Goal: Task Accomplishment & Management: Use online tool/utility

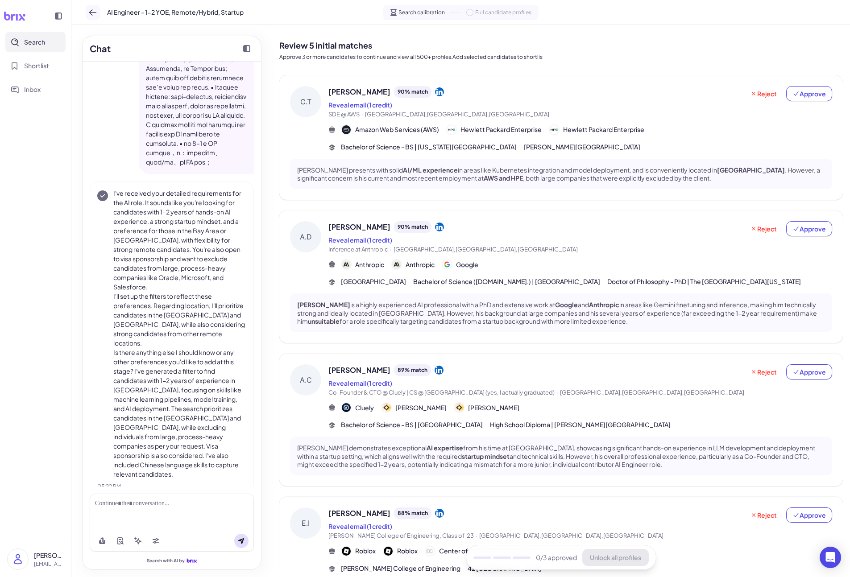
click at [90, 17] on button at bounding box center [93, 12] width 14 height 14
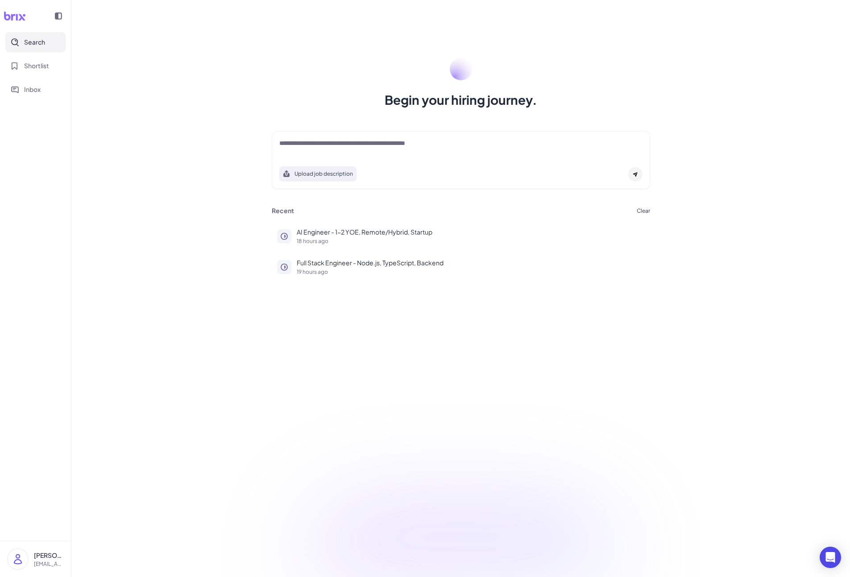
click at [41, 43] on span "Search" at bounding box center [34, 41] width 21 height 9
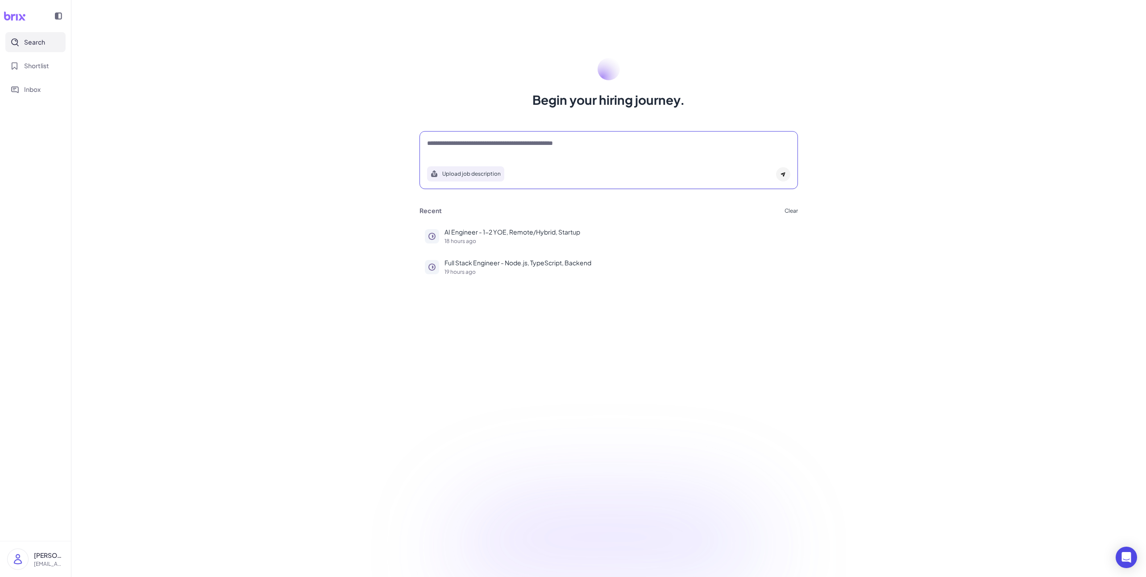
click at [550, 146] on textarea at bounding box center [608, 144] width 363 height 11
click at [484, 150] on div at bounding box center [608, 148] width 363 height 18
click at [489, 145] on textarea at bounding box center [608, 144] width 363 height 11
paste textarea "**********"
click at [515, 145] on textarea "**********" at bounding box center [608, 144] width 363 height 11
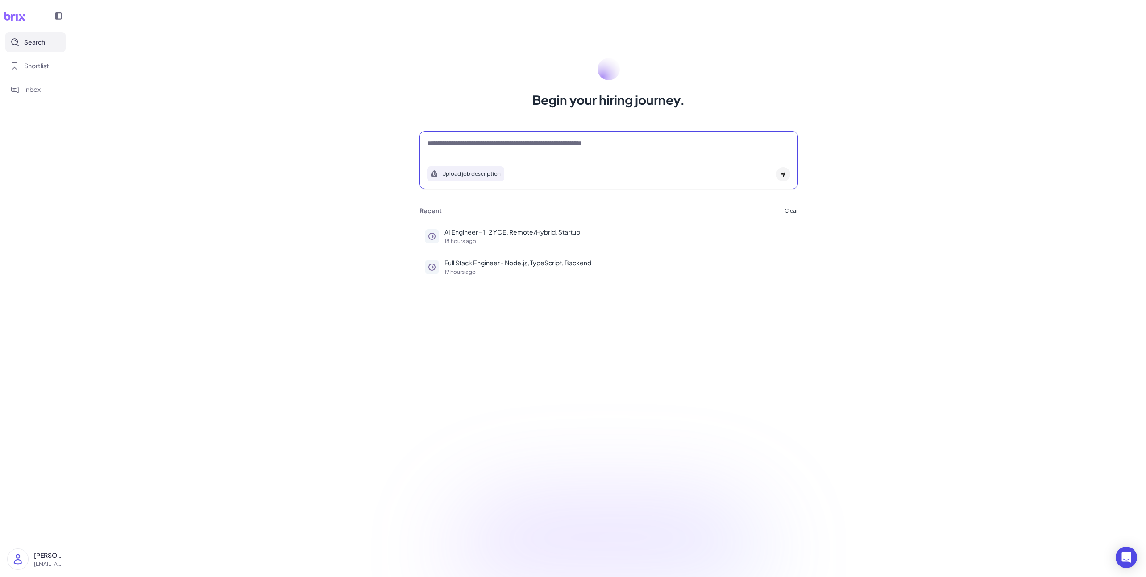
type textarea "**********"
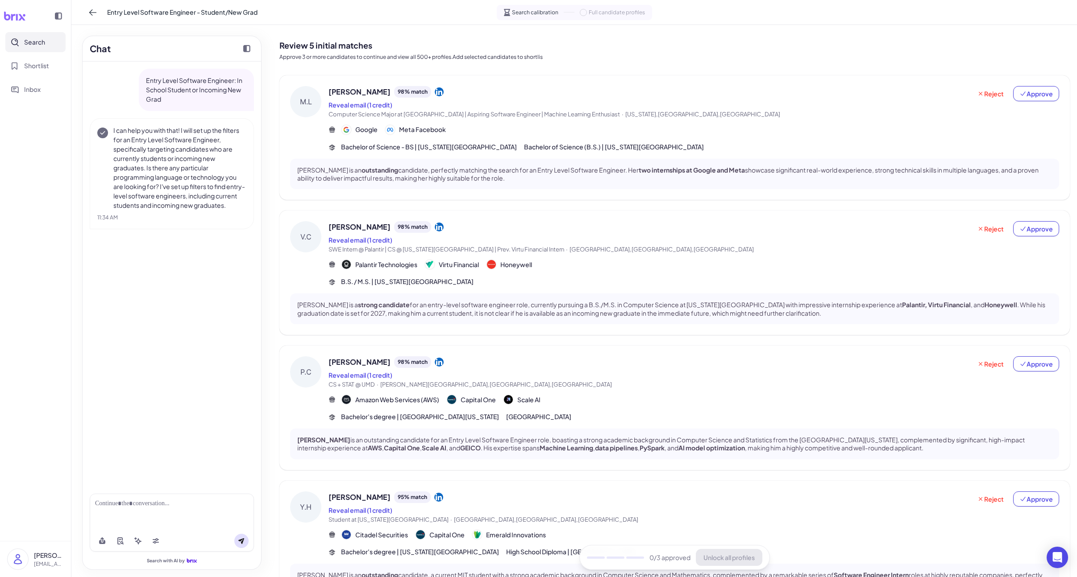
click at [345, 94] on span "[PERSON_NAME]" at bounding box center [359, 92] width 62 height 11
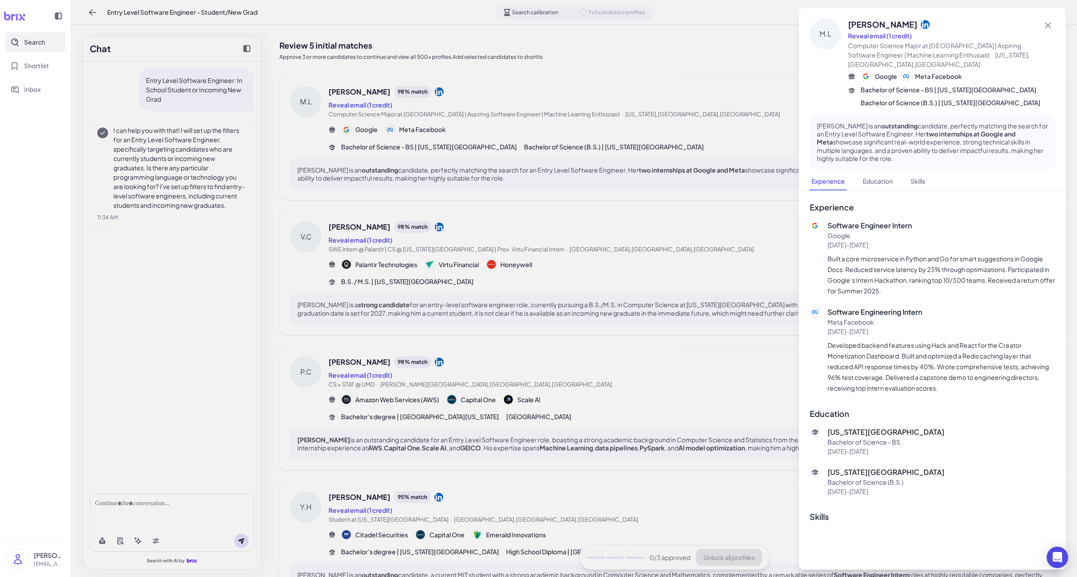
click at [156, 533] on div at bounding box center [538, 288] width 1077 height 577
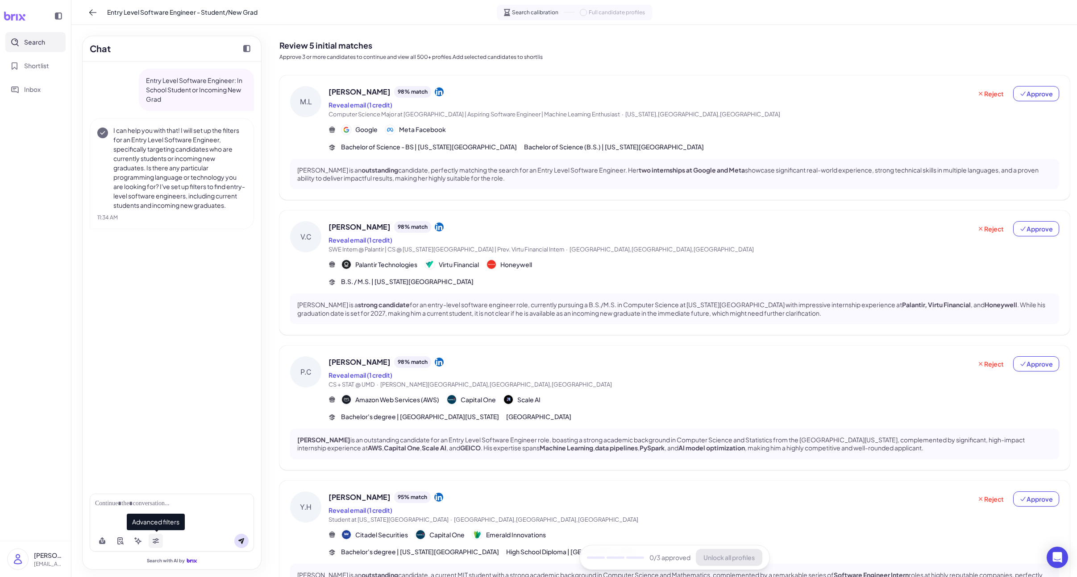
click at [154, 536] on button at bounding box center [156, 541] width 14 height 14
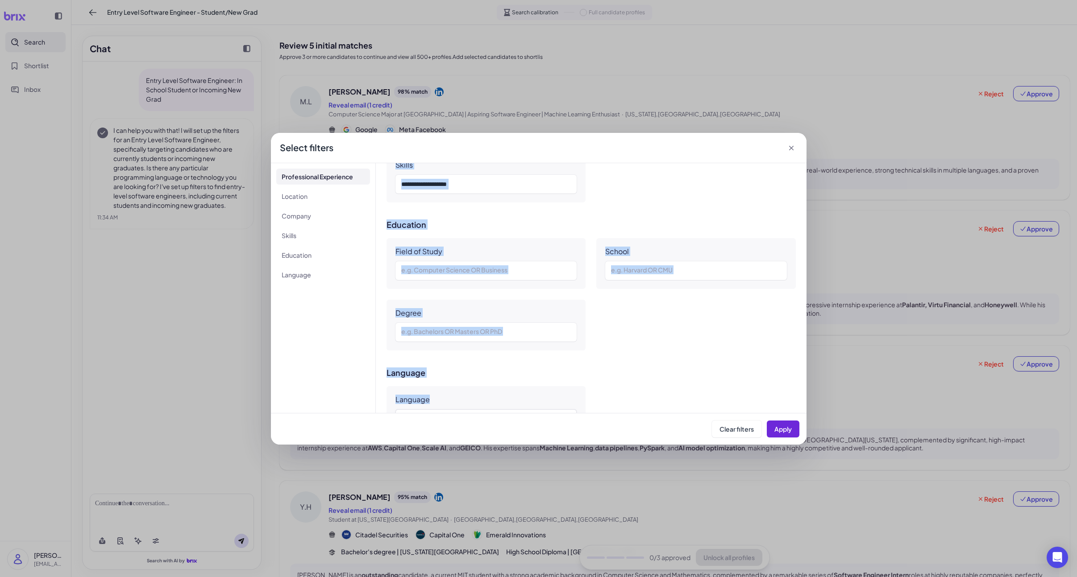
scroll to position [605, 0]
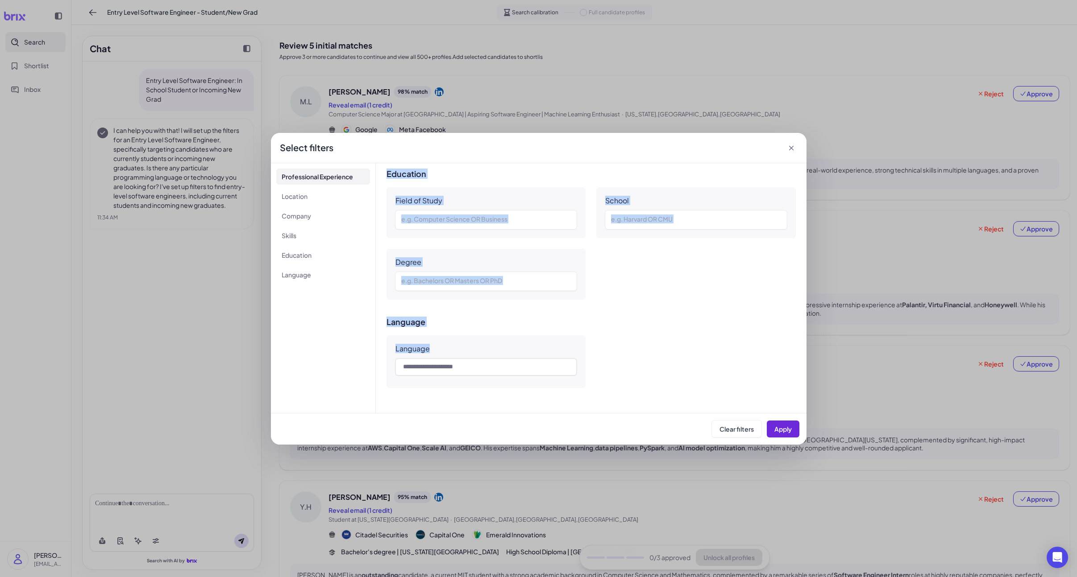
drag, startPoint x: 396, startPoint y: 174, endPoint x: 654, endPoint y: 415, distance: 353.3
click at [654, 415] on div "**********" at bounding box center [539, 289] width 536 height 312
copy div "**********"
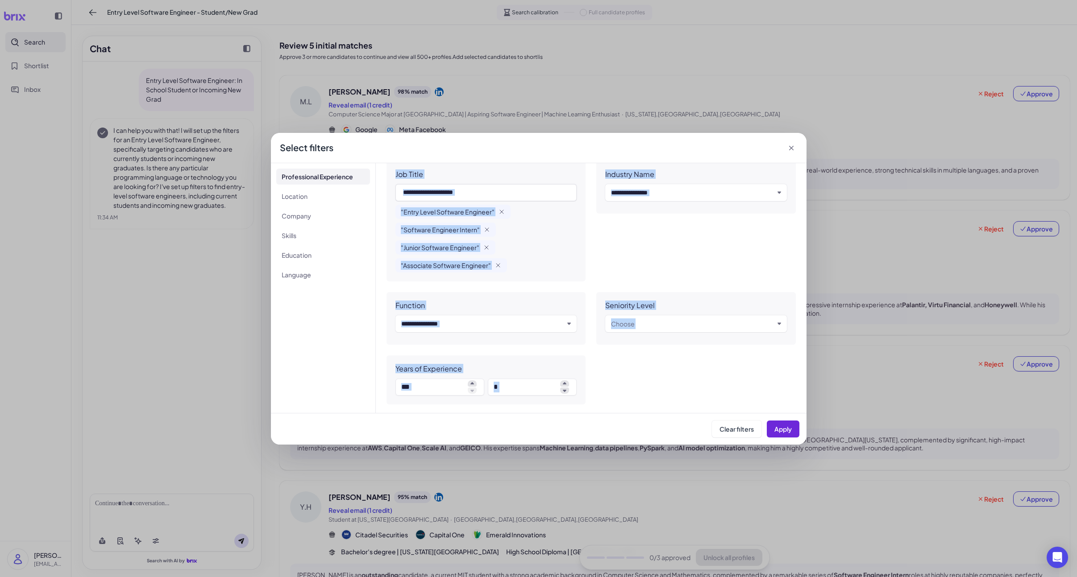
scroll to position [0, 0]
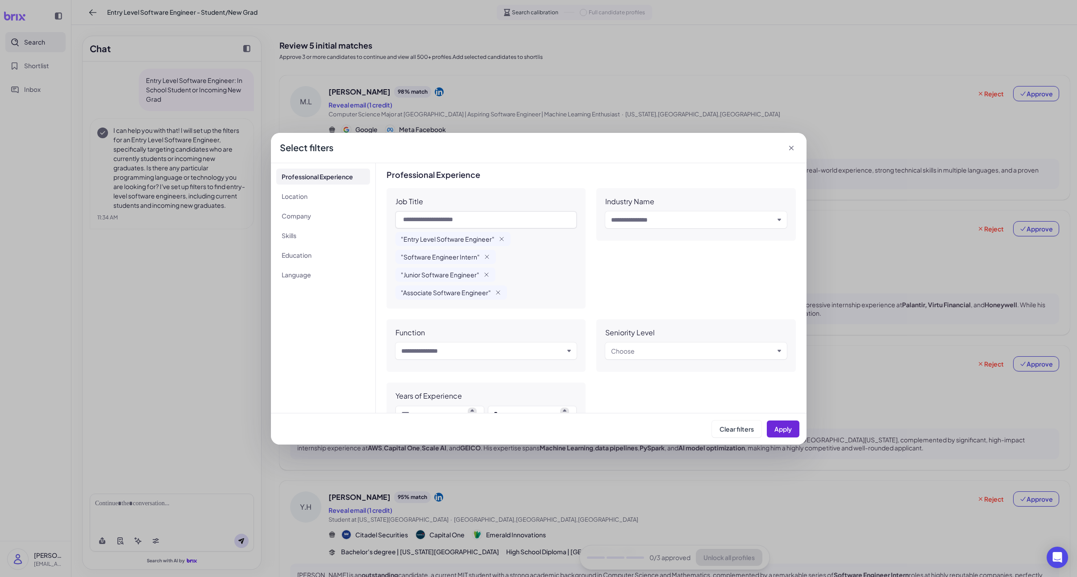
click at [635, 294] on div "Industry Name Input and choose" at bounding box center [695, 248] width 199 height 120
click at [789, 147] on icon at bounding box center [791, 148] width 9 height 9
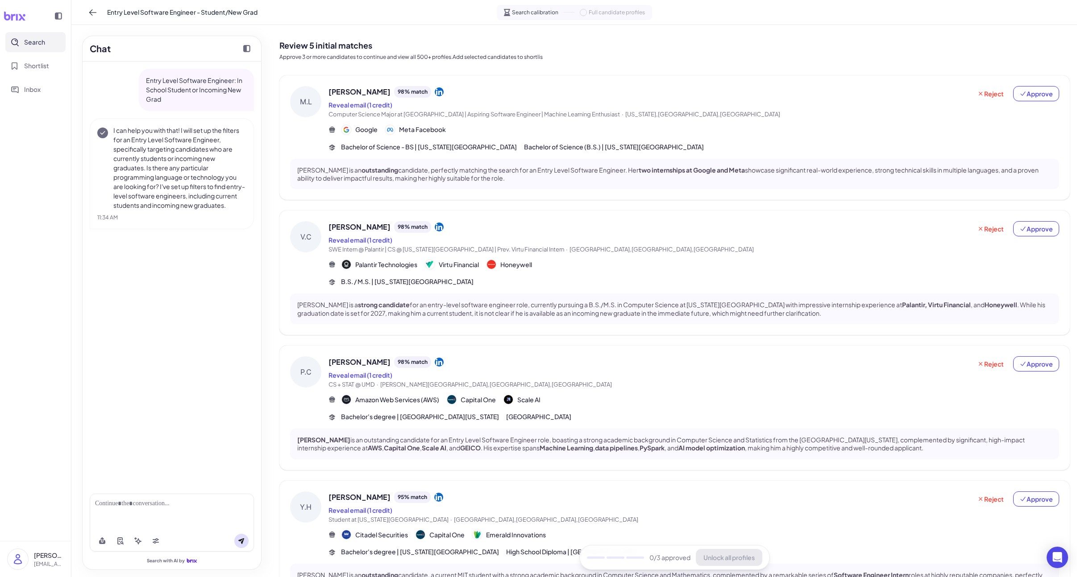
click at [377, 228] on span "[PERSON_NAME]" at bounding box center [359, 227] width 62 height 11
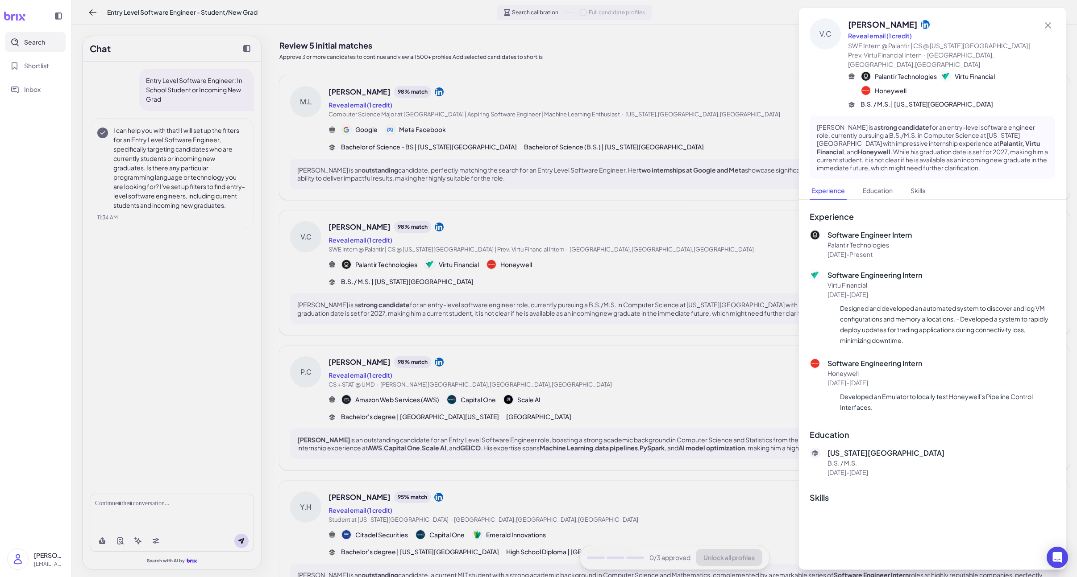
click at [591, 316] on div at bounding box center [538, 288] width 1077 height 577
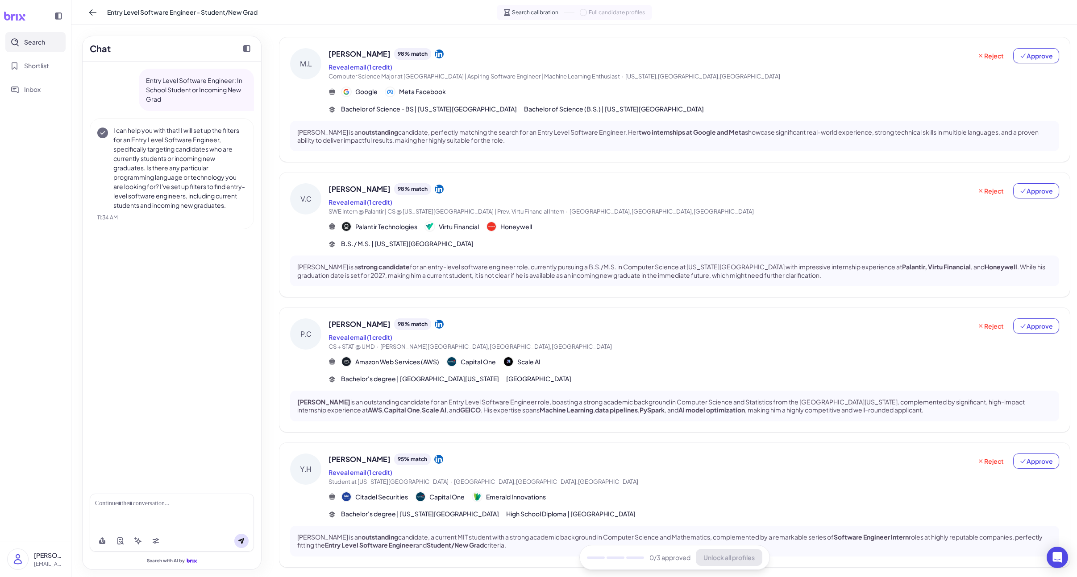
scroll to position [40, 0]
click at [352, 331] on button "Reveal email (1 credit)" at bounding box center [360, 335] width 64 height 9
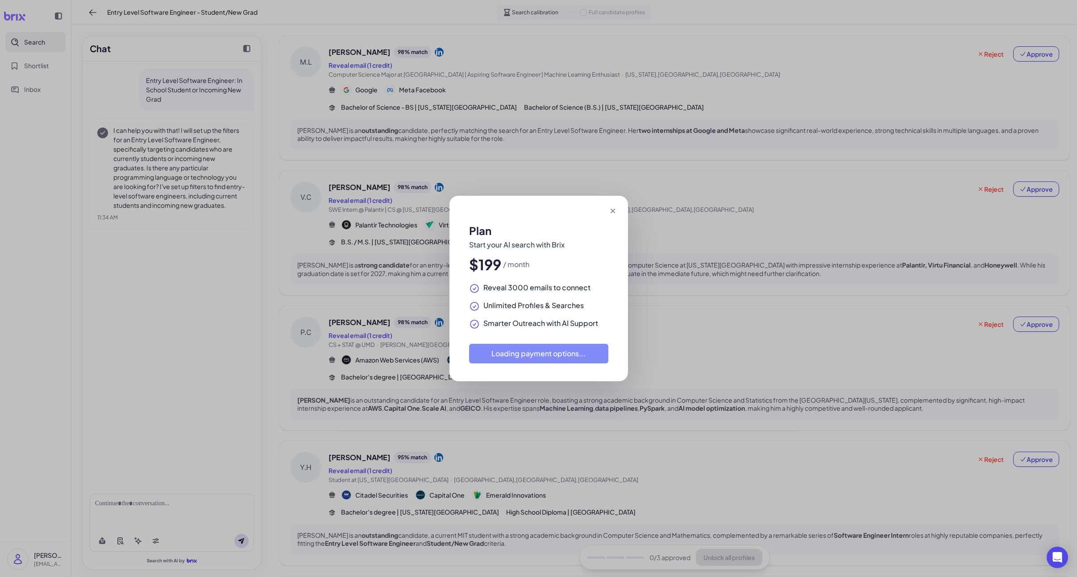
click at [364, 323] on div "Plan Start your AI search with Brix $199 / month Reveal 3000 emails to connect …" at bounding box center [538, 288] width 1077 height 577
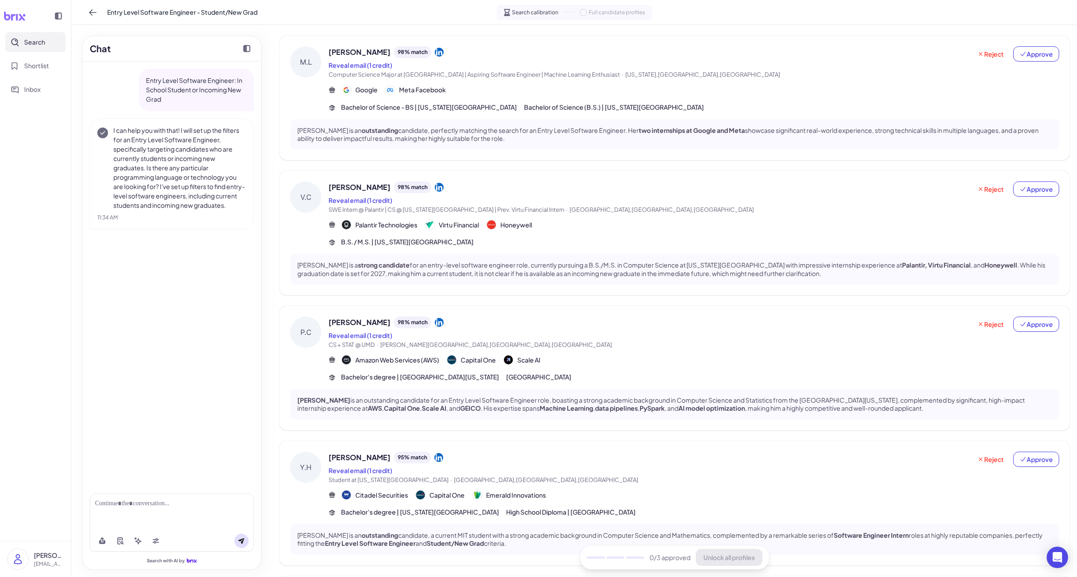
click at [362, 323] on span "[PERSON_NAME]" at bounding box center [359, 322] width 62 height 11
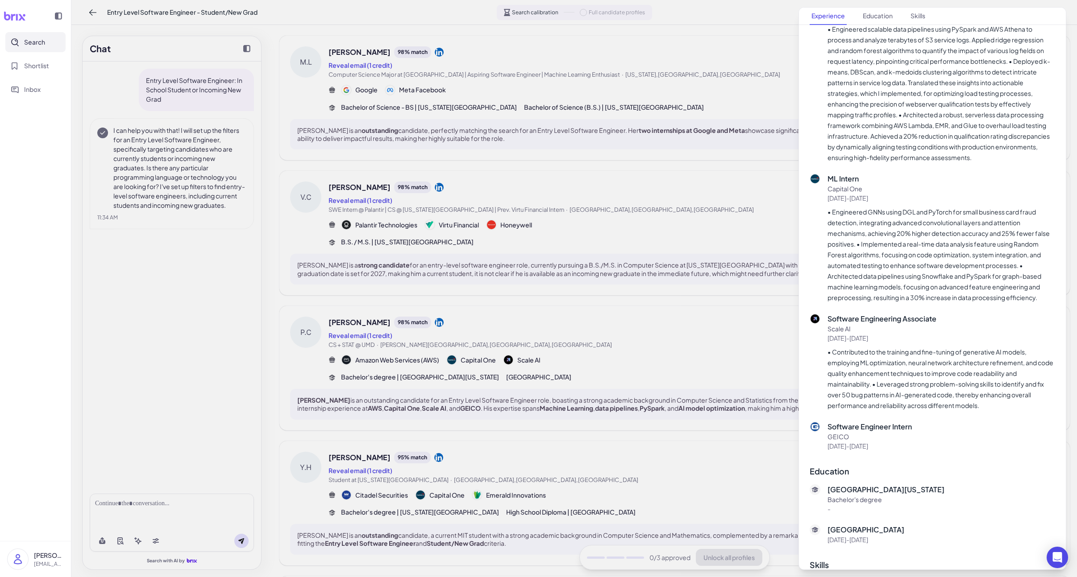
scroll to position [253, 0]
click at [671, 382] on div at bounding box center [538, 288] width 1077 height 577
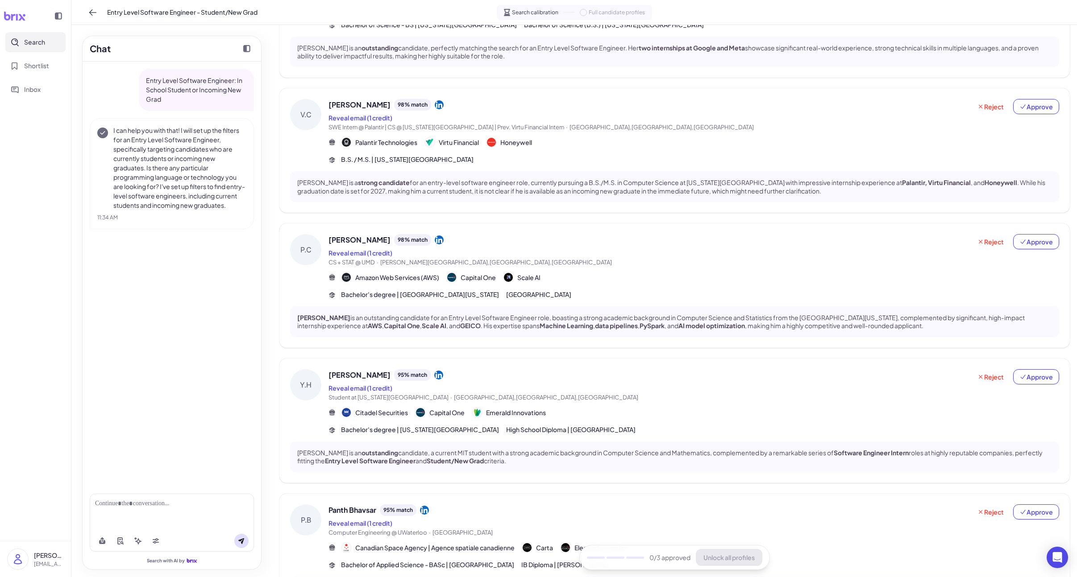
scroll to position [123, 0]
click at [348, 370] on span "[PERSON_NAME]" at bounding box center [359, 374] width 62 height 11
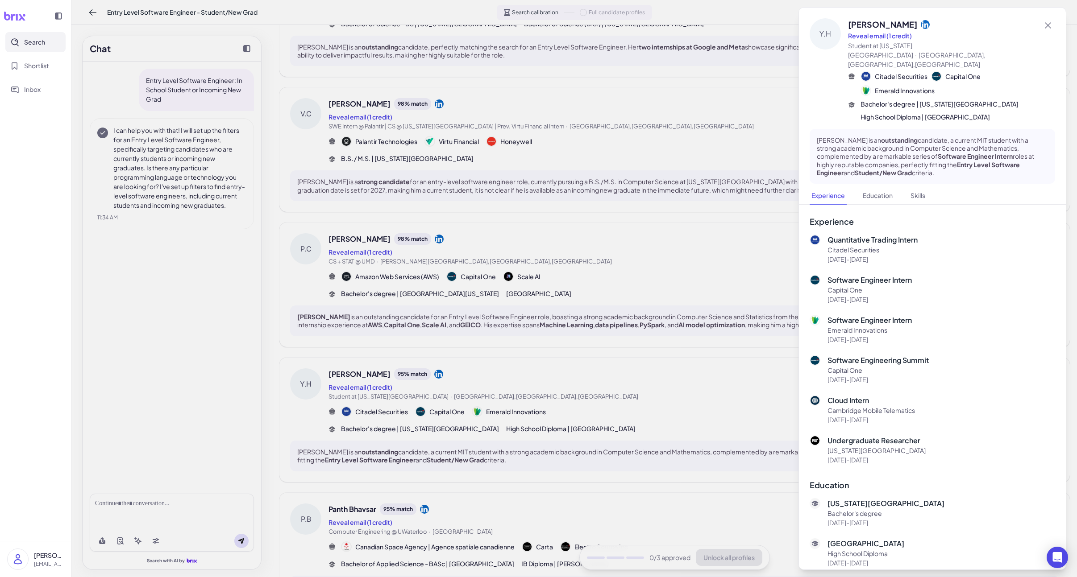
scroll to position [33, 0]
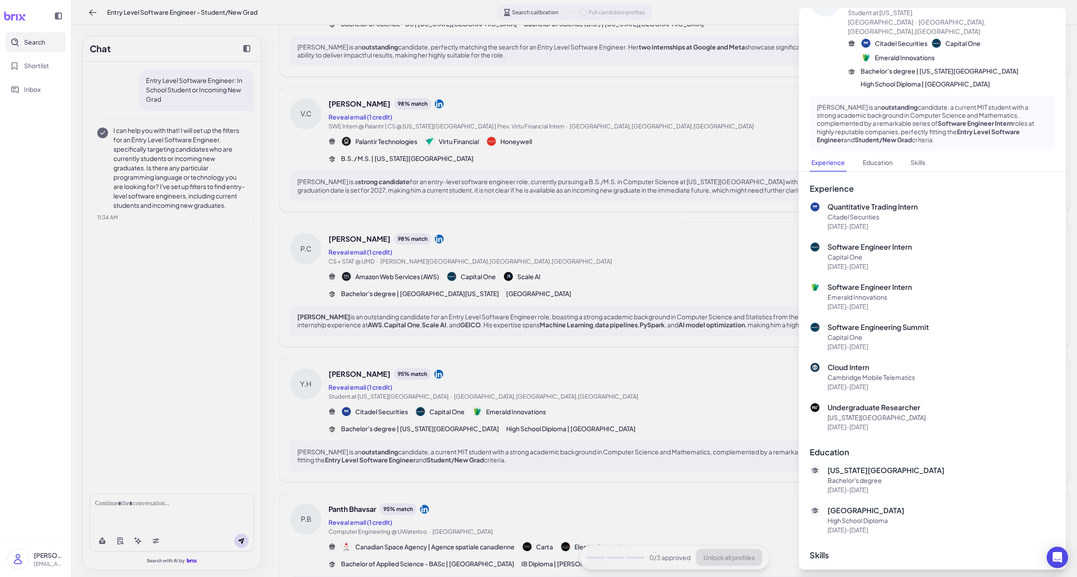
click at [558, 394] on div at bounding box center [538, 288] width 1077 height 577
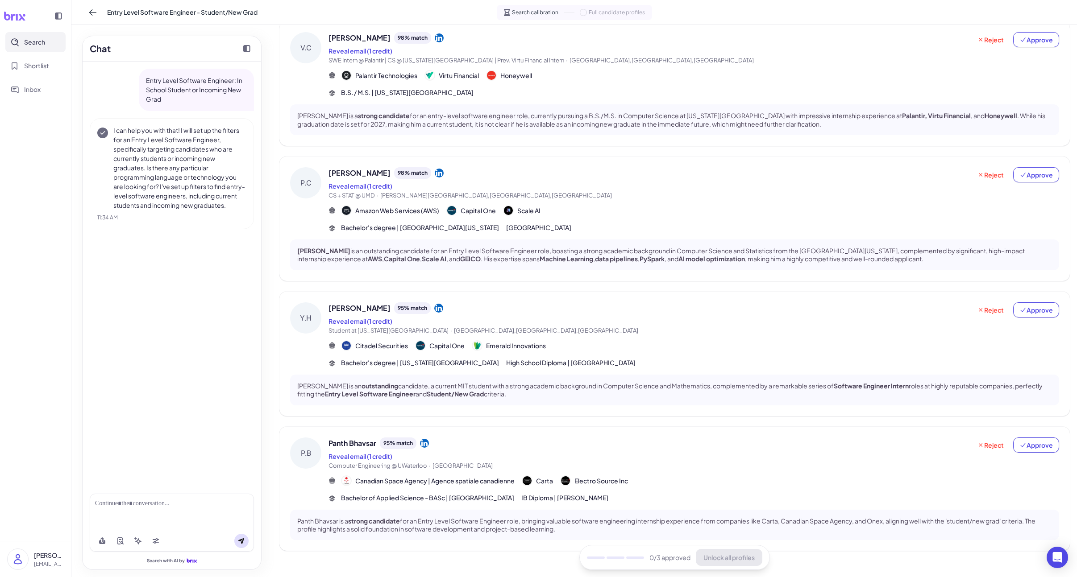
scroll to position [206, 0]
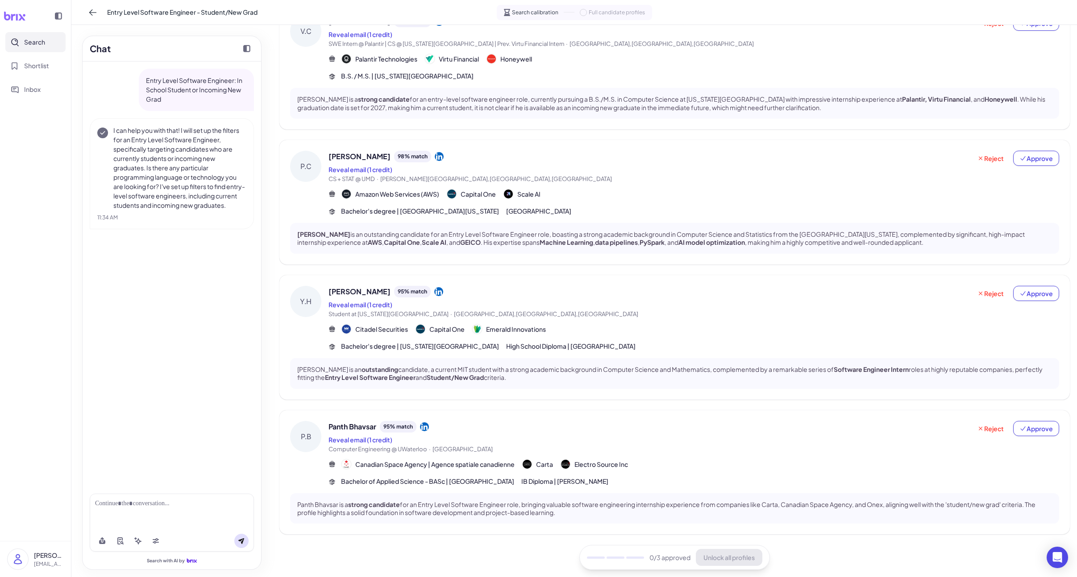
click at [367, 427] on span "Panth Bhavsar" at bounding box center [352, 427] width 48 height 11
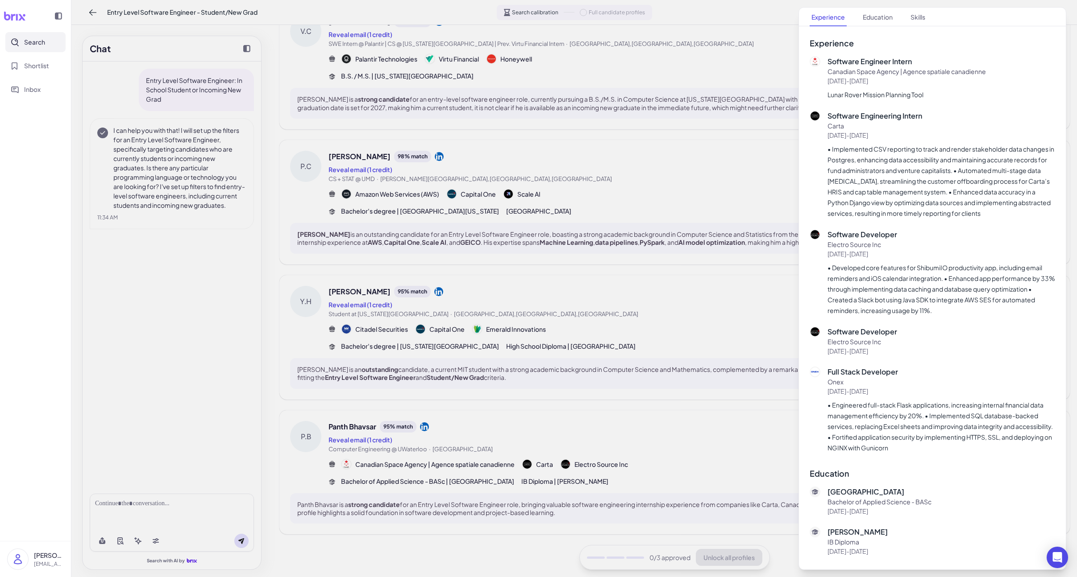
scroll to position [191, 0]
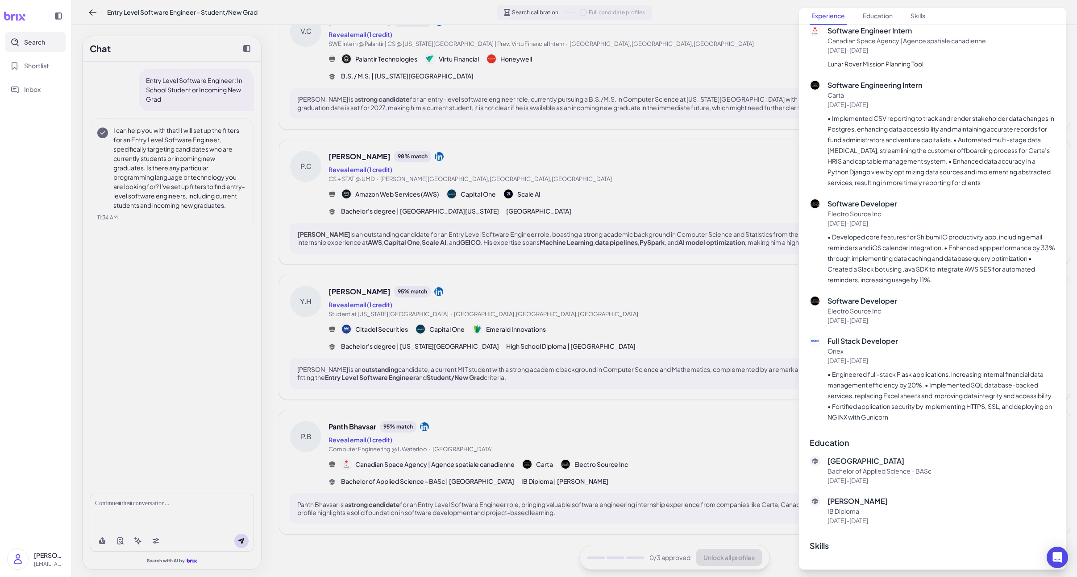
click at [737, 405] on div at bounding box center [538, 288] width 1077 height 577
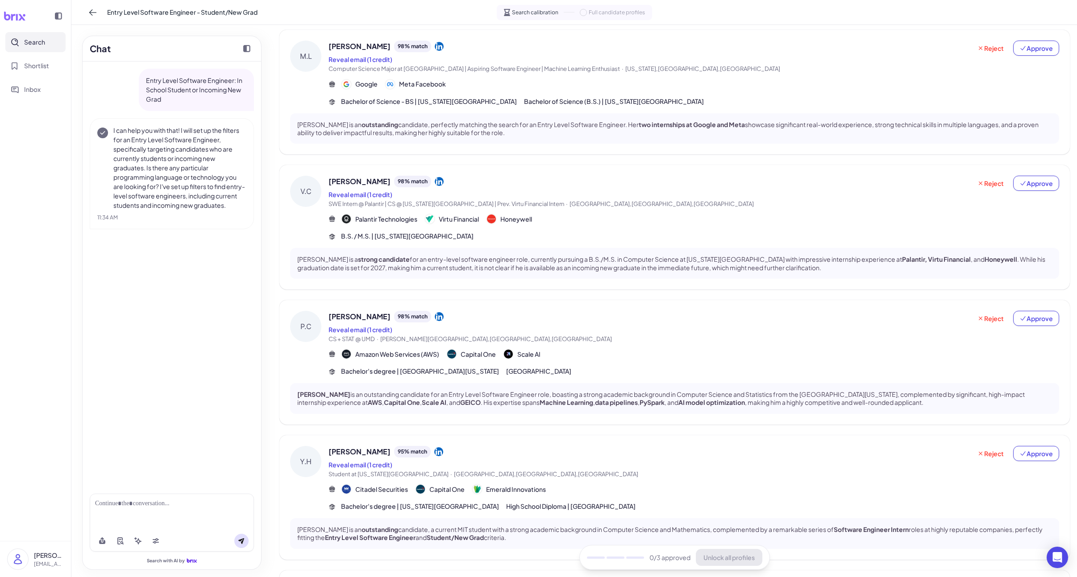
scroll to position [0, 0]
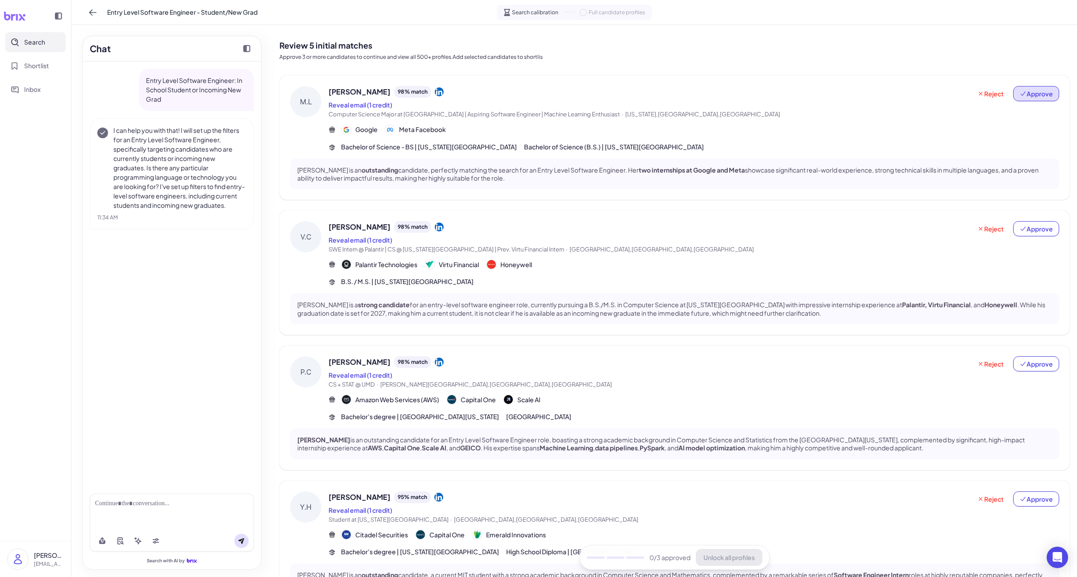
click at [850, 100] on button "Approve" at bounding box center [1036, 93] width 46 height 15
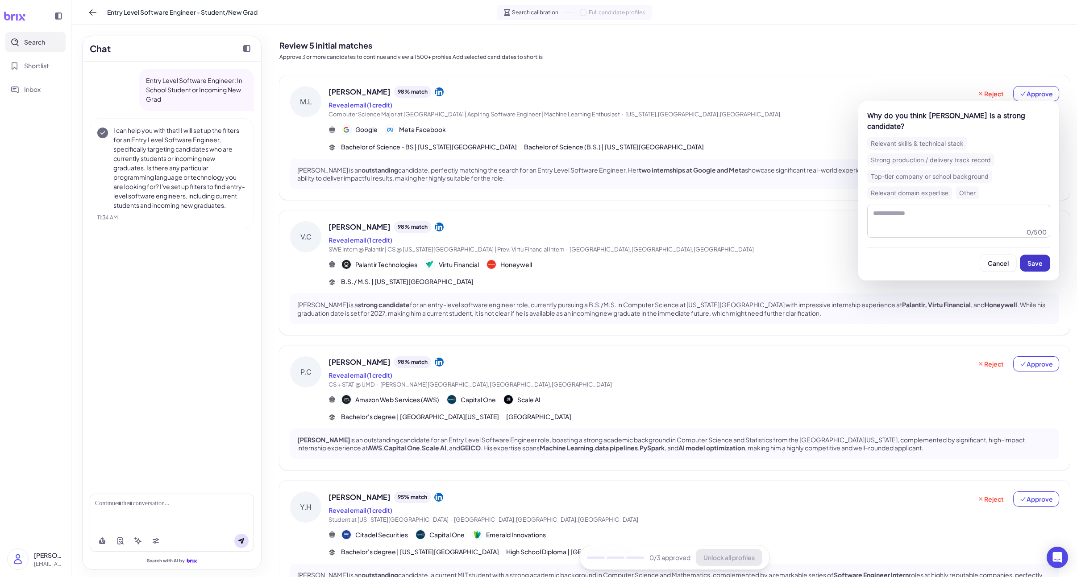
click at [850, 255] on button "Save" at bounding box center [1035, 263] width 30 height 17
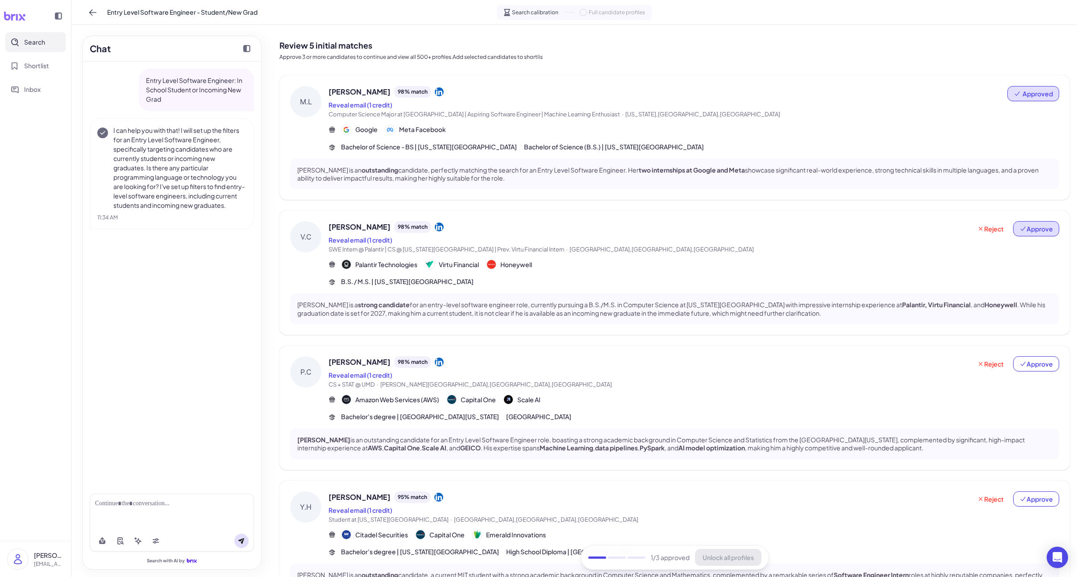
click at [850, 230] on span "Approve" at bounding box center [1035, 228] width 33 height 9
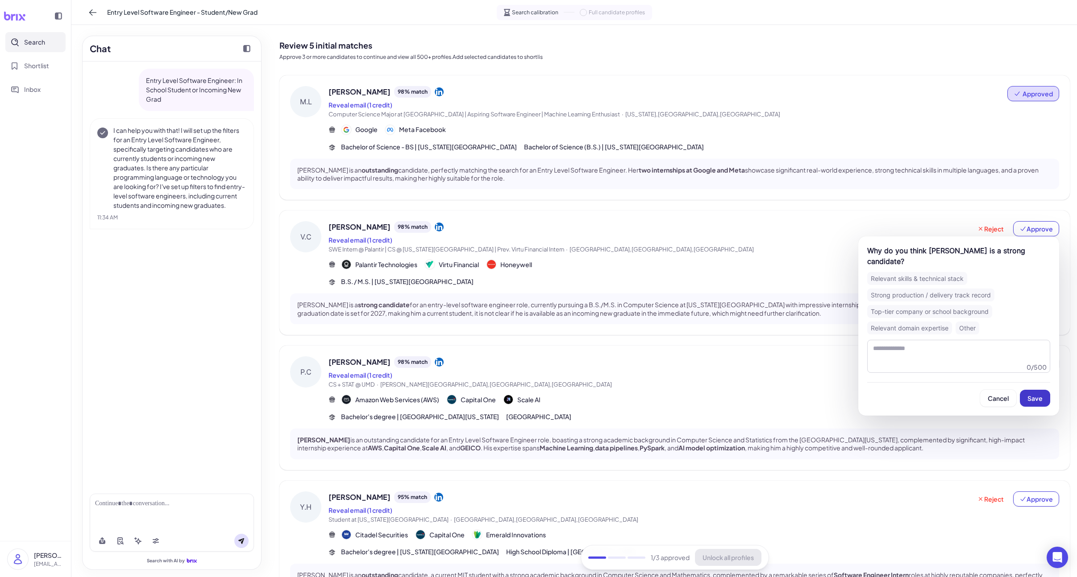
click at [850, 402] on button "Save" at bounding box center [1035, 398] width 30 height 17
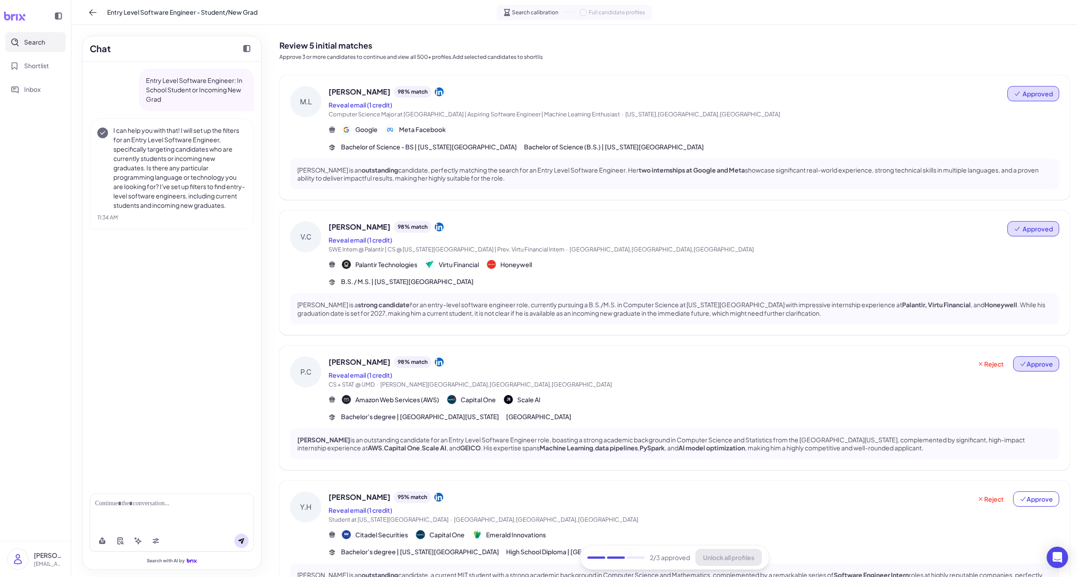
click at [850, 360] on span "Approve" at bounding box center [1035, 364] width 33 height 9
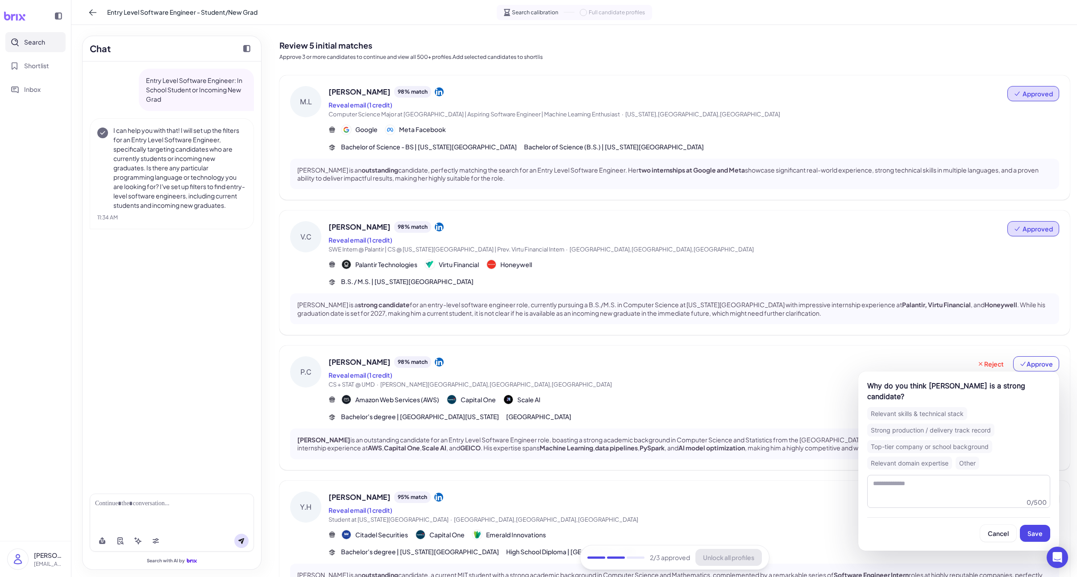
click at [850, 530] on span "Save" at bounding box center [1034, 534] width 15 height 8
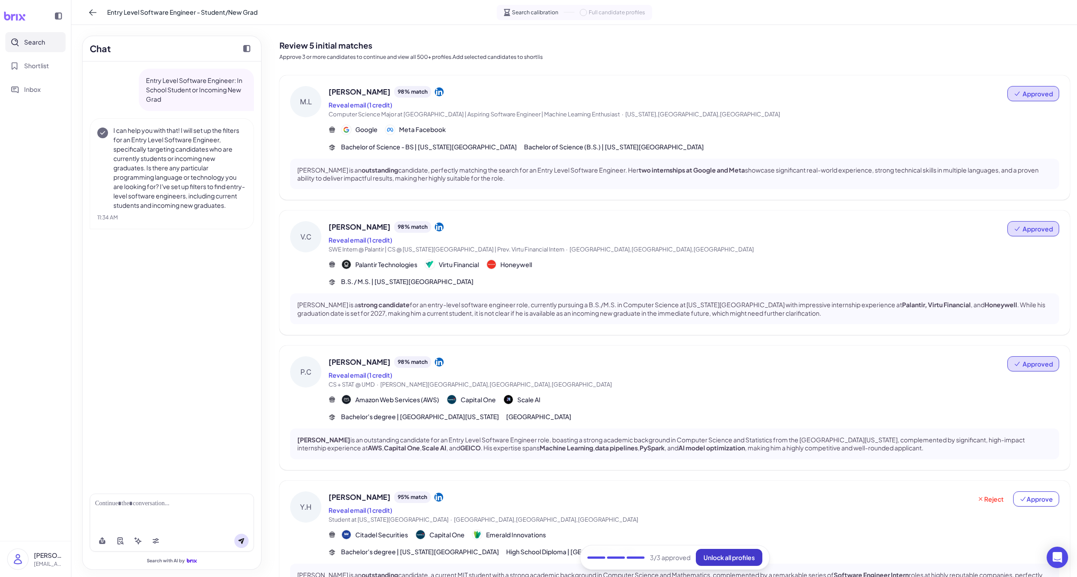
click at [733, 554] on span "Unlock all profiles" at bounding box center [728, 558] width 51 height 8
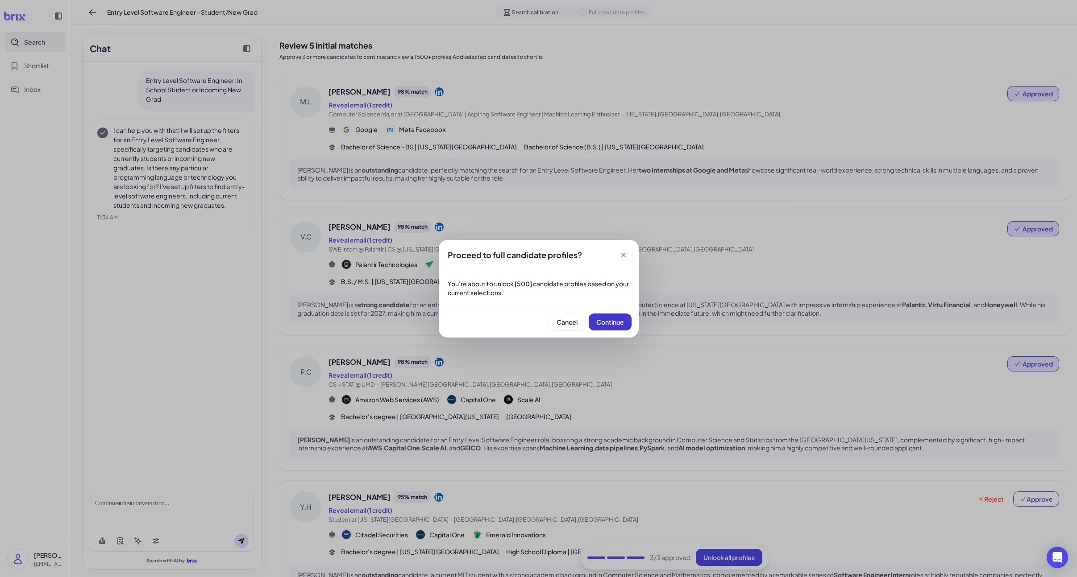
click at [617, 328] on button "Continue" at bounding box center [610, 322] width 43 height 17
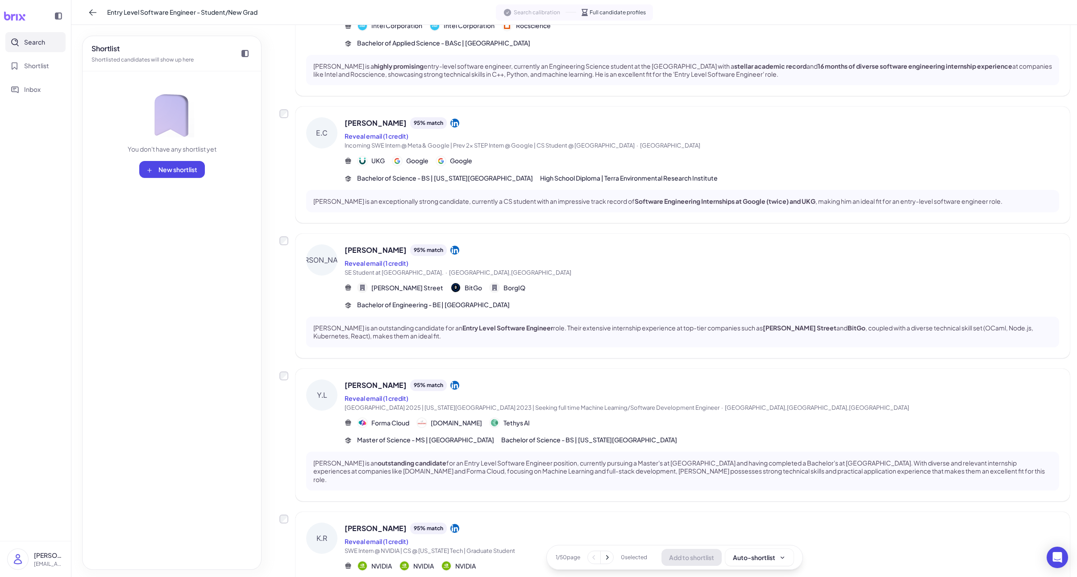
scroll to position [894, 0]
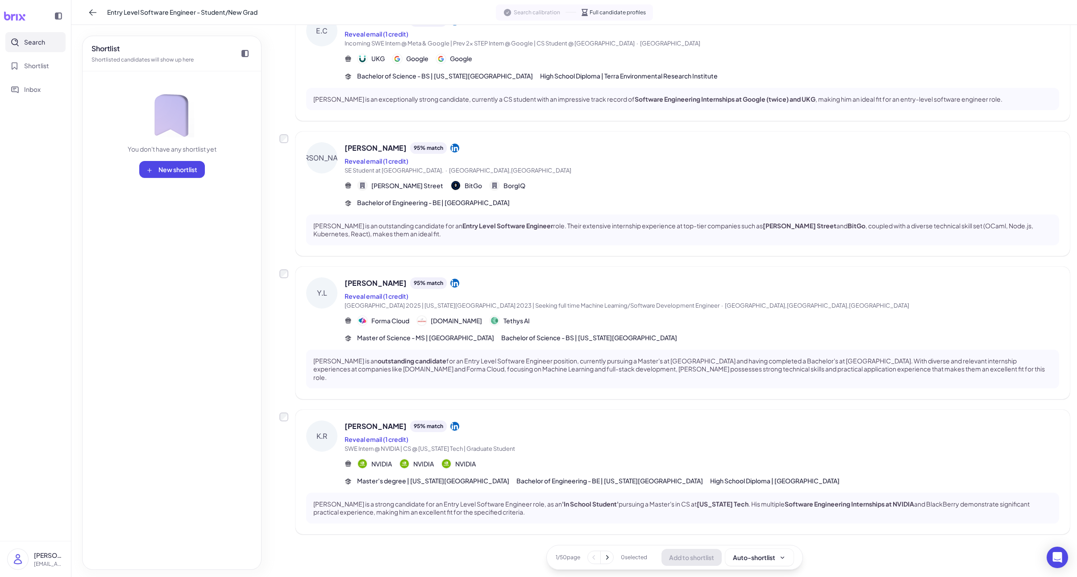
click at [606, 562] on icon at bounding box center [606, 557] width 9 height 9
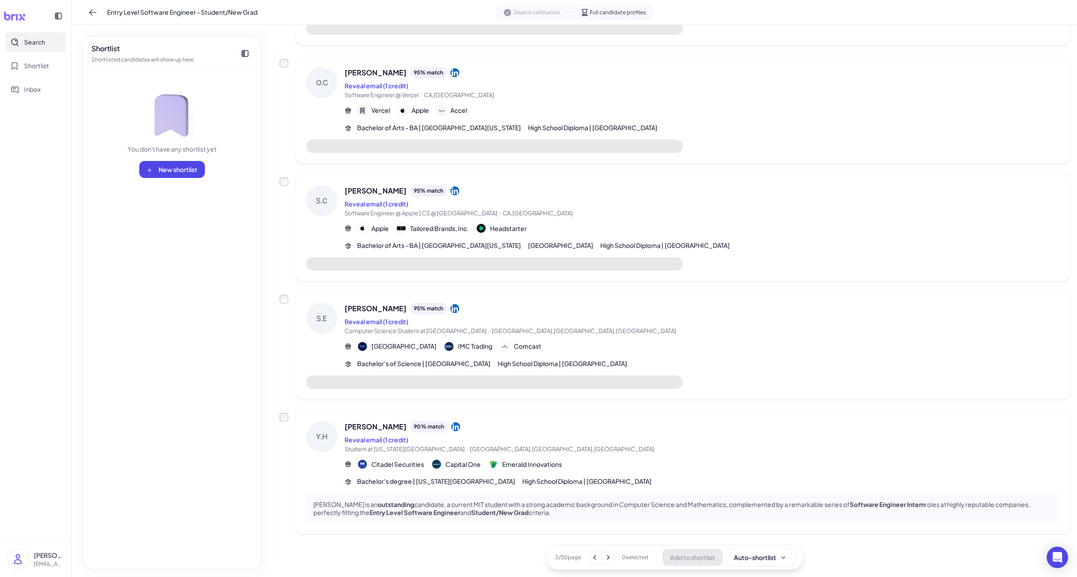
click at [607, 561] on icon at bounding box center [607, 557] width 9 height 9
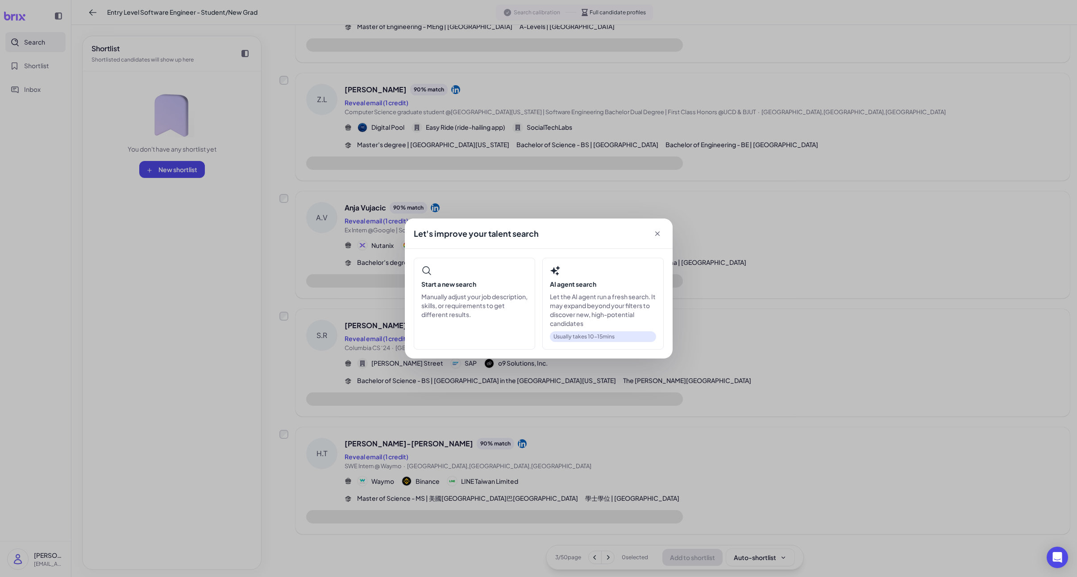
scroll to position [731, 0]
click at [607, 526] on div "Let's improve your talent search Start a new search Manually adjust your job de…" at bounding box center [538, 288] width 1077 height 577
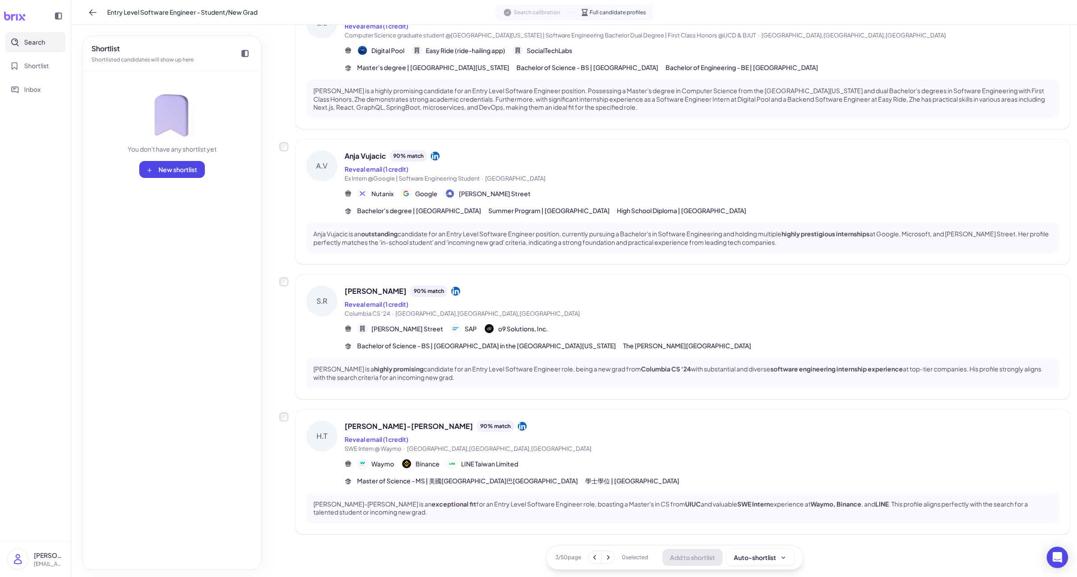
scroll to position [910, 0]
click at [610, 558] on icon at bounding box center [607, 557] width 9 height 9
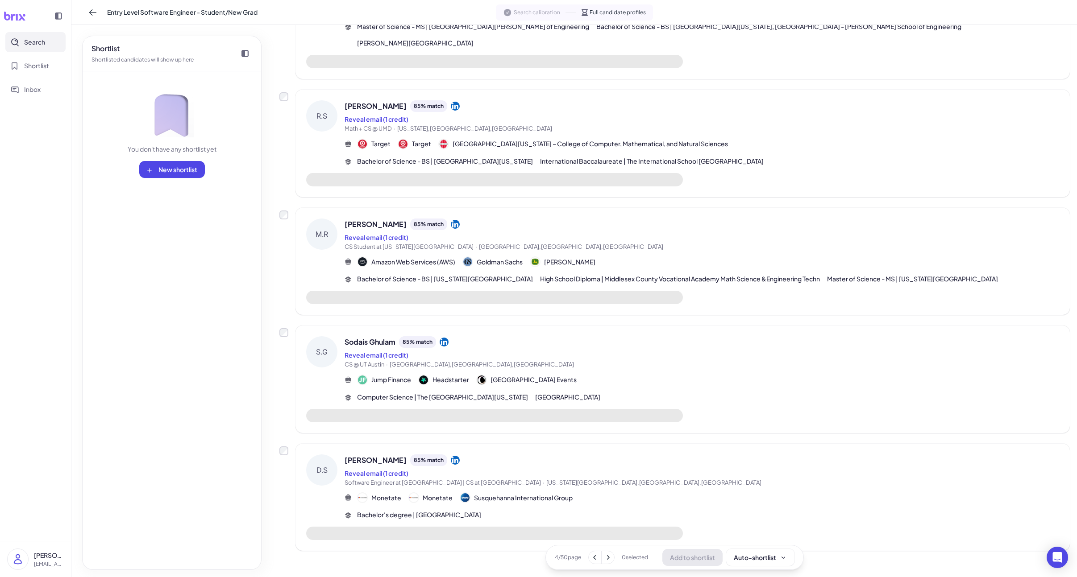
click at [609, 559] on icon at bounding box center [607, 557] width 9 height 9
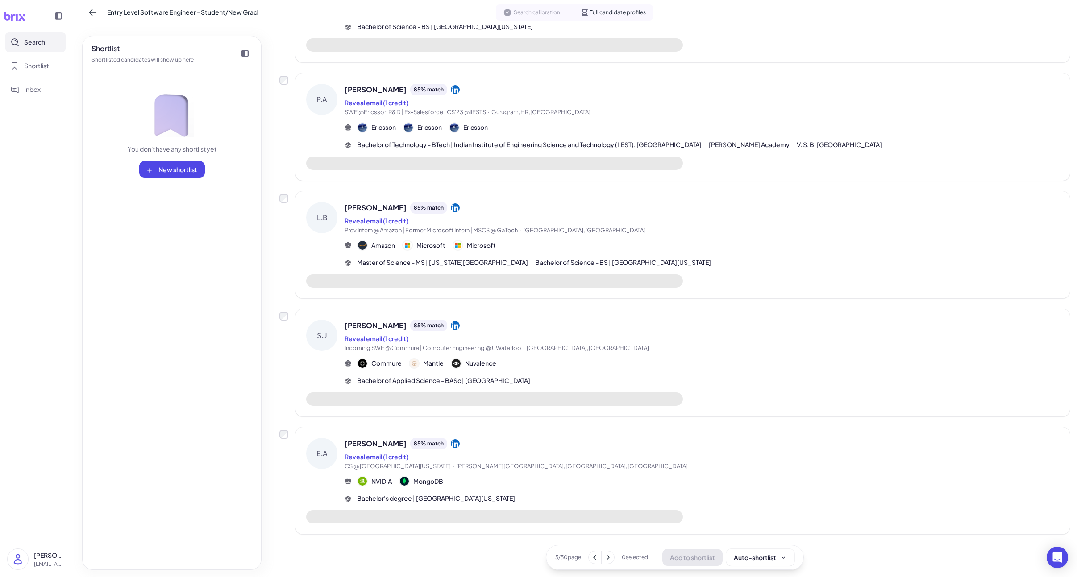
click at [609, 559] on icon at bounding box center [607, 557] width 9 height 9
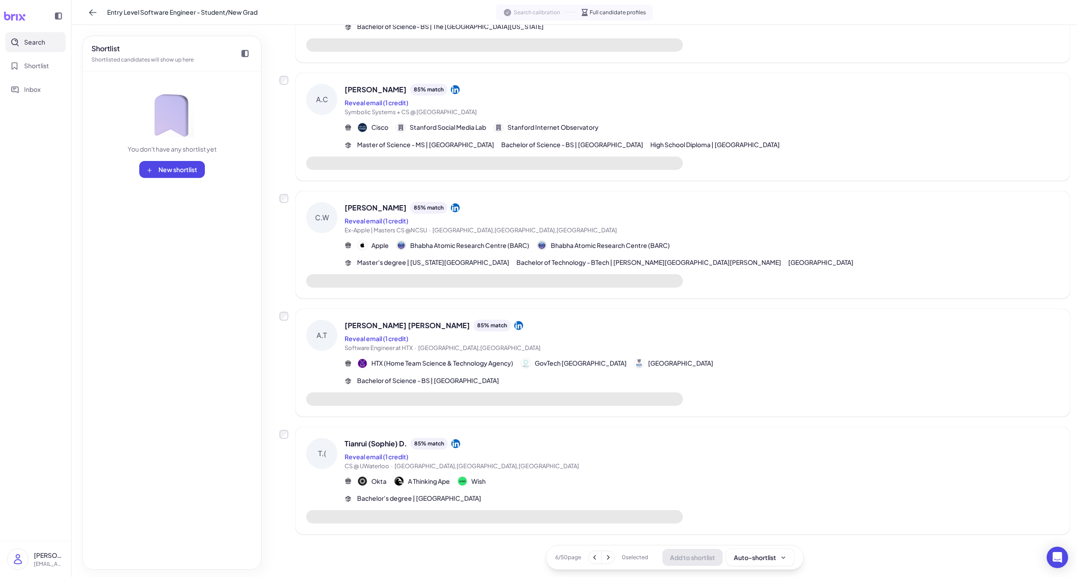
click at [609, 559] on icon at bounding box center [607, 557] width 9 height 9
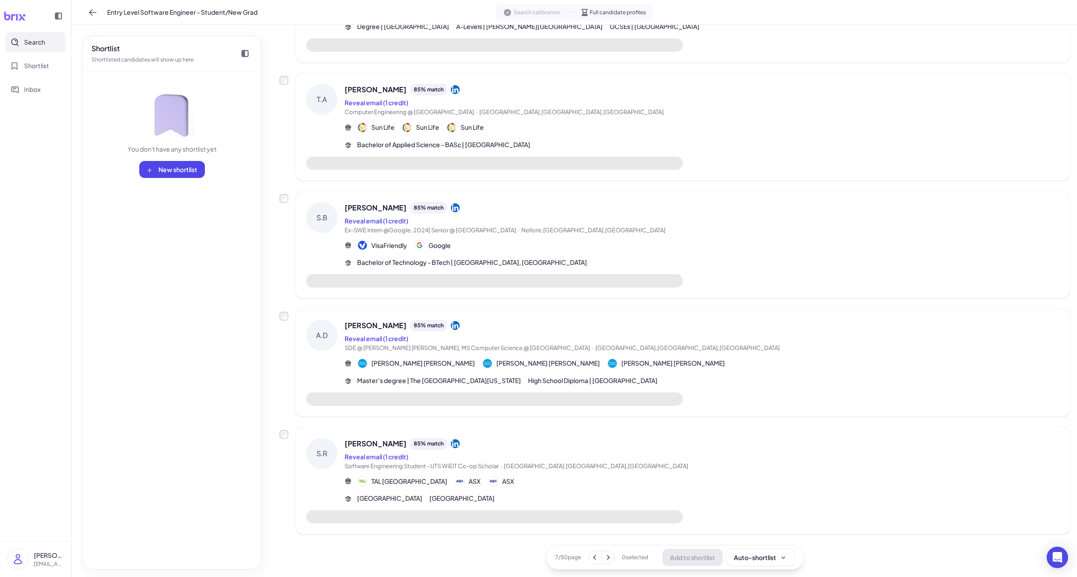
click at [609, 559] on icon at bounding box center [607, 557] width 9 height 9
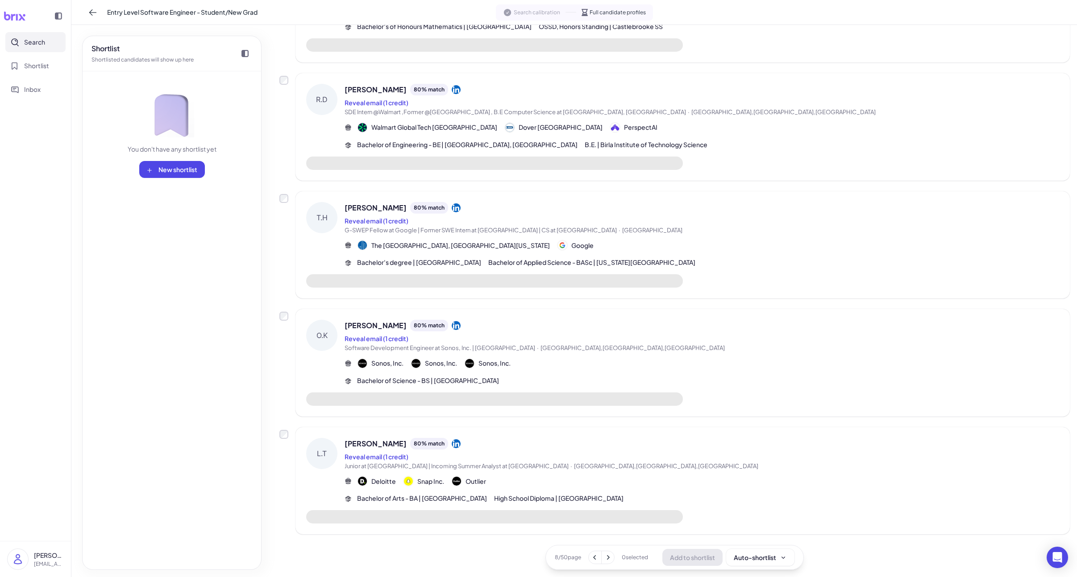
click at [609, 559] on icon at bounding box center [607, 557] width 9 height 9
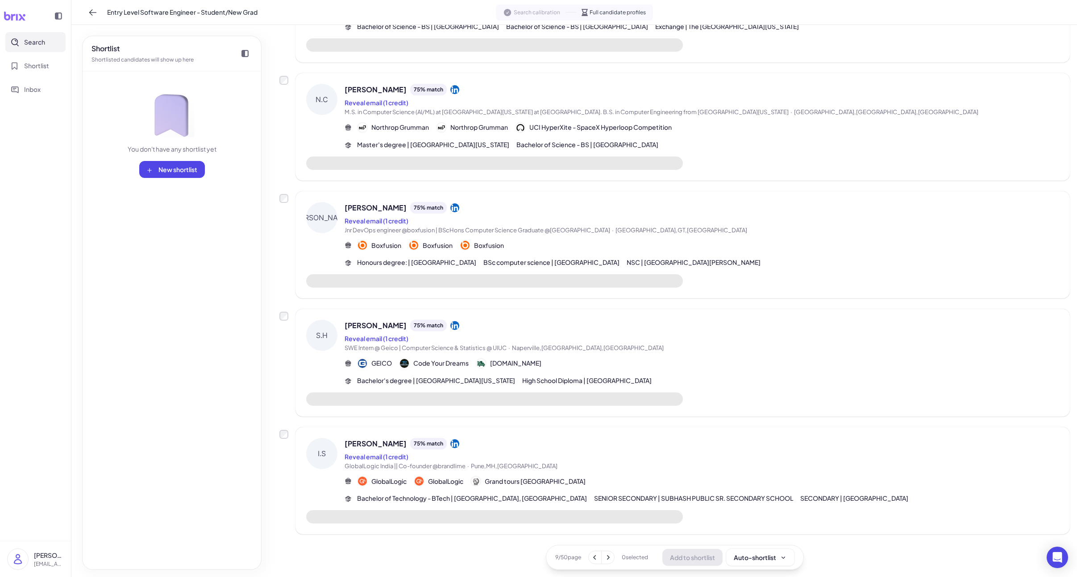
click at [609, 559] on icon at bounding box center [607, 557] width 9 height 9
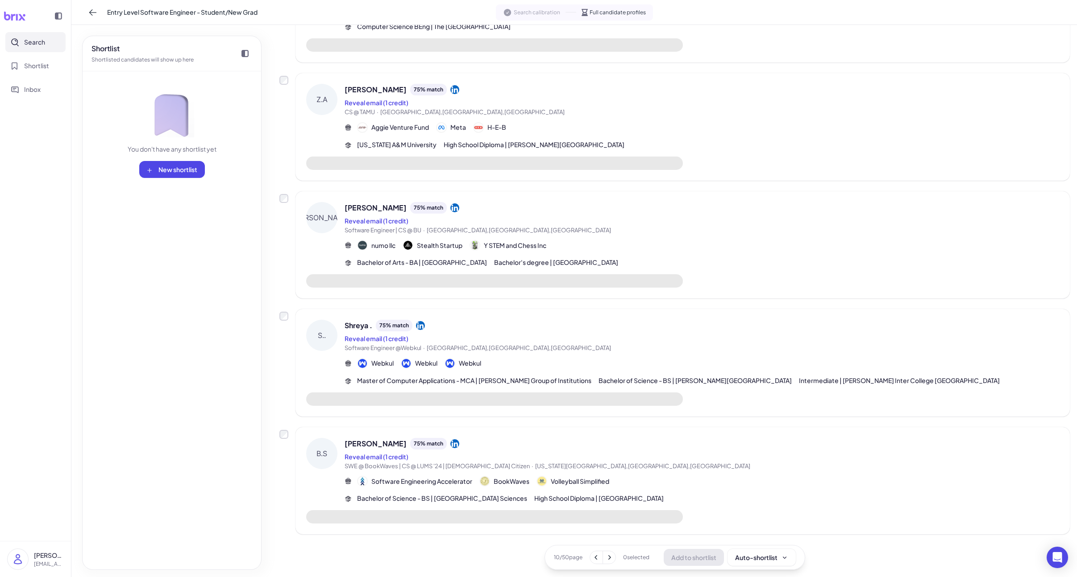
click at [609, 559] on icon at bounding box center [609, 558] width 3 height 4
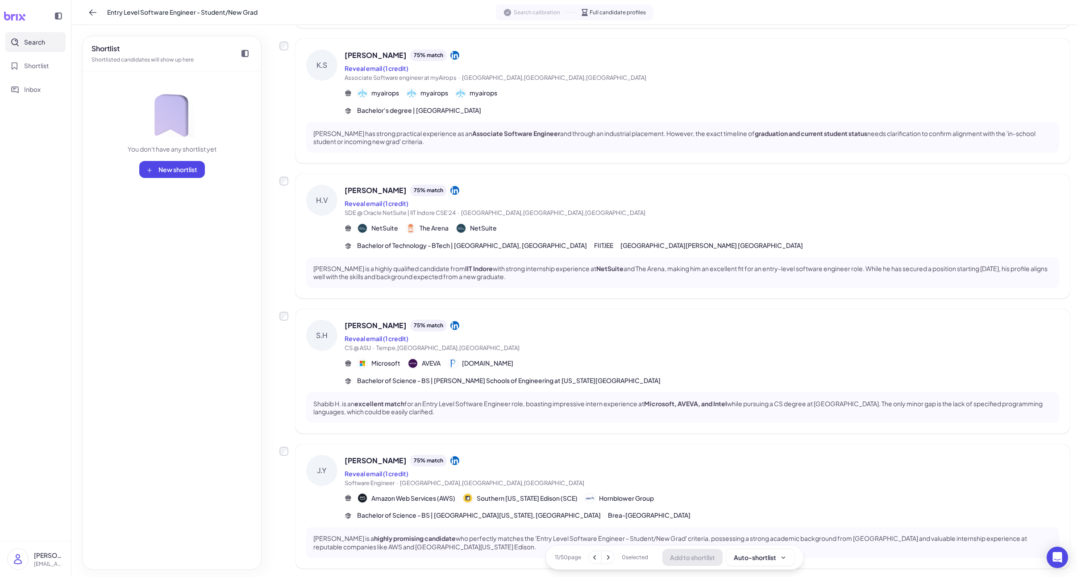
scroll to position [902, 0]
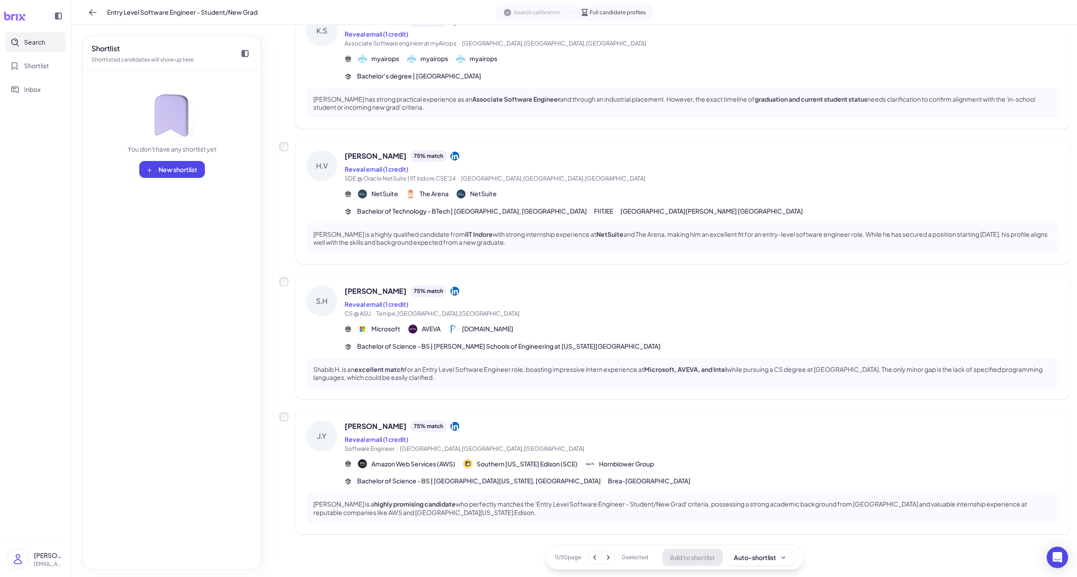
click at [370, 429] on span "[PERSON_NAME]" at bounding box center [376, 426] width 62 height 11
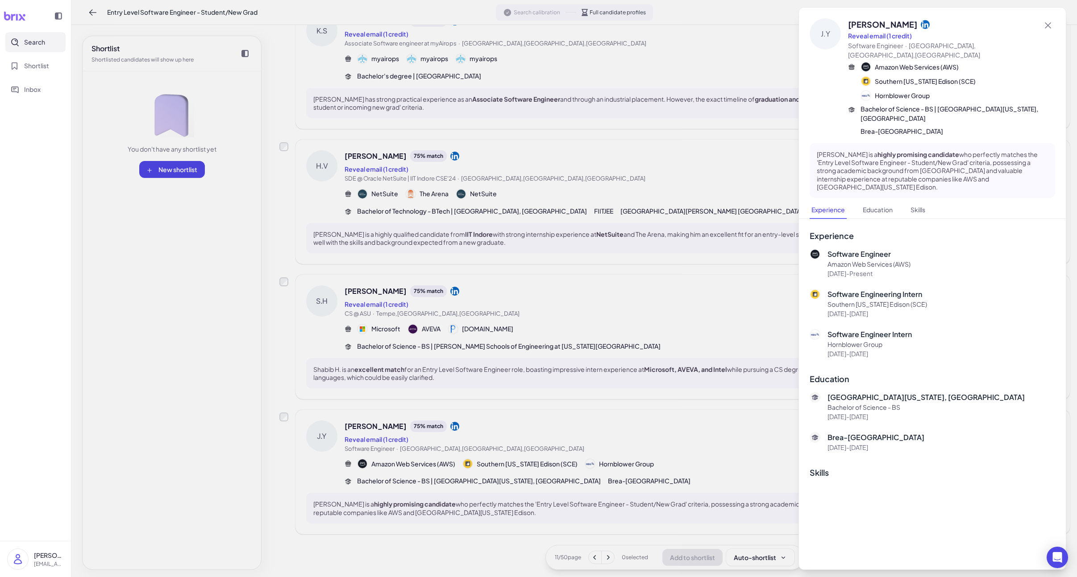
click at [696, 432] on div at bounding box center [538, 288] width 1077 height 577
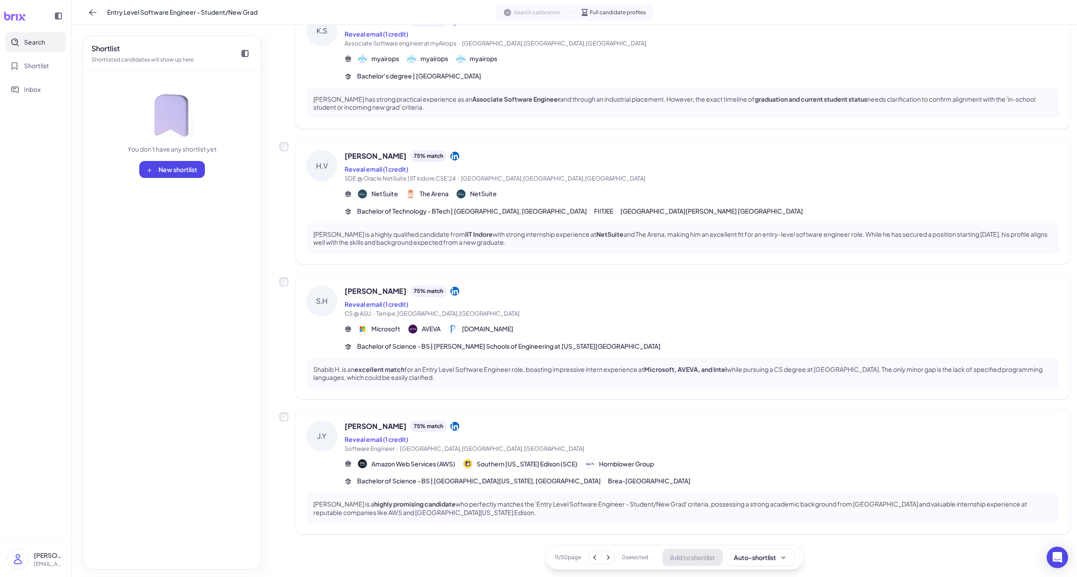
click at [607, 558] on icon at bounding box center [607, 557] width 9 height 9
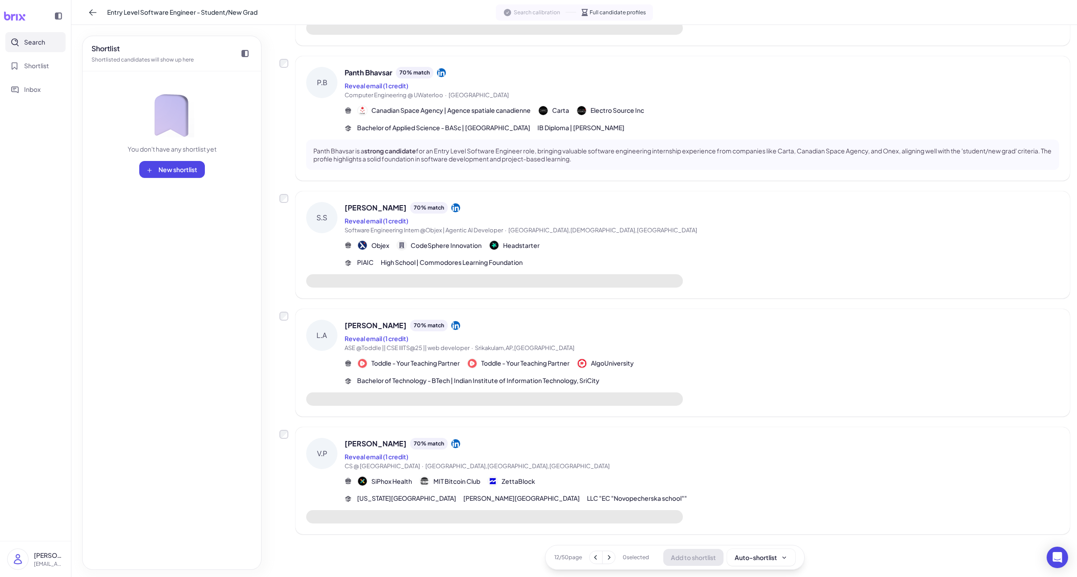
scroll to position [748, 0]
click at [375, 447] on span "[PERSON_NAME]" at bounding box center [376, 444] width 62 height 11
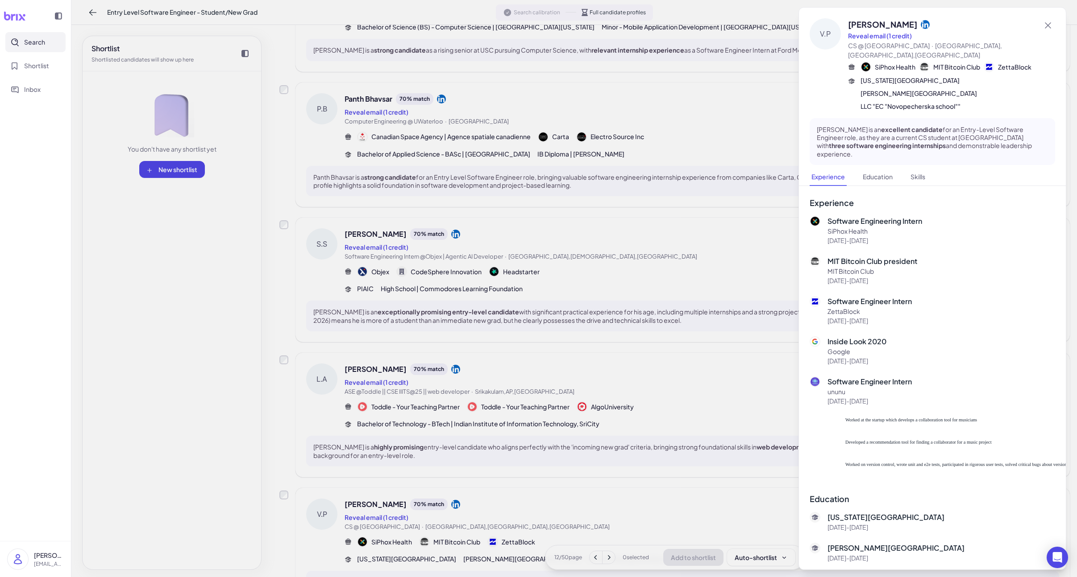
scroll to position [833, 0]
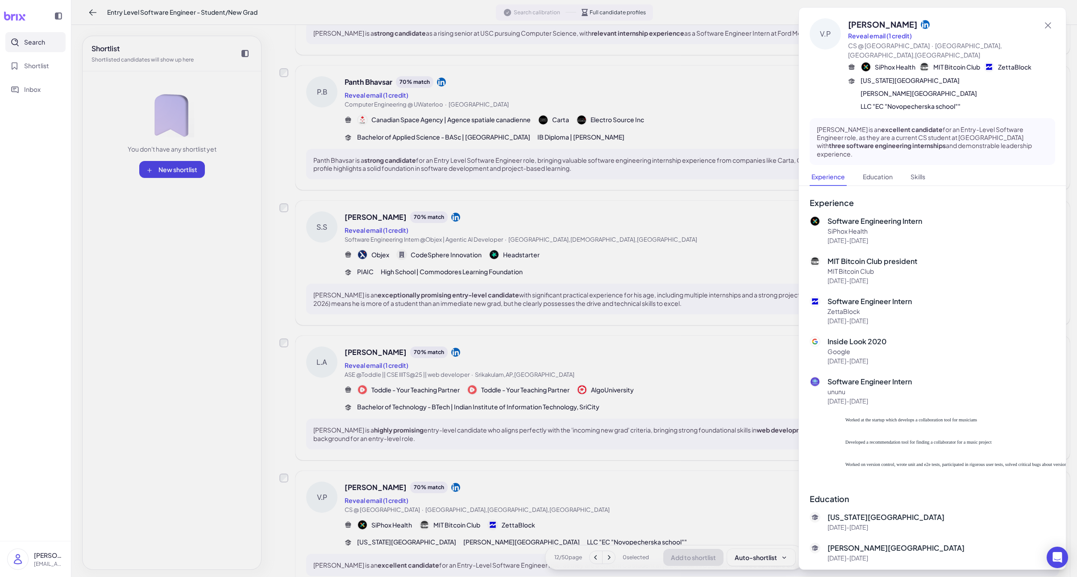
click at [648, 479] on div at bounding box center [538, 288] width 1077 height 577
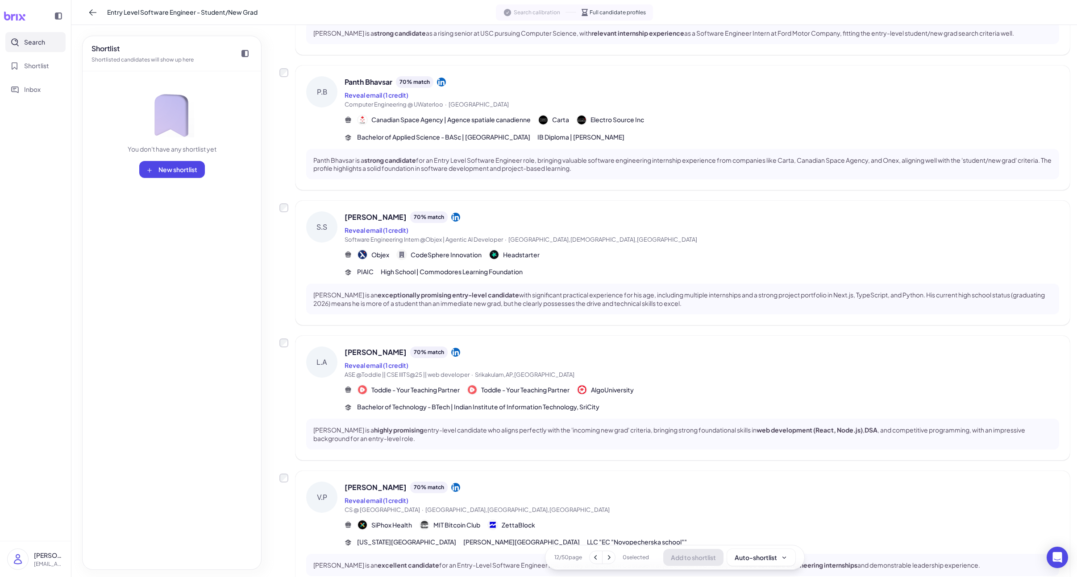
click at [591, 561] on icon at bounding box center [595, 557] width 9 height 9
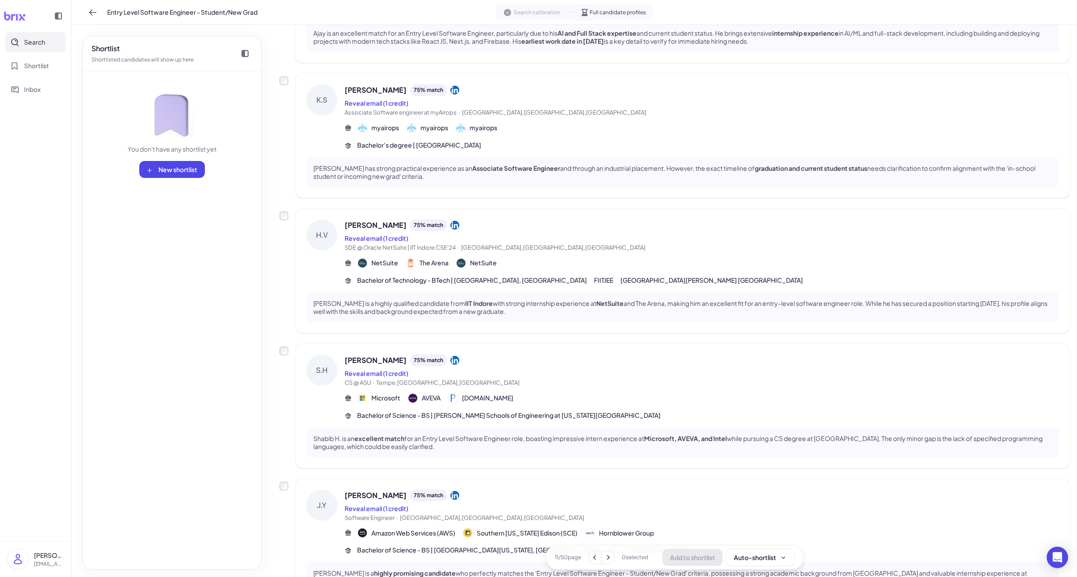
click at [594, 559] on icon at bounding box center [594, 558] width 3 height 4
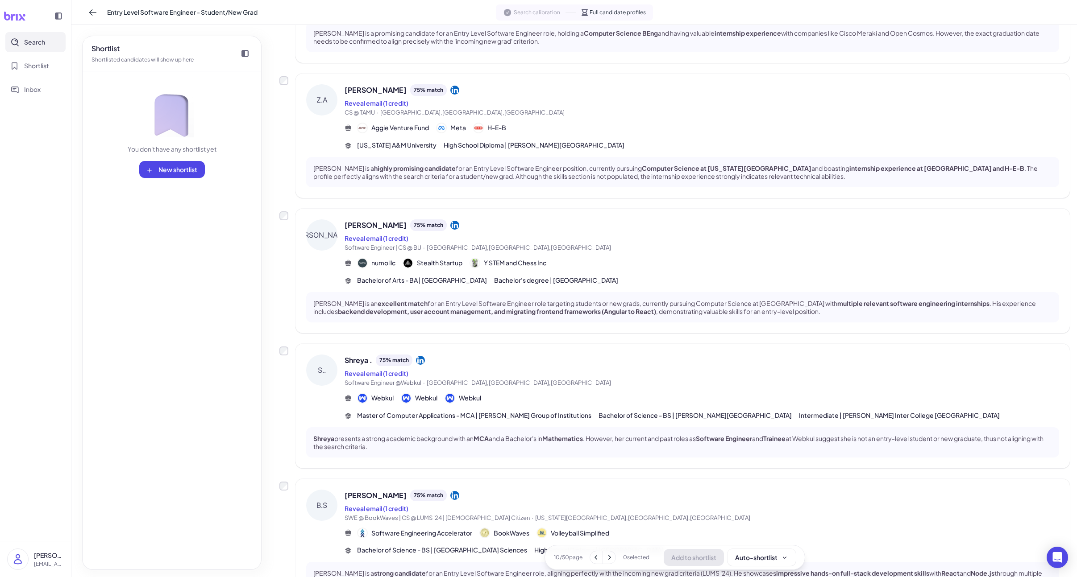
click at [594, 559] on icon at bounding box center [596, 557] width 9 height 9
click at [594, 559] on icon at bounding box center [595, 558] width 3 height 4
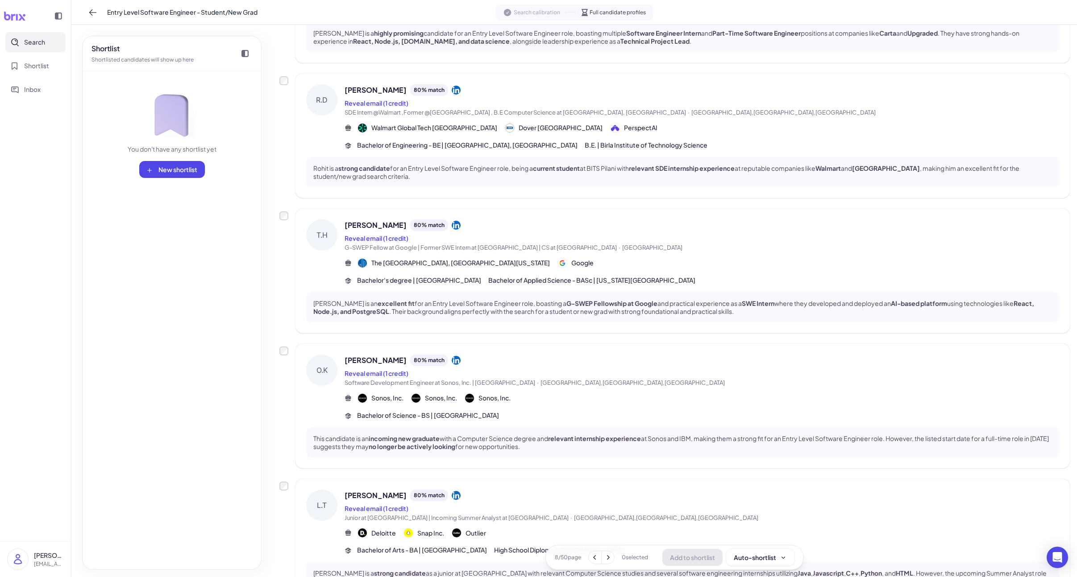
click at [594, 559] on icon at bounding box center [594, 558] width 3 height 4
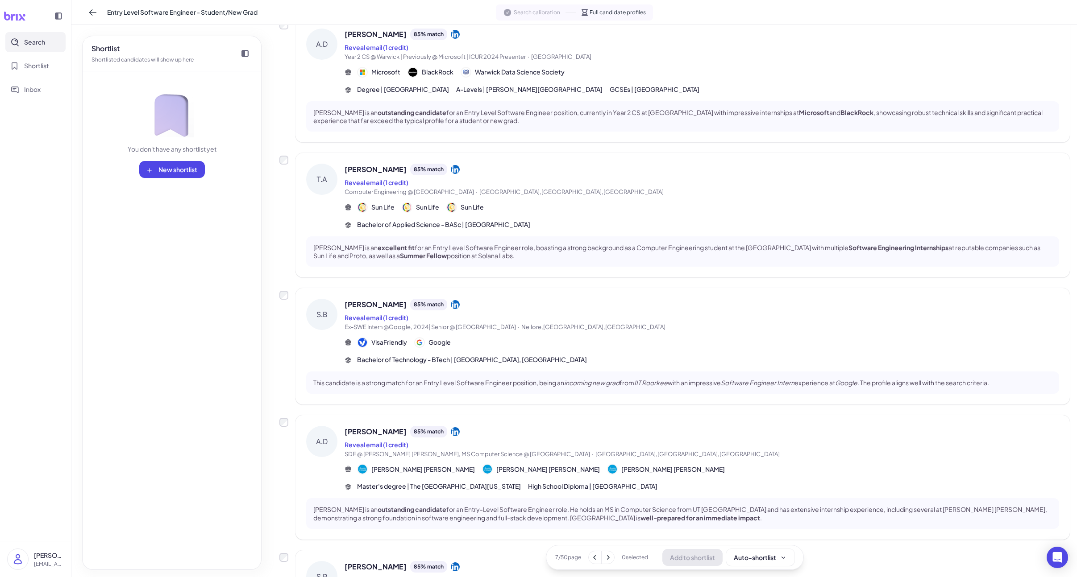
scroll to position [751, 0]
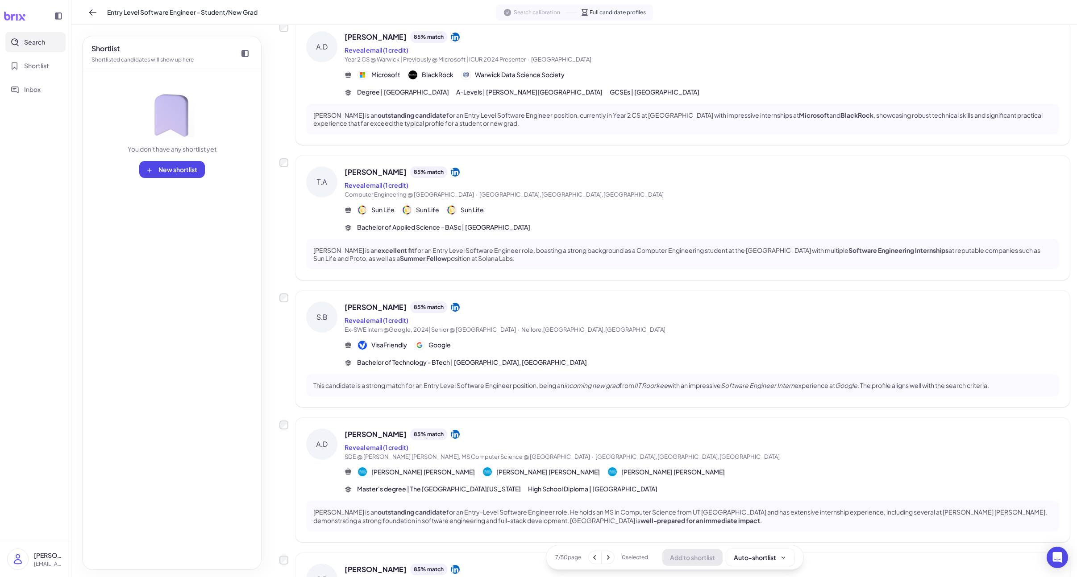
click at [378, 438] on span "[PERSON_NAME]" at bounding box center [376, 434] width 62 height 11
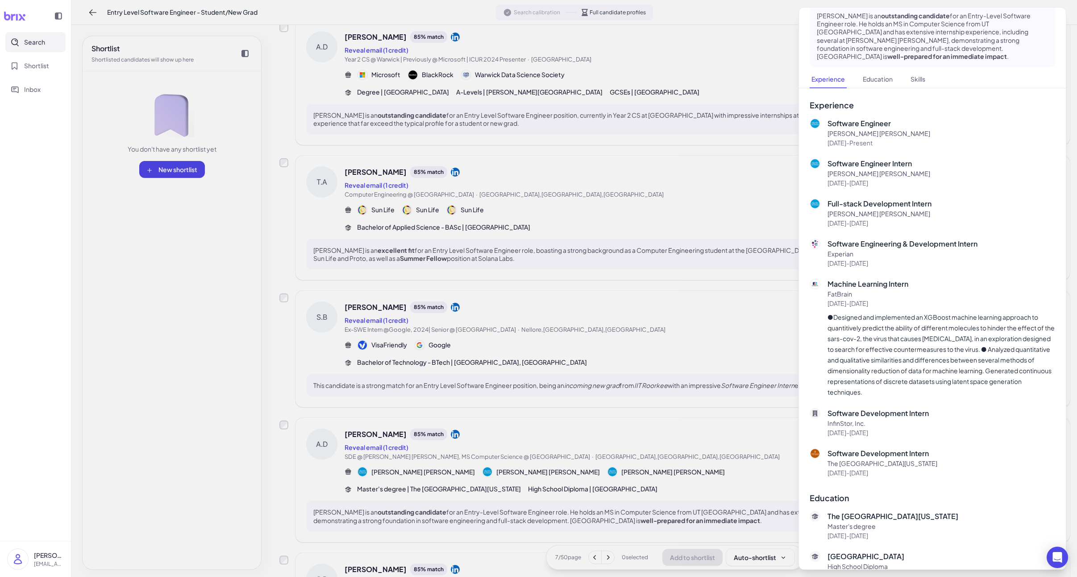
scroll to position [149, 0]
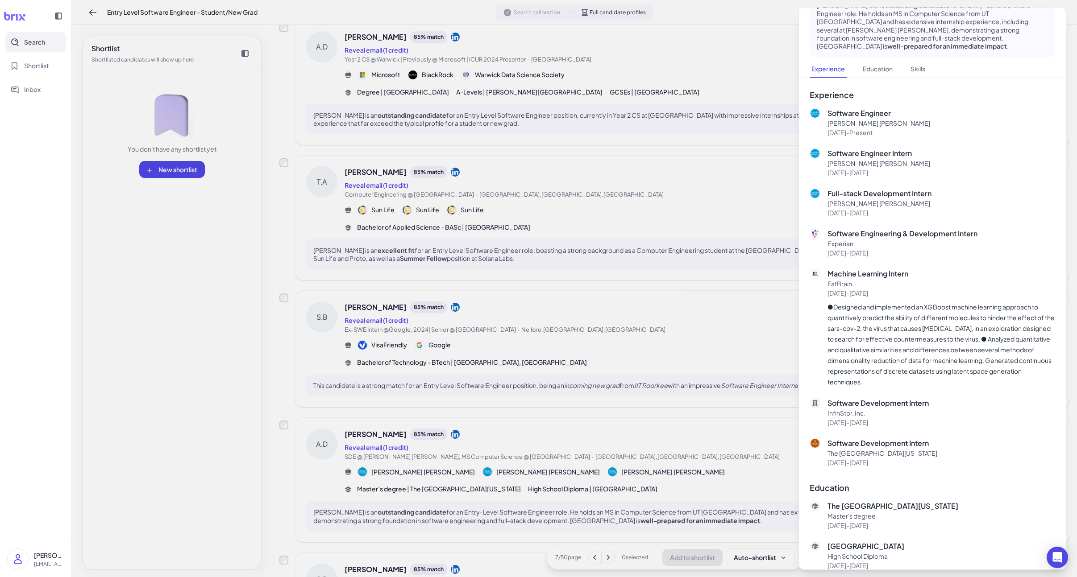
click at [702, 406] on div at bounding box center [538, 288] width 1077 height 577
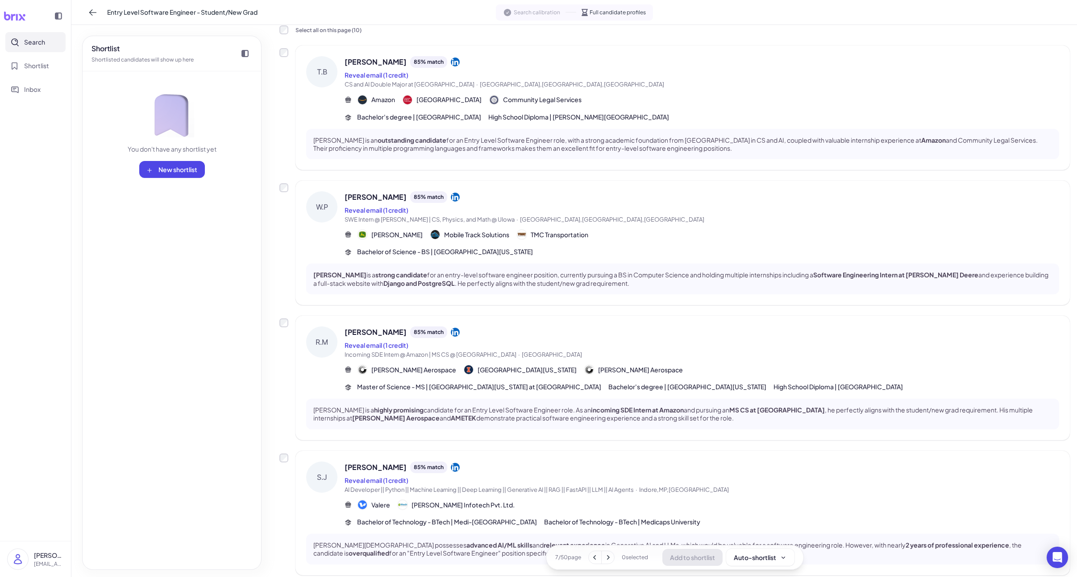
scroll to position [0, 0]
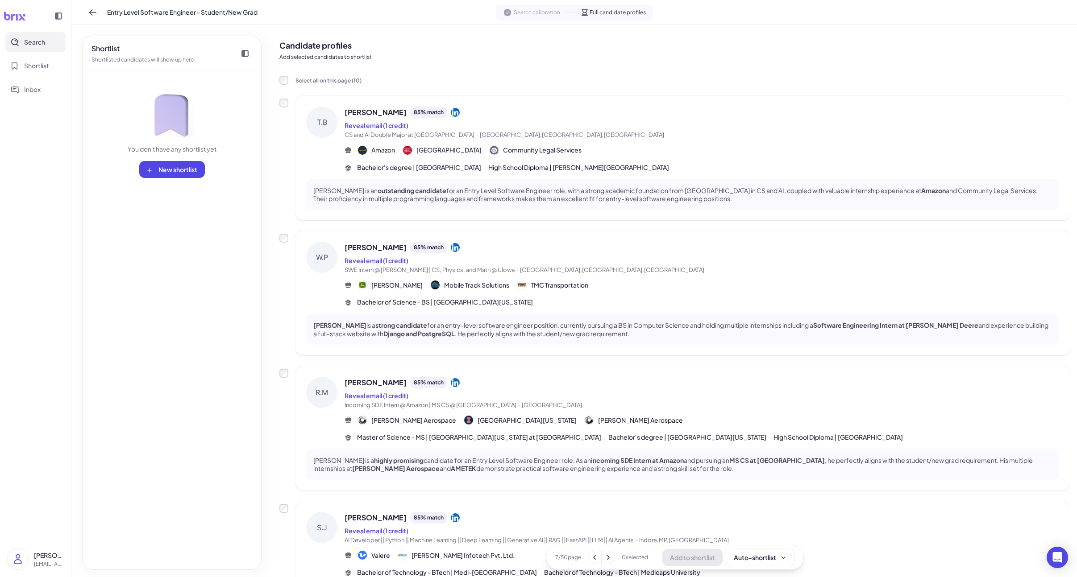
click at [597, 556] on icon at bounding box center [594, 557] width 9 height 9
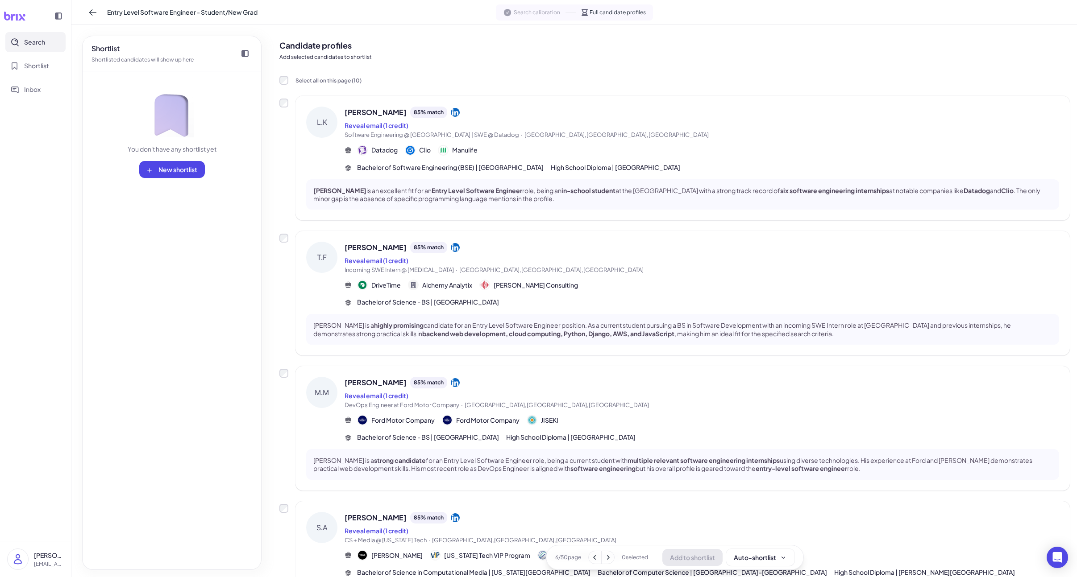
click at [395, 114] on span "[PERSON_NAME]" at bounding box center [376, 112] width 62 height 11
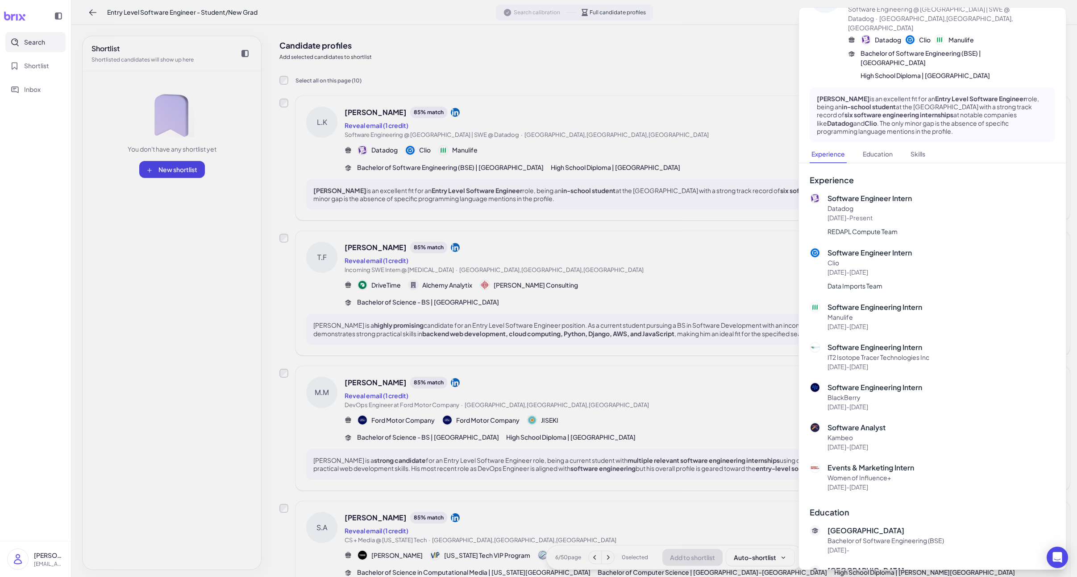
scroll to position [106, 0]
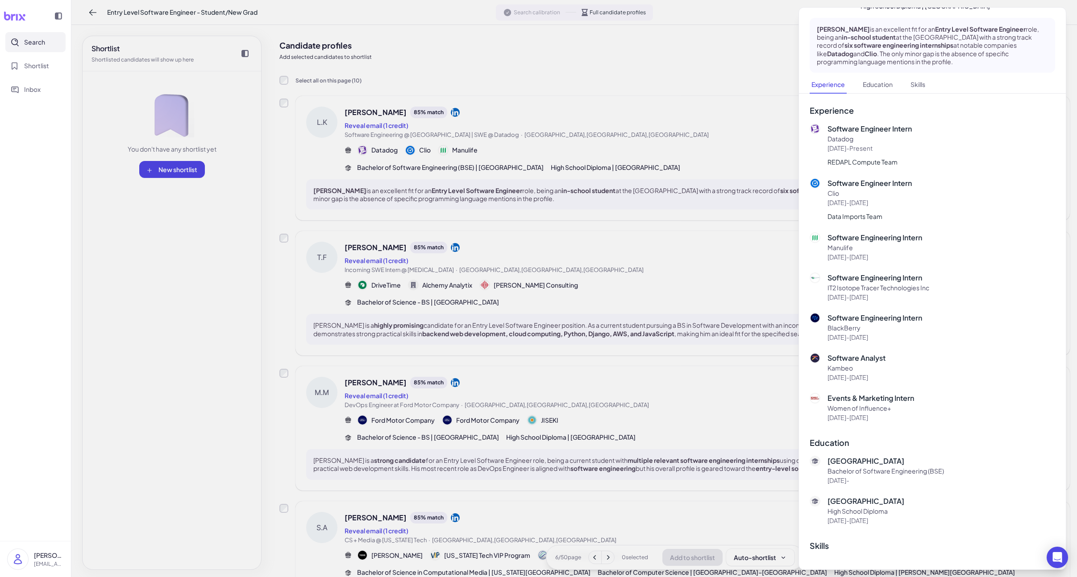
click at [685, 482] on div at bounding box center [538, 288] width 1077 height 577
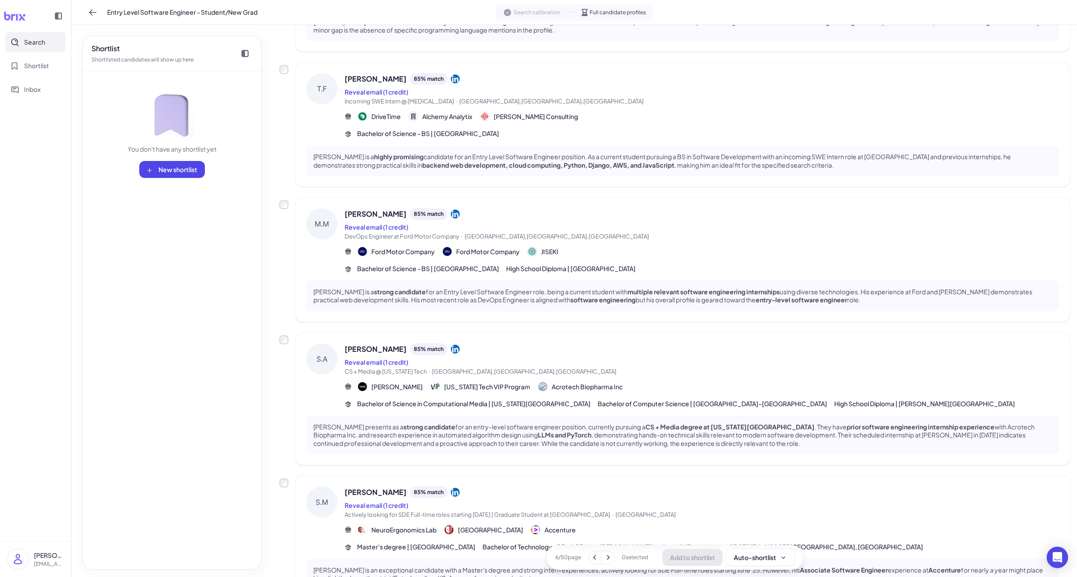
scroll to position [214, 0]
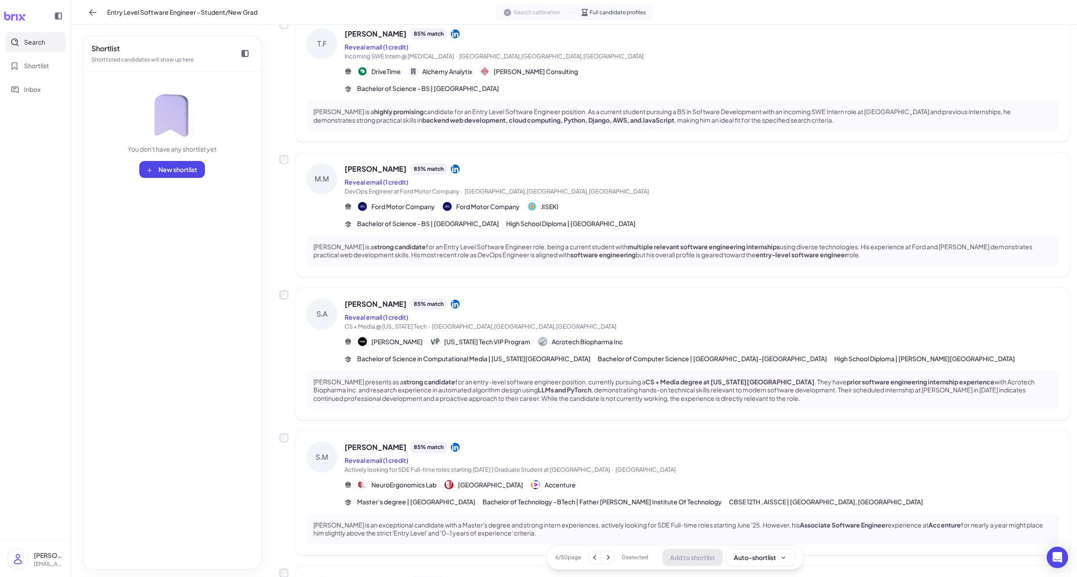
click at [381, 453] on div "[PERSON_NAME] 85 % match" at bounding box center [702, 448] width 714 height 12
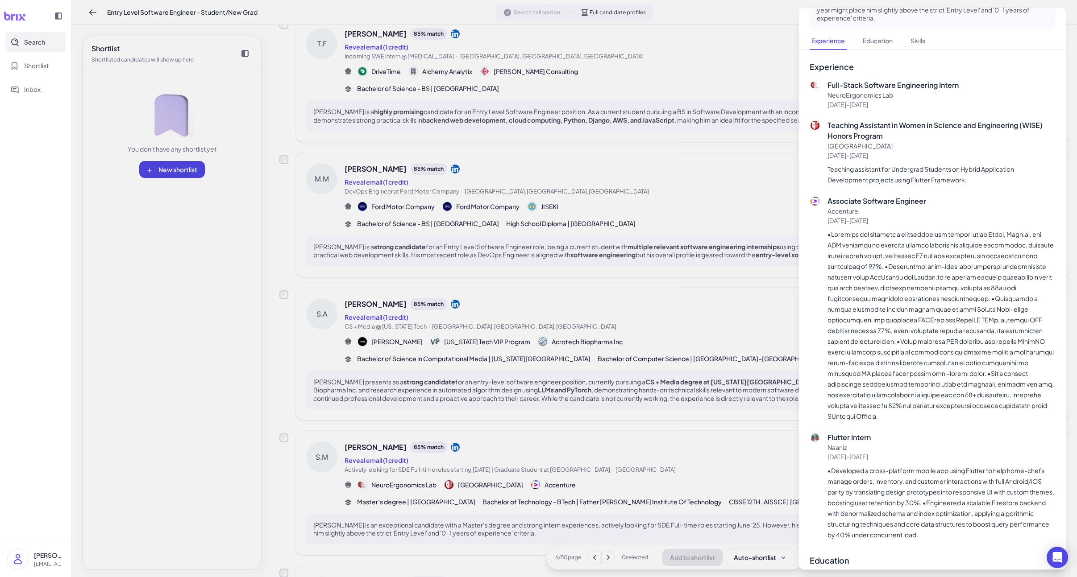
scroll to position [0, 0]
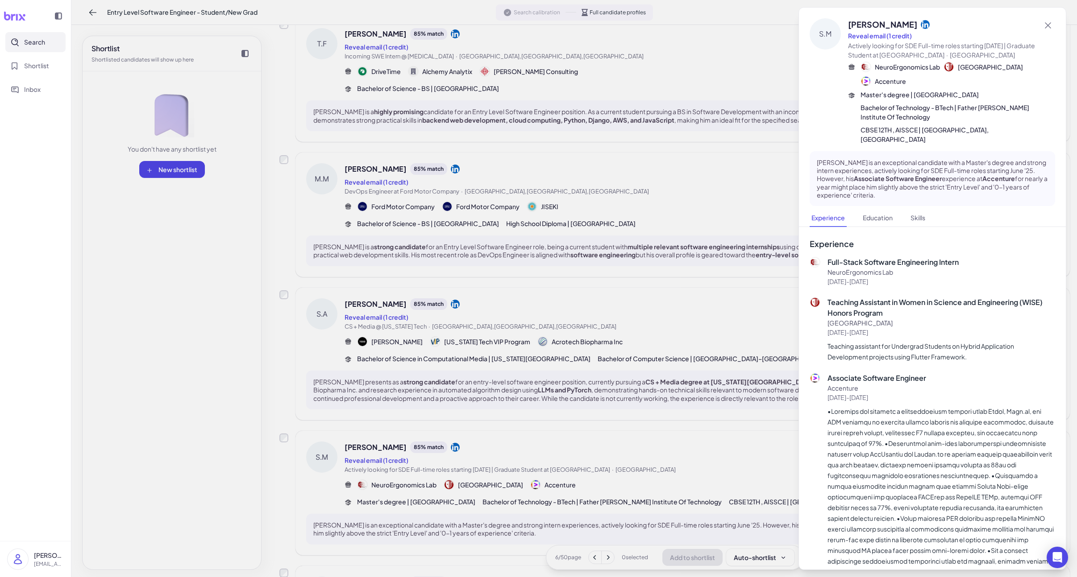
click at [706, 419] on div at bounding box center [538, 288] width 1077 height 577
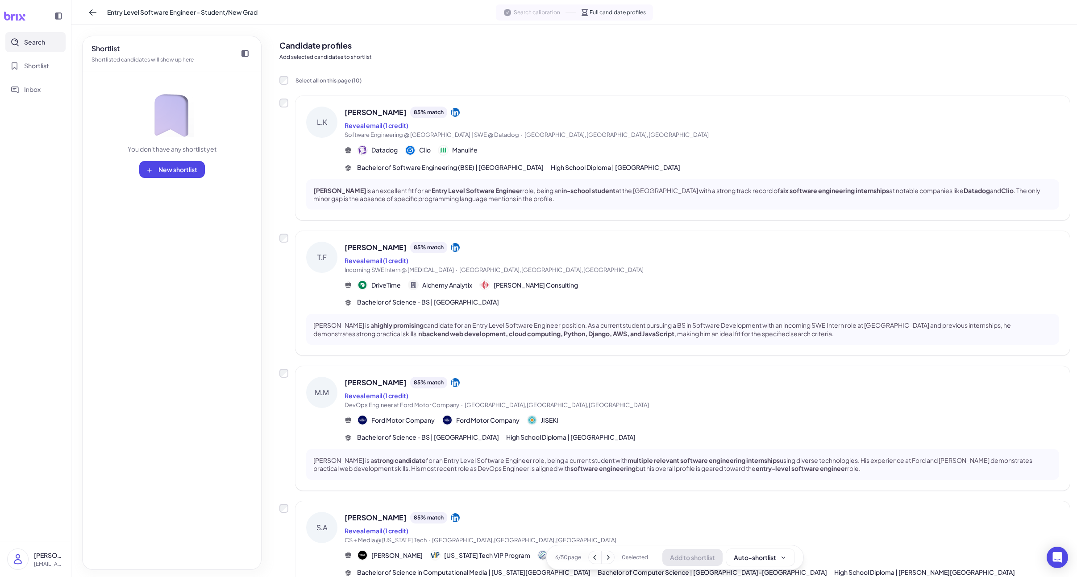
click at [31, 49] on button "Search" at bounding box center [35, 42] width 60 height 20
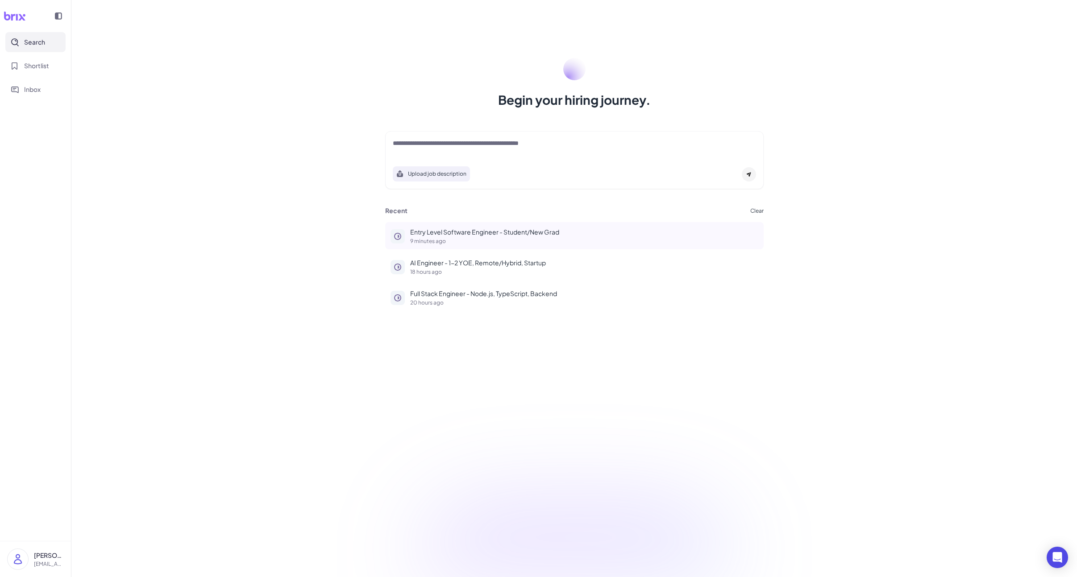
click at [443, 228] on p "Entry Level Software Engineer - Student/New Grad" at bounding box center [584, 232] width 348 height 9
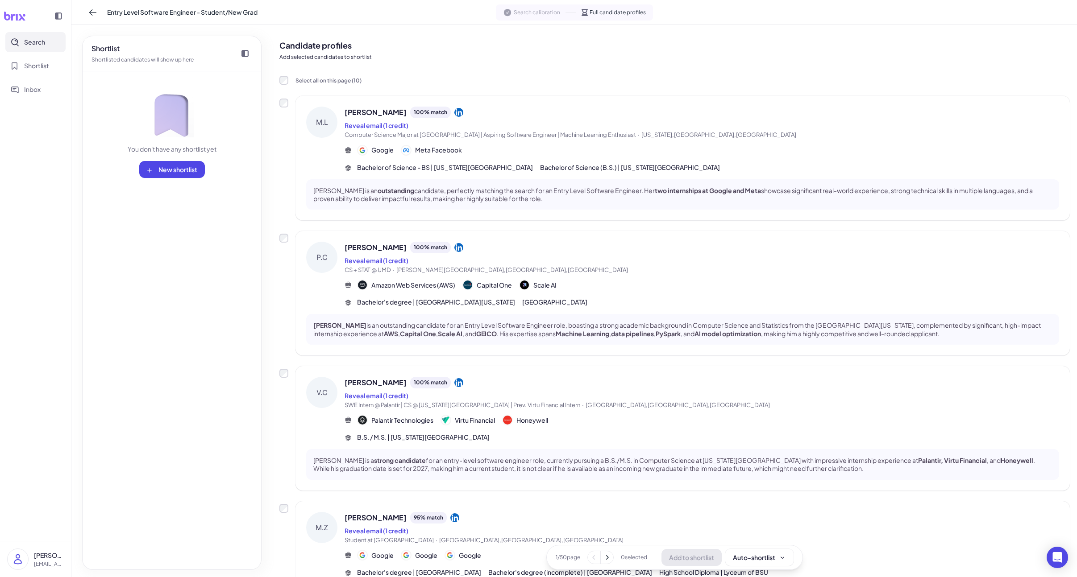
click at [524, 18] on div "Search calibration Full candidate profiles" at bounding box center [574, 12] width 157 height 16
click at [526, 15] on span "Search calibration" at bounding box center [537, 12] width 46 height 8
click at [521, 16] on span "Search calibration" at bounding box center [537, 12] width 46 height 8
click at [41, 51] on button "Search" at bounding box center [35, 42] width 60 height 20
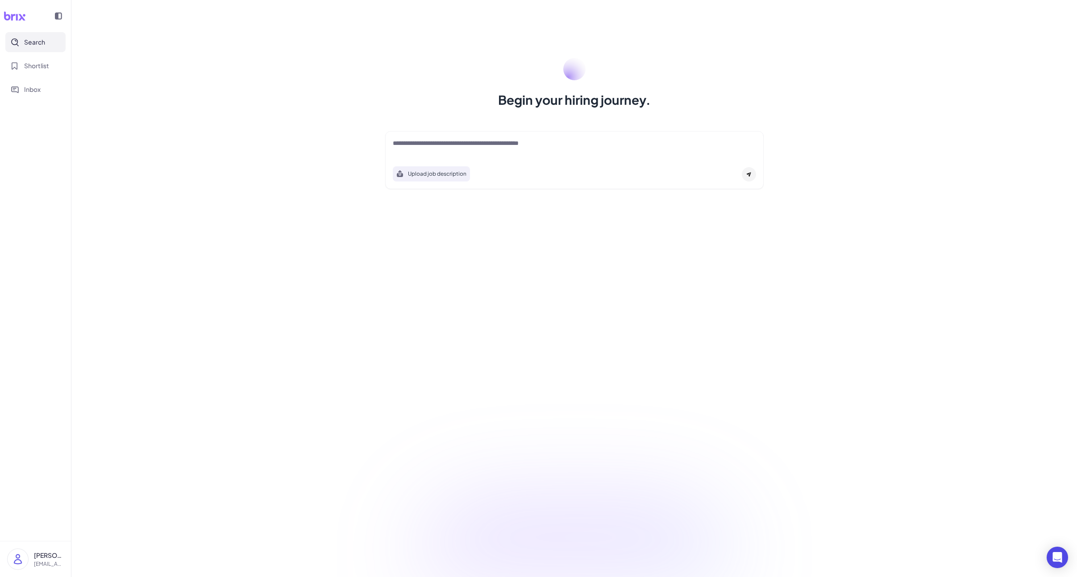
click at [45, 45] on span "Search" at bounding box center [34, 41] width 21 height 9
click at [436, 228] on p "Entry Level Software Engineer - Student/New Grad" at bounding box center [584, 232] width 348 height 9
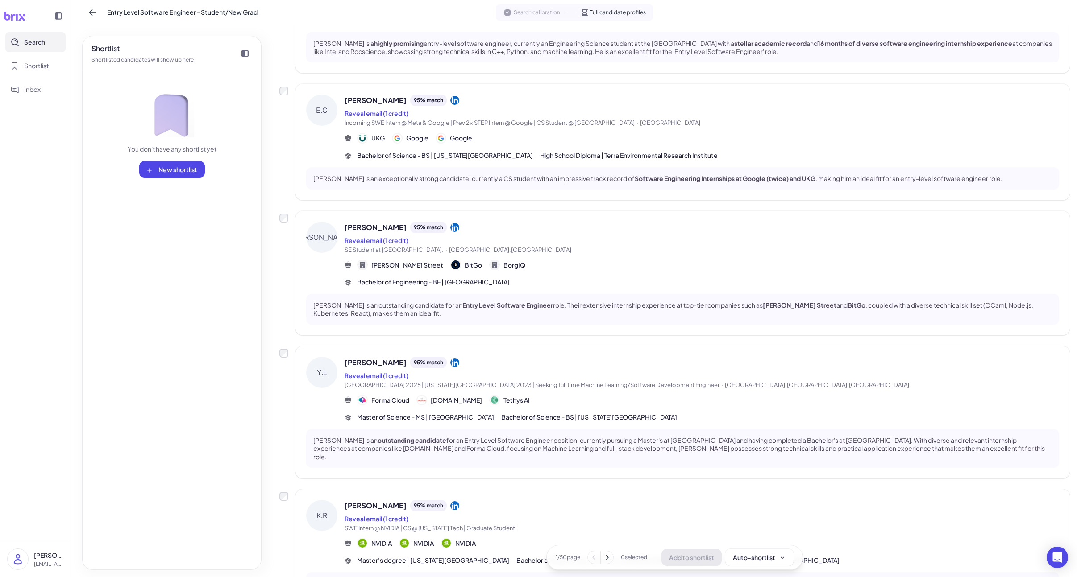
scroll to position [894, 0]
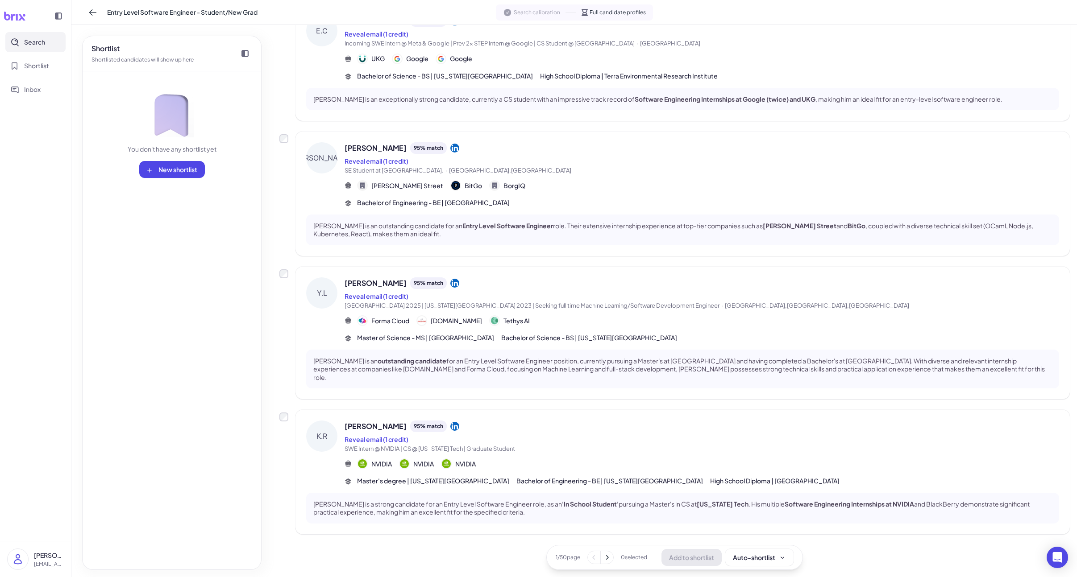
click at [610, 556] on icon at bounding box center [606, 557] width 9 height 9
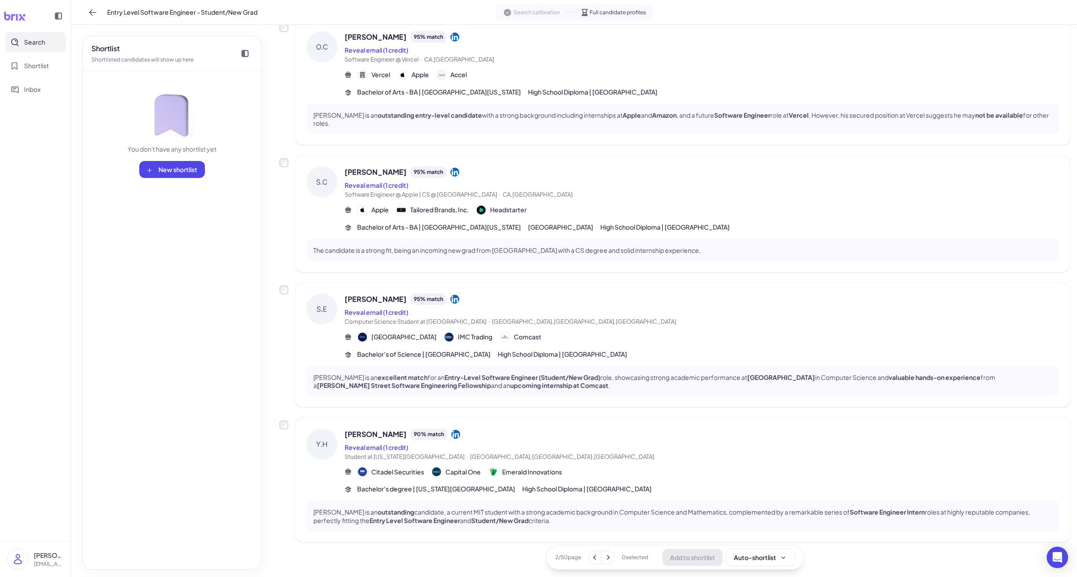
click at [610, 556] on icon at bounding box center [607, 557] width 9 height 9
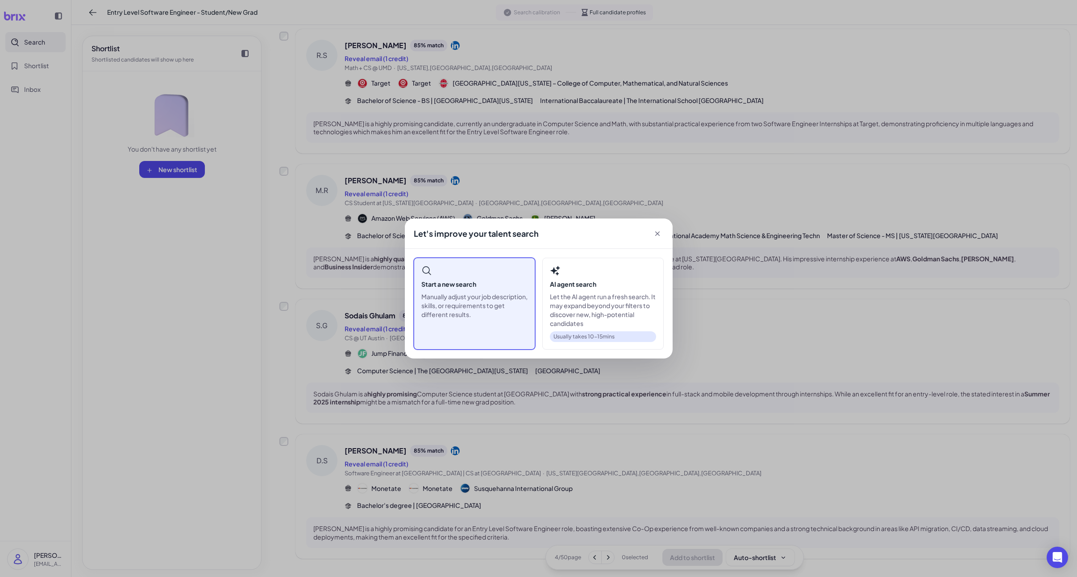
click at [487, 298] on p "Manually adjust your job description, skills, or requirements to get different …" at bounding box center [474, 305] width 106 height 27
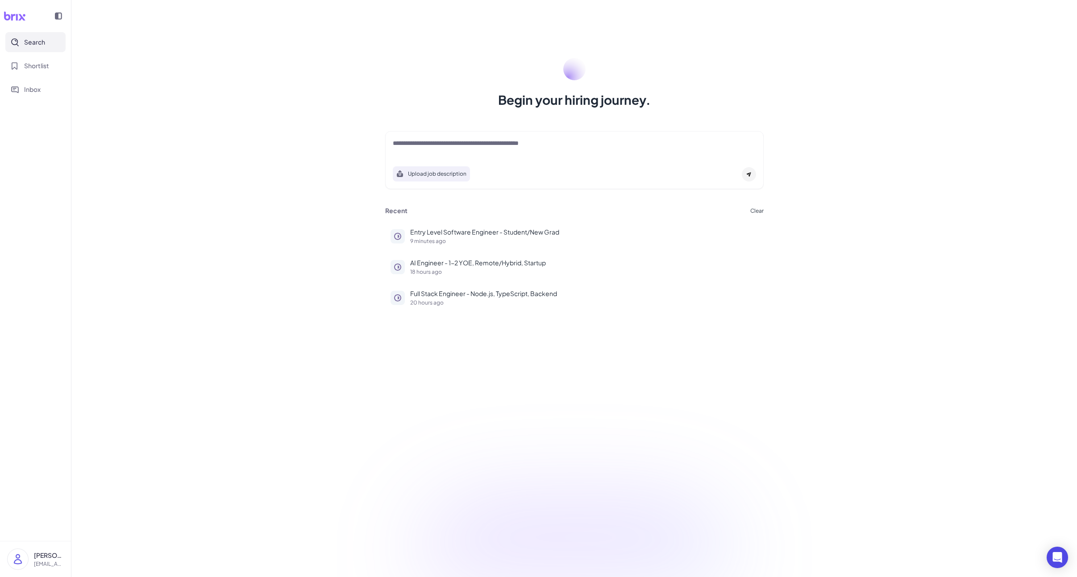
click at [468, 152] on div at bounding box center [574, 148] width 363 height 18
click at [472, 147] on textarea at bounding box center [574, 144] width 363 height 11
paste textarea "**********"
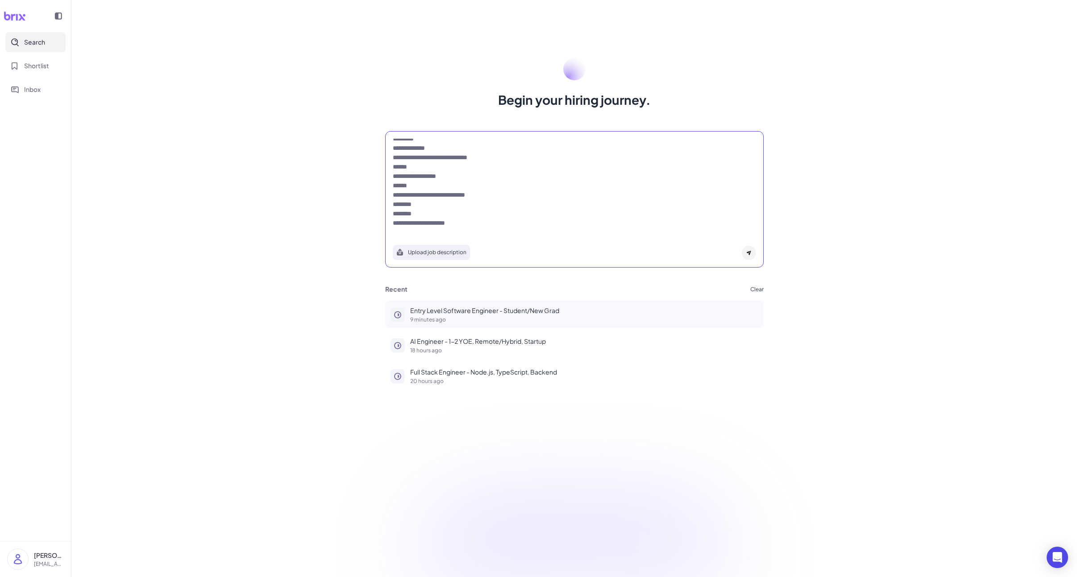
type textarea "**********"
click at [464, 306] on p "Entry Level Software Engineer - Student/New Grad" at bounding box center [584, 310] width 348 height 9
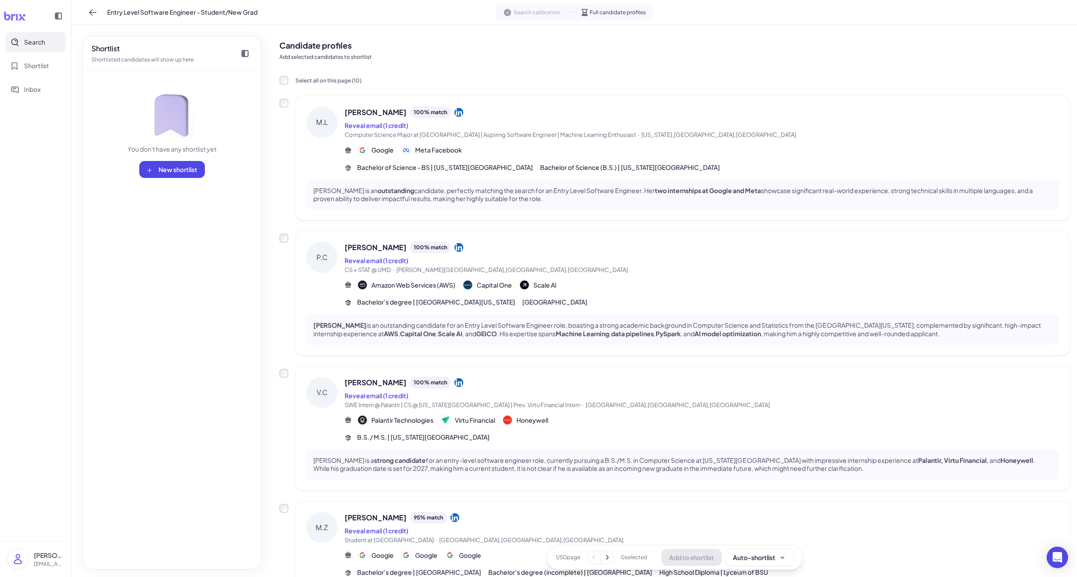
click at [56, 49] on button "Search" at bounding box center [35, 42] width 60 height 20
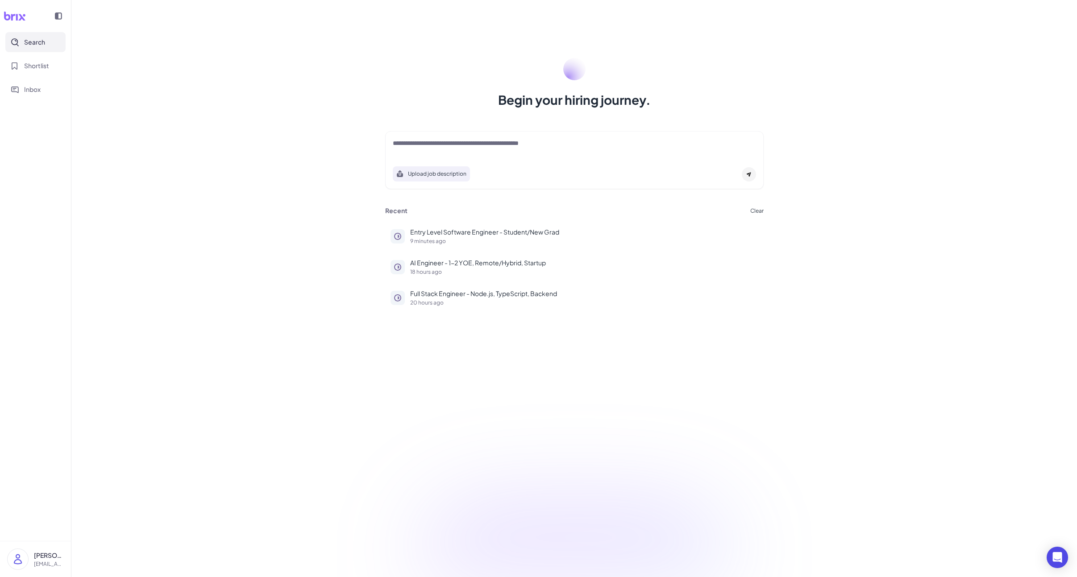
click at [487, 147] on textarea at bounding box center [574, 144] width 363 height 11
paste textarea "**********"
type textarea "**********"
click at [752, 175] on div at bounding box center [749, 174] width 14 height 14
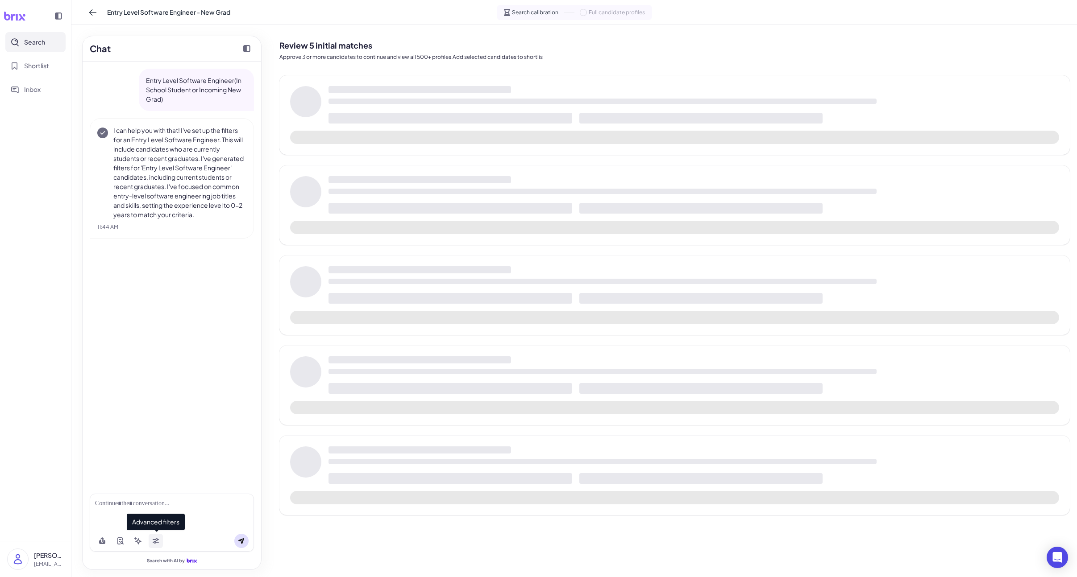
click at [161, 540] on button at bounding box center [156, 541] width 14 height 14
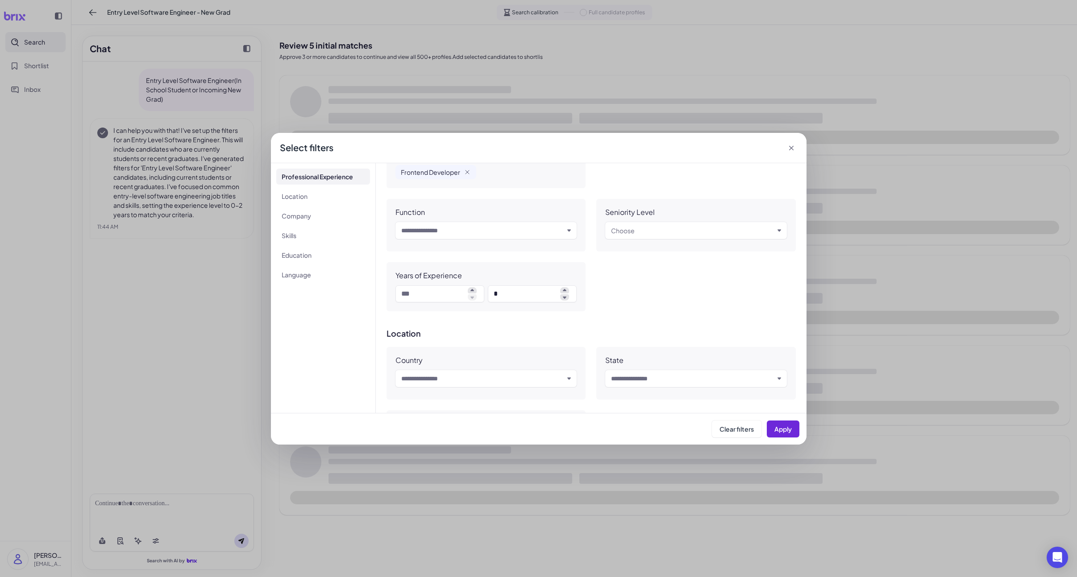
scroll to position [183, 0]
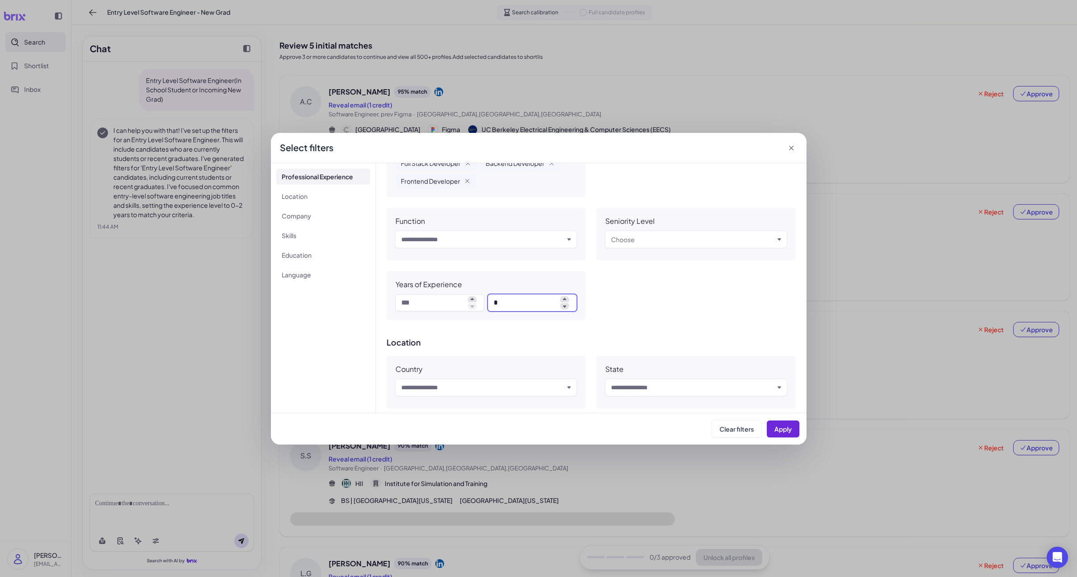
click at [565, 311] on span "*" at bounding box center [532, 303] width 88 height 17
click at [565, 310] on span "*" at bounding box center [532, 303] width 88 height 17
click at [565, 308] on icon at bounding box center [564, 306] width 9 height 6
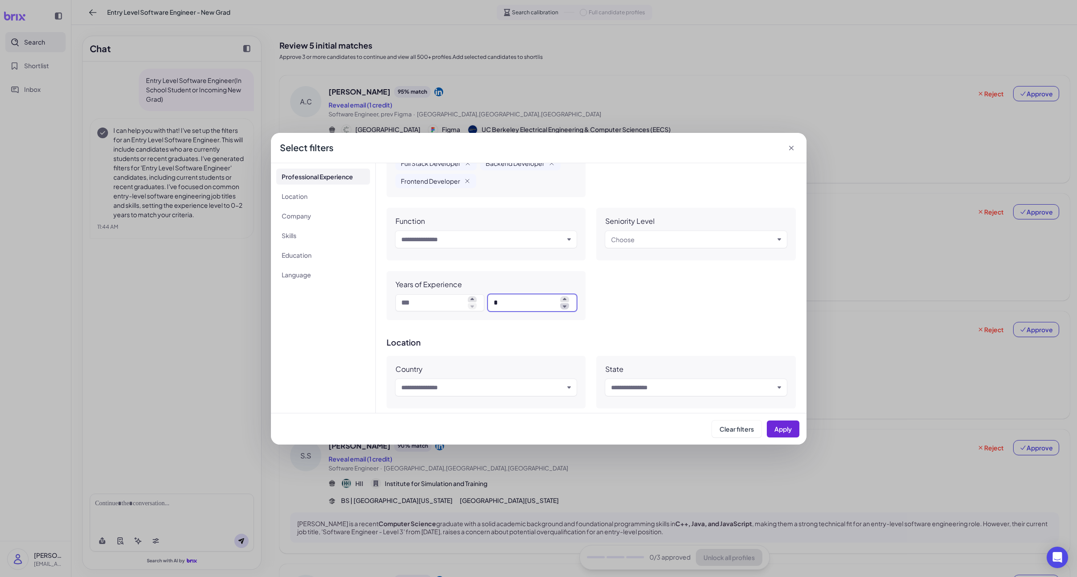
click at [565, 308] on icon at bounding box center [564, 306] width 9 height 6
type input "*"
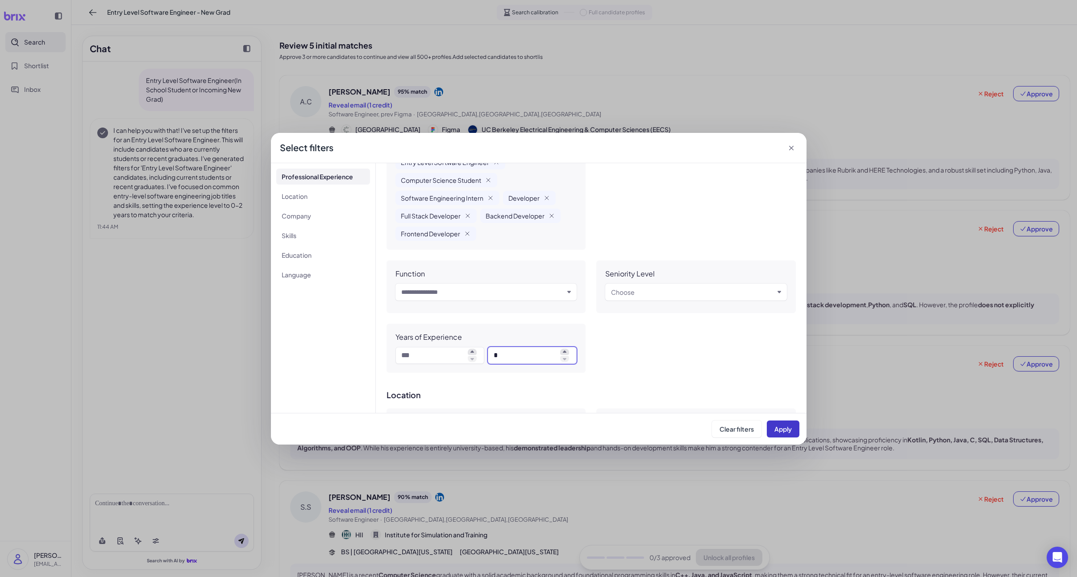
scroll to position [131, 0]
click at [787, 428] on span "Apply" at bounding box center [782, 429] width 17 height 8
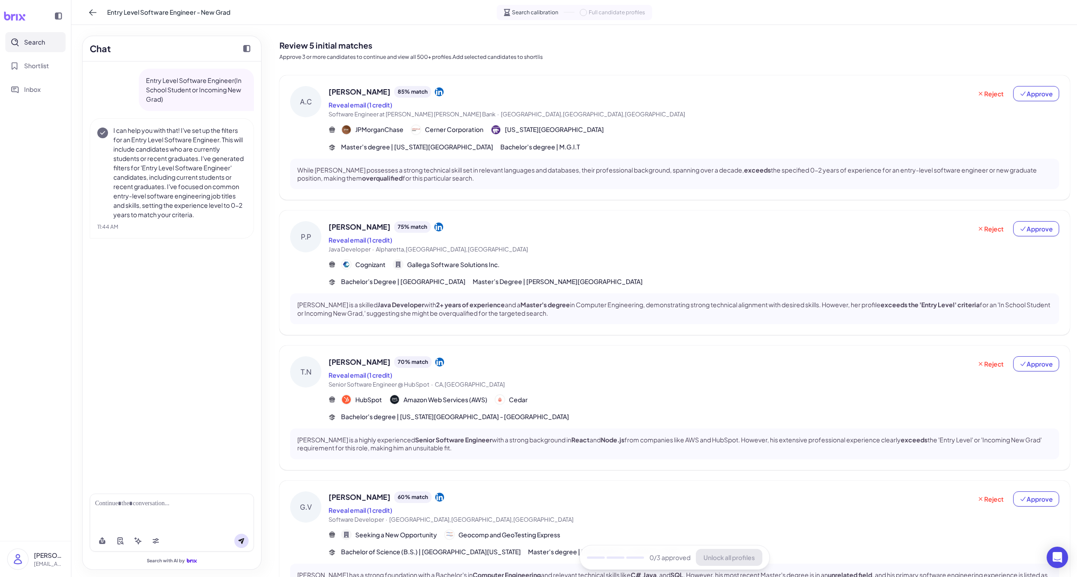
click at [366, 93] on span "[PERSON_NAME]" at bounding box center [359, 92] width 62 height 11
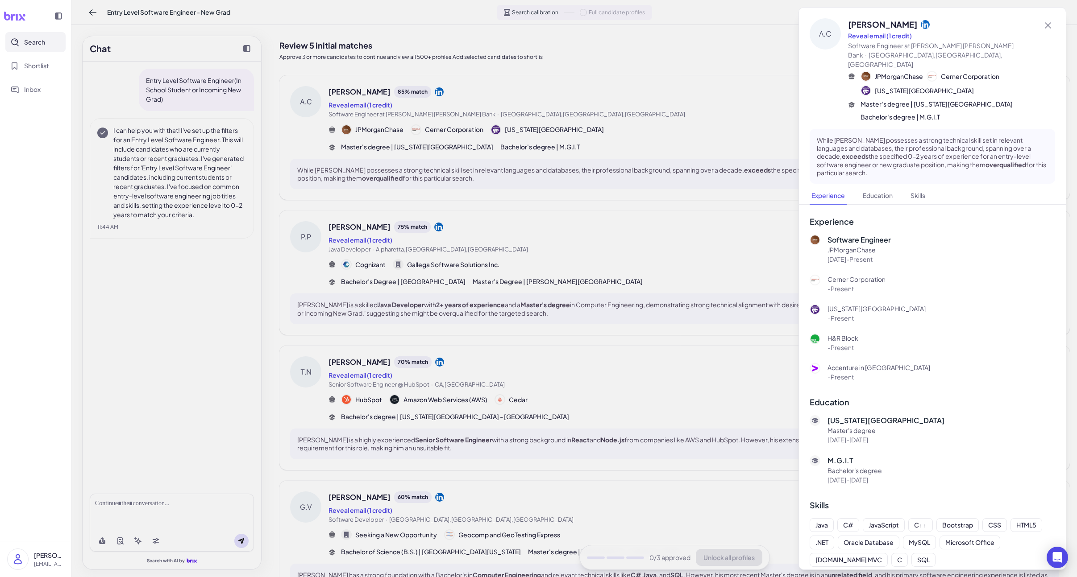
click at [655, 352] on div at bounding box center [538, 288] width 1077 height 577
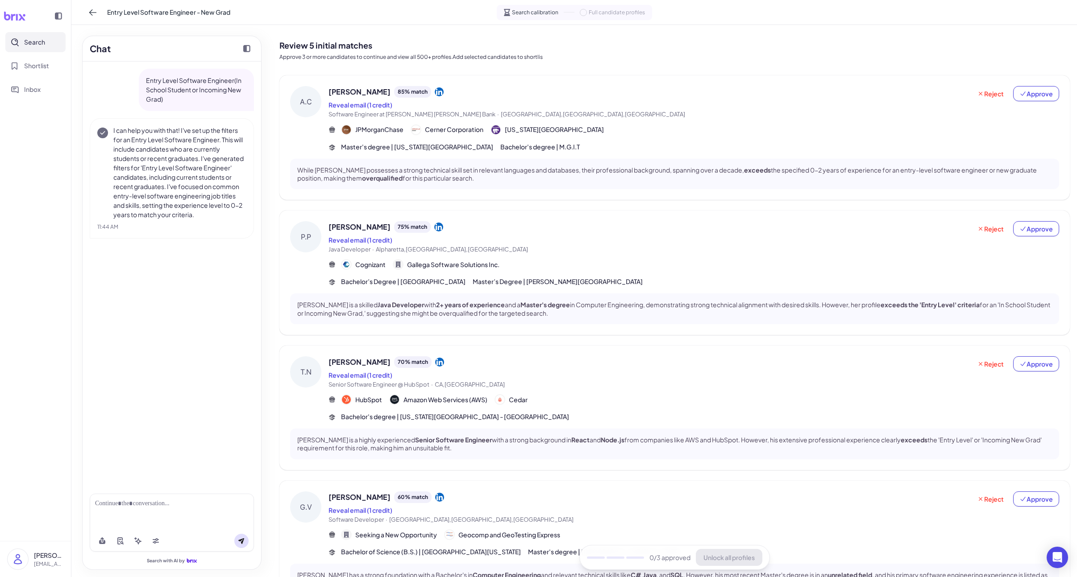
click at [359, 225] on span "[PERSON_NAME]" at bounding box center [359, 227] width 62 height 11
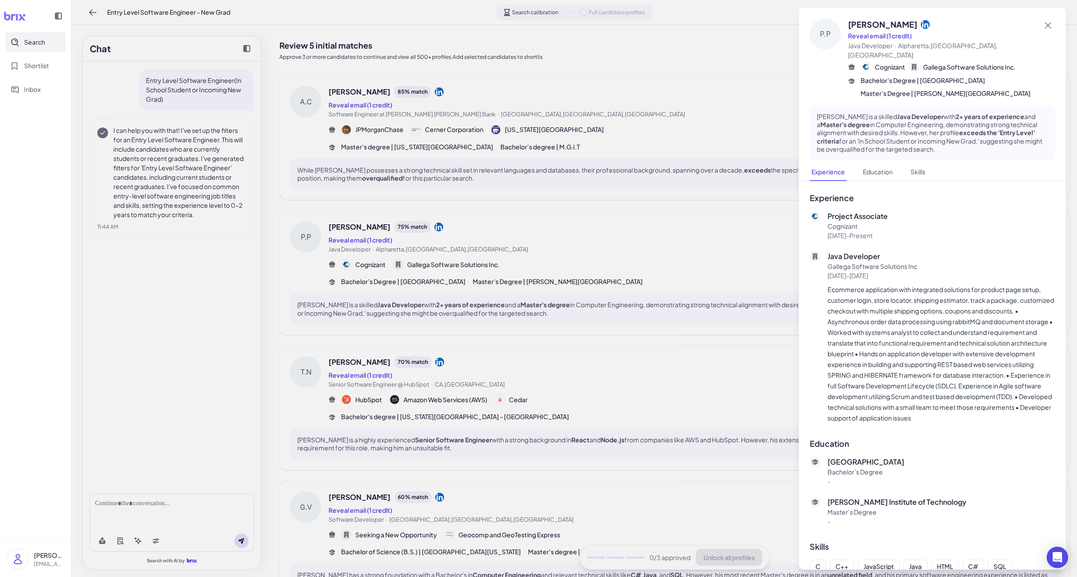
click at [532, 276] on div at bounding box center [538, 288] width 1077 height 577
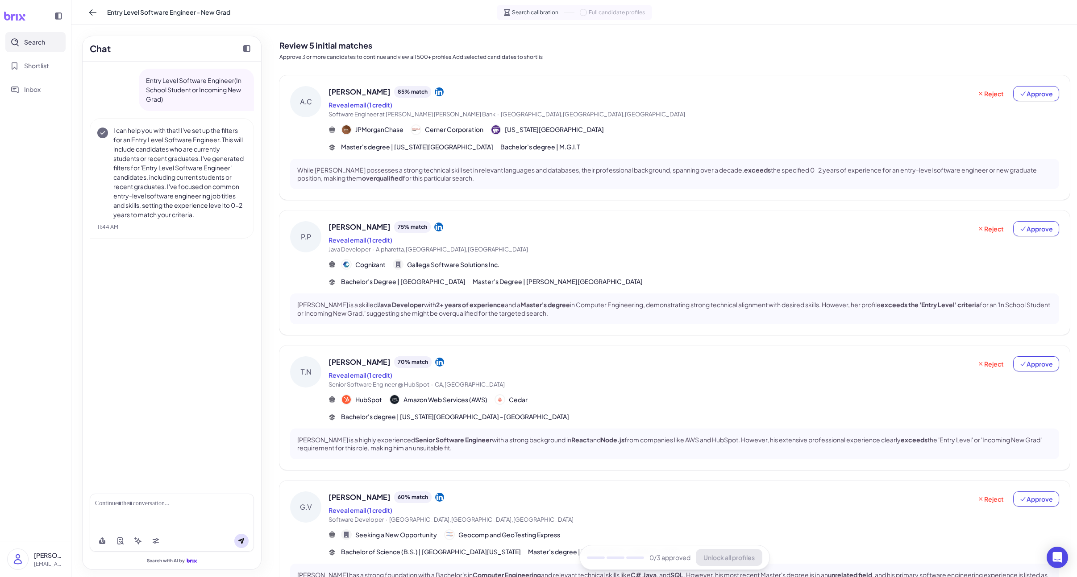
click at [43, 39] on span "Search" at bounding box center [34, 41] width 21 height 9
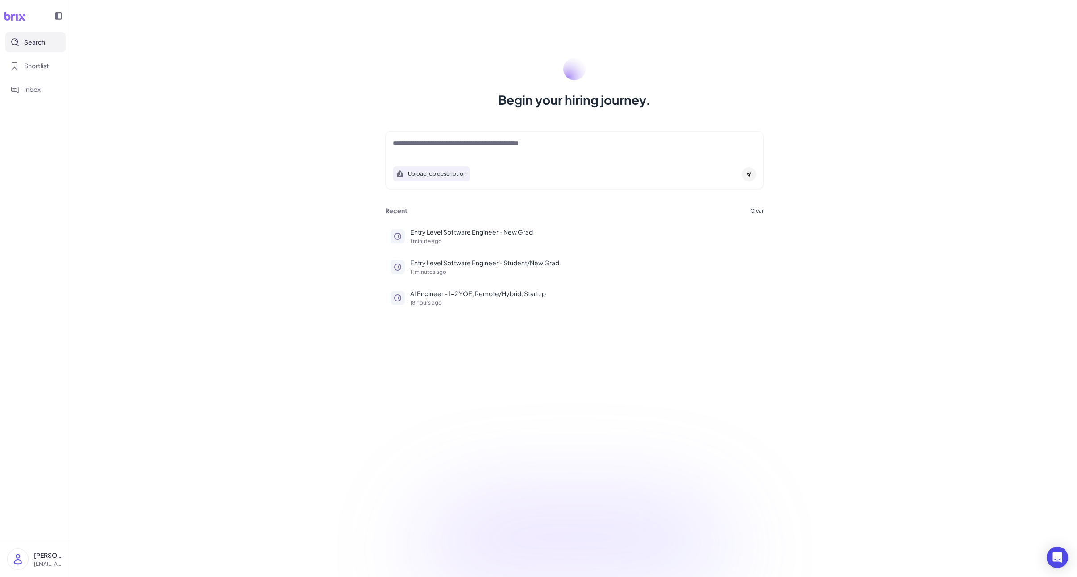
click at [469, 150] on div at bounding box center [574, 148] width 363 height 18
click at [472, 146] on textarea at bounding box center [574, 144] width 363 height 11
paste textarea "**********"
click at [546, 154] on div "**********" at bounding box center [574, 148] width 363 height 18
click at [546, 150] on div "**********" at bounding box center [574, 148] width 363 height 18
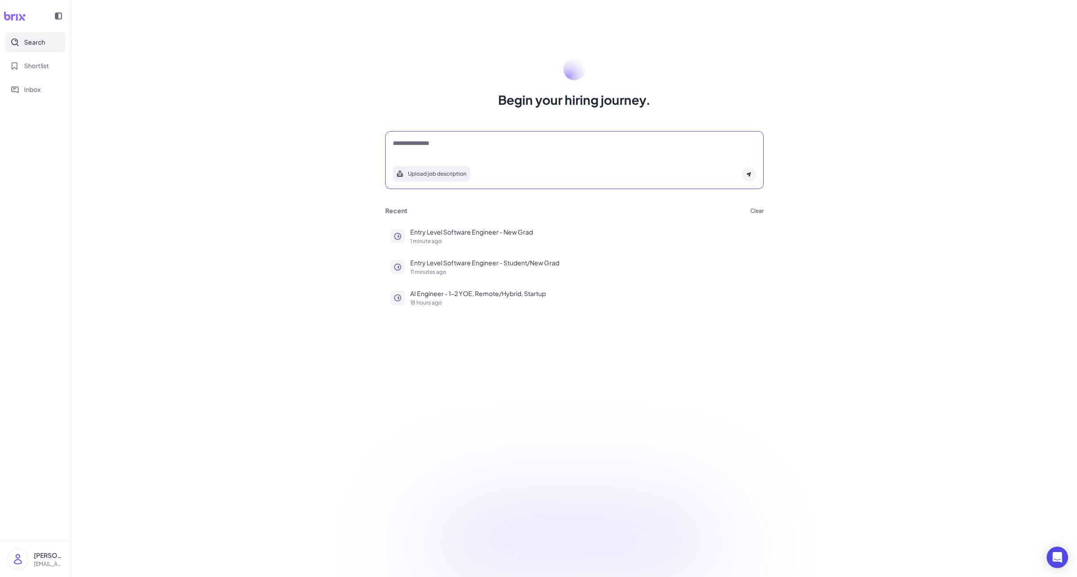
click at [547, 149] on textarea "**********" at bounding box center [574, 144] width 363 height 11
type textarea "**********"
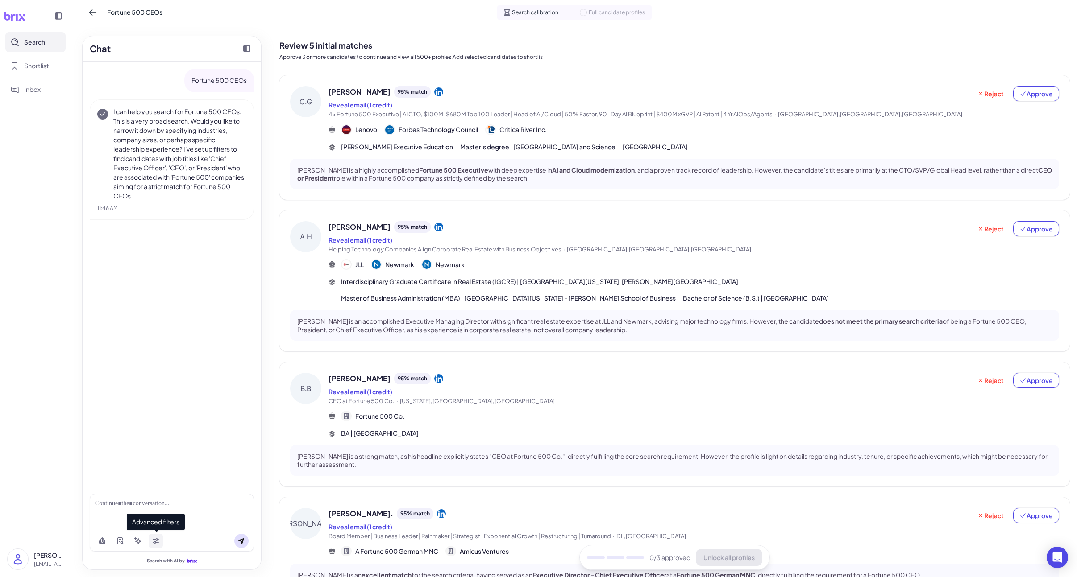
click at [155, 543] on icon at bounding box center [156, 542] width 6 height 3
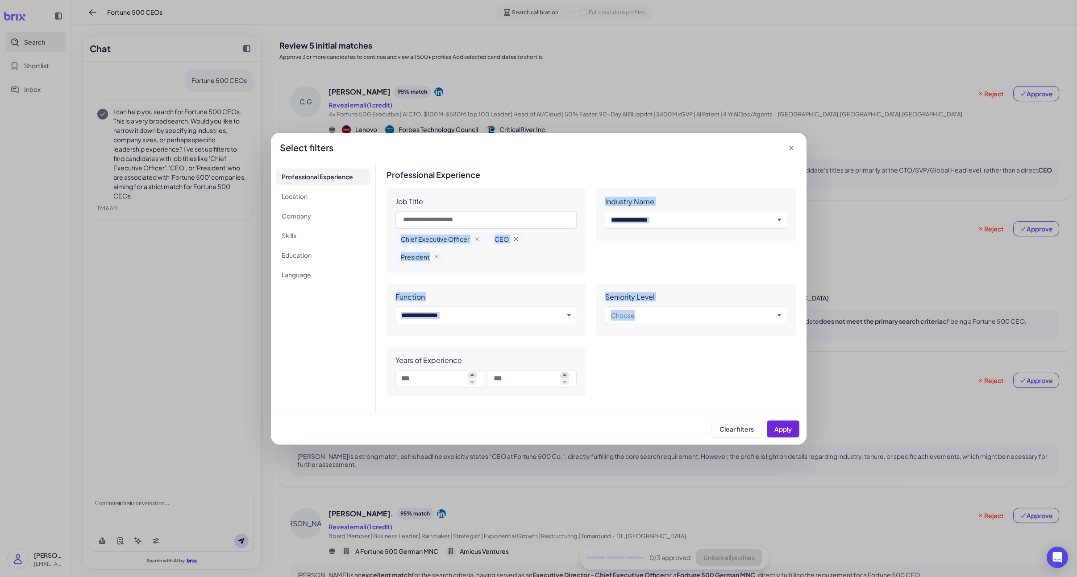
drag, startPoint x: 402, startPoint y: 238, endPoint x: 581, endPoint y: 324, distance: 199.6
click at [581, 324] on div "Job Title Chief Executive Officer CEO President Industry Name Input and choose …" at bounding box center [590, 292] width 409 height 208
click at [581, 324] on div "Function Input and choose" at bounding box center [485, 310] width 199 height 53
drag, startPoint x: 592, startPoint y: 345, endPoint x: 580, endPoint y: 340, distance: 12.8
click at [592, 345] on div "Job Title Chief Executive Officer CEO President Industry Name Input and choose …" at bounding box center [590, 292] width 409 height 208
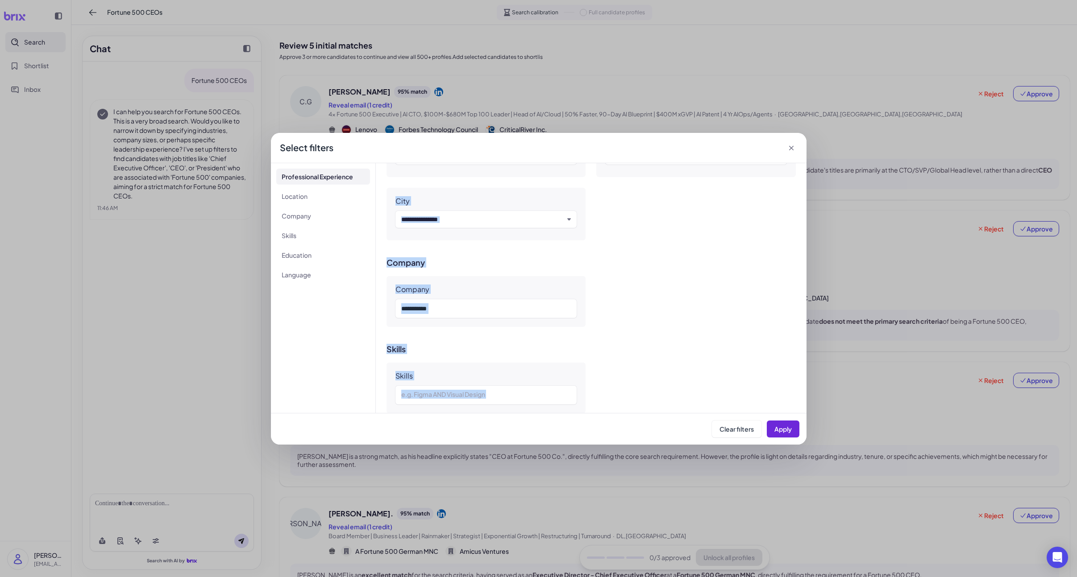
scroll to position [569, 0]
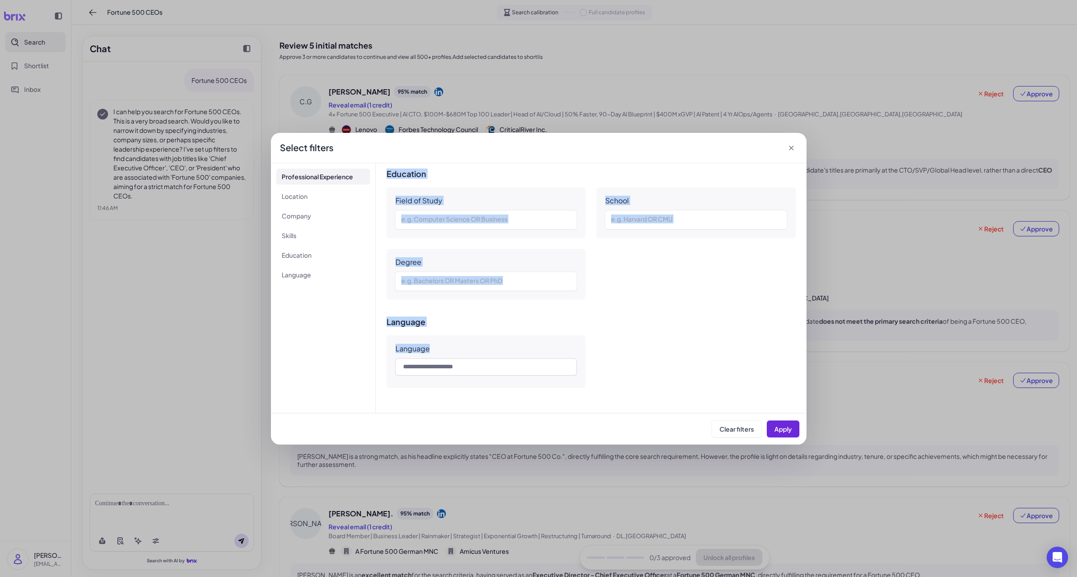
drag, startPoint x: 396, startPoint y: 239, endPoint x: 642, endPoint y: 406, distance: 297.6
click at [643, 406] on div "Professional Experience Job Title Chief Executive Officer CEO President Industr…" at bounding box center [591, 288] width 431 height 250
copy div "Chief Executive Officer CEO President Industry Name Input and choose Function I…"
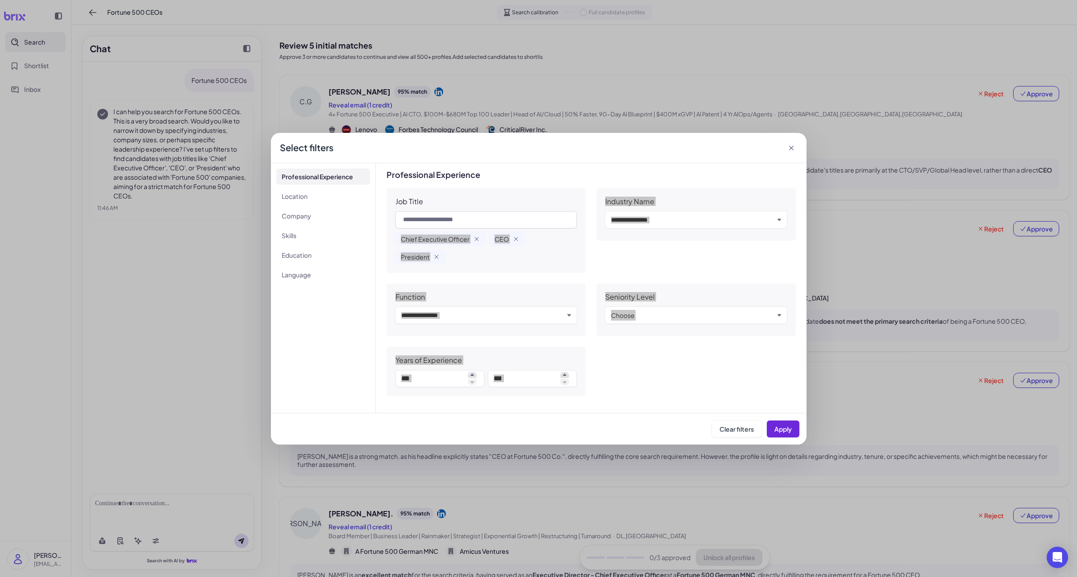
scroll to position [15, 0]
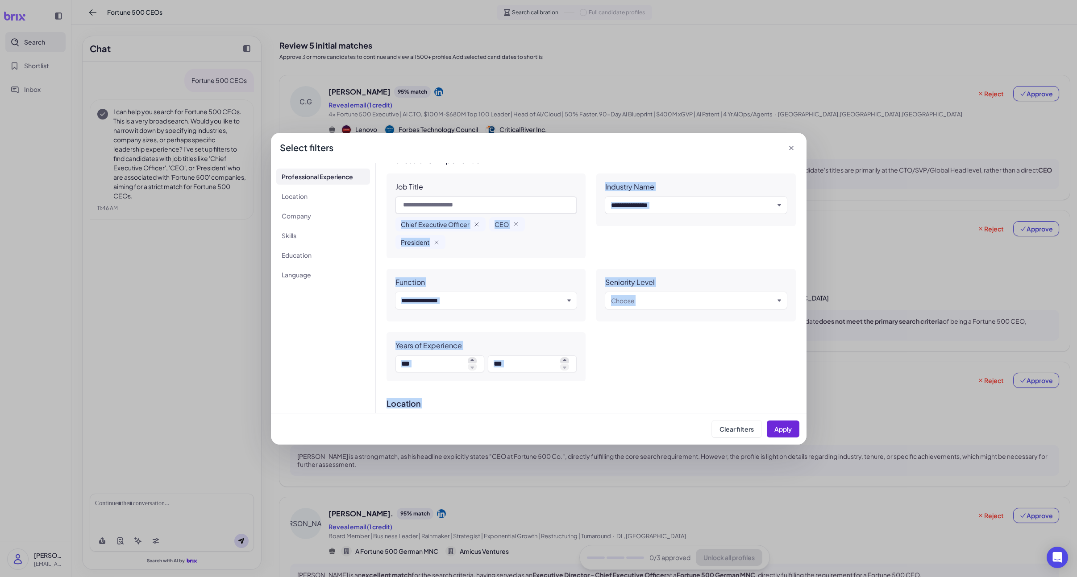
click at [525, 279] on div "Function" at bounding box center [486, 282] width 182 height 9
click at [791, 149] on icon at bounding box center [791, 148] width 9 height 9
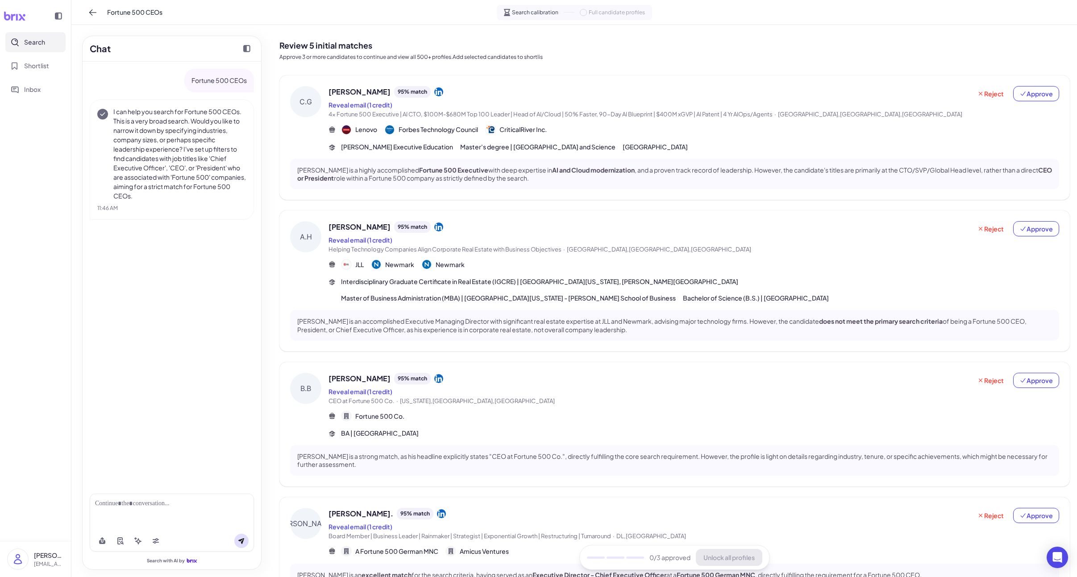
scroll to position [198, 0]
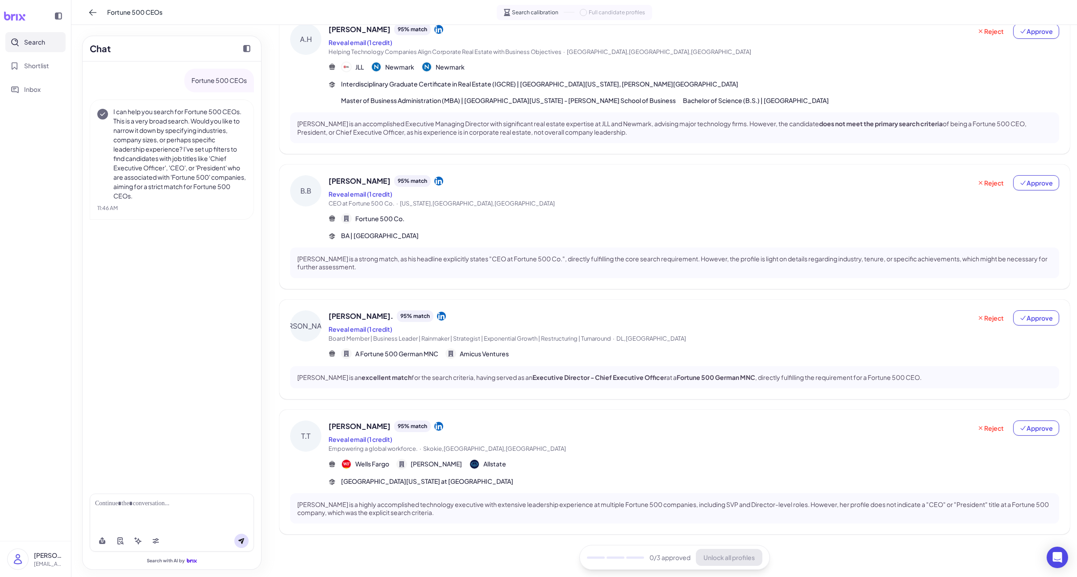
click at [356, 433] on div "[PERSON_NAME] 95 % match Reveal email (1 credit) Empowering a global workforce.…" at bounding box center [649, 437] width 643 height 33
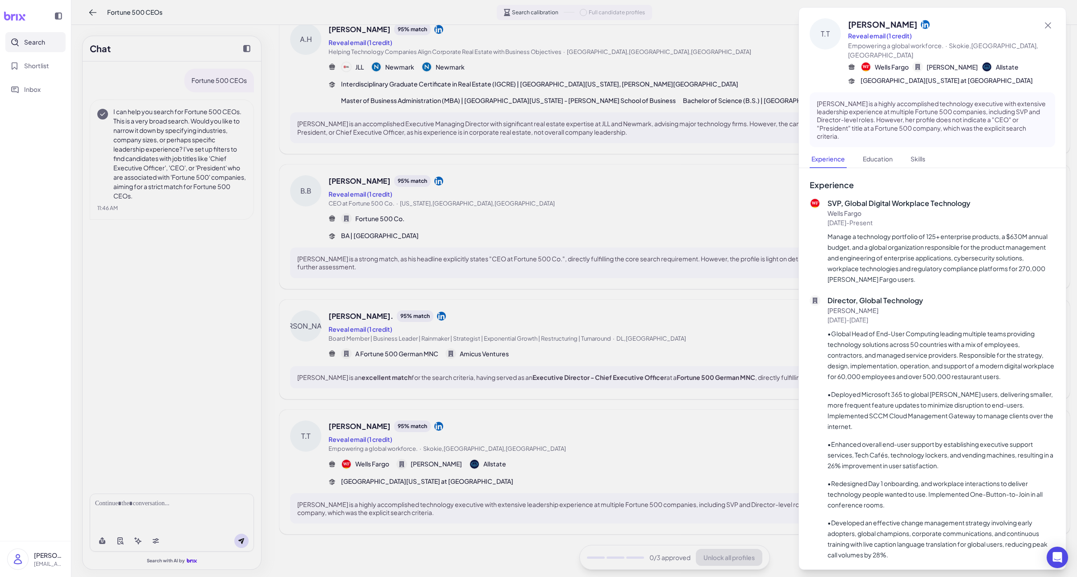
drag, startPoint x: 489, startPoint y: 285, endPoint x: 459, endPoint y: 309, distance: 38.8
click at [490, 286] on div at bounding box center [538, 288] width 1077 height 577
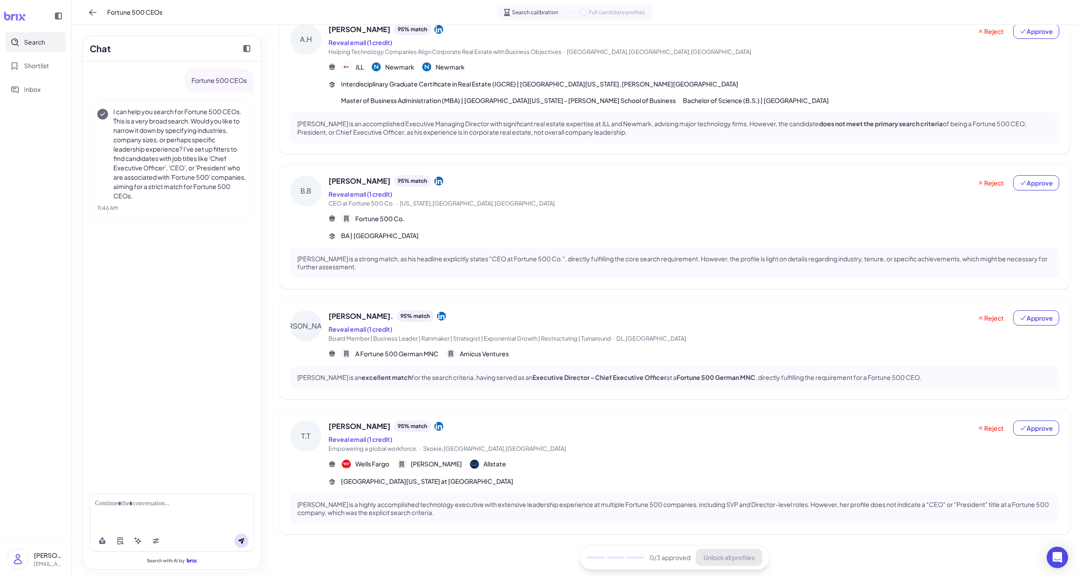
click at [359, 320] on span "[PERSON_NAME]." at bounding box center [360, 316] width 65 height 11
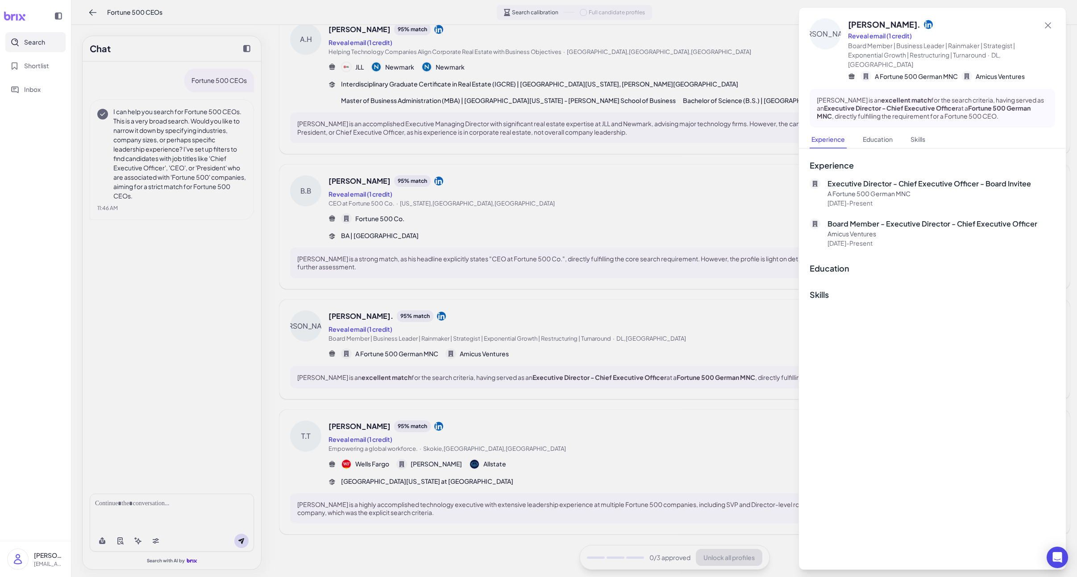
click at [524, 320] on div at bounding box center [538, 288] width 1077 height 577
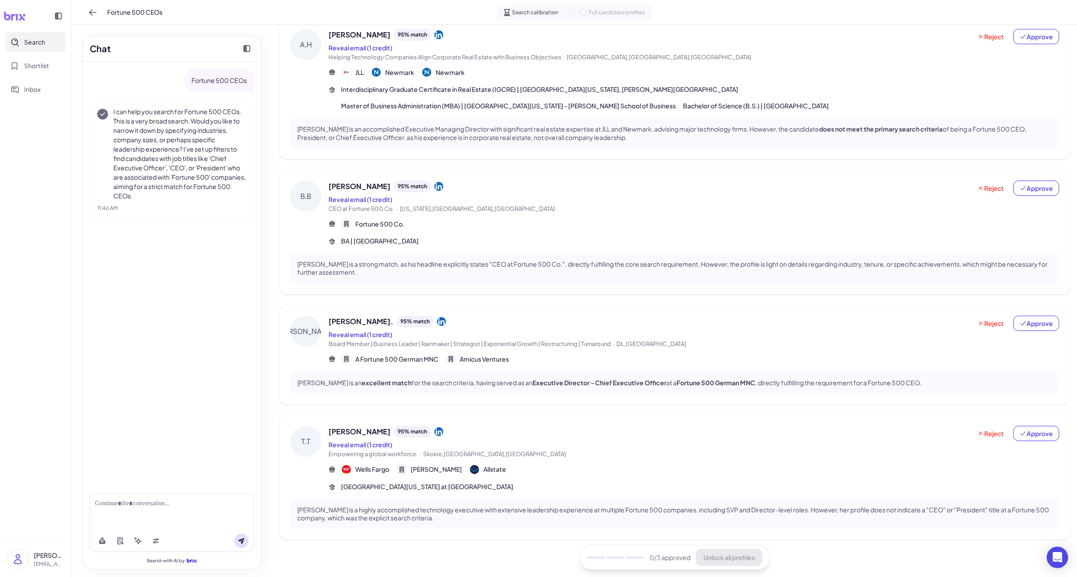
scroll to position [192, 0]
click at [363, 184] on span "[PERSON_NAME]" at bounding box center [359, 187] width 62 height 11
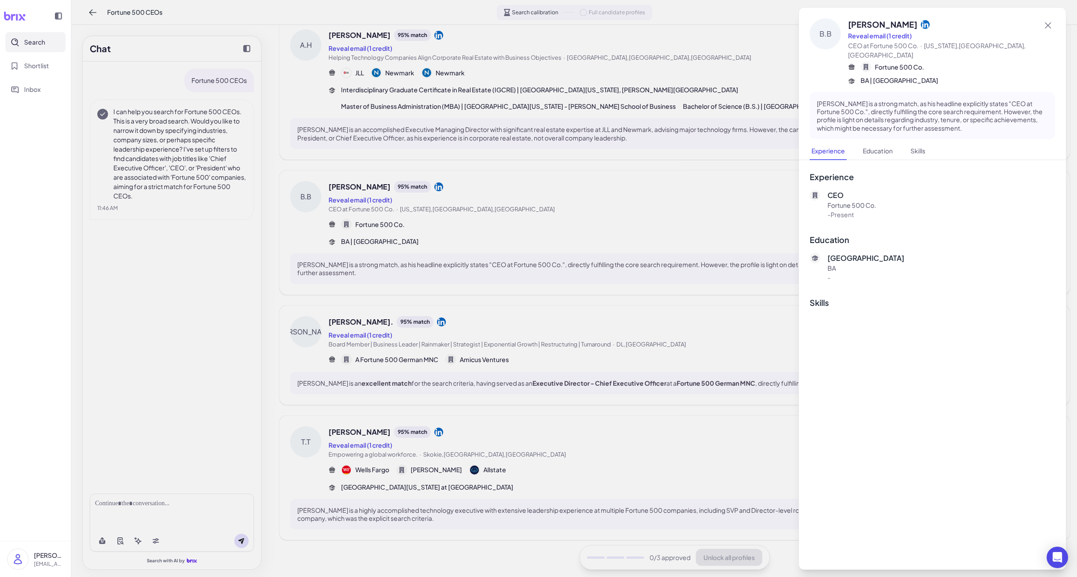
click at [453, 206] on div at bounding box center [538, 288] width 1077 height 577
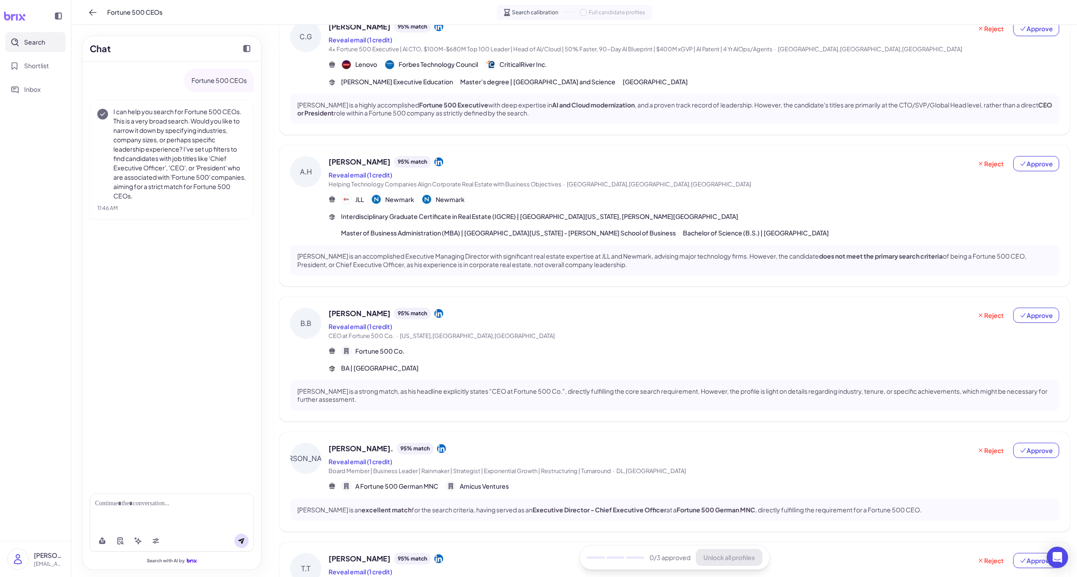
scroll to position [43, 0]
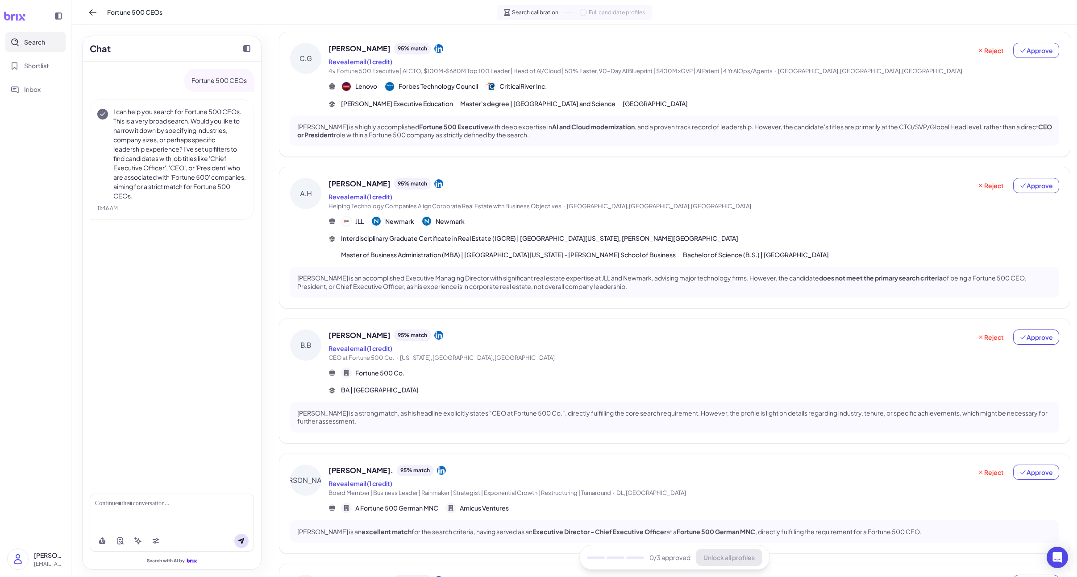
click at [345, 179] on span "[PERSON_NAME]" at bounding box center [359, 184] width 62 height 11
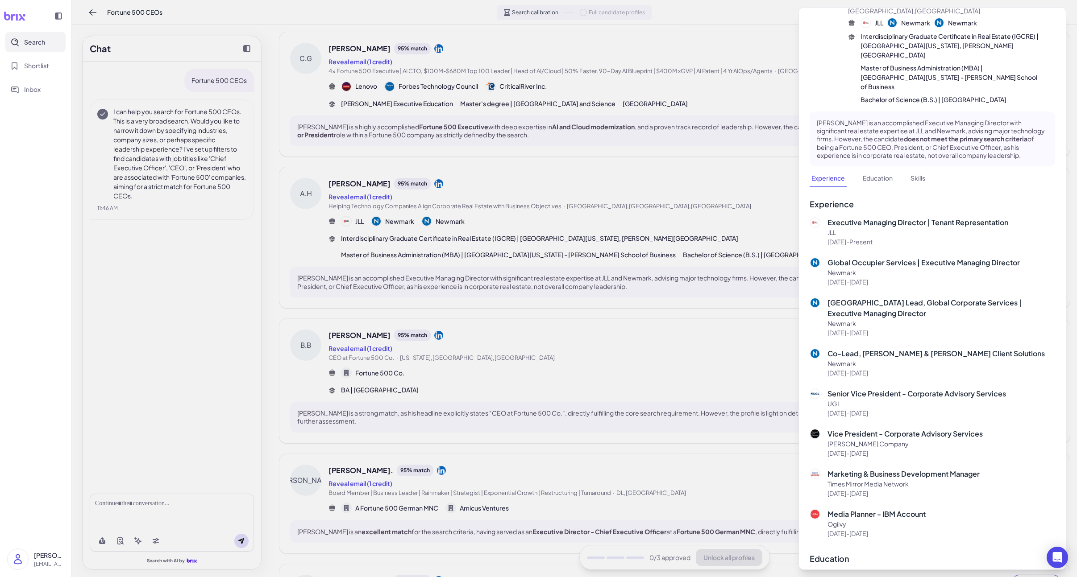
scroll to position [54, 0]
drag, startPoint x: 644, startPoint y: 251, endPoint x: 635, endPoint y: 249, distance: 9.1
click at [640, 251] on div at bounding box center [538, 288] width 1077 height 577
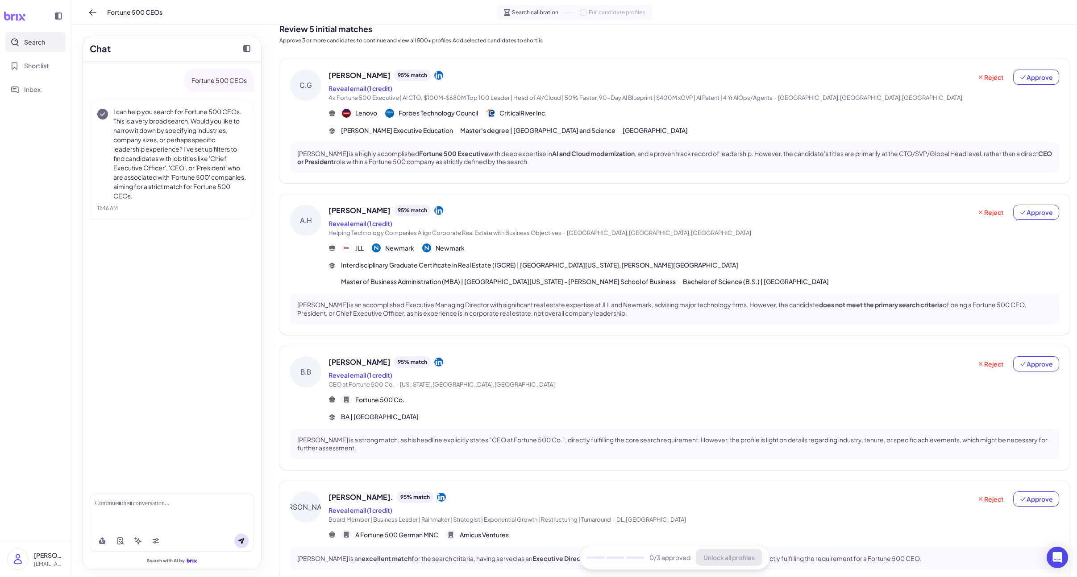
scroll to position [0, 0]
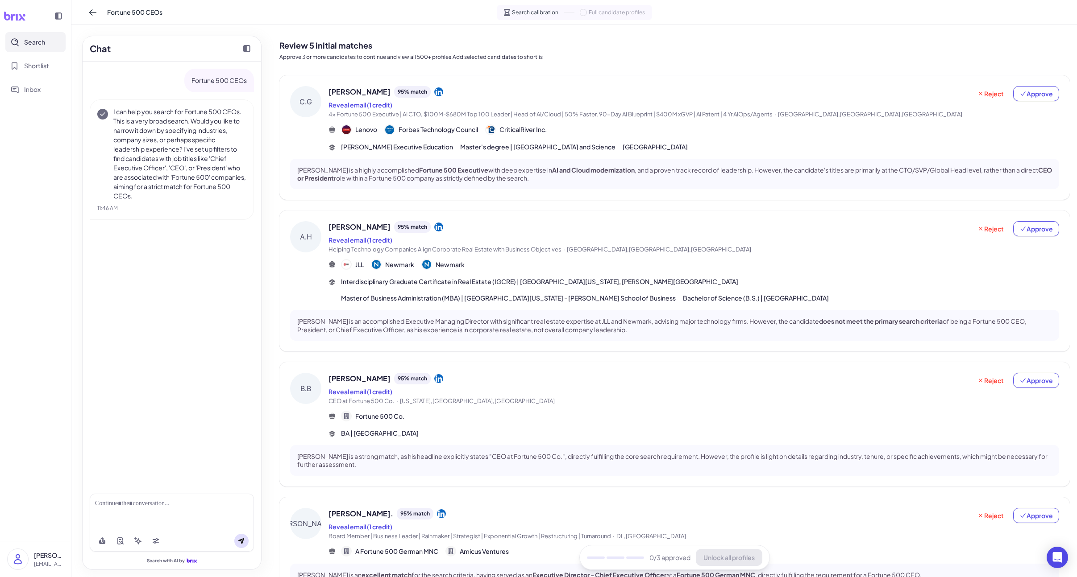
click at [361, 94] on span "[PERSON_NAME]" at bounding box center [359, 92] width 62 height 11
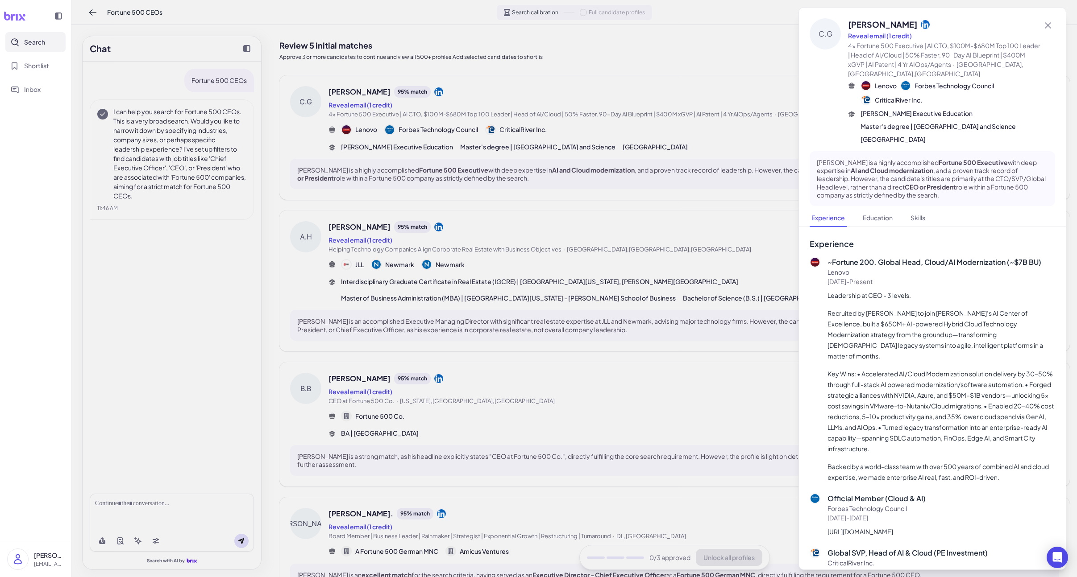
click at [167, 536] on div at bounding box center [538, 288] width 1077 height 577
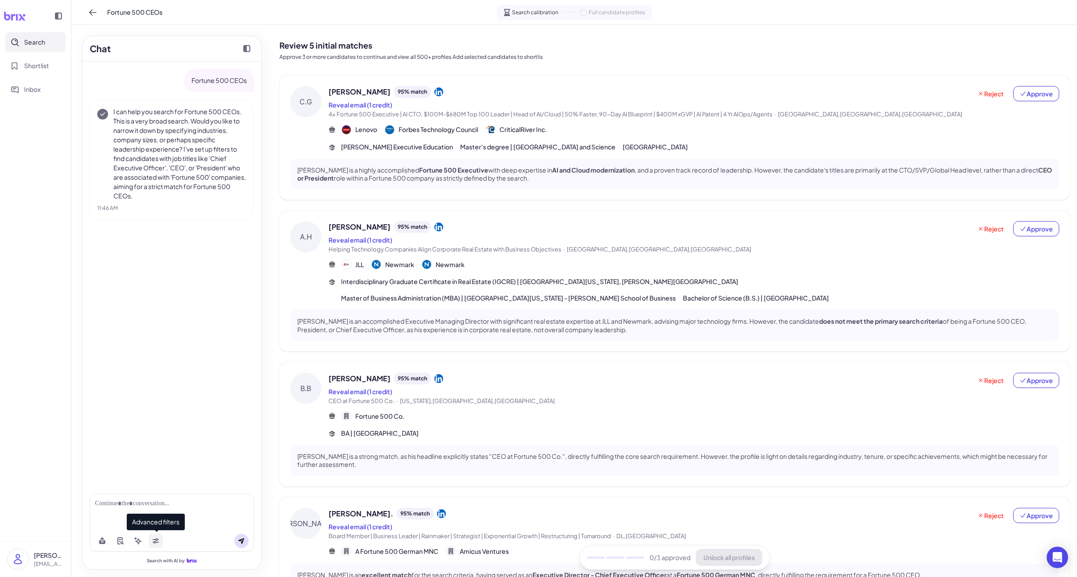
click at [155, 540] on icon at bounding box center [155, 541] width 7 height 7
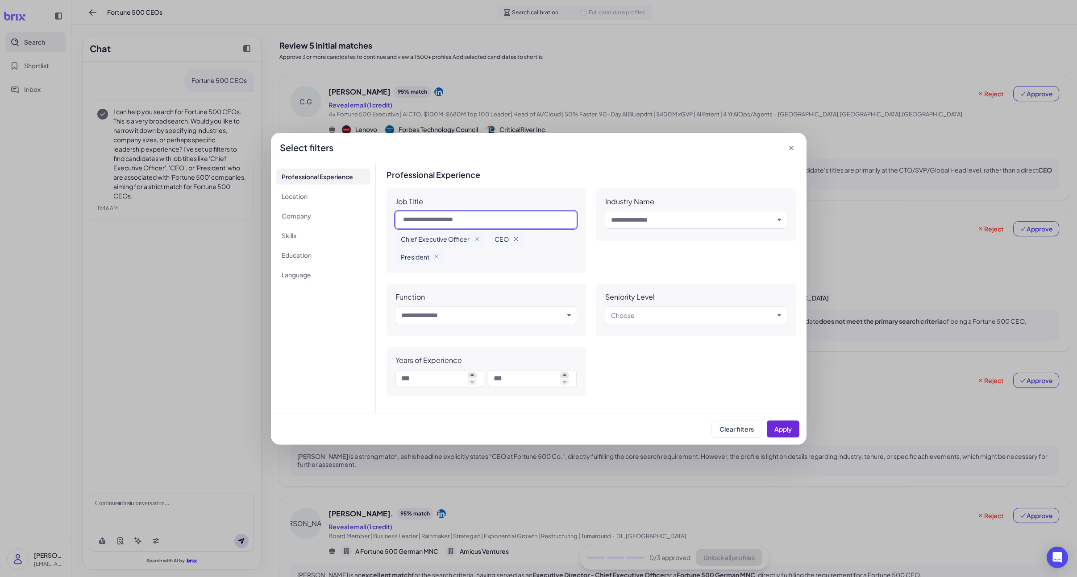
click at [435, 220] on input "text" at bounding box center [486, 220] width 182 height 17
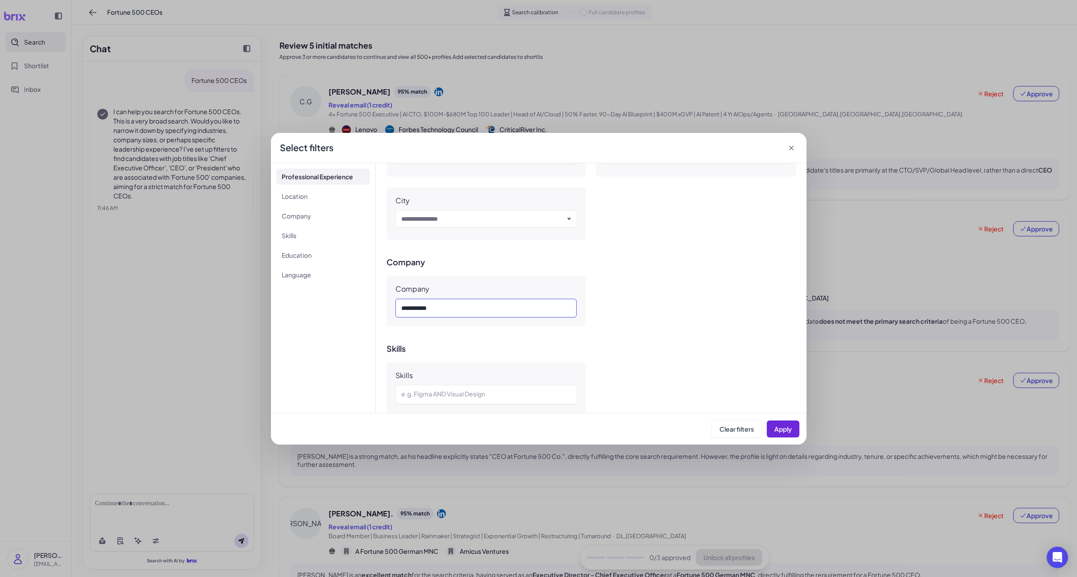
click at [448, 307] on div "******* * * *" at bounding box center [486, 308] width 170 height 11
click at [540, 98] on div "Select filters Professional Experience Location Company Skills Education Langua…" at bounding box center [538, 288] width 1077 height 577
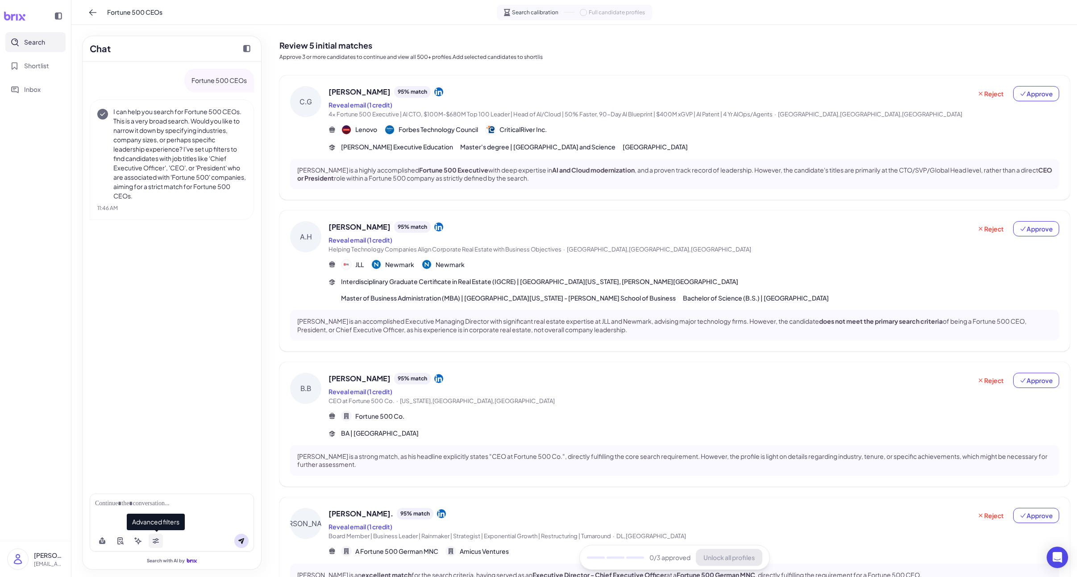
click at [162, 544] on button at bounding box center [156, 541] width 14 height 14
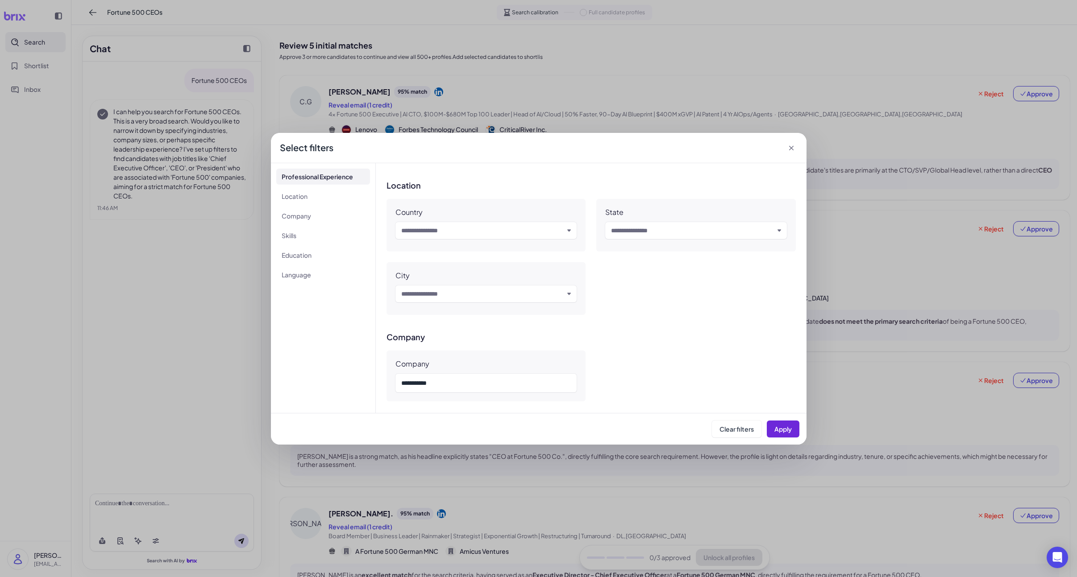
scroll to position [235, 0]
click at [451, 376] on div "******* * * *" at bounding box center [486, 381] width 170 height 11
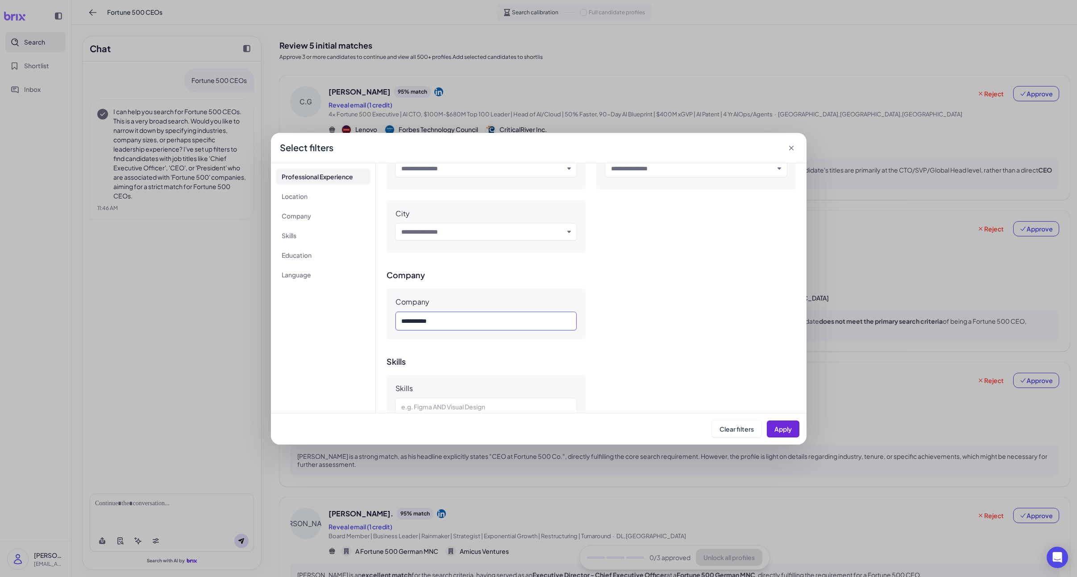
scroll to position [0, 0]
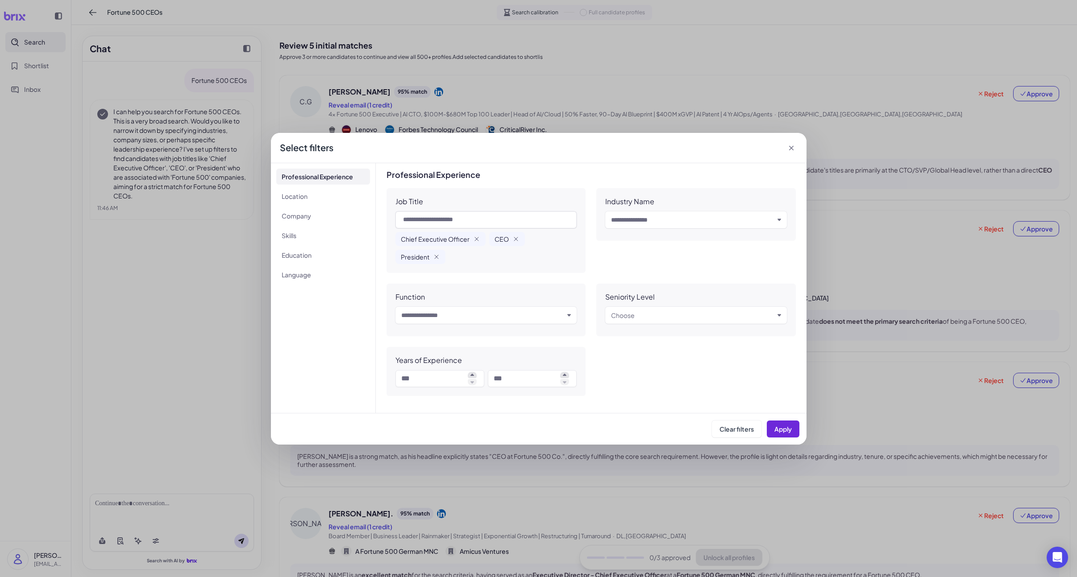
click at [667, 216] on input "text" at bounding box center [692, 220] width 163 height 11
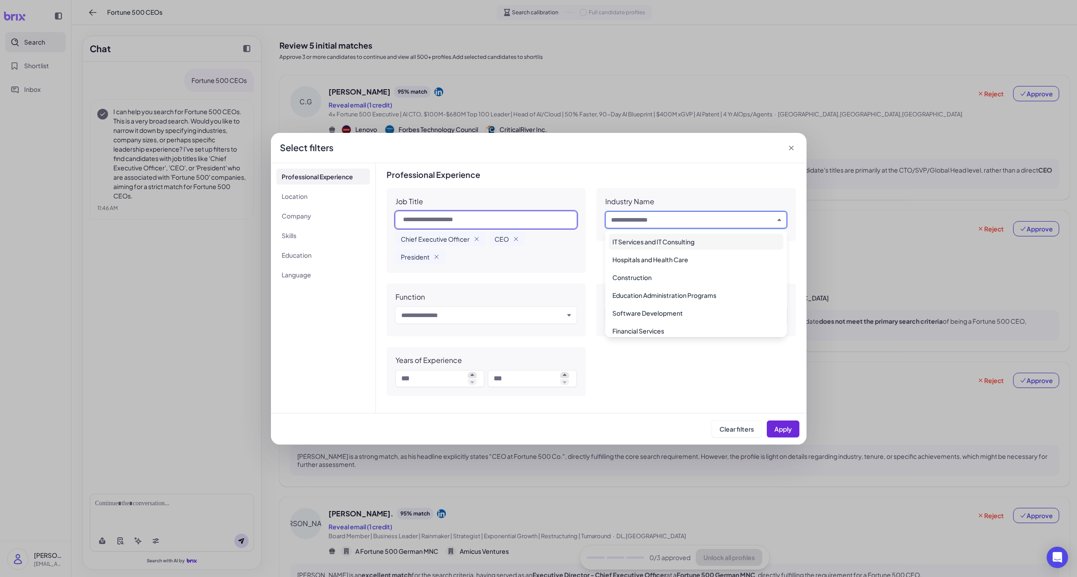
click at [514, 214] on input "text" at bounding box center [486, 220] width 182 height 17
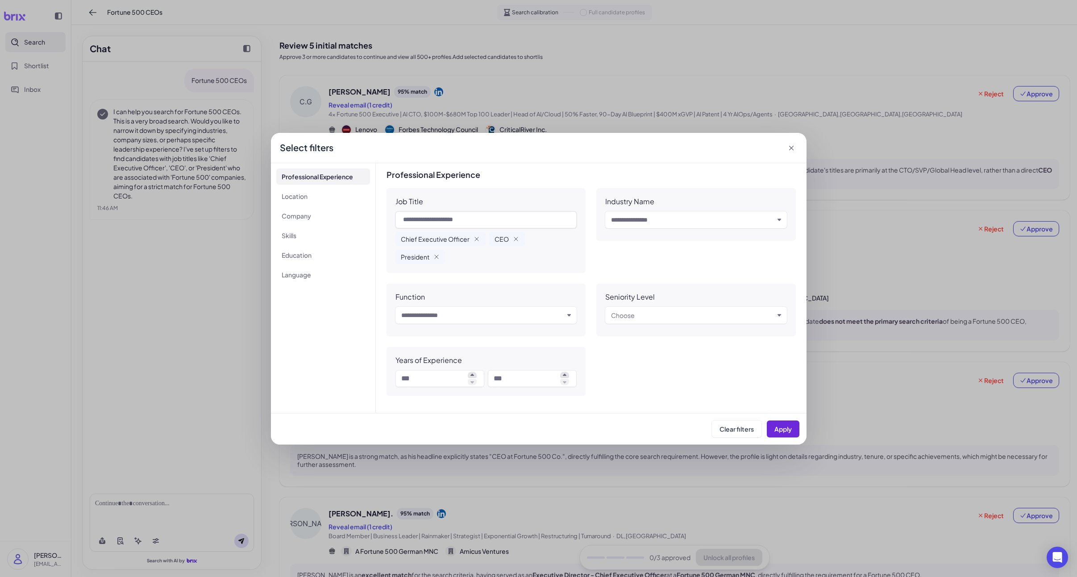
click at [795, 148] on icon at bounding box center [791, 148] width 9 height 9
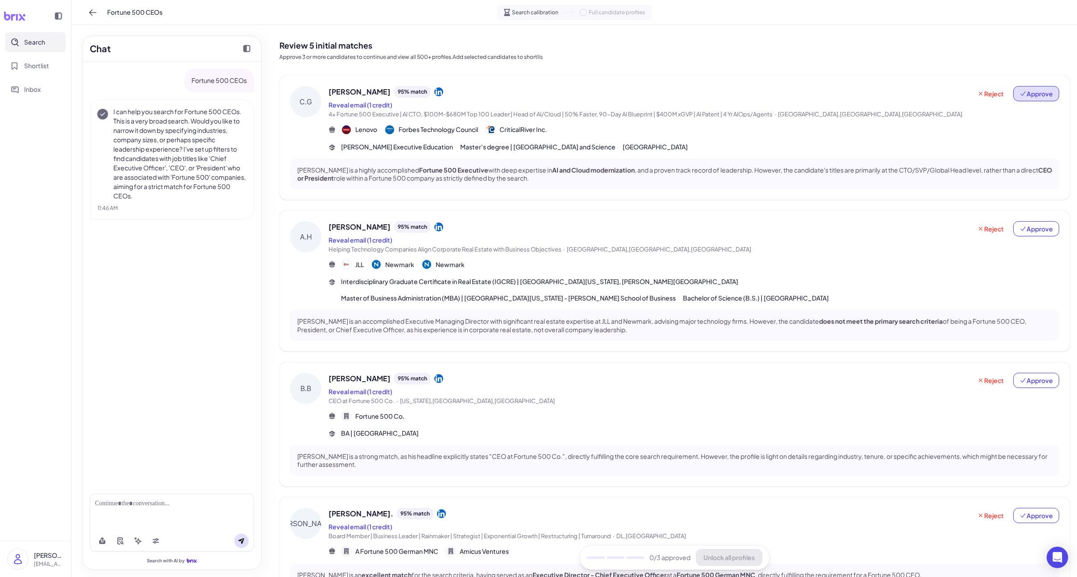
click at [850, 99] on button "Approve" at bounding box center [1036, 93] width 46 height 15
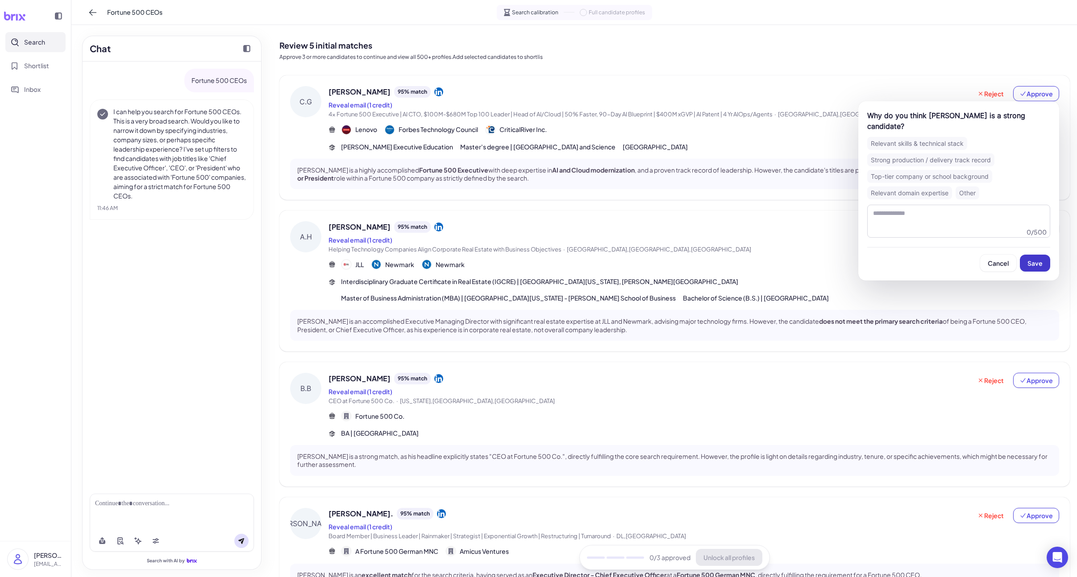
click at [850, 265] on button "Save" at bounding box center [1035, 263] width 30 height 17
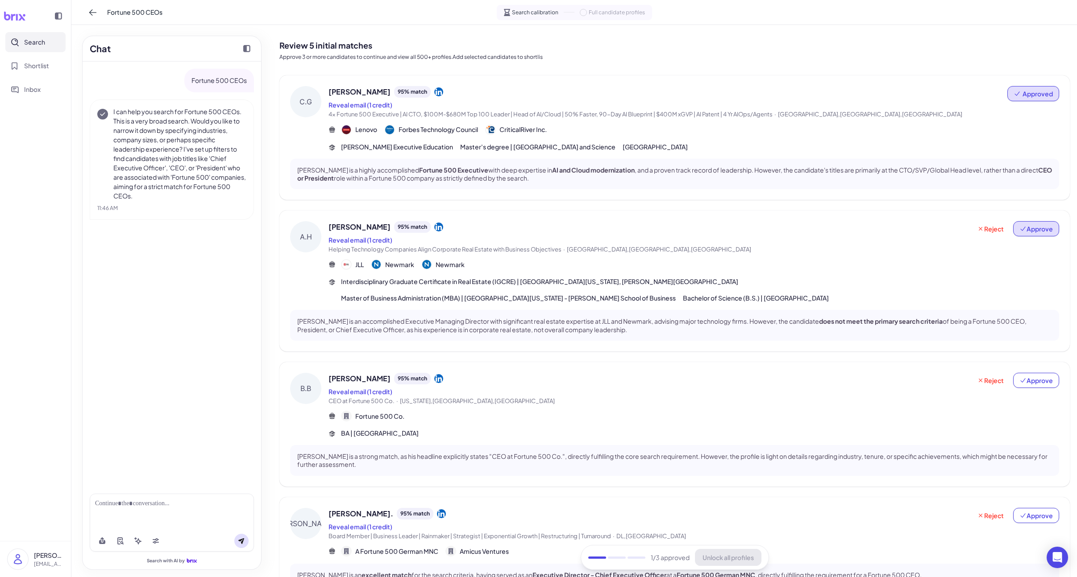
click at [850, 236] on button "Approve" at bounding box center [1036, 228] width 46 height 15
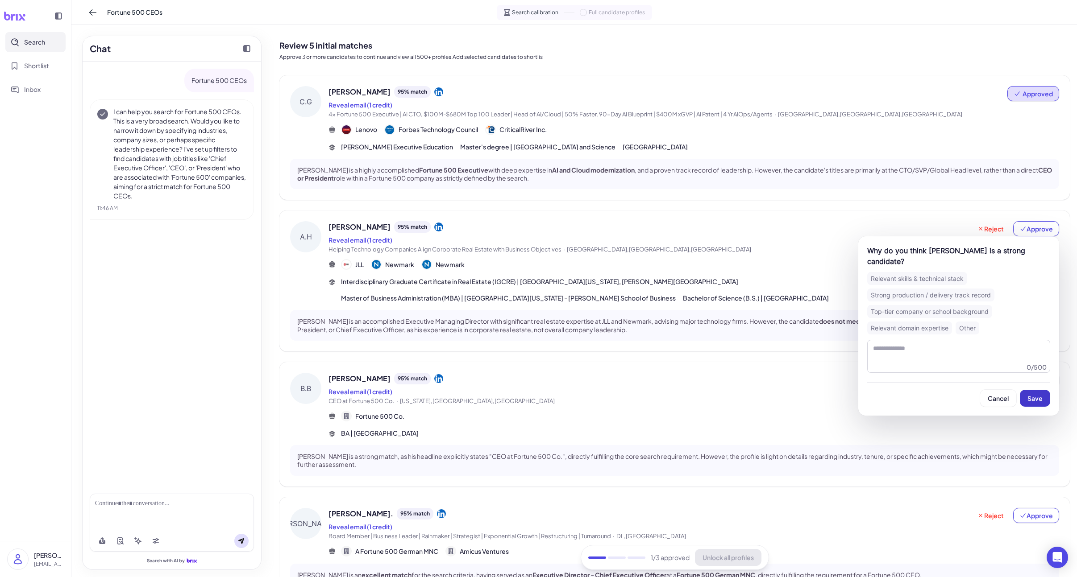
click at [850, 390] on button "Save" at bounding box center [1035, 398] width 30 height 17
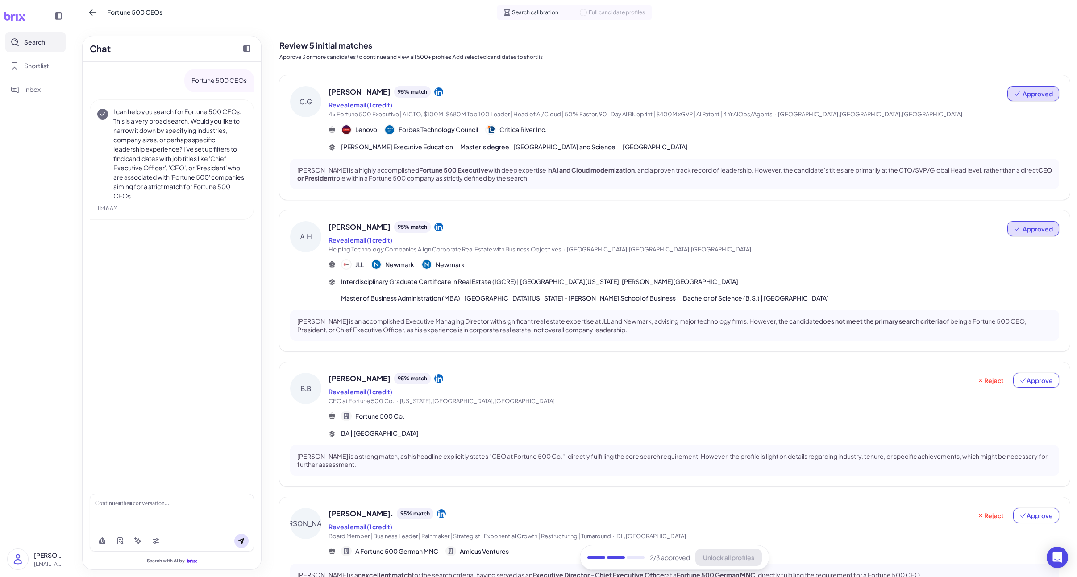
click at [613, 400] on span "CEO at Fortune 500 Co. · [US_STATE],[GEOGRAPHIC_DATA],[GEOGRAPHIC_DATA]" at bounding box center [649, 401] width 643 height 9
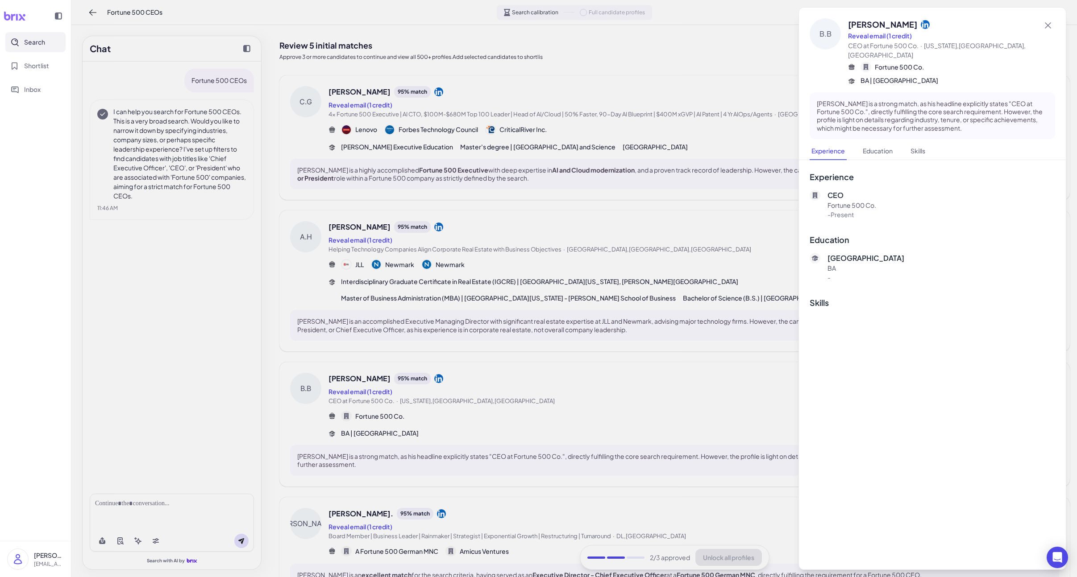
click at [755, 275] on div at bounding box center [538, 288] width 1077 height 577
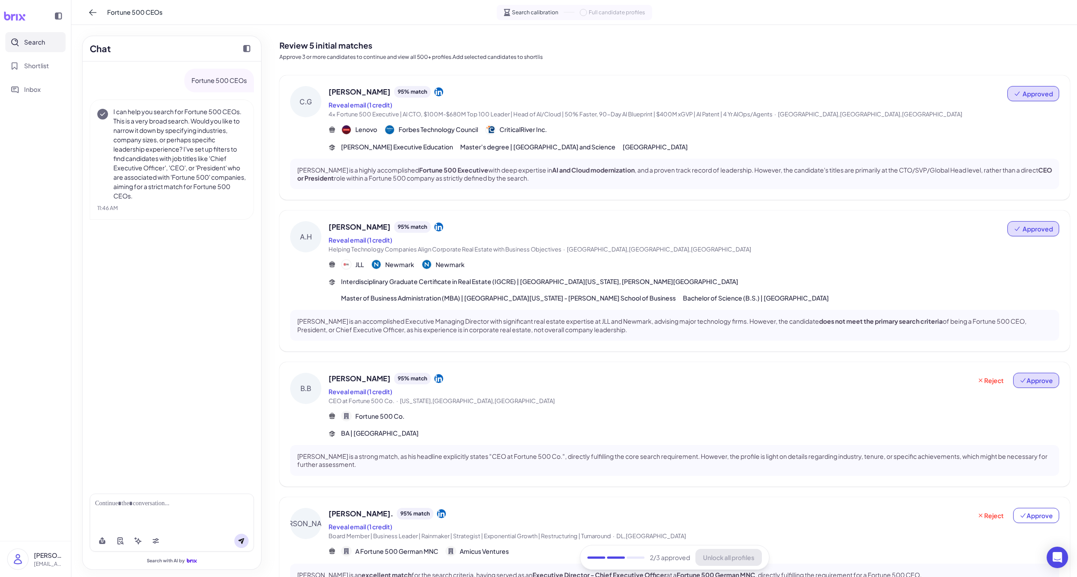
click at [850, 376] on span "Approve" at bounding box center [1035, 380] width 33 height 9
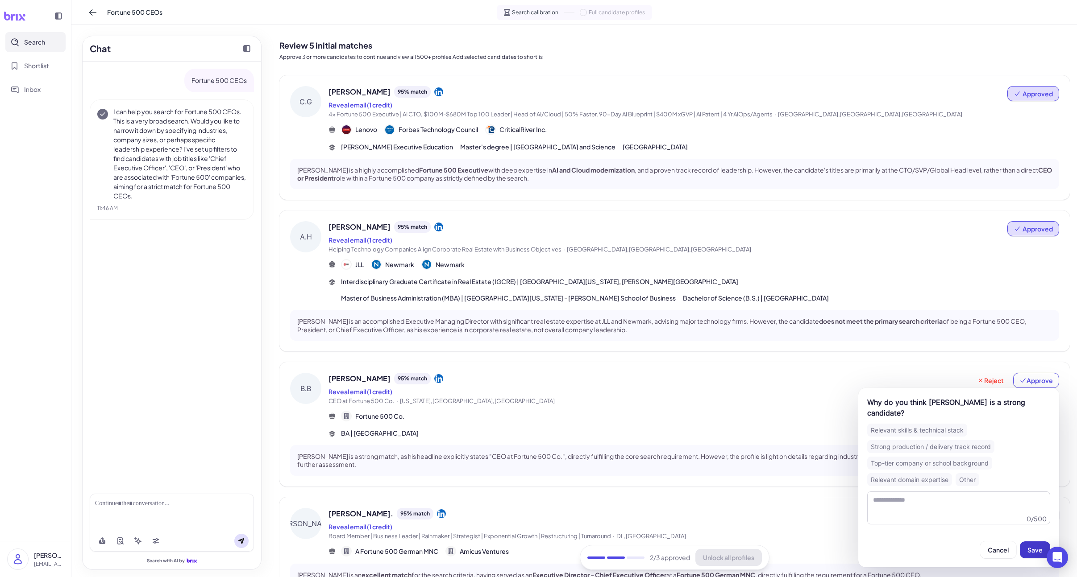
click at [850, 542] on button "Save" at bounding box center [1035, 550] width 30 height 17
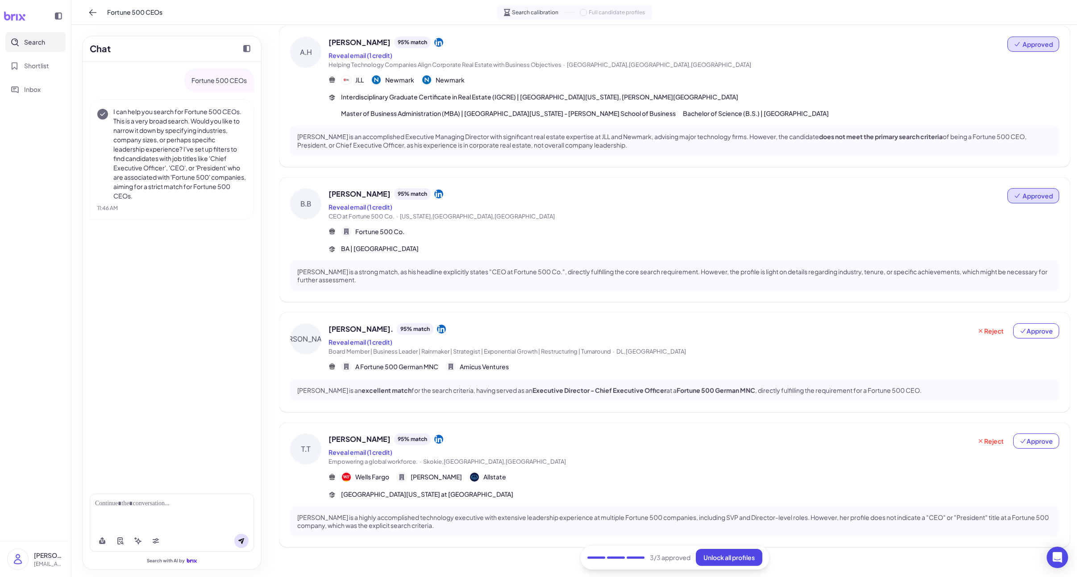
scroll to position [198, 0]
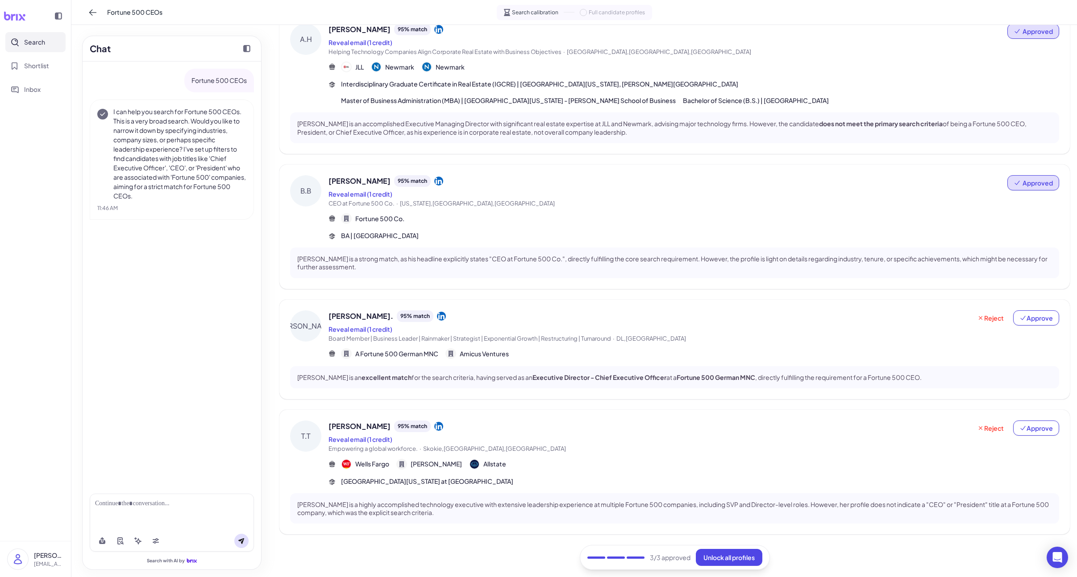
click at [356, 316] on span "[PERSON_NAME]." at bounding box center [360, 316] width 65 height 11
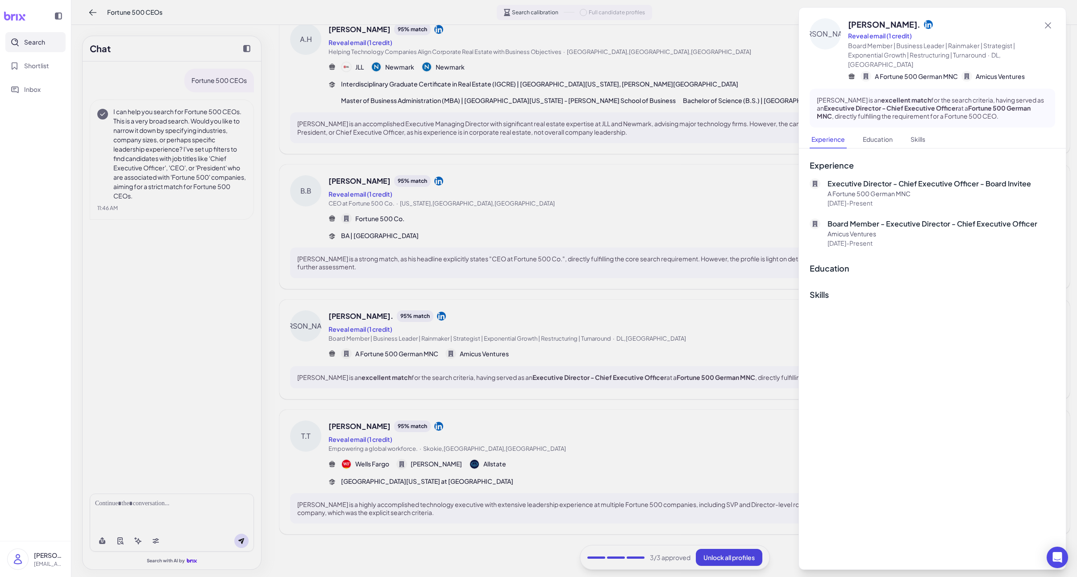
click at [434, 429] on div at bounding box center [538, 288] width 1077 height 577
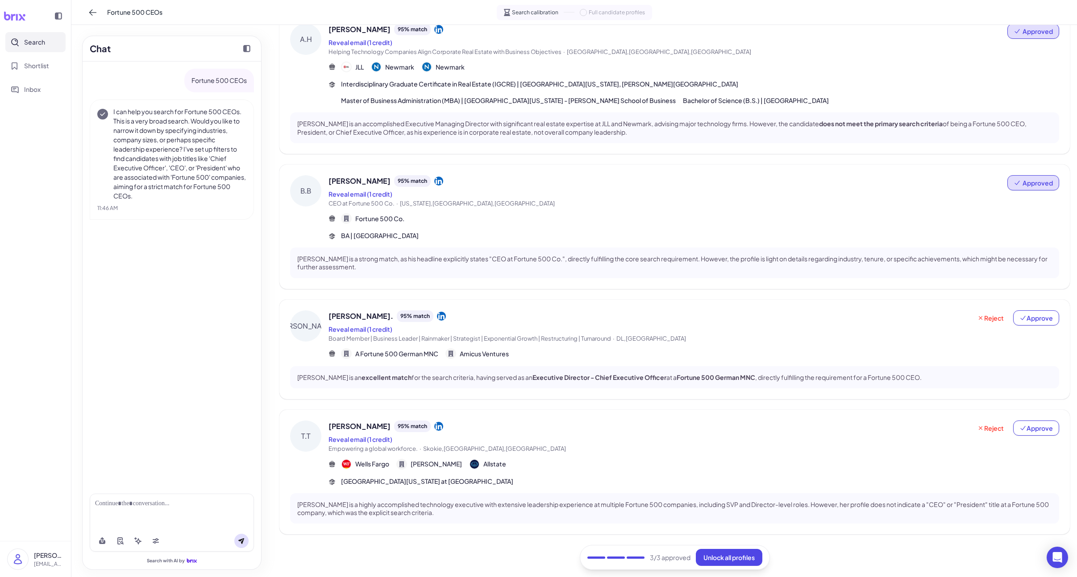
click at [350, 430] on span "[PERSON_NAME]" at bounding box center [359, 426] width 62 height 11
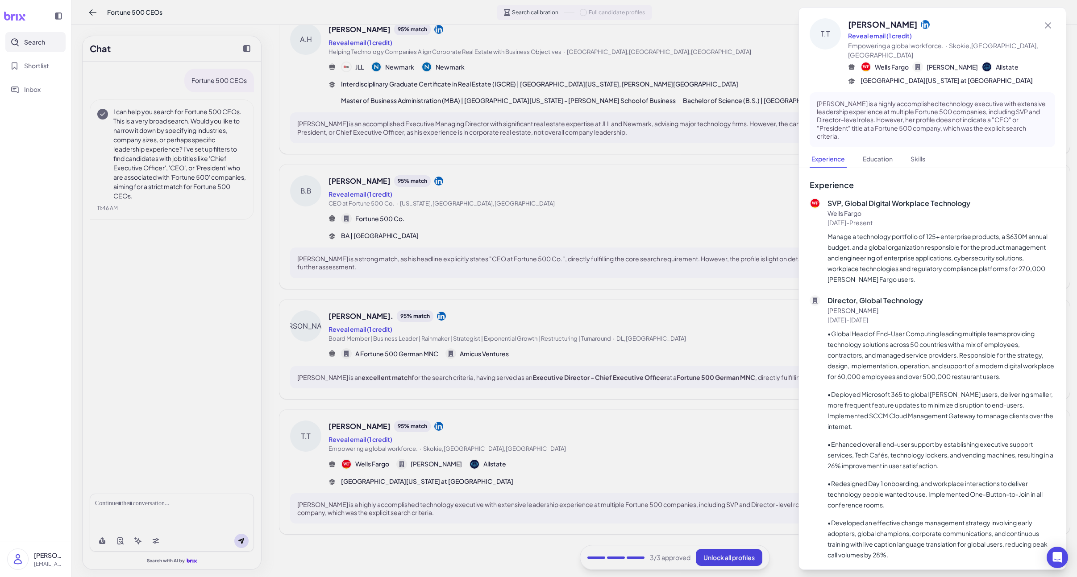
click at [336, 429] on div at bounding box center [538, 288] width 1077 height 577
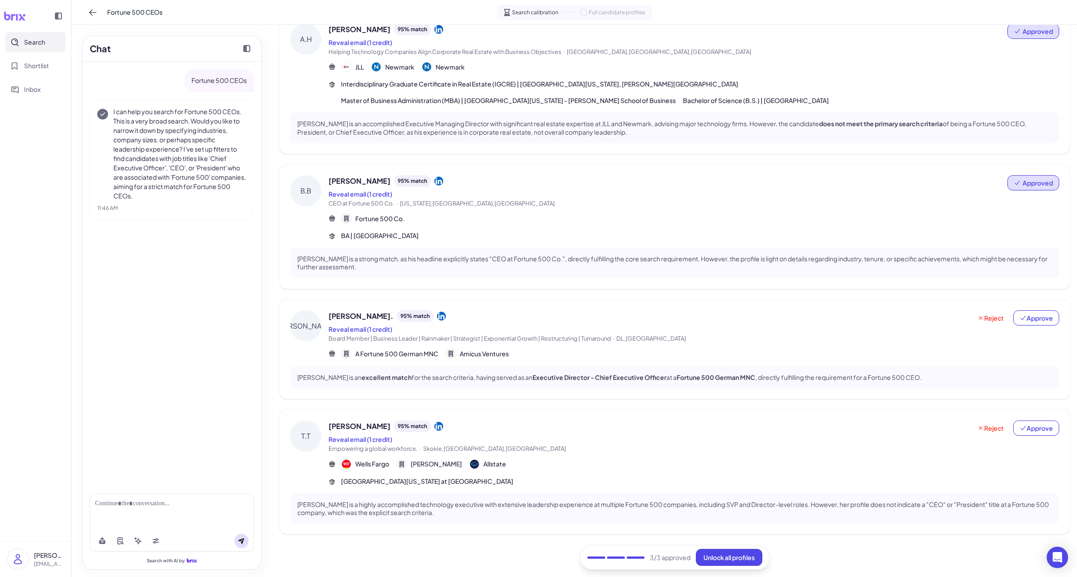
click at [356, 319] on span "[PERSON_NAME]." at bounding box center [360, 316] width 65 height 11
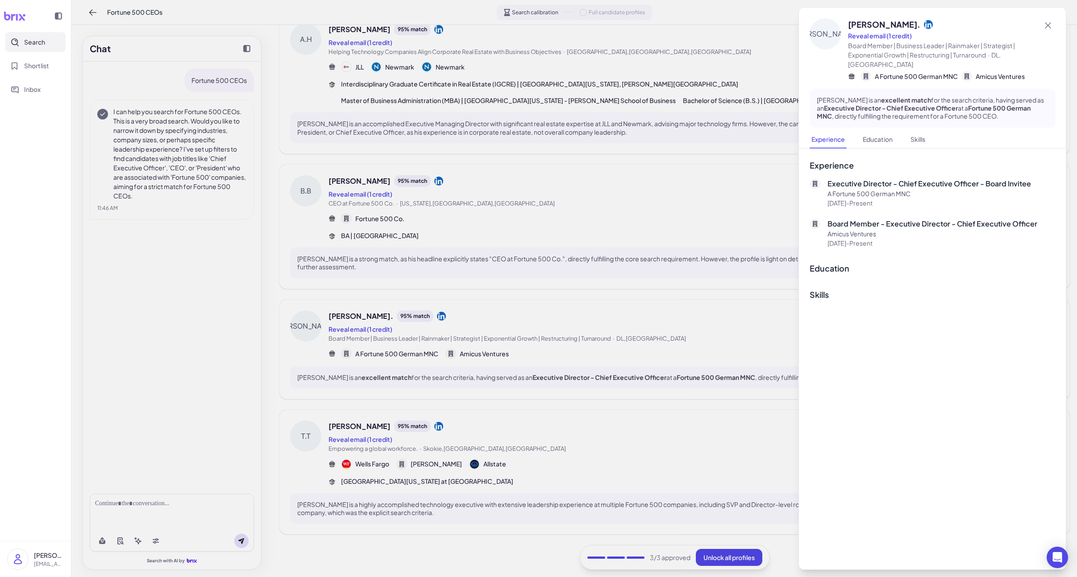
click at [362, 311] on div at bounding box center [538, 288] width 1077 height 577
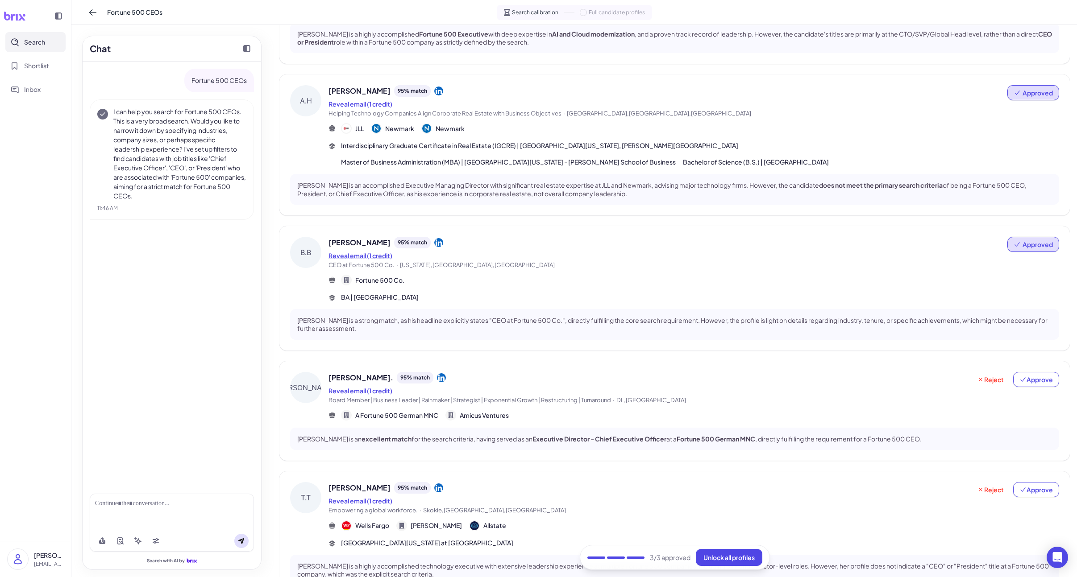
scroll to position [124, 0]
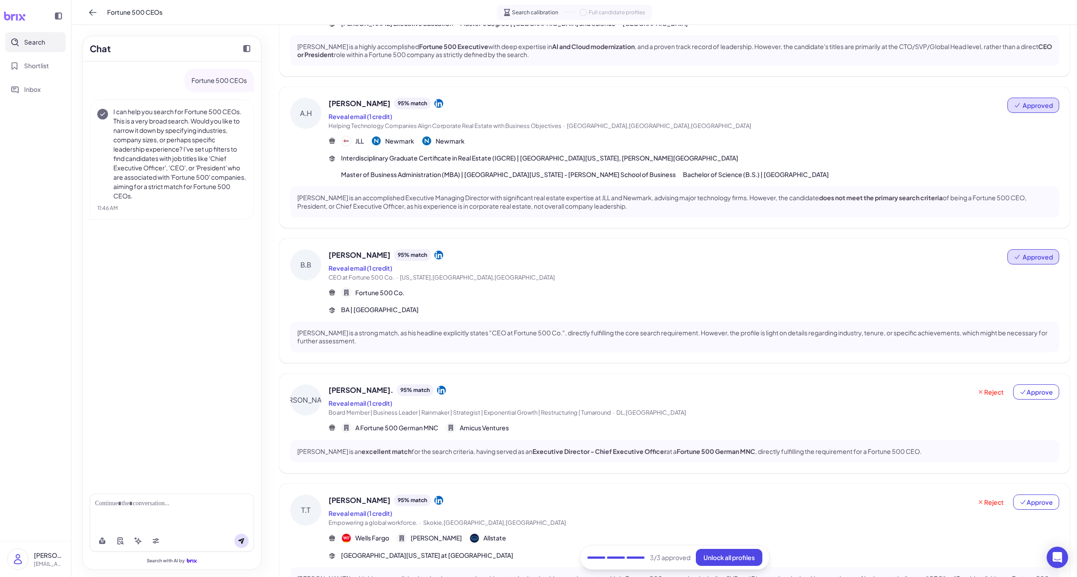
click at [357, 257] on span "[PERSON_NAME]" at bounding box center [359, 255] width 62 height 11
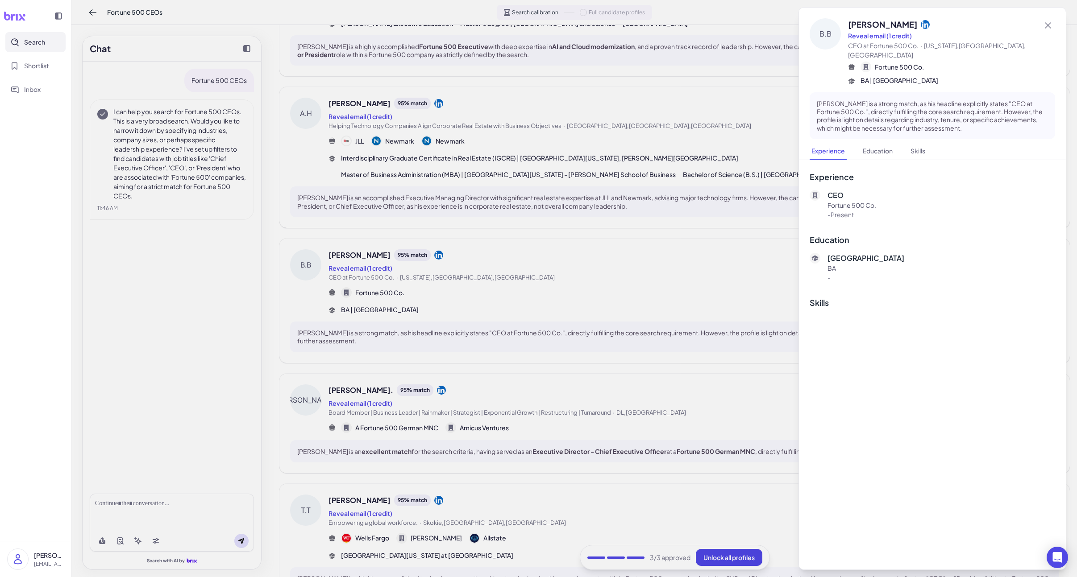
click at [357, 257] on div at bounding box center [538, 288] width 1077 height 577
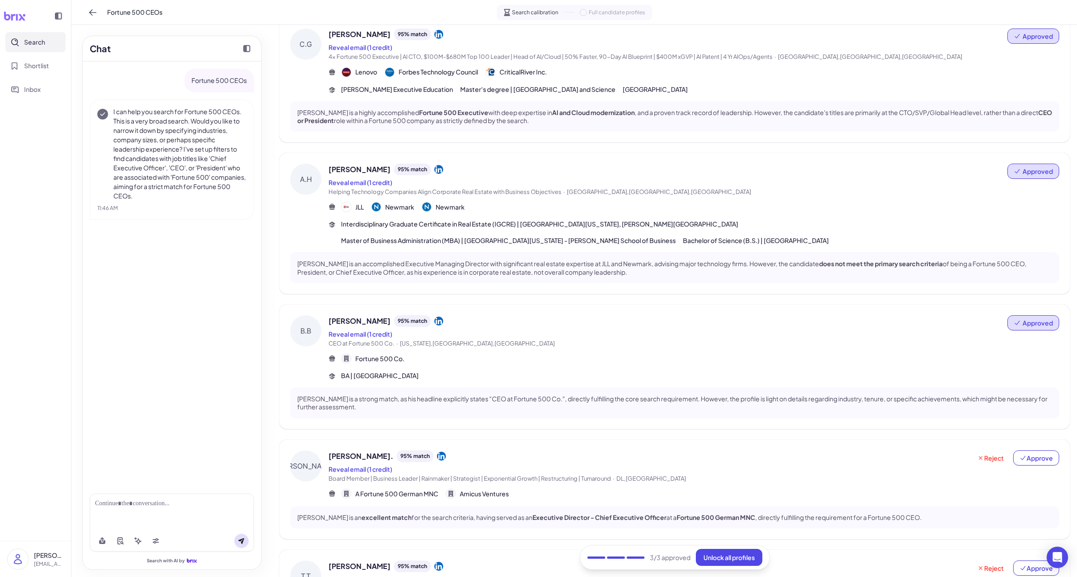
scroll to position [0, 0]
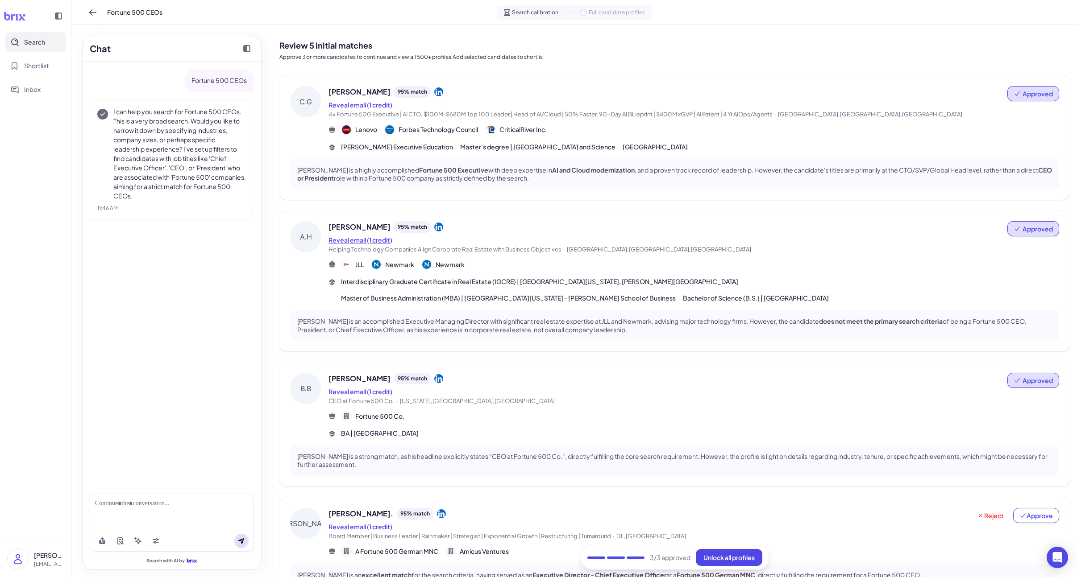
click at [351, 236] on button "Reveal email (1 credit)" at bounding box center [360, 240] width 64 height 9
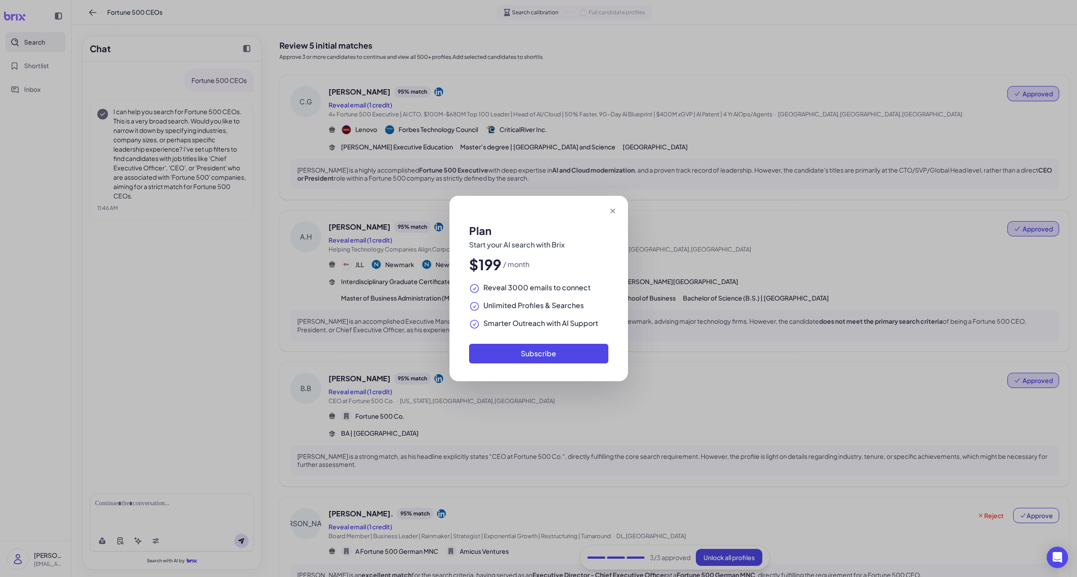
click at [356, 226] on div "Plan Start your AI search with Brix $199 / month Reveal 3000 emails to connect …" at bounding box center [538, 288] width 1077 height 577
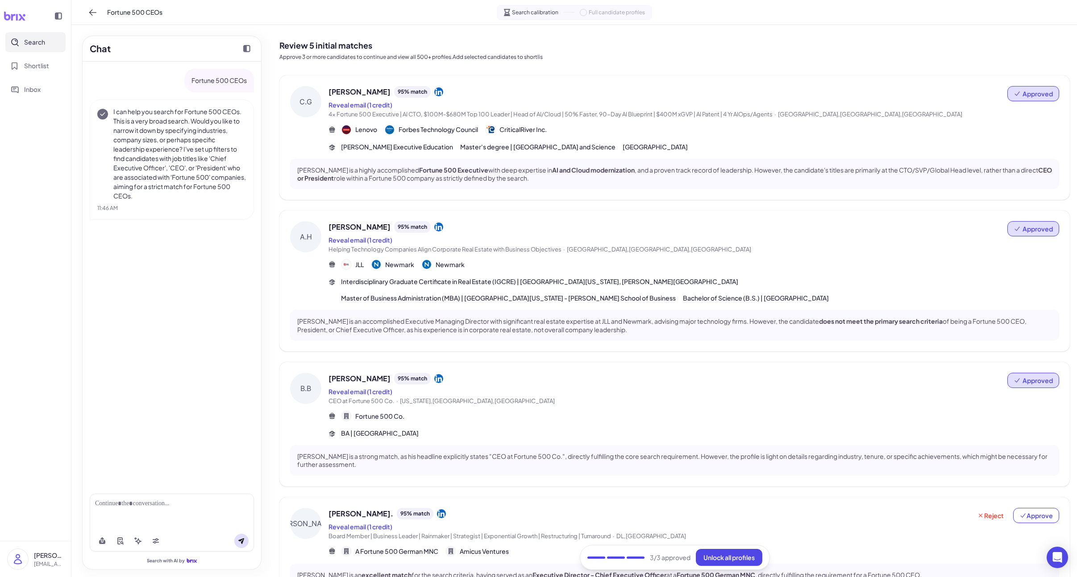
click at [353, 228] on span "[PERSON_NAME]" at bounding box center [359, 227] width 62 height 11
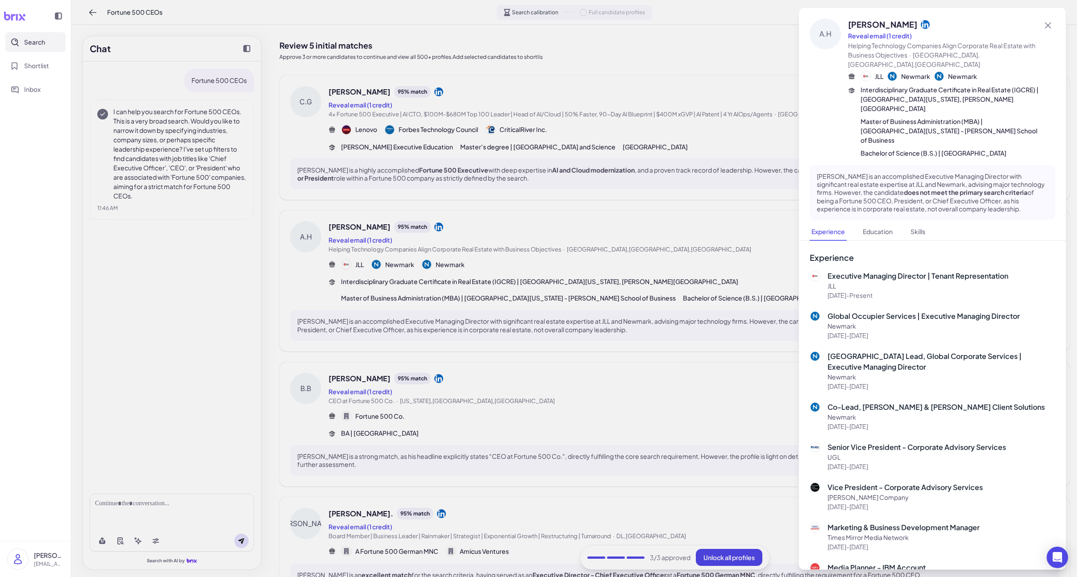
click at [353, 228] on div at bounding box center [538, 288] width 1077 height 577
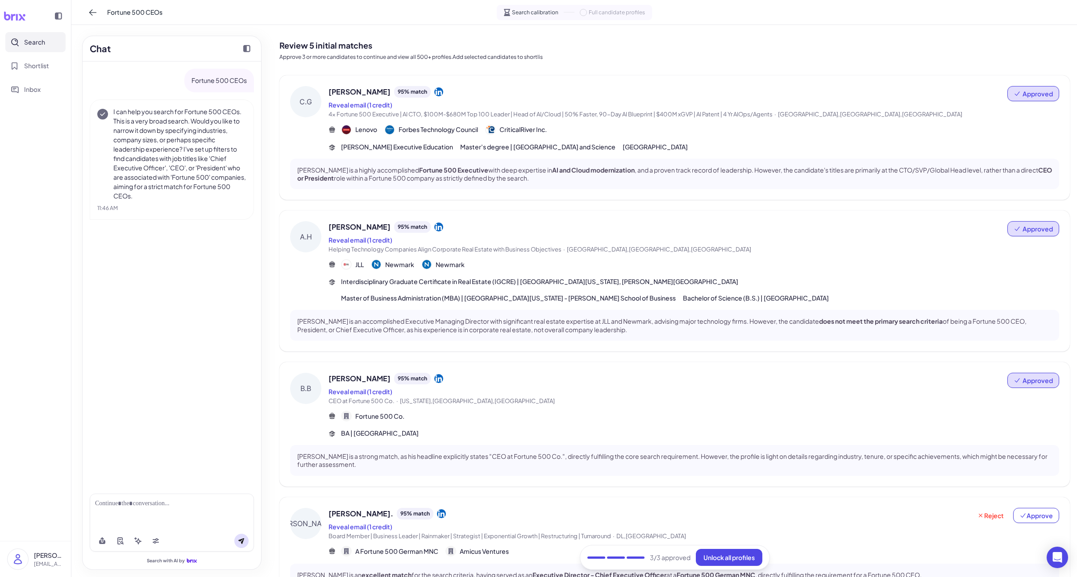
click at [361, 96] on span "[PERSON_NAME]" at bounding box center [359, 92] width 62 height 11
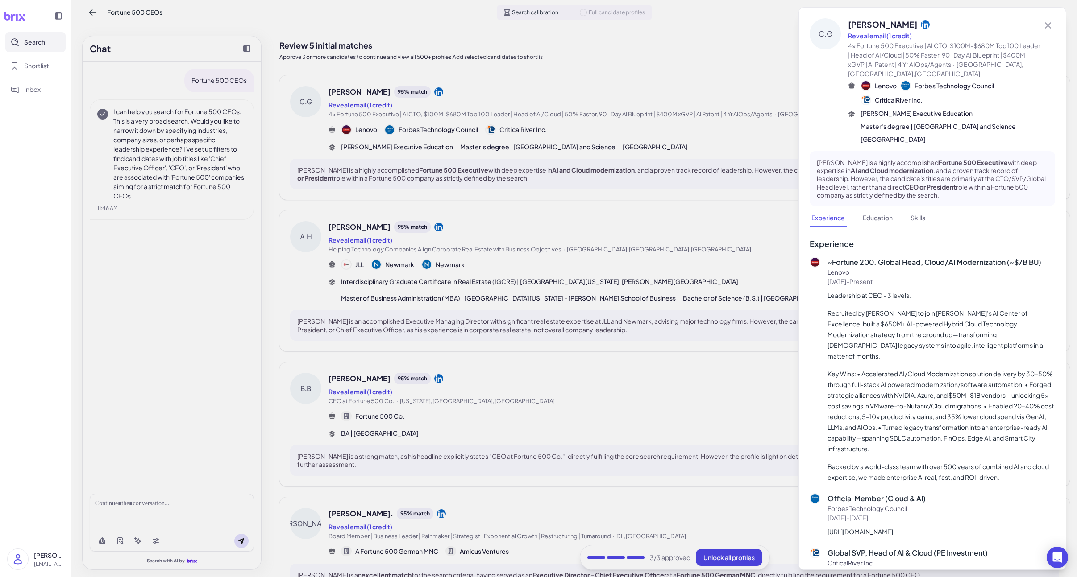
drag, startPoint x: 850, startPoint y: 25, endPoint x: 927, endPoint y: 27, distance: 77.2
click at [850, 27] on div "[PERSON_NAME]" at bounding box center [944, 24] width 193 height 12
copy span "[PERSON_NAME]"
click at [392, 484] on div at bounding box center [538, 288] width 1077 height 577
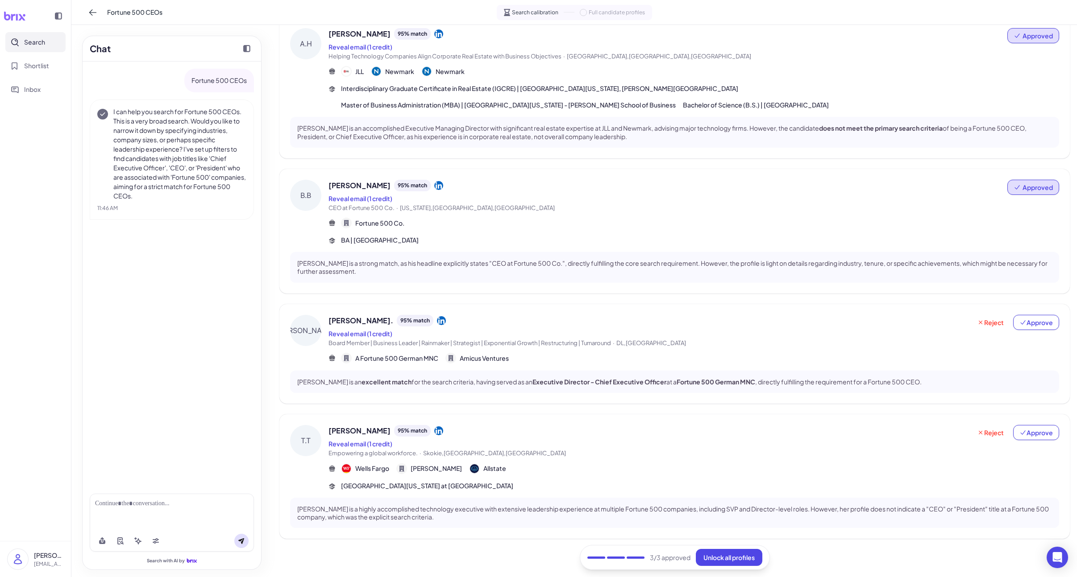
scroll to position [198, 0]
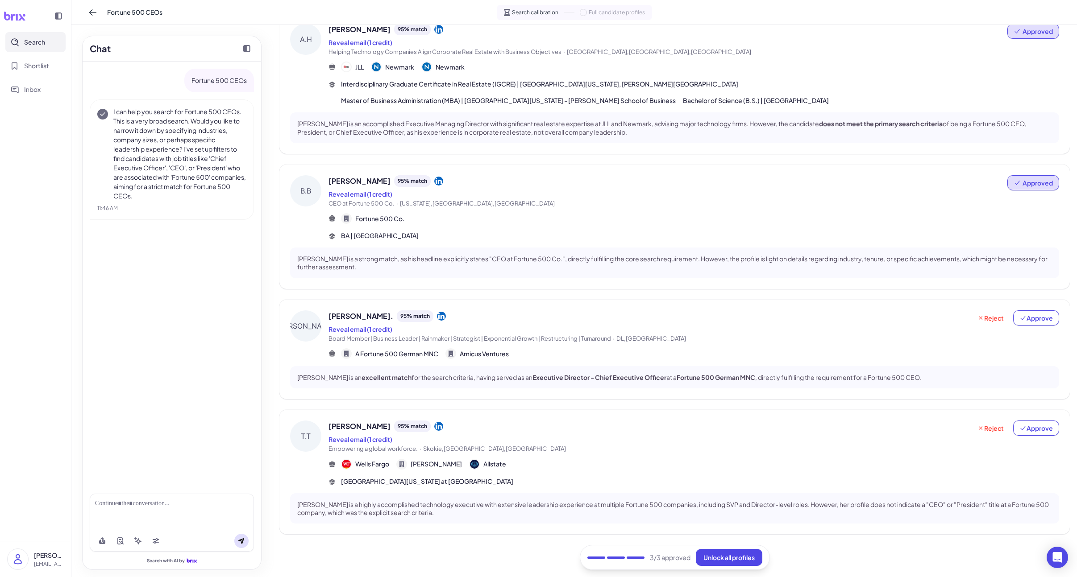
click at [390, 497] on div "[PERSON_NAME] is a highly accomplished technology executive with extensive lead…" at bounding box center [674, 509] width 769 height 30
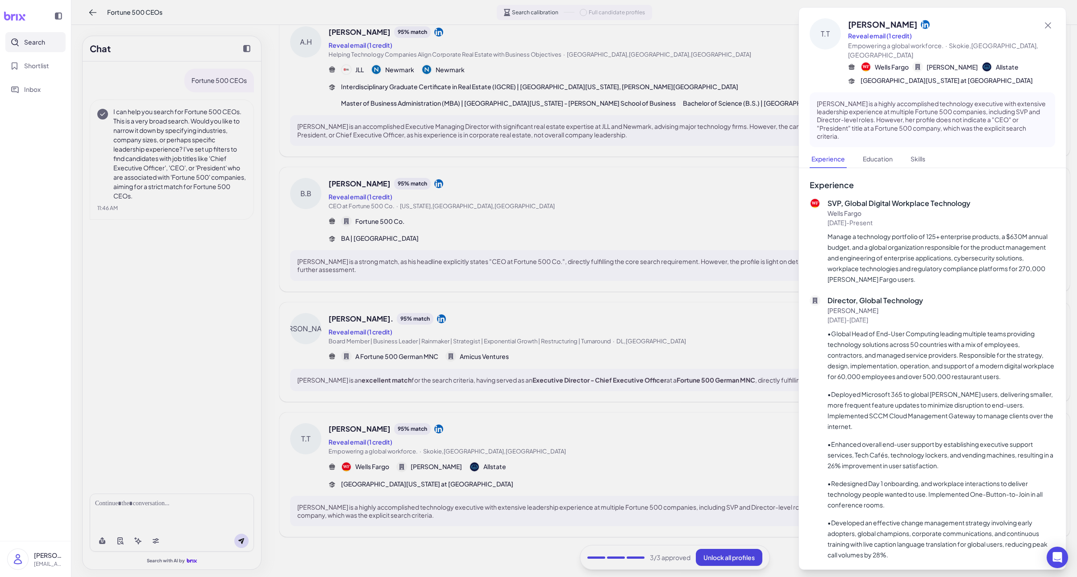
scroll to position [193, 0]
click at [368, 330] on div at bounding box center [538, 288] width 1077 height 577
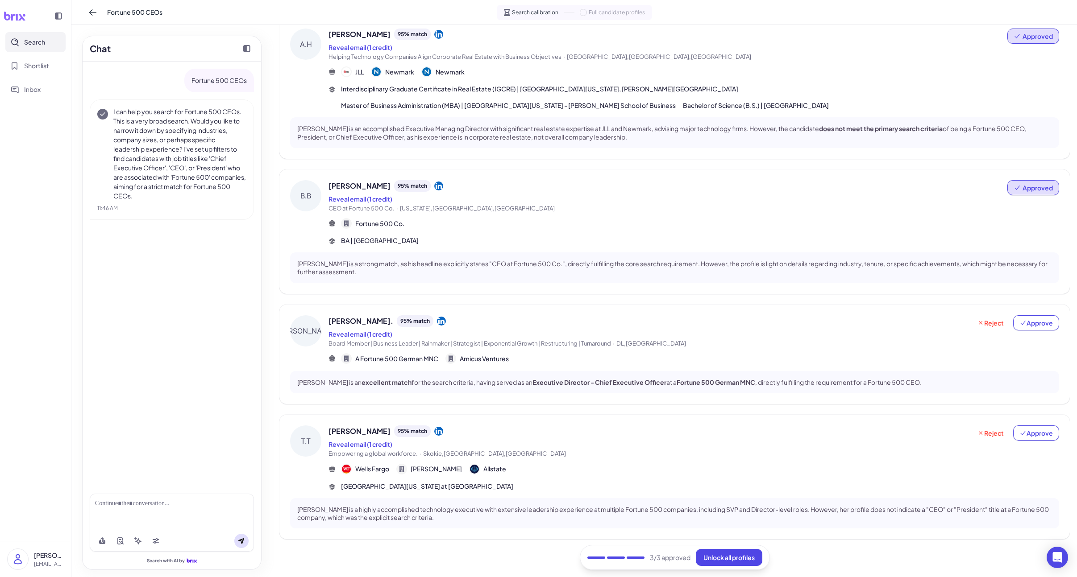
click at [351, 320] on span "[PERSON_NAME]." at bounding box center [360, 321] width 65 height 11
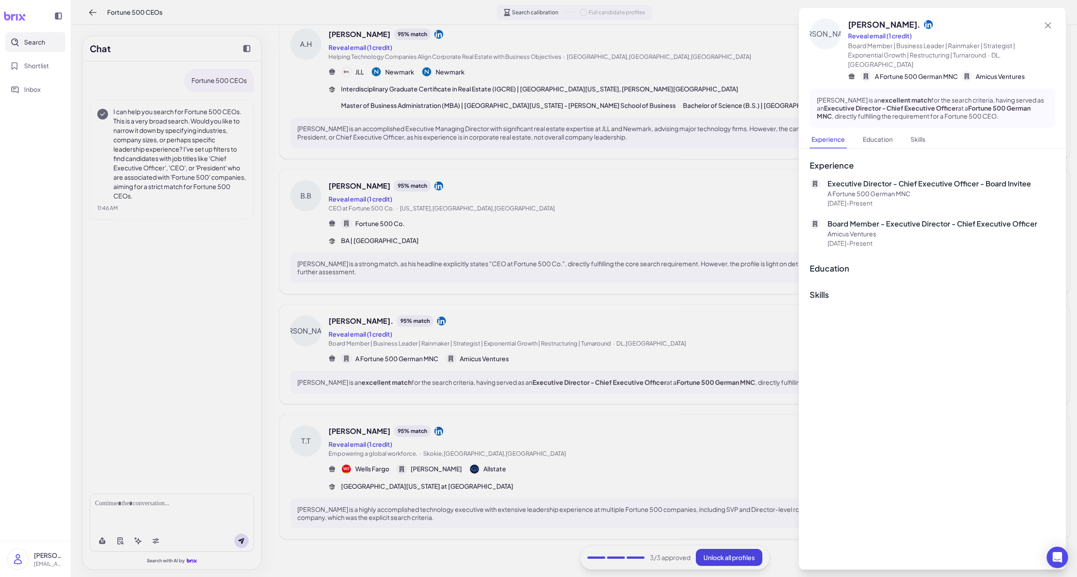
click at [351, 320] on div at bounding box center [538, 288] width 1077 height 577
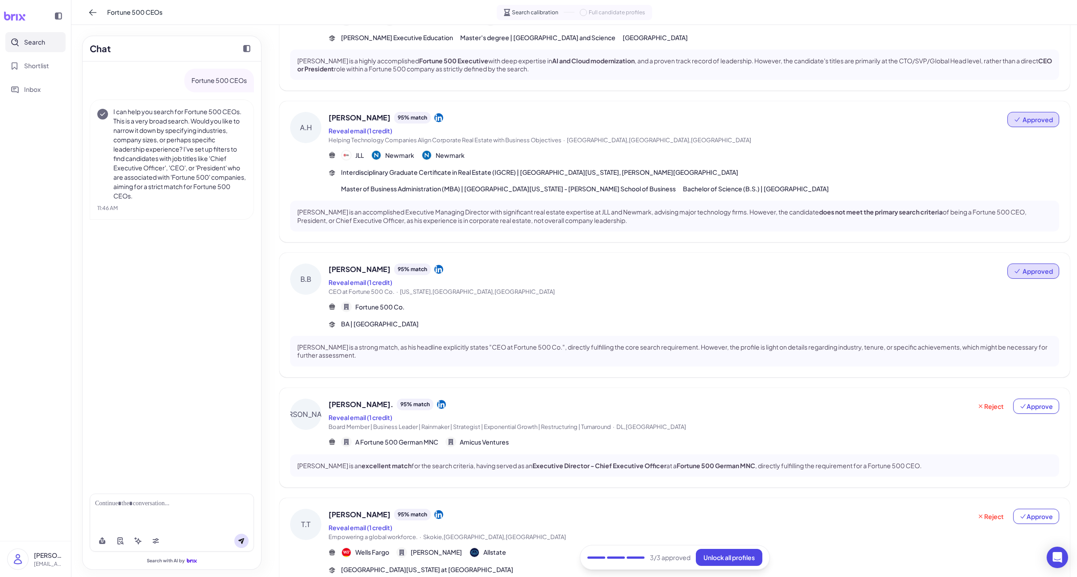
scroll to position [79, 0]
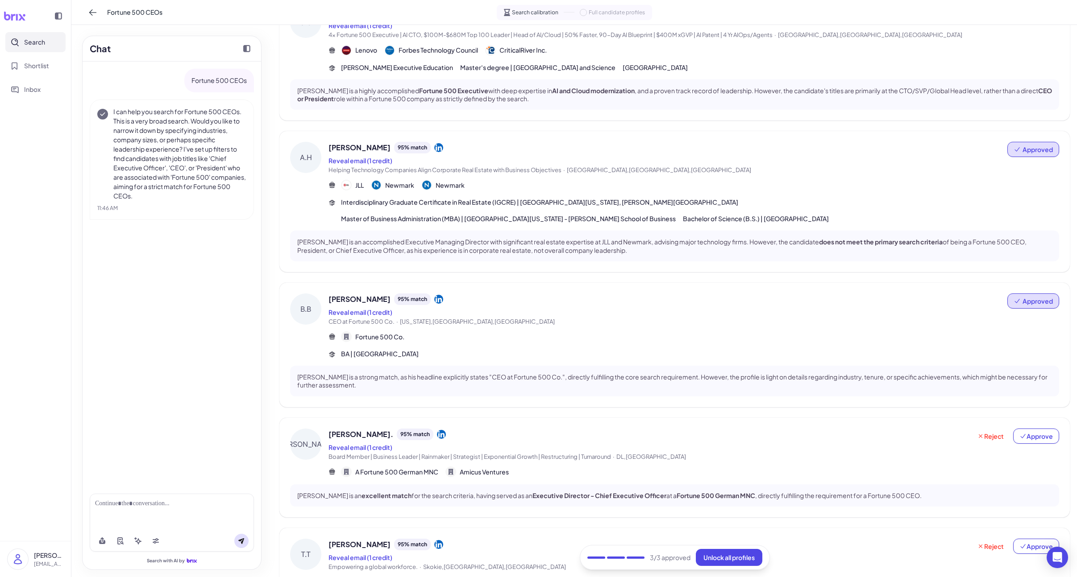
click at [352, 293] on div "[PERSON_NAME] 95 % match Reveal email (1 credit) CEO at Fortune 500 Co. · [US_S…" at bounding box center [674, 345] width 790 height 125
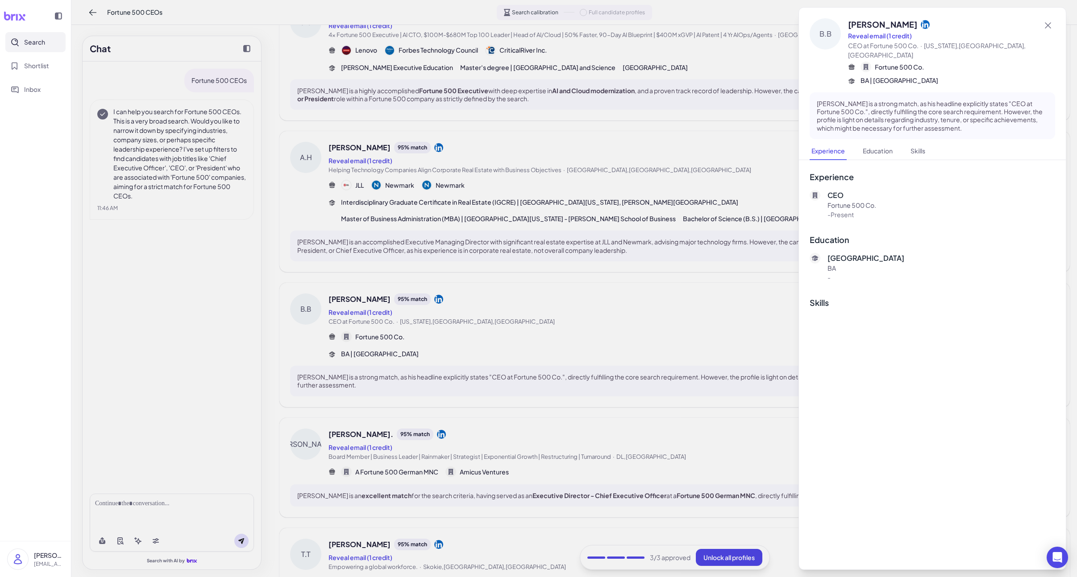
click at [352, 292] on div at bounding box center [538, 288] width 1077 height 577
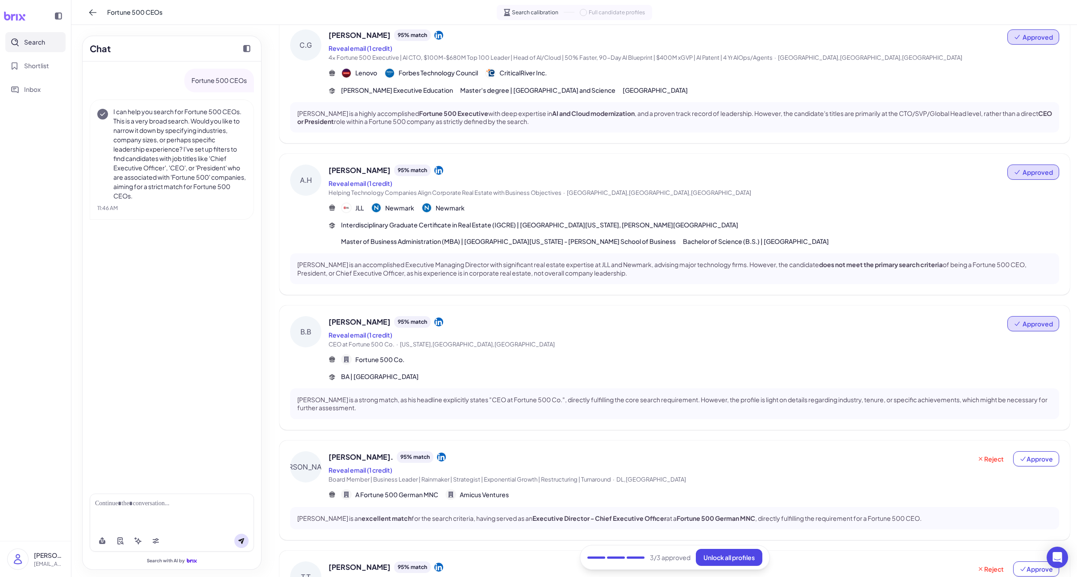
scroll to position [0, 0]
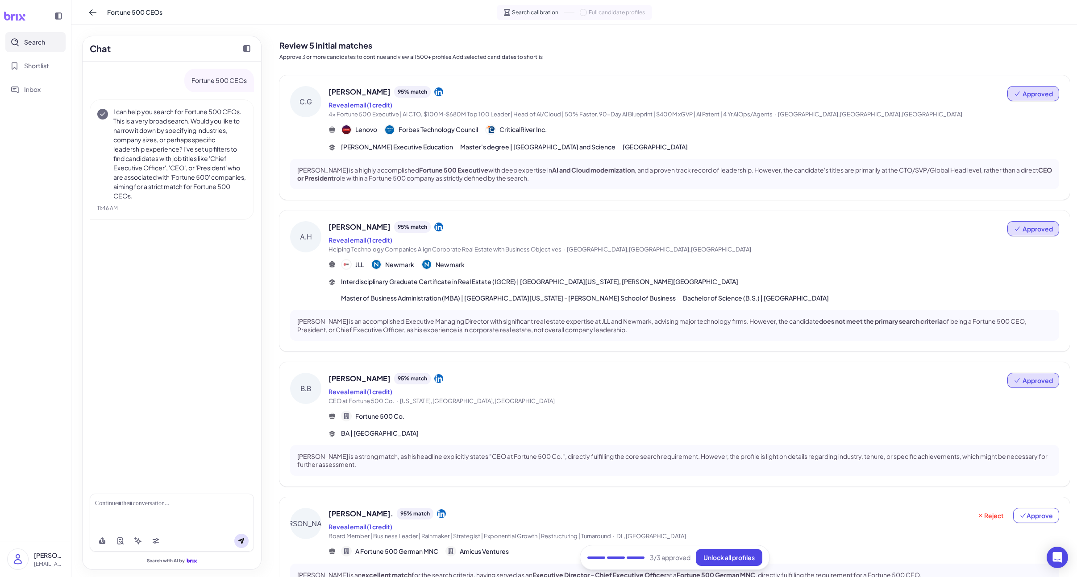
click at [358, 227] on span "[PERSON_NAME]" at bounding box center [359, 227] width 62 height 11
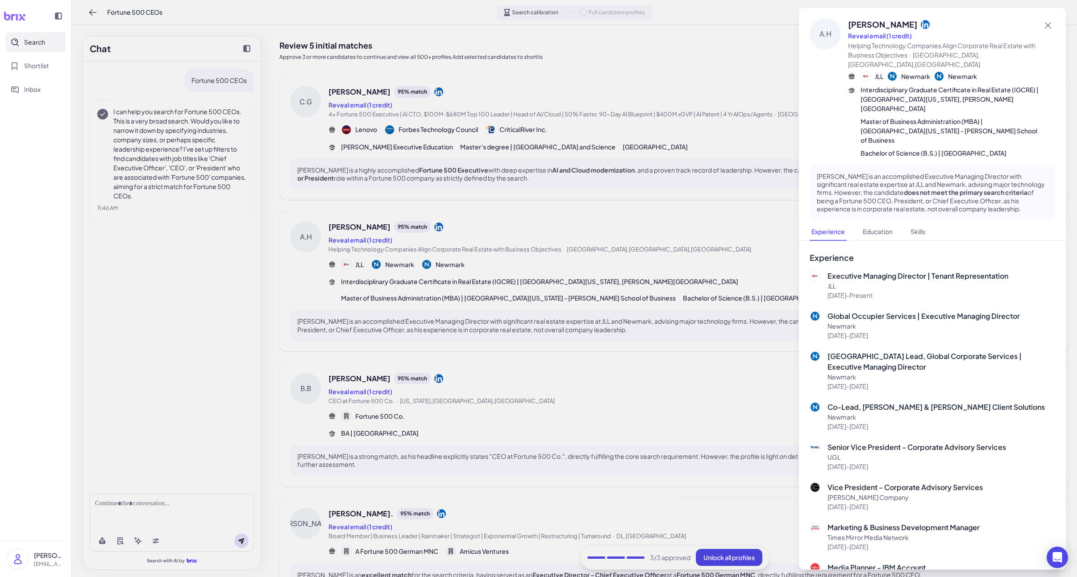
drag, startPoint x: 357, startPoint y: 231, endPoint x: 395, endPoint y: 111, distance: 125.5
click at [357, 231] on div at bounding box center [538, 288] width 1077 height 577
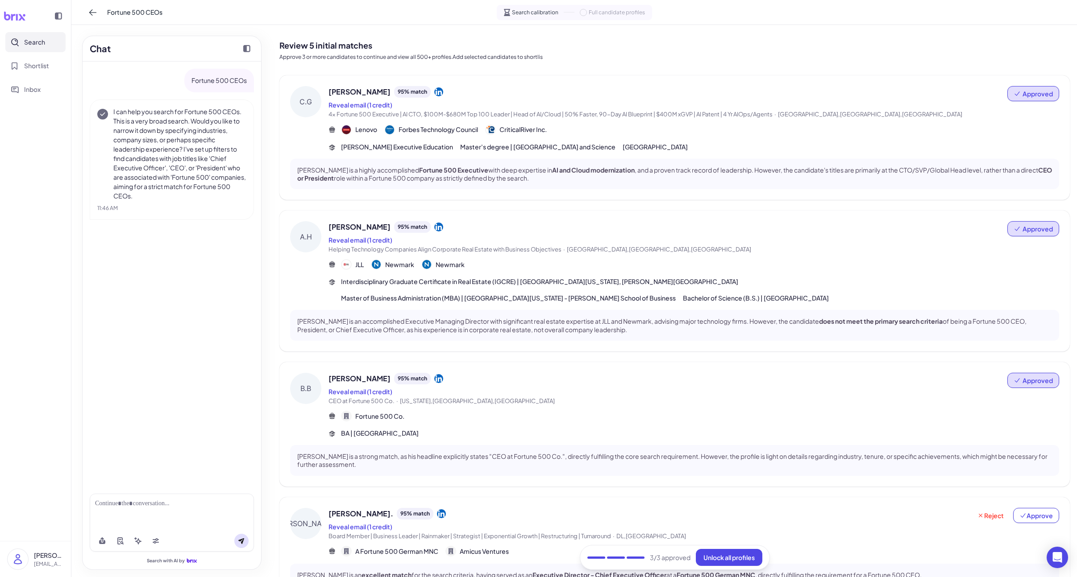
click at [383, 92] on span "[PERSON_NAME]" at bounding box center [359, 92] width 62 height 11
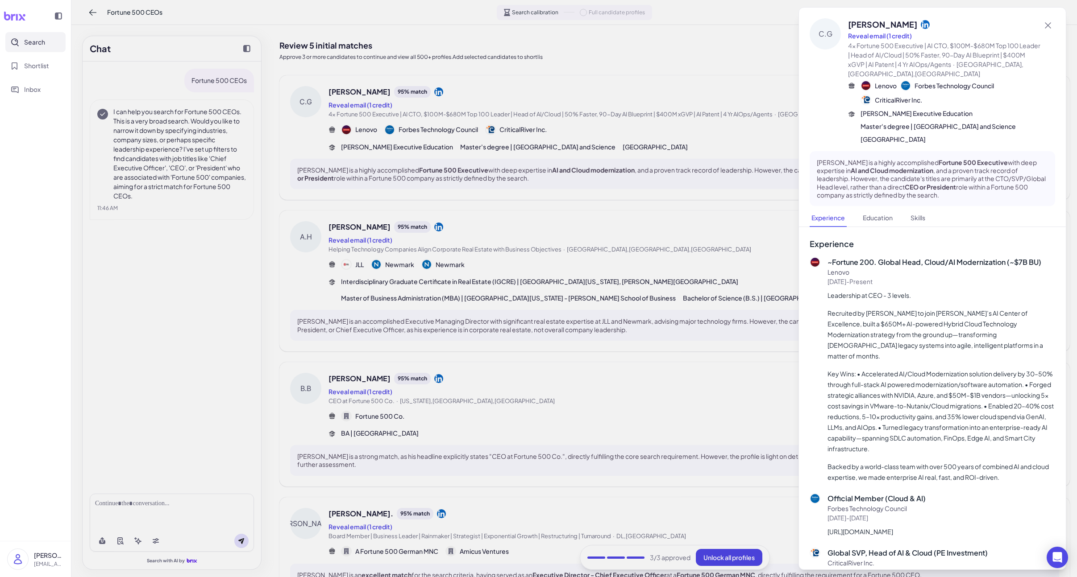
click at [375, 206] on div at bounding box center [538, 288] width 1077 height 577
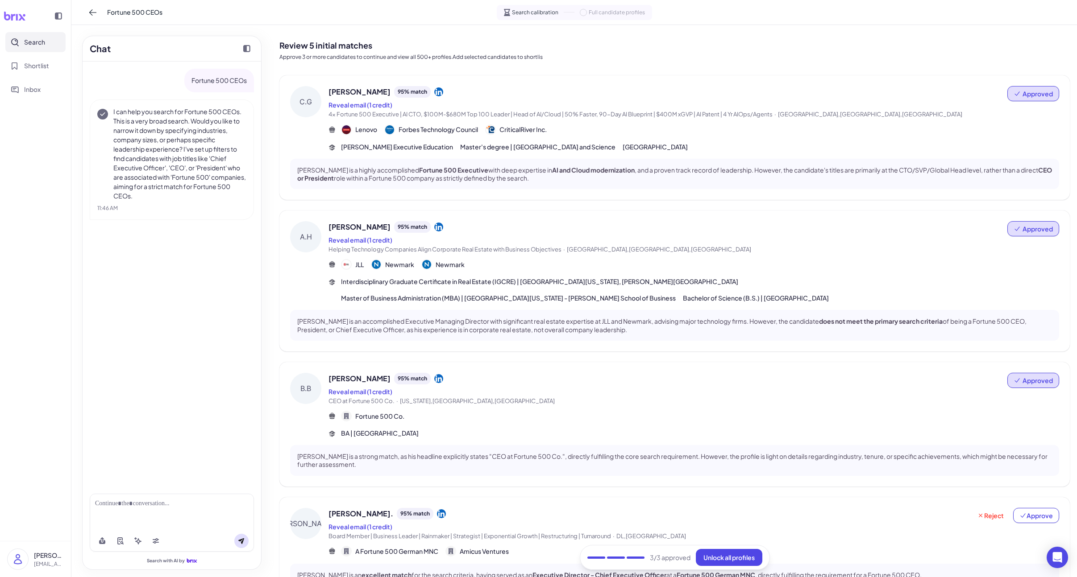
click at [360, 220] on div "[PERSON_NAME] 95 % match Reveal email (1 credit) Helping Technology Companies A…" at bounding box center [674, 281] width 790 height 141
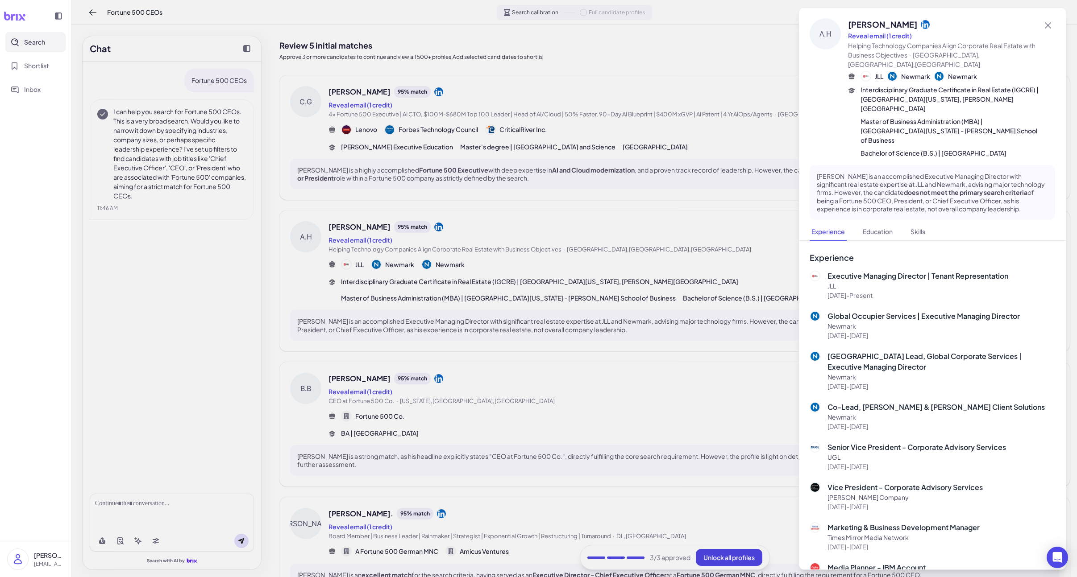
click at [850, 26] on icon at bounding box center [925, 24] width 9 height 9
click at [749, 320] on div at bounding box center [538, 288] width 1077 height 577
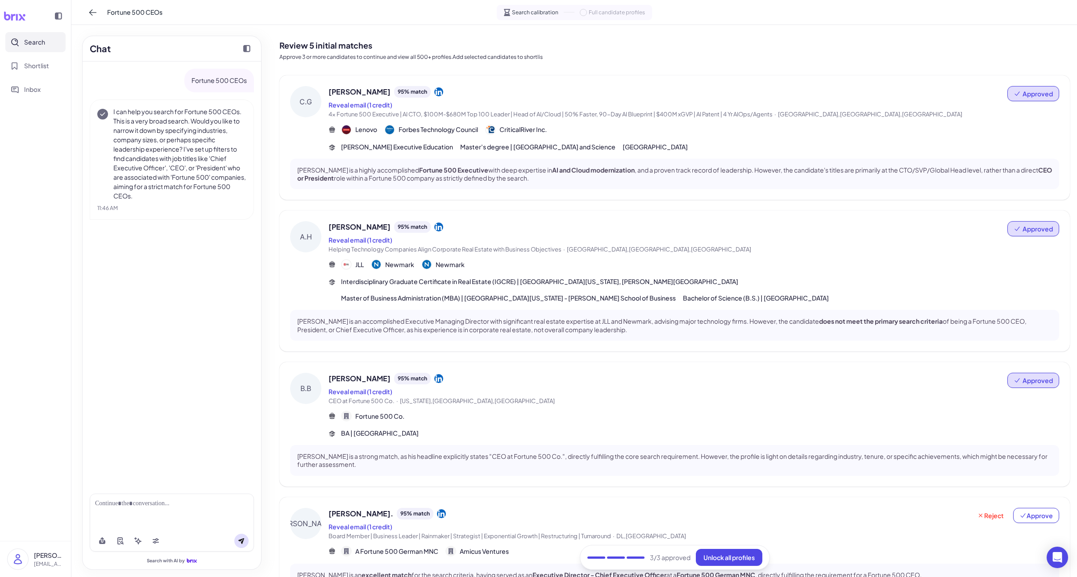
click at [850, 379] on span "Approved" at bounding box center [1037, 380] width 30 height 9
drag, startPoint x: 1017, startPoint y: 403, endPoint x: 1051, endPoint y: 312, distance: 96.7
click at [850, 402] on button "Undo approval" at bounding box center [1023, 403] width 64 height 17
click at [850, 230] on span "Approved" at bounding box center [1037, 228] width 30 height 9
click at [850, 250] on button "Undo approval" at bounding box center [1023, 252] width 64 height 17
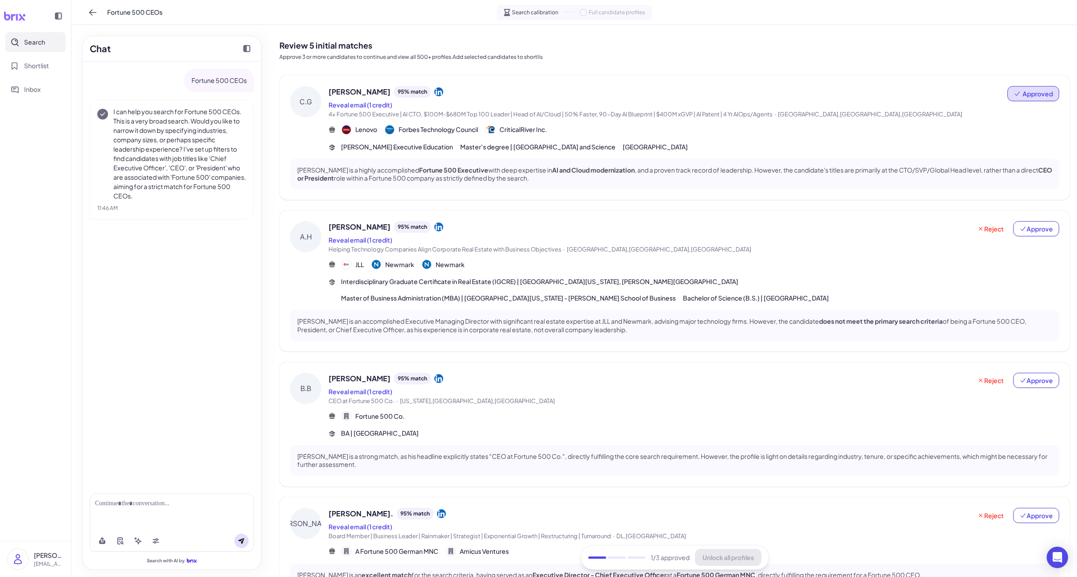
click at [850, 102] on div "Approved" at bounding box center [1033, 102] width 52 height 33
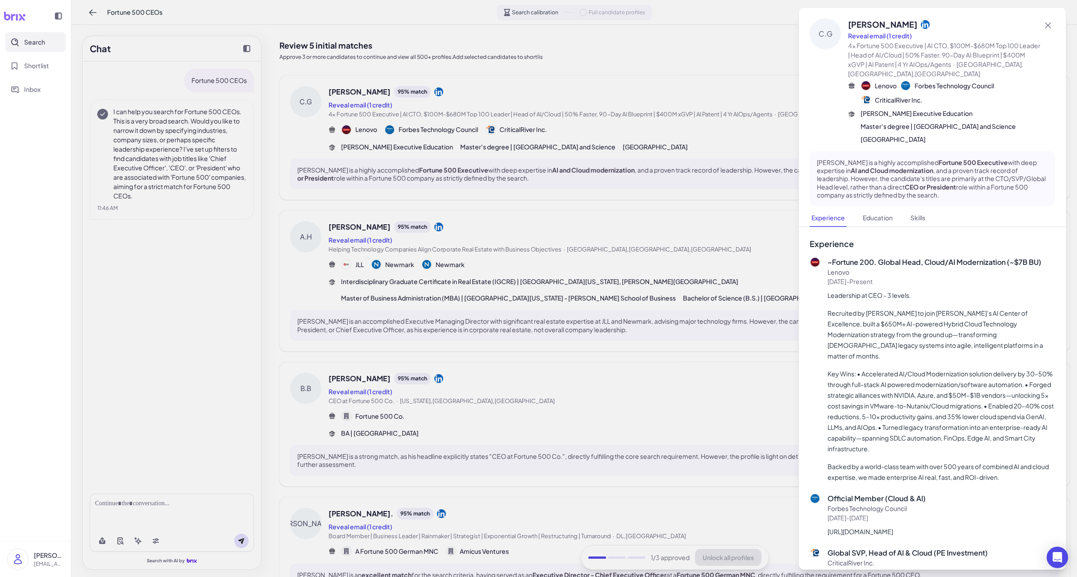
click at [850, 96] on div "Lenovo Forbes Technology Council CriticalRiver Inc." at bounding box center [950, 92] width 180 height 25
drag, startPoint x: 717, startPoint y: 136, endPoint x: 787, endPoint y: 122, distance: 71.3
click at [717, 136] on div at bounding box center [538, 288] width 1077 height 577
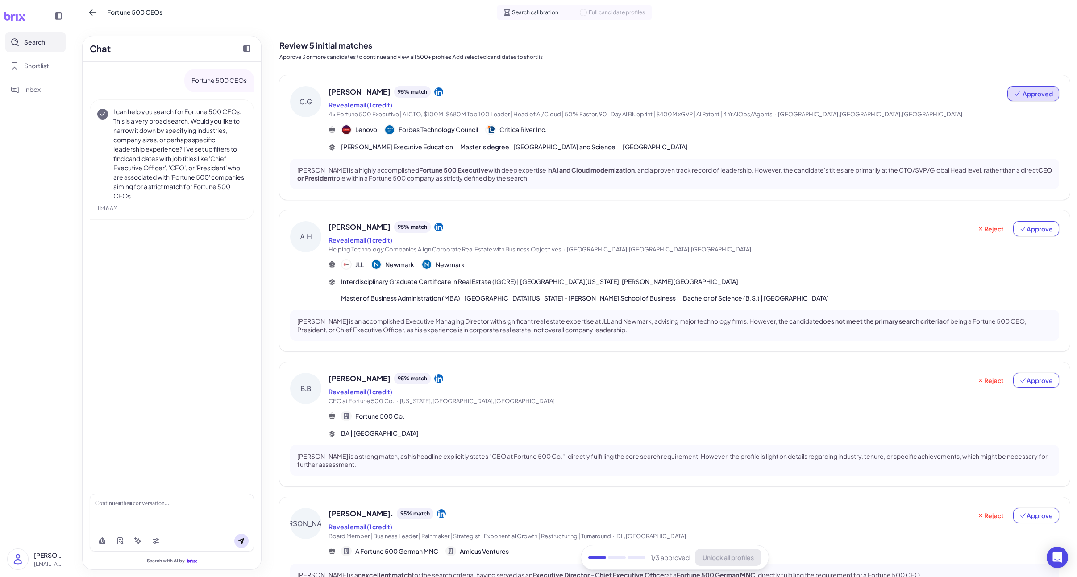
click at [850, 91] on icon at bounding box center [1016, 93] width 7 height 7
click at [850, 112] on button "Undo approval" at bounding box center [1023, 116] width 64 height 17
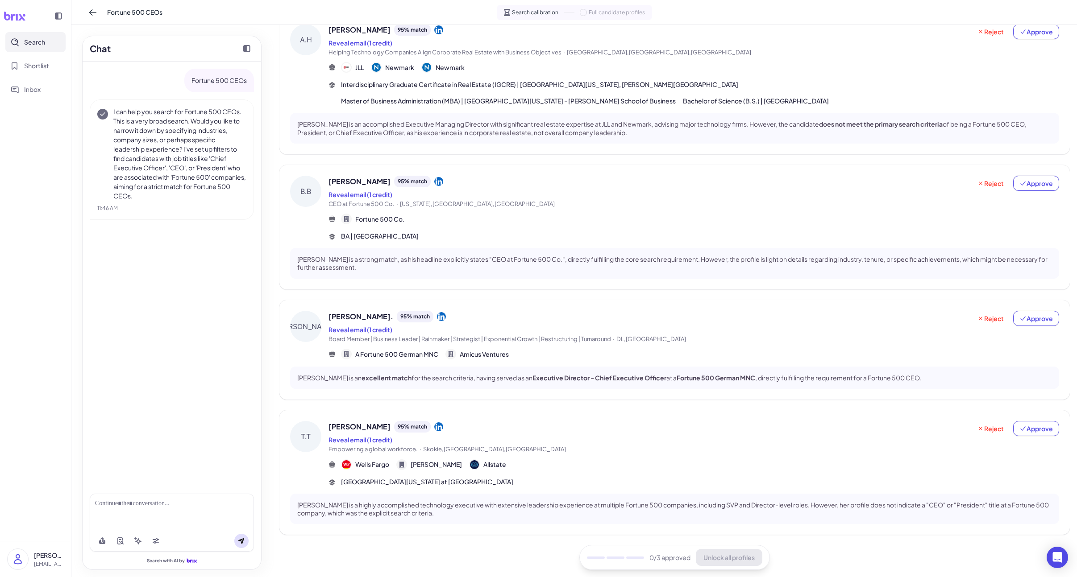
scroll to position [198, 0]
click at [850, 425] on span "Approve" at bounding box center [1035, 428] width 33 height 9
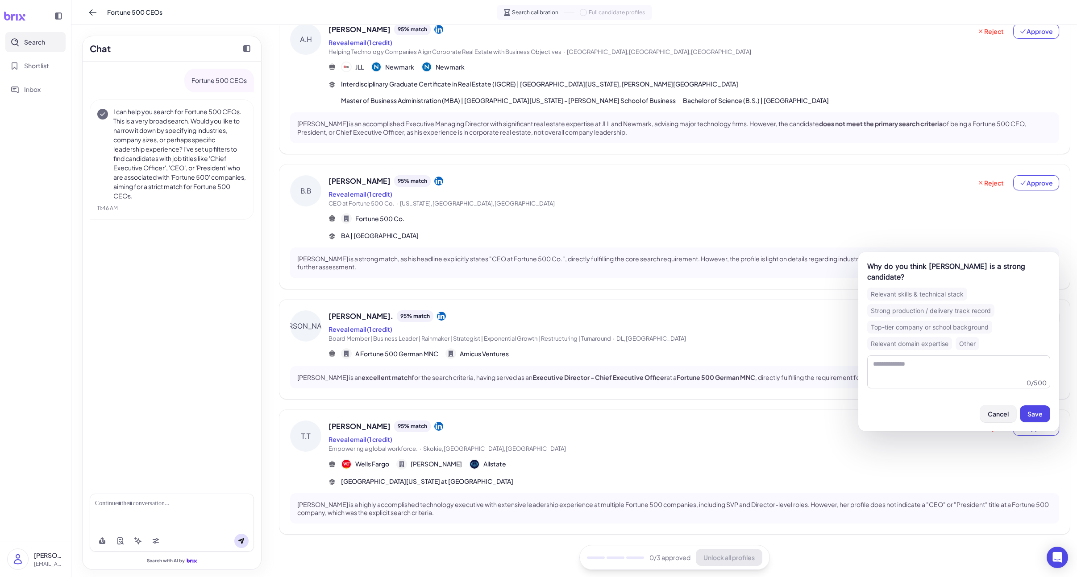
click at [850, 410] on span "Cancel" at bounding box center [998, 414] width 21 height 8
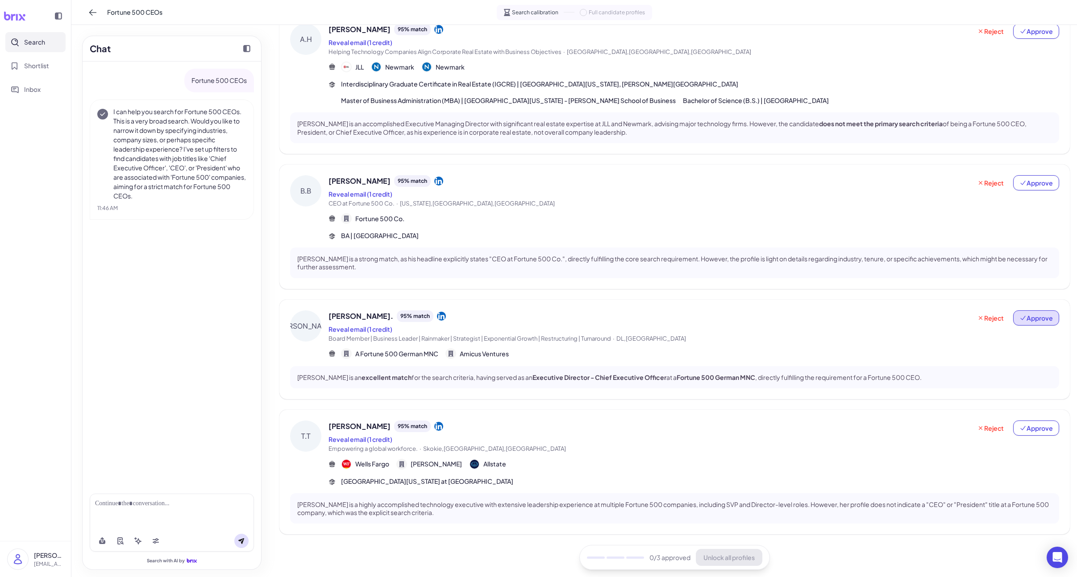
click at [850, 321] on span "Approve" at bounding box center [1035, 318] width 33 height 9
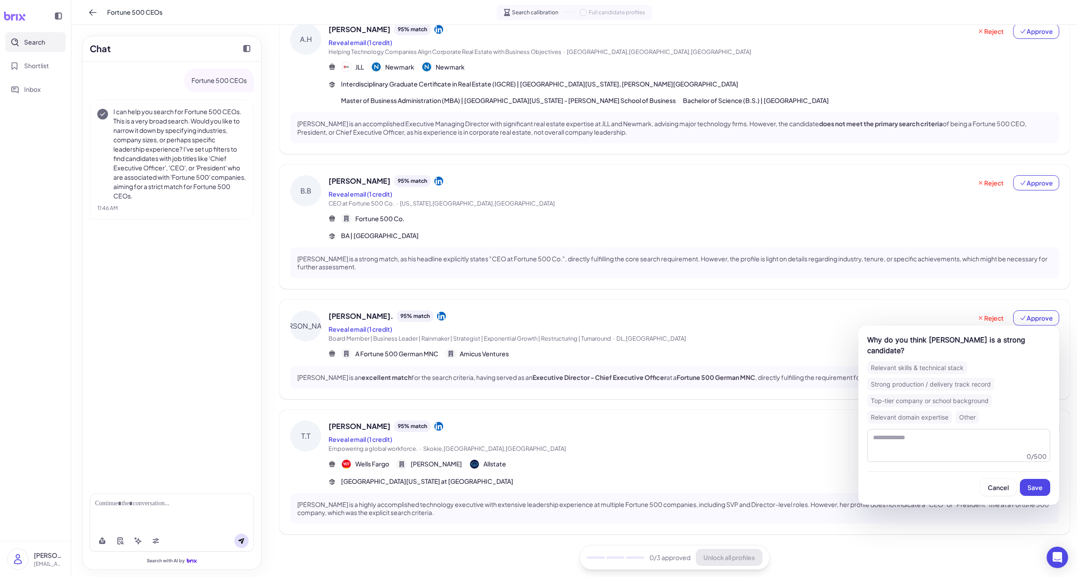
drag, startPoint x: 1046, startPoint y: 494, endPoint x: 1010, endPoint y: 329, distance: 168.7
click at [850, 494] on button "Save" at bounding box center [1035, 487] width 30 height 17
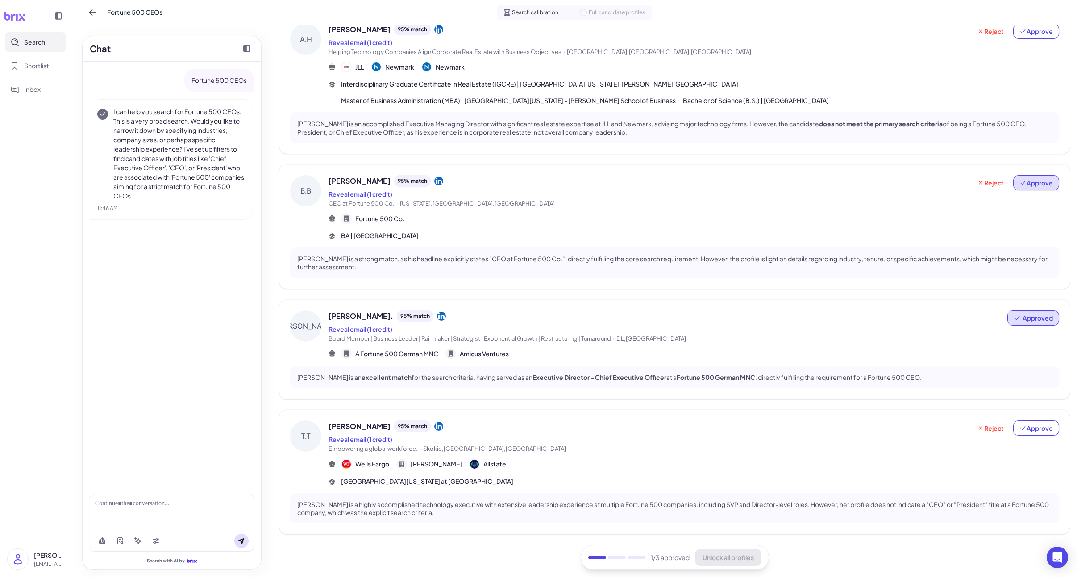
click at [850, 189] on button "Approve" at bounding box center [1036, 182] width 46 height 15
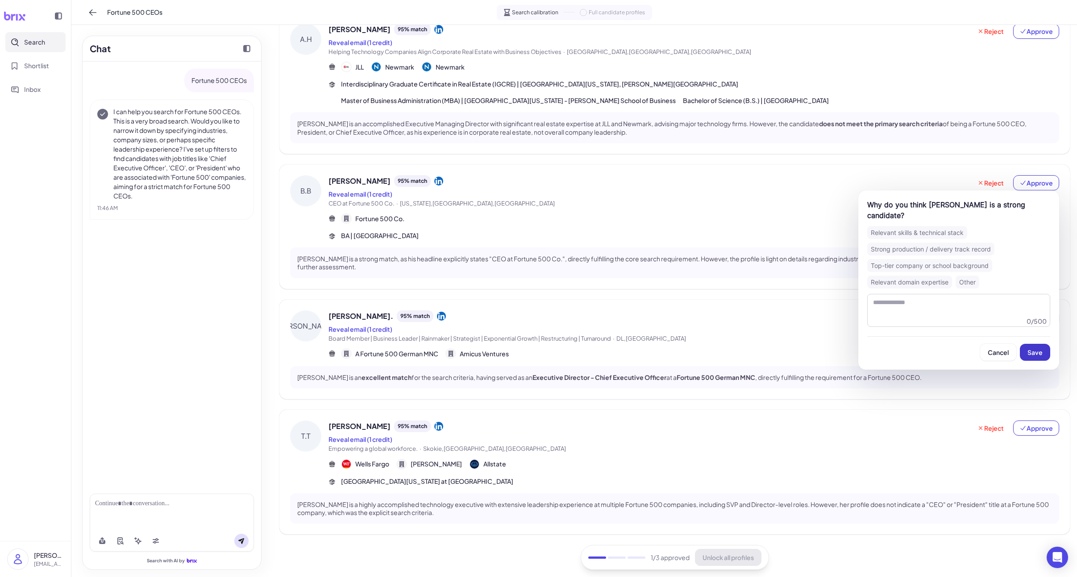
click at [850, 349] on span "Save" at bounding box center [1034, 353] width 15 height 8
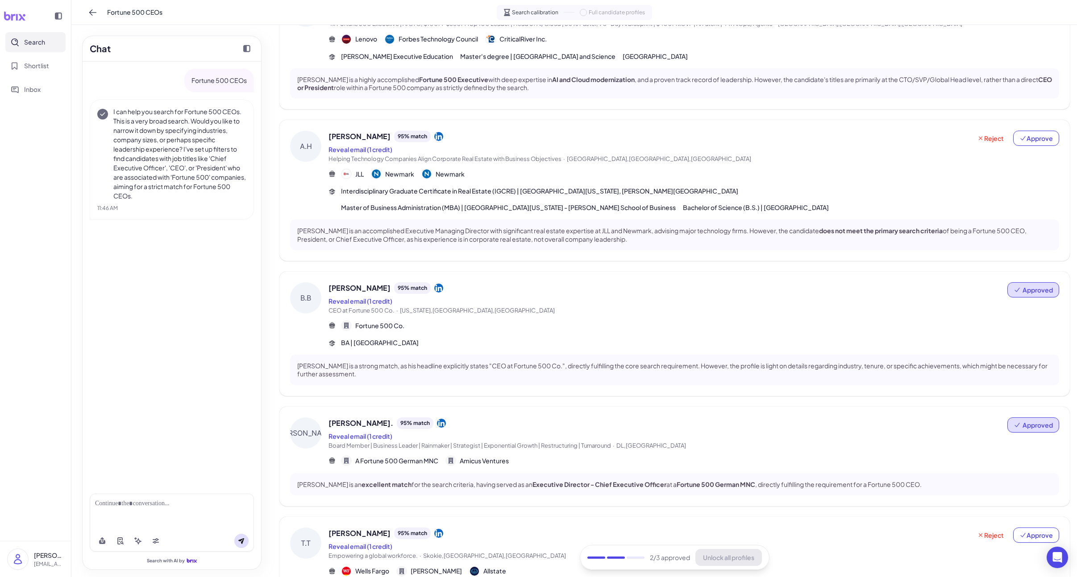
scroll to position [89, 0]
click at [850, 118] on div "[PERSON_NAME] 95 % match Reveal email (1 credit) 4x Fortune 500 Executive | AI …" at bounding box center [674, 315] width 790 height 657
click at [850, 138] on div "[PERSON_NAME] 95 % match" at bounding box center [649, 139] width 643 height 12
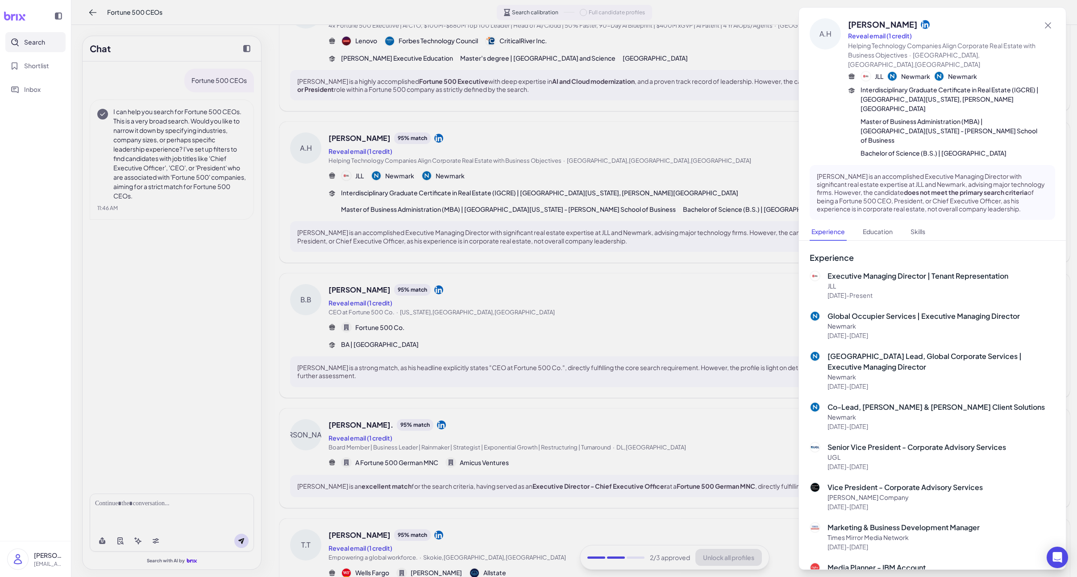
click at [740, 219] on div at bounding box center [538, 288] width 1077 height 577
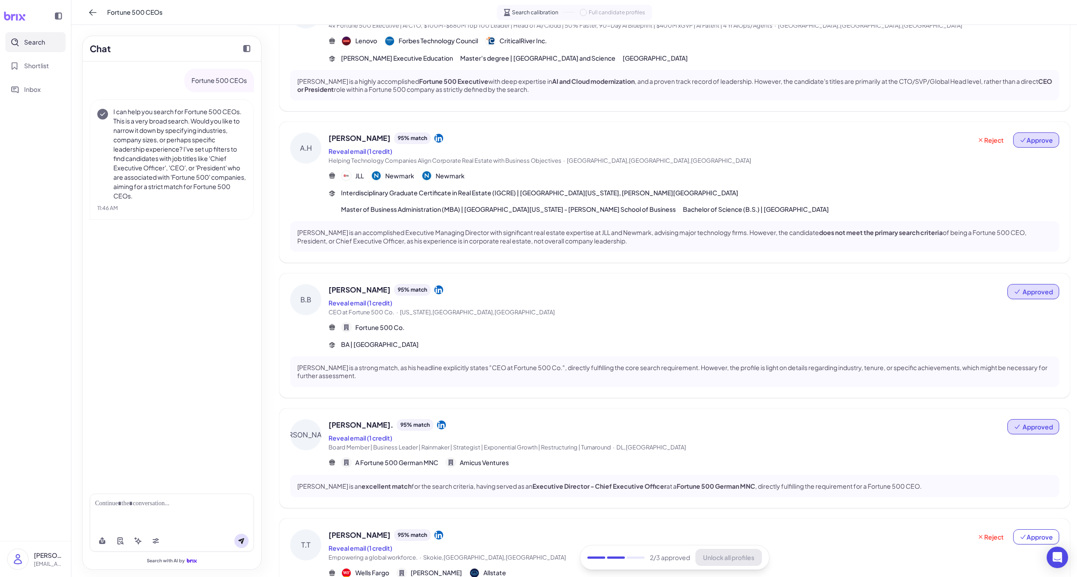
click at [850, 141] on span "Approve" at bounding box center [1035, 140] width 33 height 9
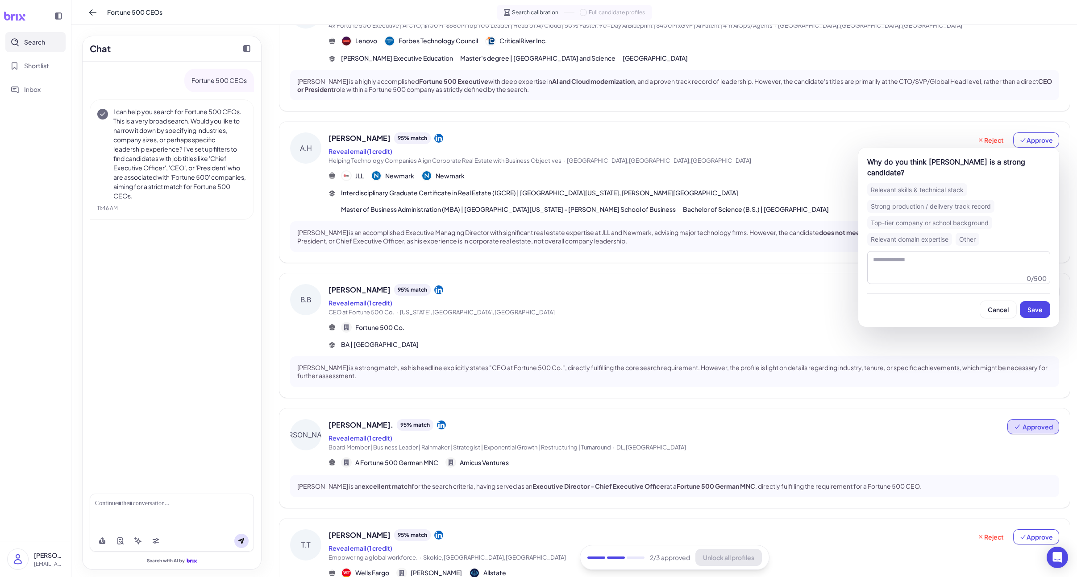
drag, startPoint x: 1033, startPoint y: 294, endPoint x: 922, endPoint y: 407, distance: 157.8
click at [850, 301] on button "Save" at bounding box center [1035, 309] width 30 height 17
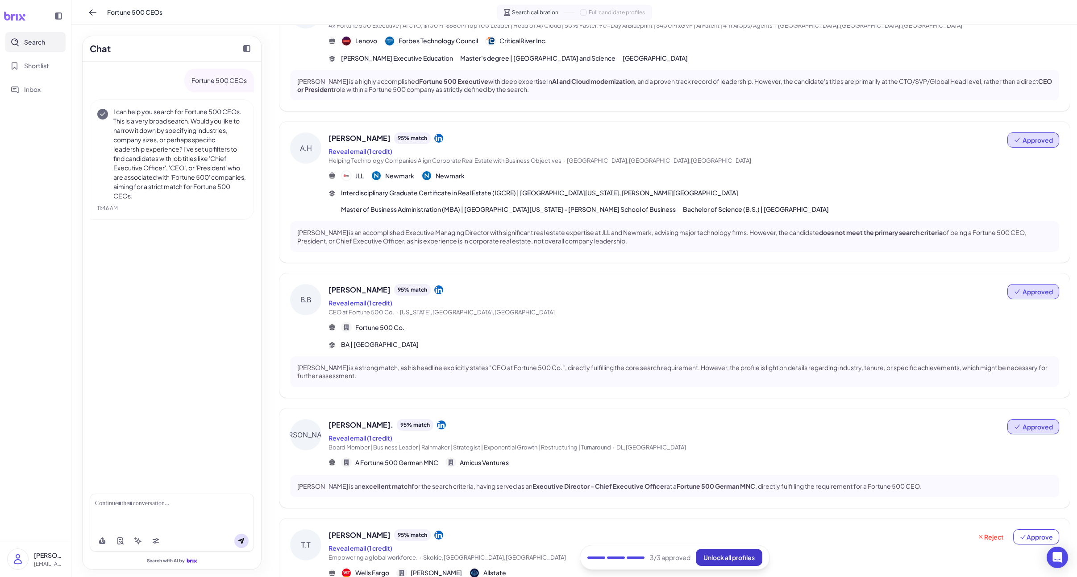
click at [755, 554] on button "Unlock all profiles" at bounding box center [729, 557] width 66 height 17
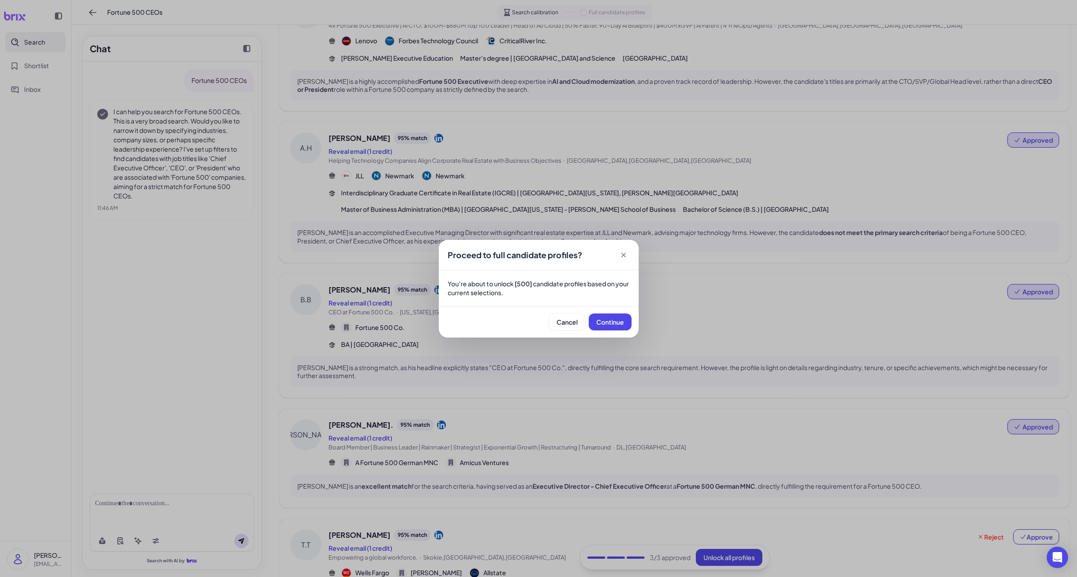
click at [631, 327] on div "Cancel Continue" at bounding box center [539, 322] width 200 height 32
click at [619, 329] on button "Continue" at bounding box center [610, 322] width 43 height 17
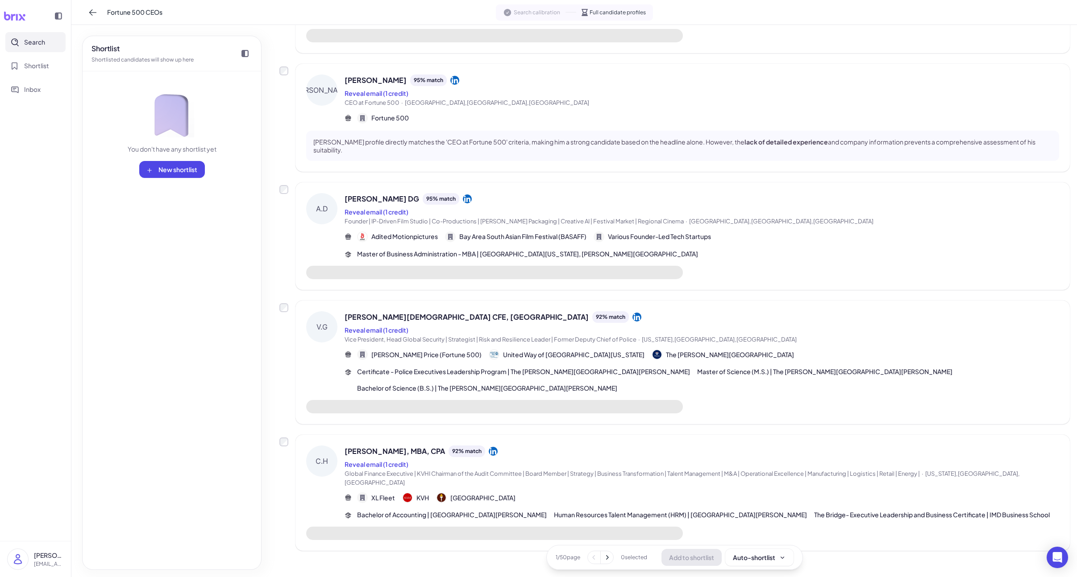
scroll to position [878, 0]
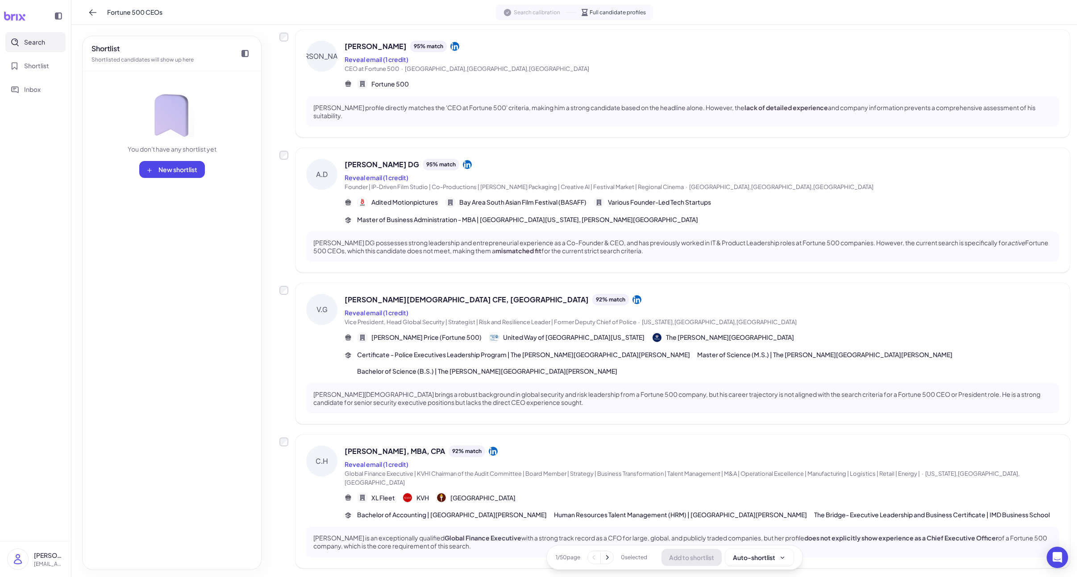
click at [606, 557] on icon at bounding box center [606, 557] width 9 height 9
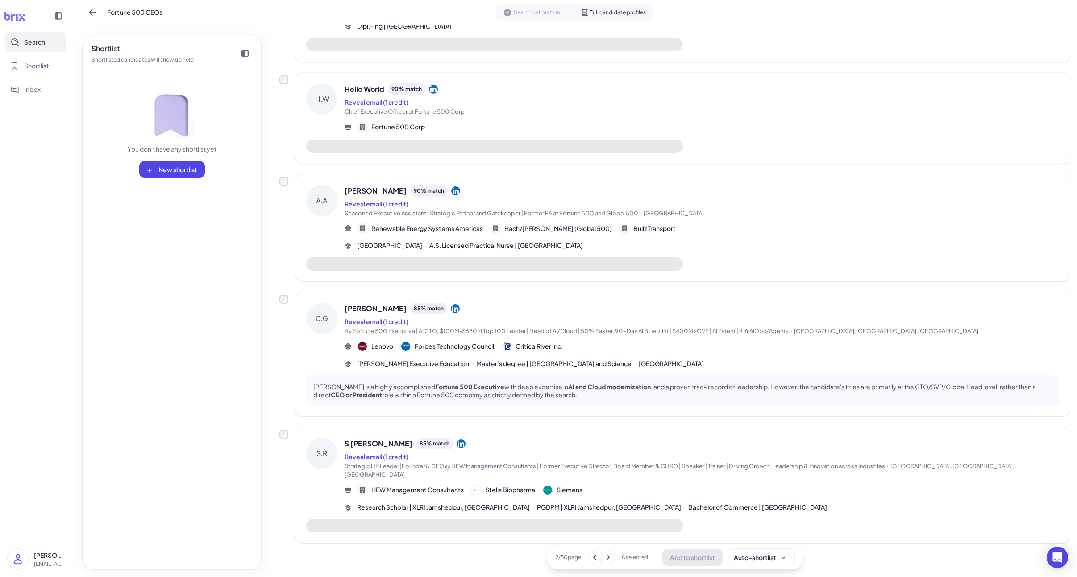
click at [606, 557] on icon at bounding box center [607, 557] width 9 height 9
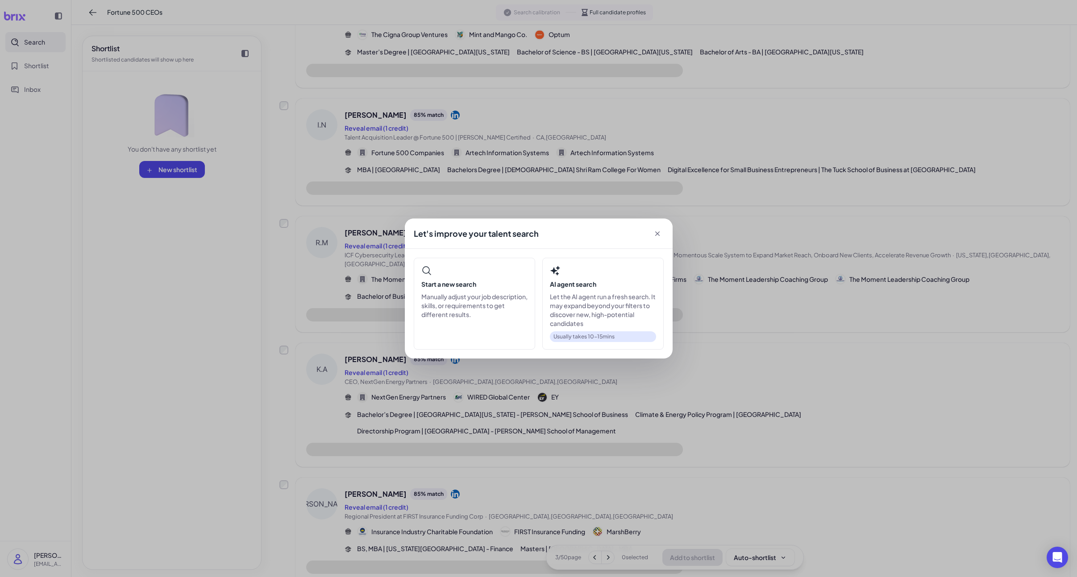
click at [606, 557] on div "Let's improve your talent search Start a new search Manually adjust your job de…" at bounding box center [538, 288] width 1077 height 577
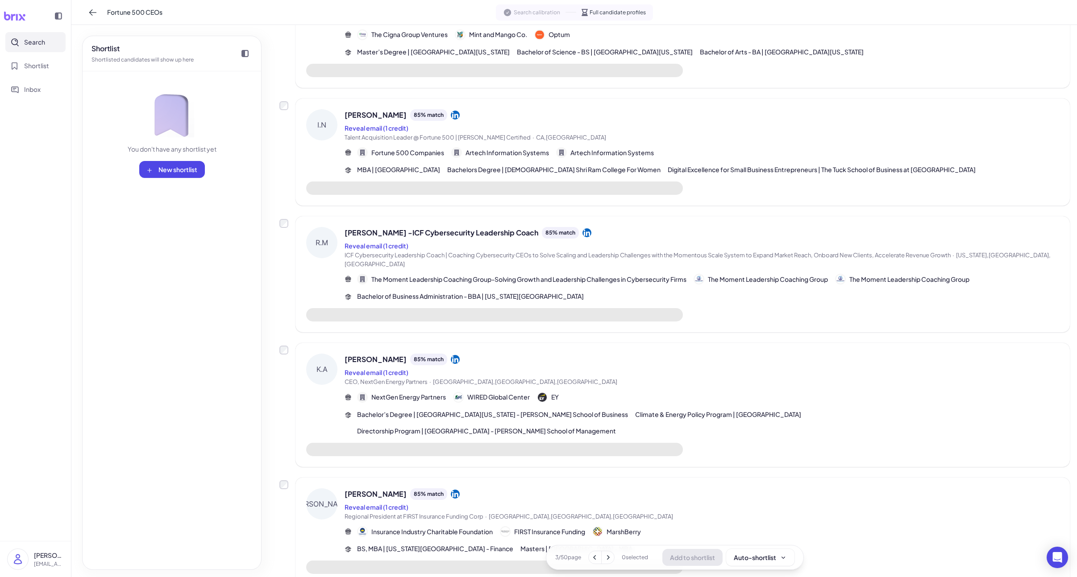
click at [606, 557] on icon at bounding box center [607, 557] width 9 height 9
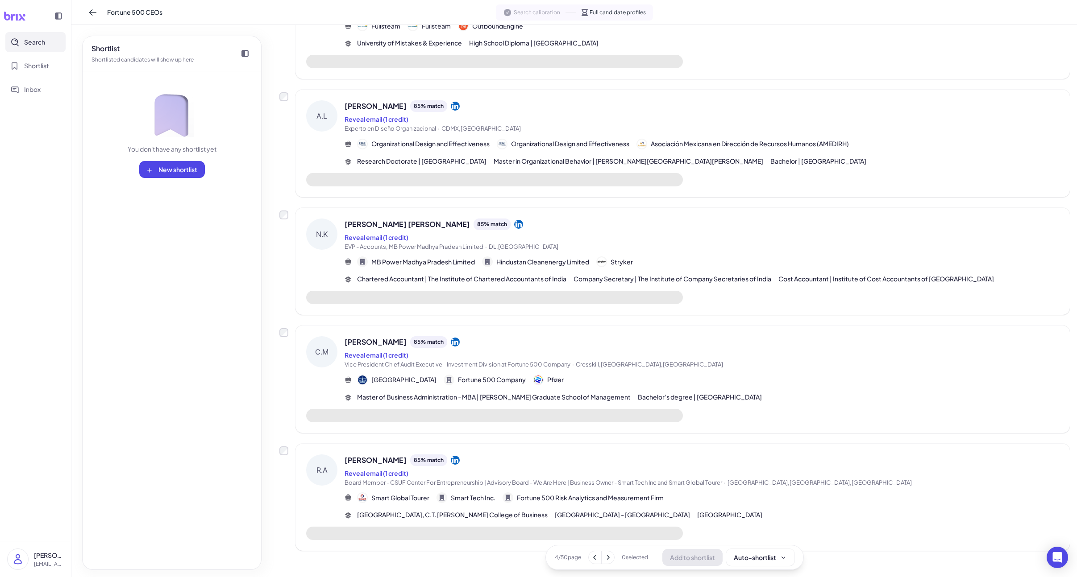
click at [606, 557] on icon at bounding box center [607, 557] width 9 height 9
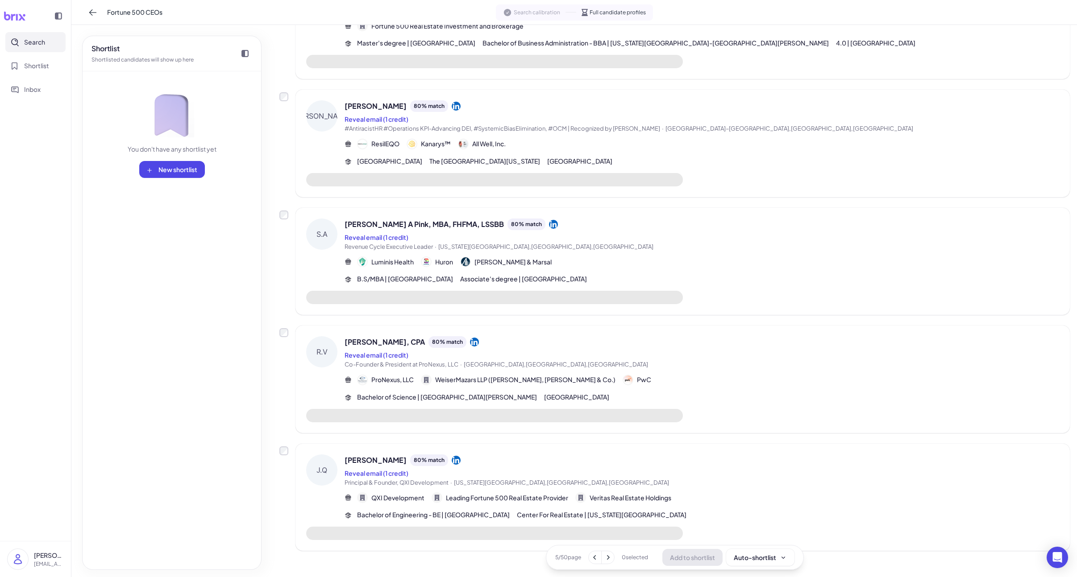
click at [606, 557] on icon at bounding box center [607, 557] width 9 height 9
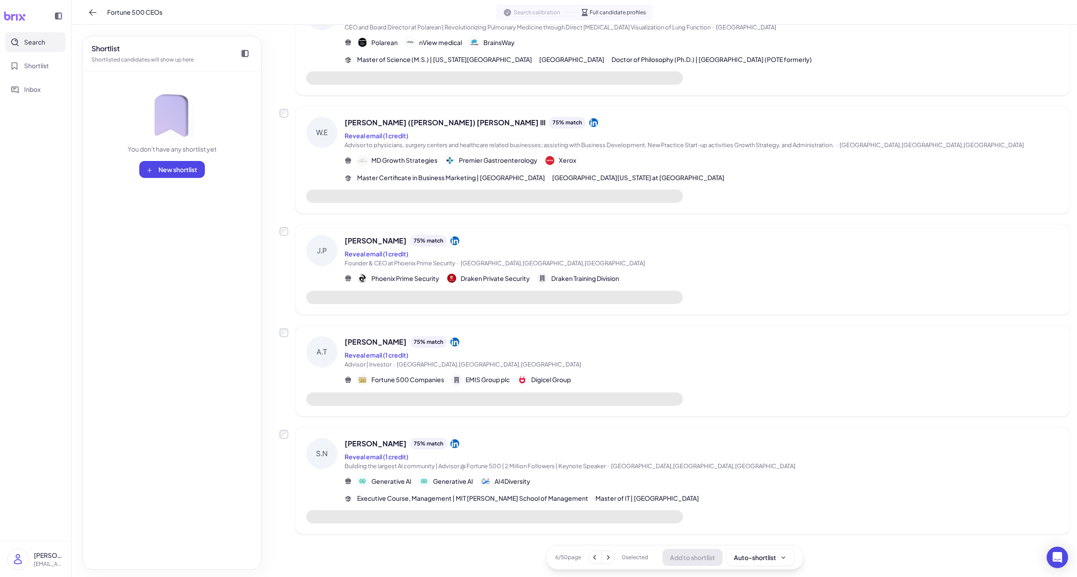
click at [606, 557] on icon at bounding box center [607, 557] width 9 height 9
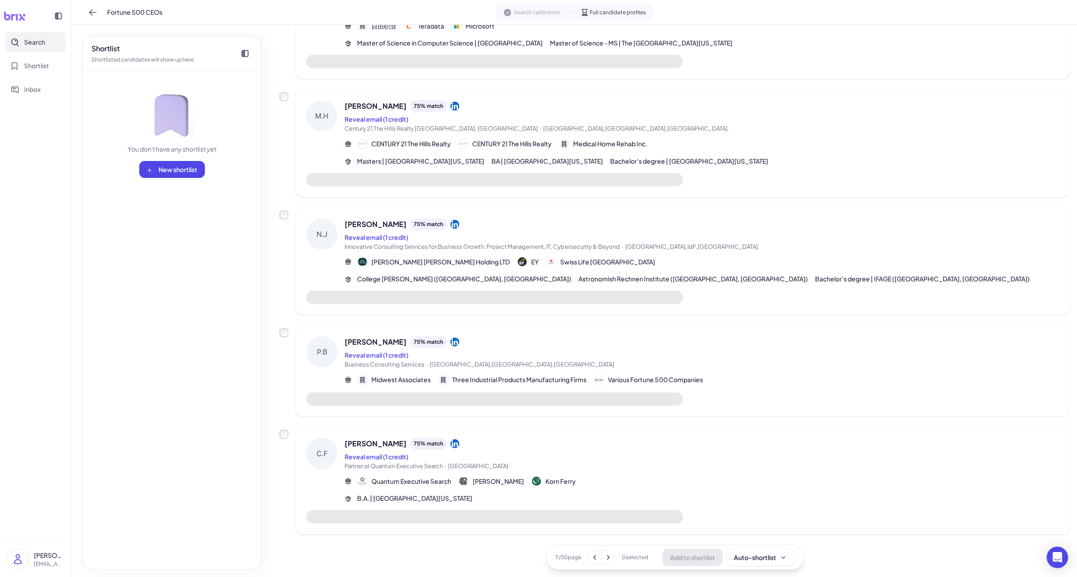
click at [606, 557] on icon at bounding box center [607, 557] width 9 height 9
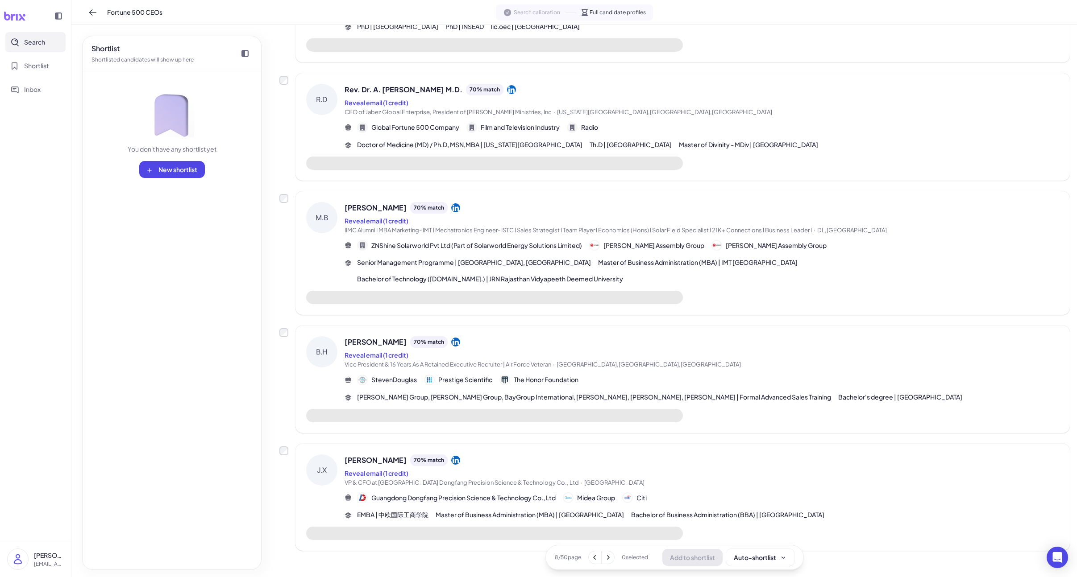
click at [606, 557] on icon at bounding box center [607, 557] width 9 height 9
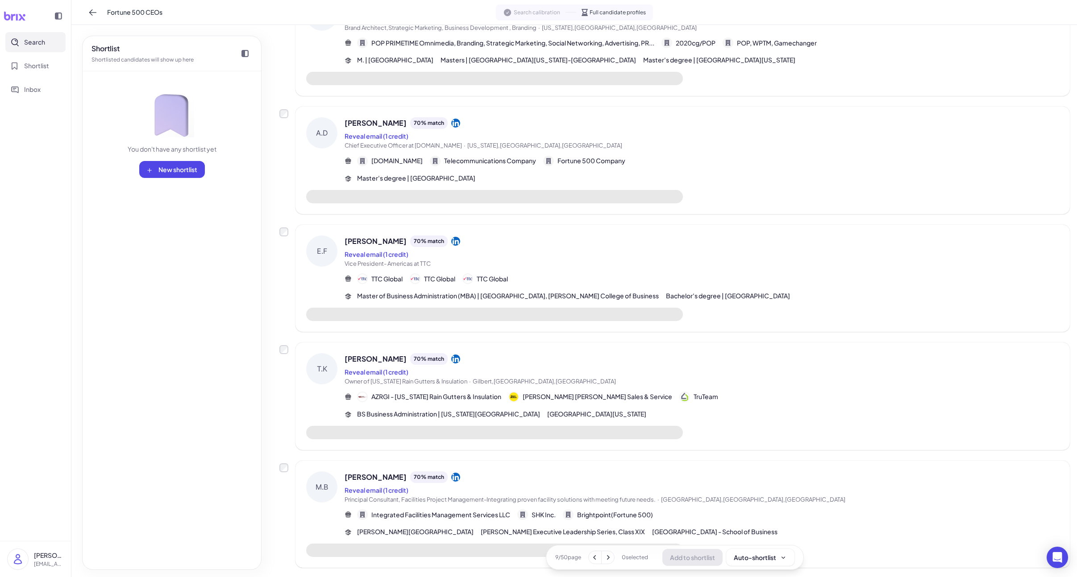
click at [606, 557] on icon at bounding box center [607, 557] width 9 height 9
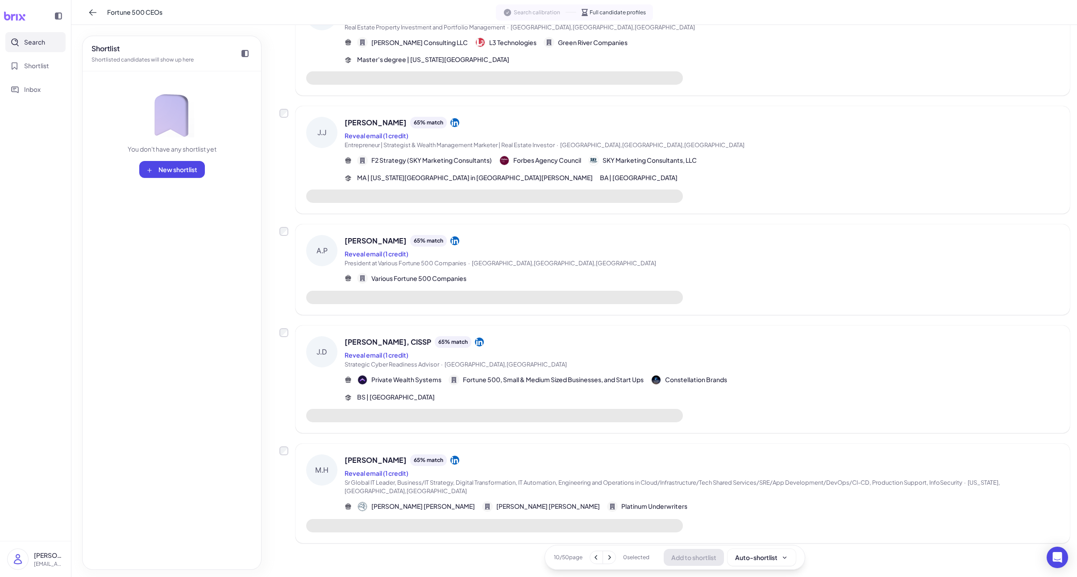
click at [594, 559] on icon at bounding box center [596, 557] width 9 height 9
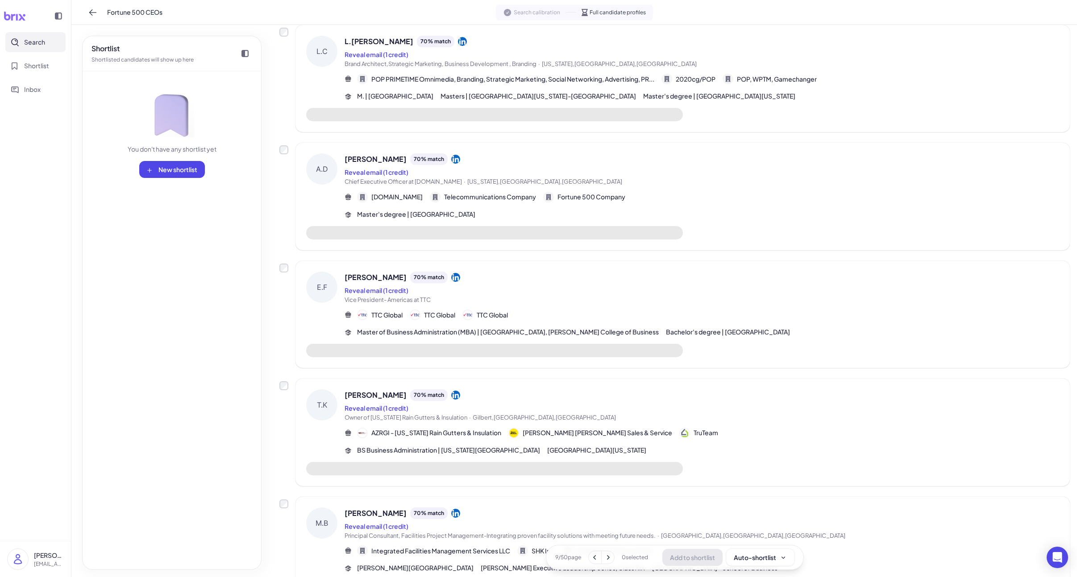
click at [555, 416] on span "Owner of [US_STATE] Rain Gutters & Insulation · Gilbert,[GEOGRAPHIC_DATA],[GEOG…" at bounding box center [702, 418] width 714 height 9
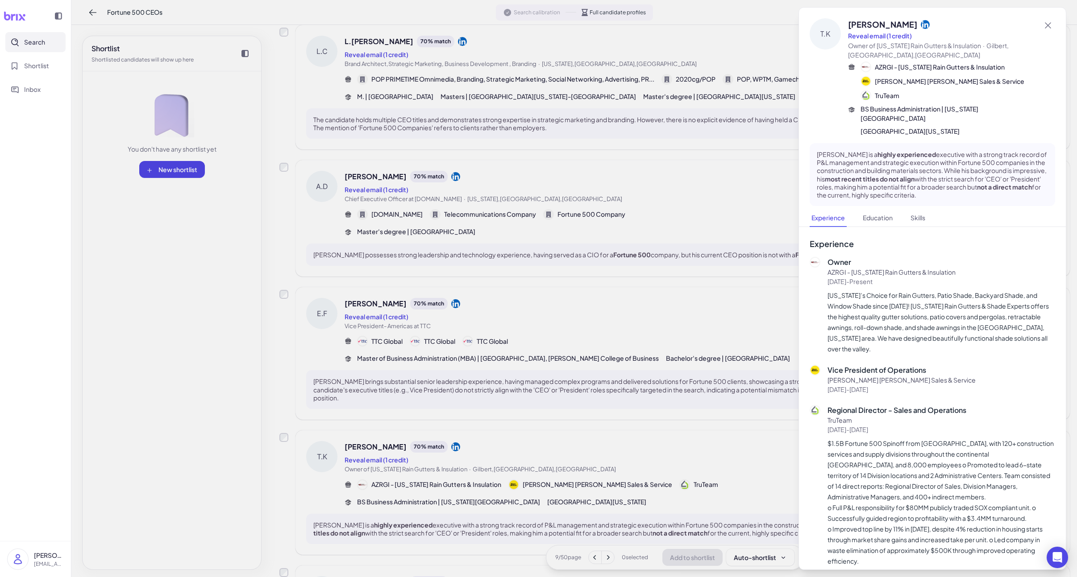
scroll to position [739, 0]
click at [555, 416] on div at bounding box center [538, 288] width 1077 height 577
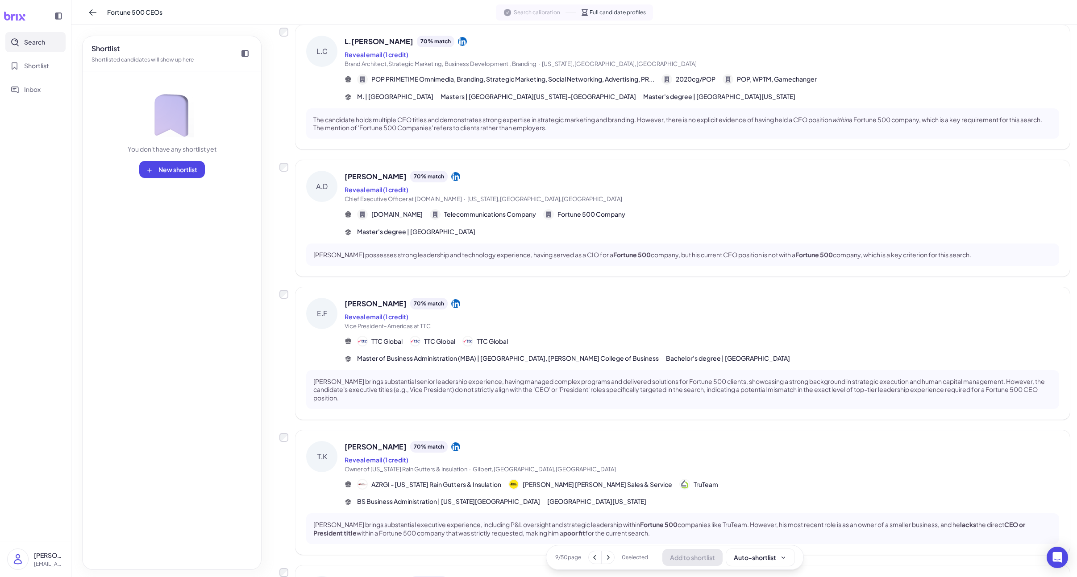
click at [477, 210] on span "Telecommunications Company" at bounding box center [490, 214] width 92 height 9
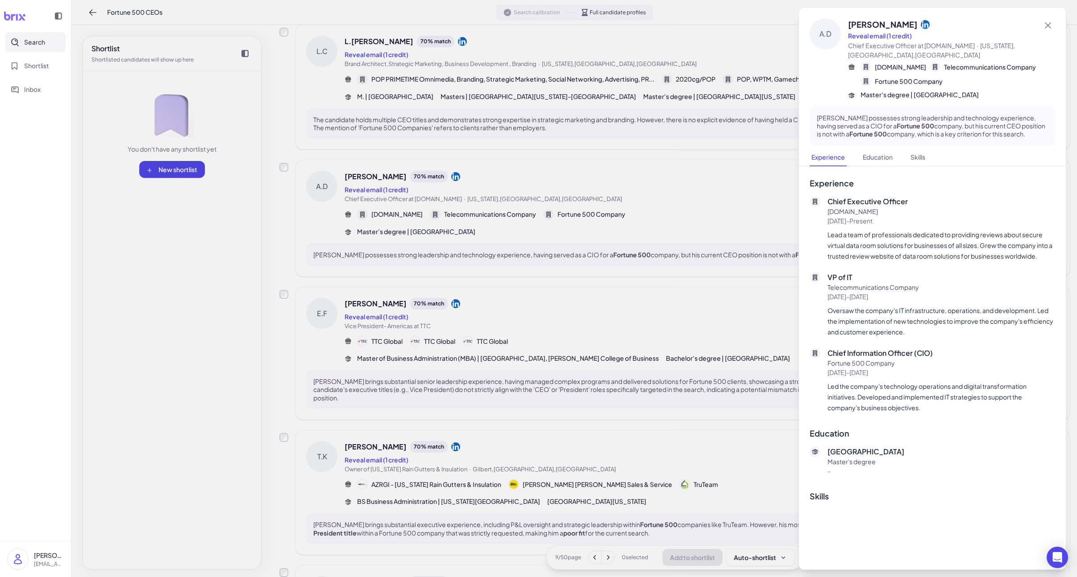
click at [483, 226] on div at bounding box center [538, 288] width 1077 height 577
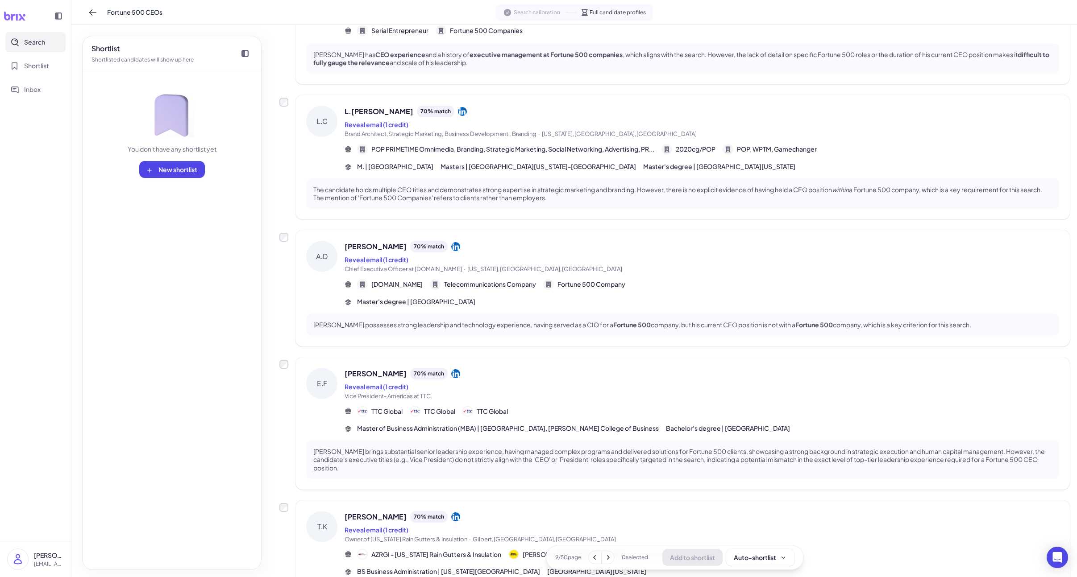
scroll to position [668, 0]
click at [503, 150] on span "POP PRIMETIME Omnimedia, Branding, Strategic Marketing, Social Networking, Adve…" at bounding box center [512, 149] width 283 height 9
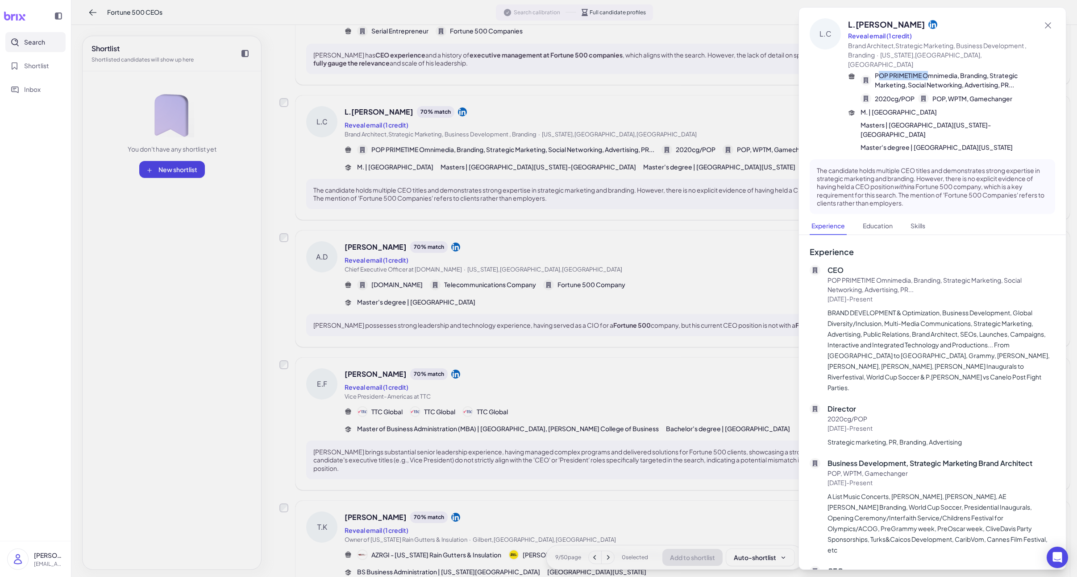
drag, startPoint x: 878, startPoint y: 67, endPoint x: 927, endPoint y: 66, distance: 48.7
click at [850, 71] on span "POP PRIMETIME Omnimedia, Branding, Strategic Marketing, Social Networking, Adve…" at bounding box center [958, 80] width 166 height 19
drag, startPoint x: 872, startPoint y: 65, endPoint x: 995, endPoint y: 72, distance: 122.9
click at [850, 72] on div "POP PRIMETIME Omnimedia, Branding, Strategic Marketing, Social Networking, Adve…" at bounding box center [950, 80] width 180 height 19
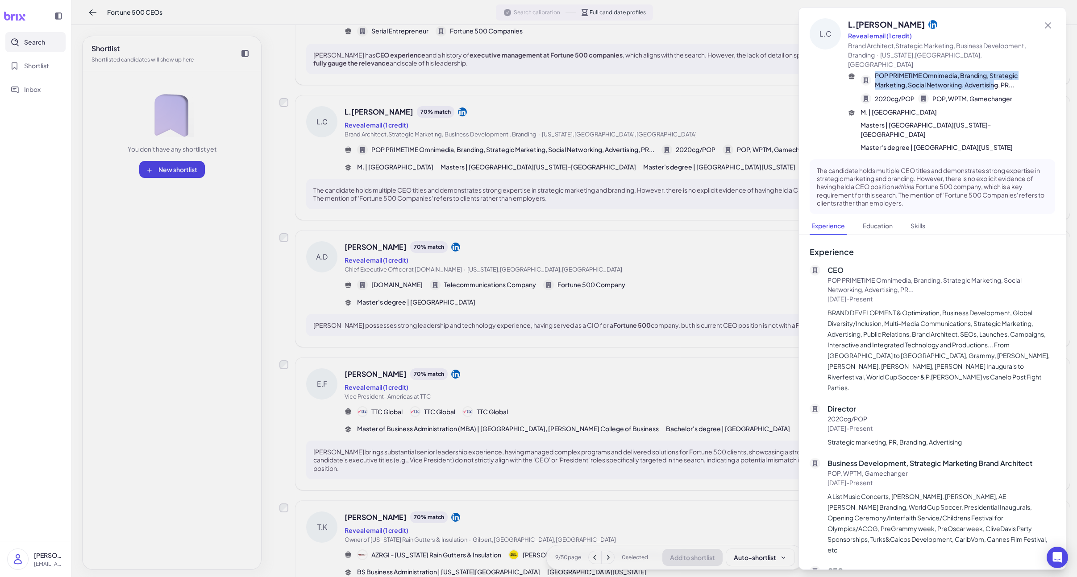
copy span "POP PRIMETIME Omnimedia, Branding, Strategic Marketing, Social Networking, Adve…"
click at [529, 341] on div at bounding box center [538, 288] width 1077 height 577
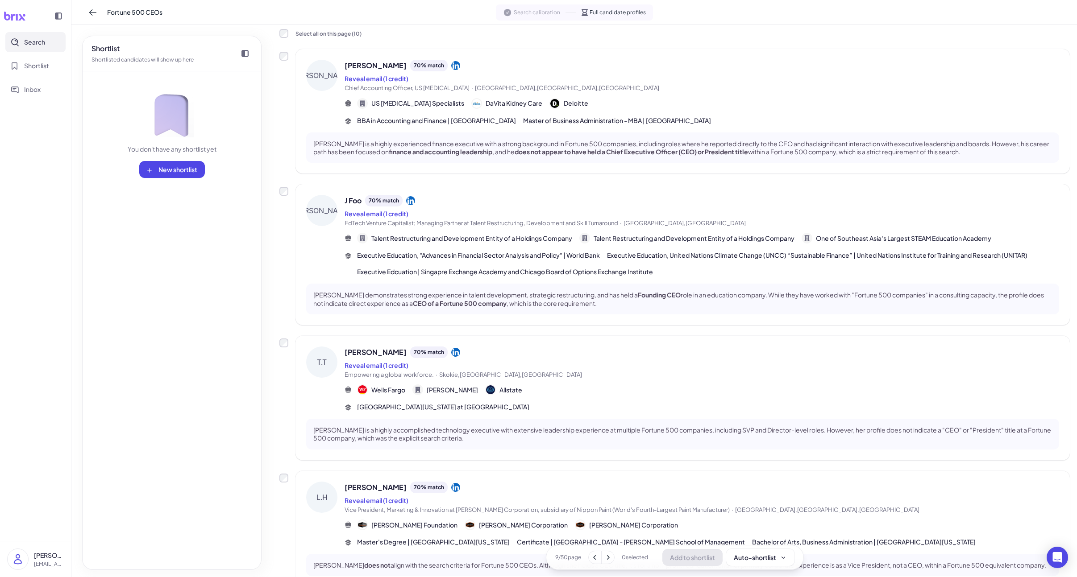
scroll to position [0, 0]
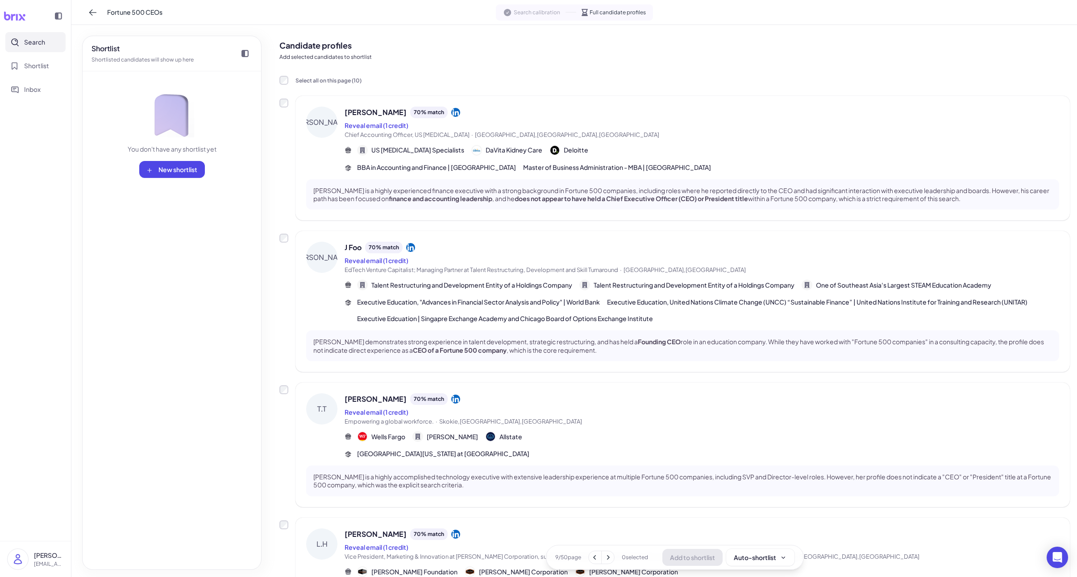
click at [485, 129] on div "Reveal email (1 credit)" at bounding box center [702, 125] width 714 height 11
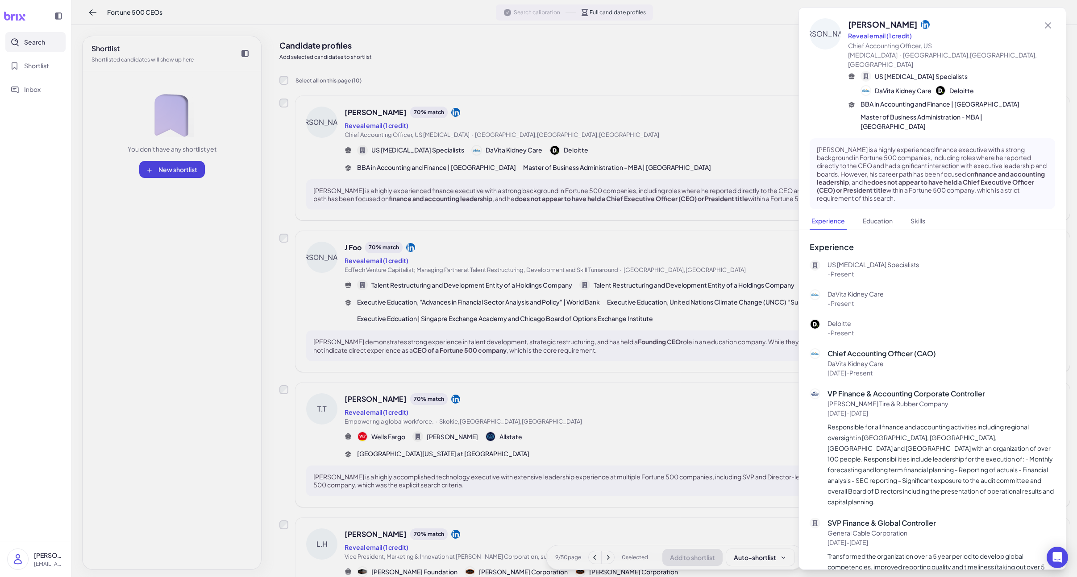
click at [547, 262] on div at bounding box center [538, 288] width 1077 height 577
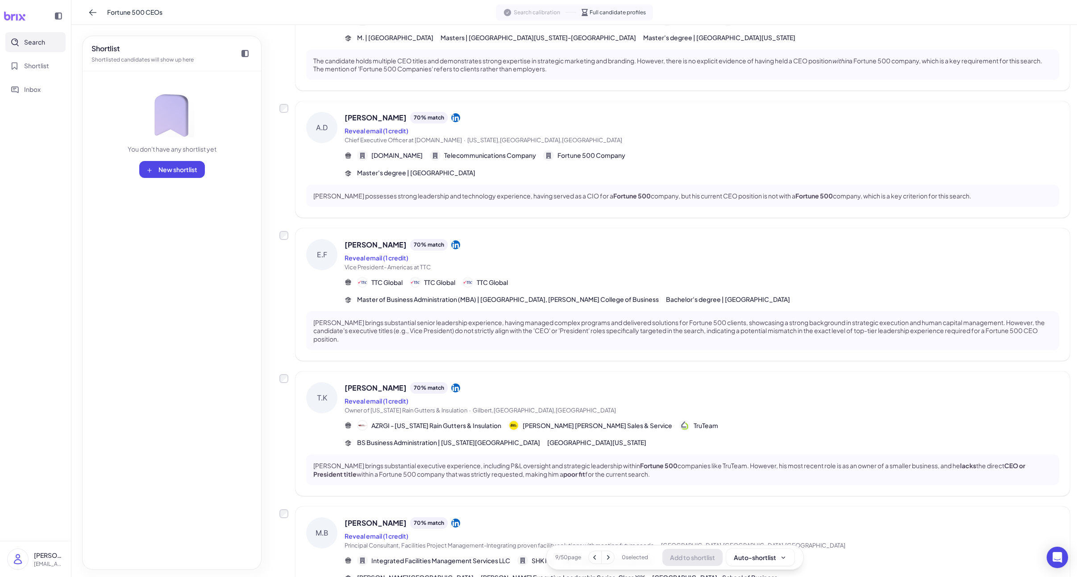
scroll to position [802, 0]
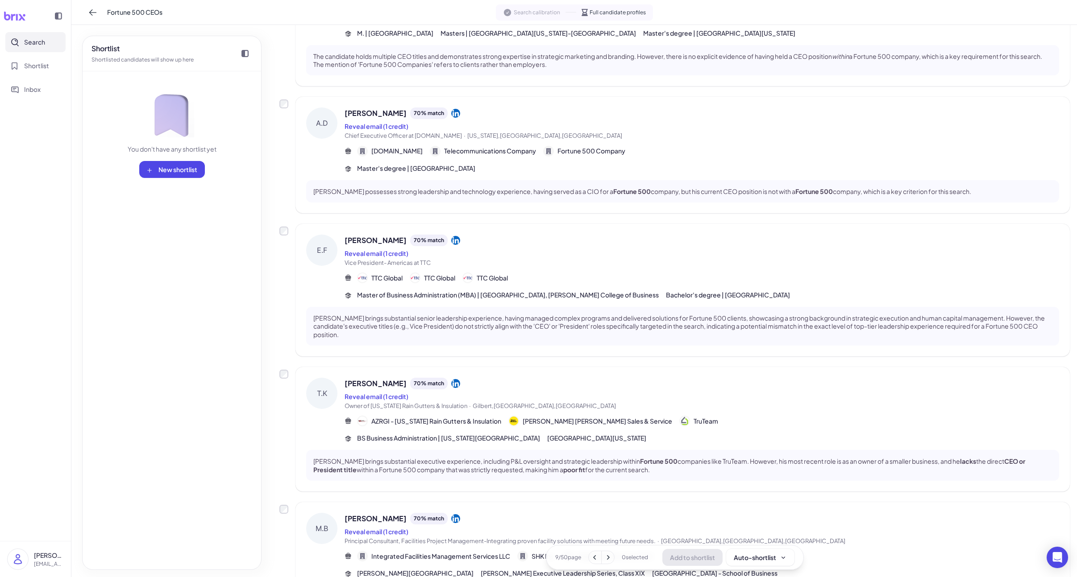
click at [599, 561] on button at bounding box center [595, 558] width 12 height 12
click at [593, 561] on icon at bounding box center [594, 557] width 9 height 9
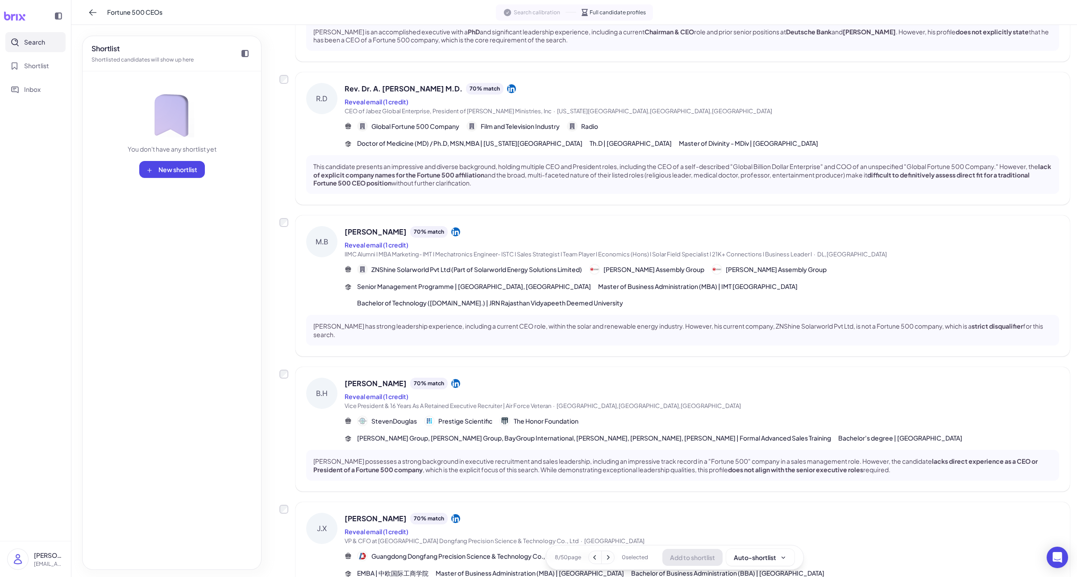
click at [593, 561] on icon at bounding box center [594, 557] width 9 height 9
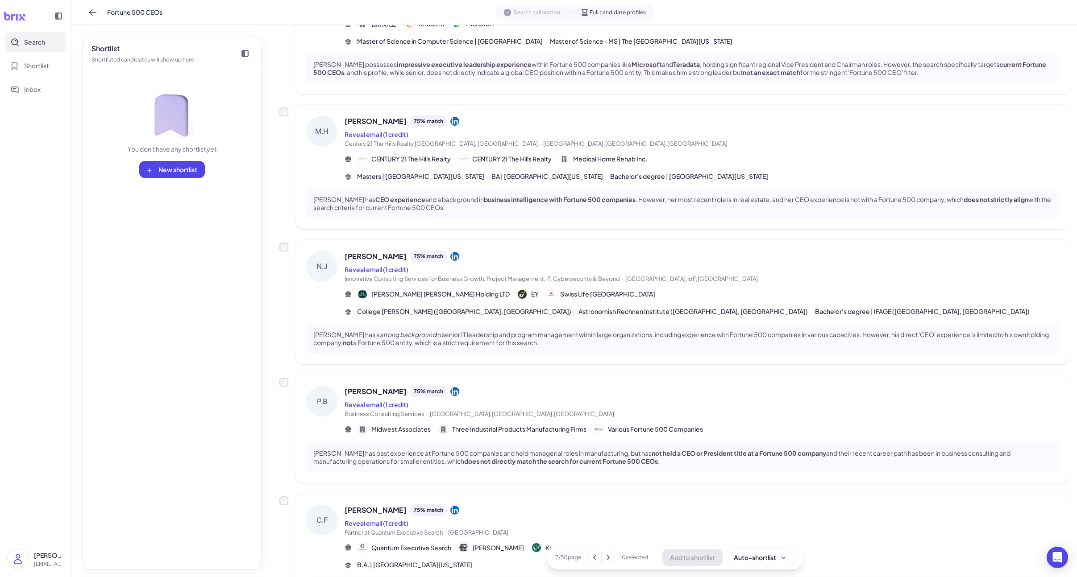
click at [593, 561] on icon at bounding box center [594, 557] width 9 height 9
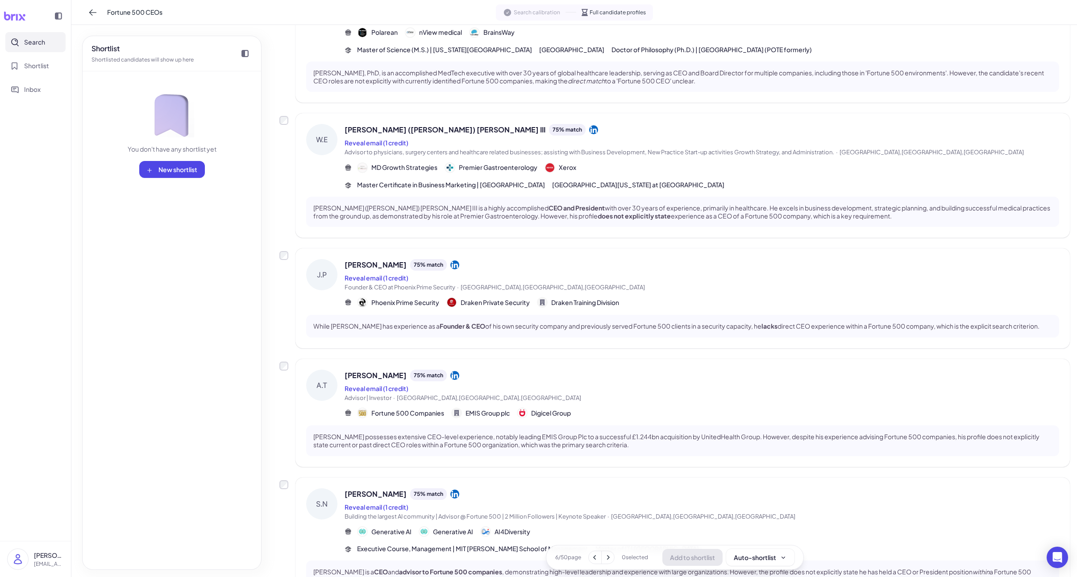
click at [593, 561] on icon at bounding box center [594, 557] width 9 height 9
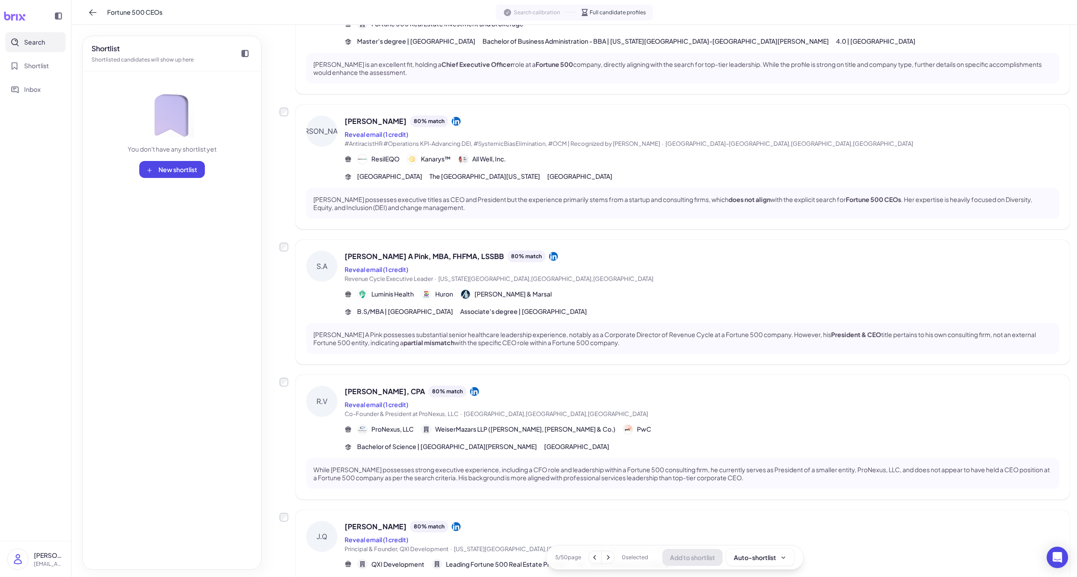
click at [593, 561] on icon at bounding box center [594, 557] width 9 height 9
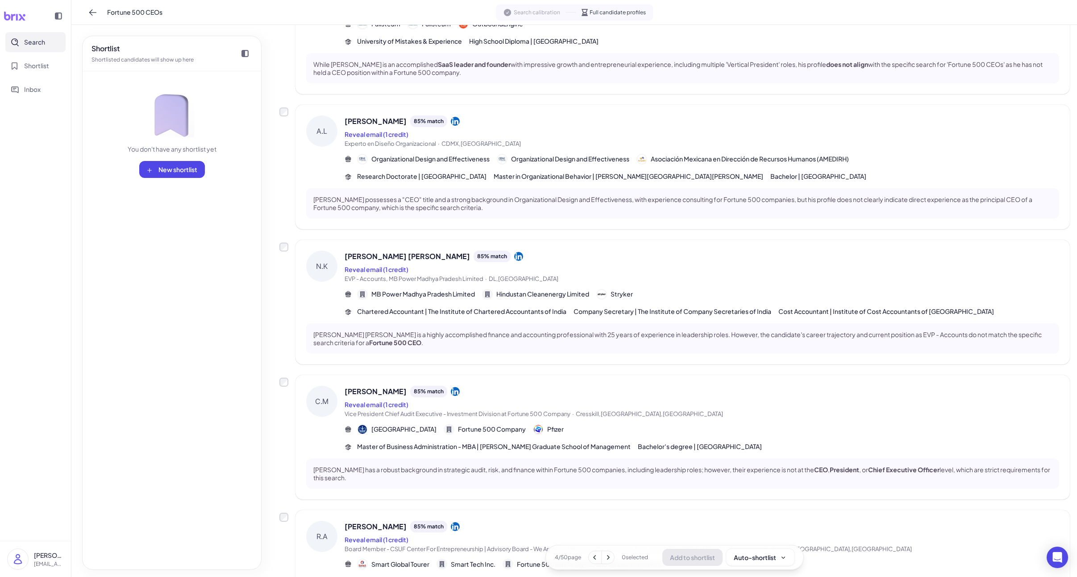
click at [593, 561] on icon at bounding box center [594, 557] width 9 height 9
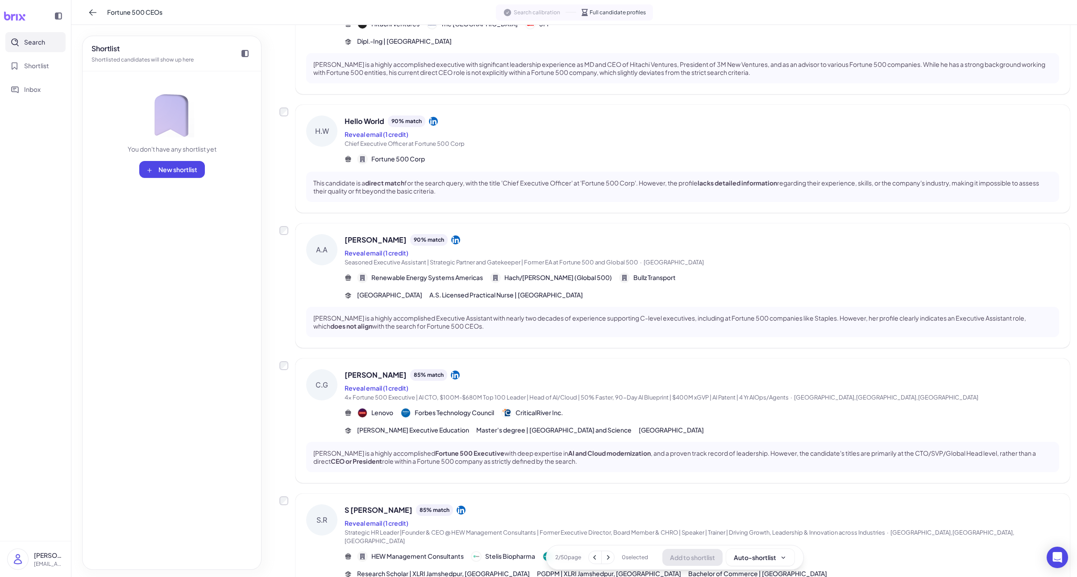
click at [593, 561] on icon at bounding box center [594, 557] width 9 height 9
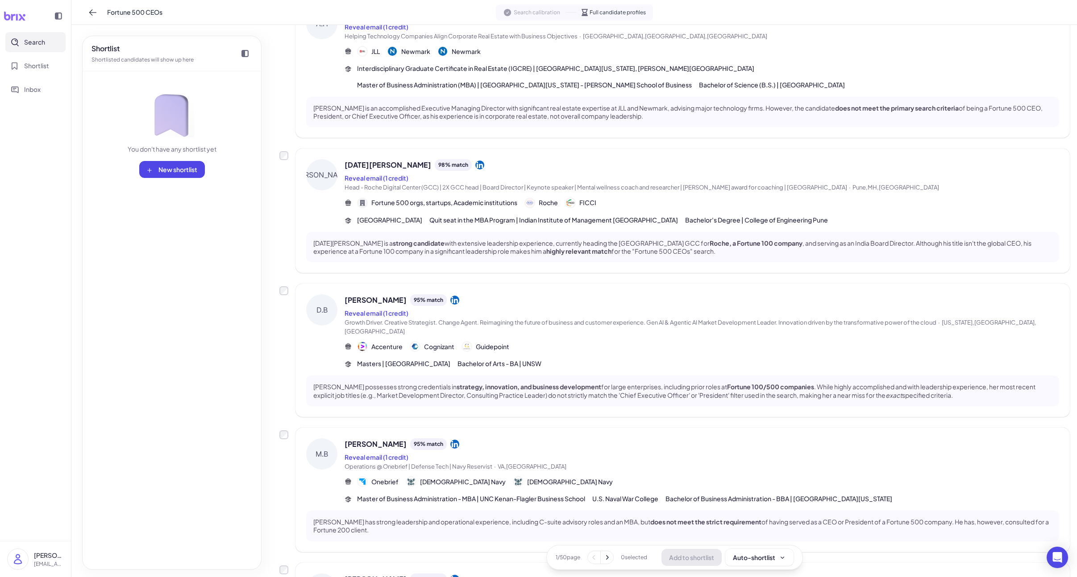
scroll to position [0, 0]
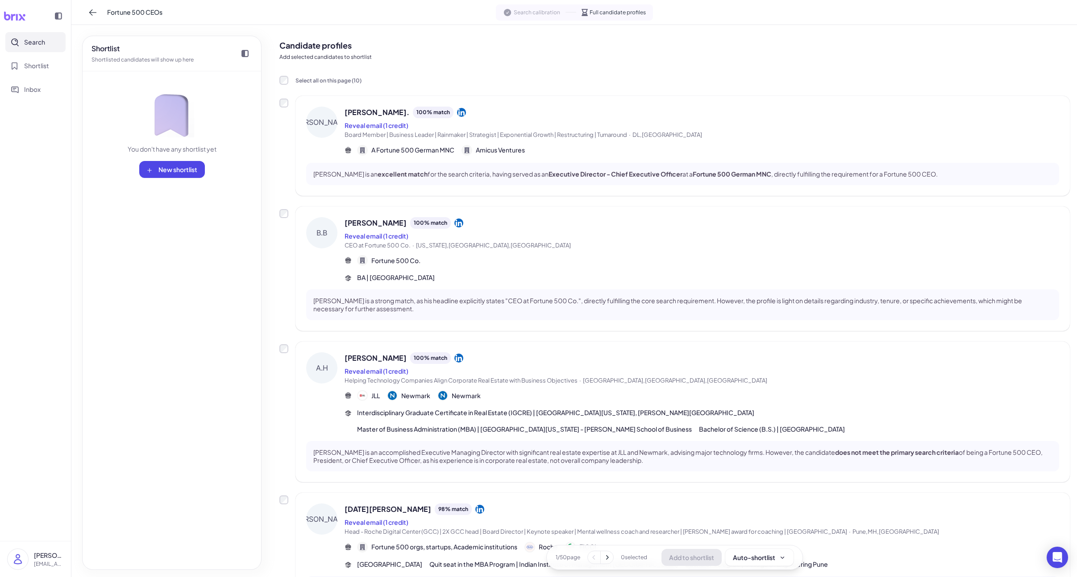
click at [468, 131] on span "Board Member | Business Leader | Rainmaker | Strategist | Exponential Growth | …" at bounding box center [702, 135] width 714 height 9
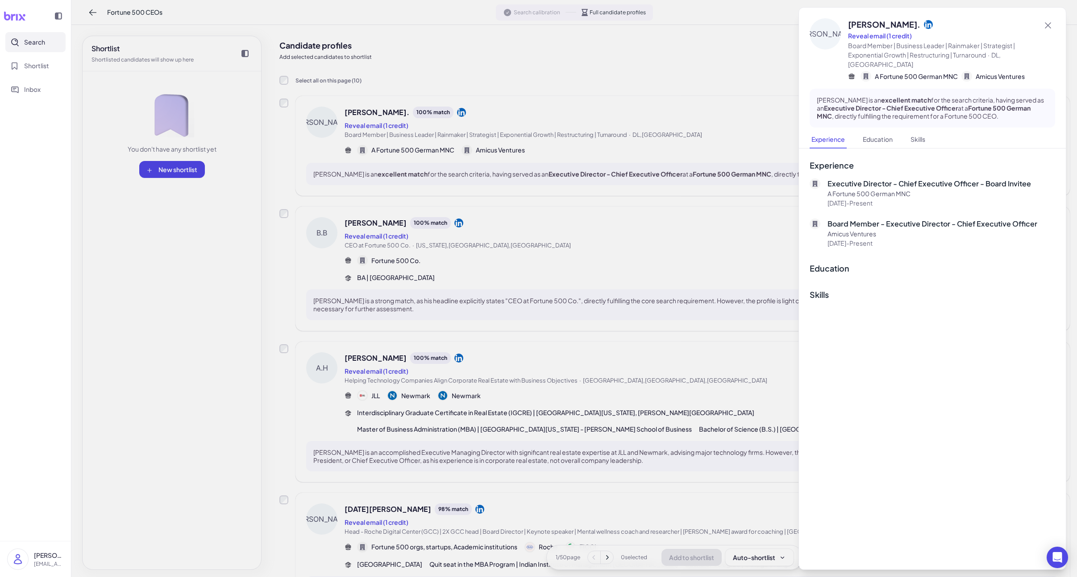
click at [513, 226] on div at bounding box center [538, 288] width 1077 height 577
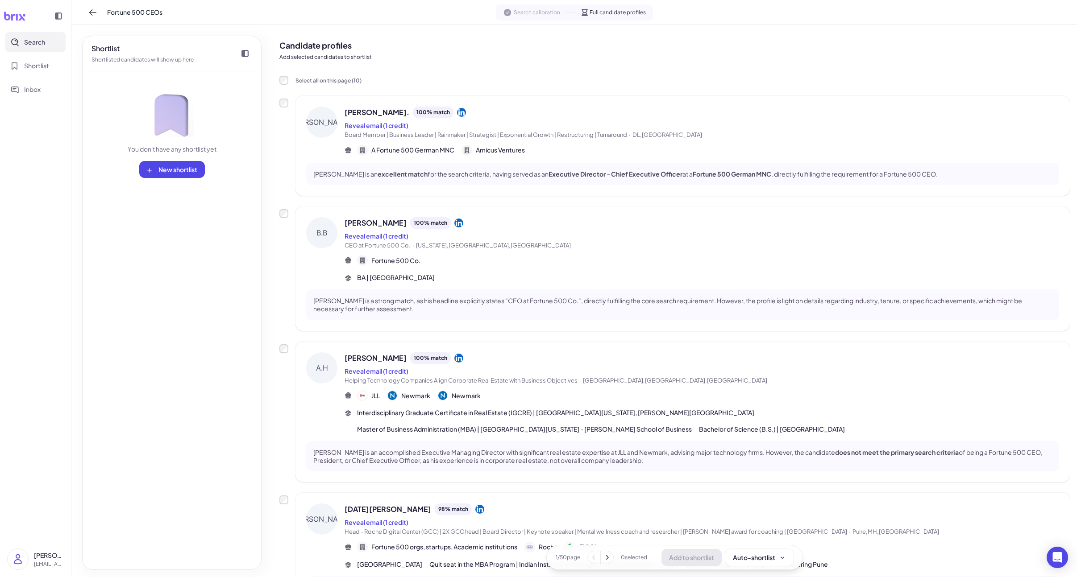
click at [494, 376] on div "Reveal email (1 credit)" at bounding box center [702, 371] width 714 height 11
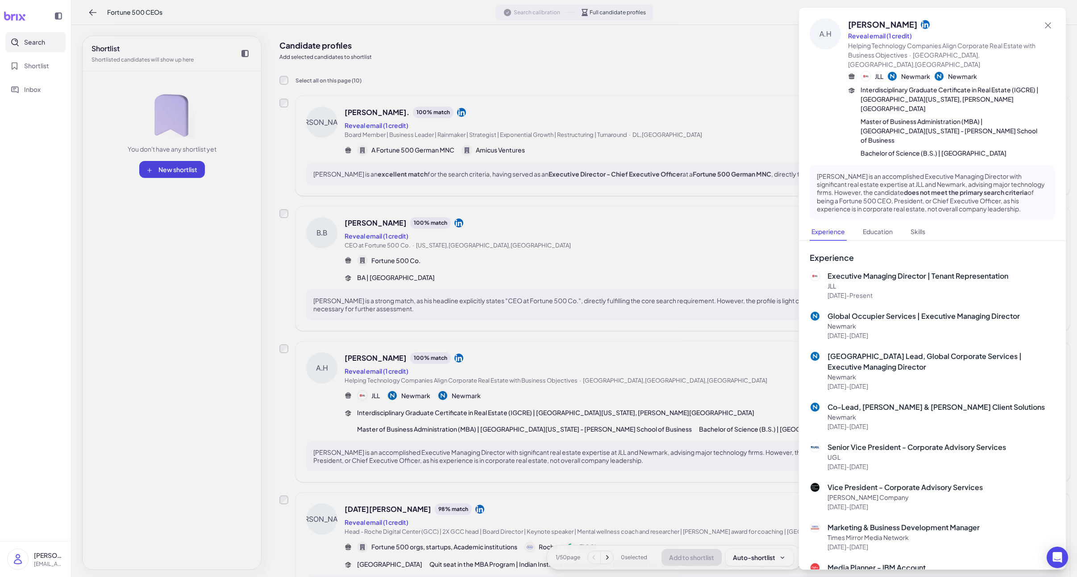
click at [494, 374] on div at bounding box center [538, 288] width 1077 height 577
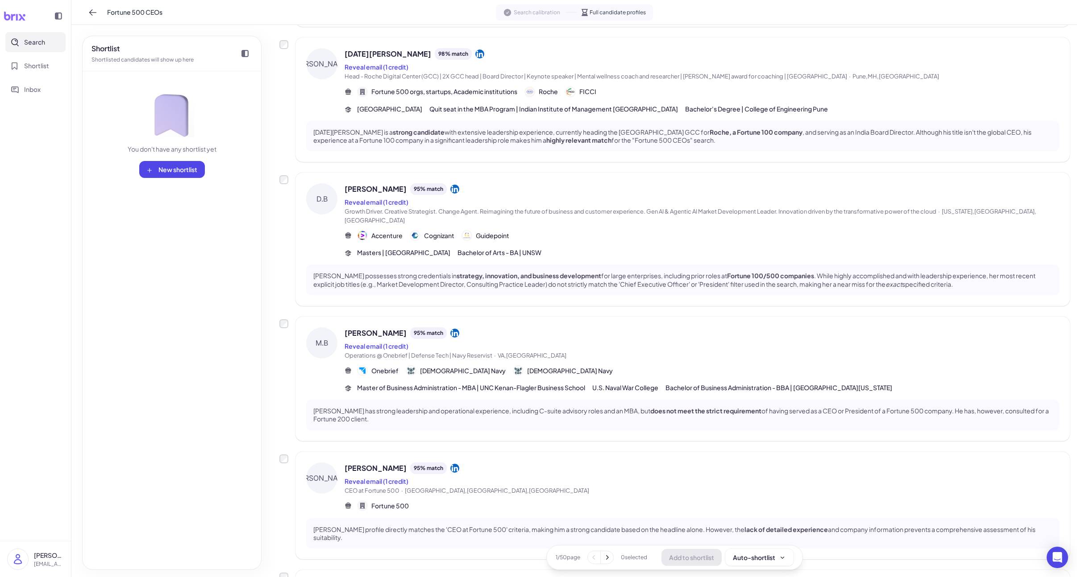
scroll to position [470, 0]
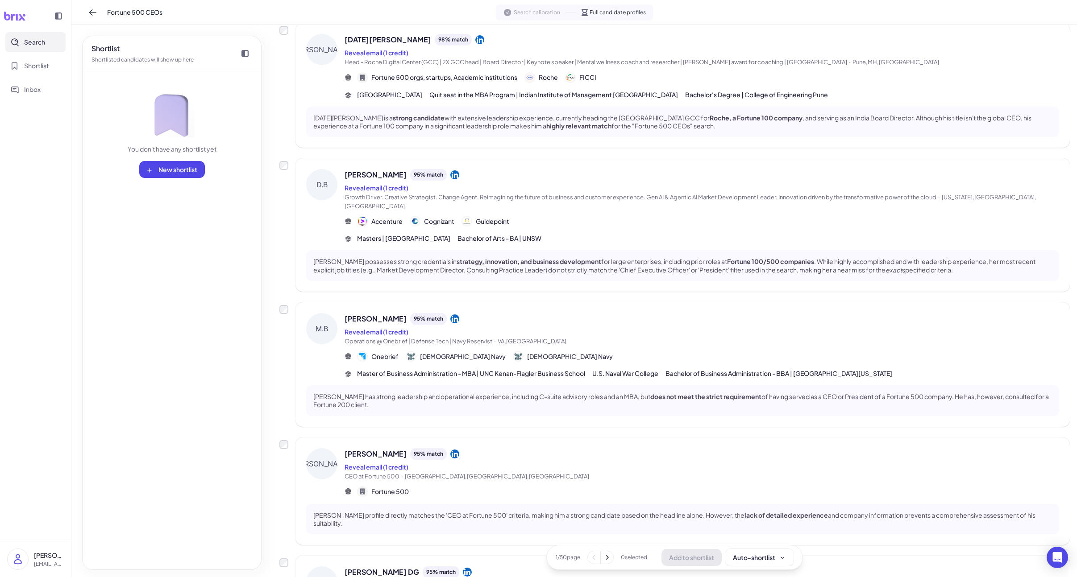
click at [530, 357] on div "[PERSON_NAME] 95 % match Reveal email (1 credit) Operations @ Onebrief | Defens…" at bounding box center [702, 346] width 714 height 66
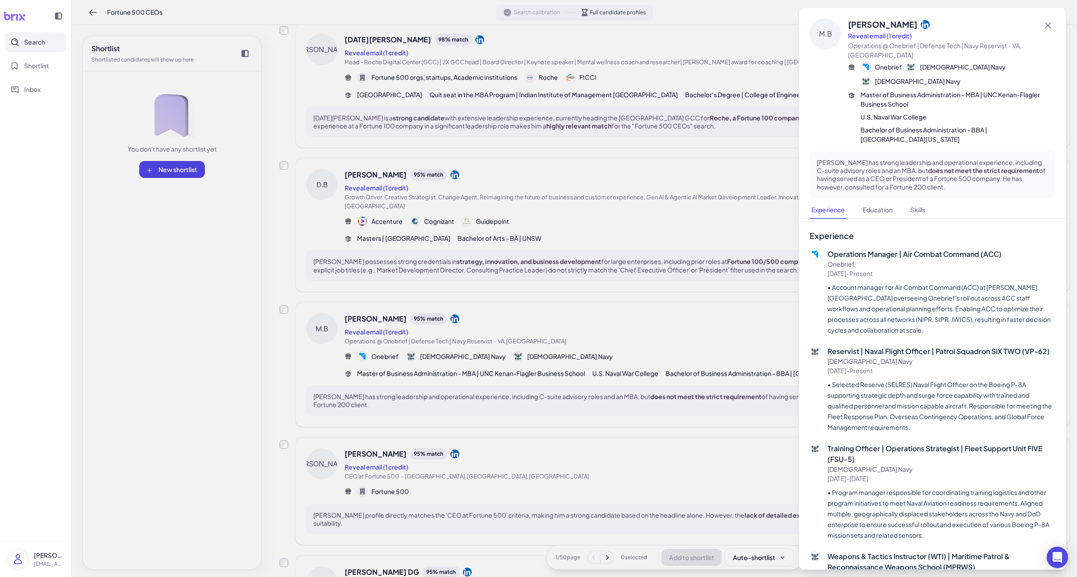
click at [517, 371] on div at bounding box center [538, 288] width 1077 height 577
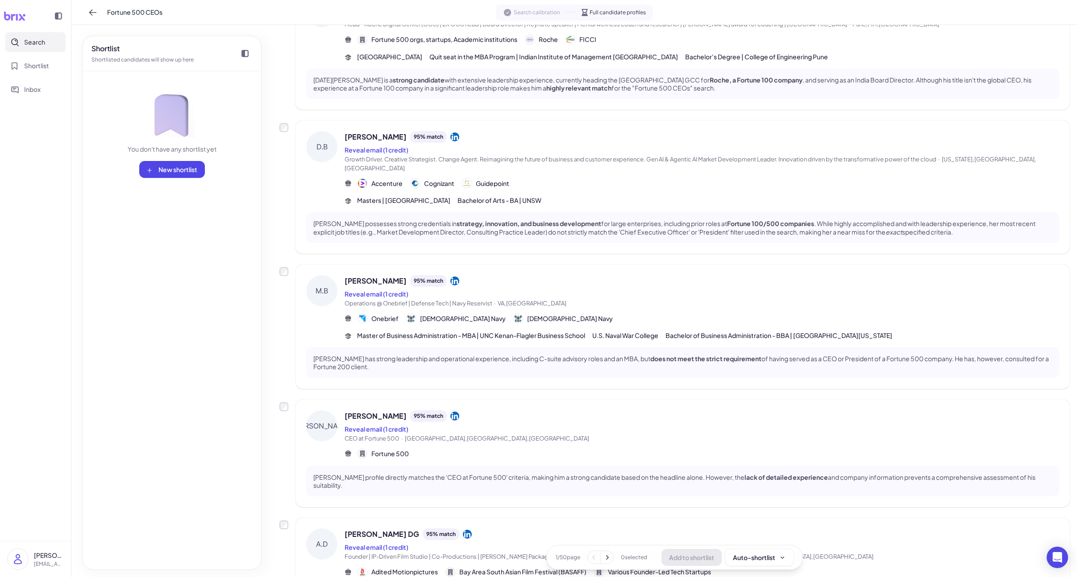
scroll to position [507, 0]
click at [23, 18] on icon at bounding box center [14, 16] width 21 height 9
click at [90, 15] on icon at bounding box center [92, 12] width 9 height 9
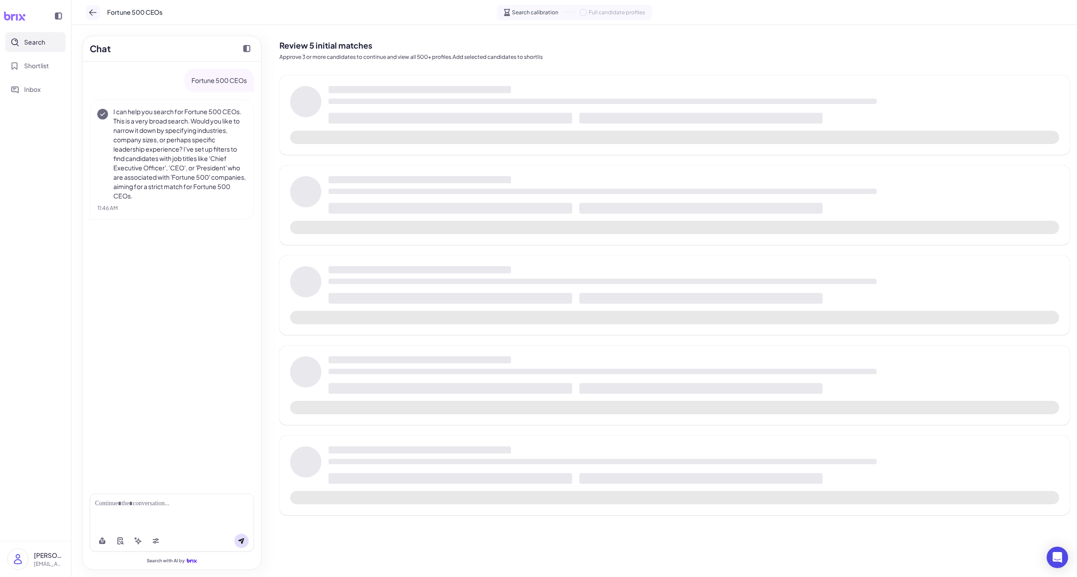
scroll to position [0, 0]
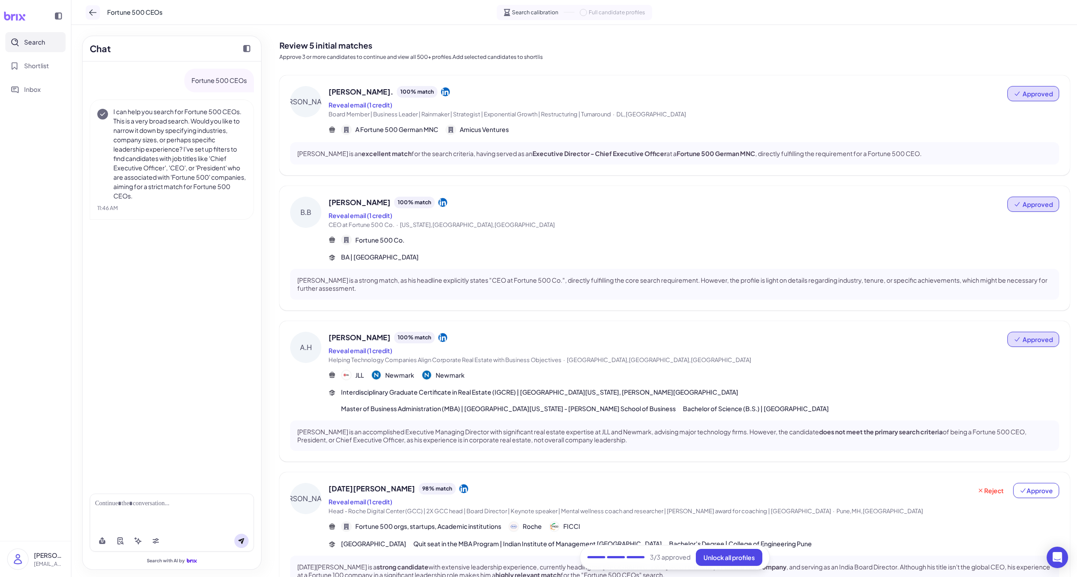
click at [87, 17] on button at bounding box center [93, 12] width 14 height 14
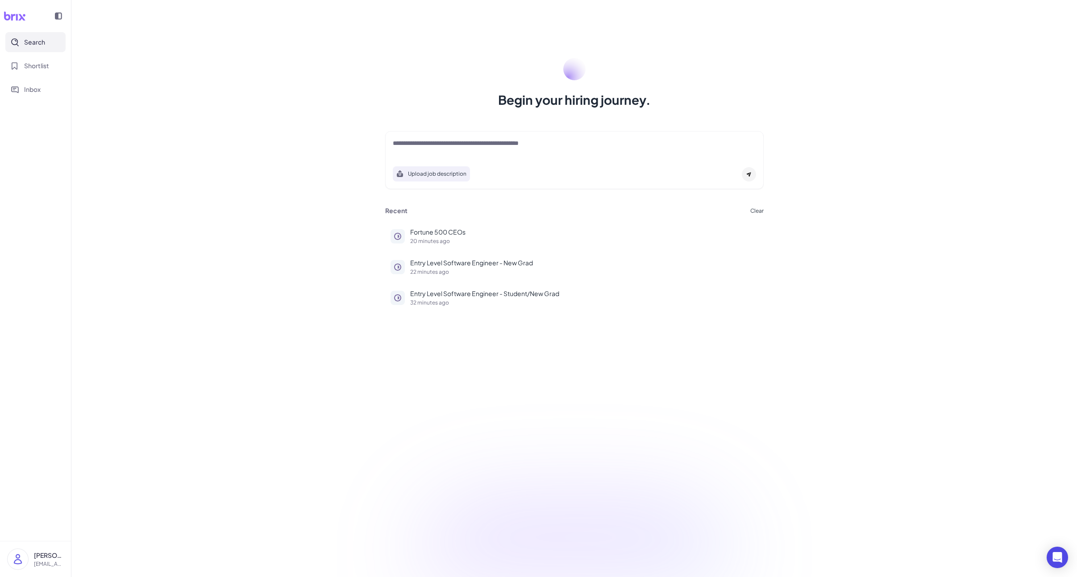
click at [472, 143] on textarea at bounding box center [574, 144] width 363 height 11
paste textarea "**********"
type textarea "**********"
click at [746, 174] on icon at bounding box center [748, 174] width 5 height 5
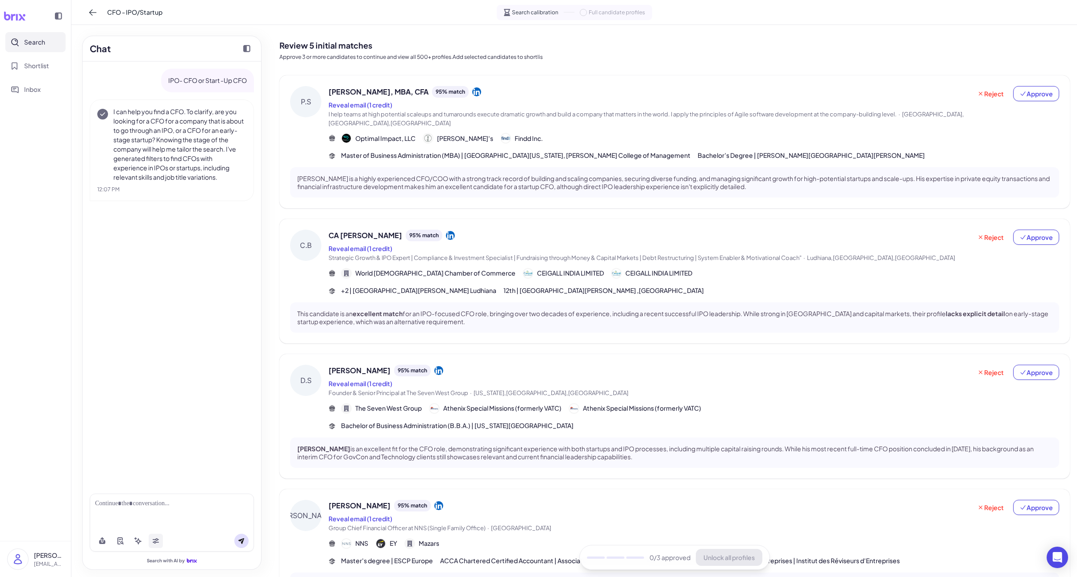
click at [154, 542] on icon at bounding box center [156, 542] width 6 height 3
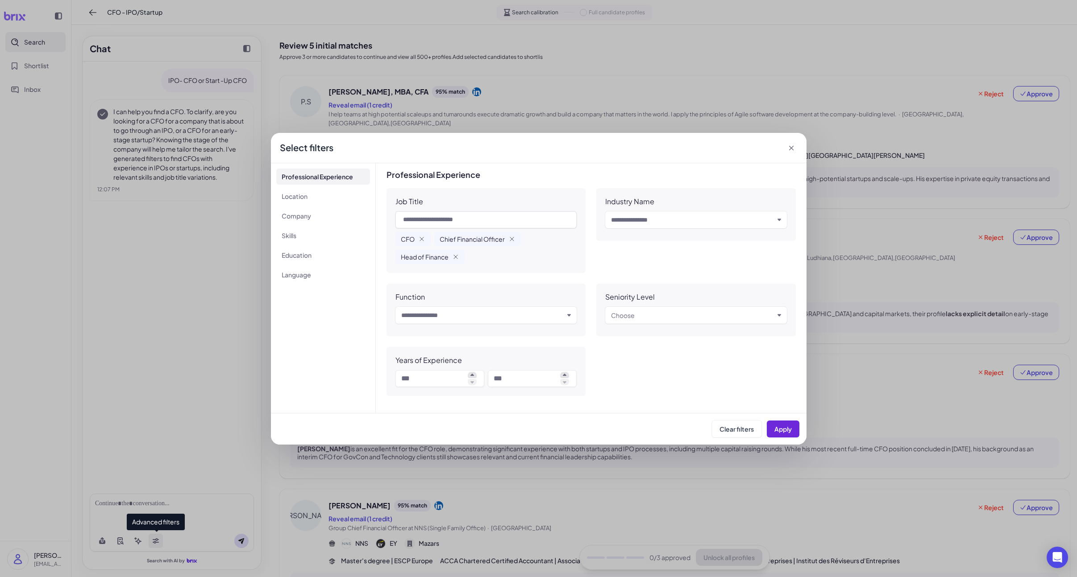
click at [154, 542] on body "Search Shortlist Inbox [PERSON_NAME] [PERSON_NAME][EMAIL_ADDRESS][DOMAIN_NAME] …" at bounding box center [538, 288] width 1077 height 577
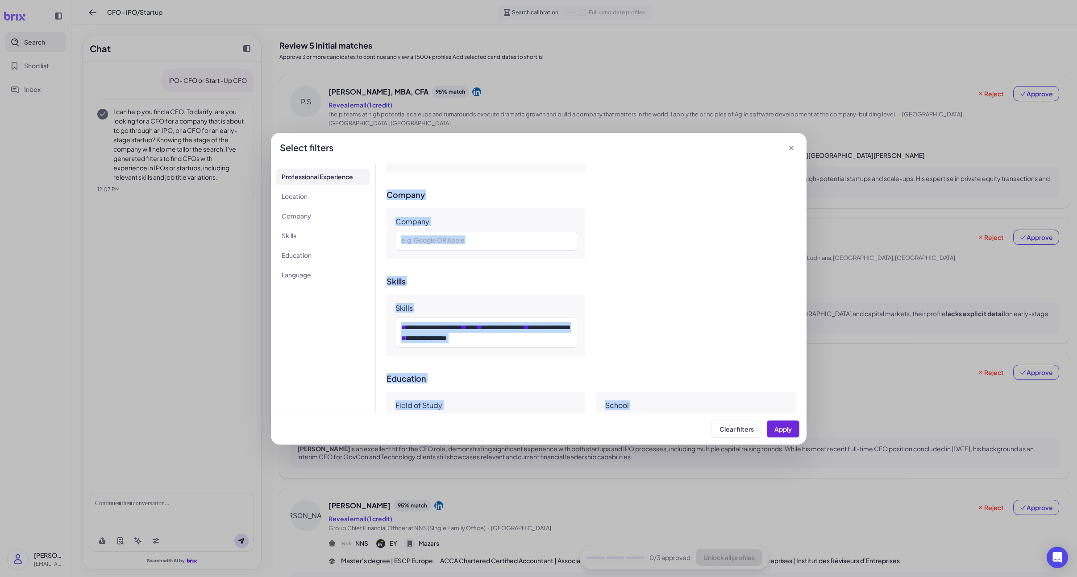
scroll to position [580, 0]
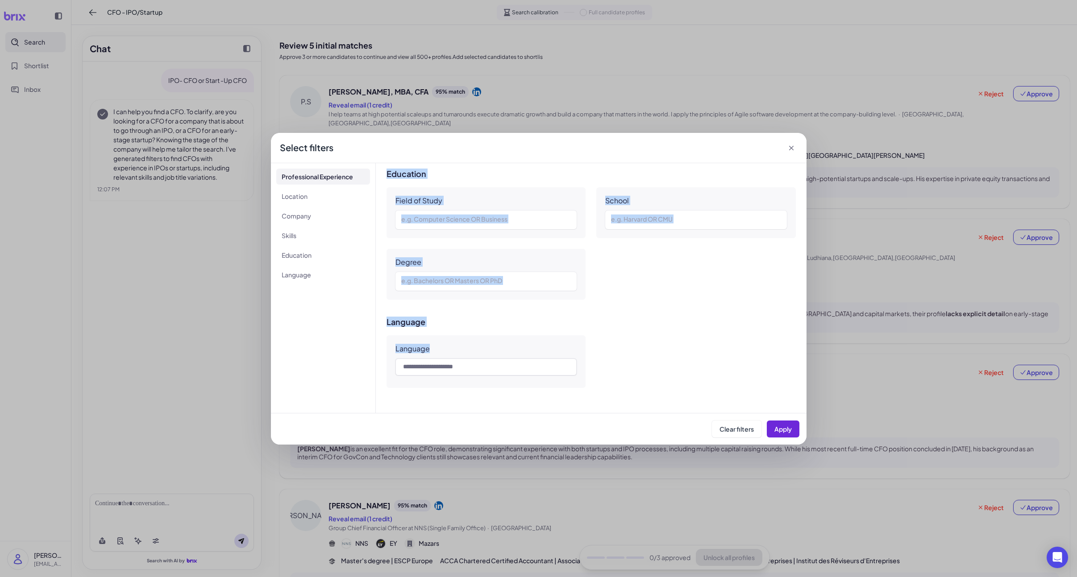
drag, startPoint x: 397, startPoint y: 239, endPoint x: 607, endPoint y: 399, distance: 264.0
click at [607, 399] on div "Professional Experience Job Title CFO Chief Financial Officer Head of Finance I…" at bounding box center [591, 288] width 431 height 250
copy div "CFO Chief Financial Officer Head of Finance Industry Name Input and choose Func…"
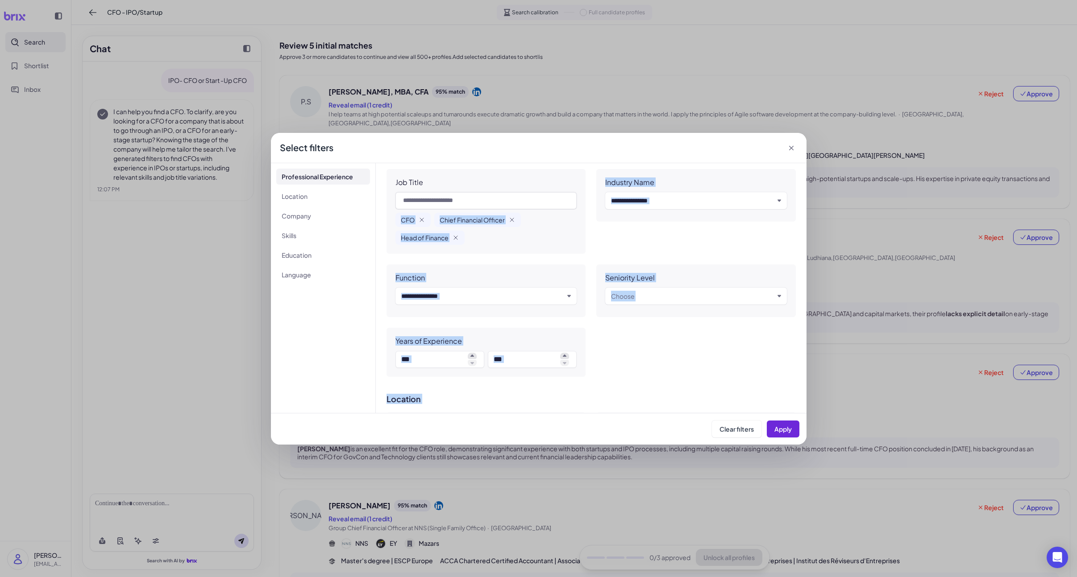
scroll to position [0, 0]
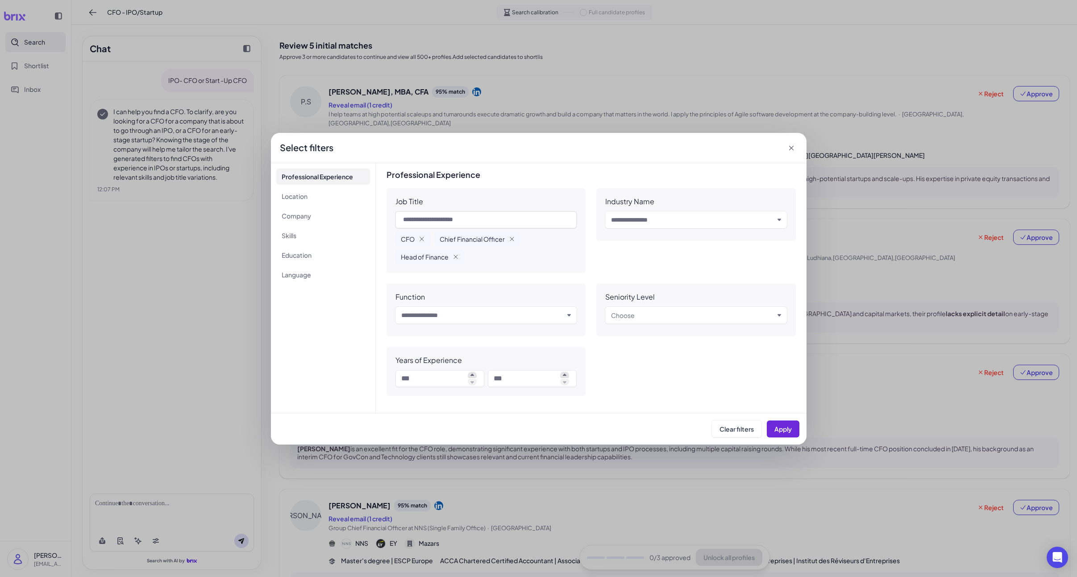
click at [796, 147] on div "Select filters" at bounding box center [539, 148] width 536 height 30
click at [795, 147] on icon at bounding box center [791, 148] width 9 height 9
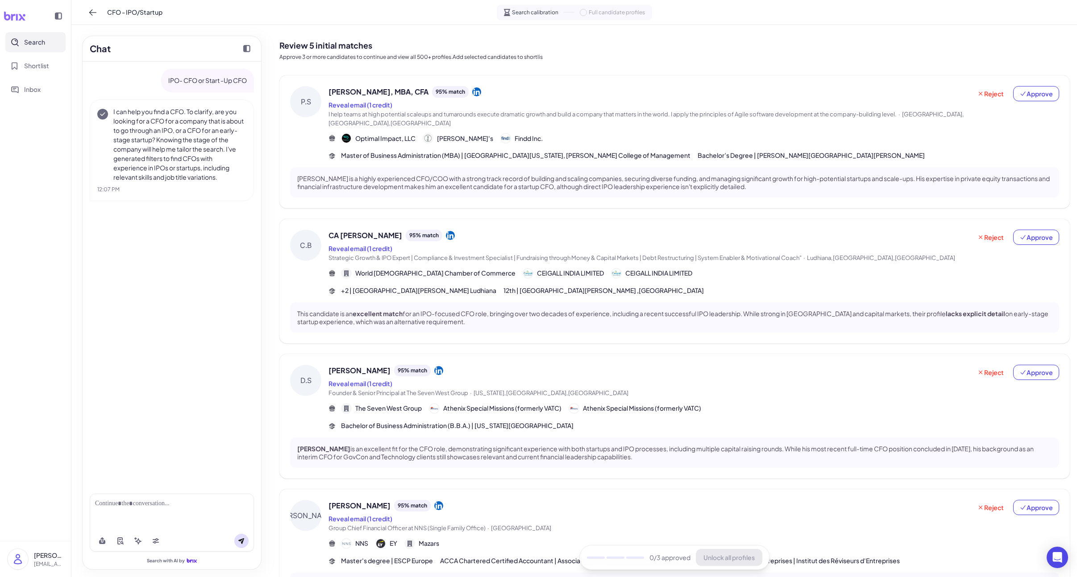
click at [738, 138] on div "Optimal Impact, LLC [PERSON_NAME]'s Findd Inc." at bounding box center [693, 138] width 731 height 11
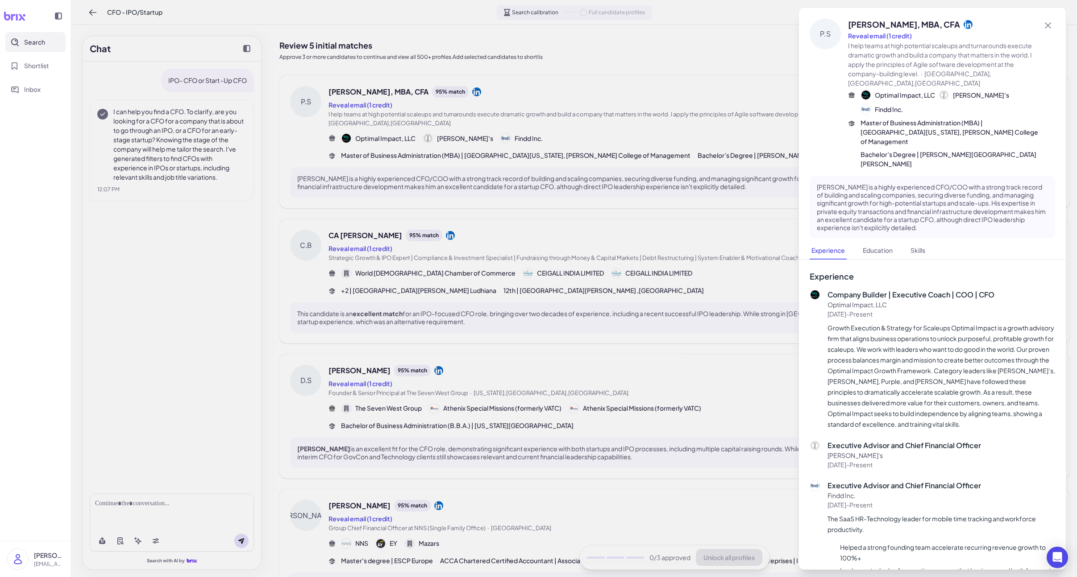
click at [531, 263] on div at bounding box center [538, 288] width 1077 height 577
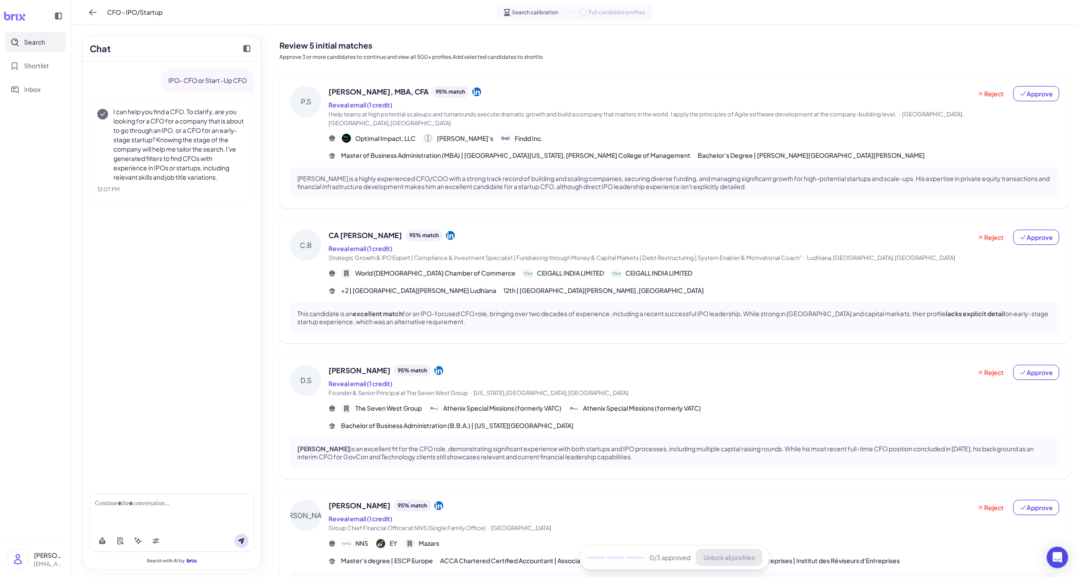
click at [552, 269] on div "World [DEMOGRAPHIC_DATA] Chamber of Commerce CEIGALL INDIA LIMITED CEIGALL INDI…" at bounding box center [516, 273] width 351 height 11
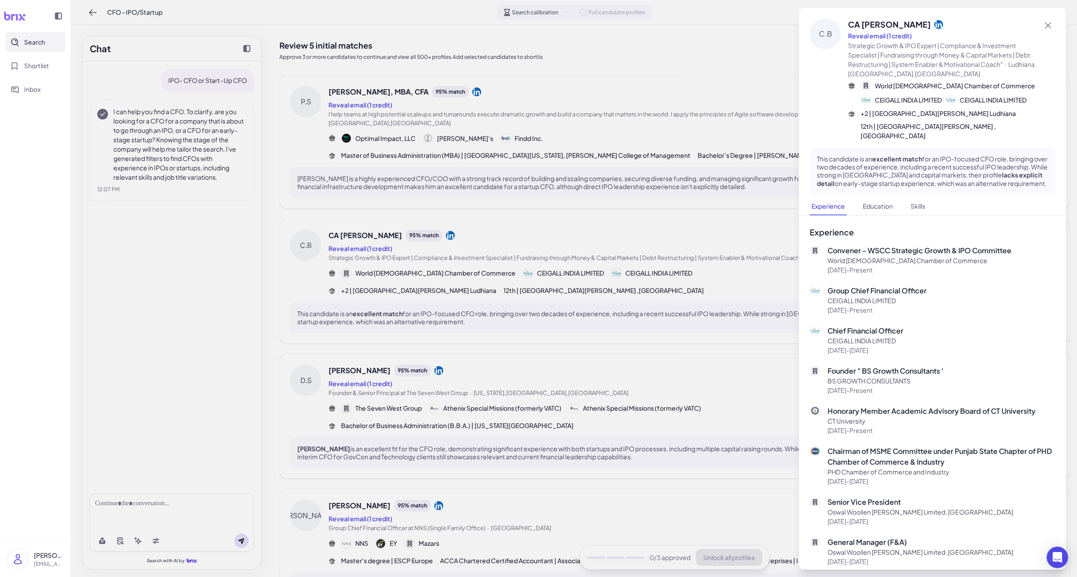
drag, startPoint x: 651, startPoint y: 274, endPoint x: 593, endPoint y: 368, distance: 110.2
click at [651, 274] on div at bounding box center [538, 288] width 1077 height 577
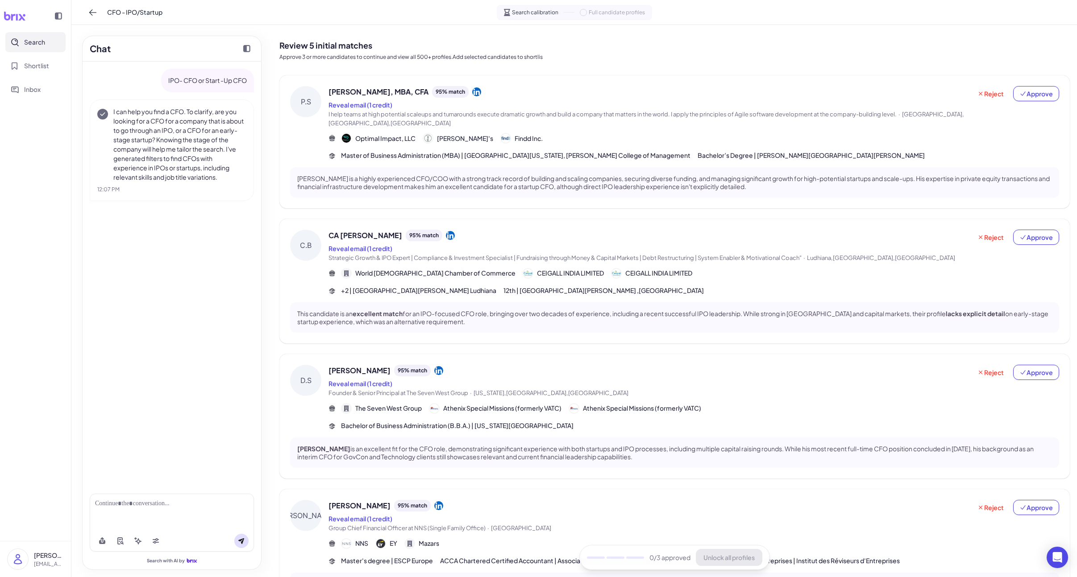
click at [565, 390] on span "Founder & Senior Principal at The Seven West Group · [US_STATE],[GEOGRAPHIC_DAT…" at bounding box center [649, 393] width 643 height 9
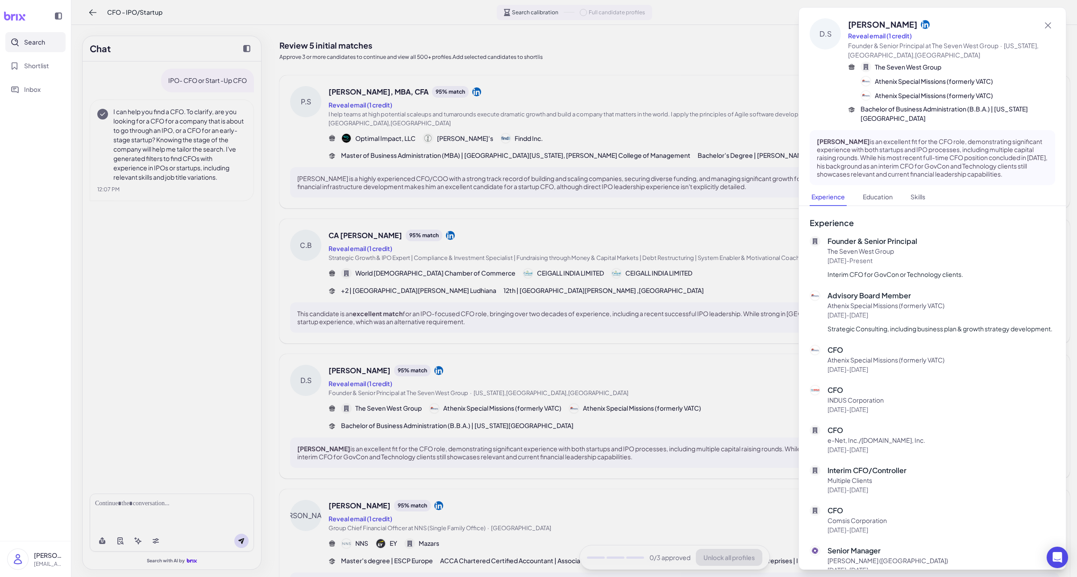
click at [581, 379] on div at bounding box center [538, 288] width 1077 height 577
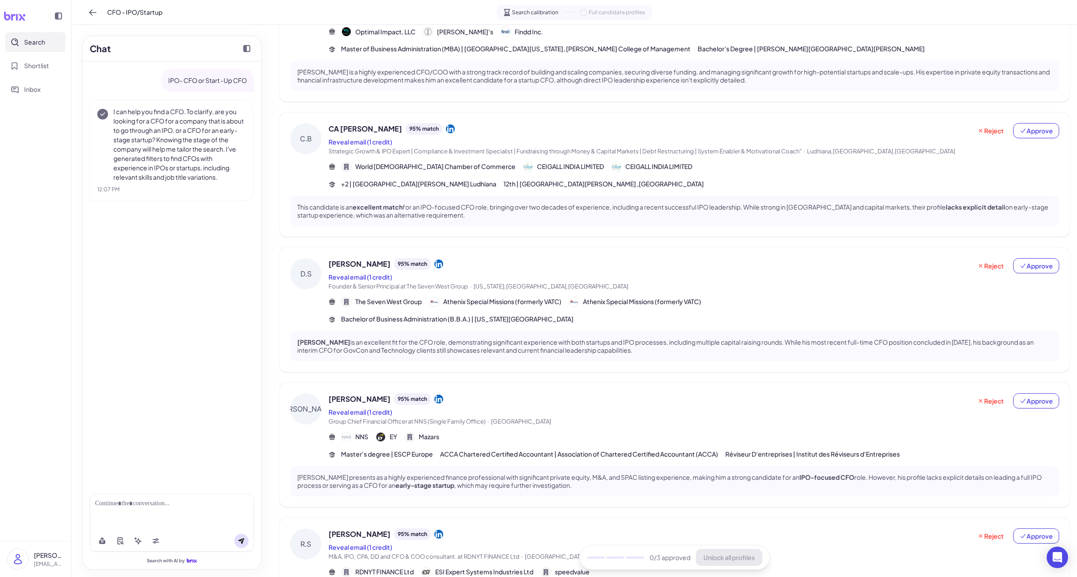
scroll to position [118, 0]
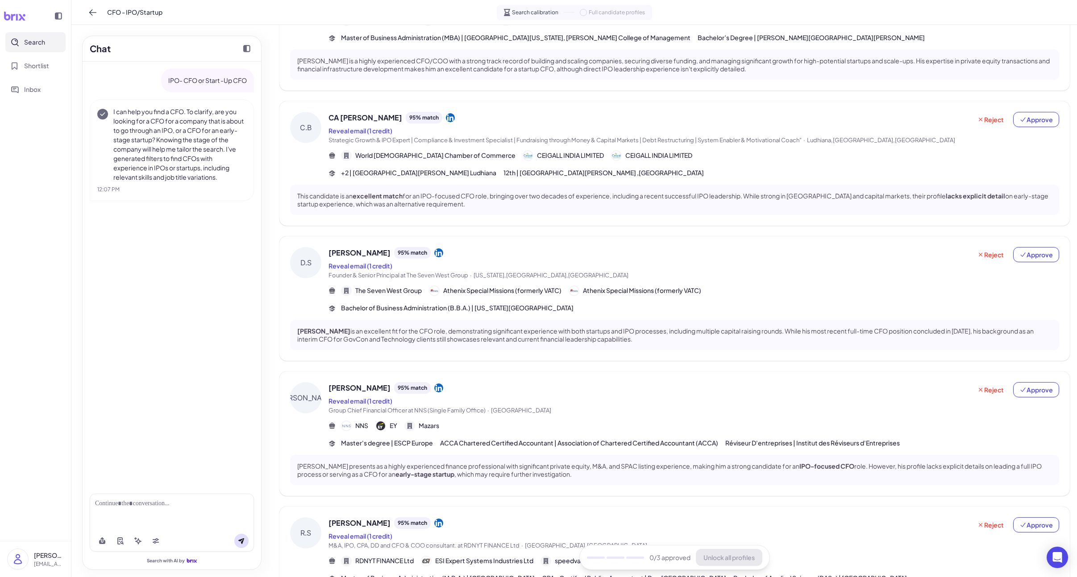
click at [569, 423] on div "NNS EY Mazars" at bounding box center [693, 426] width 731 height 11
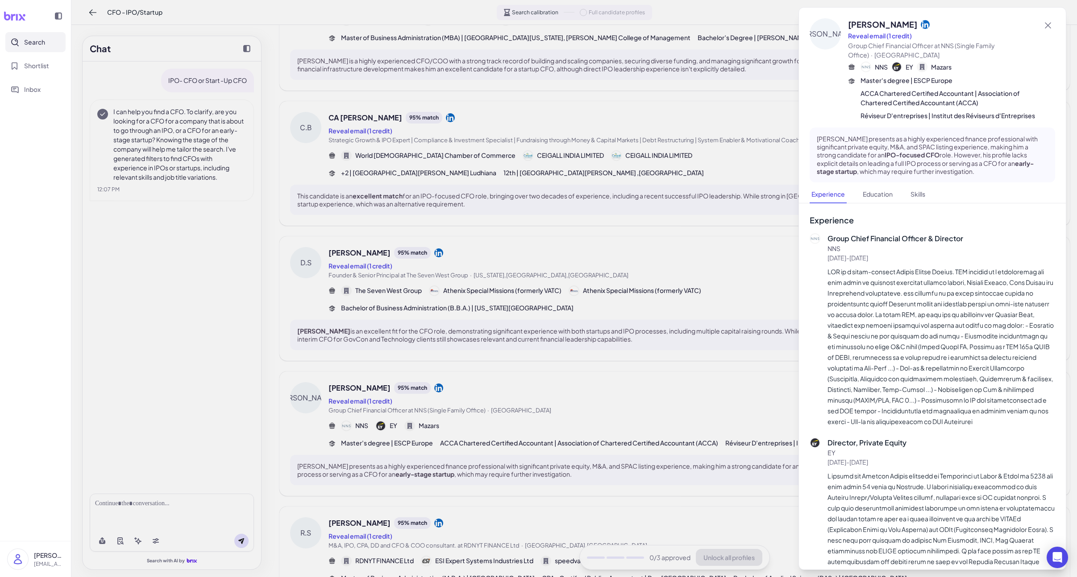
click at [569, 416] on div at bounding box center [538, 288] width 1077 height 577
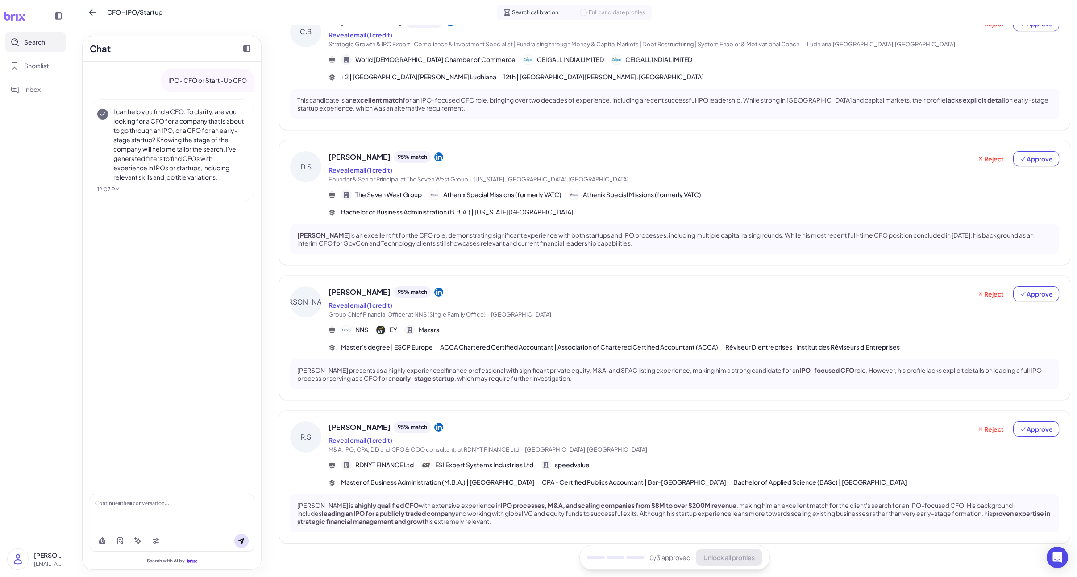
scroll to position [223, 0]
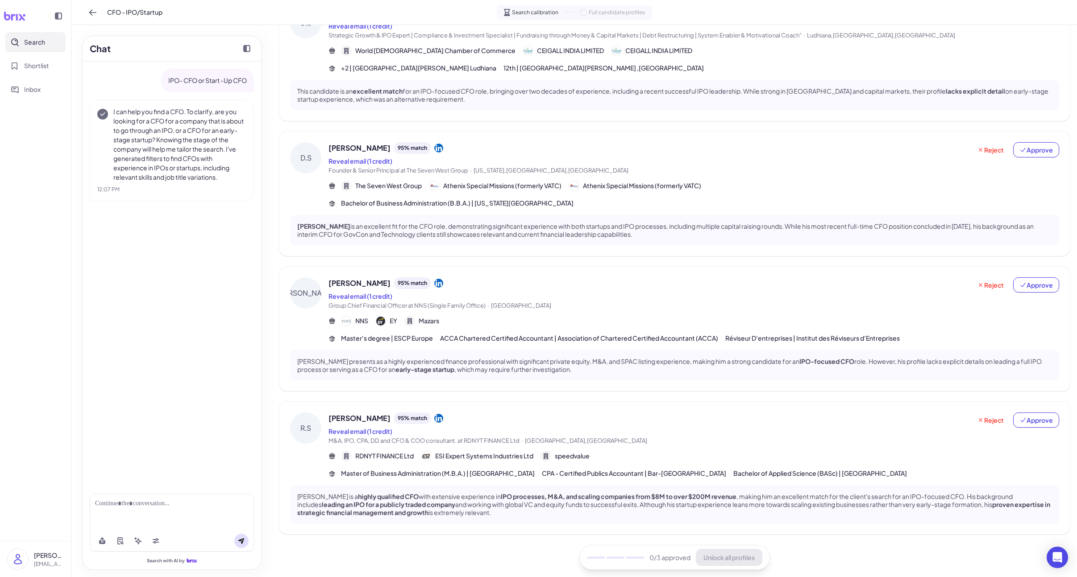
click at [561, 420] on div "[PERSON_NAME] 95 % match" at bounding box center [649, 419] width 643 height 12
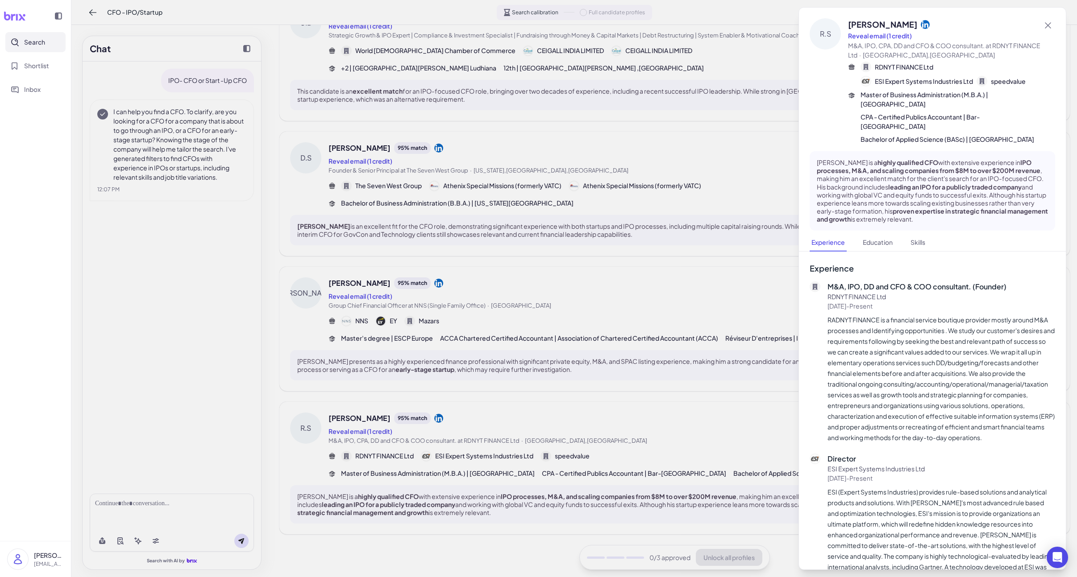
click at [645, 308] on div at bounding box center [538, 288] width 1077 height 577
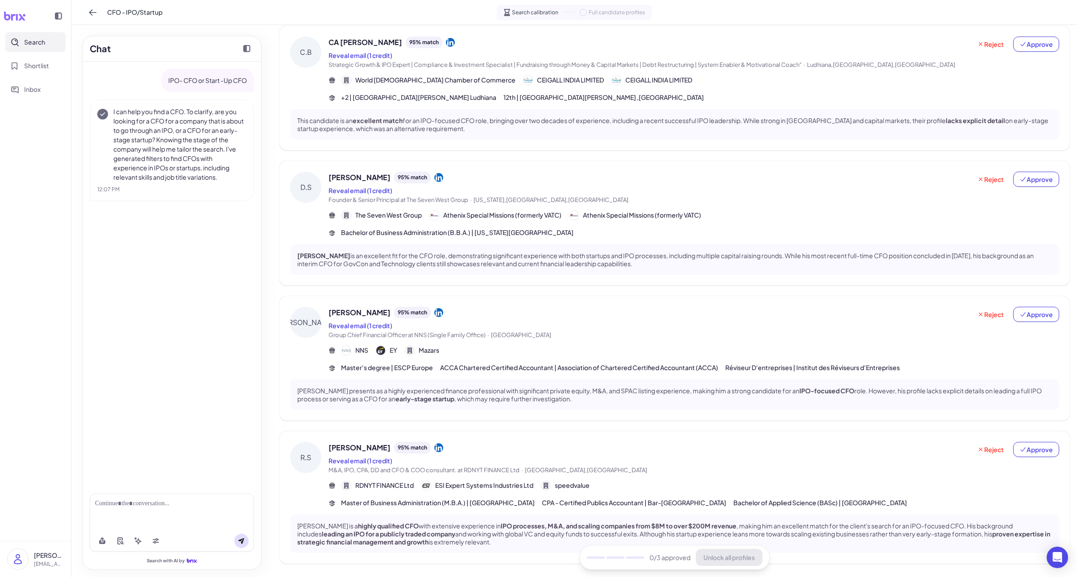
scroll to position [191, 0]
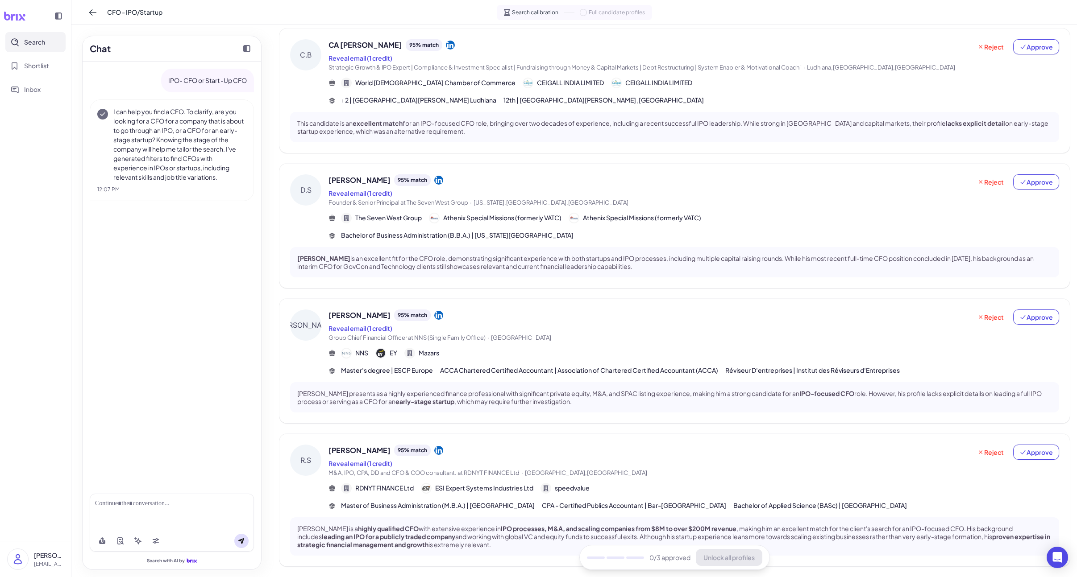
click at [518, 188] on div "Reveal email (1 credit)" at bounding box center [649, 193] width 643 height 11
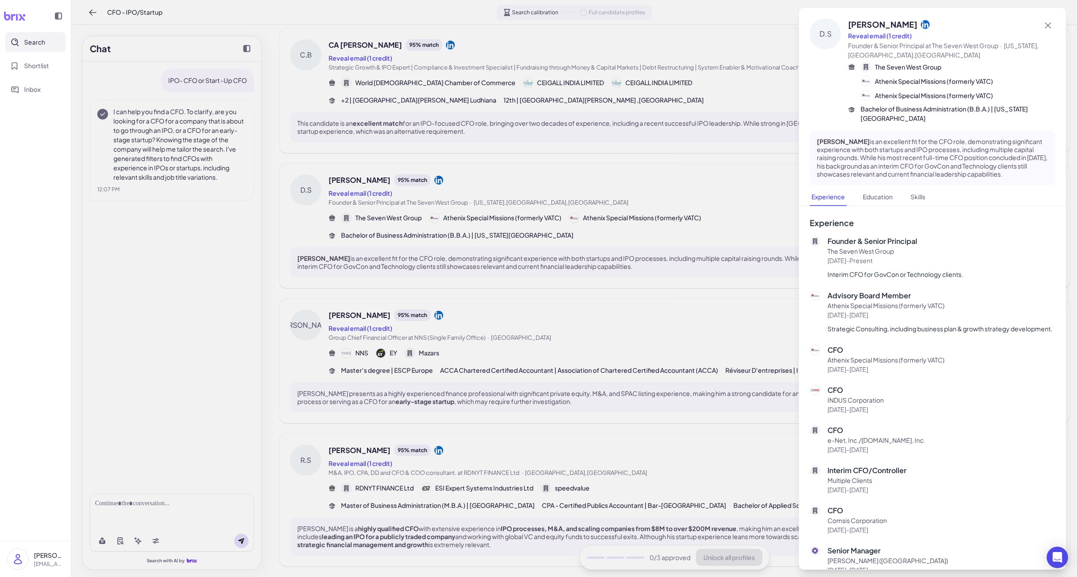
click at [413, 430] on div at bounding box center [538, 288] width 1077 height 577
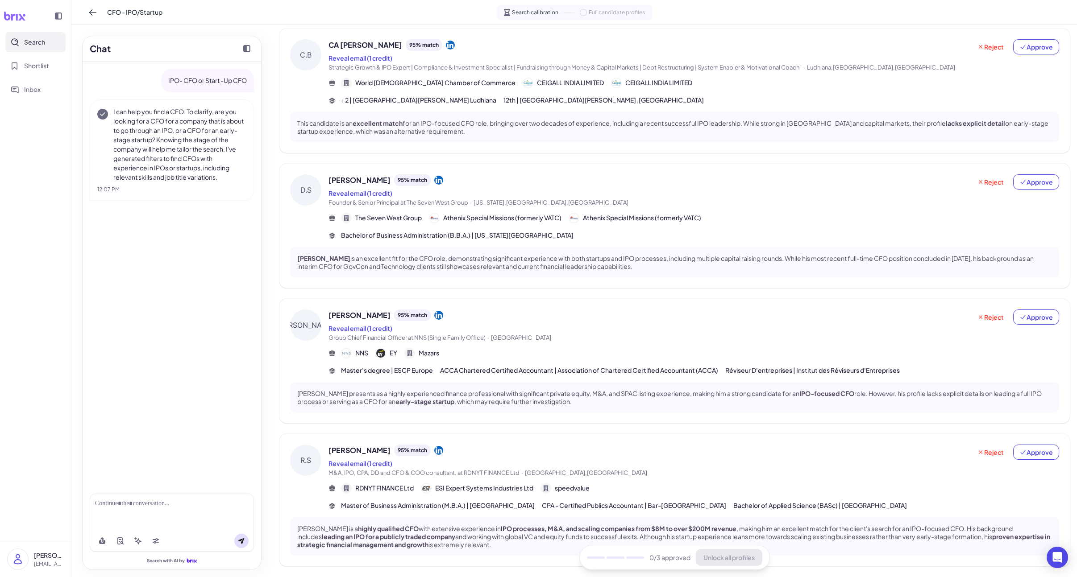
click at [372, 321] on span "[PERSON_NAME]" at bounding box center [359, 315] width 62 height 11
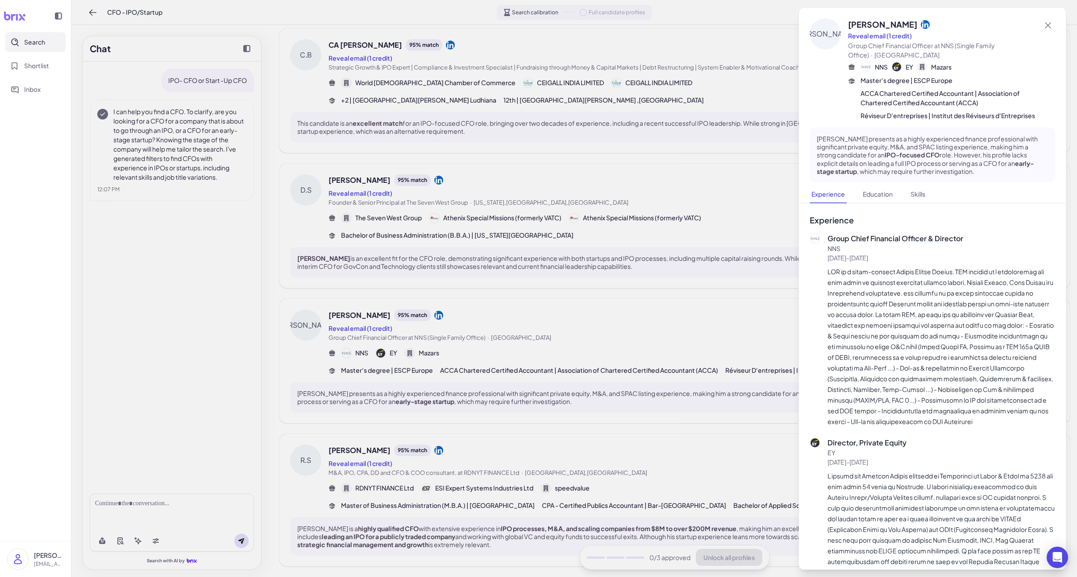
drag, startPoint x: 380, startPoint y: 321, endPoint x: 390, endPoint y: 224, distance: 97.9
click at [380, 321] on div at bounding box center [538, 288] width 1077 height 577
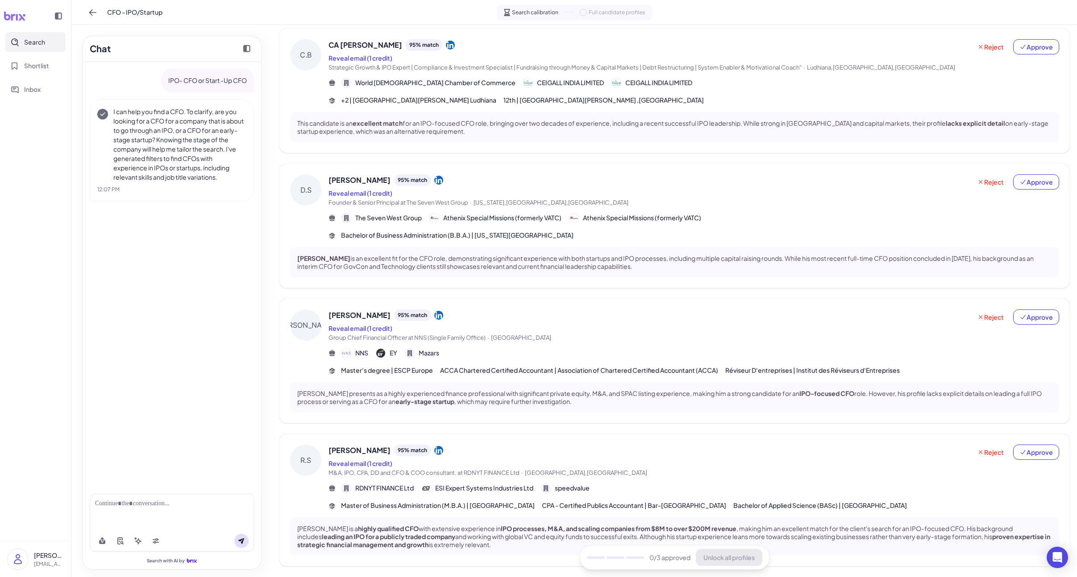
click at [362, 179] on span "[PERSON_NAME]" at bounding box center [359, 180] width 62 height 11
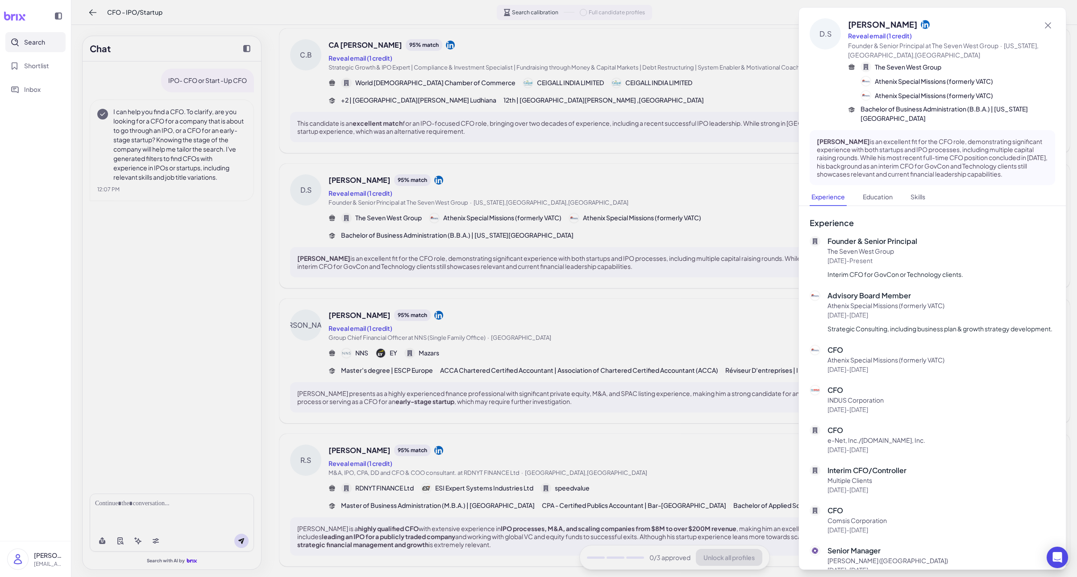
click at [349, 176] on div at bounding box center [538, 288] width 1077 height 577
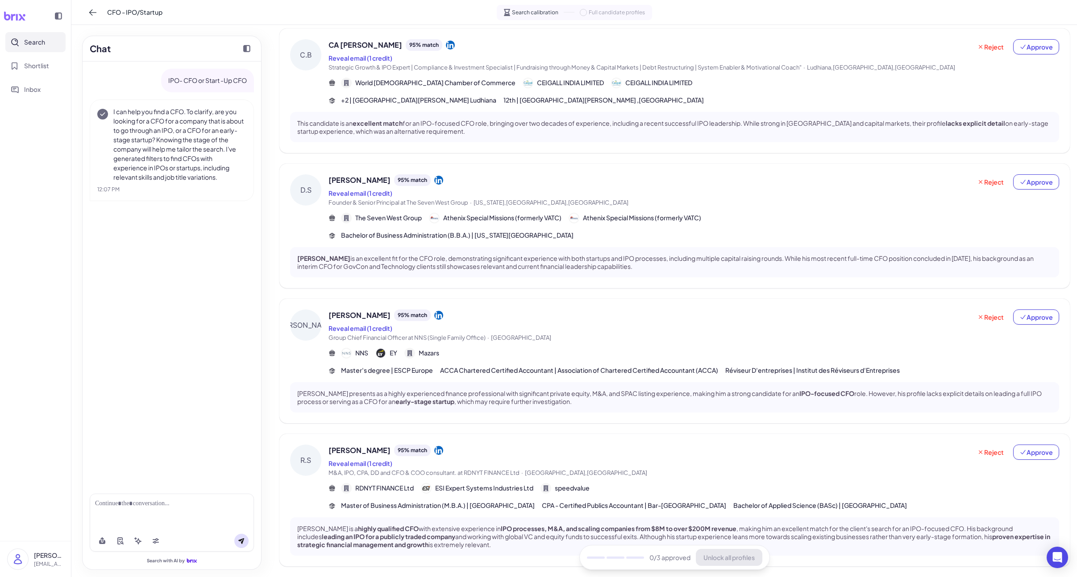
click at [357, 44] on span "CA [PERSON_NAME]" at bounding box center [365, 45] width 74 height 11
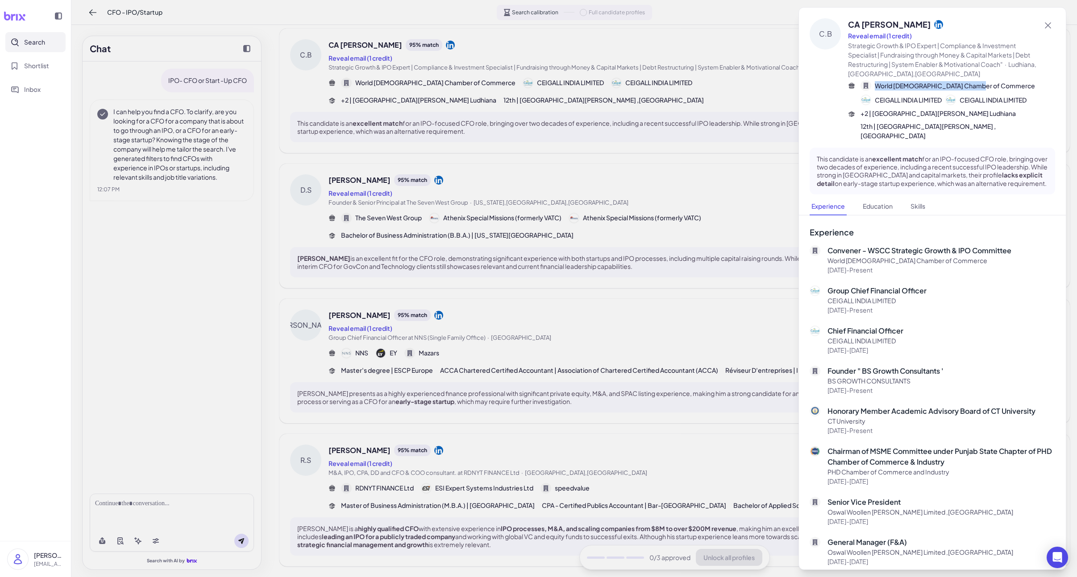
drag, startPoint x: 979, startPoint y: 85, endPoint x: 876, endPoint y: 83, distance: 102.7
click at [850, 83] on div "World [DEMOGRAPHIC_DATA] Chamber of Commerce CEIGALL INDIA LIMITED CEIGALL INDI…" at bounding box center [950, 92] width 180 height 25
copy span "World [DEMOGRAPHIC_DATA] Chamber of Commerce"
click at [399, 498] on div at bounding box center [538, 288] width 1077 height 577
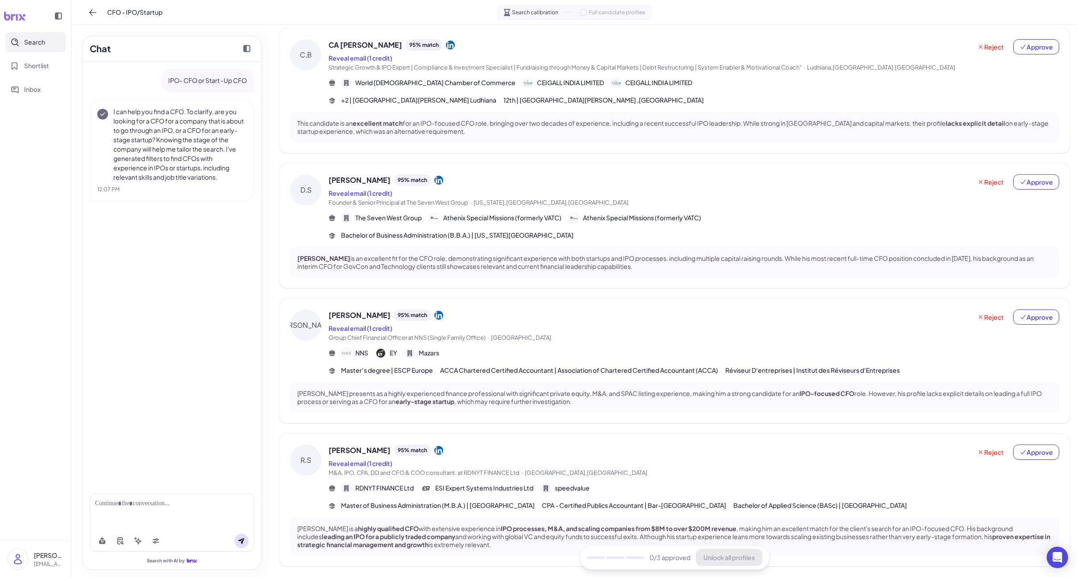
click at [343, 453] on span "[PERSON_NAME]" at bounding box center [359, 450] width 62 height 11
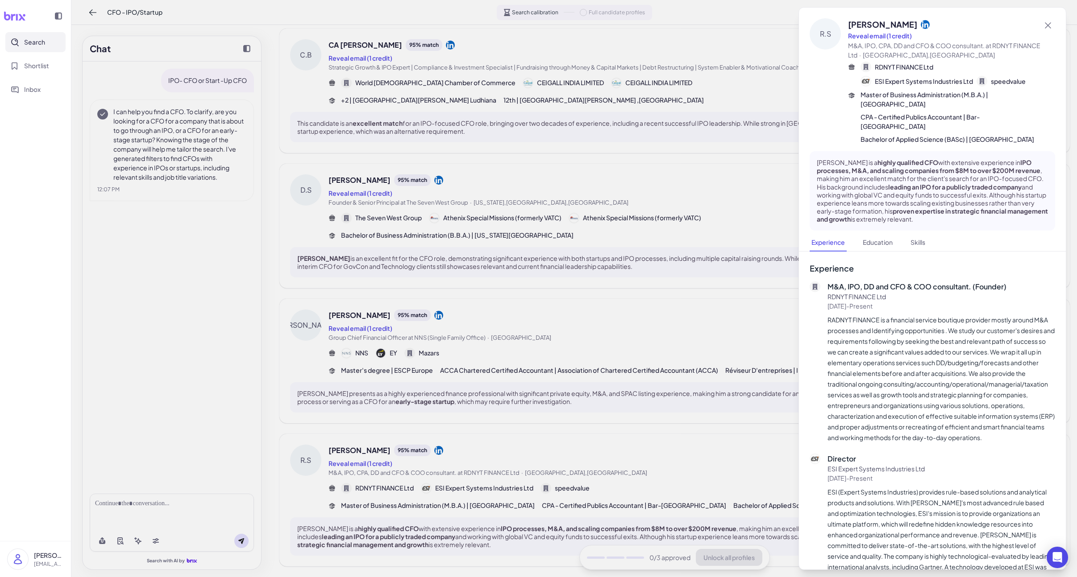
click at [358, 429] on div at bounding box center [538, 288] width 1077 height 577
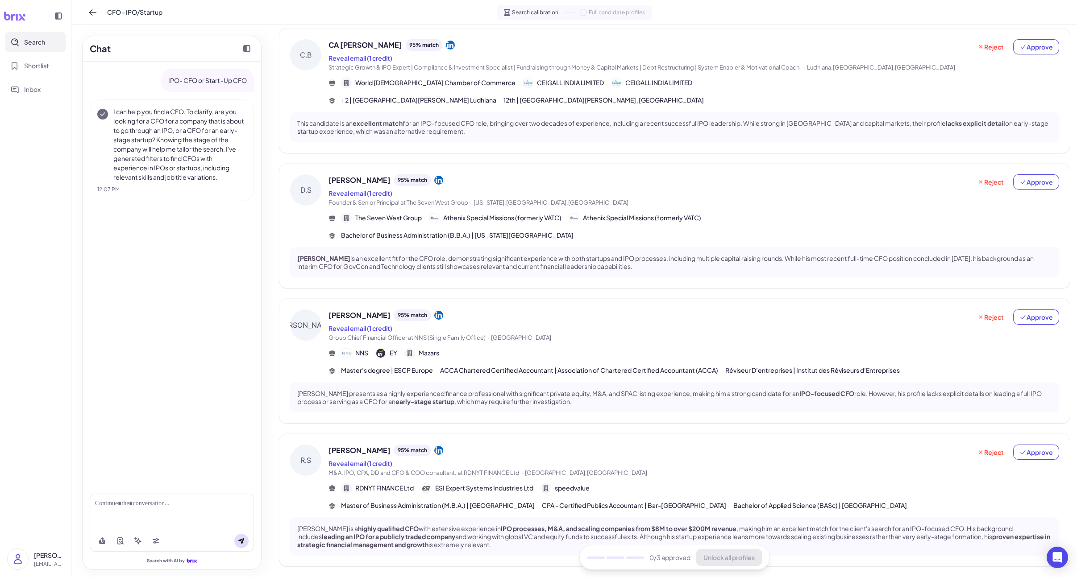
scroll to position [223, 0]
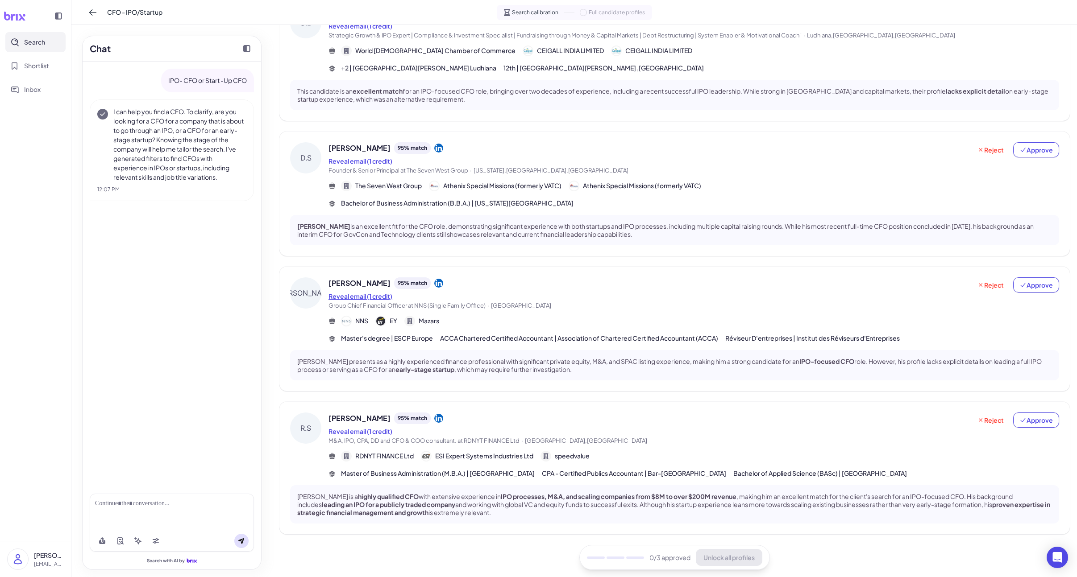
click at [334, 292] on button "Reveal email (1 credit)" at bounding box center [360, 296] width 64 height 9
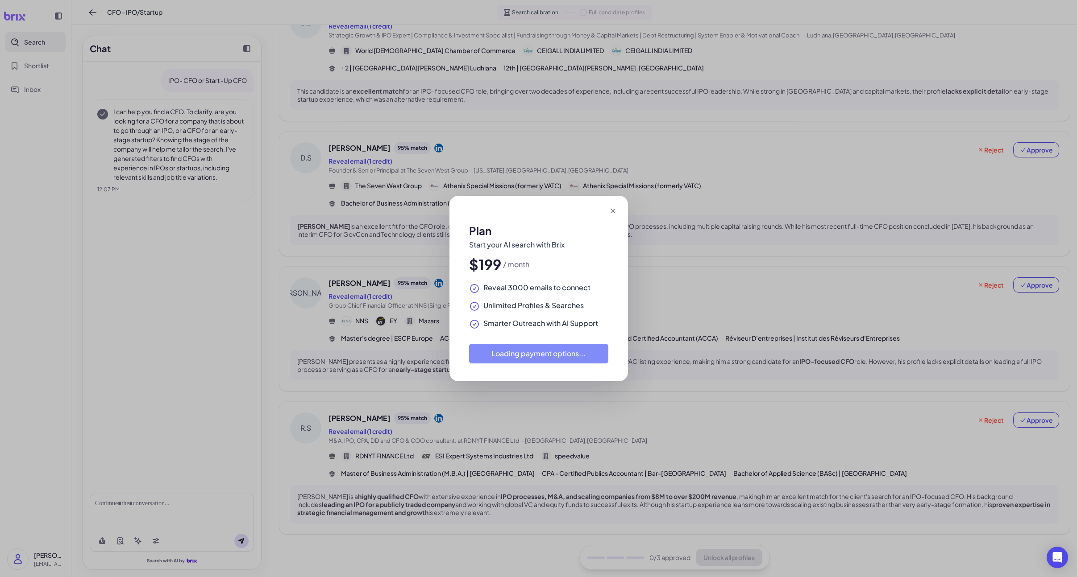
click at [336, 287] on div "Plan Start your AI search with Brix $199 / month Reveal 3000 emails to connect …" at bounding box center [538, 288] width 1077 height 577
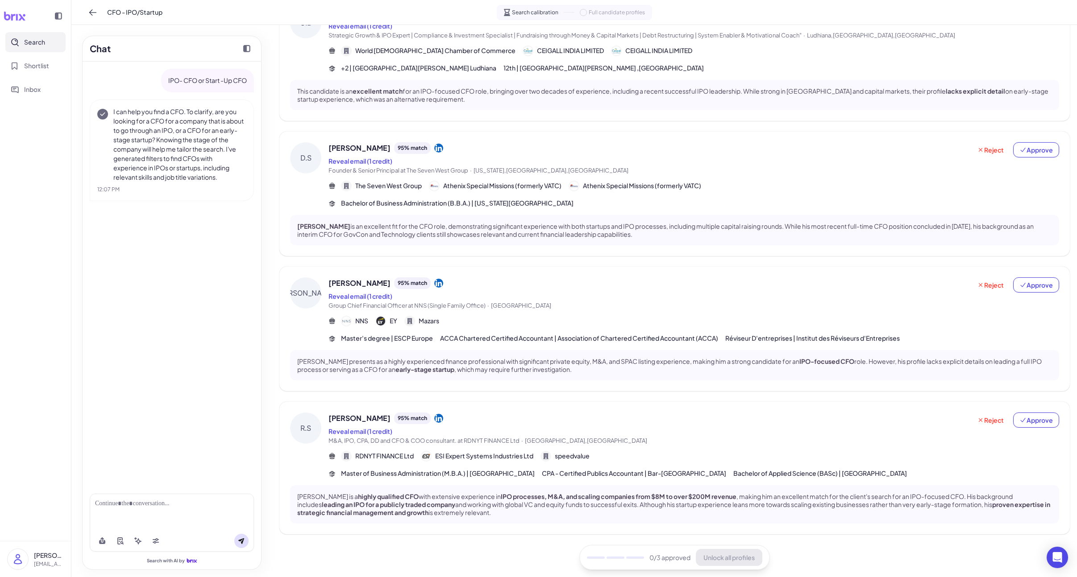
click at [340, 281] on span "[PERSON_NAME]" at bounding box center [359, 283] width 62 height 11
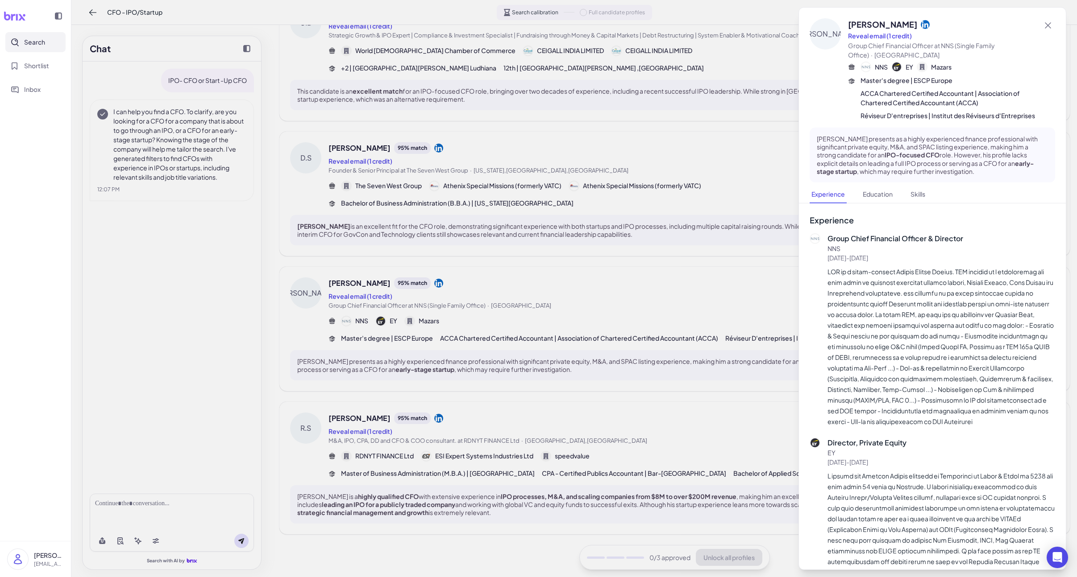
click at [341, 282] on div at bounding box center [538, 288] width 1077 height 577
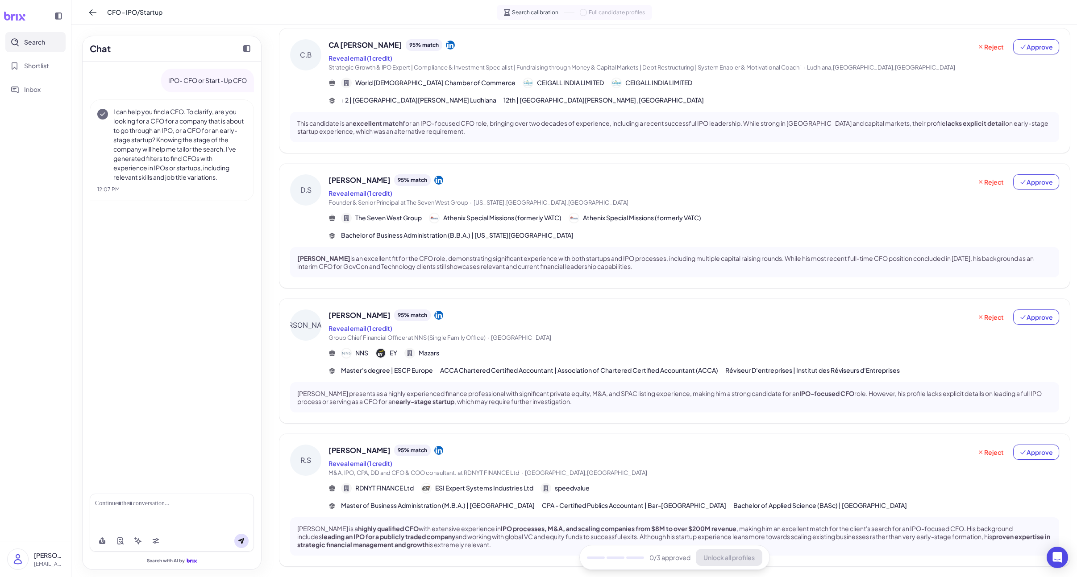
scroll to position [187, 0]
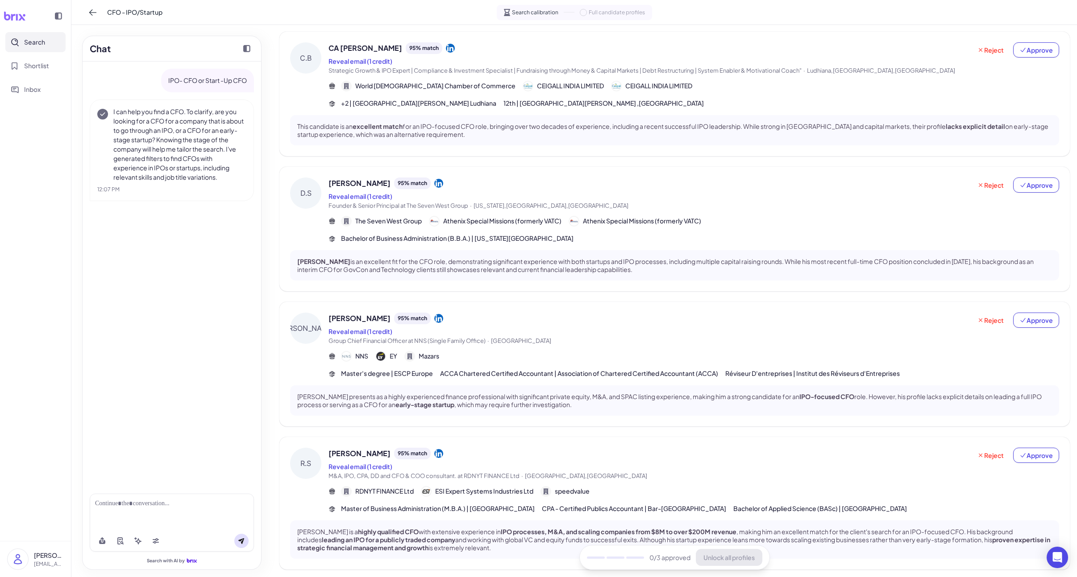
click at [348, 182] on span "[PERSON_NAME]" at bounding box center [359, 183] width 62 height 11
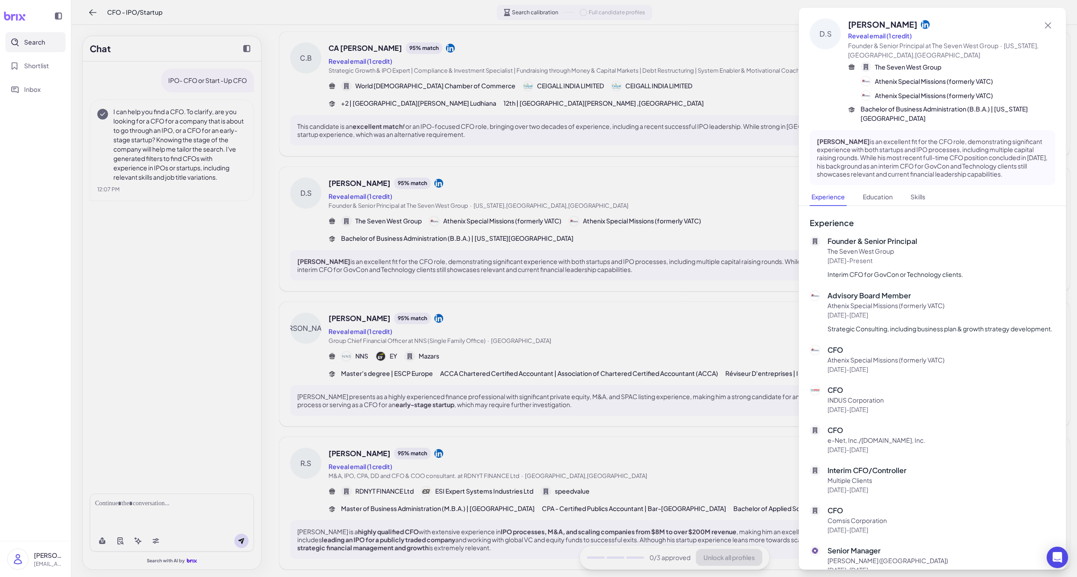
click at [348, 182] on div at bounding box center [538, 288] width 1077 height 577
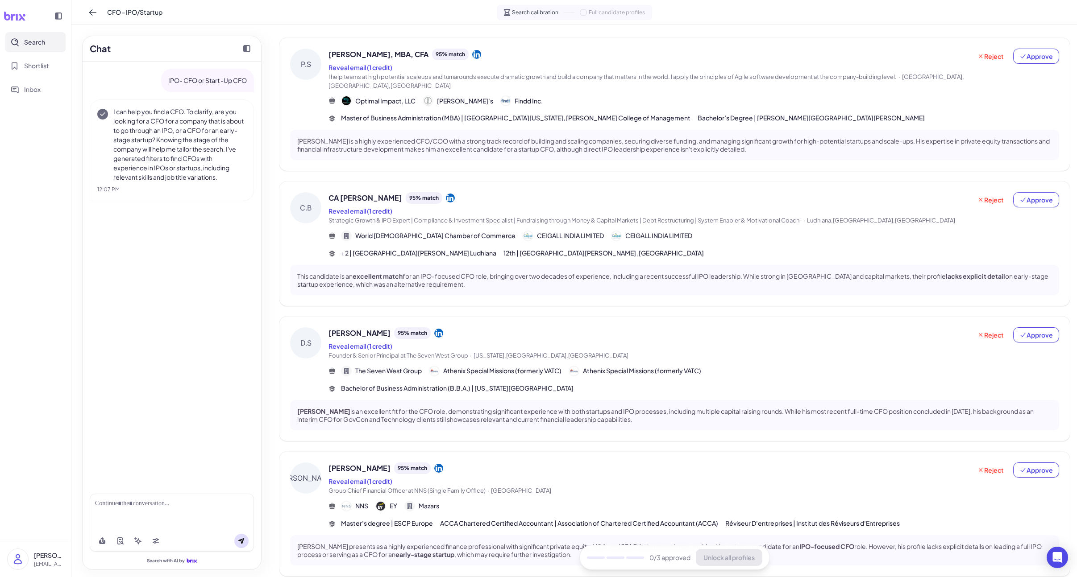
scroll to position [34, 0]
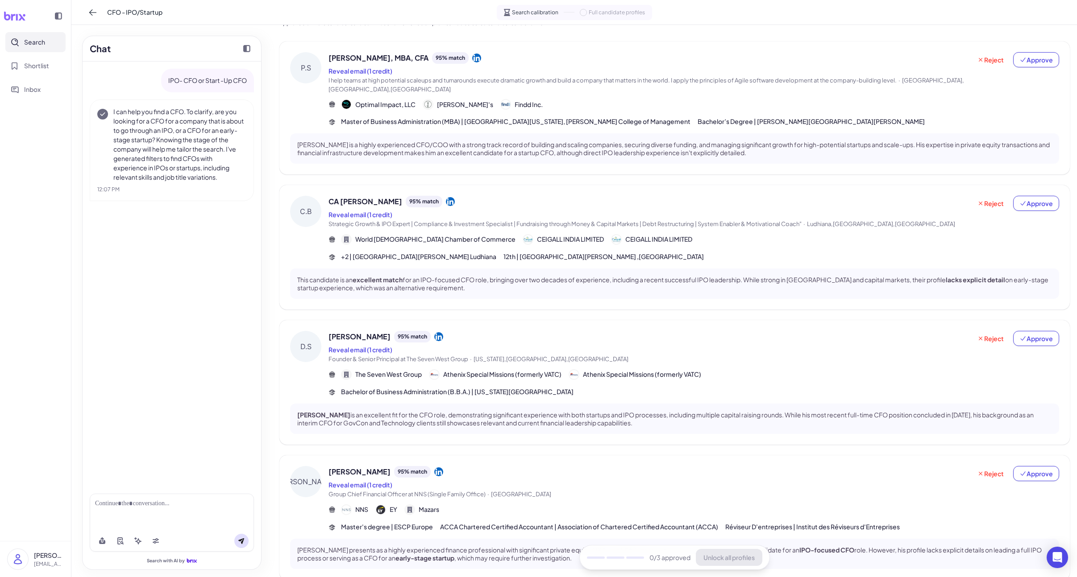
click at [351, 192] on div "C.B CA [PERSON_NAME] 95 % match Reveal email (1 credit) Strategic Growth & IPO …" at bounding box center [674, 247] width 790 height 125
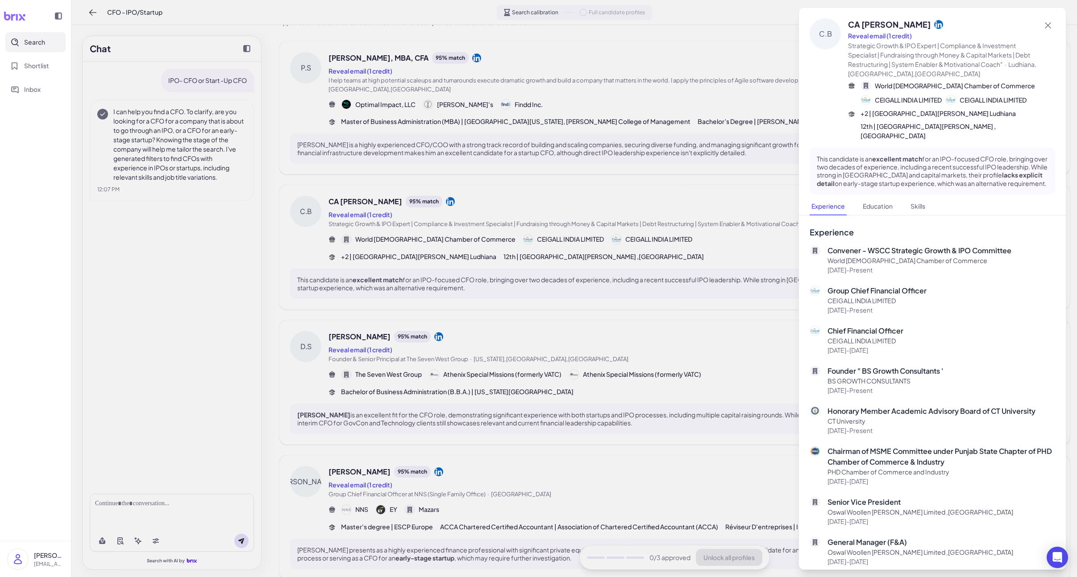
click at [353, 200] on div at bounding box center [538, 288] width 1077 height 577
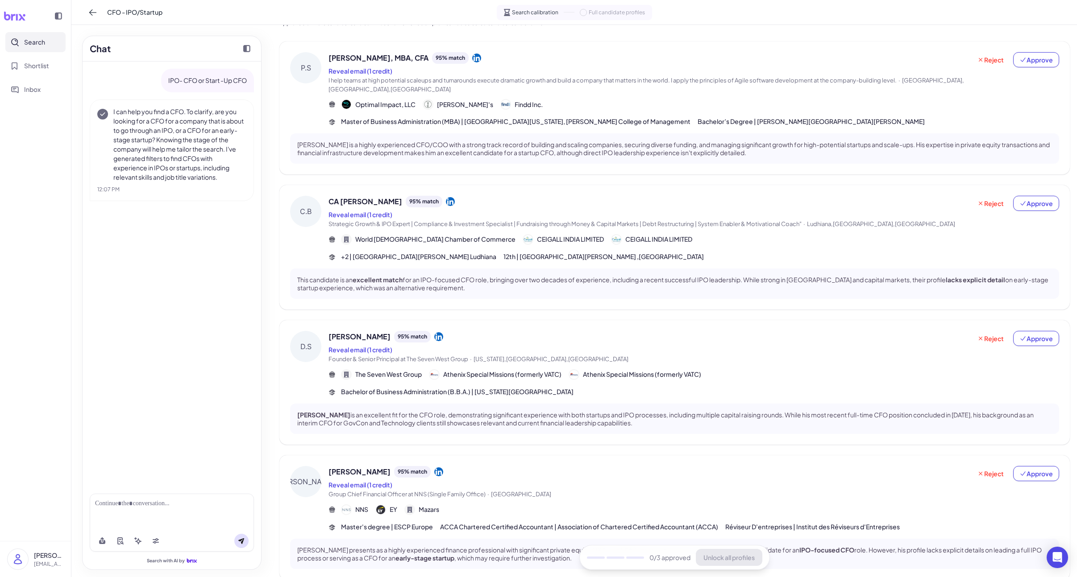
click at [356, 58] on span "[PERSON_NAME], MBA, CFA" at bounding box center [378, 58] width 100 height 11
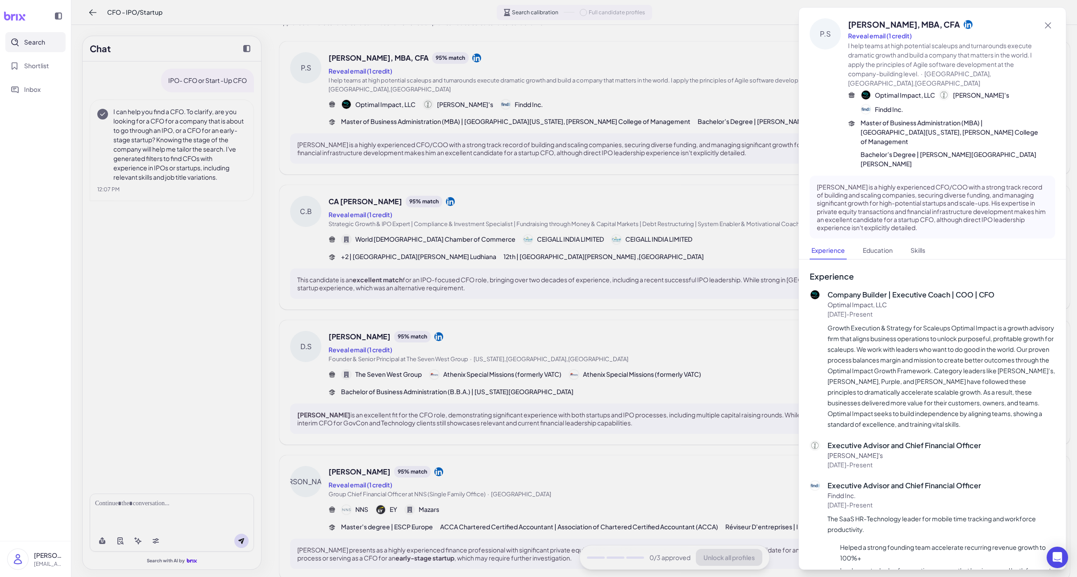
click at [396, 219] on div at bounding box center [538, 288] width 1077 height 577
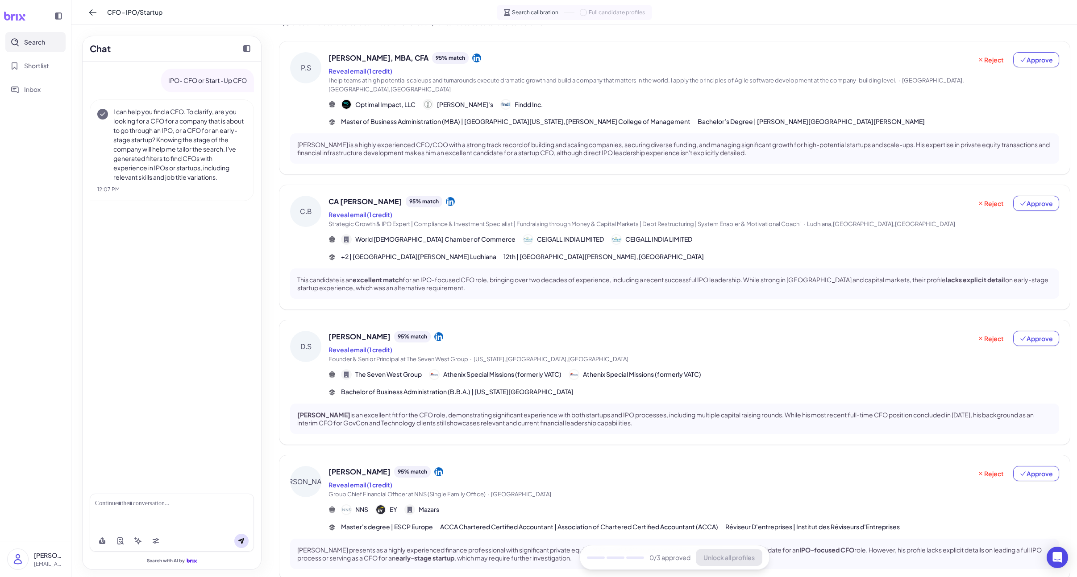
scroll to position [0, 0]
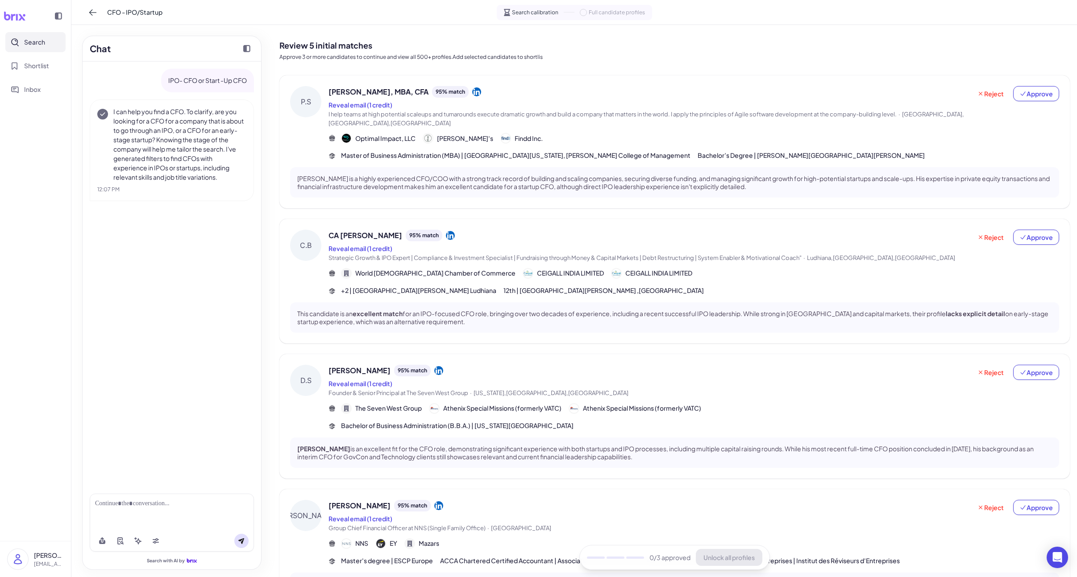
click at [476, 258] on span "Strategic Growth & IPO Expert | Compliance & Investment Specialist | Fundraisin…" at bounding box center [564, 257] width 473 height 7
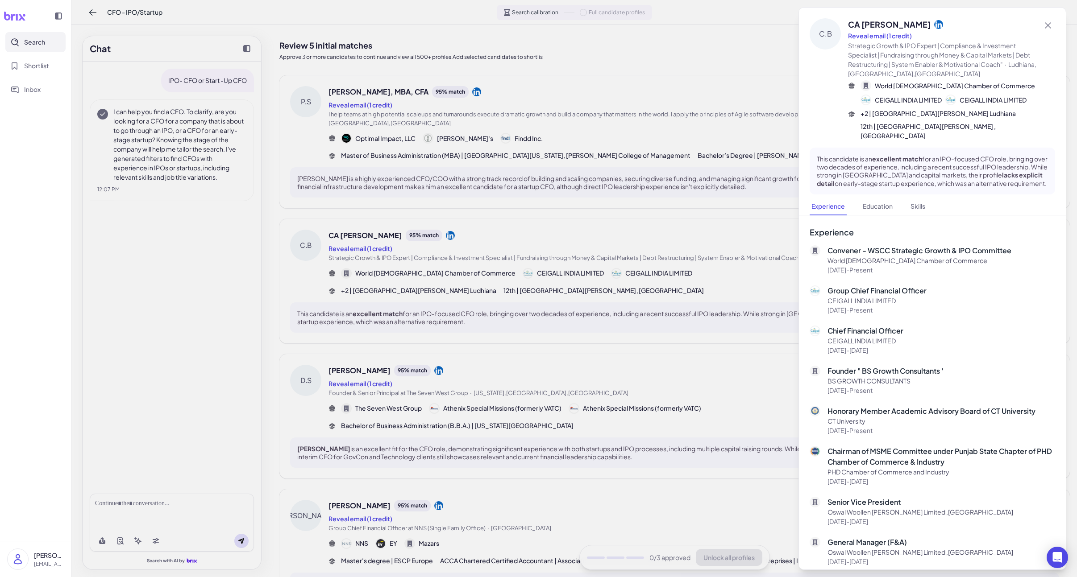
click at [481, 264] on div at bounding box center [538, 288] width 1077 height 577
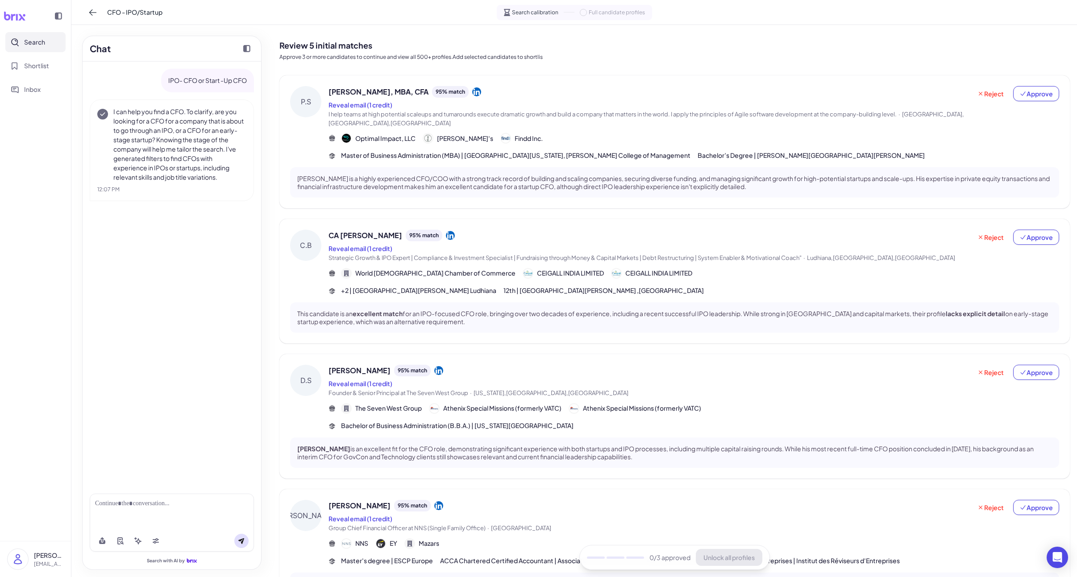
click at [505, 113] on span "I help teams at high potential scaleups and turnarounds execute dramatic growth…" at bounding box center [612, 114] width 568 height 7
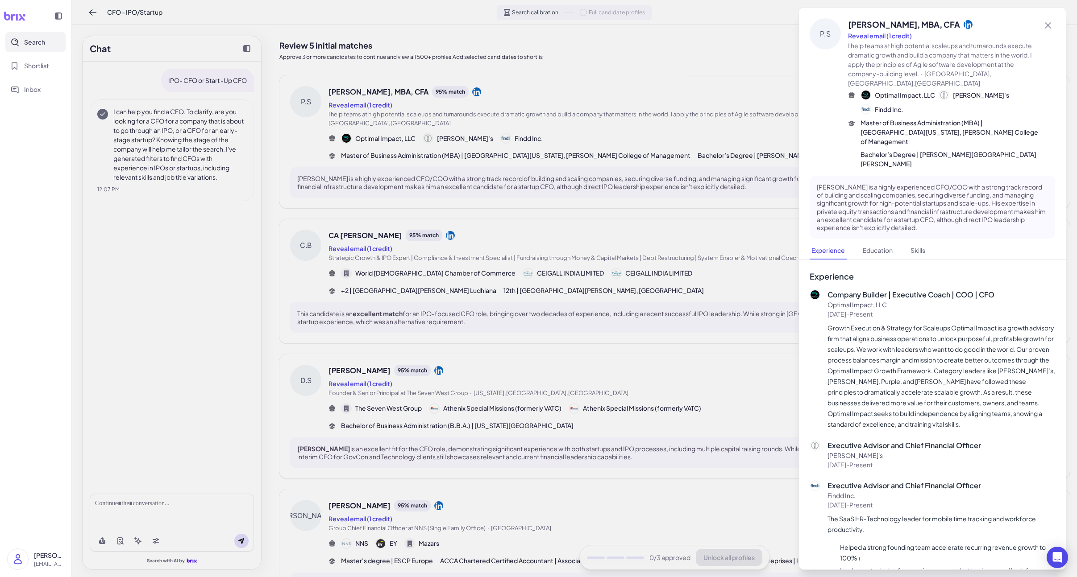
click at [490, 473] on div at bounding box center [538, 288] width 1077 height 577
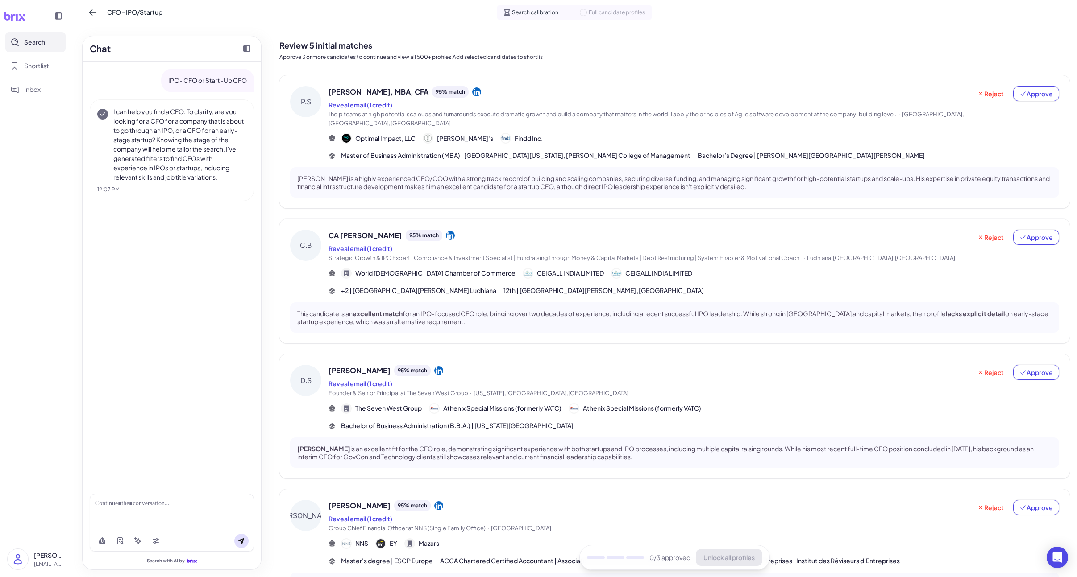
click at [508, 413] on span "Athenix Special Missions (formerly VATC)" at bounding box center [502, 408] width 118 height 9
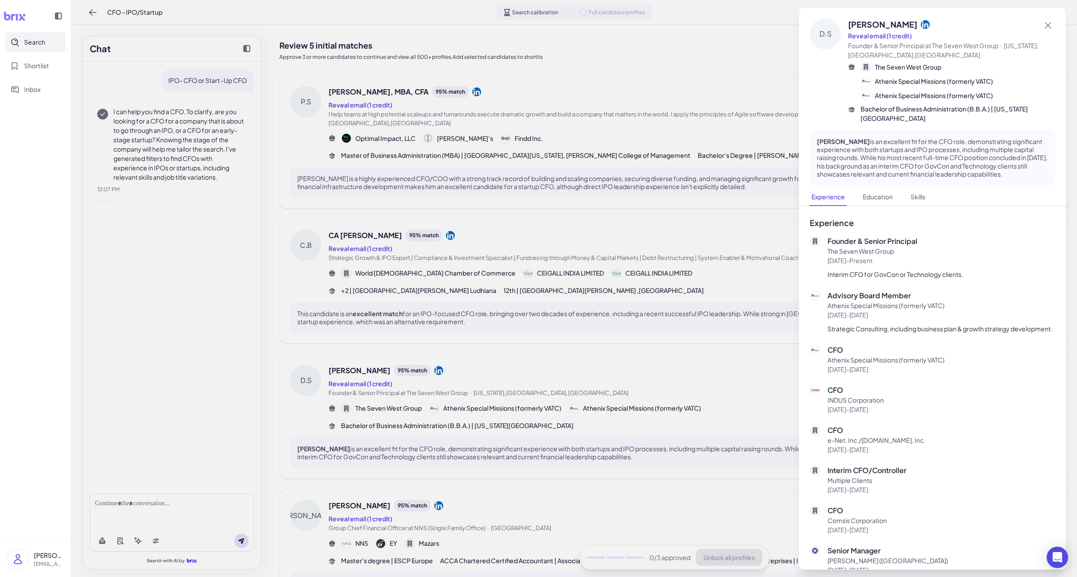
click at [508, 413] on div at bounding box center [538, 288] width 1077 height 577
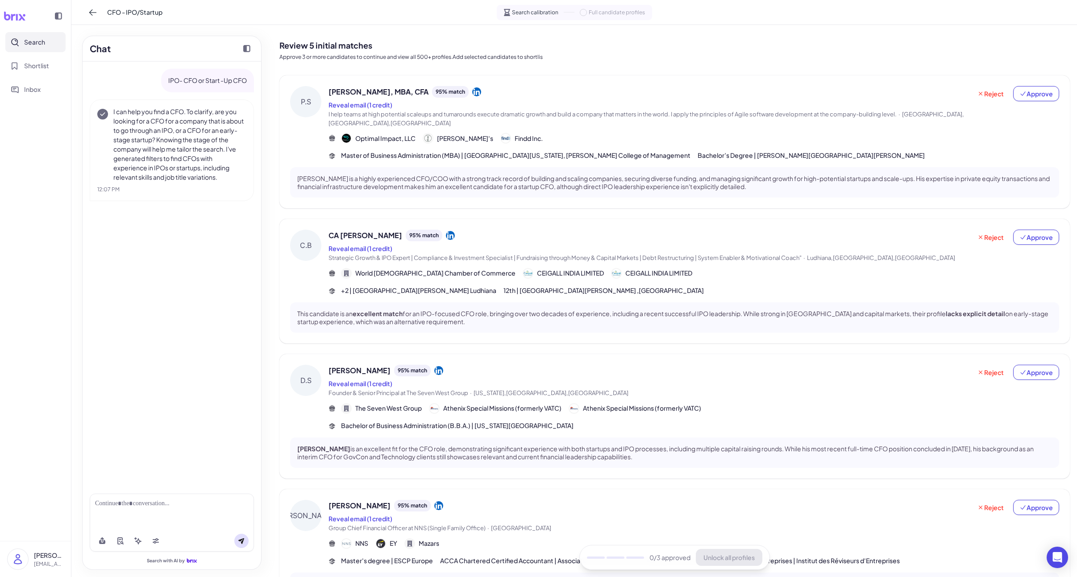
click at [477, 497] on div "[PERSON_NAME] 95 % match Reveal email (1 credit) Group Chief Financial Officer …" at bounding box center [674, 552] width 790 height 125
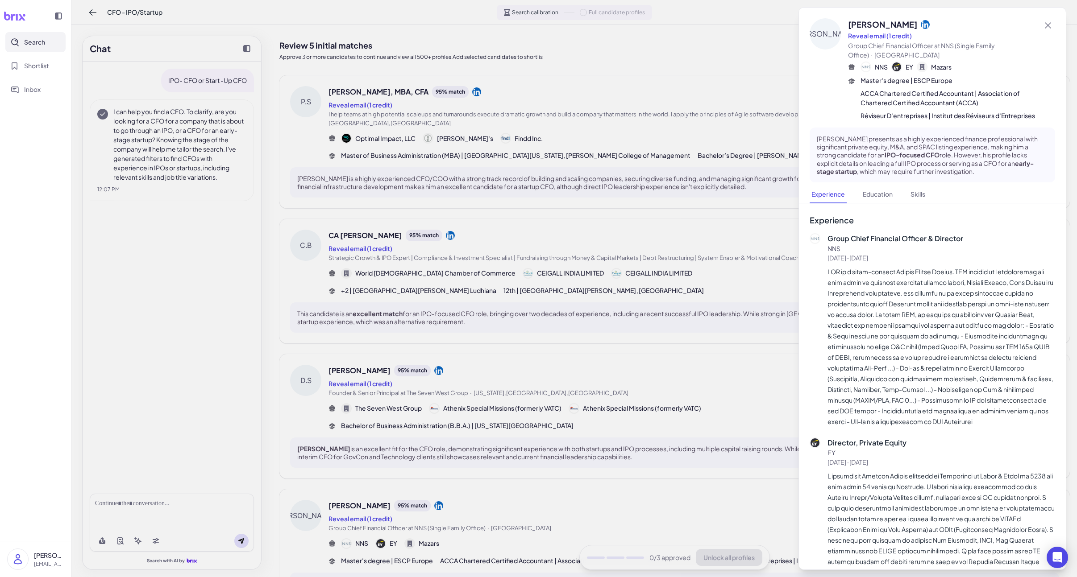
drag, startPoint x: 493, startPoint y: 426, endPoint x: 523, endPoint y: 163, distance: 264.5
click at [494, 423] on div at bounding box center [538, 288] width 1077 height 577
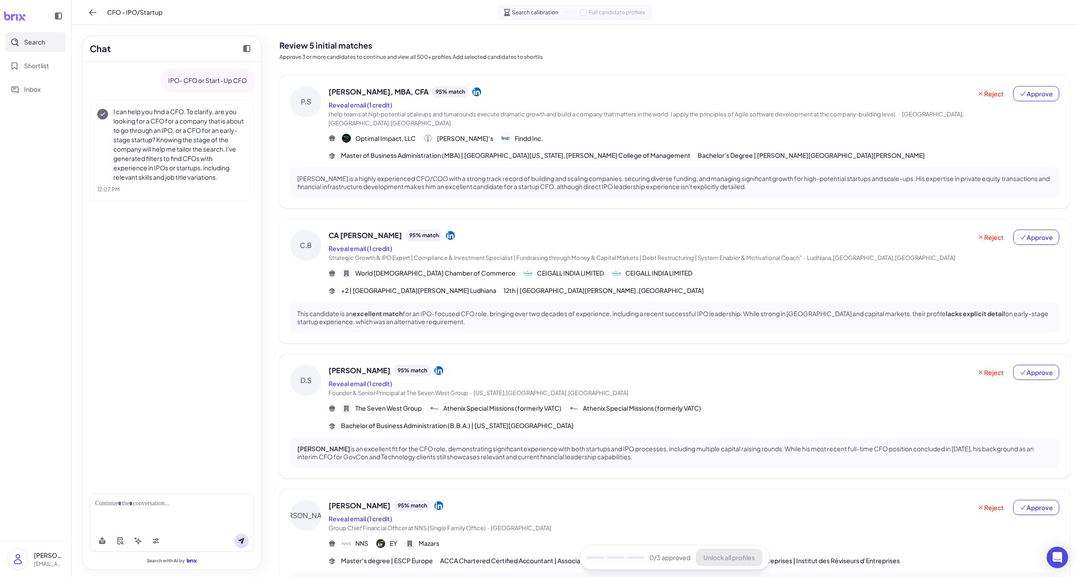
click at [526, 125] on span "I help teams at high potential scaleups and turnarounds execute dramatic growth…" at bounding box center [649, 118] width 643 height 17
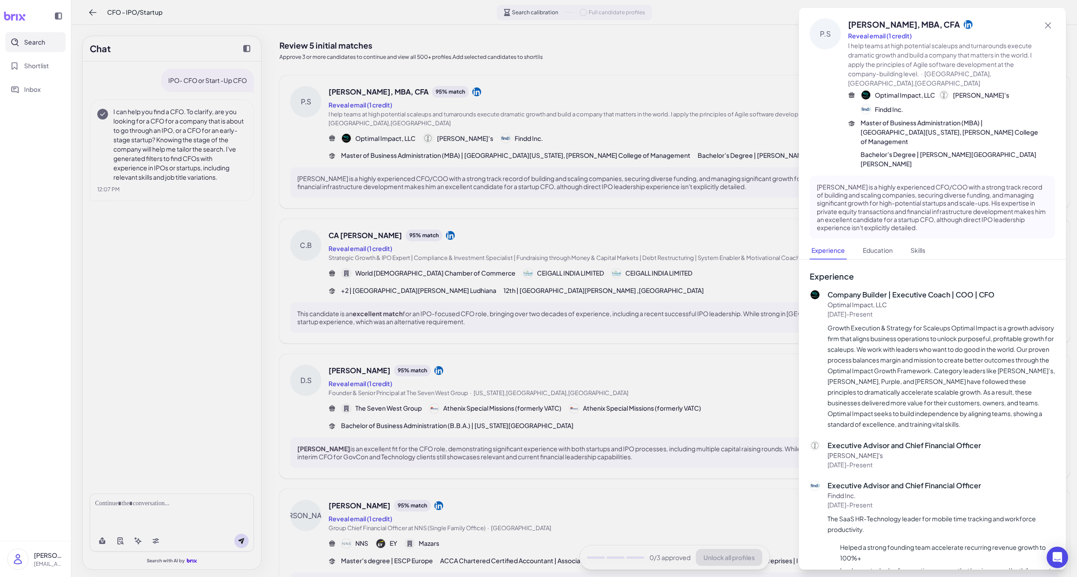
click at [508, 235] on div at bounding box center [538, 288] width 1077 height 577
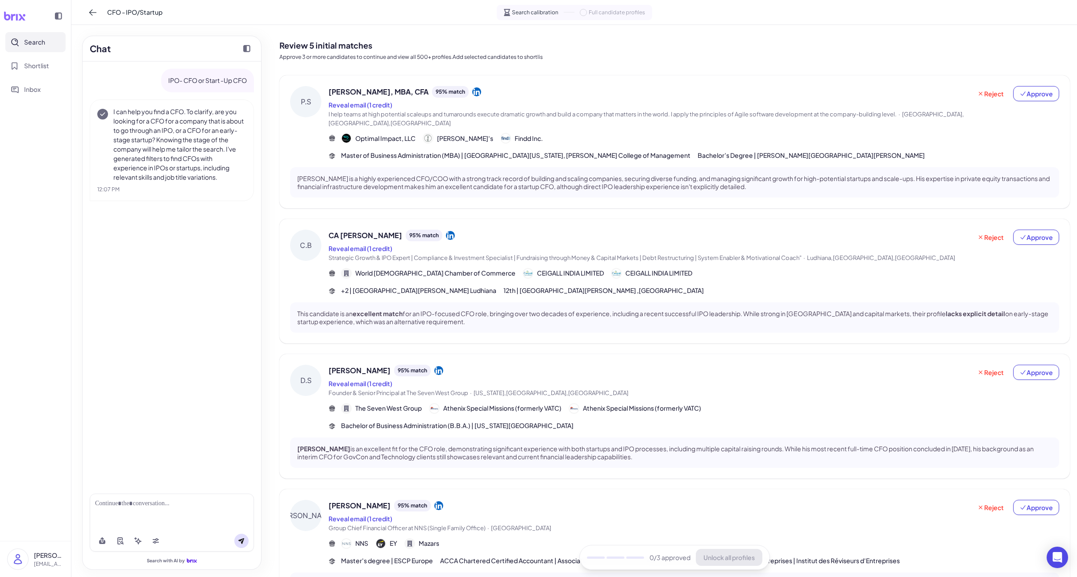
click at [494, 250] on div "Reveal email (1 credit)" at bounding box center [649, 248] width 643 height 11
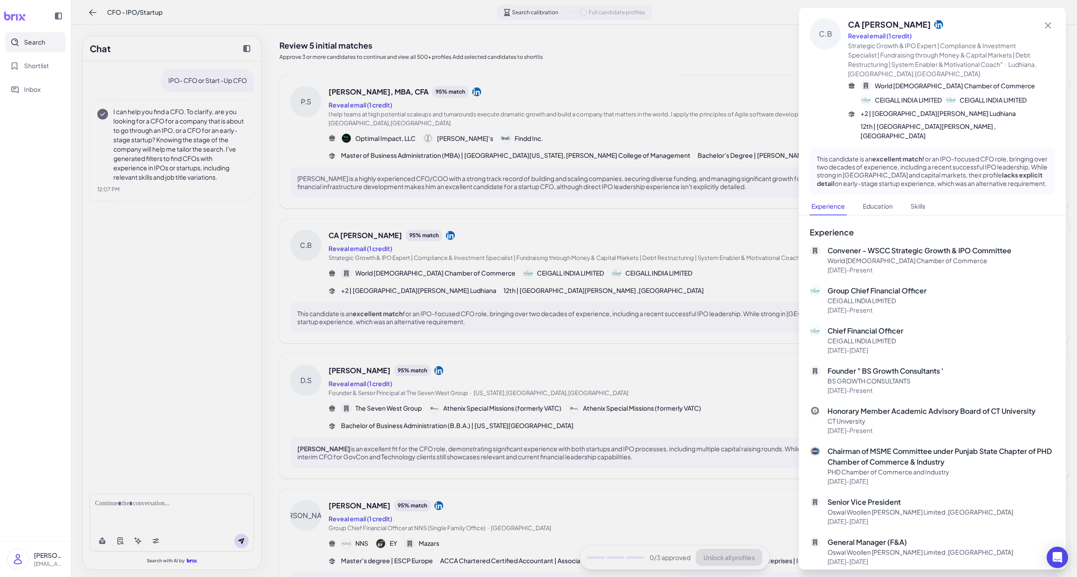
drag, startPoint x: 494, startPoint y: 271, endPoint x: 496, endPoint y: 359, distance: 87.5
click at [494, 282] on div at bounding box center [538, 288] width 1077 height 577
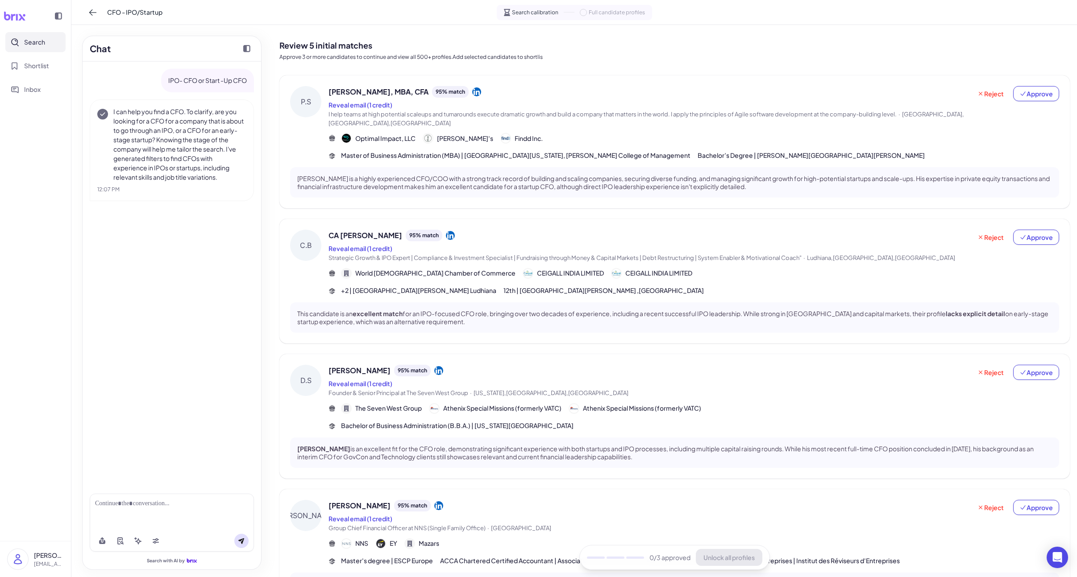
click at [501, 390] on span "[US_STATE],[GEOGRAPHIC_DATA],[GEOGRAPHIC_DATA]" at bounding box center [550, 393] width 155 height 7
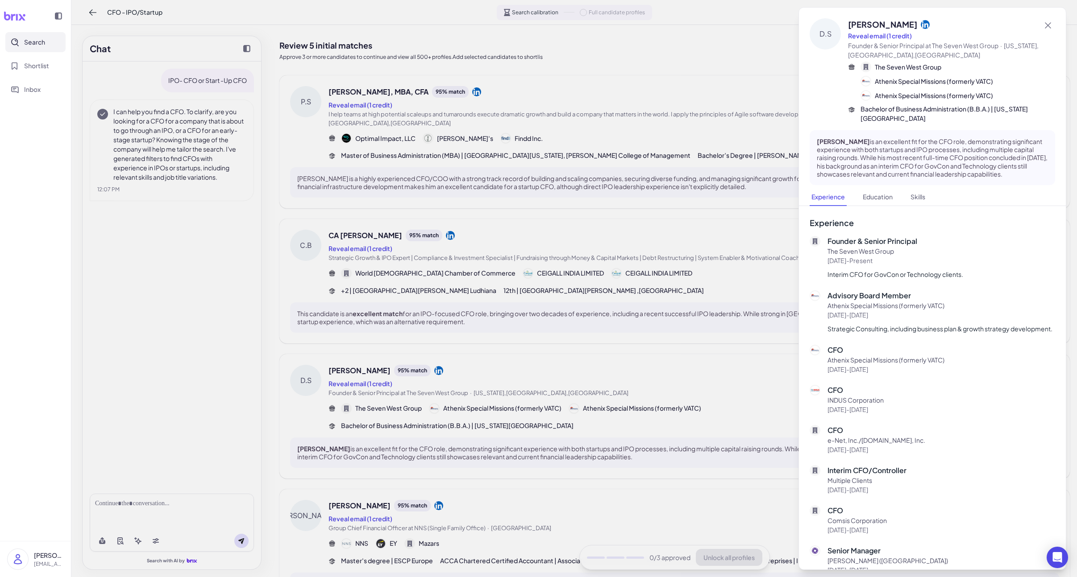
click at [501, 390] on div at bounding box center [538, 288] width 1077 height 577
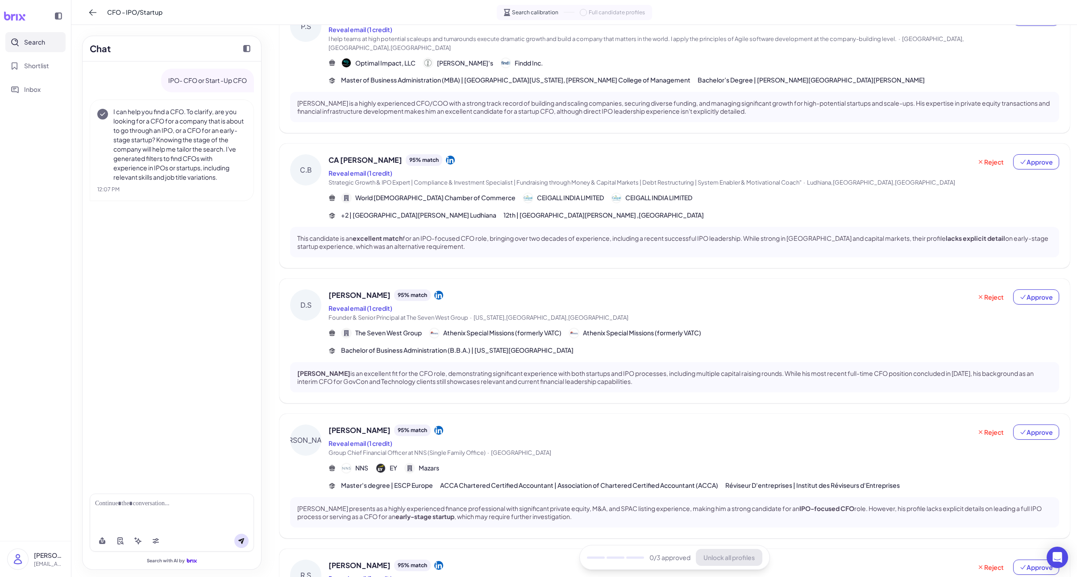
scroll to position [99, 0]
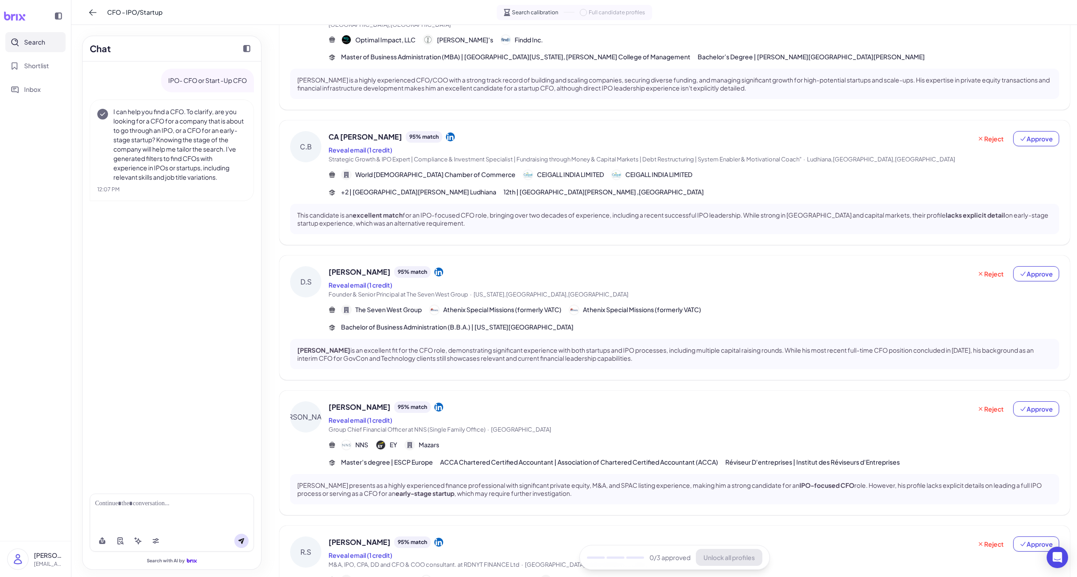
click at [497, 410] on div "[PERSON_NAME] 95 % match" at bounding box center [649, 408] width 643 height 12
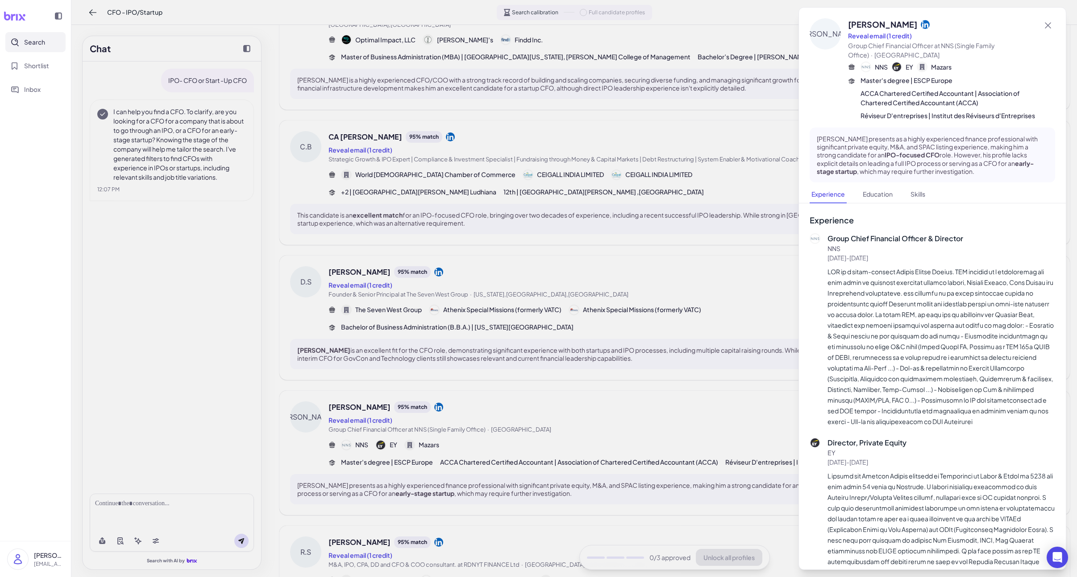
click at [497, 410] on div at bounding box center [538, 288] width 1077 height 577
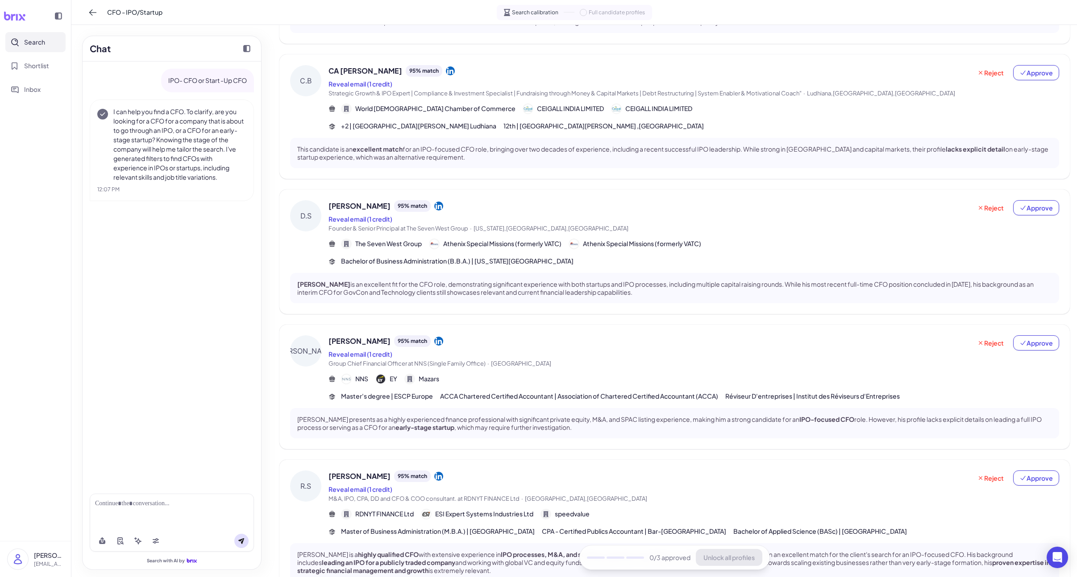
scroll to position [189, 0]
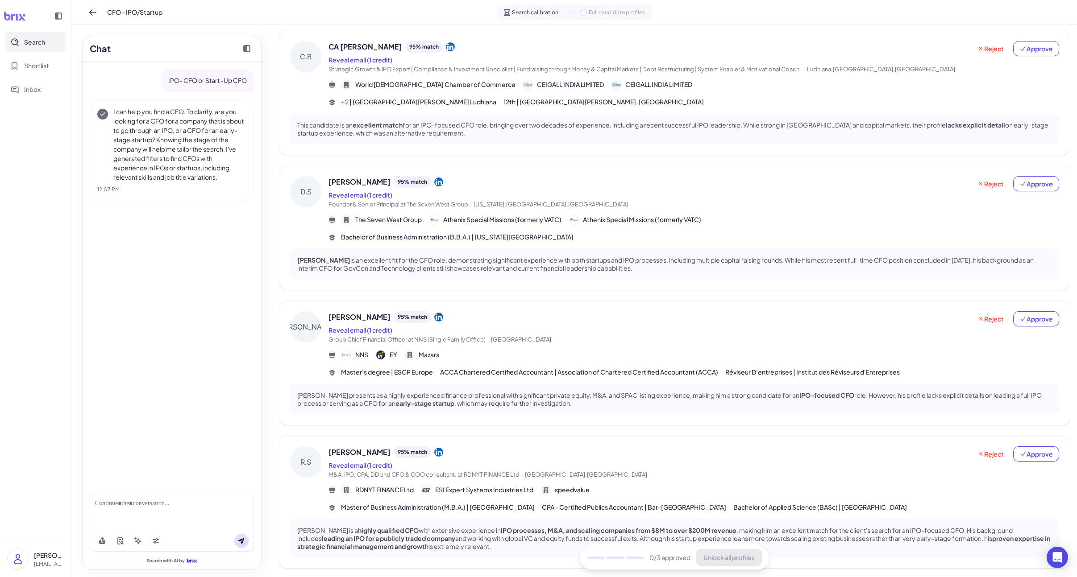
click at [465, 468] on div "Reveal email (1 credit)" at bounding box center [649, 465] width 643 height 11
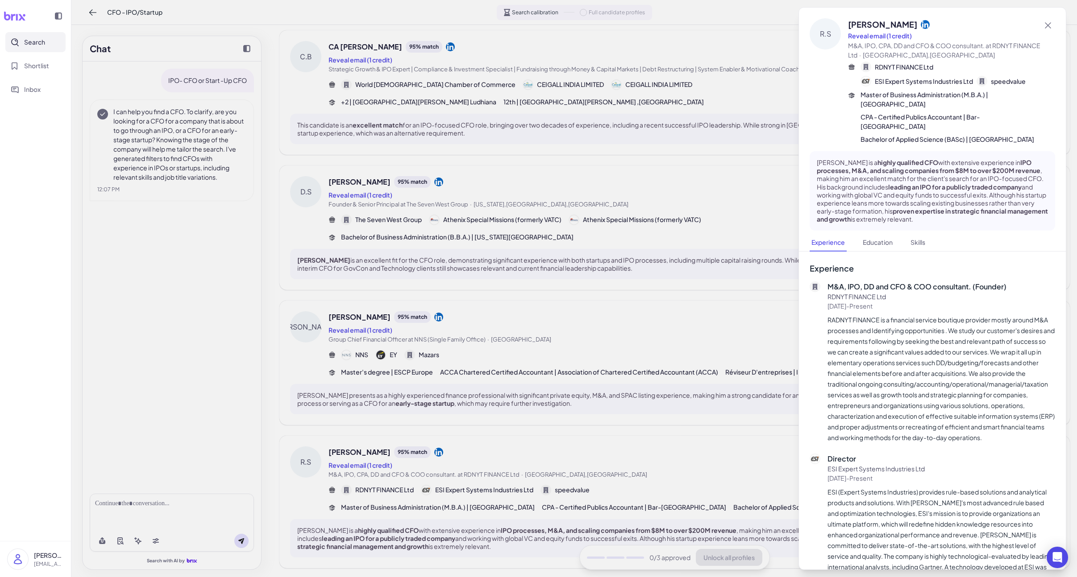
click at [701, 332] on div at bounding box center [538, 288] width 1077 height 577
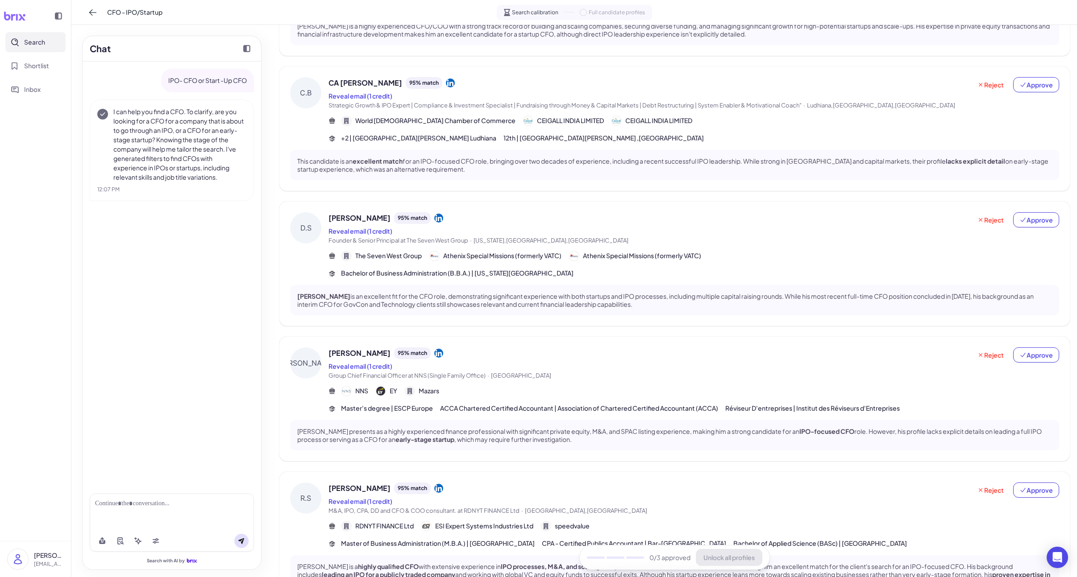
scroll to position [0, 0]
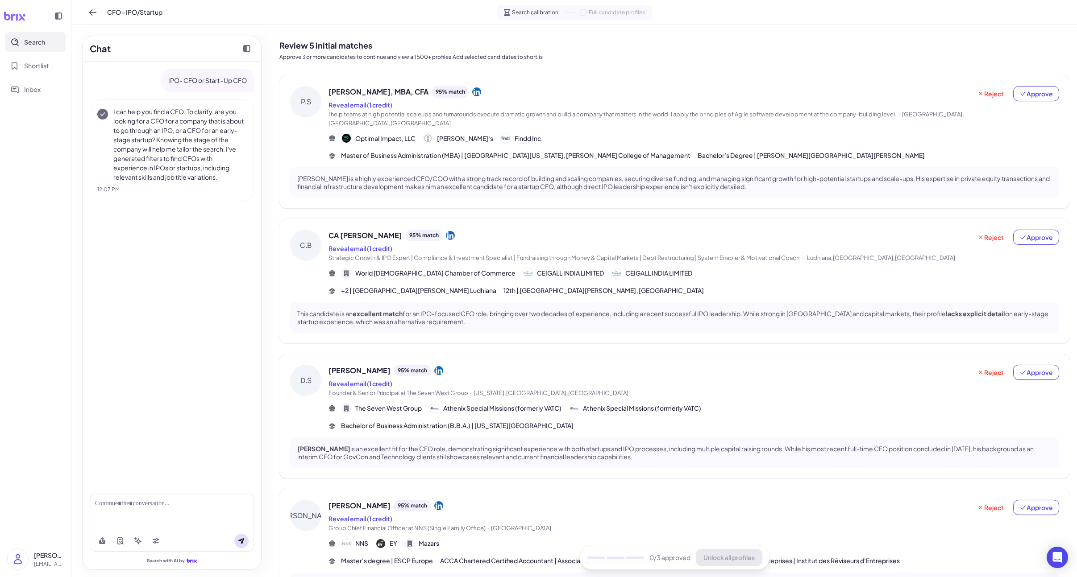
drag, startPoint x: 1025, startPoint y: 244, endPoint x: 1037, endPoint y: 220, distance: 26.7
click at [850, 244] on button "Approve" at bounding box center [1036, 237] width 46 height 15
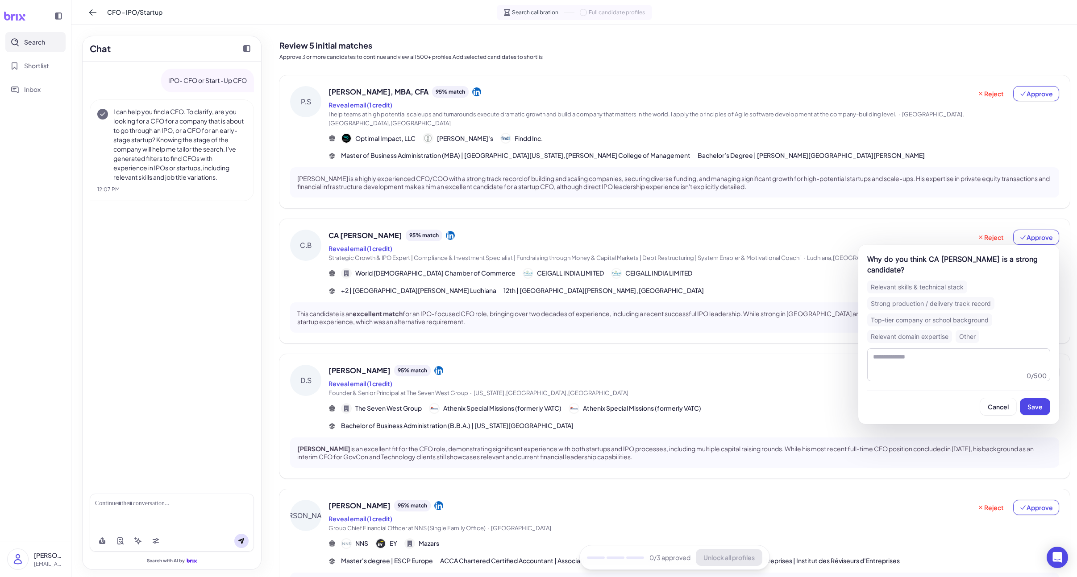
drag, startPoint x: 1035, startPoint y: 406, endPoint x: 1038, endPoint y: 388, distance: 18.1
click at [850, 406] on span "Save" at bounding box center [1034, 407] width 15 height 8
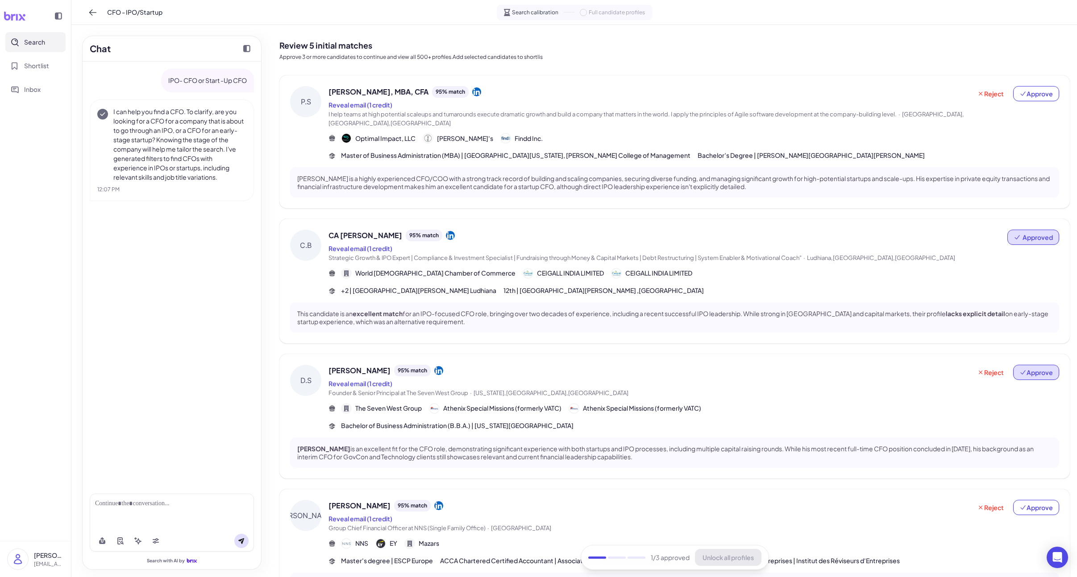
click at [850, 380] on button "Approve" at bounding box center [1036, 372] width 46 height 15
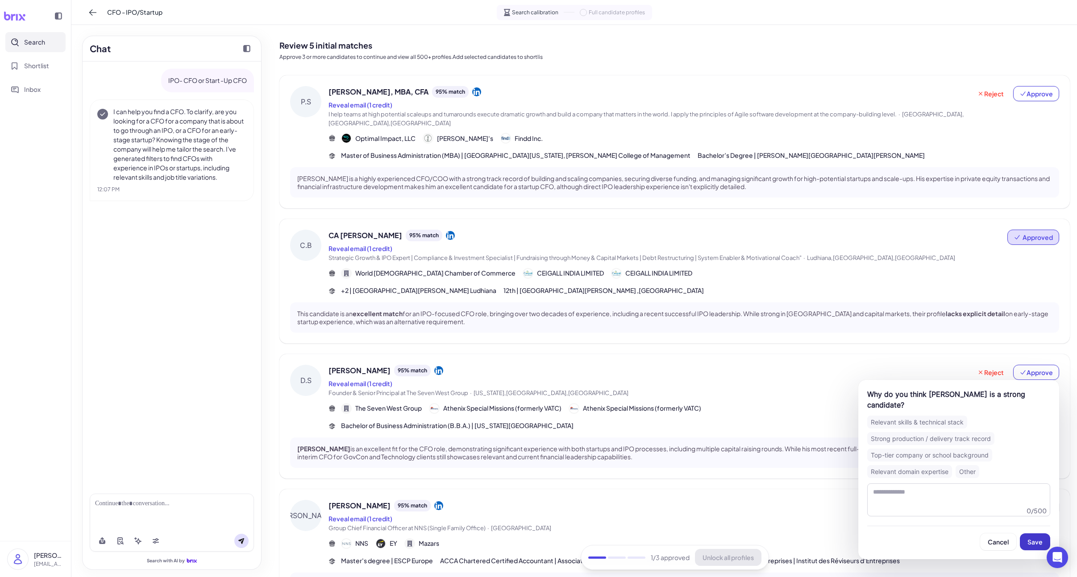
click at [850, 534] on button "Save" at bounding box center [1035, 542] width 30 height 17
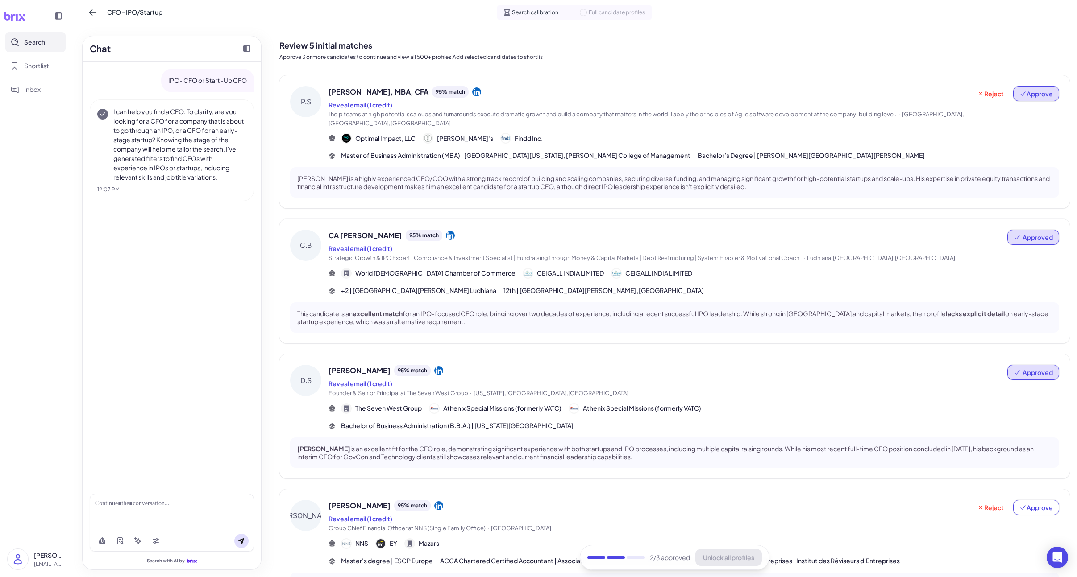
drag, startPoint x: 1024, startPoint y: 94, endPoint x: 1029, endPoint y: 99, distance: 6.9
click at [850, 94] on icon at bounding box center [1022, 93] width 7 height 7
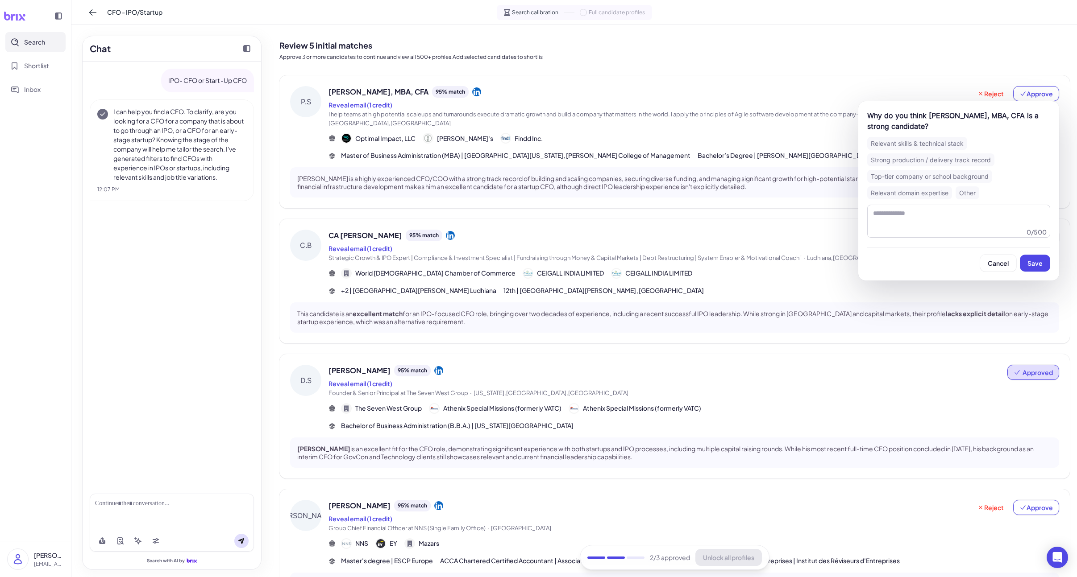
click at [850, 272] on div "Why do you think [PERSON_NAME], MBA, CFA is a strong candidate? Relevant skills…" at bounding box center [958, 190] width 201 height 179
click at [850, 268] on button "Save" at bounding box center [1035, 263] width 30 height 17
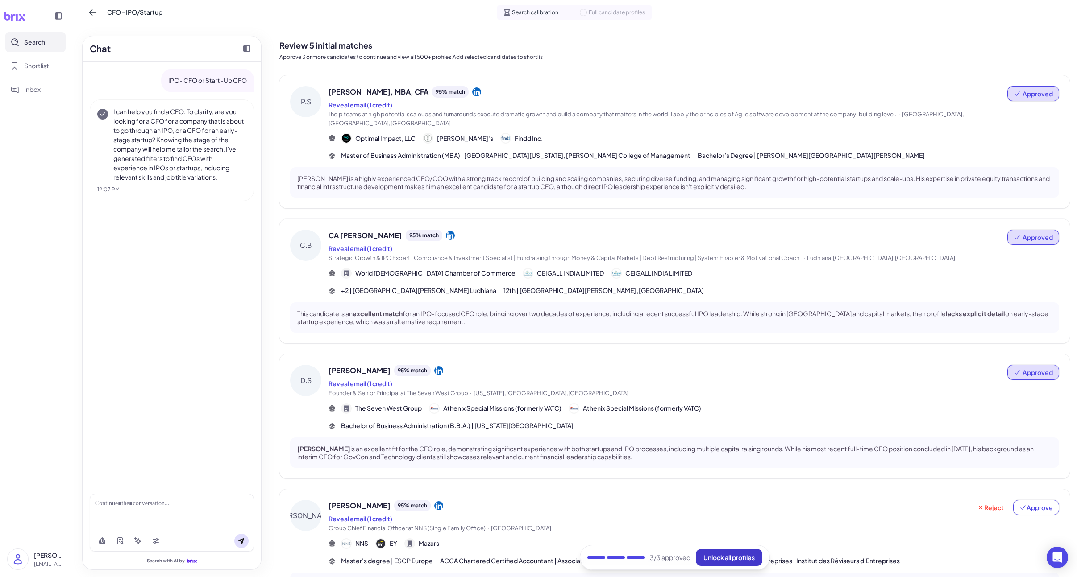
click at [743, 556] on span "Unlock all profiles" at bounding box center [728, 558] width 51 height 8
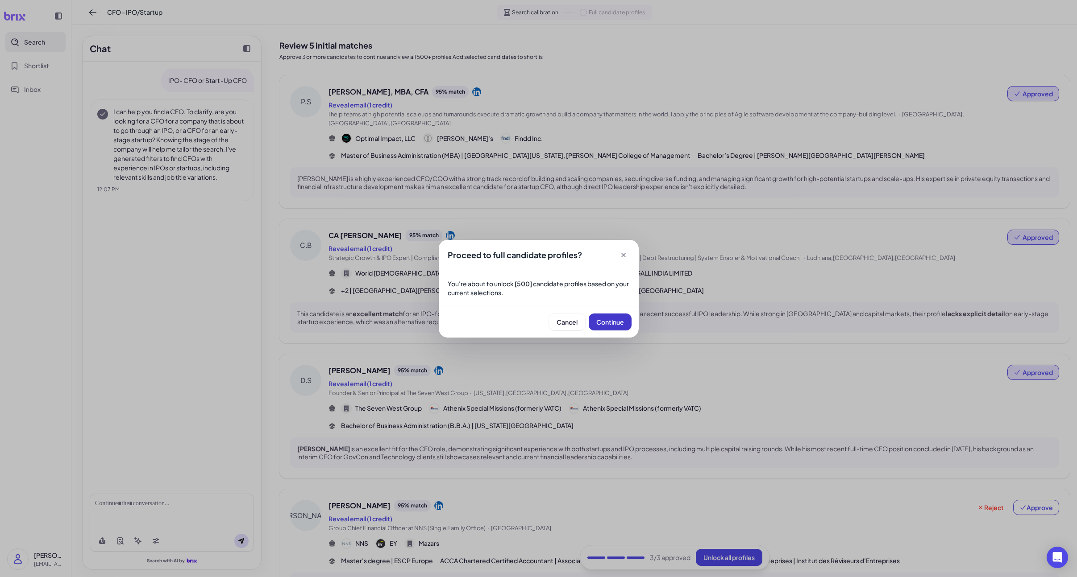
click at [616, 320] on span "Continue" at bounding box center [610, 322] width 28 height 8
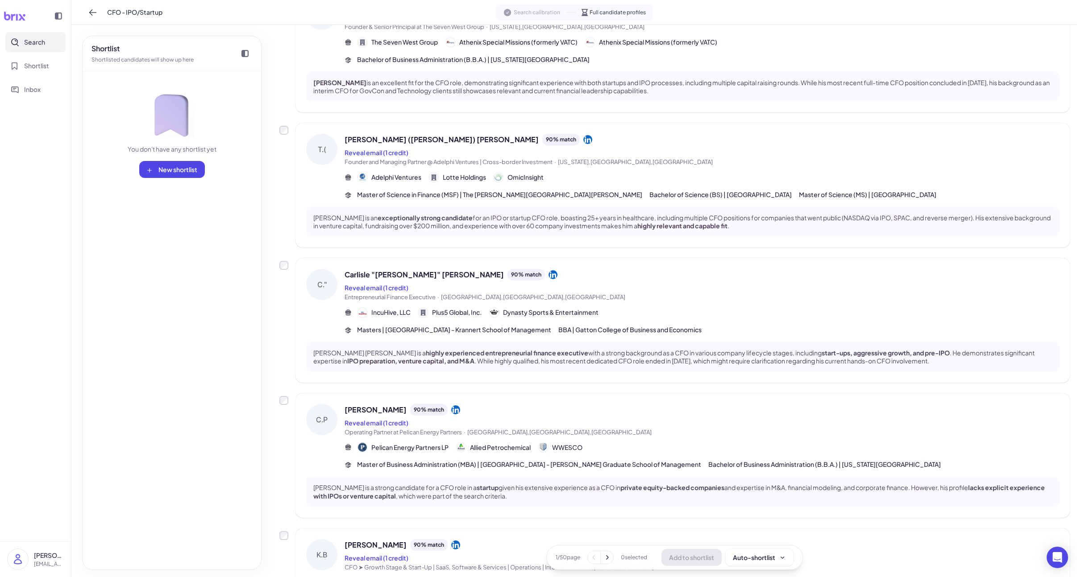
scroll to position [393, 0]
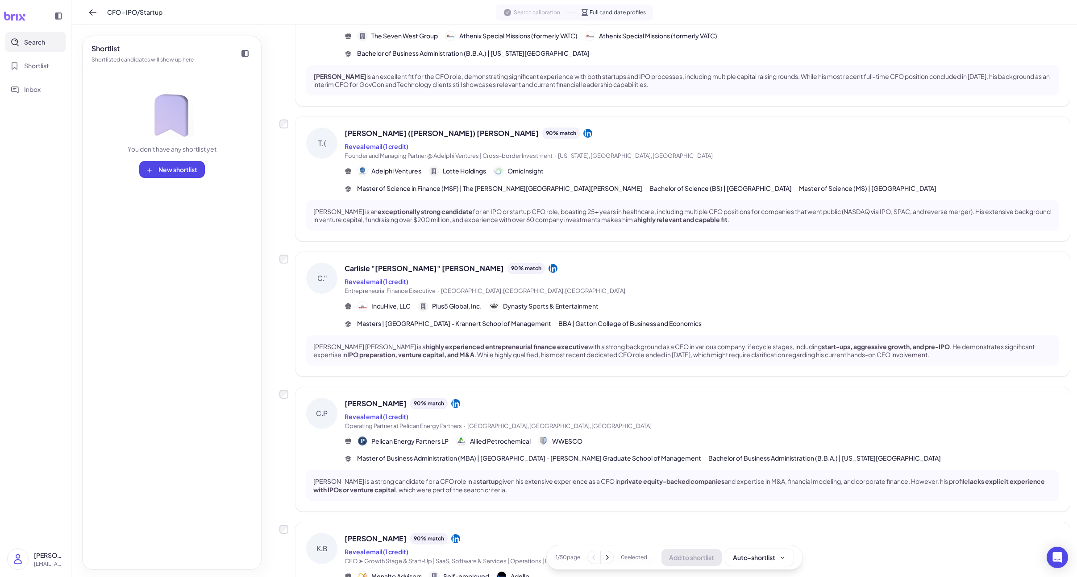
click at [671, 287] on span "Entrepreneurial Finance Executive · [GEOGRAPHIC_DATA],[GEOGRAPHIC_DATA],[GEOGRA…" at bounding box center [702, 291] width 714 height 9
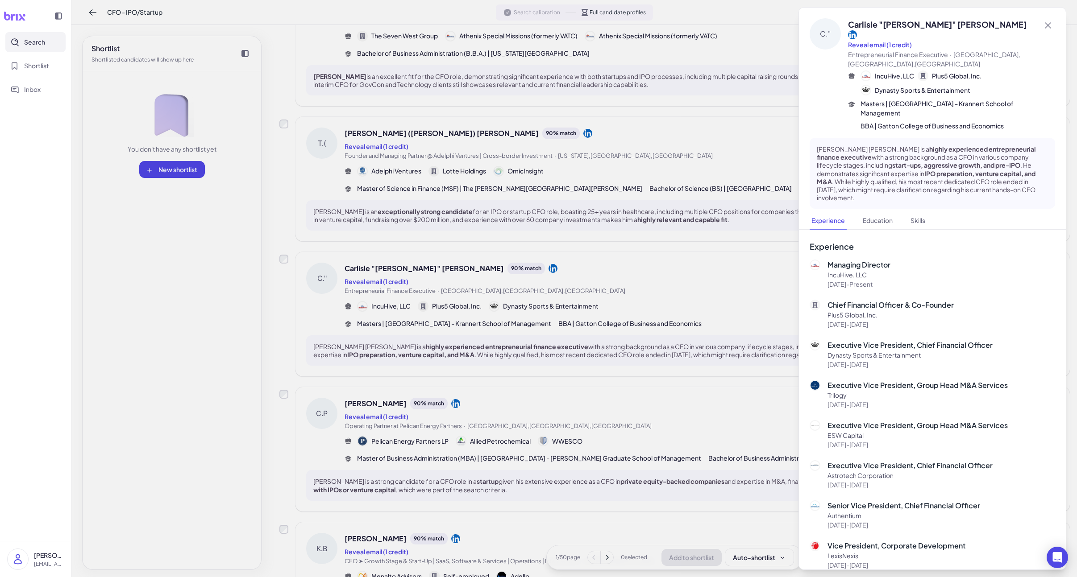
click at [635, 289] on div at bounding box center [538, 288] width 1077 height 577
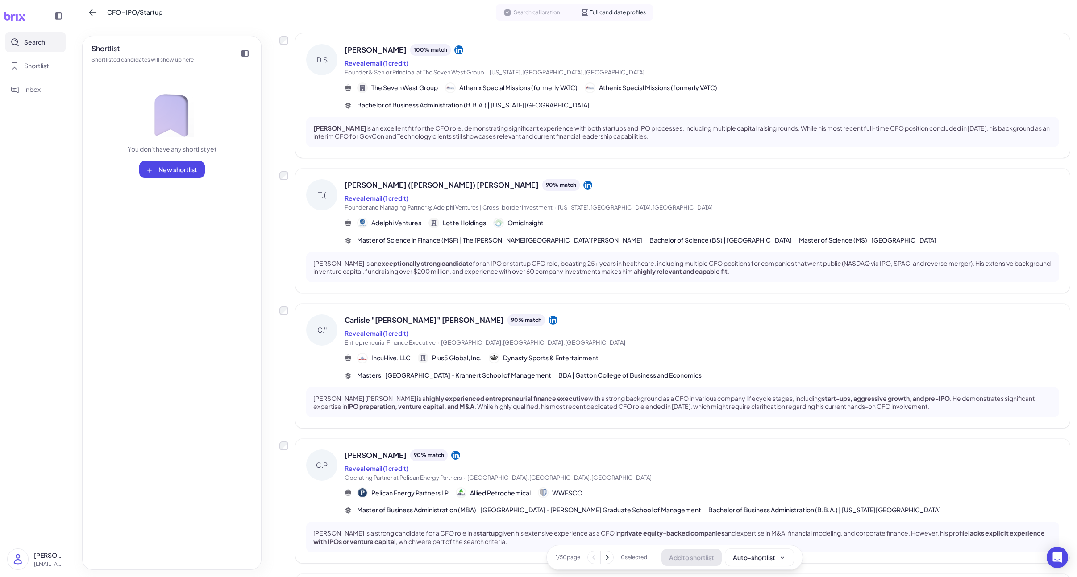
scroll to position [337, 0]
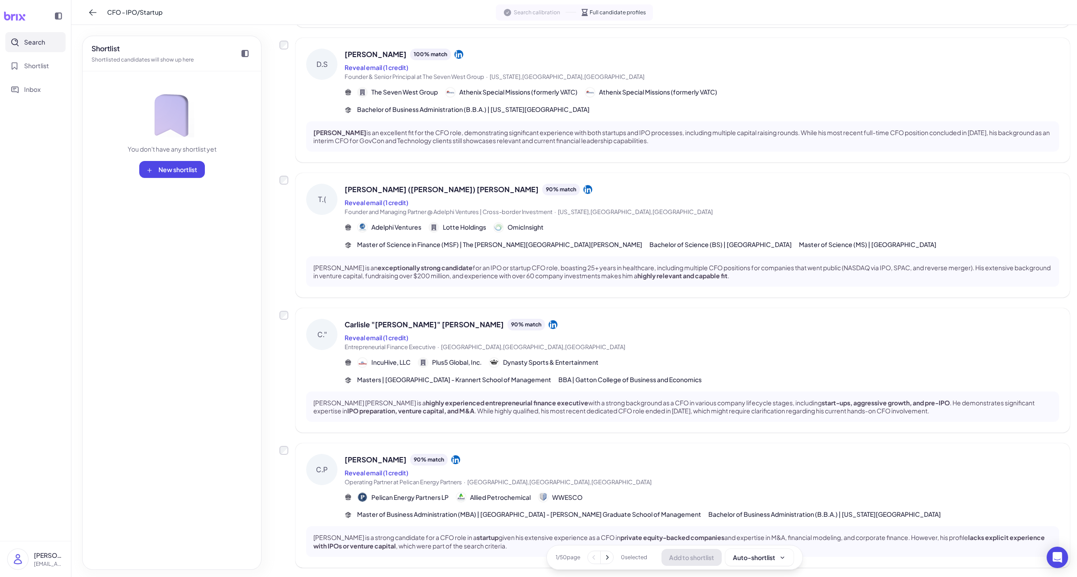
click at [605, 454] on div "[PERSON_NAME] 90 % match" at bounding box center [702, 460] width 714 height 12
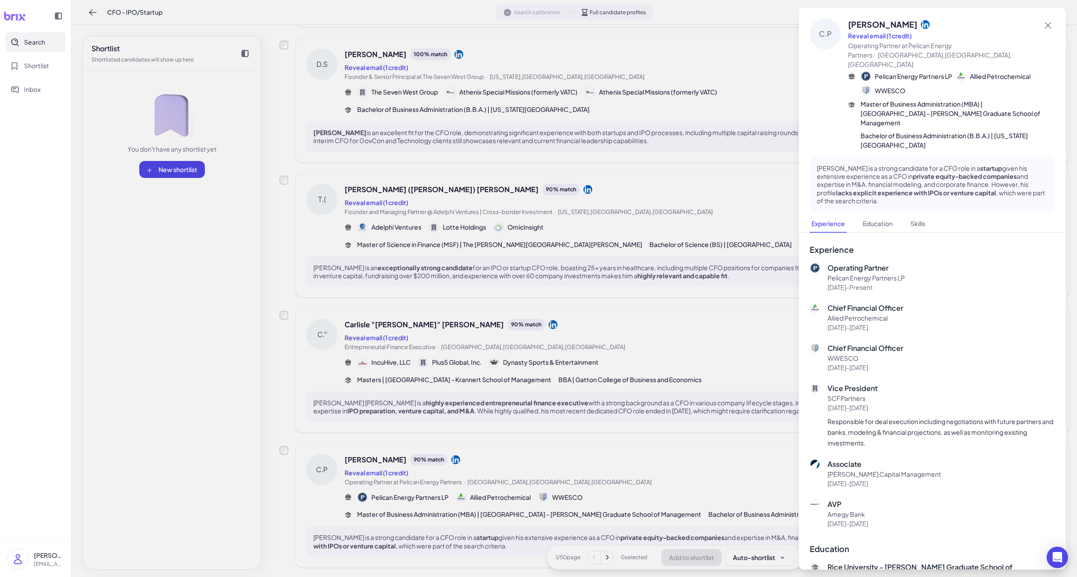
click at [533, 440] on div at bounding box center [538, 288] width 1077 height 577
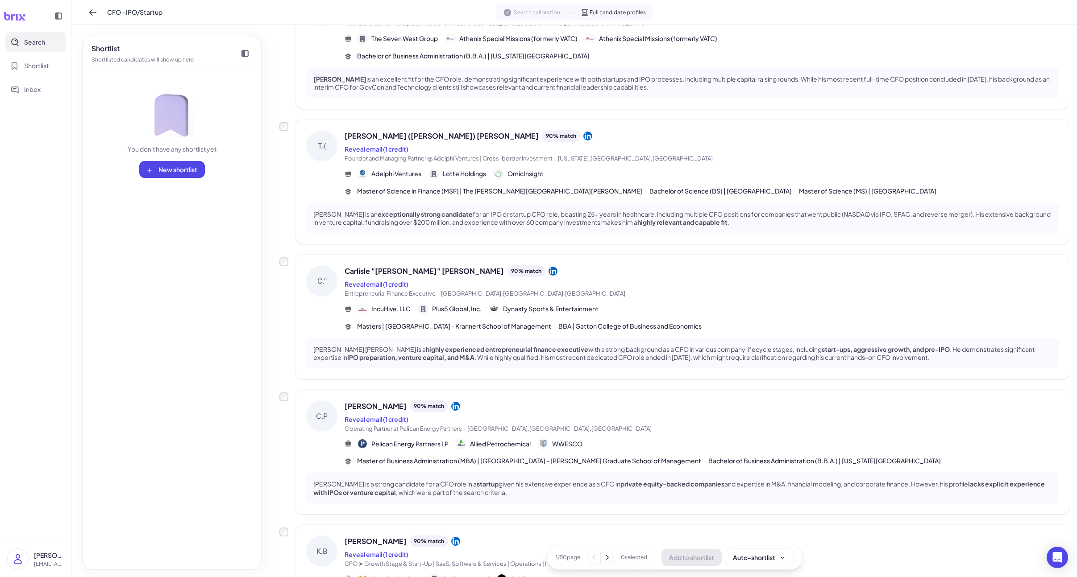
scroll to position [399, 0]
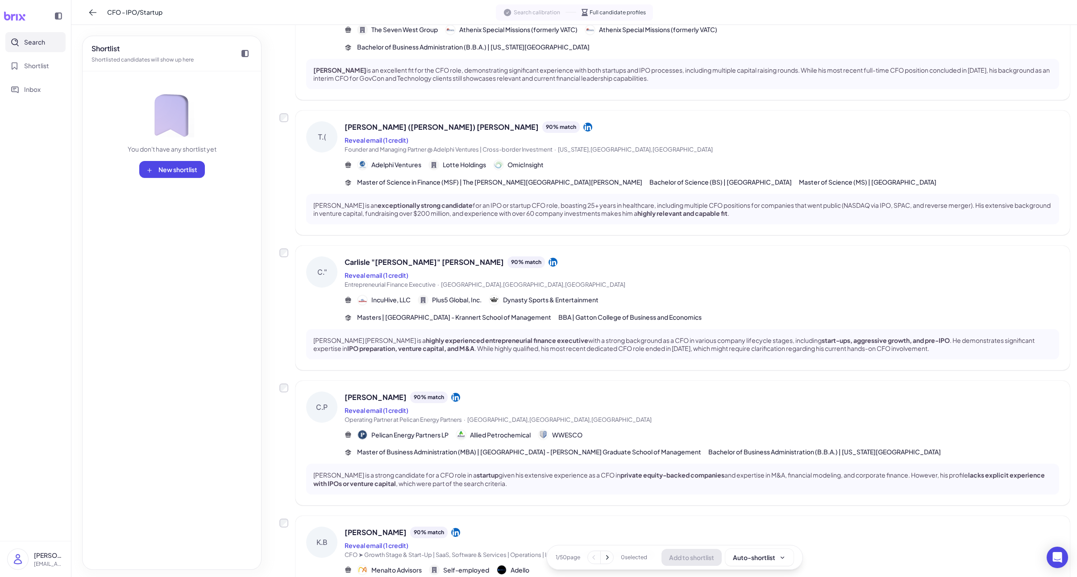
click at [609, 561] on icon at bounding box center [606, 557] width 9 height 9
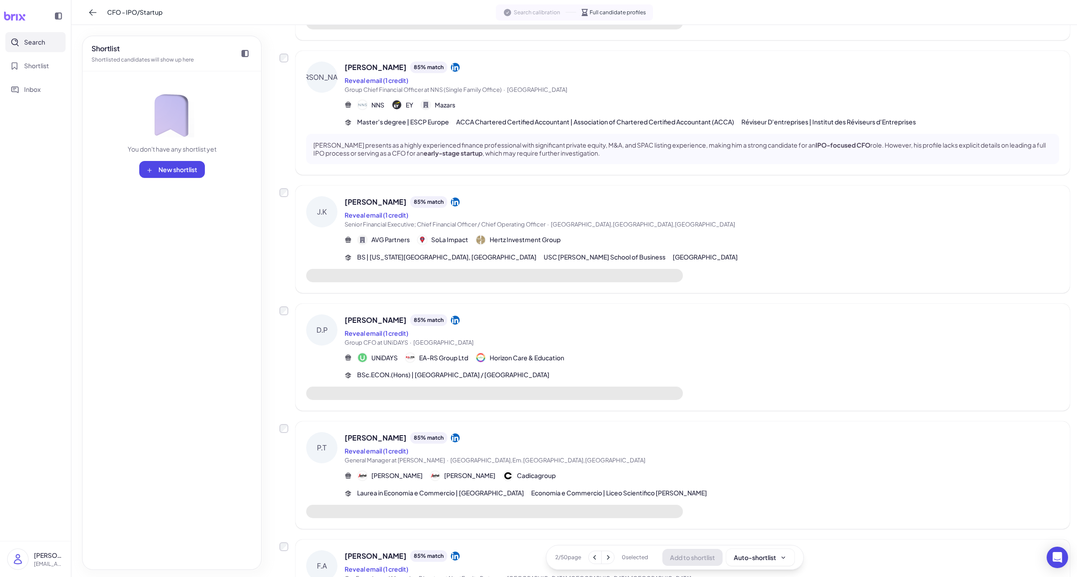
click at [537, 328] on div "Reveal email (1 credit)" at bounding box center [702, 333] width 714 height 11
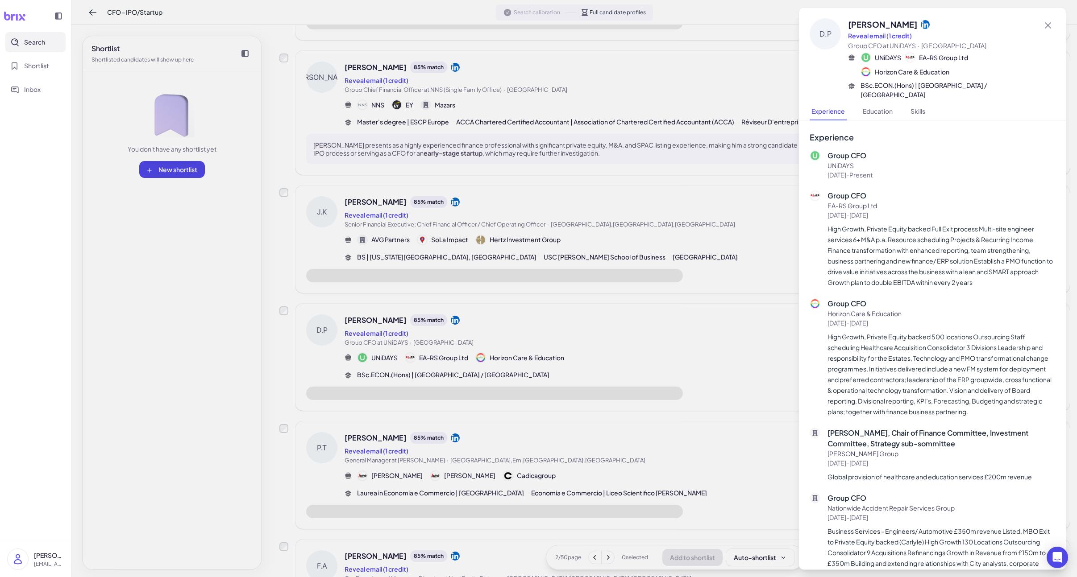
click at [536, 328] on div at bounding box center [538, 288] width 1077 height 577
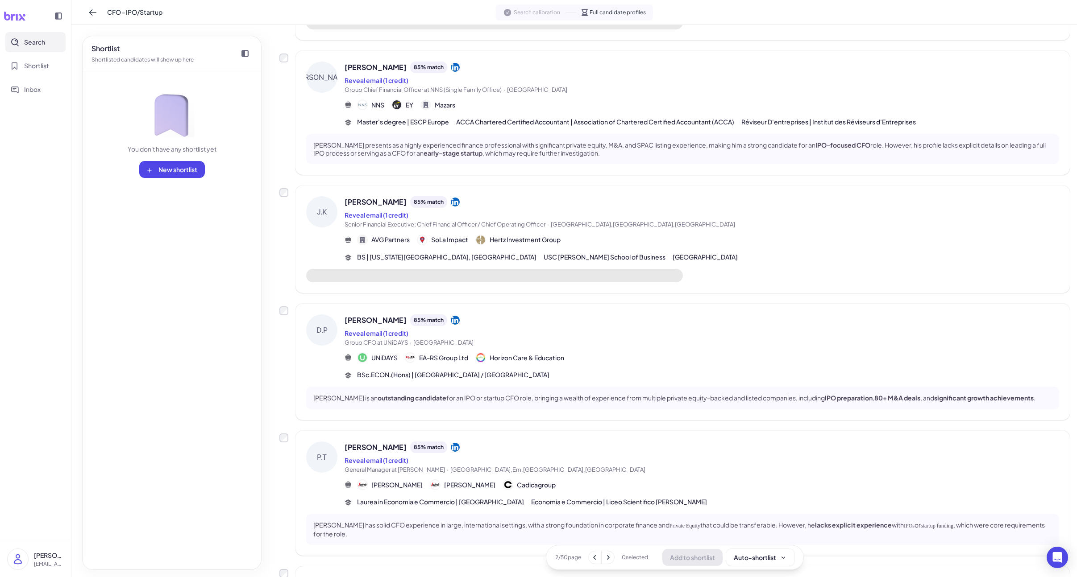
click at [540, 189] on div "[PERSON_NAME] [PERSON_NAME] 85 % match Reveal email (1 credit) Senior Financial…" at bounding box center [682, 240] width 774 height 108
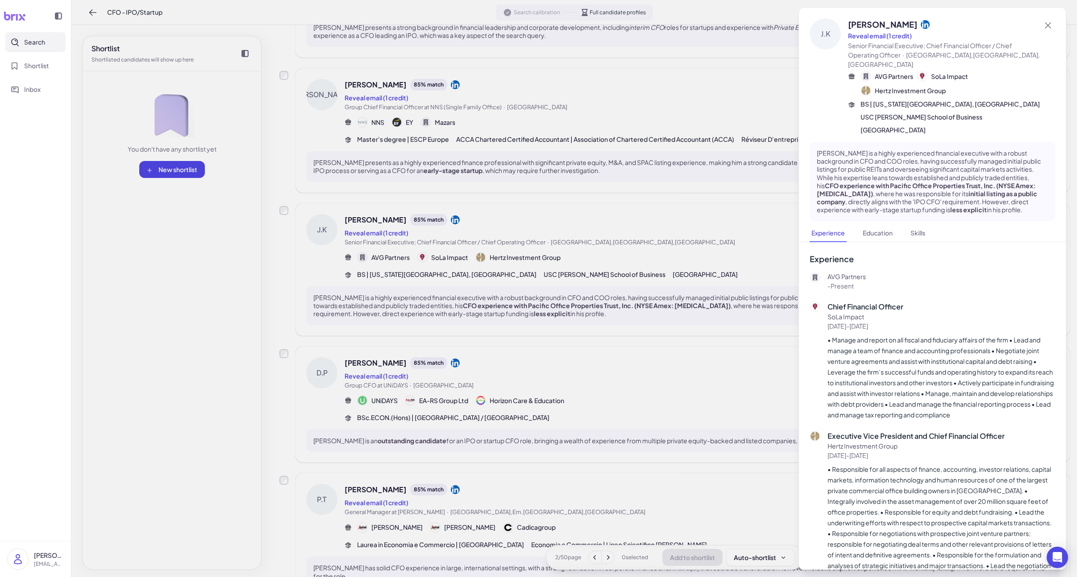
click at [545, 257] on div at bounding box center [538, 288] width 1077 height 577
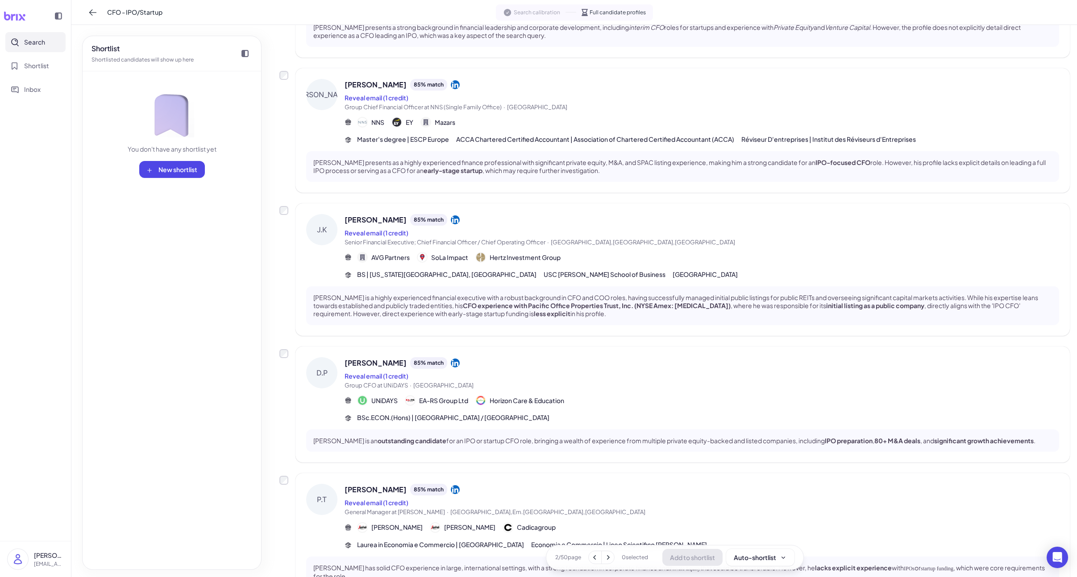
click at [589, 559] on button at bounding box center [595, 558] width 12 height 12
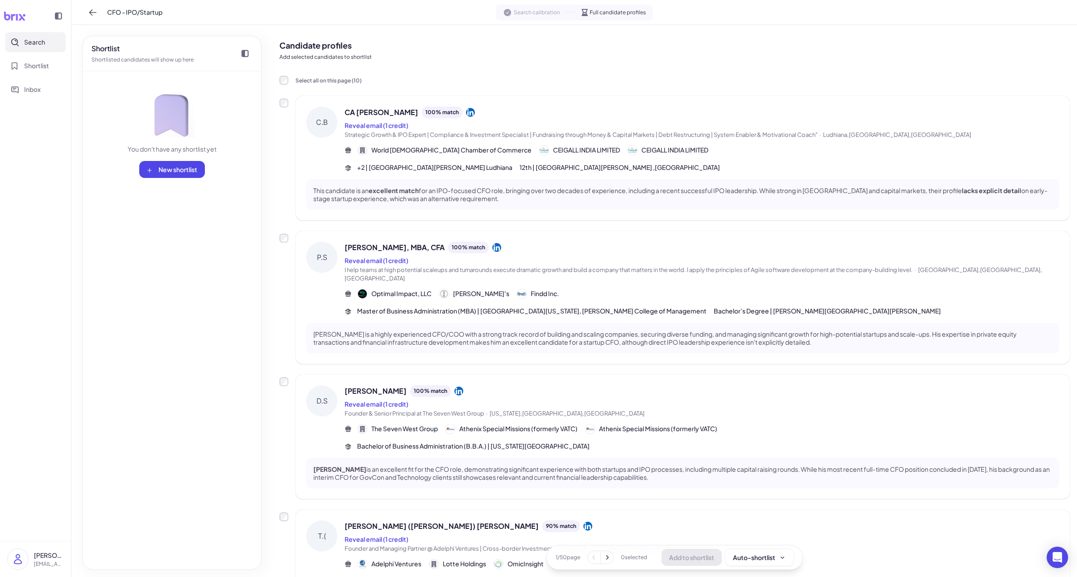
scroll to position [4, 0]
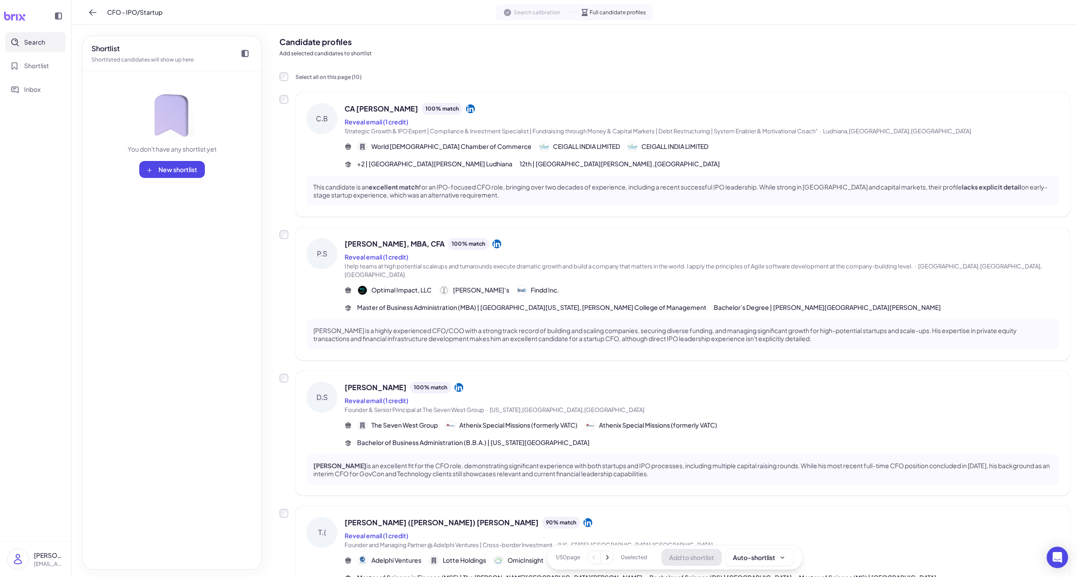
click at [522, 396] on div "Reveal email (1 credit)" at bounding box center [702, 400] width 714 height 11
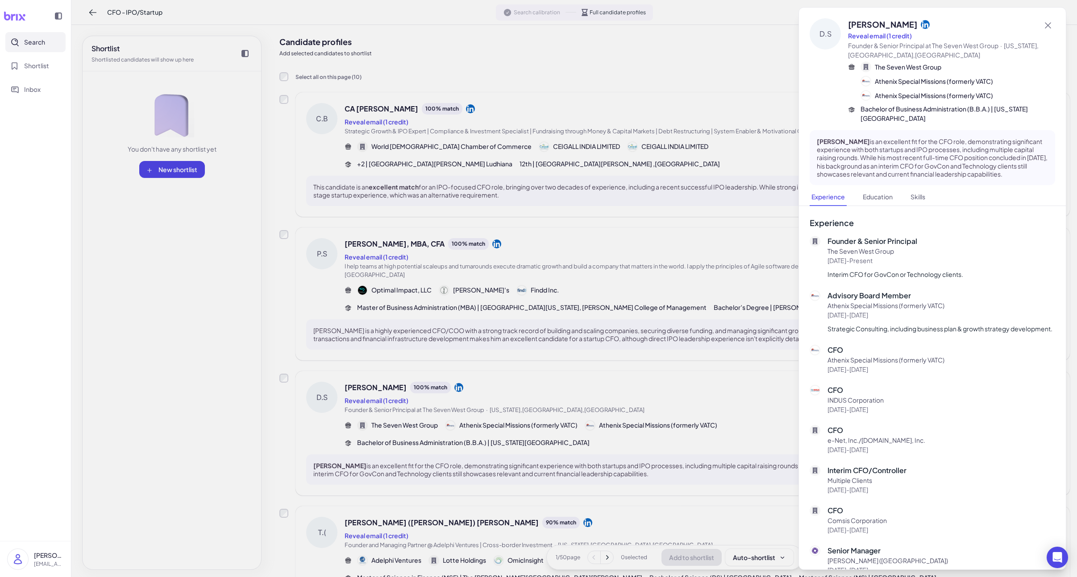
drag, startPoint x: 485, startPoint y: 452, endPoint x: 486, endPoint y: 463, distance: 11.2
click at [486, 451] on div at bounding box center [538, 288] width 1077 height 577
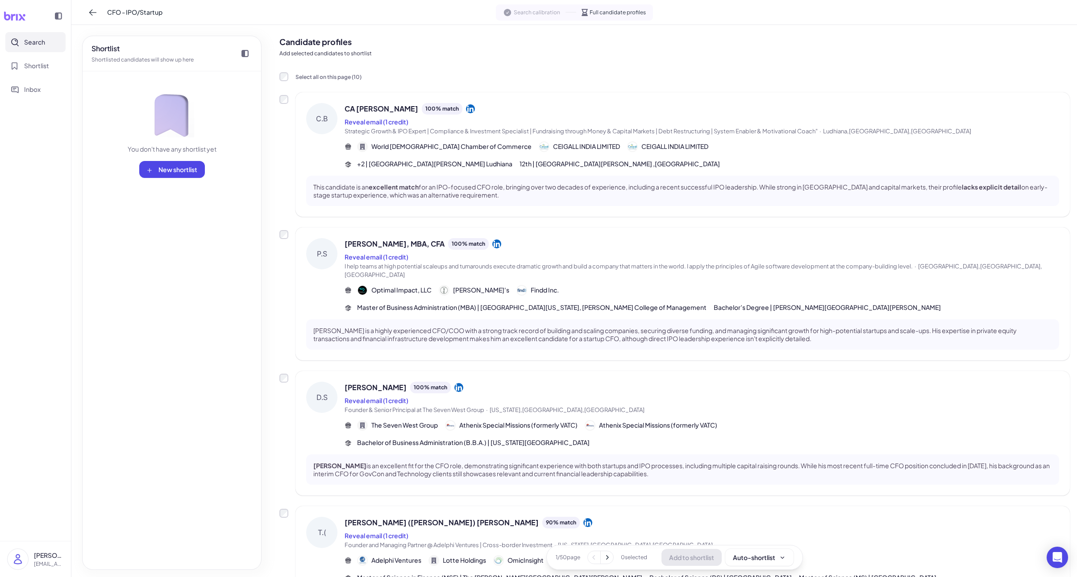
scroll to position [4, 0]
click at [500, 517] on div "[PERSON_NAME] ([PERSON_NAME]) [PERSON_NAME] 90 % match" at bounding box center [702, 523] width 714 height 12
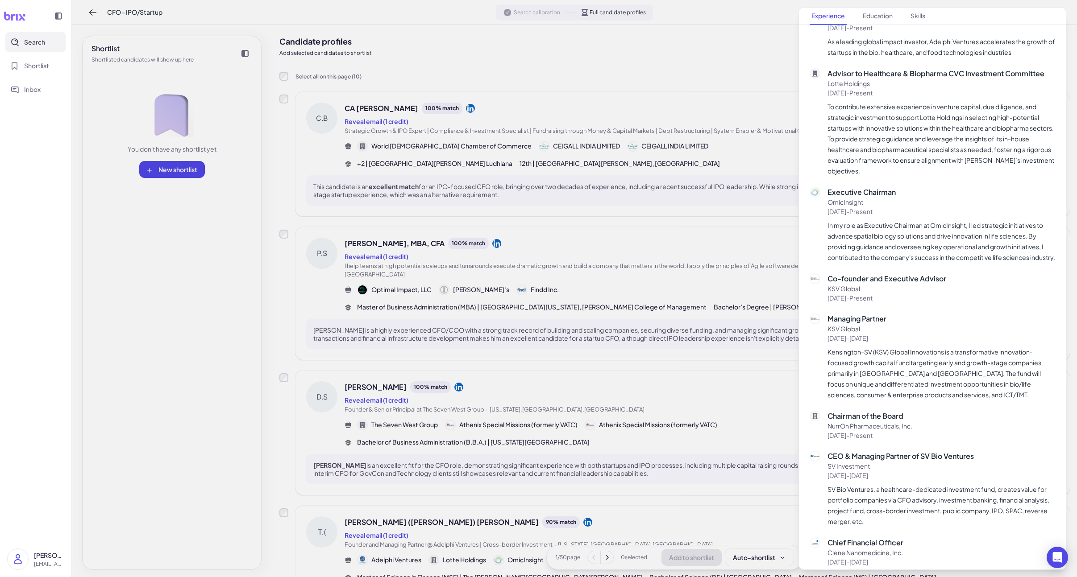
scroll to position [271, 0]
click at [627, 177] on div at bounding box center [538, 288] width 1077 height 577
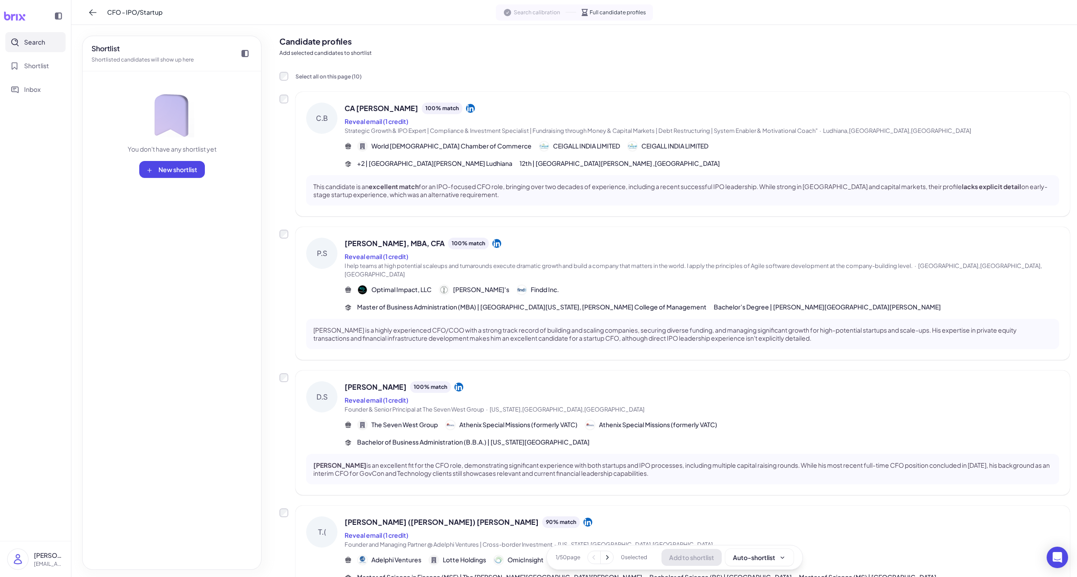
click at [631, 159] on div "+2 | [GEOGRAPHIC_DATA][PERSON_NAME] Ludhiana 12th | [GEOGRAPHIC_DATA][PERSON_NA…" at bounding box center [702, 163] width 714 height 9
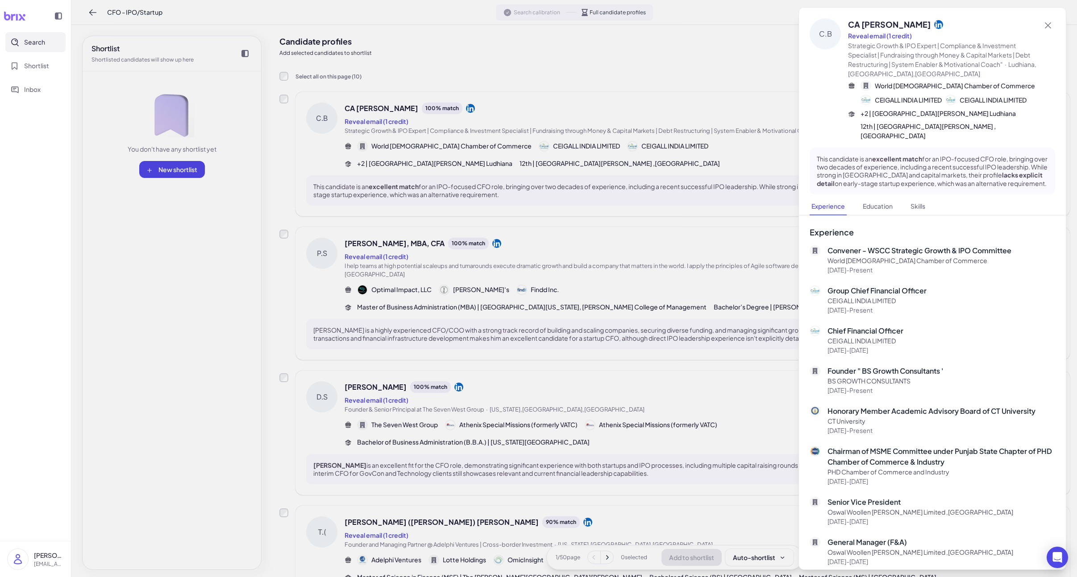
click at [598, 310] on div at bounding box center [538, 288] width 1077 height 577
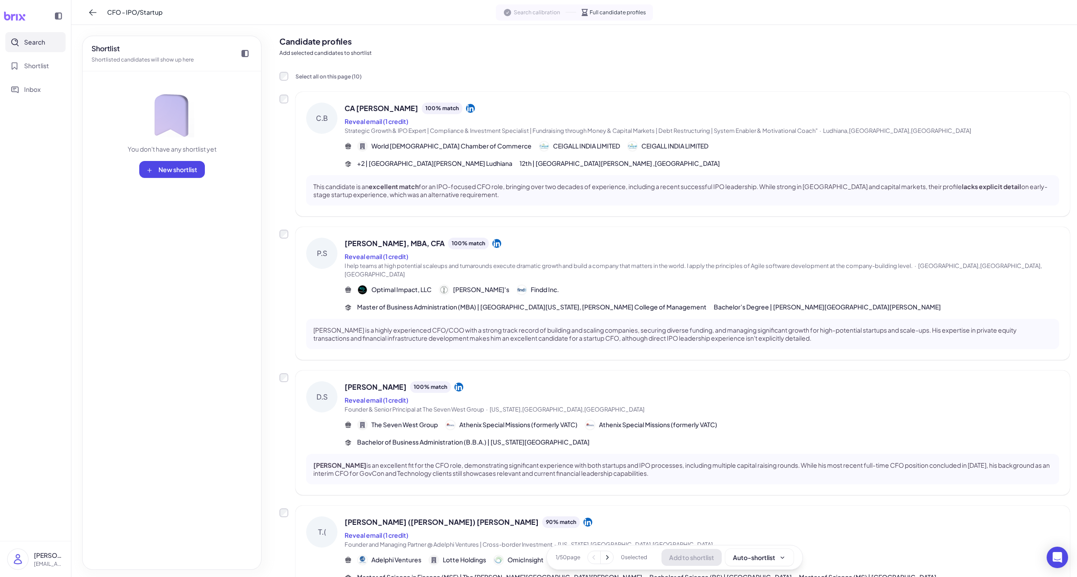
click at [636, 285] on div "Optimal Impact, LLC [PERSON_NAME]'s Findd Inc." at bounding box center [702, 290] width 714 height 11
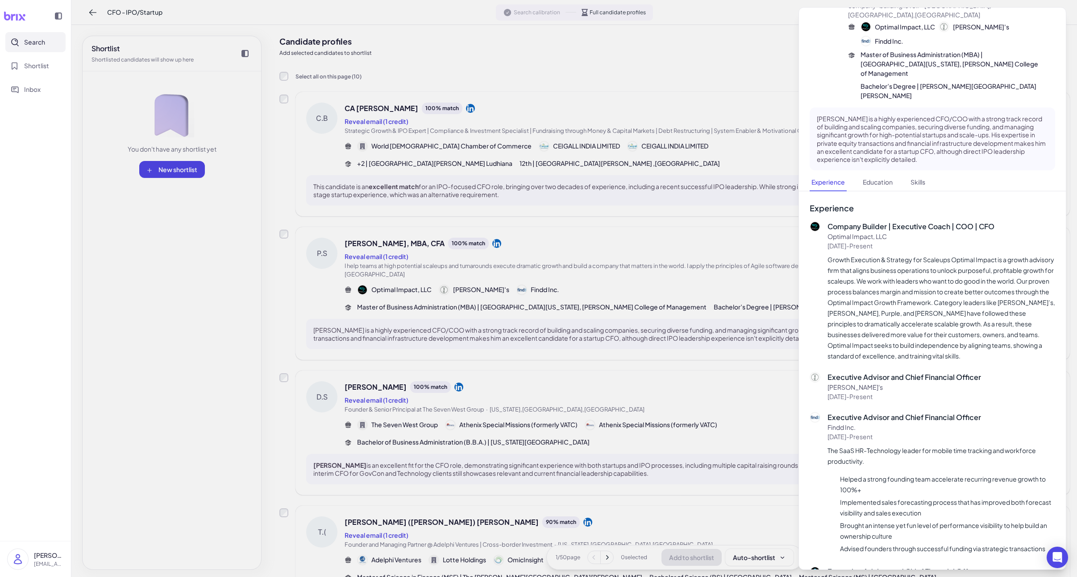
scroll to position [70, 0]
click at [638, 365] on div at bounding box center [538, 288] width 1077 height 577
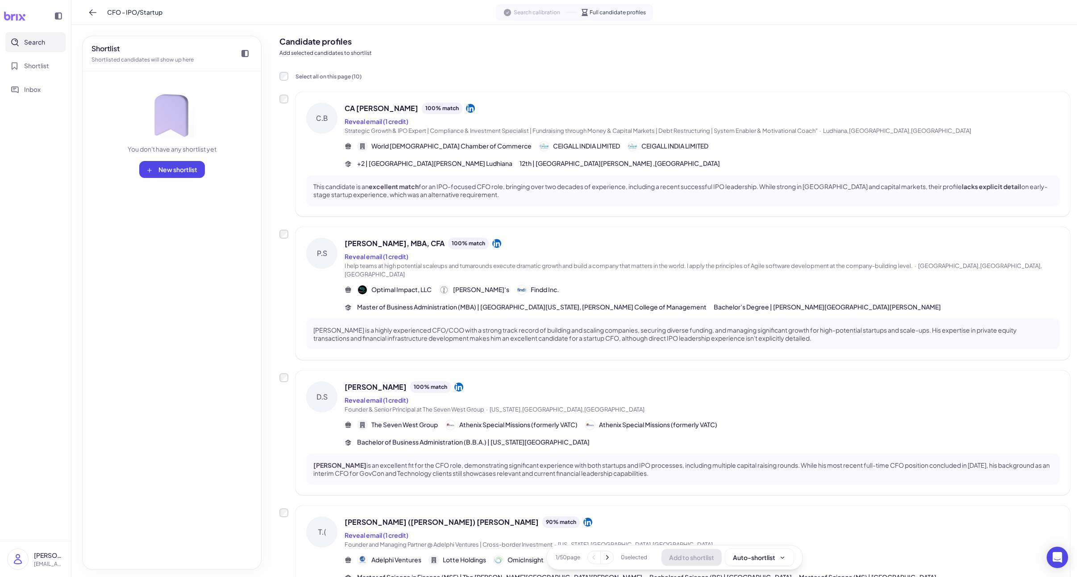
click at [635, 395] on div "Reveal email (1 credit)" at bounding box center [702, 400] width 714 height 11
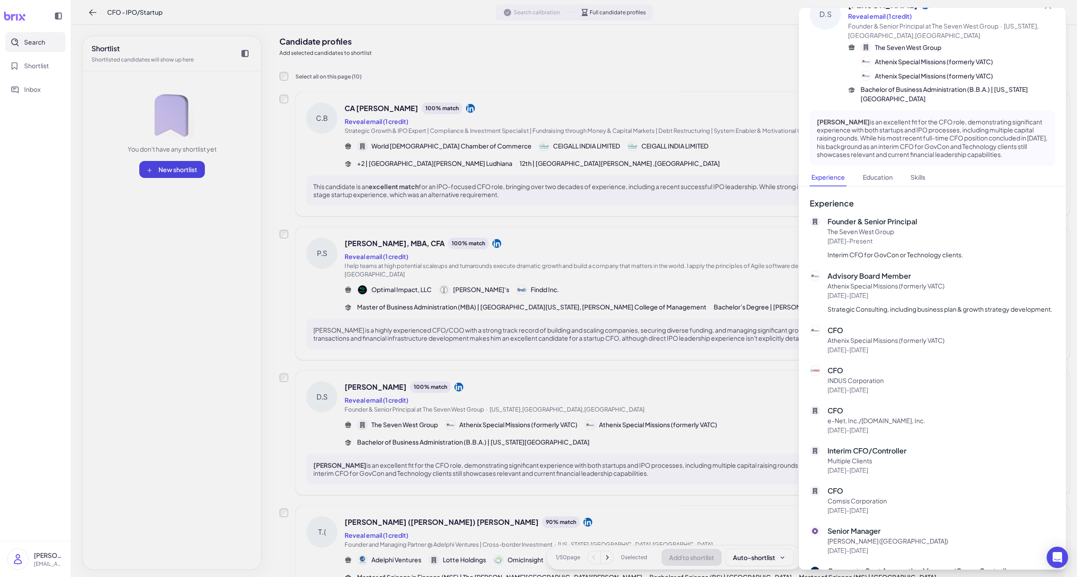
scroll to position [21, 0]
click at [544, 398] on div at bounding box center [538, 288] width 1077 height 577
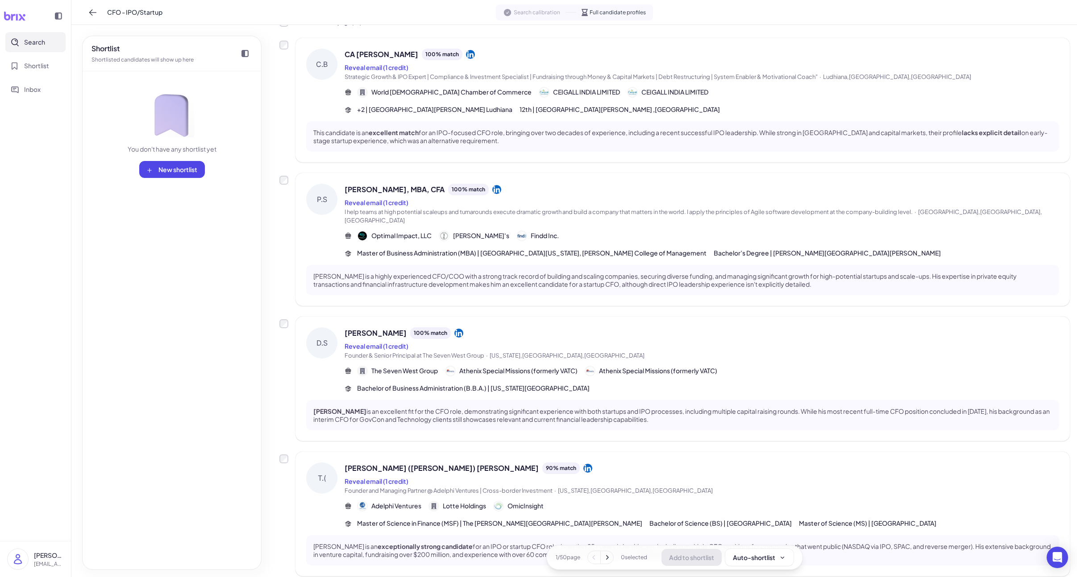
scroll to position [71, 0]
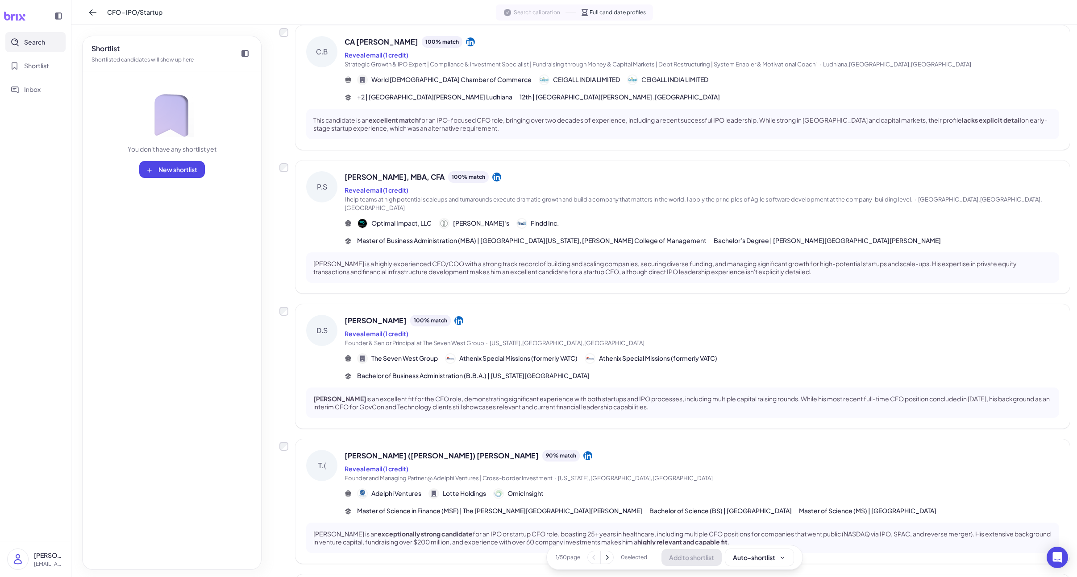
click at [549, 464] on div "Reveal email (1 credit)" at bounding box center [702, 469] width 714 height 11
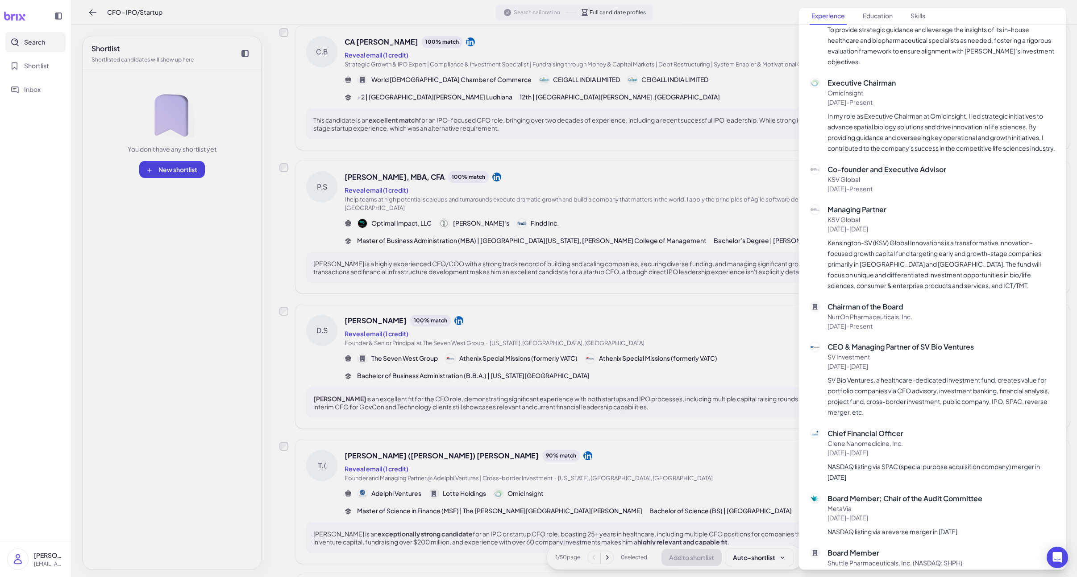
scroll to position [385, 0]
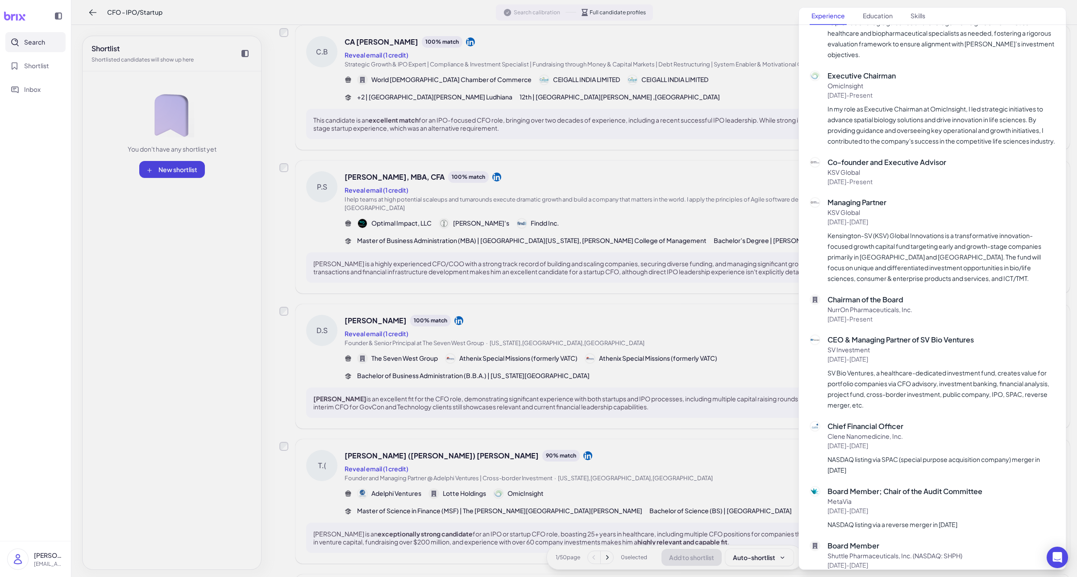
drag, startPoint x: 577, startPoint y: 394, endPoint x: 581, endPoint y: 404, distance: 11.2
click at [577, 394] on div at bounding box center [538, 288] width 1077 height 577
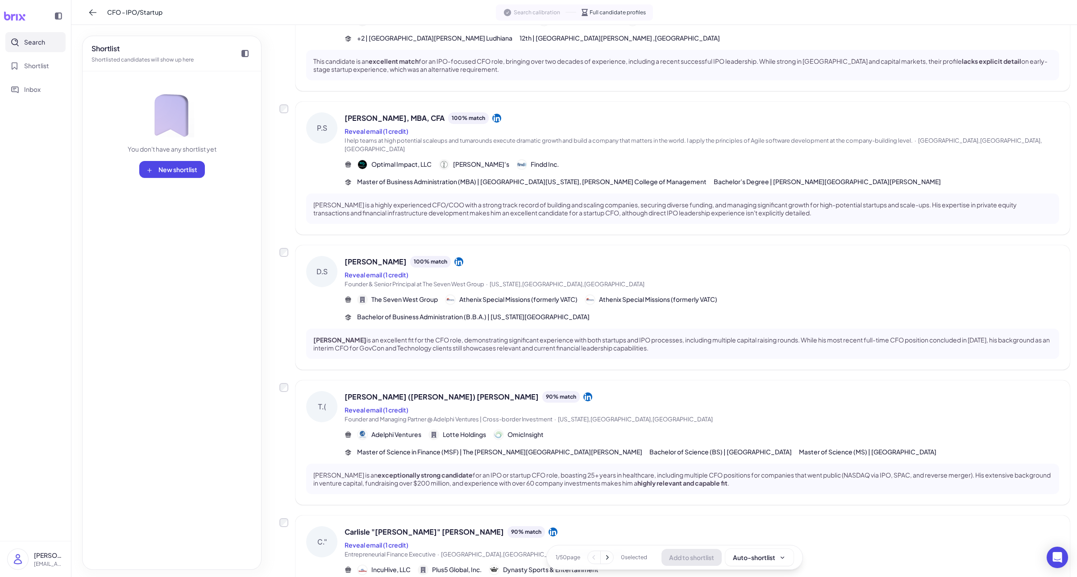
scroll to position [133, 0]
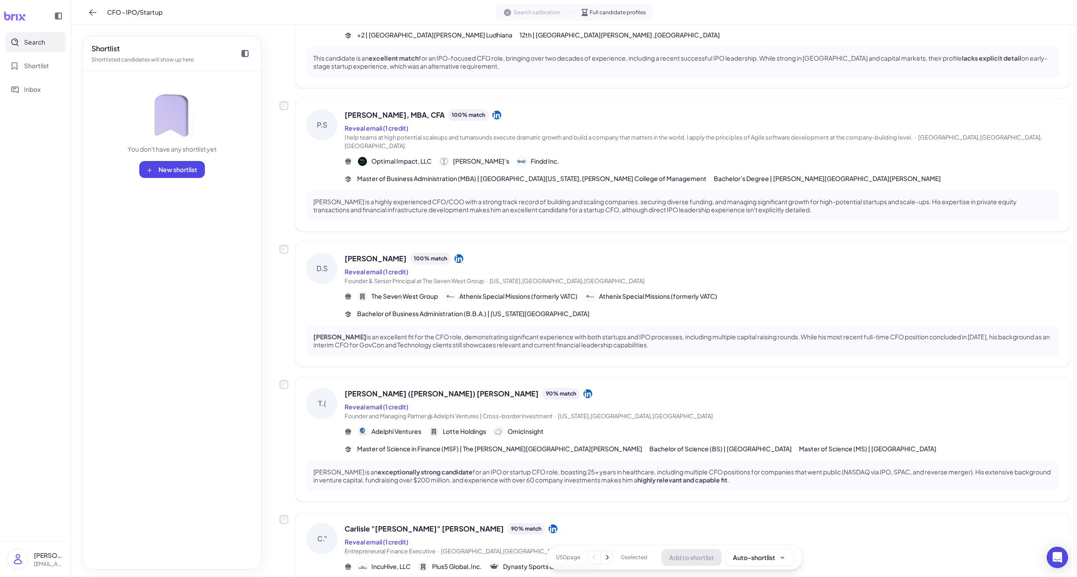
click at [615, 431] on div "[PERSON_NAME] ([PERSON_NAME]) [PERSON_NAME] 90 % match Reveal email (1 credit) …" at bounding box center [702, 421] width 714 height 66
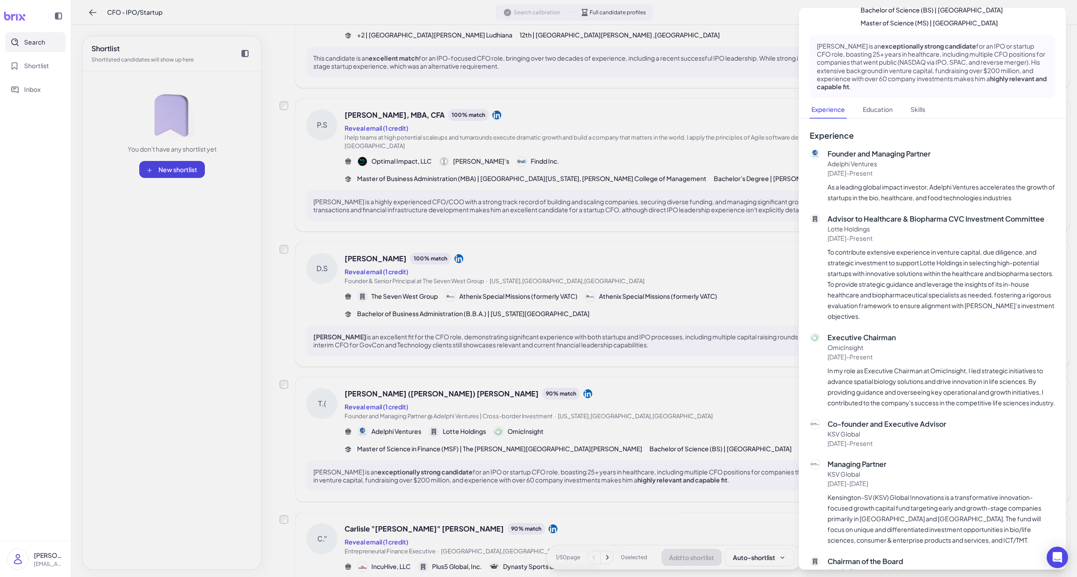
scroll to position [129, 0]
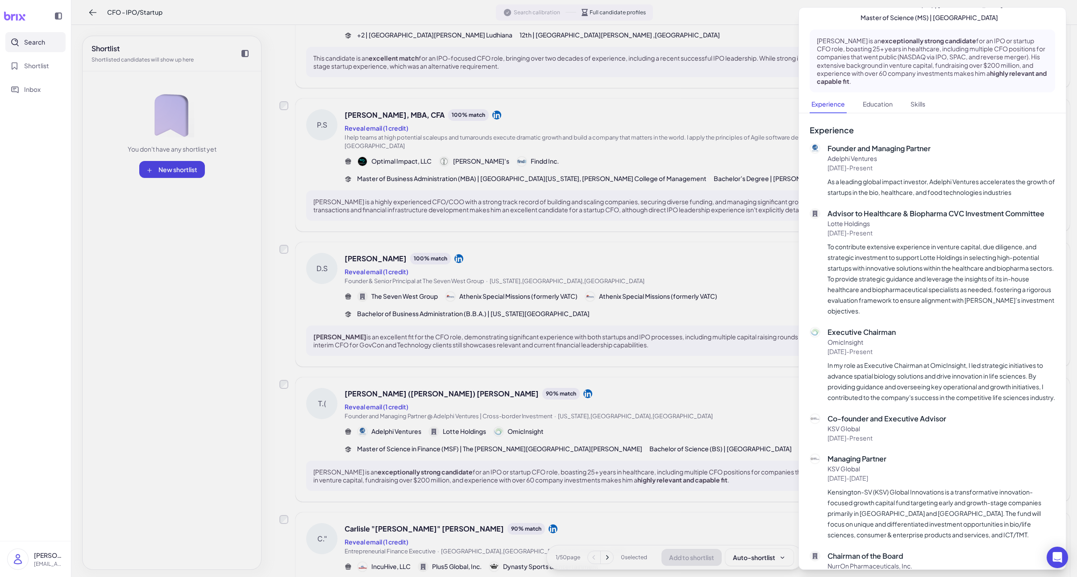
click at [567, 375] on div at bounding box center [538, 288] width 1077 height 577
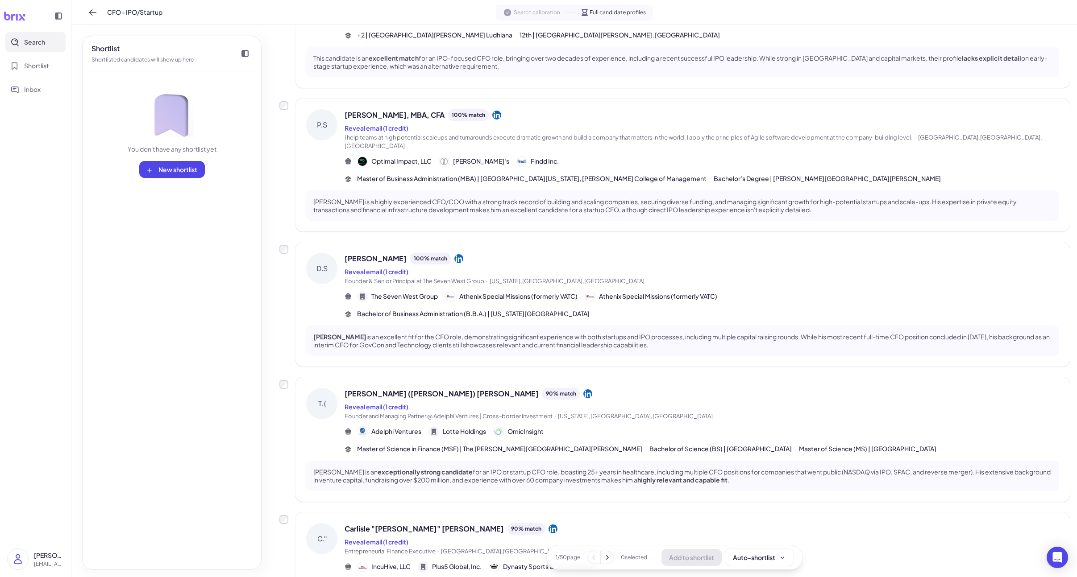
click at [625, 292] on span "Athenix Special Missions (formerly VATC)" at bounding box center [658, 296] width 118 height 9
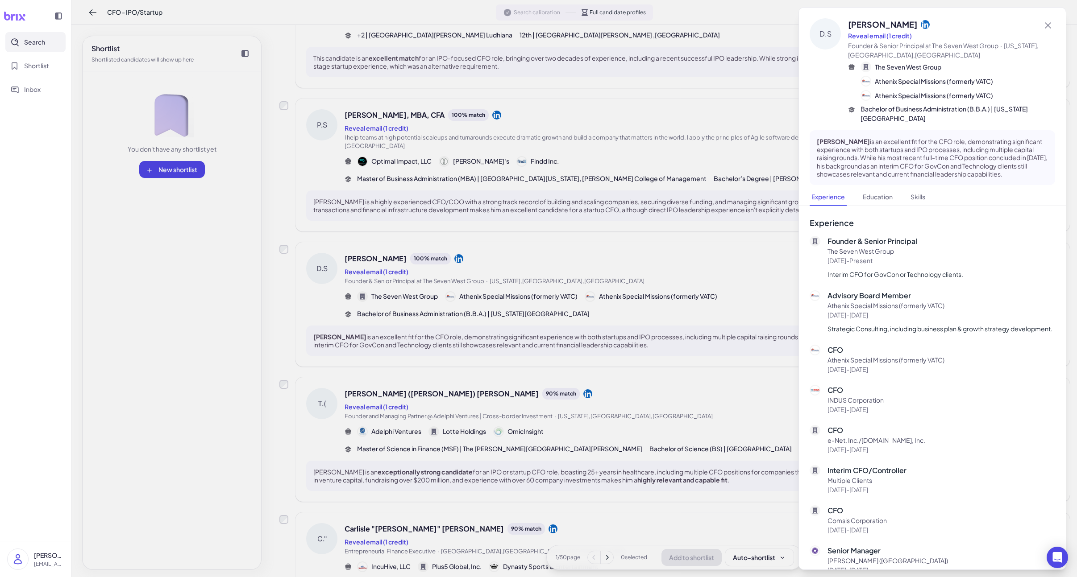
scroll to position [20, 0]
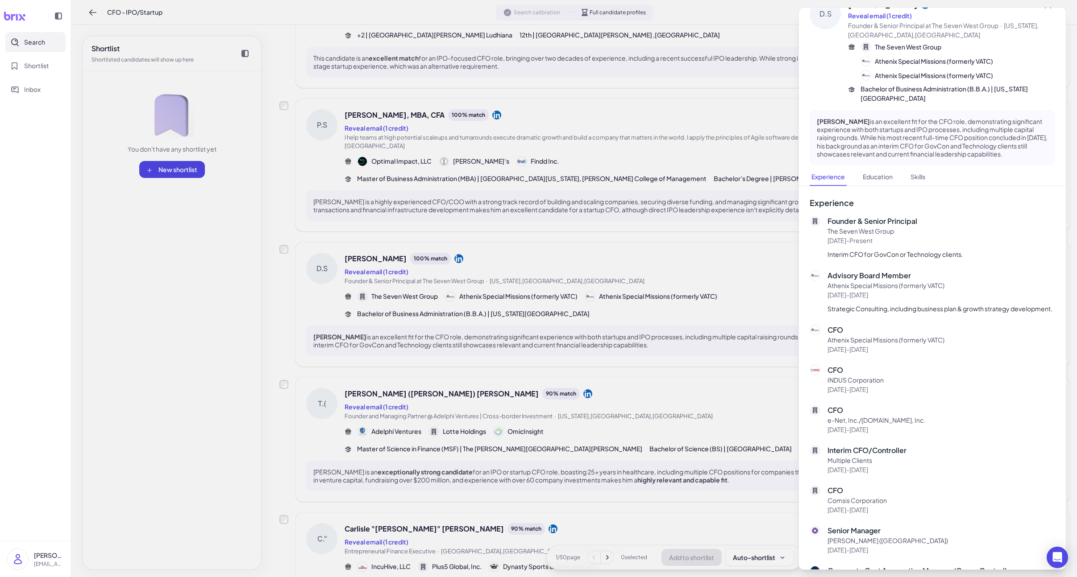
drag, startPoint x: 604, startPoint y: 439, endPoint x: 598, endPoint y: 451, distance: 13.6
click at [604, 439] on div at bounding box center [538, 288] width 1077 height 577
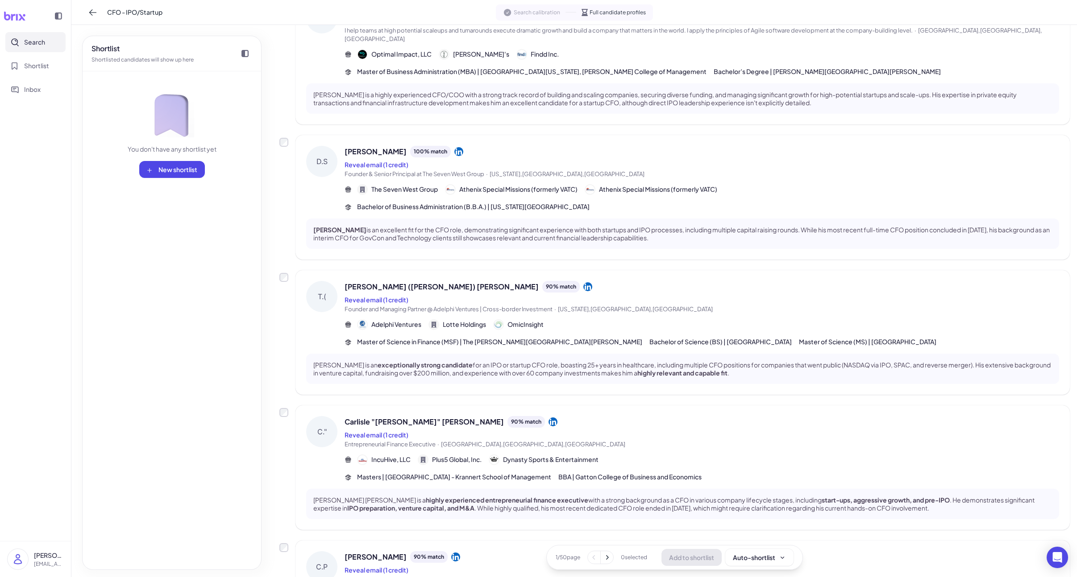
click at [605, 457] on div "Carlisle "[PERSON_NAME]" [PERSON_NAME] 90 % match Reveal email (1 credit) Entre…" at bounding box center [702, 449] width 714 height 66
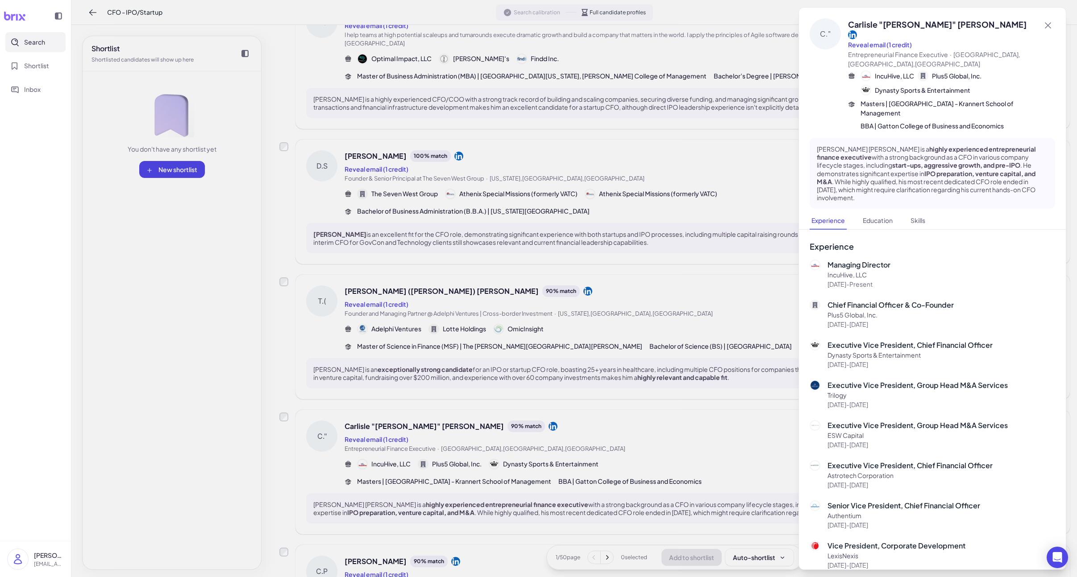
click at [605, 457] on div at bounding box center [538, 288] width 1077 height 577
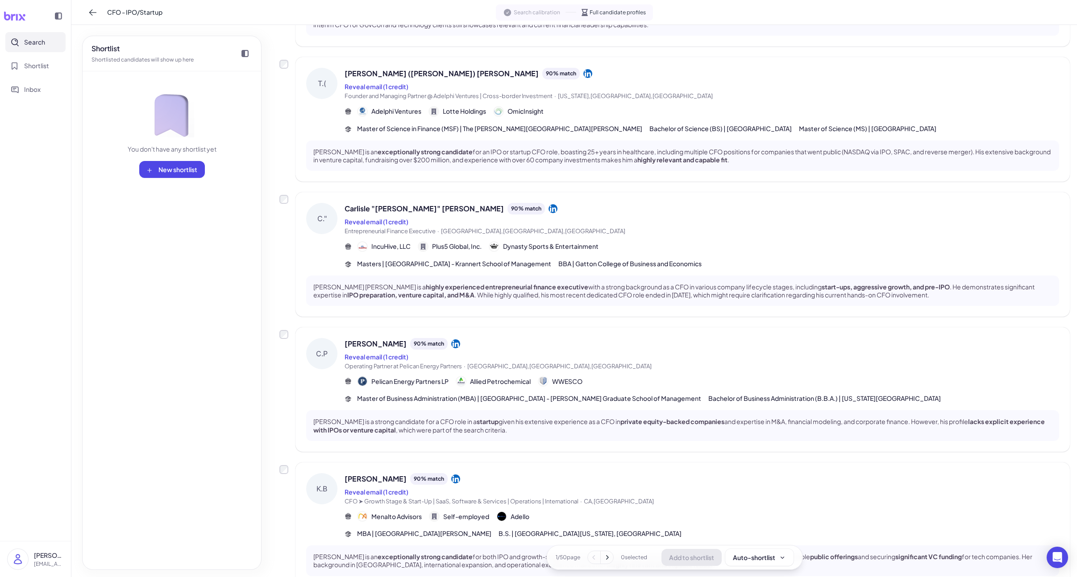
scroll to position [478, 0]
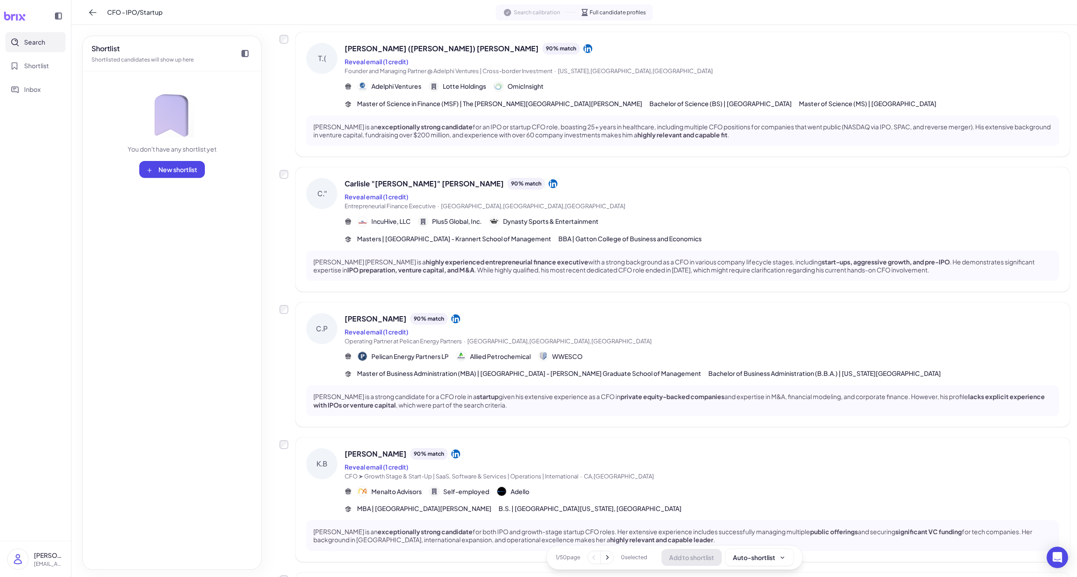
click at [637, 386] on div "[PERSON_NAME] is a strong candidate for a CFO role in a startup given his exten…" at bounding box center [682, 401] width 753 height 30
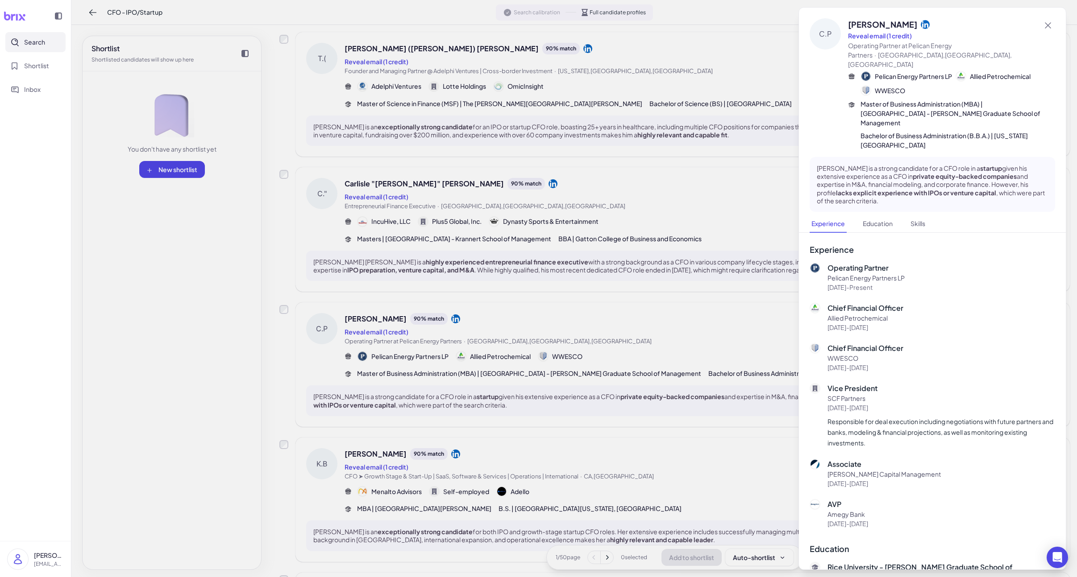
click at [637, 382] on div at bounding box center [538, 288] width 1077 height 577
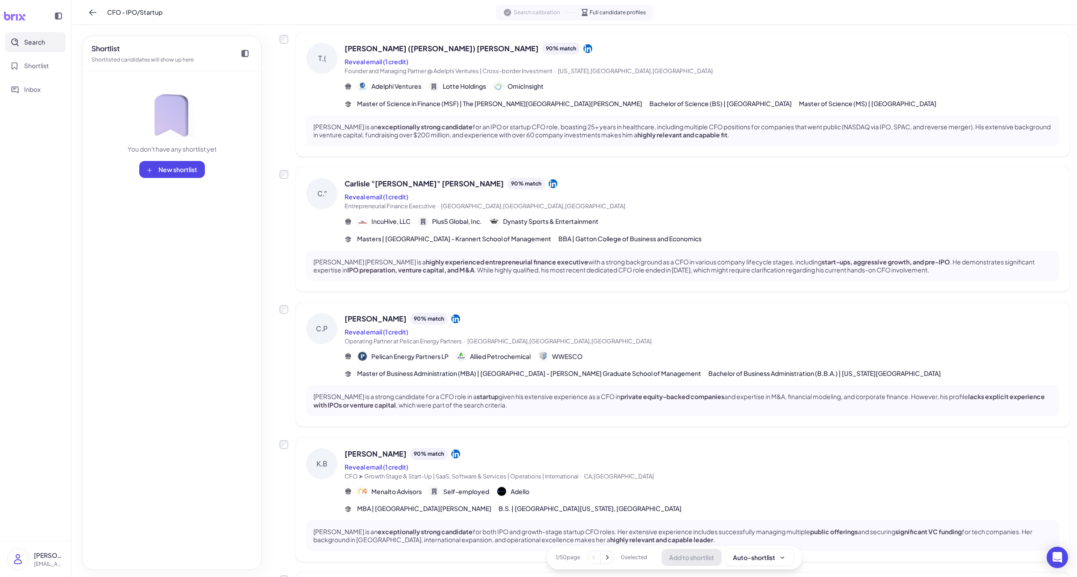
click at [672, 353] on div "Pelican Energy Partners LP Allied Petrochemical WWESCO" at bounding box center [702, 356] width 714 height 11
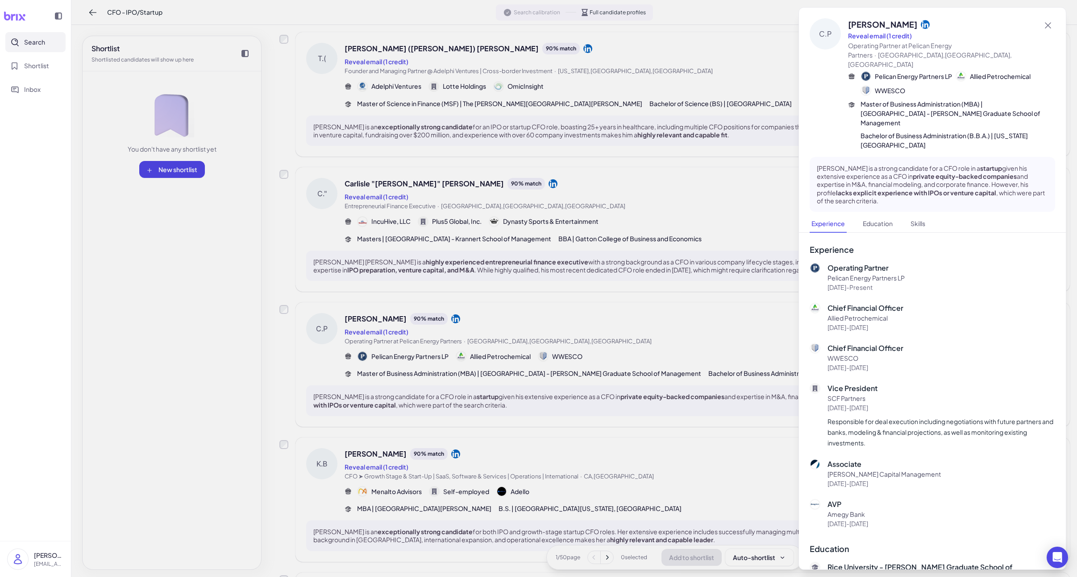
click at [672, 353] on div at bounding box center [538, 288] width 1077 height 577
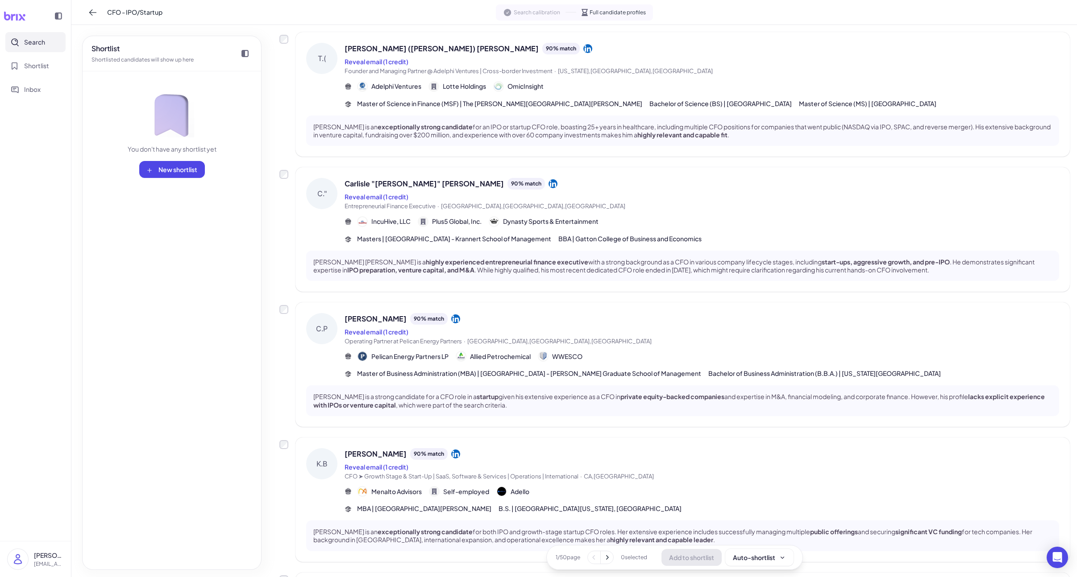
click at [641, 438] on div "[PERSON_NAME] 90 % match Reveal email (1 credit) CFO ➤ Growth Stage & Start-Up …" at bounding box center [682, 500] width 774 height 125
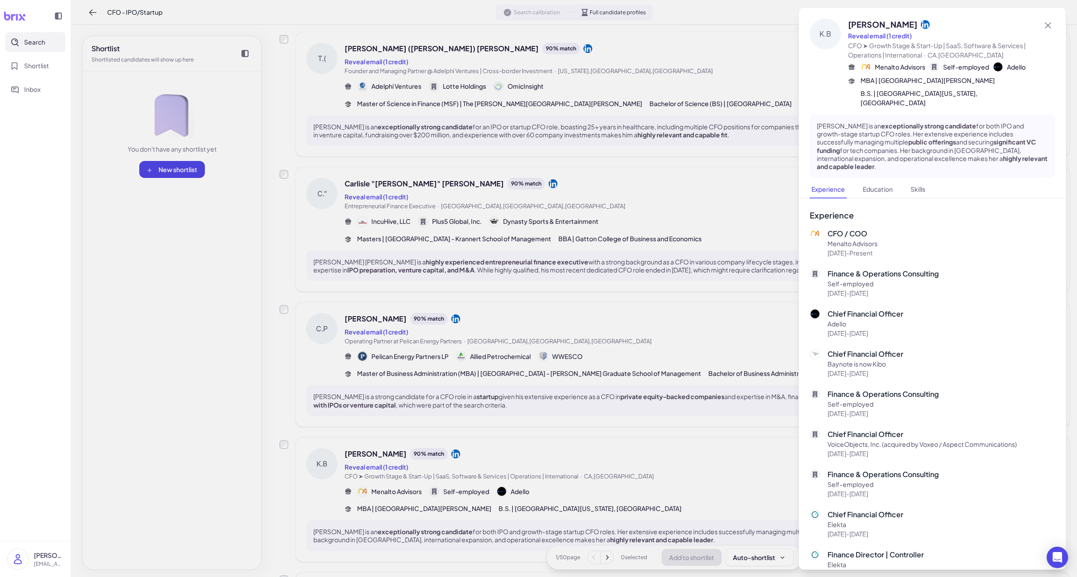
click at [639, 436] on div at bounding box center [538, 288] width 1077 height 577
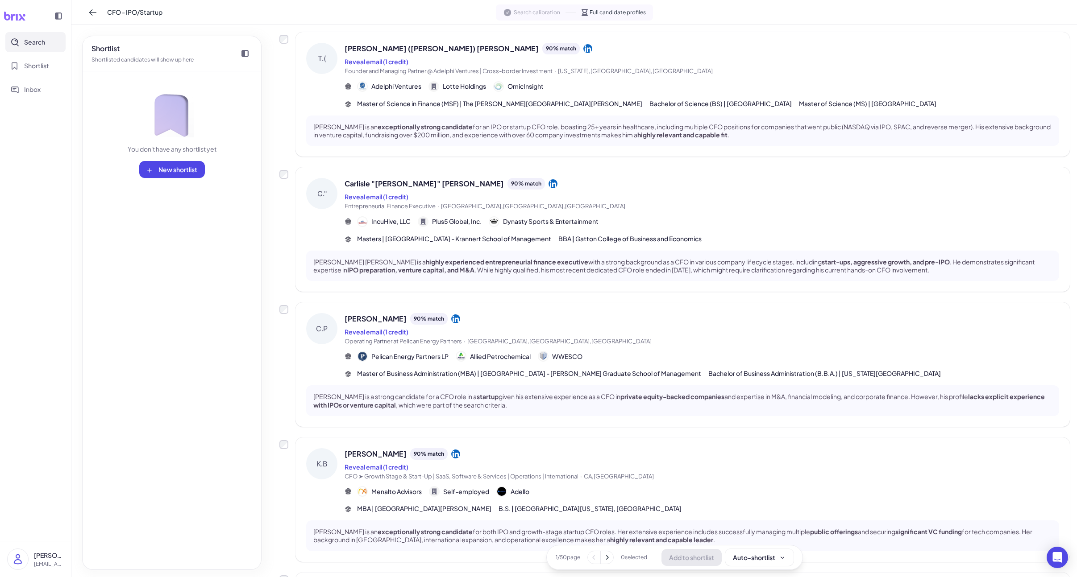
click at [17, 15] on icon at bounding box center [14, 16] width 21 height 9
click at [22, 34] on button "Search" at bounding box center [35, 42] width 60 height 20
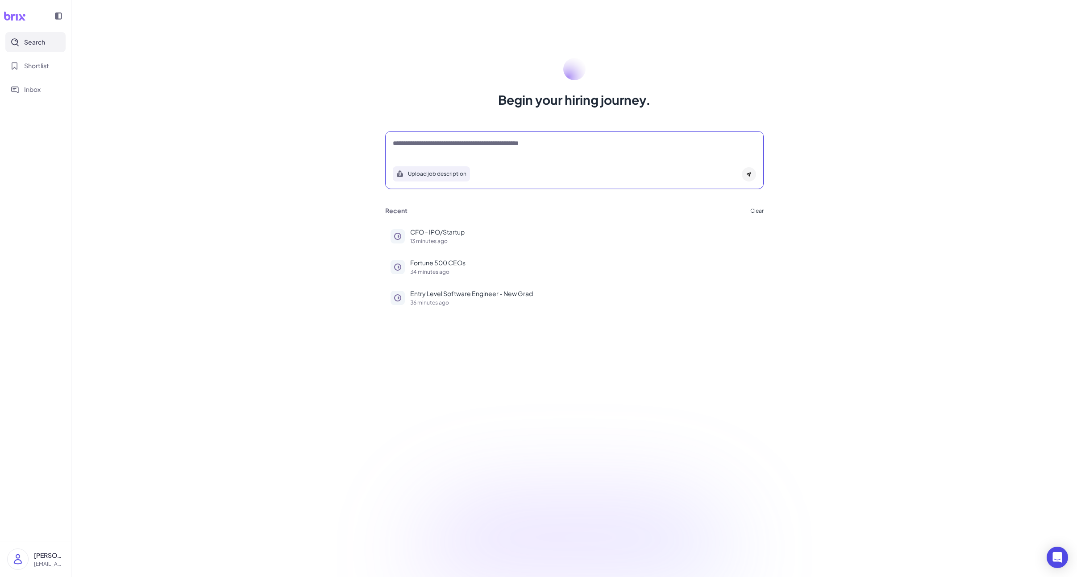
click at [508, 140] on textarea at bounding box center [574, 144] width 363 height 11
paste textarea "**********"
type textarea "**********"
click at [759, 176] on div "**********" at bounding box center [574, 160] width 378 height 58
click at [752, 175] on div at bounding box center [749, 174] width 14 height 14
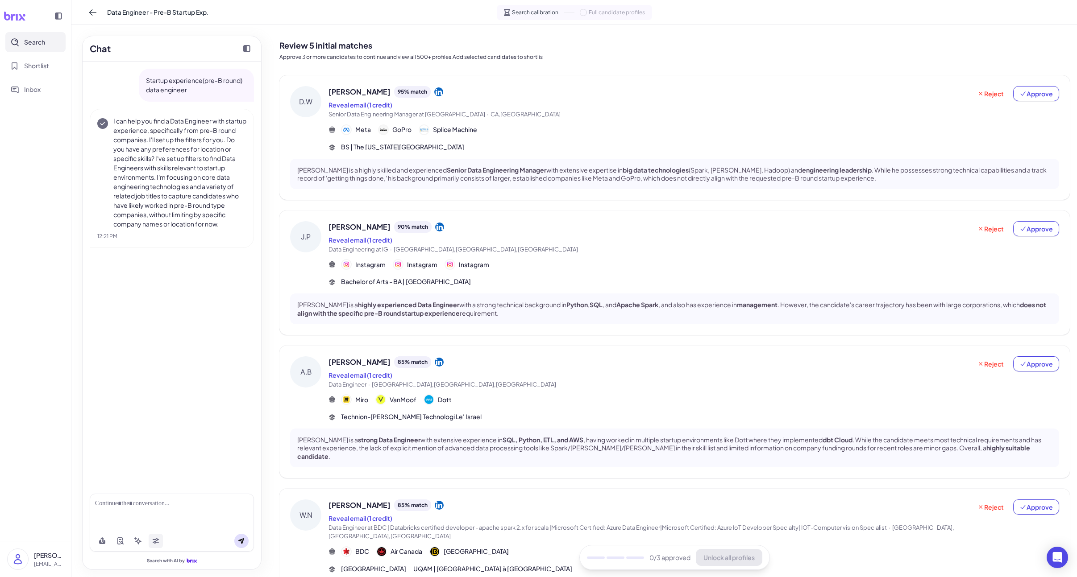
click at [152, 543] on icon at bounding box center [155, 541] width 7 height 7
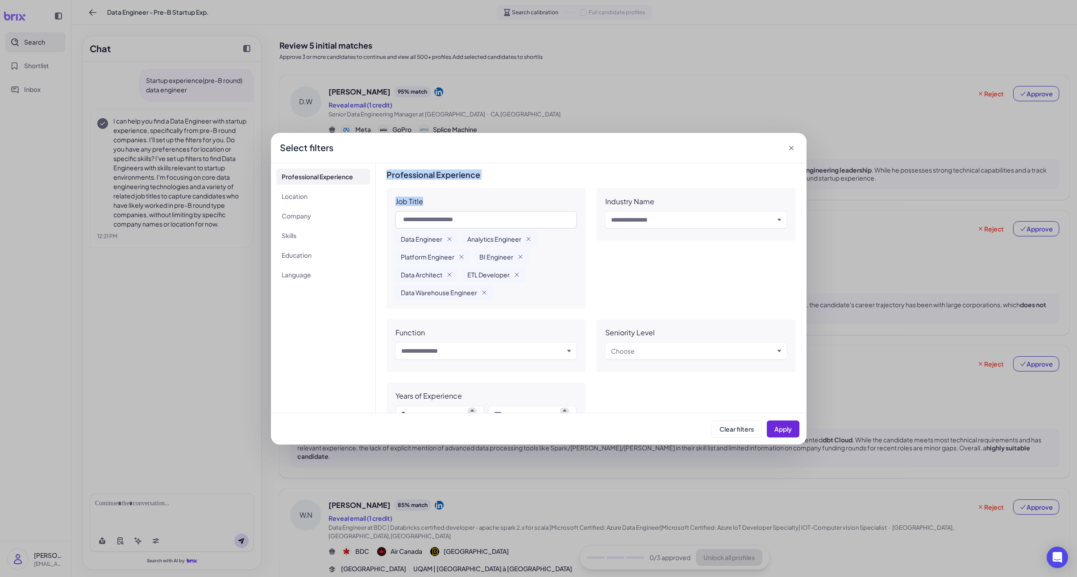
drag, startPoint x: 388, startPoint y: 179, endPoint x: 450, endPoint y: 210, distance: 69.5
click at [450, 210] on div "Professional Experience Job Title Data Engineer Analytics Engineer Platform Eng…" at bounding box center [590, 301] width 409 height 262
click at [399, 198] on div "Job Title" at bounding box center [409, 201] width 28 height 9
drag, startPoint x: 400, startPoint y: 203, endPoint x: 525, endPoint y: 202, distance: 125.4
click at [532, 270] on div "Job Title Data Engineer Analytics Engineer Platform Engineer BI Engineer Data A…" at bounding box center [485, 248] width 199 height 120
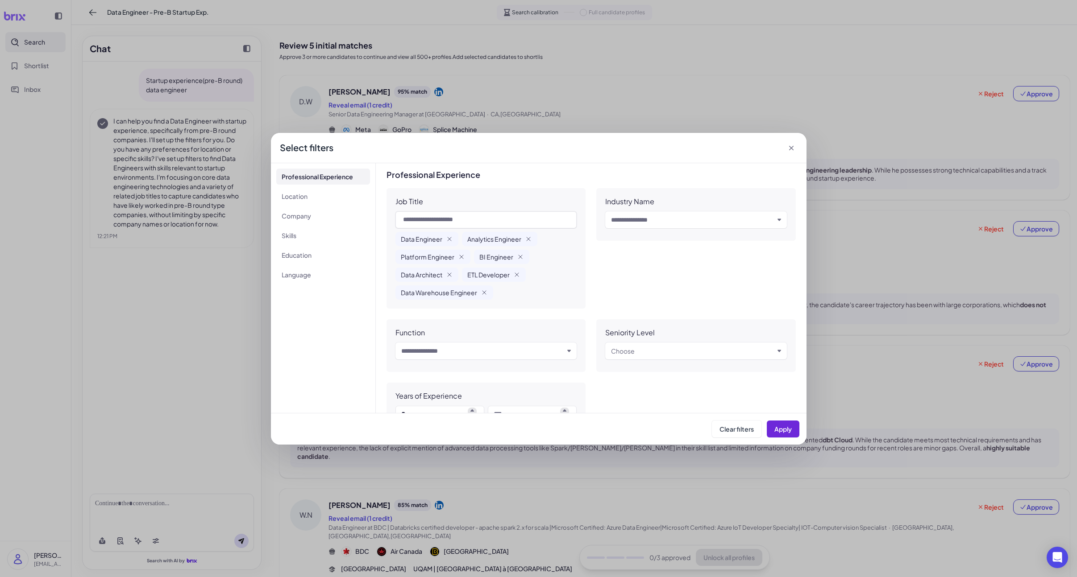
drag, startPoint x: 520, startPoint y: 196, endPoint x: 517, endPoint y: 202, distance: 6.2
click at [520, 197] on div "Job Title" at bounding box center [486, 201] width 182 height 9
click at [440, 208] on div "Job Title Data Engineer Analytics Engineer Platform Engineer BI Engineer Data A…" at bounding box center [485, 248] width 199 height 120
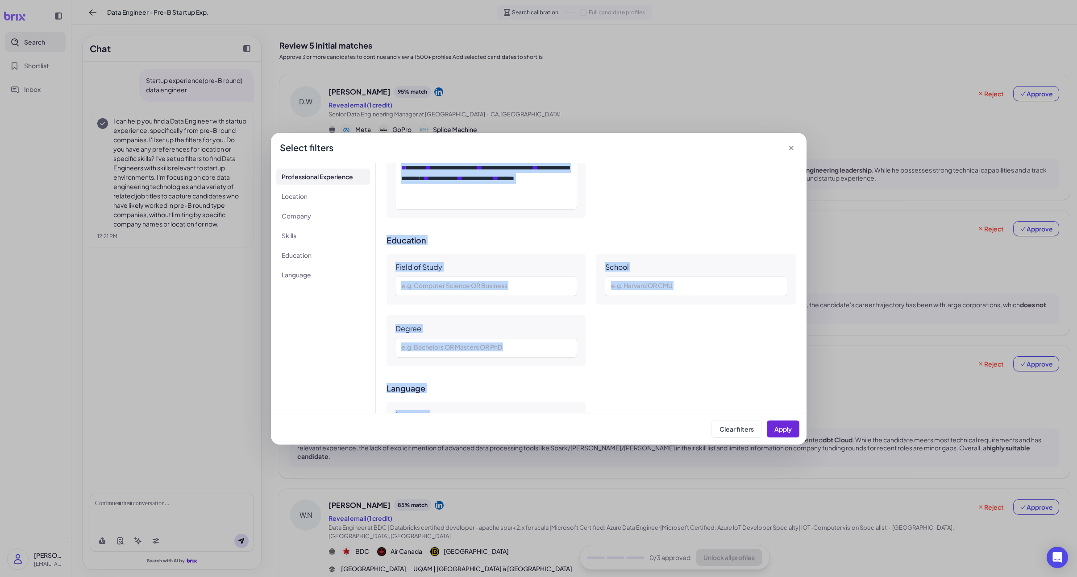
scroll to position [659, 0]
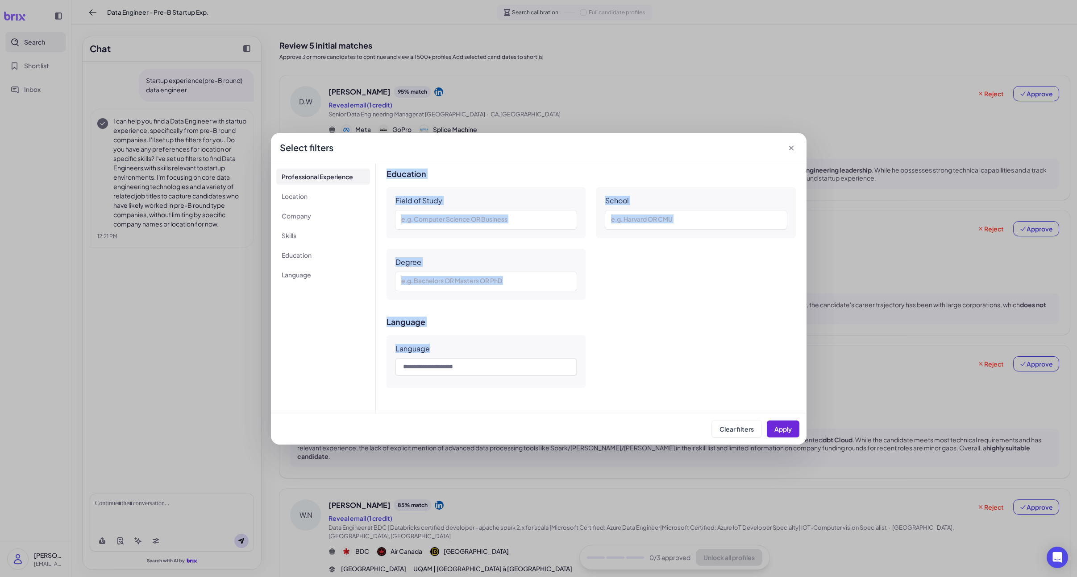
drag, startPoint x: 394, startPoint y: 200, endPoint x: 690, endPoint y: 416, distance: 366.8
click at [690, 416] on div "**********" at bounding box center [539, 289] width 536 height 312
copy div "**********"
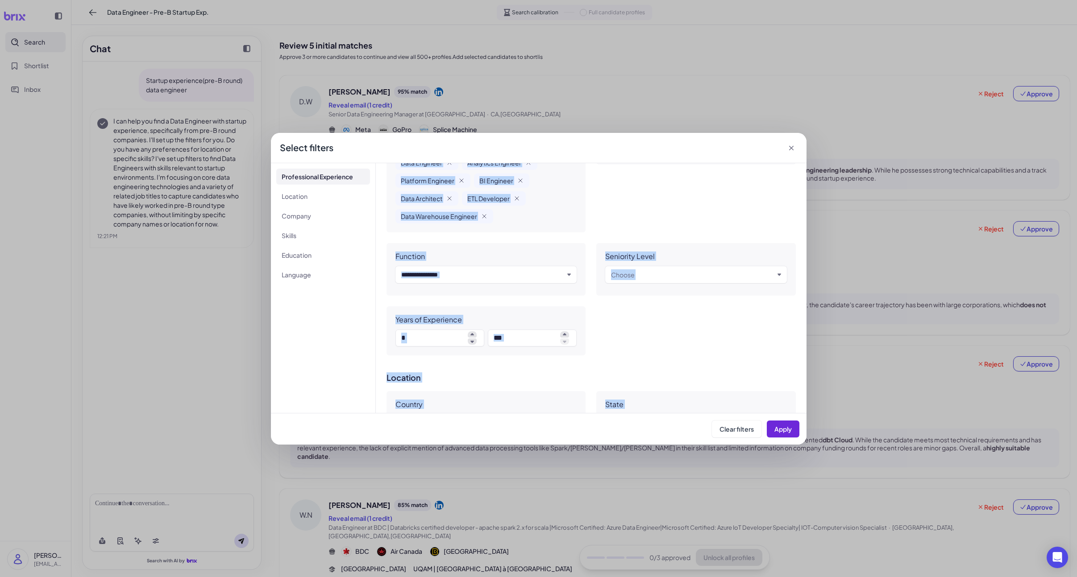
scroll to position [0, 0]
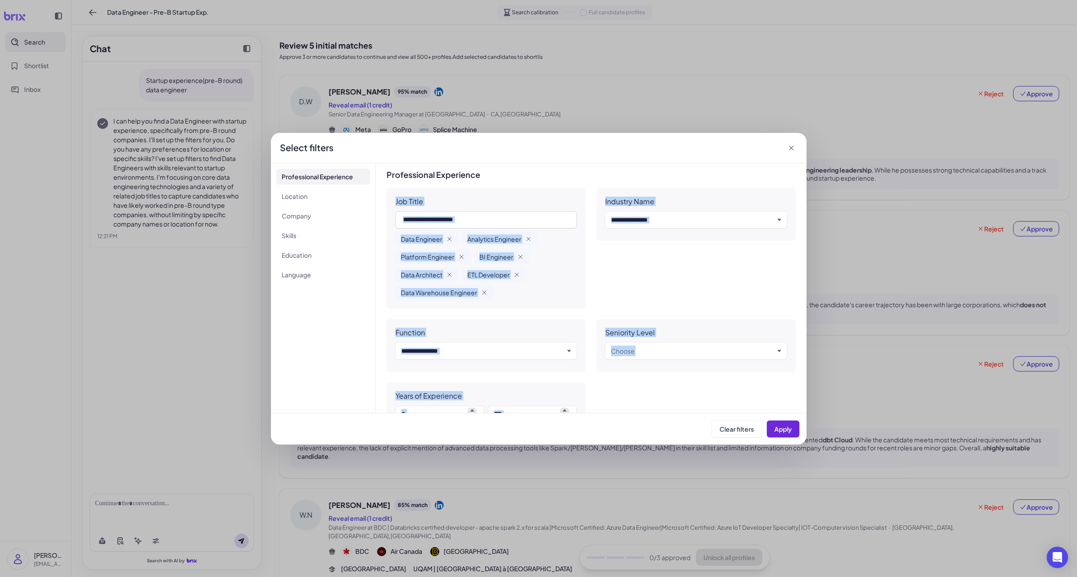
click at [532, 298] on div "Data Engineer Analytics Engineer Platform Engineer BI Engineer Data Architect E…" at bounding box center [486, 266] width 182 height 68
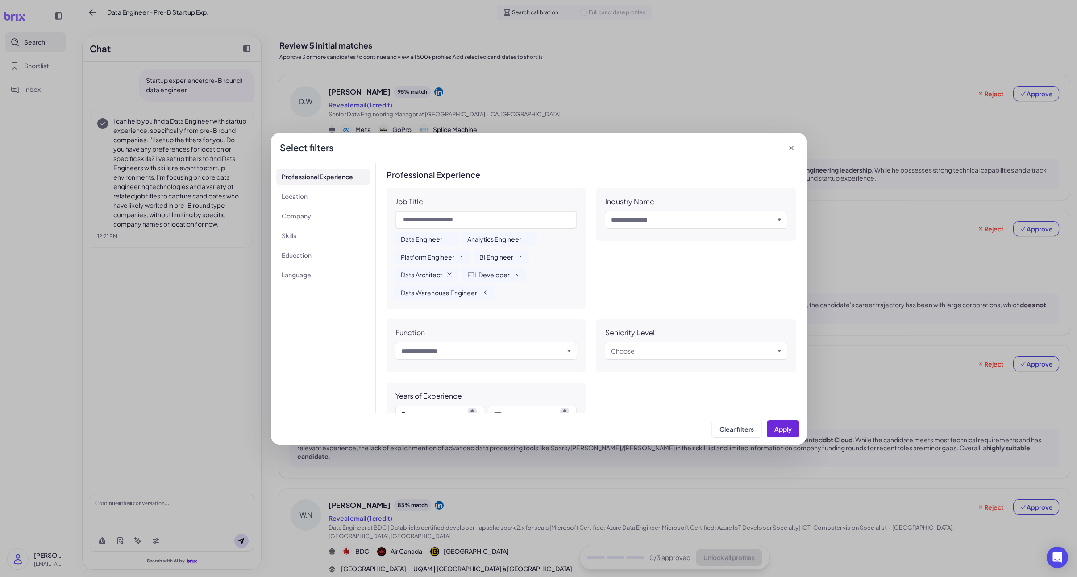
click at [796, 153] on div "Select filters" at bounding box center [539, 148] width 536 height 30
click at [793, 150] on icon at bounding box center [791, 148] width 9 height 9
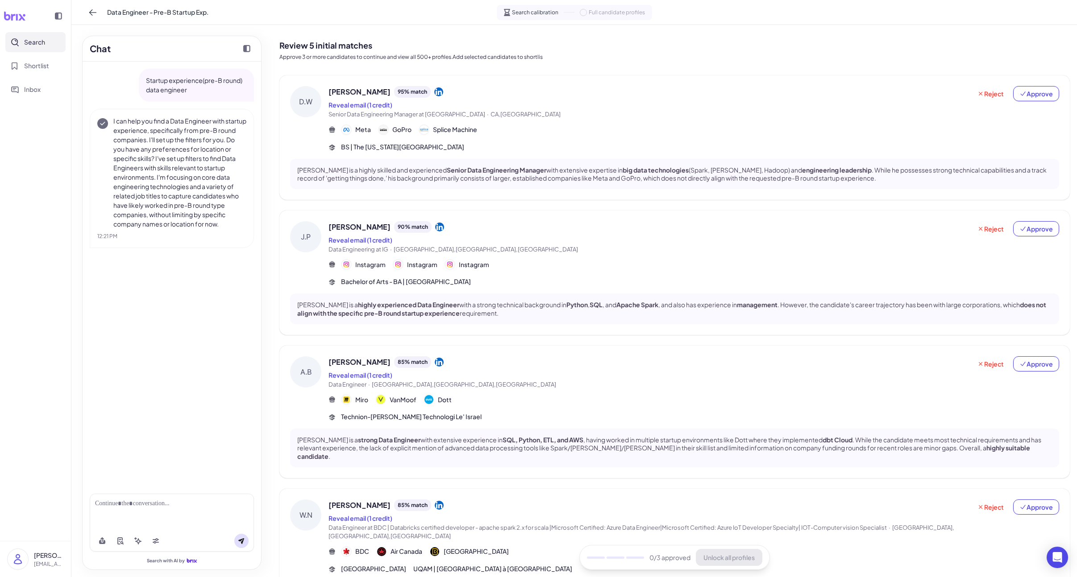
click at [715, 145] on div "BS | The [US_STATE][GEOGRAPHIC_DATA]" at bounding box center [693, 146] width 731 height 9
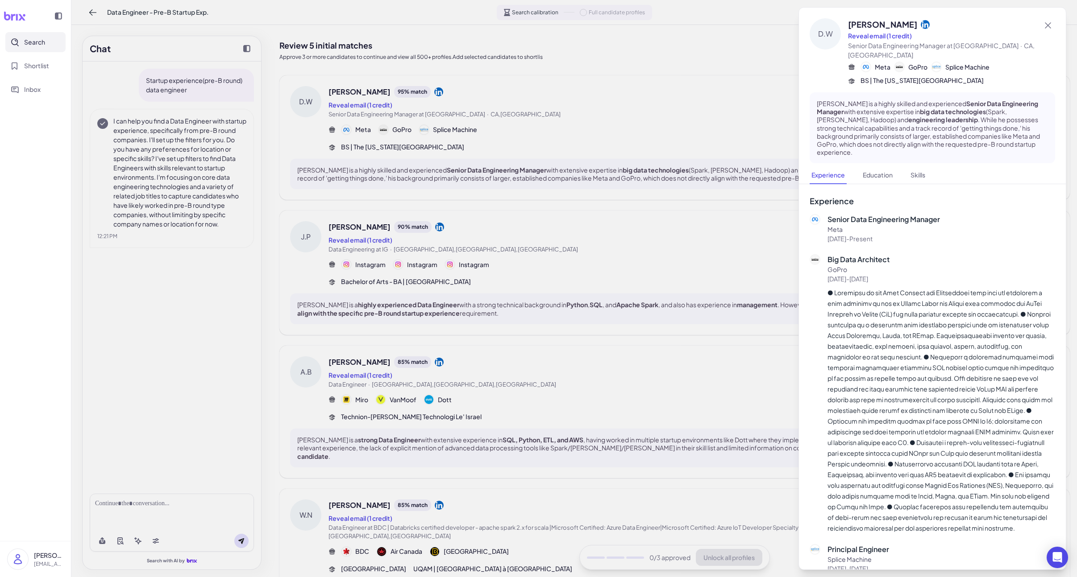
click at [662, 247] on div at bounding box center [538, 288] width 1077 height 577
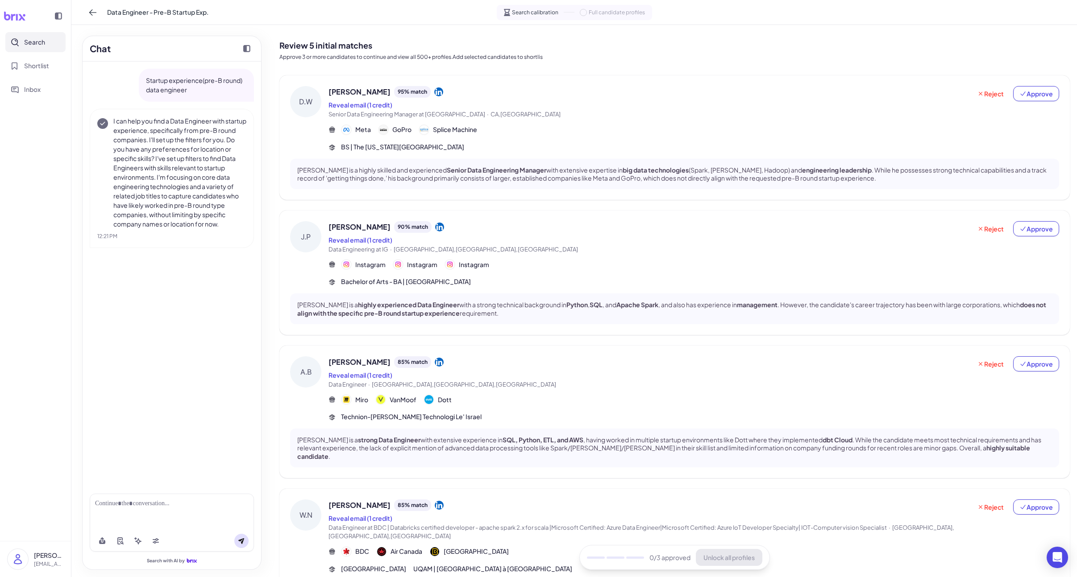
click at [601, 296] on div "[PERSON_NAME] is a highly experienced Data Engineer with a strong technical bac…" at bounding box center [674, 309] width 769 height 30
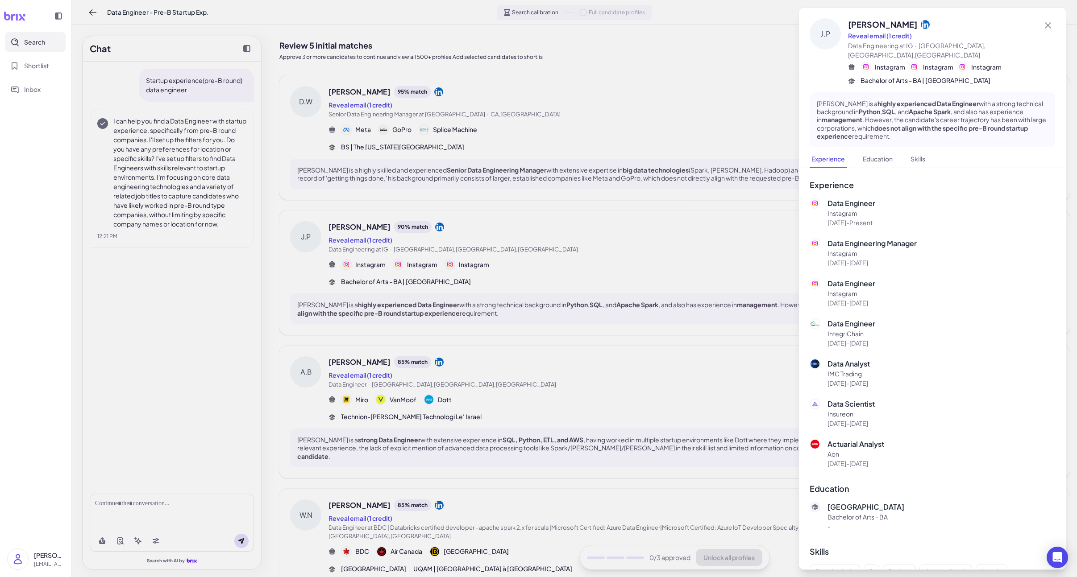
click at [602, 295] on div at bounding box center [538, 288] width 1077 height 577
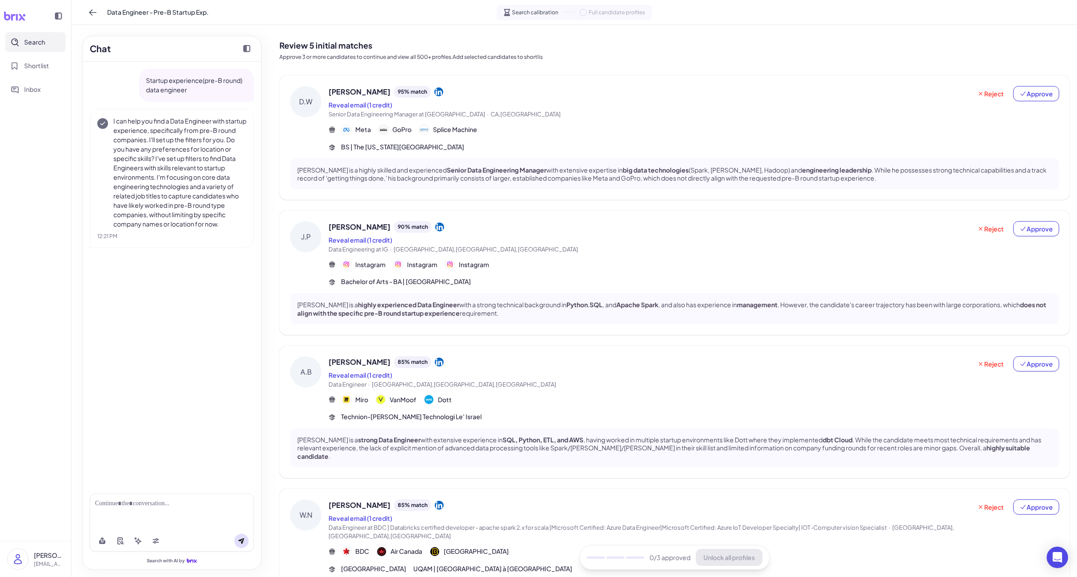
click at [644, 156] on div "[PERSON_NAME] [PERSON_NAME] 95 % match Reveal email (1 credit) Senior Data Engi…" at bounding box center [674, 137] width 790 height 125
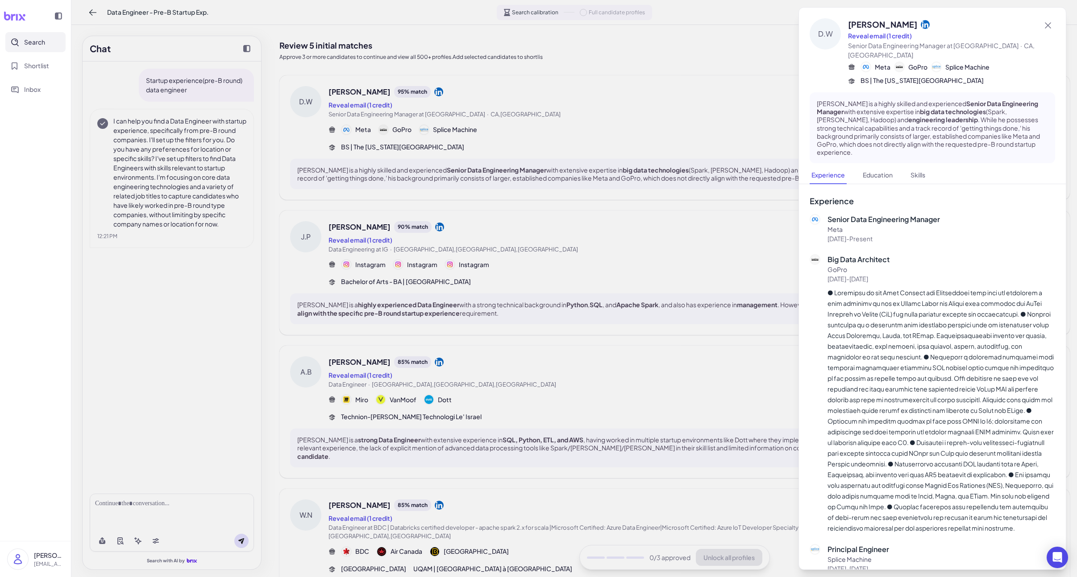
click at [575, 236] on div at bounding box center [538, 288] width 1077 height 577
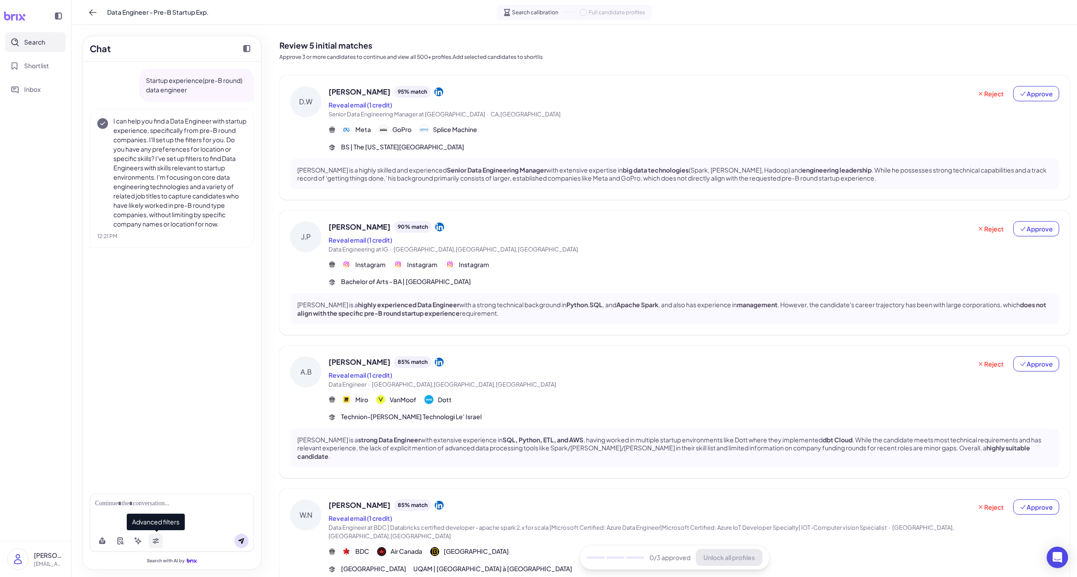
click at [159, 542] on button at bounding box center [156, 541] width 14 height 14
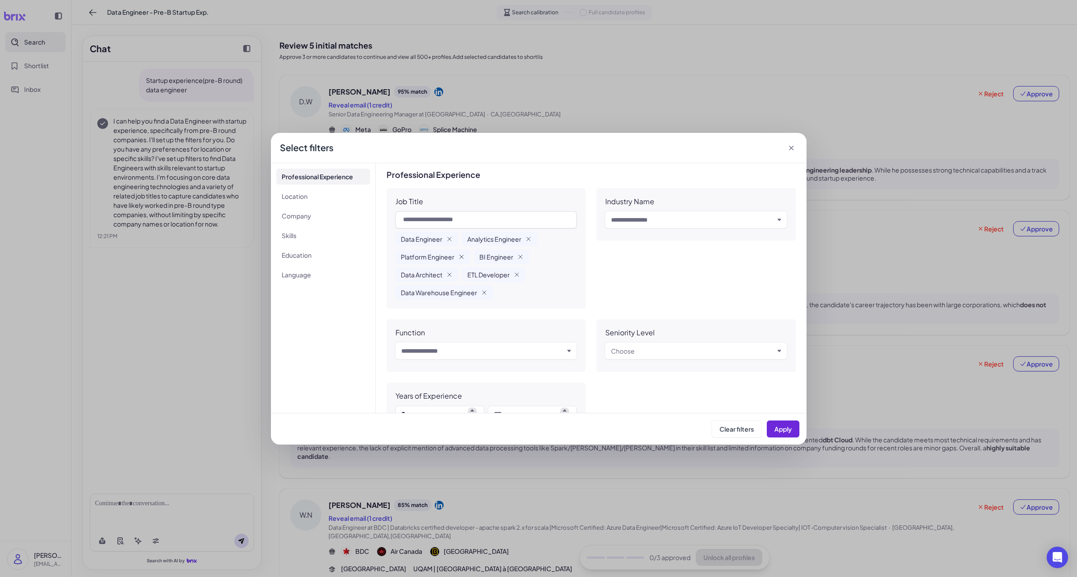
click at [461, 259] on icon "button" at bounding box center [461, 256] width 7 height 7
click at [525, 242] on icon "button" at bounding box center [528, 239] width 7 height 7
click at [477, 275] on div "Data Warehouse Engineer" at bounding box center [444, 275] width 98 height 14
click at [482, 275] on icon "button" at bounding box center [484, 274] width 7 height 7
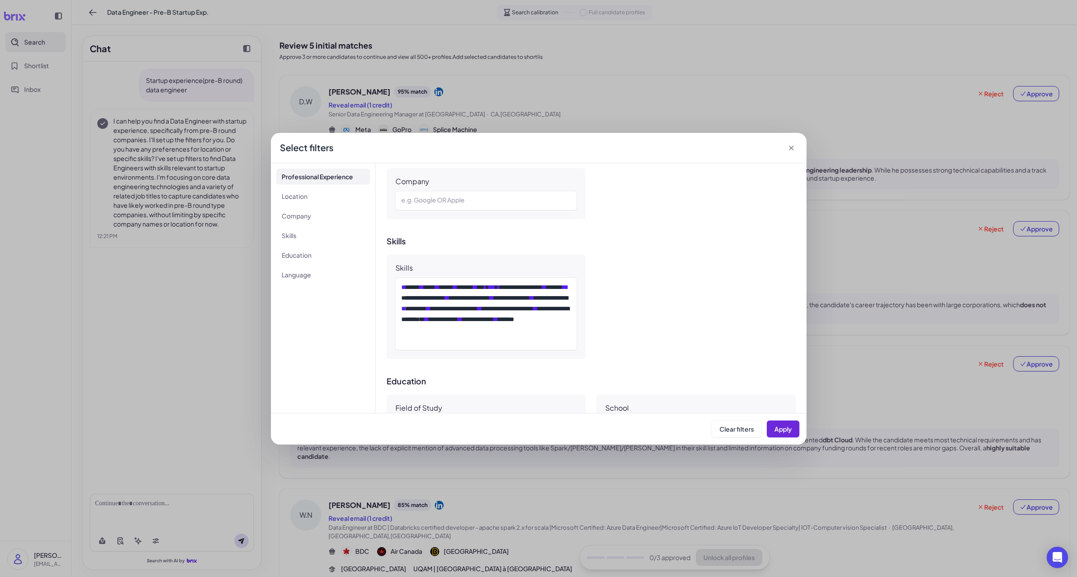
scroll to position [416, 0]
drag, startPoint x: 499, startPoint y: 299, endPoint x: 538, endPoint y: 299, distance: 38.4
click at [538, 299] on div "**********" at bounding box center [486, 314] width 170 height 64
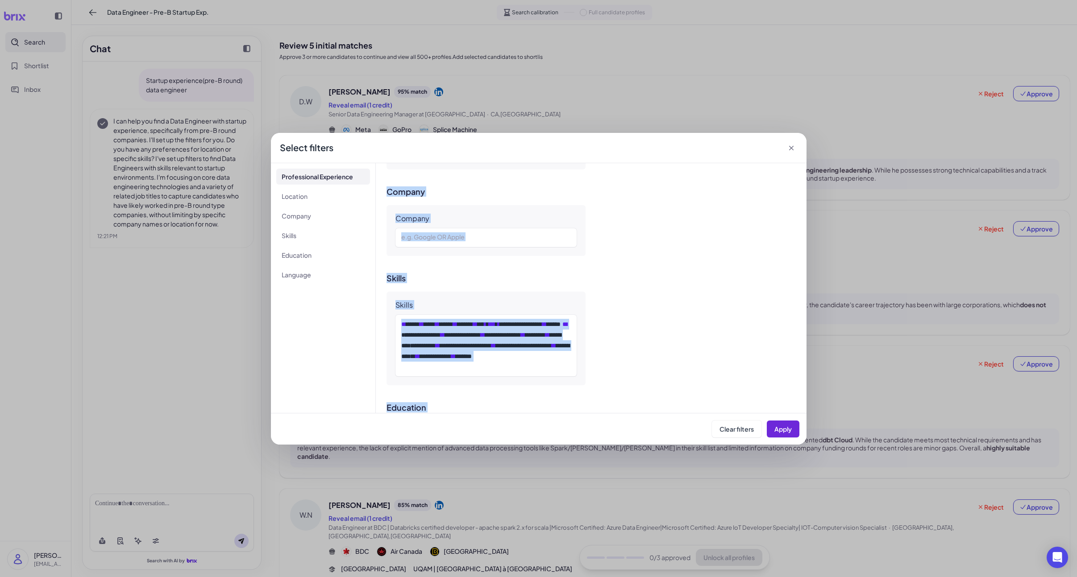
scroll to position [612, 0]
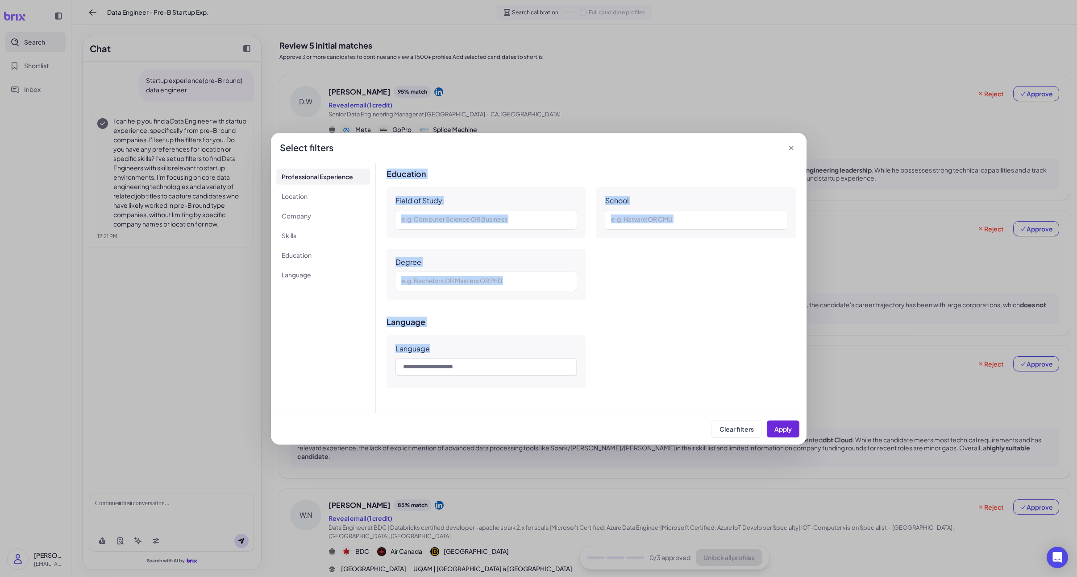
drag, startPoint x: 406, startPoint y: 209, endPoint x: 586, endPoint y: 335, distance: 219.9
click at [611, 447] on div "**********" at bounding box center [538, 288] width 1077 height 577
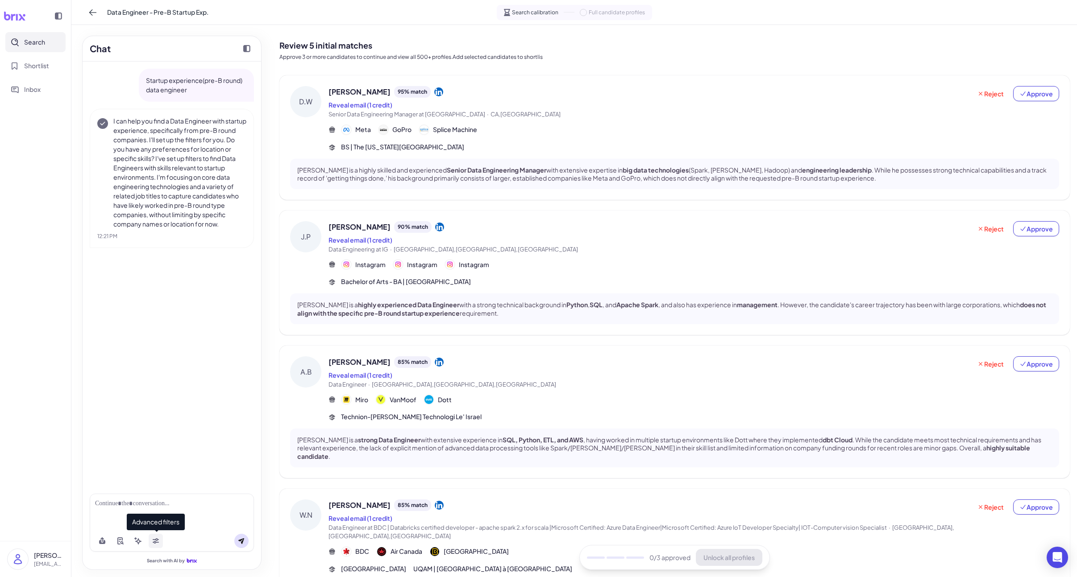
click at [154, 540] on icon at bounding box center [156, 540] width 6 height 3
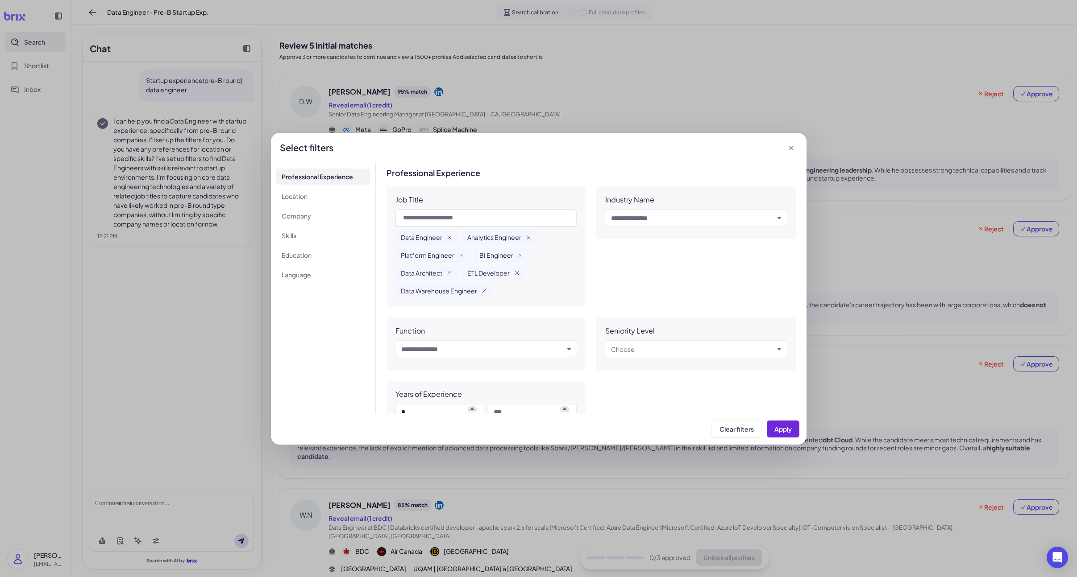
scroll to position [0, 0]
click at [529, 239] on icon "button" at bounding box center [528, 239] width 7 height 7
click at [528, 241] on icon "button" at bounding box center [527, 239] width 7 height 7
click at [447, 260] on icon "button" at bounding box center [449, 256] width 7 height 7
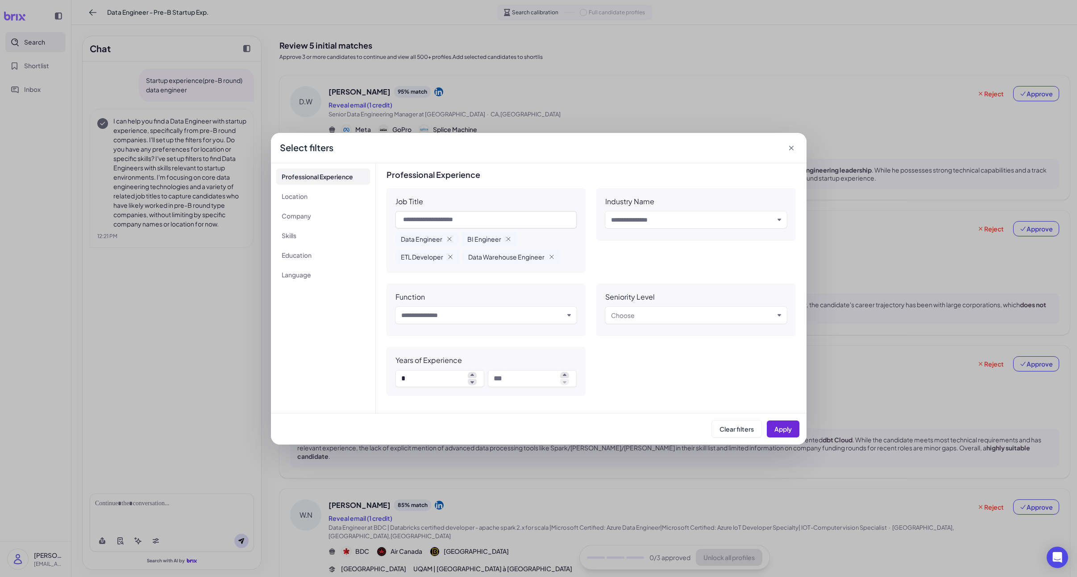
click at [544, 260] on div "Data Warehouse Engineer" at bounding box center [512, 257] width 98 height 14
click at [545, 259] on div "Data Warehouse Engineer" at bounding box center [512, 257] width 98 height 14
click at [554, 259] on icon "button" at bounding box center [551, 256] width 7 height 7
click at [508, 241] on icon "button" at bounding box center [508, 239] width 7 height 7
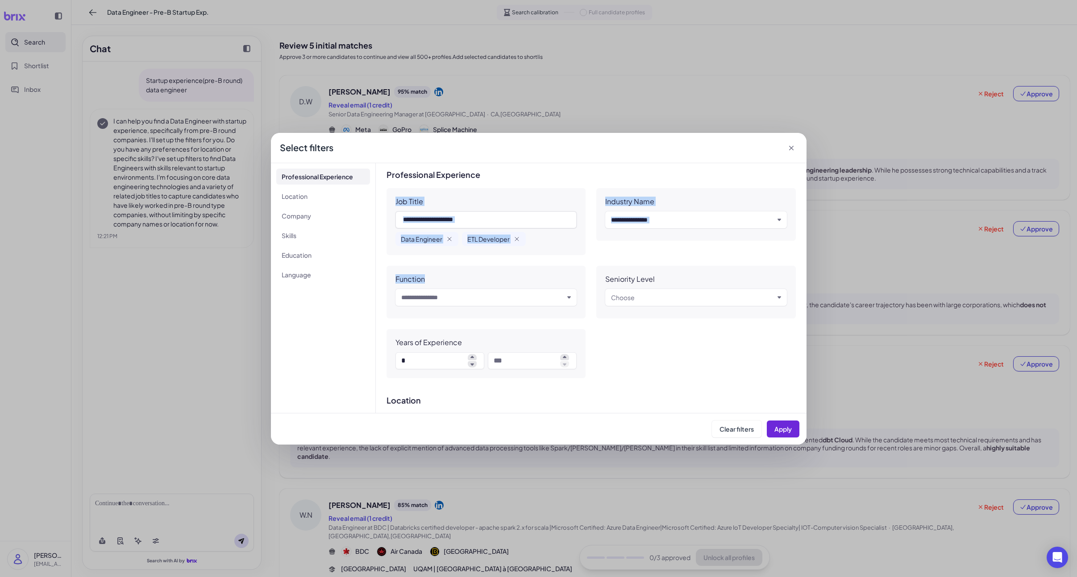
drag, startPoint x: 394, startPoint y: 200, endPoint x: 555, endPoint y: 319, distance: 199.5
click at [555, 319] on div "Job Title Data Engineer ETL Developer Industry Name Input and choose Function I…" at bounding box center [590, 283] width 409 height 190
click at [566, 365] on div "Years of Experience *" at bounding box center [485, 353] width 199 height 49
click at [455, 280] on div "Function" at bounding box center [486, 279] width 182 height 9
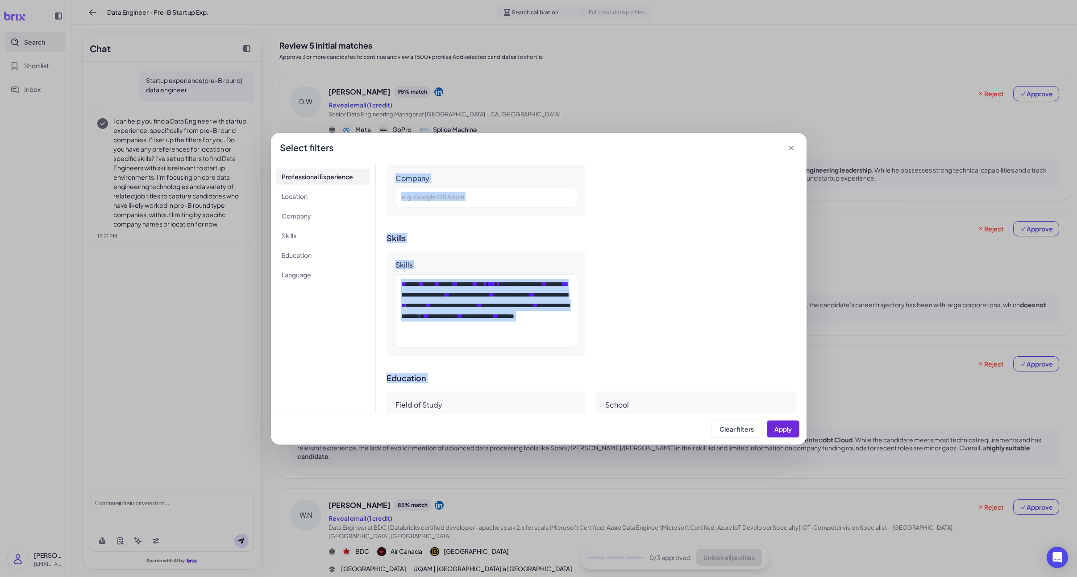
scroll to position [403, 0]
drag, startPoint x: 390, startPoint y: 203, endPoint x: 514, endPoint y: 345, distance: 188.9
click at [534, 367] on div "**********" at bounding box center [591, 288] width 431 height 250
click at [513, 341] on div "**********" at bounding box center [486, 309] width 170 height 64
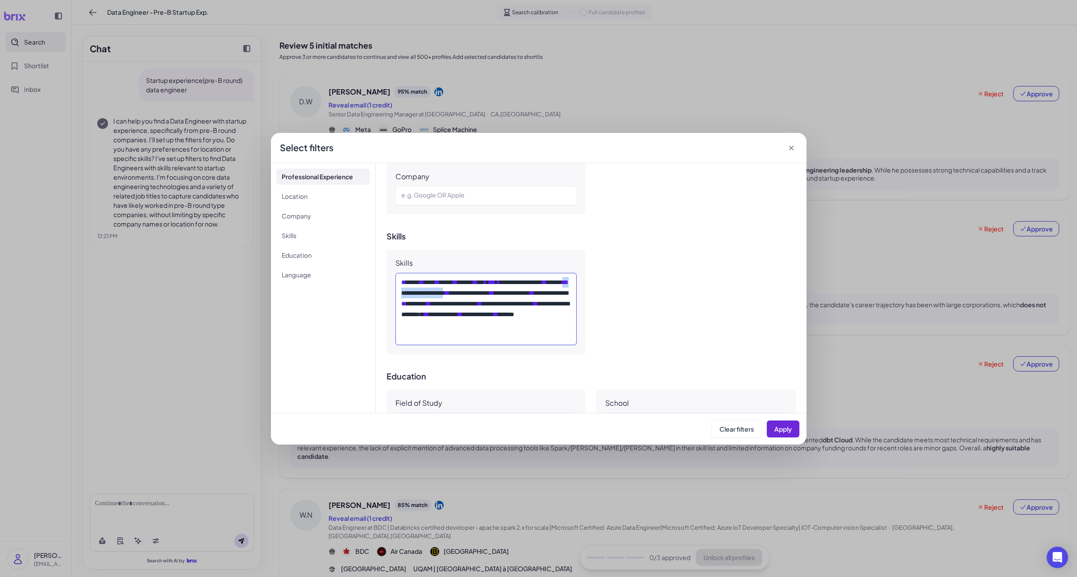
drag, startPoint x: 470, startPoint y: 295, endPoint x: 538, endPoint y: 294, distance: 67.8
click at [538, 294] on div "**********" at bounding box center [486, 309] width 170 height 64
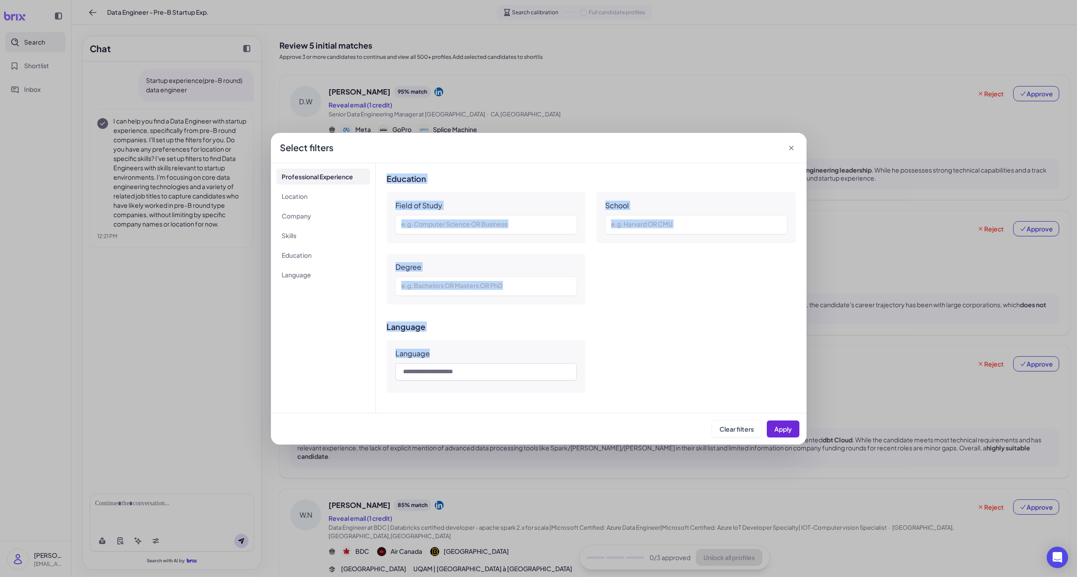
scroll to position [594, 0]
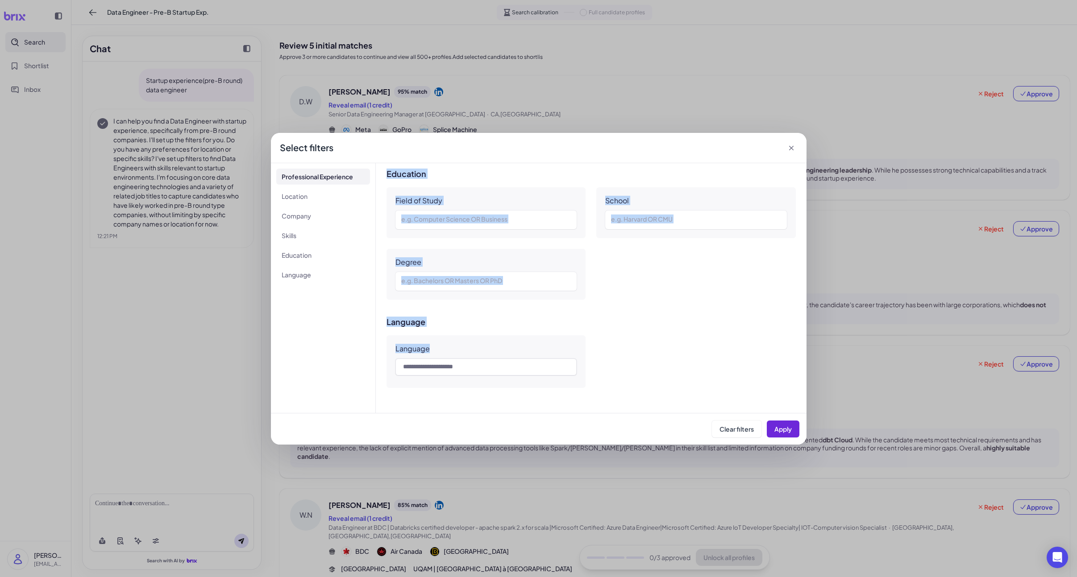
drag, startPoint x: 395, startPoint y: 202, endPoint x: 644, endPoint y: 391, distance: 312.4
click at [644, 391] on div "**********" at bounding box center [591, 288] width 431 height 250
copy div "**********"
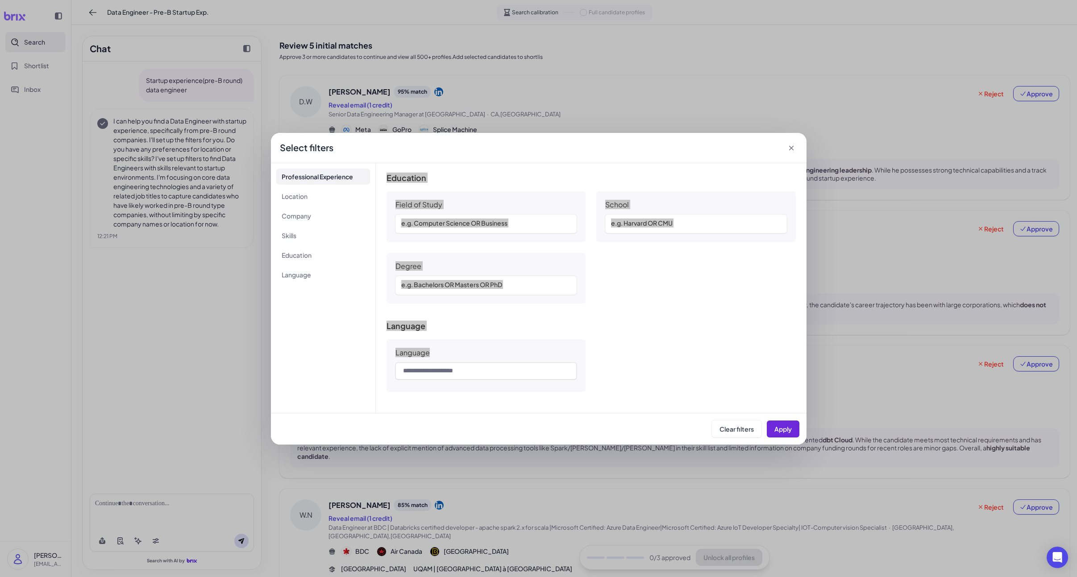
scroll to position [594, 0]
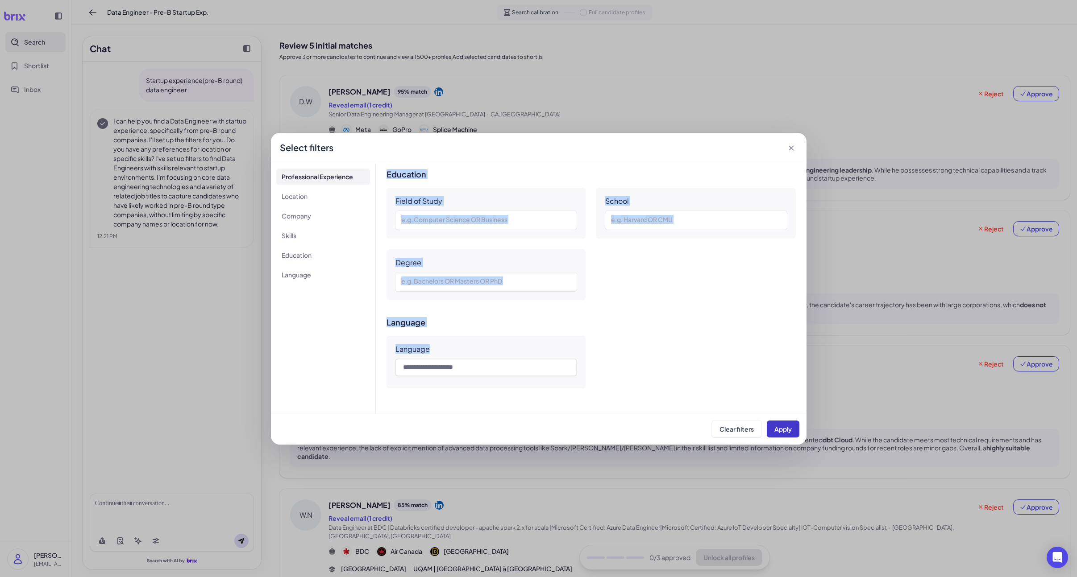
click at [787, 432] on span "Apply" at bounding box center [782, 429] width 17 height 8
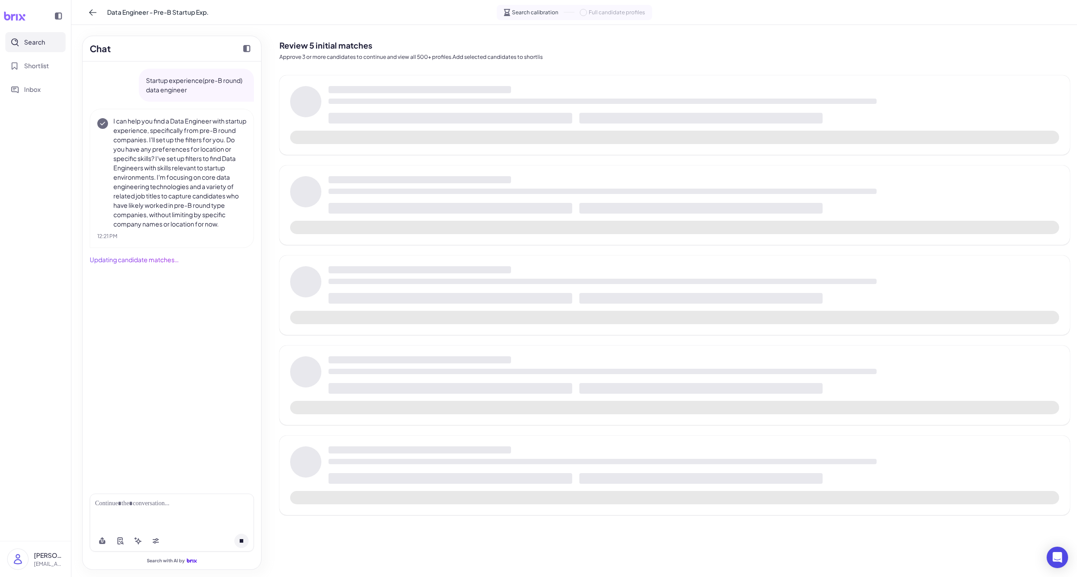
click at [779, 426] on span "Apply" at bounding box center [770, 422] width 17 height 8
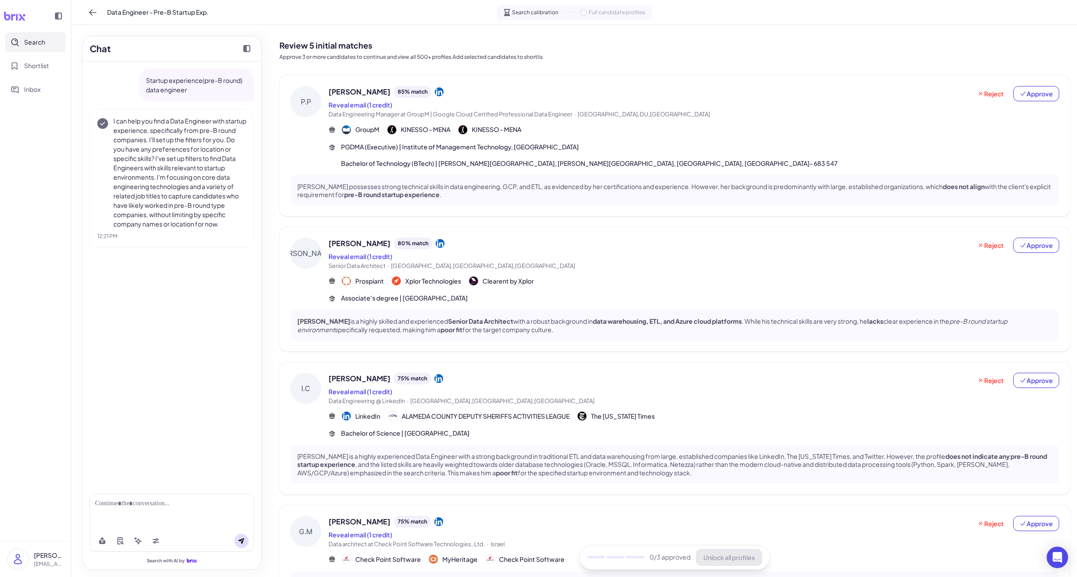
scroll to position [32, 0]
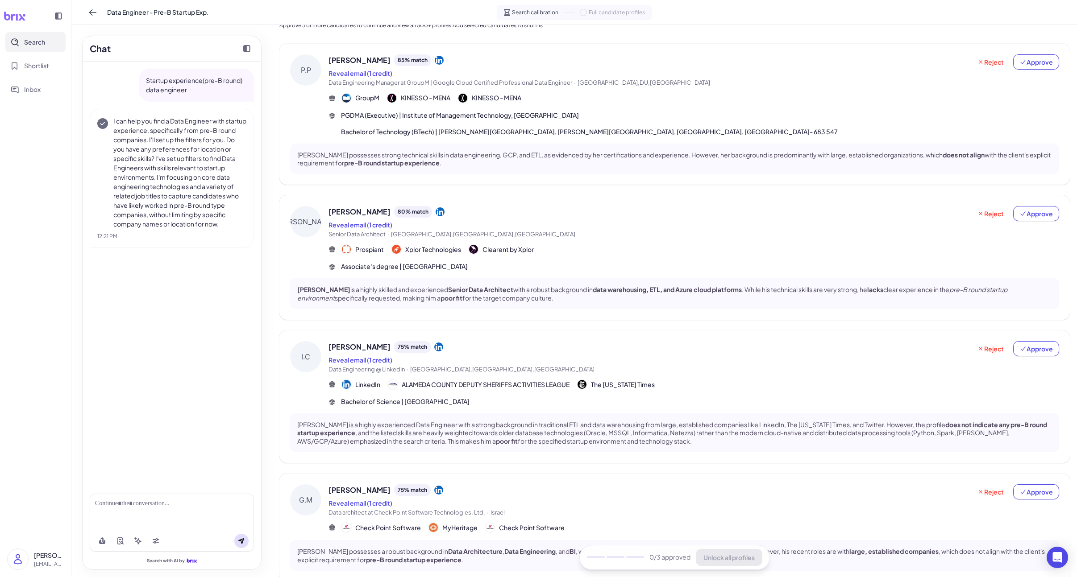
click at [601, 121] on div "[PERSON_NAME] 85 % match Reveal email (1 credit) Data Engineering Manager at Gr…" at bounding box center [674, 114] width 790 height 141
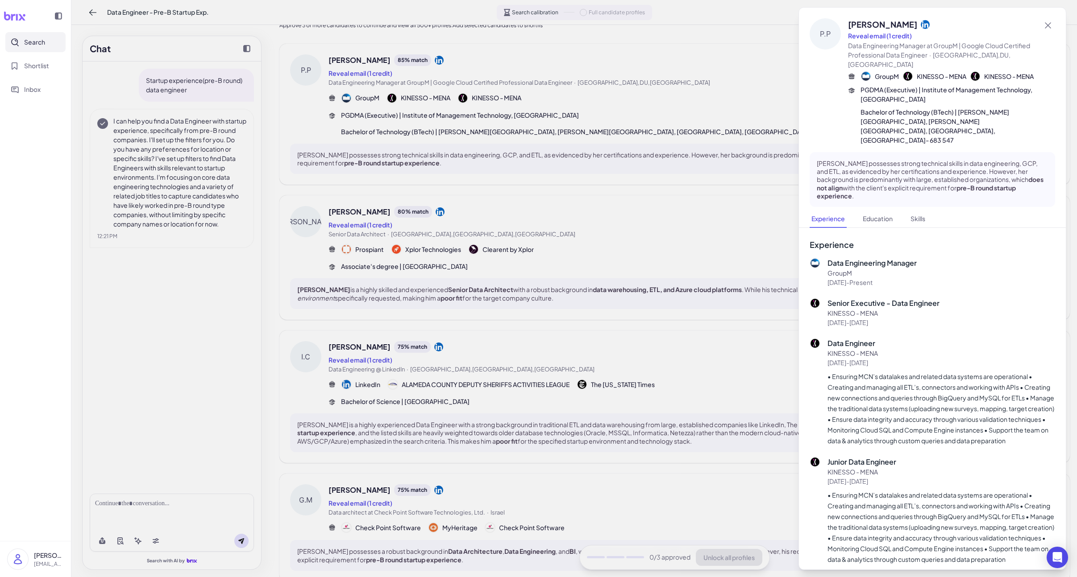
click at [603, 174] on div at bounding box center [538, 288] width 1077 height 577
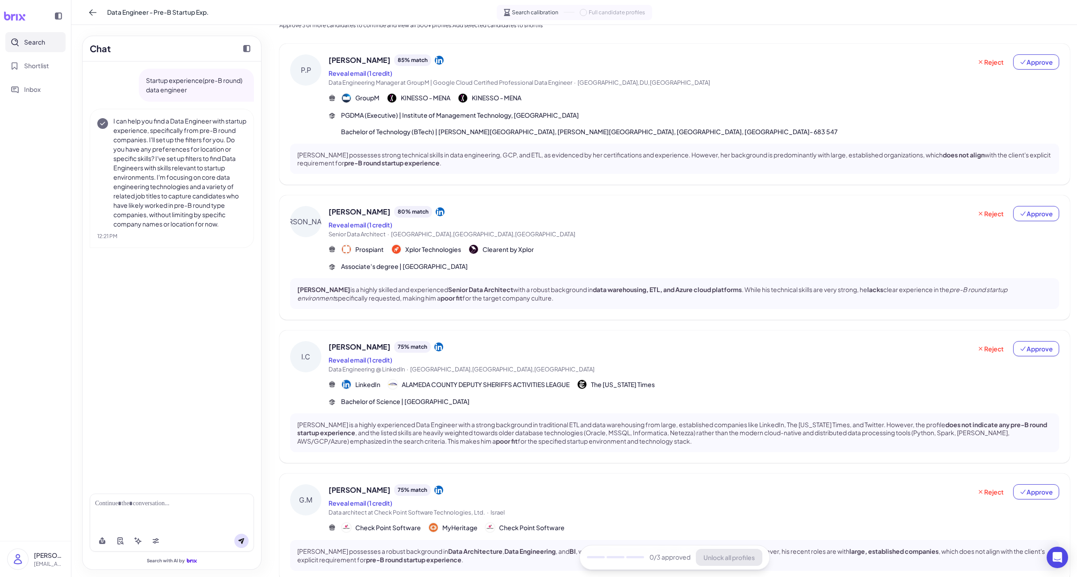
click at [580, 244] on div "Prospiant Xplor Technologies Clearent by Xplor" at bounding box center [693, 249] width 731 height 11
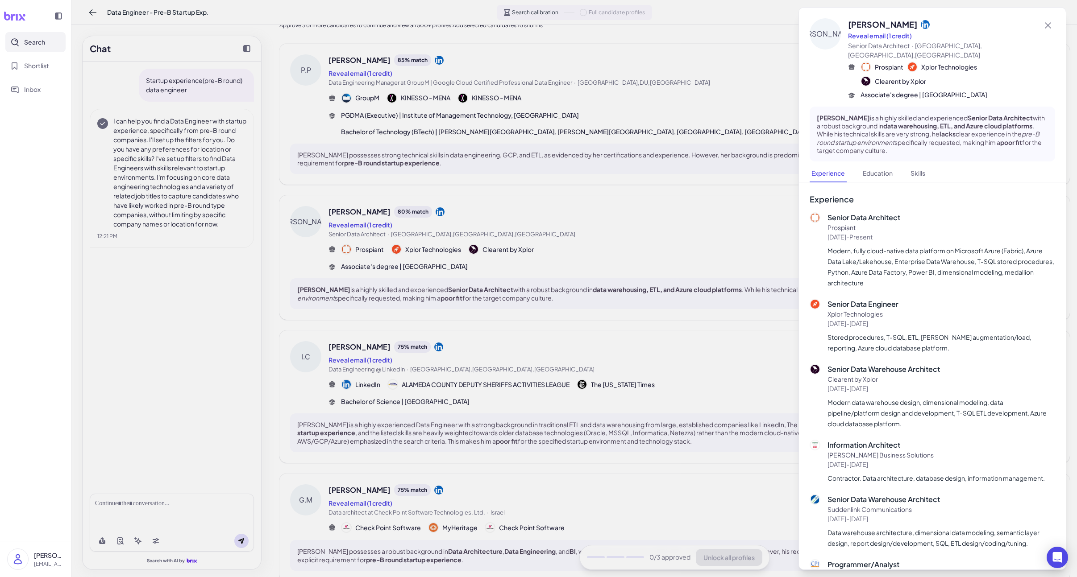
drag, startPoint x: 580, startPoint y: 237, endPoint x: 587, endPoint y: 375, distance: 138.1
click at [580, 237] on div at bounding box center [538, 288] width 1077 height 577
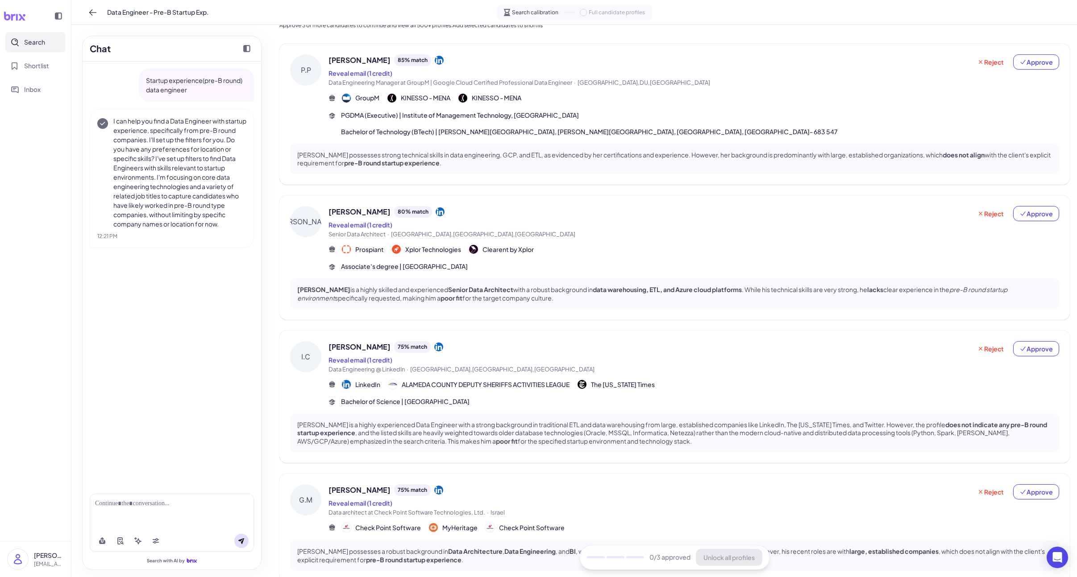
click at [587, 397] on div "Bachelor of Science | [GEOGRAPHIC_DATA]" at bounding box center [693, 401] width 731 height 9
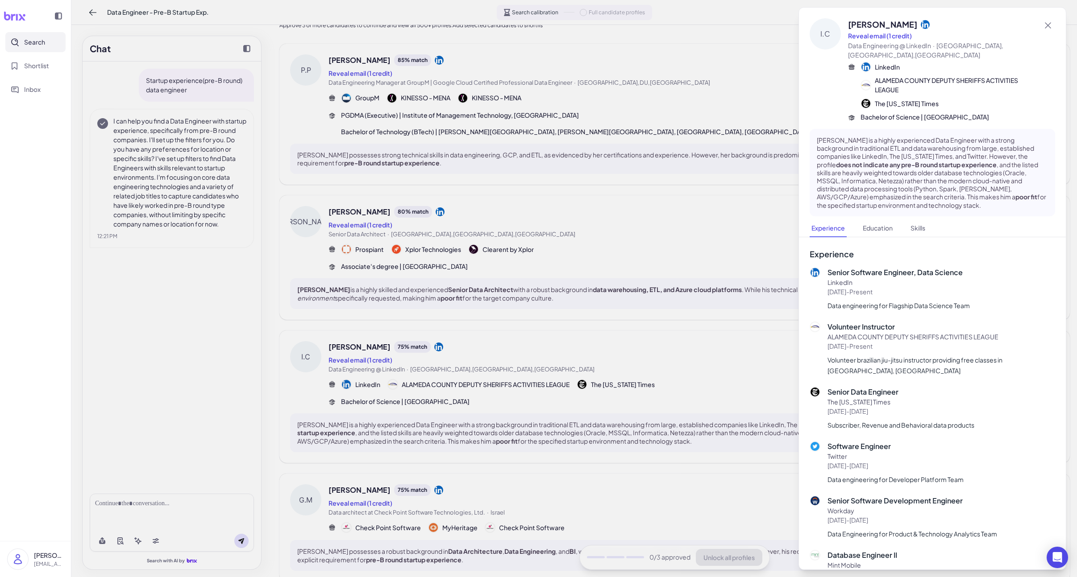
click at [581, 385] on div at bounding box center [538, 288] width 1077 height 577
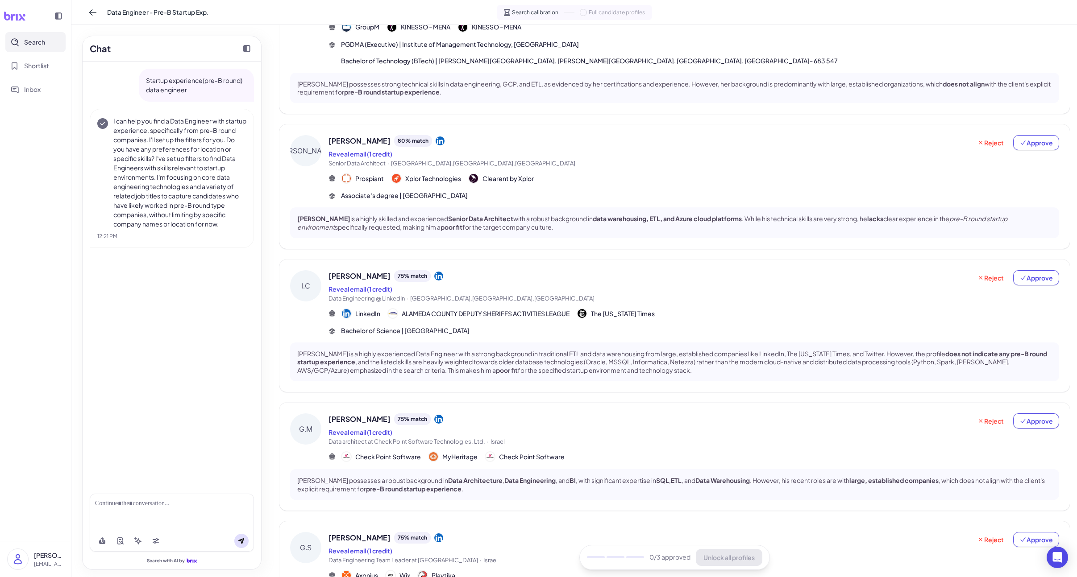
scroll to position [104, 0]
click at [559, 413] on div "[PERSON_NAME] 75 % match" at bounding box center [649, 419] width 643 height 12
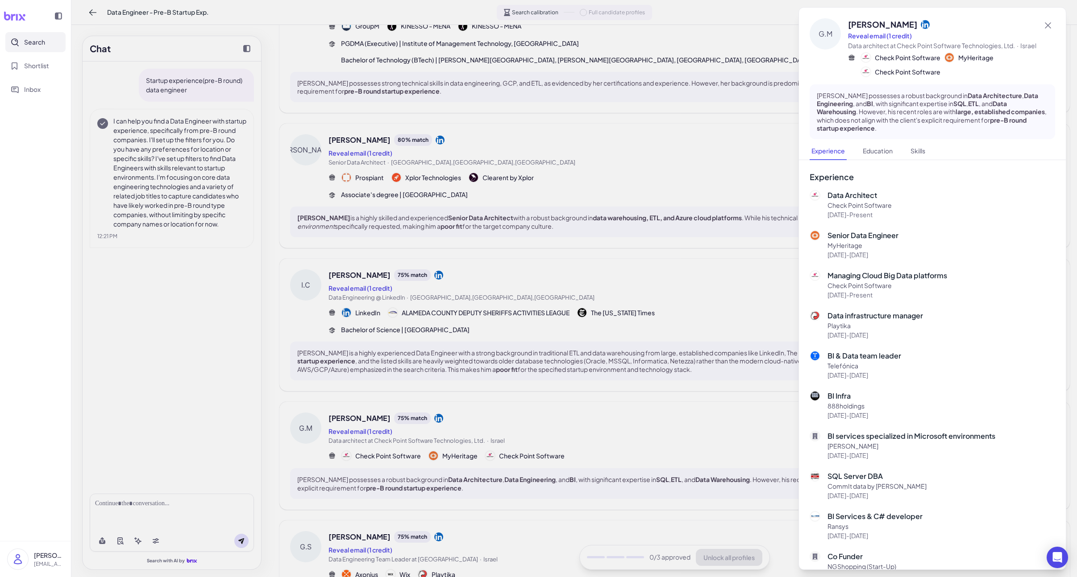
click at [559, 402] on div at bounding box center [538, 288] width 1077 height 577
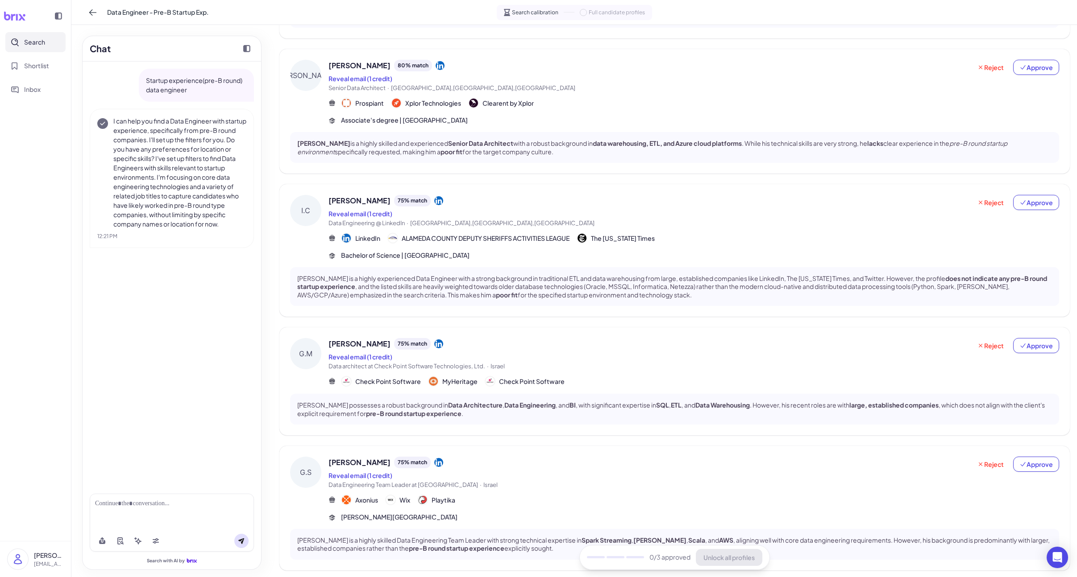
scroll to position [198, 0]
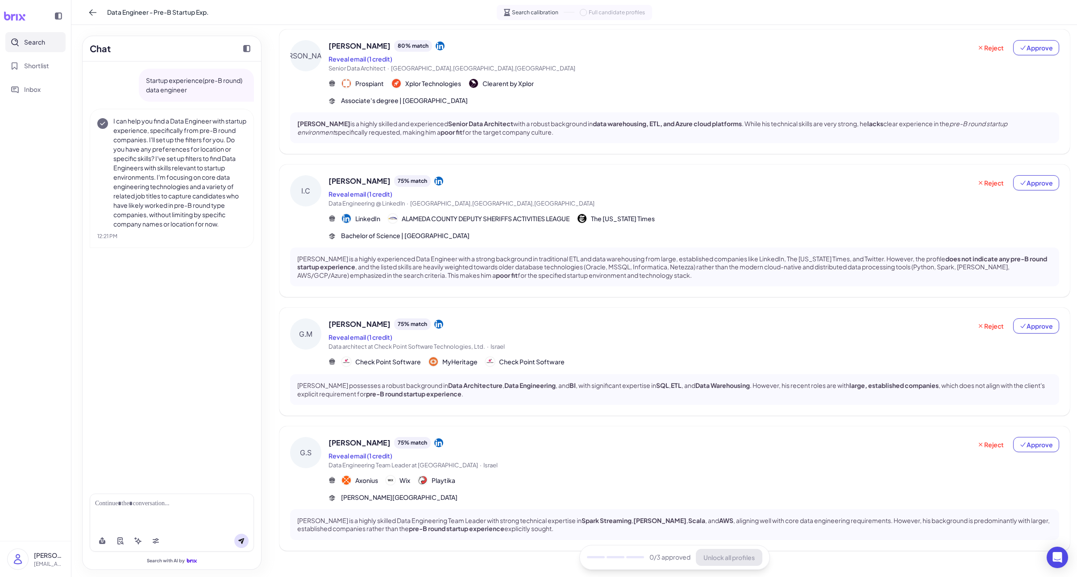
click at [557, 427] on div "[PERSON_NAME] 75 % match Reveal email (1 credit) Data Engineering Team Leader a…" at bounding box center [674, 489] width 790 height 125
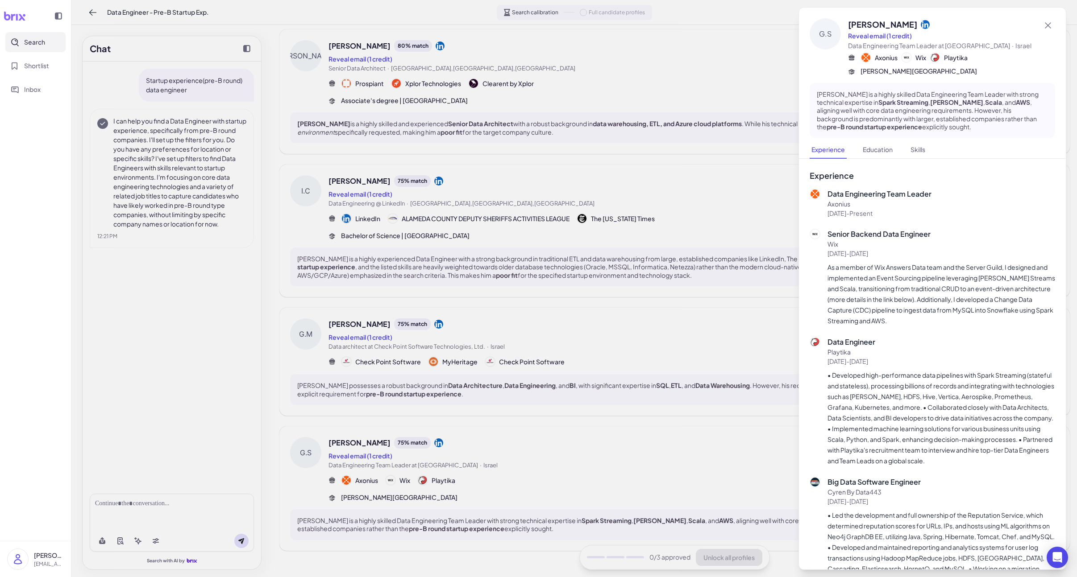
click at [555, 417] on div at bounding box center [538, 288] width 1077 height 577
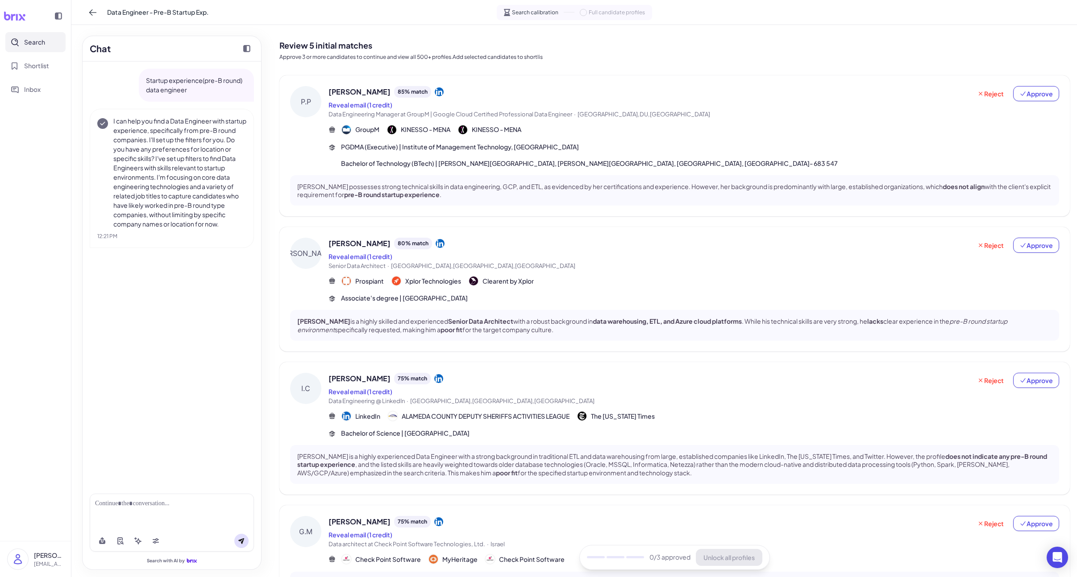
scroll to position [0, 0]
click at [529, 116] on span "Data Engineering Manager at GroupM | Google Cloud Certified Professional Data E…" at bounding box center [450, 113] width 244 height 7
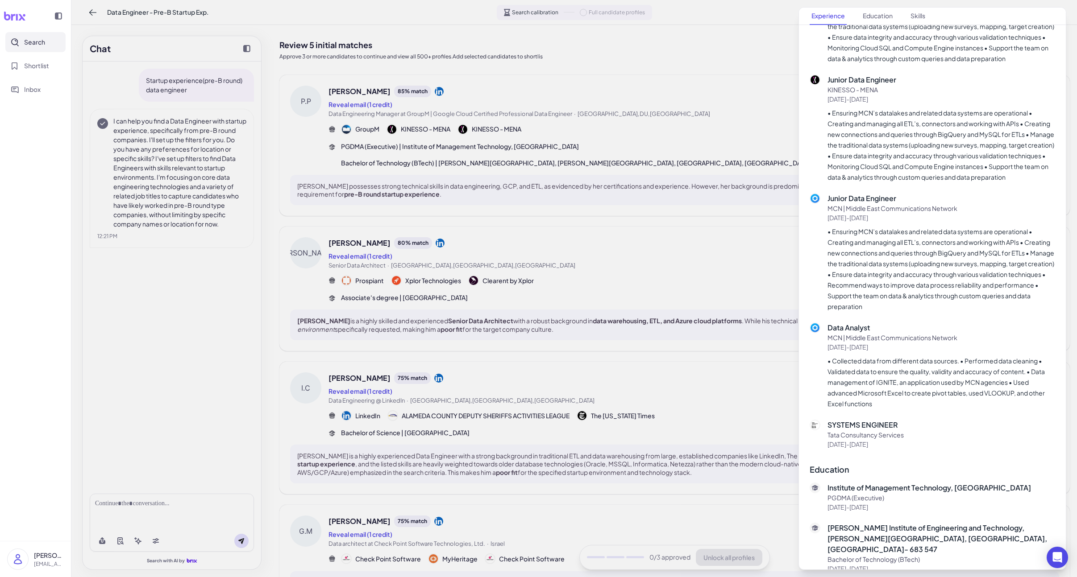
scroll to position [383, 0]
drag, startPoint x: 639, startPoint y: 333, endPoint x: 616, endPoint y: 292, distance: 47.2
click at [639, 333] on div at bounding box center [538, 288] width 1077 height 577
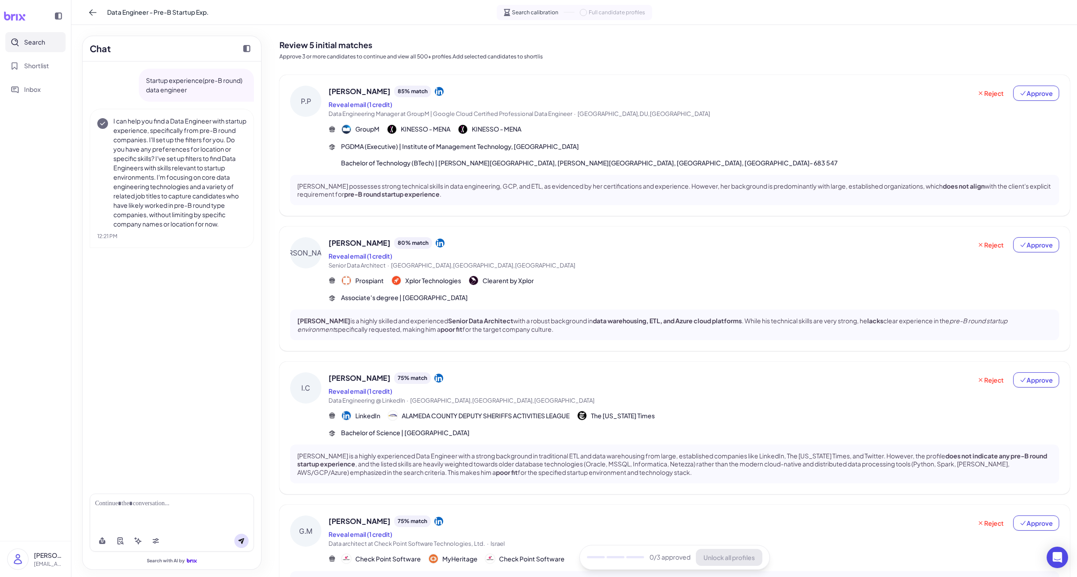
click at [610, 293] on div "Associate's degree | [GEOGRAPHIC_DATA]" at bounding box center [693, 297] width 731 height 9
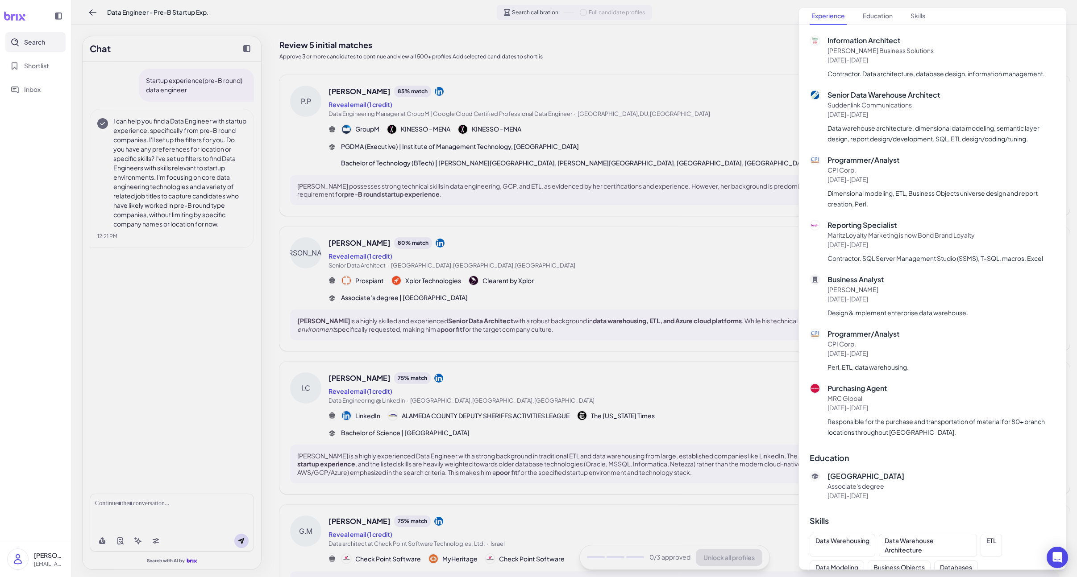
scroll to position [404, 0]
click at [638, 381] on div at bounding box center [538, 288] width 1077 height 577
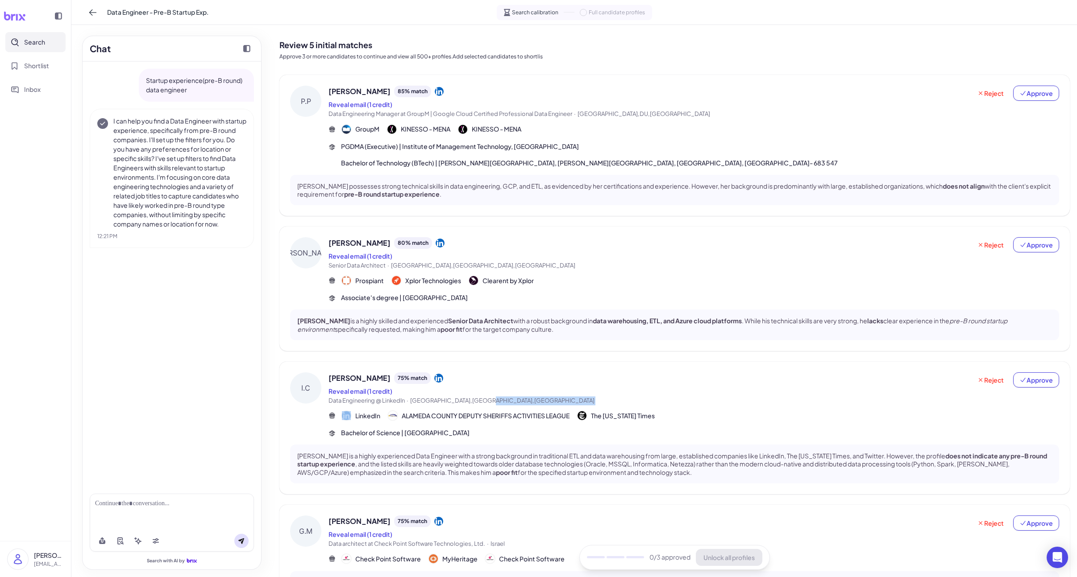
click at [638, 397] on span "Data Engineering @ LinkedIn · [GEOGRAPHIC_DATA],[GEOGRAPHIC_DATA],[GEOGRAPHIC_D…" at bounding box center [649, 401] width 643 height 9
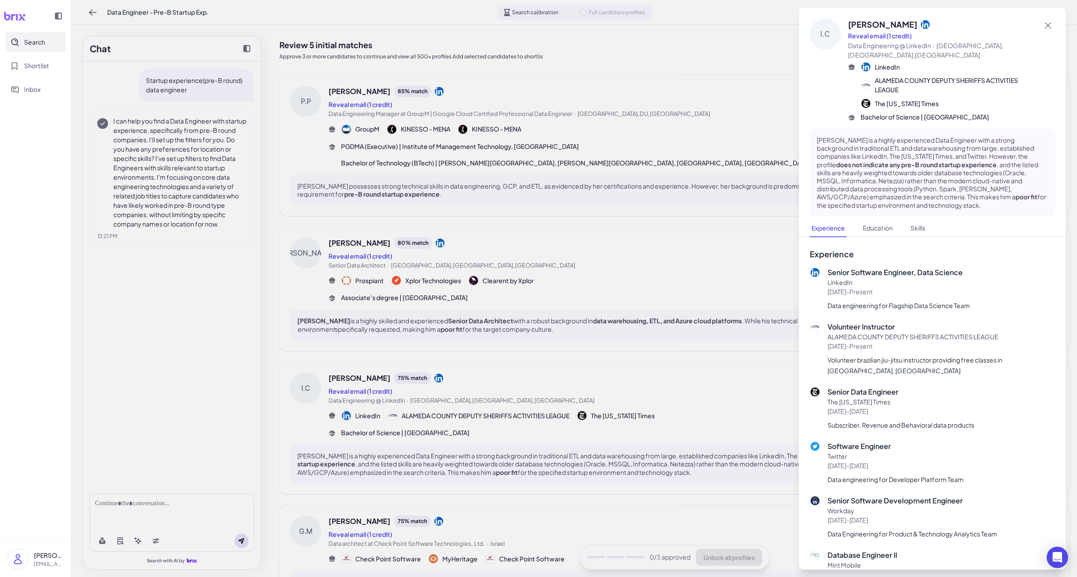
click at [466, 453] on div at bounding box center [538, 288] width 1077 height 577
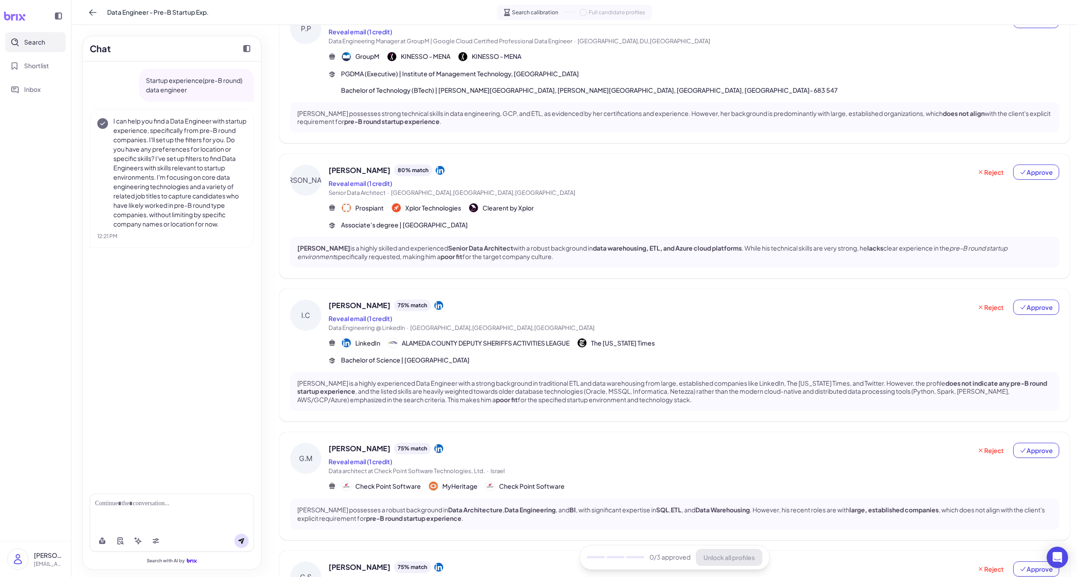
click at [630, 481] on div "Check Point Software MyHeritage Check Point Software" at bounding box center [693, 486] width 731 height 11
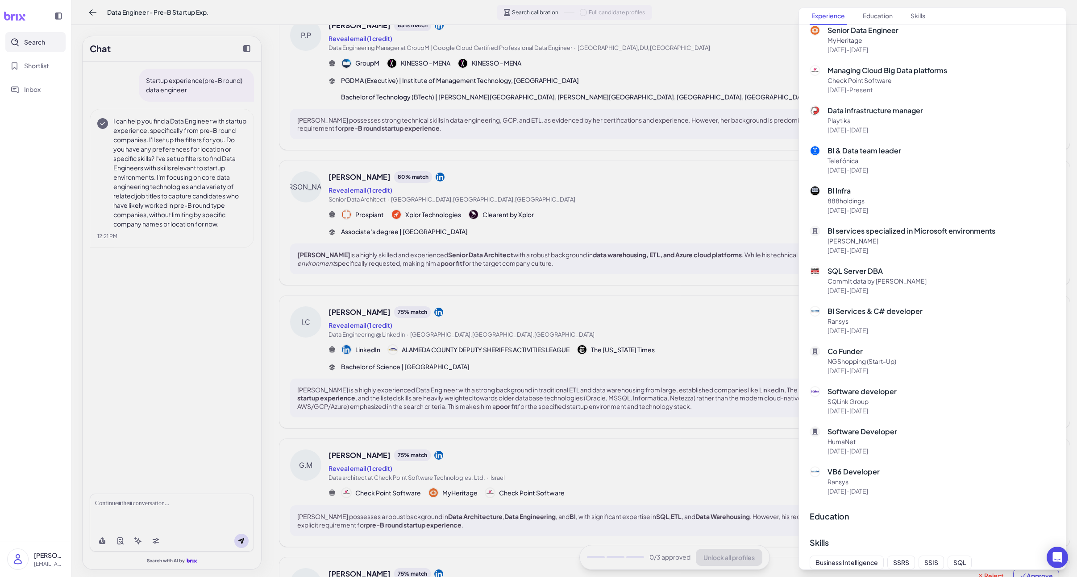
scroll to position [227, 0]
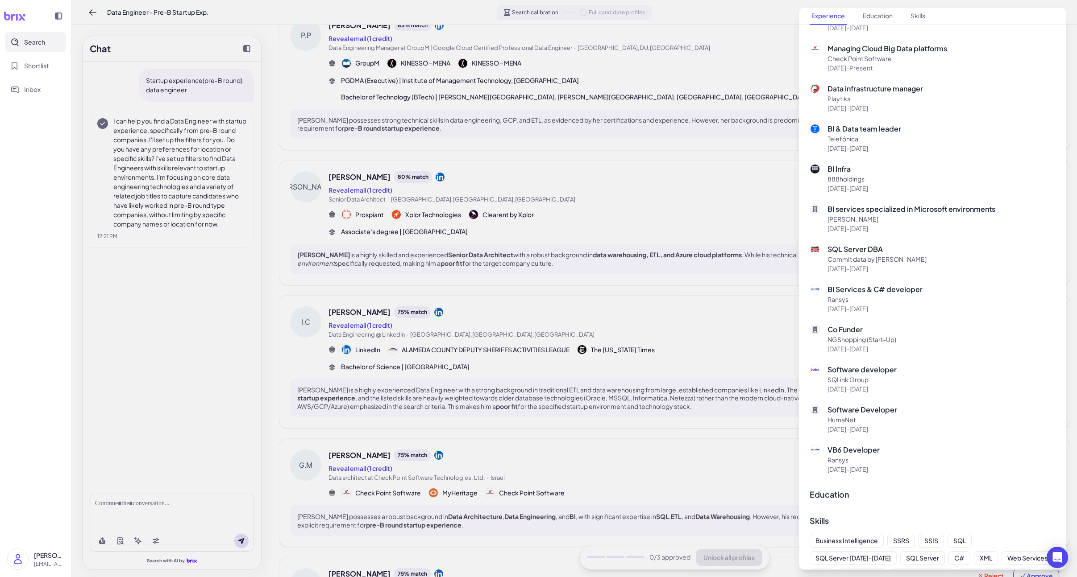
click at [655, 451] on div at bounding box center [538, 288] width 1077 height 577
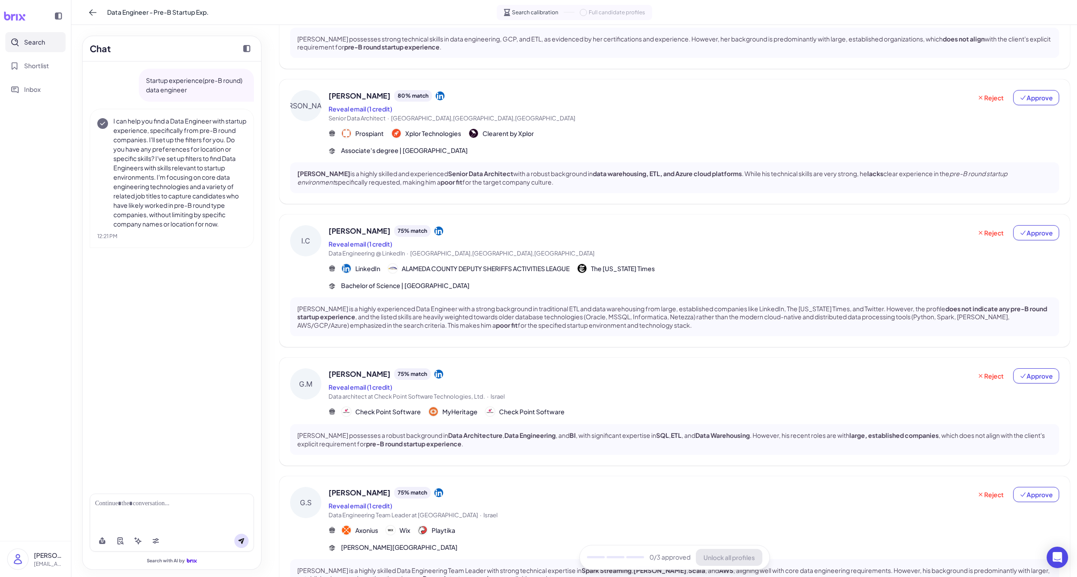
scroll to position [183, 0]
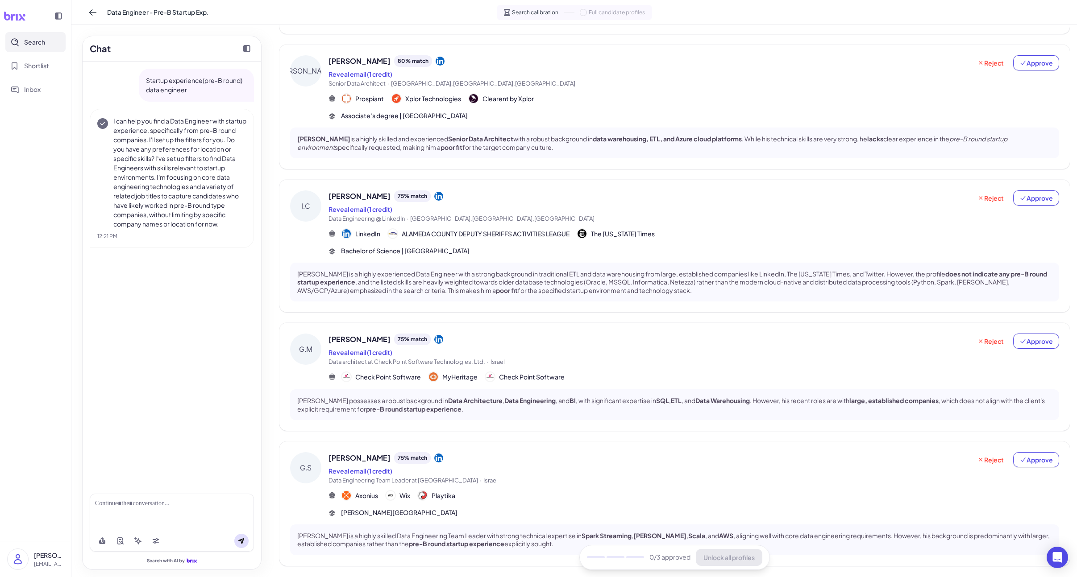
click at [603, 477] on span "Data Engineering Team Leader at [GEOGRAPHIC_DATA][PERSON_NAME][GEOGRAPHIC_DATA]" at bounding box center [649, 481] width 643 height 9
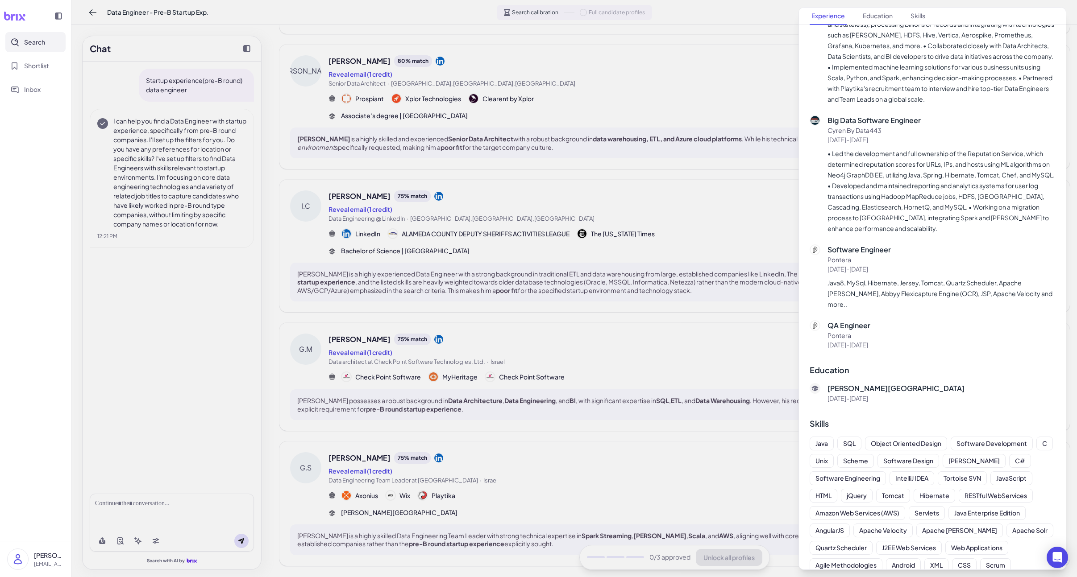
scroll to position [363, 0]
click at [671, 405] on div at bounding box center [538, 288] width 1077 height 577
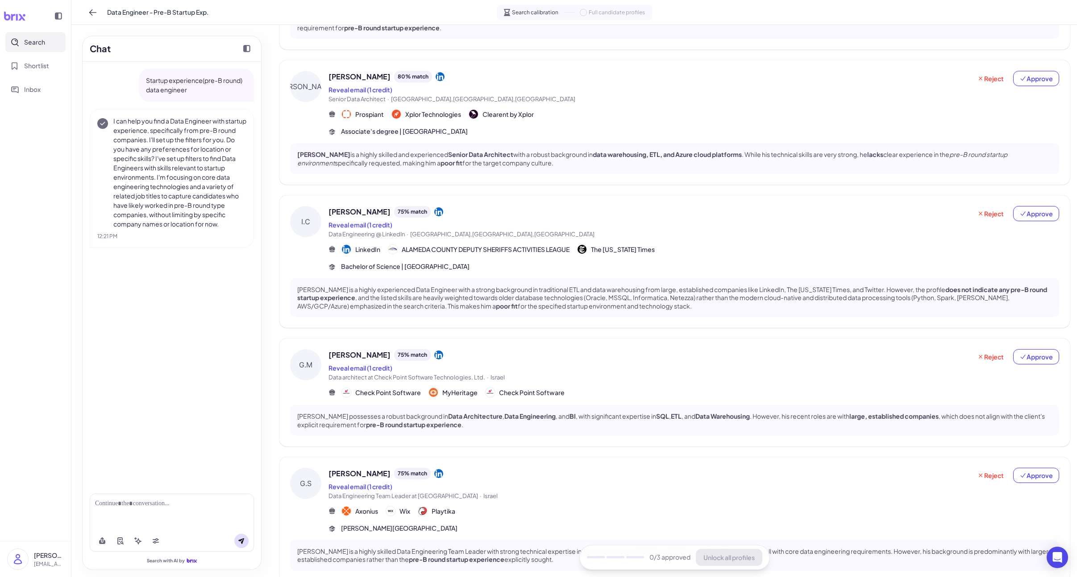
scroll to position [198, 0]
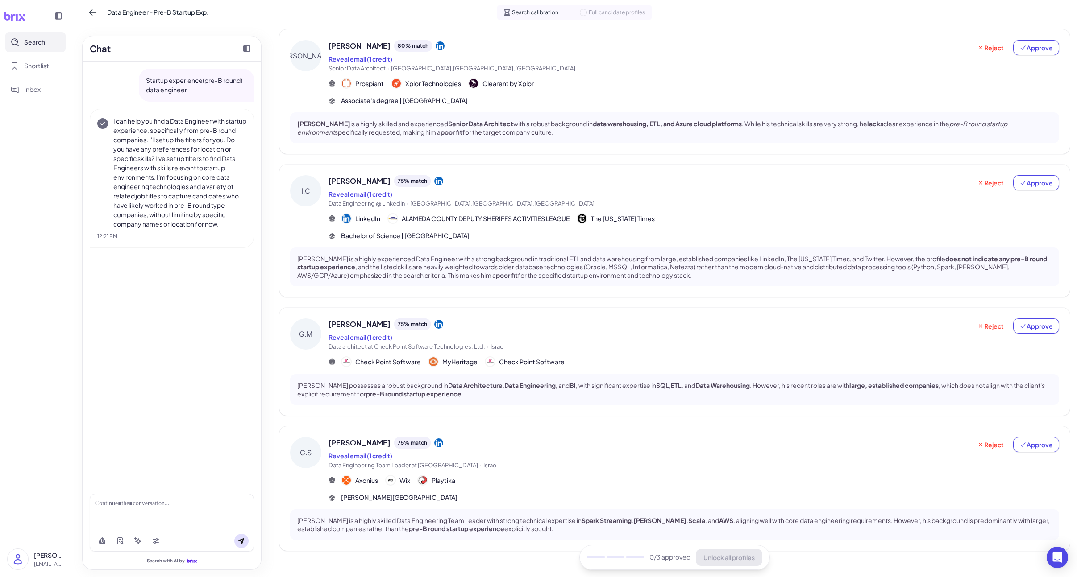
click at [615, 437] on div "[PERSON_NAME] 75 % match" at bounding box center [649, 443] width 643 height 12
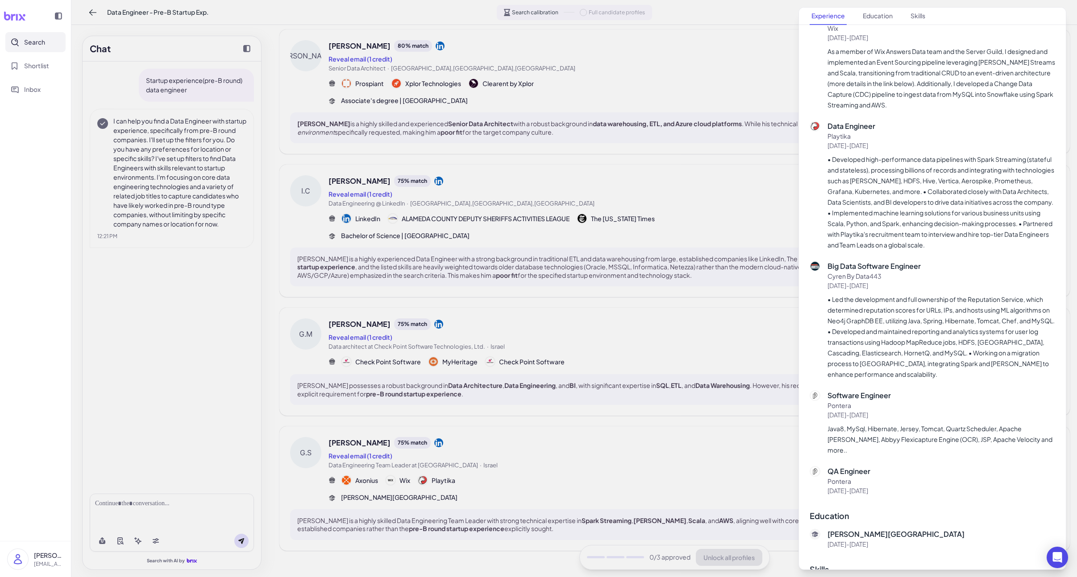
scroll to position [218, 0]
drag, startPoint x: 830, startPoint y: 461, endPoint x: 853, endPoint y: 469, distance: 24.7
click at [850, 465] on p "QA Engineer" at bounding box center [848, 470] width 43 height 11
click at [850, 475] on p "Pontera" at bounding box center [848, 479] width 43 height 9
drag, startPoint x: 853, startPoint y: 469, endPoint x: 834, endPoint y: 469, distance: 19.2
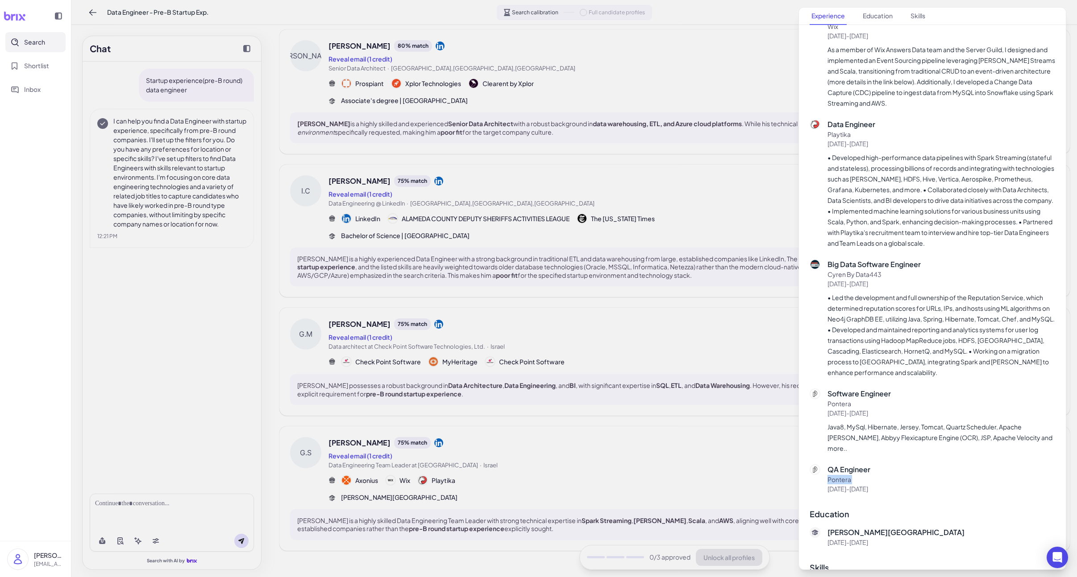
click at [834, 475] on p "Pontera" at bounding box center [848, 479] width 43 height 9
copy p "Pontera"
click at [262, 385] on div at bounding box center [538, 288] width 1077 height 577
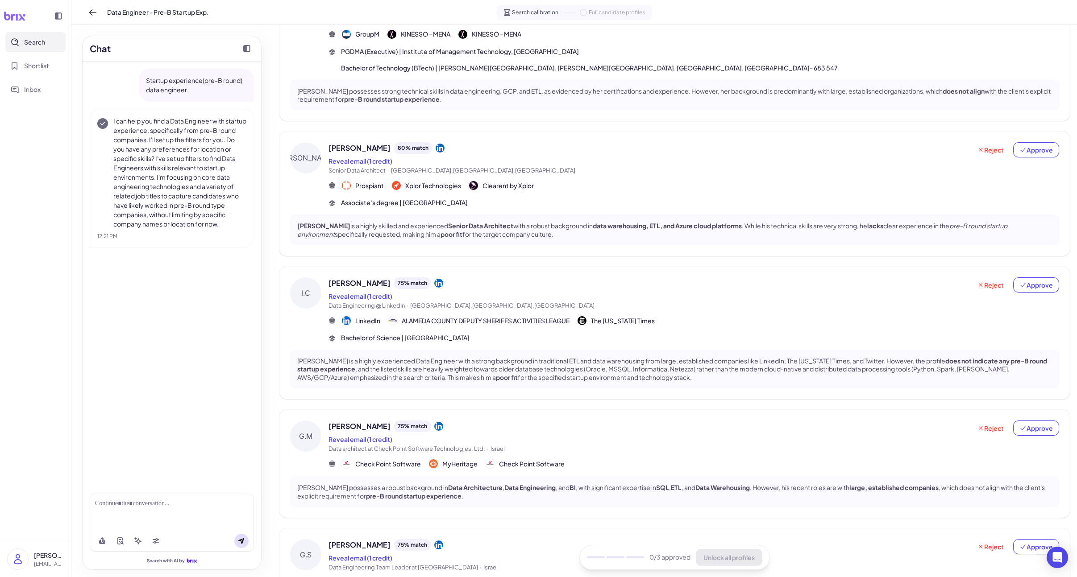
scroll to position [0, 0]
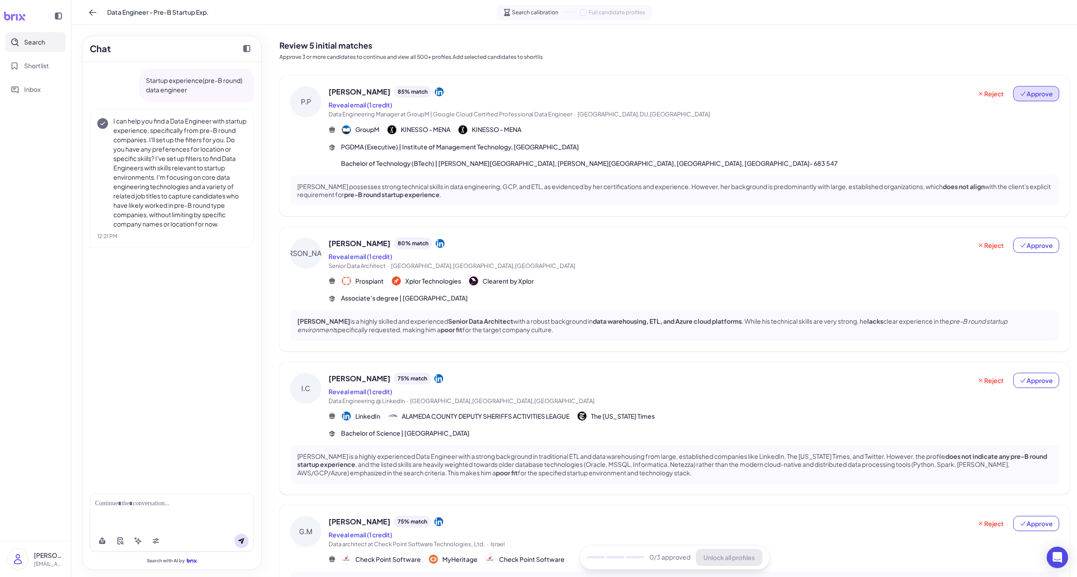
click at [850, 91] on icon at bounding box center [1022, 93] width 7 height 7
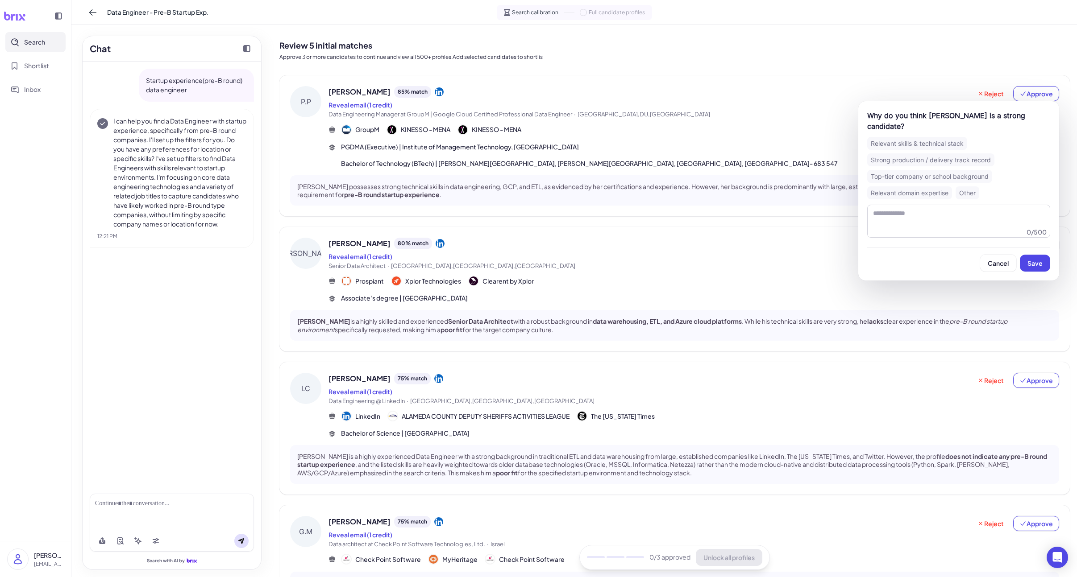
click at [850, 262] on div "Why do you think [PERSON_NAME] is a strong candidate? Relevant skills & technic…" at bounding box center [958, 190] width 201 height 179
click at [850, 259] on span "Save" at bounding box center [1034, 263] width 15 height 8
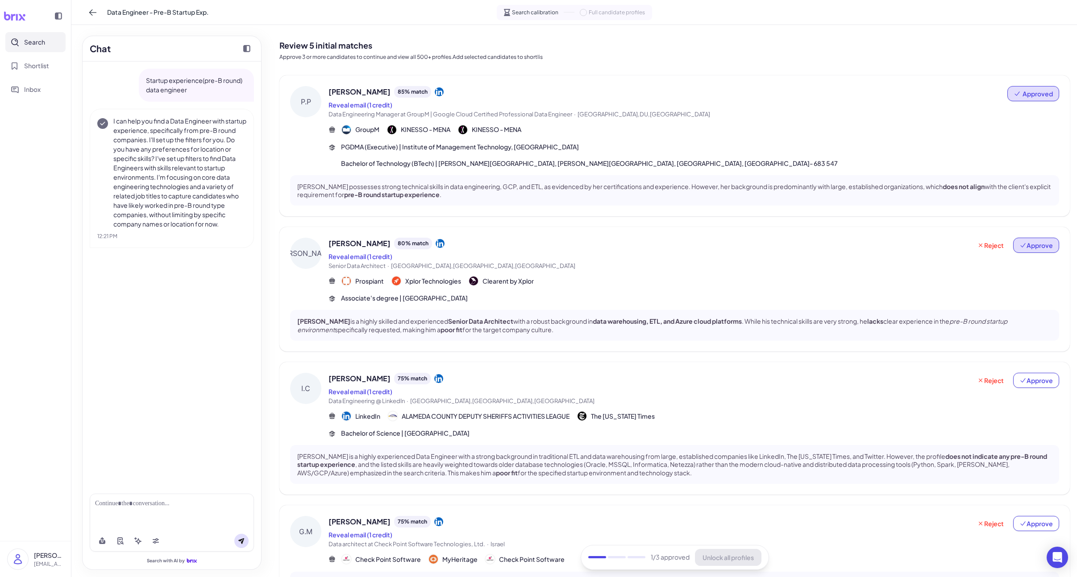
click at [850, 238] on button "Approve" at bounding box center [1036, 245] width 46 height 15
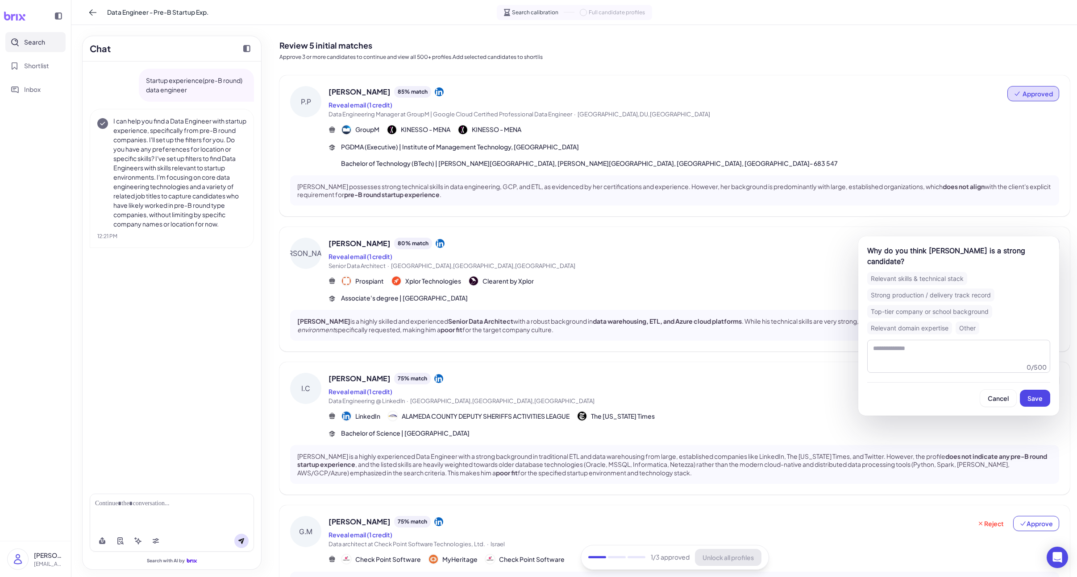
click at [850, 390] on button "Save" at bounding box center [1035, 398] width 30 height 17
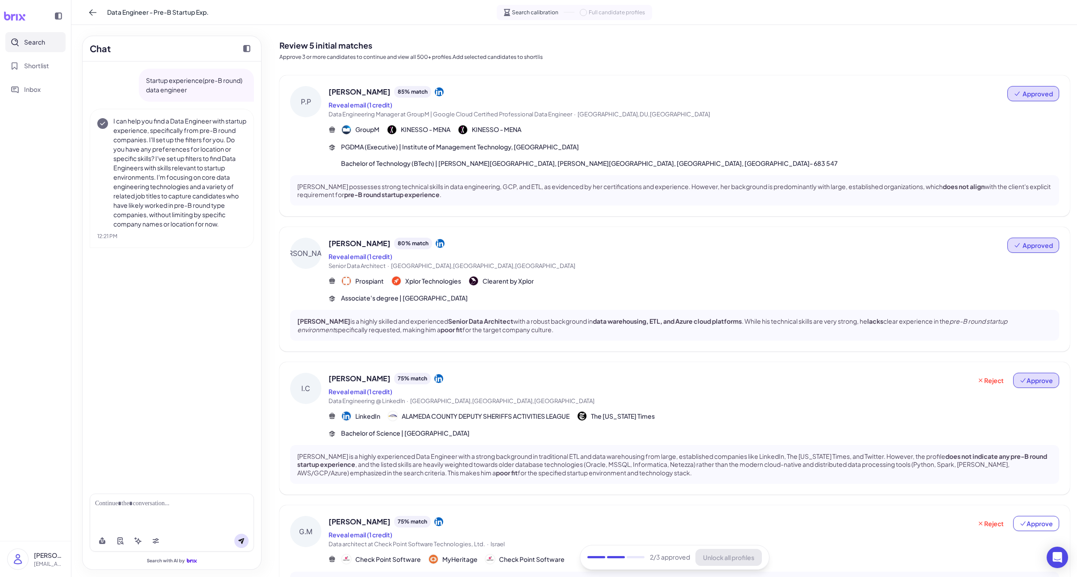
click at [850, 376] on span "Approve" at bounding box center [1035, 380] width 33 height 9
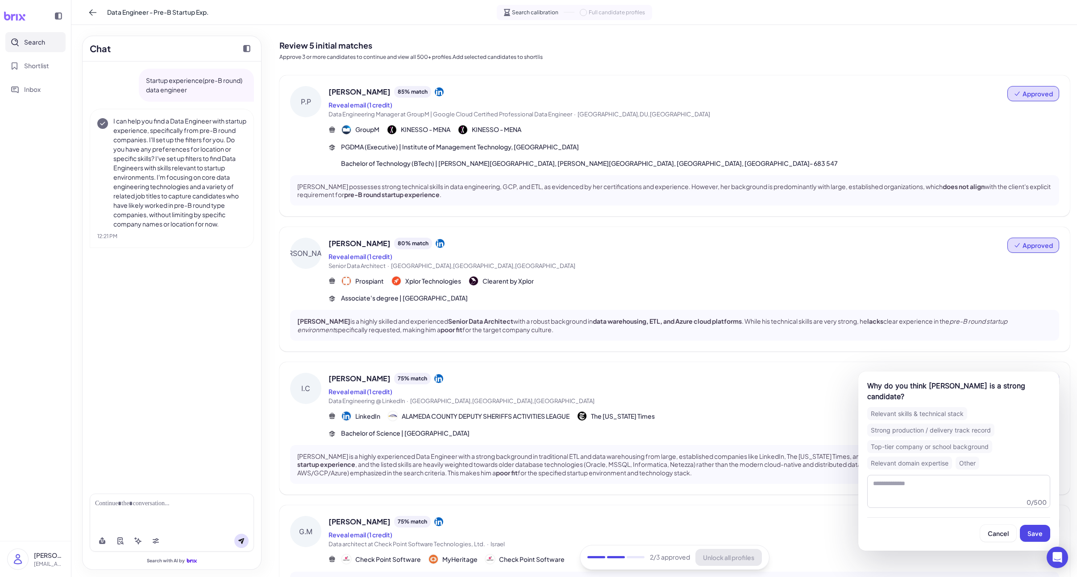
click at [850, 525] on button "Save" at bounding box center [1035, 533] width 30 height 17
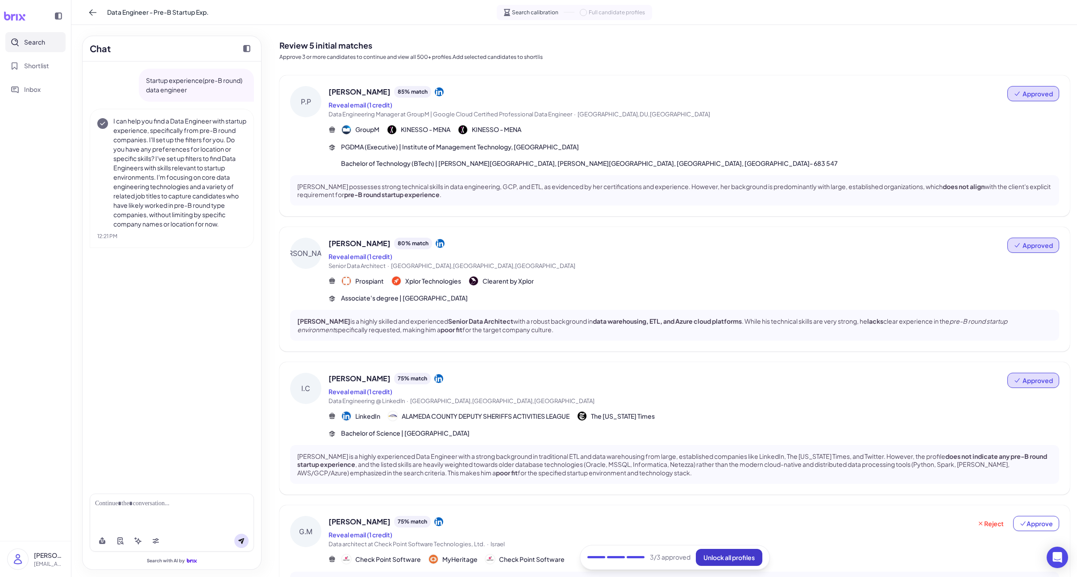
click at [727, 553] on button "Unlock all profiles" at bounding box center [729, 557] width 66 height 17
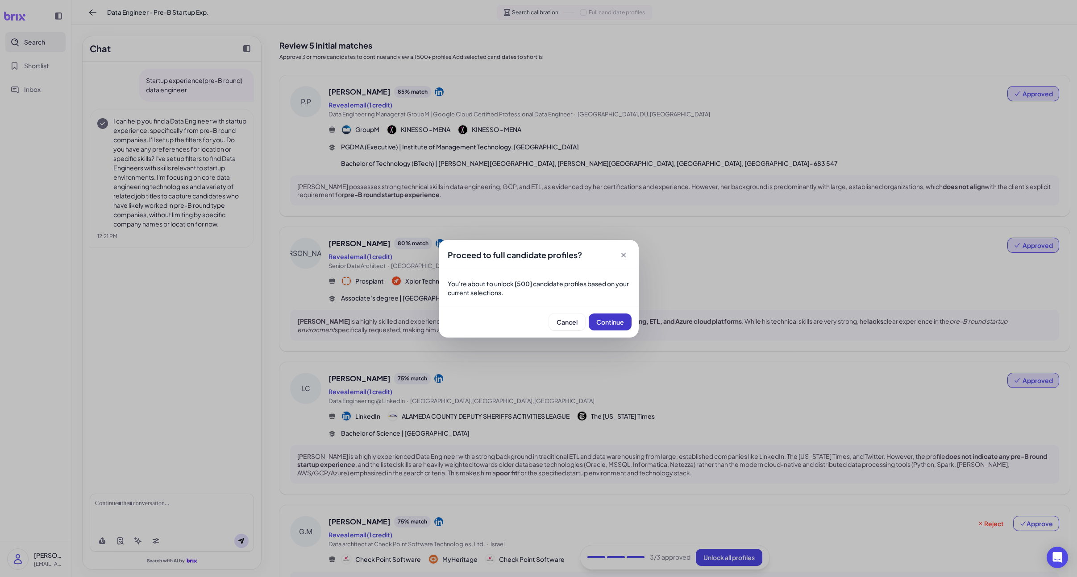
click at [604, 316] on button "Continue" at bounding box center [610, 322] width 43 height 17
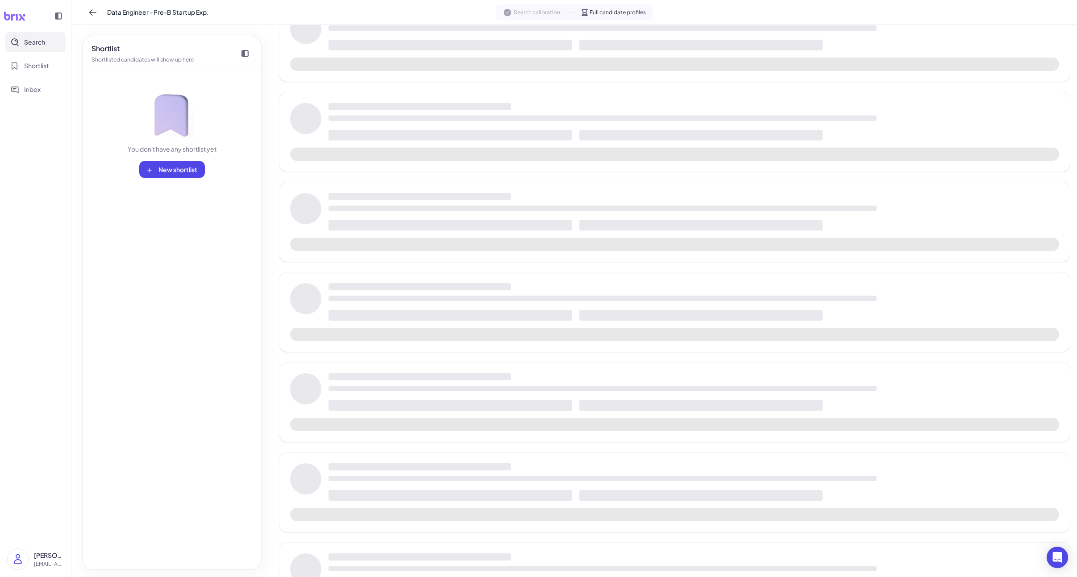
scroll to position [96, 0]
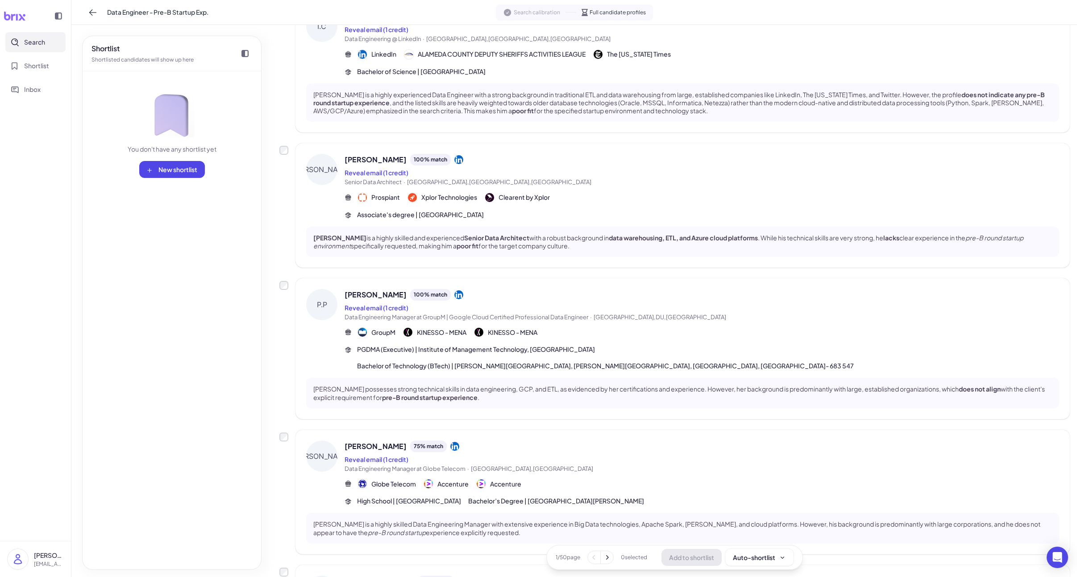
click at [364, 159] on span "[PERSON_NAME]" at bounding box center [376, 159] width 62 height 11
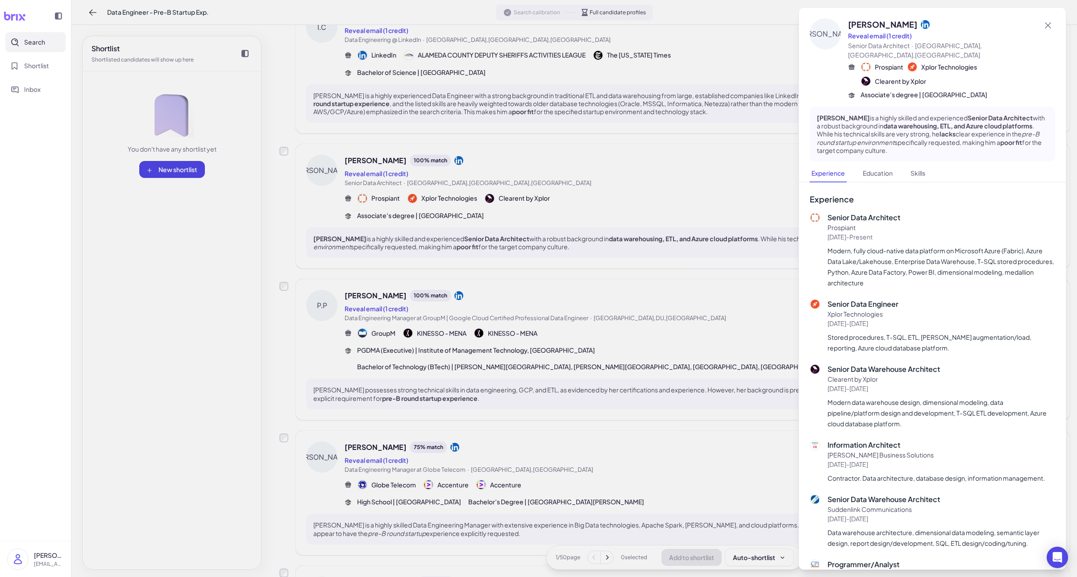
scroll to position [96, 0]
click at [384, 275] on div at bounding box center [538, 288] width 1077 height 577
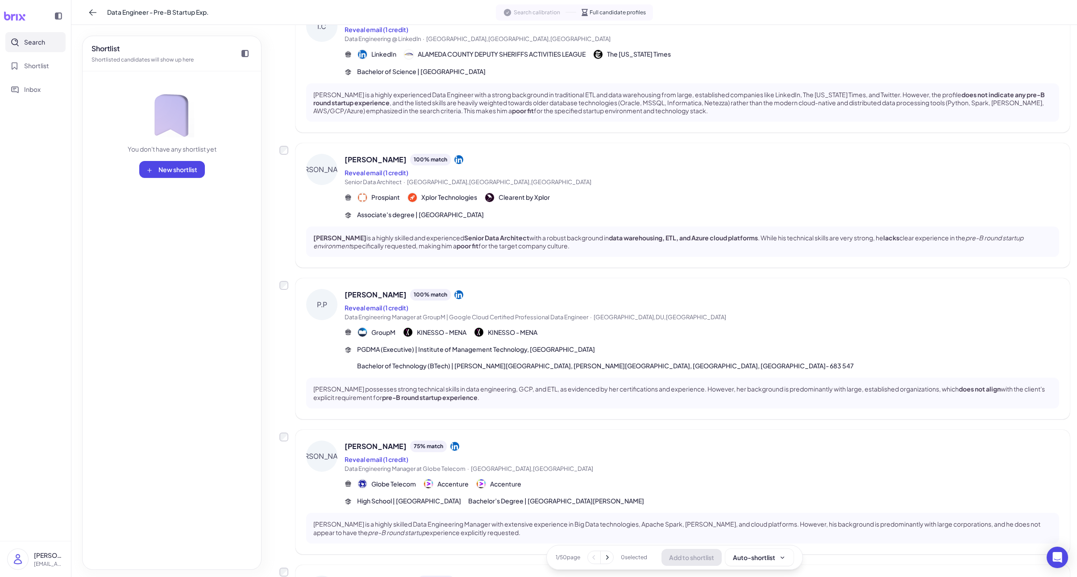
click at [374, 292] on span "[PERSON_NAME]" at bounding box center [376, 295] width 62 height 11
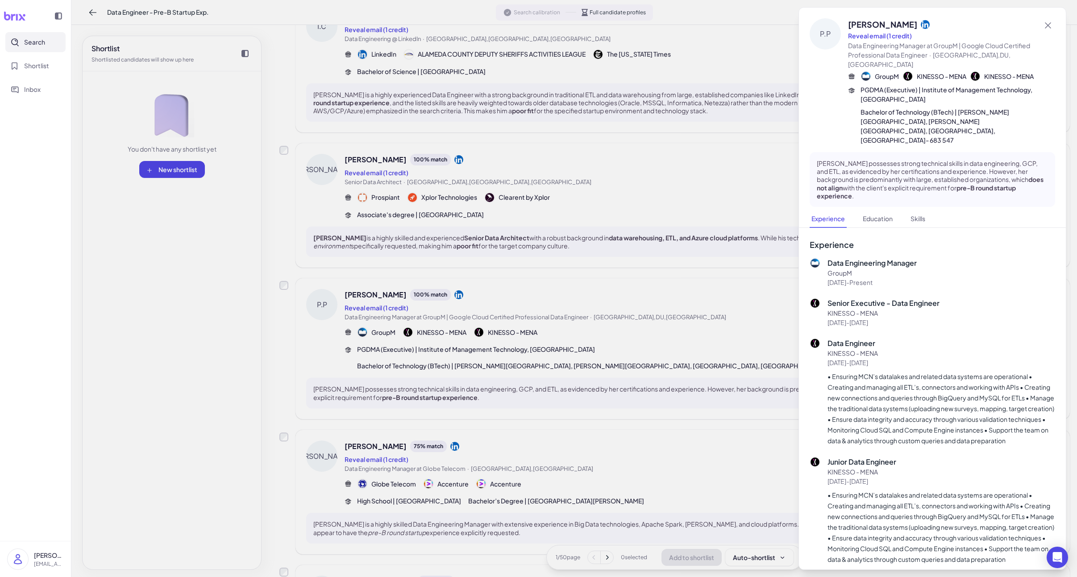
click at [376, 293] on div at bounding box center [538, 288] width 1077 height 577
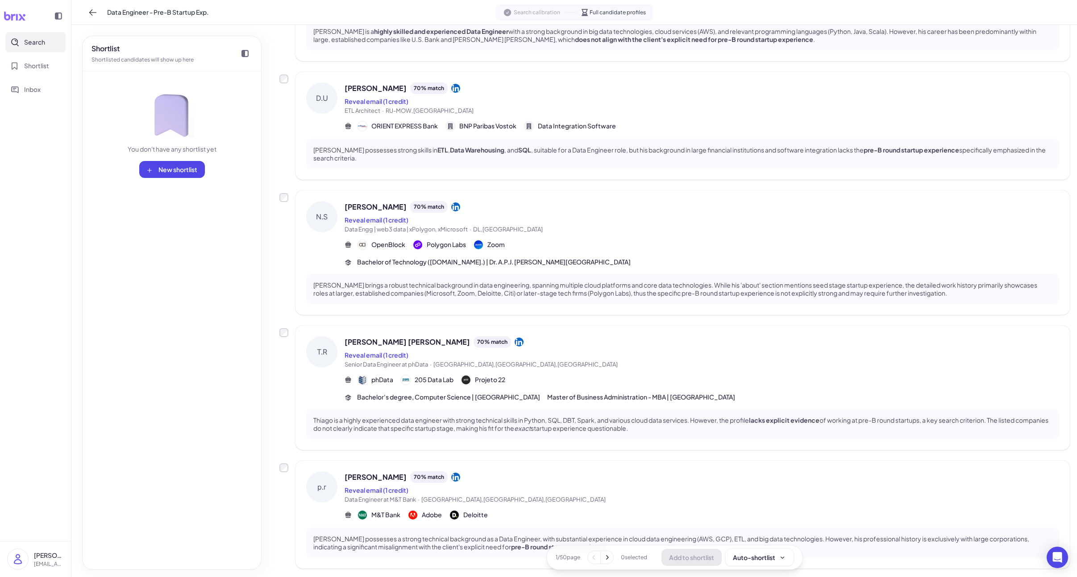
scroll to position [861, 0]
click at [369, 200] on span "[PERSON_NAME]" at bounding box center [376, 205] width 62 height 11
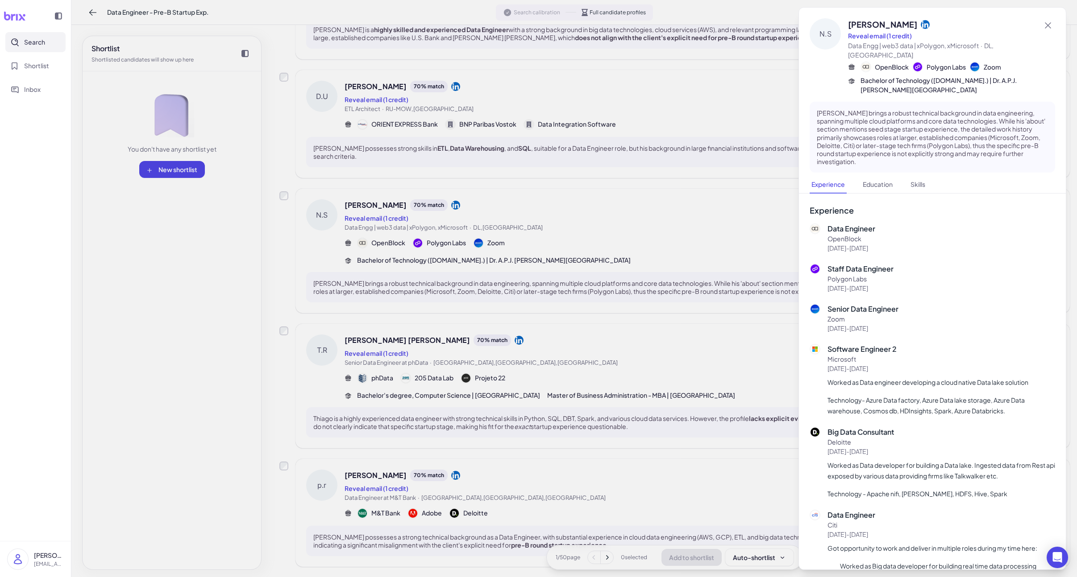
click at [392, 235] on div at bounding box center [538, 288] width 1077 height 577
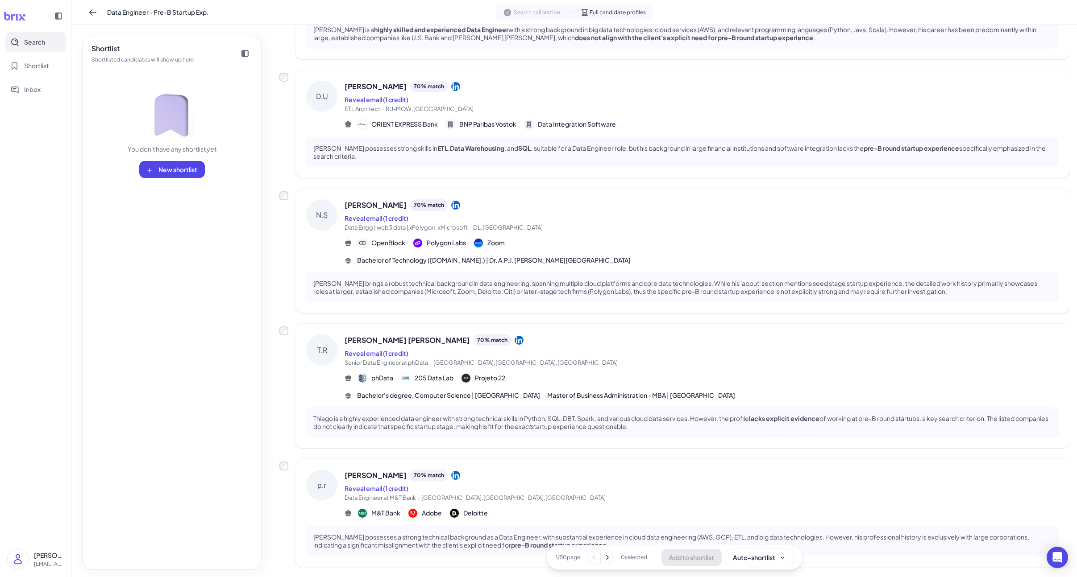
click at [379, 324] on div "T.R [PERSON_NAME] [PERSON_NAME] 70 % match Reveal email (1 credit) Senior Data …" at bounding box center [682, 386] width 774 height 125
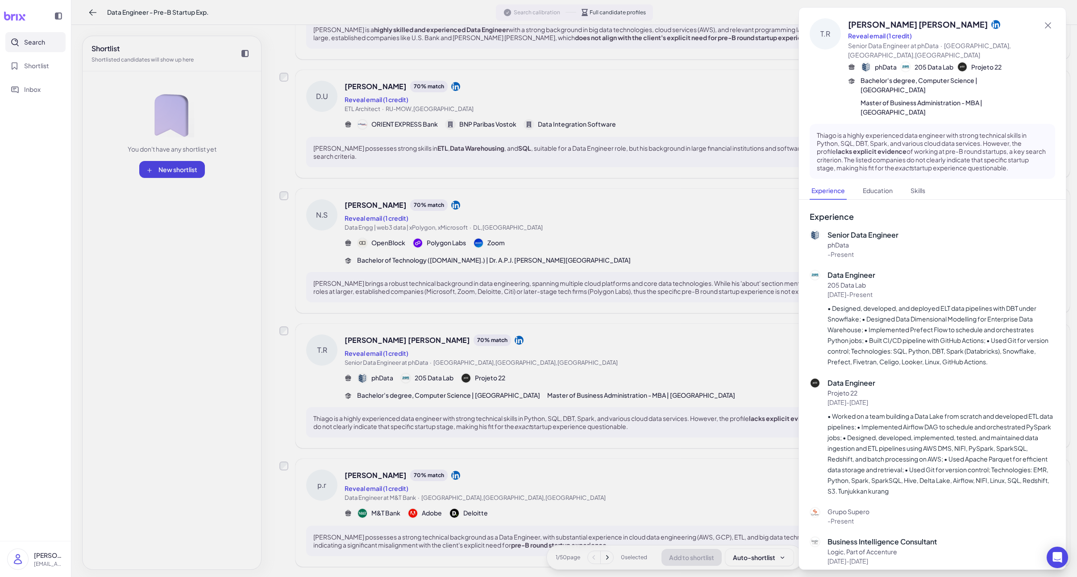
drag, startPoint x: 428, startPoint y: 319, endPoint x: 424, endPoint y: 336, distance: 17.2
click at [428, 319] on div at bounding box center [538, 288] width 1077 height 577
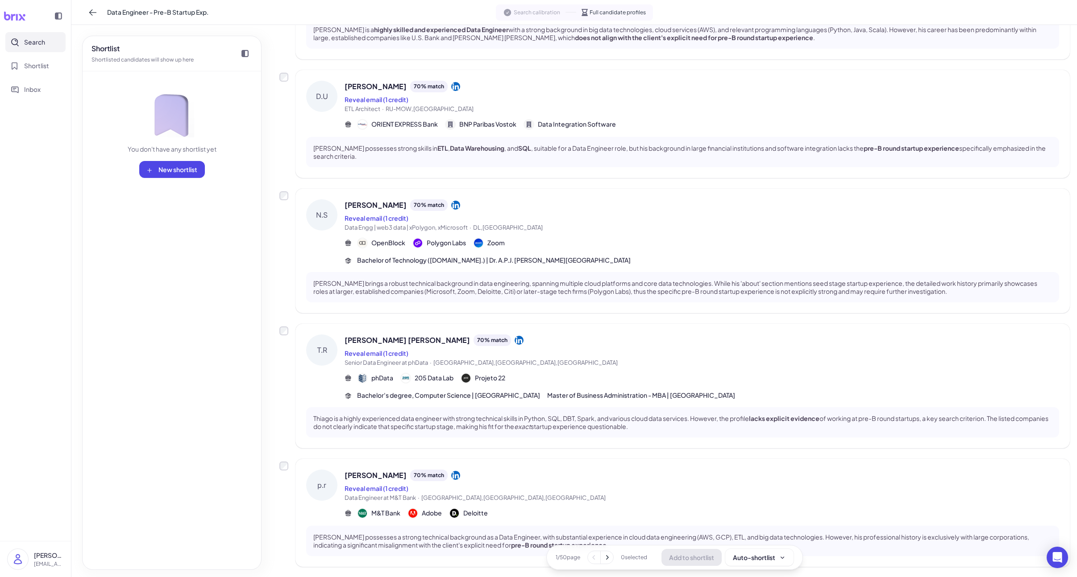
click at [366, 470] on span "[PERSON_NAME]" at bounding box center [376, 475] width 62 height 11
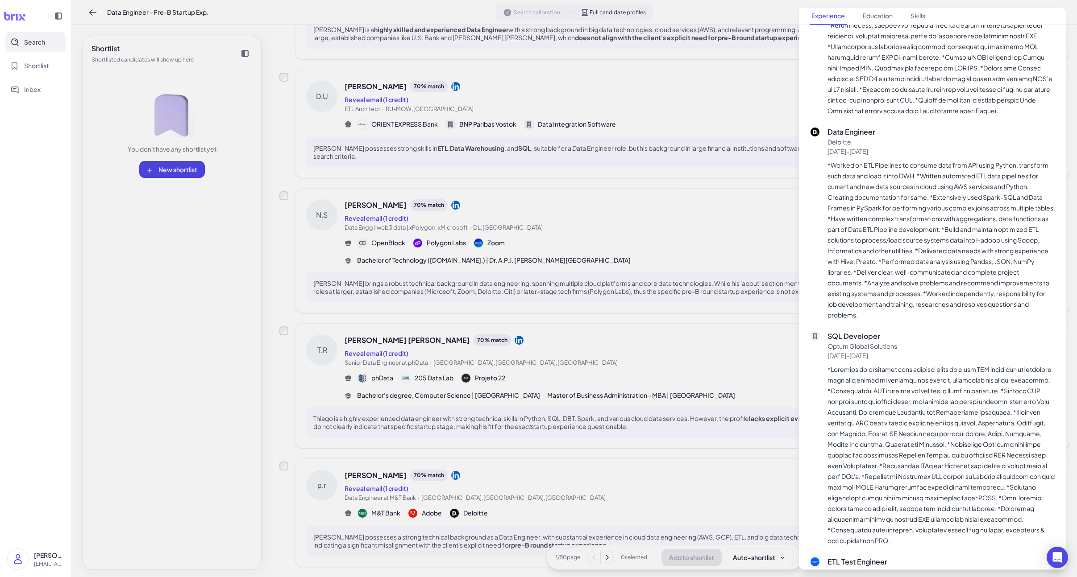
scroll to position [848, 0]
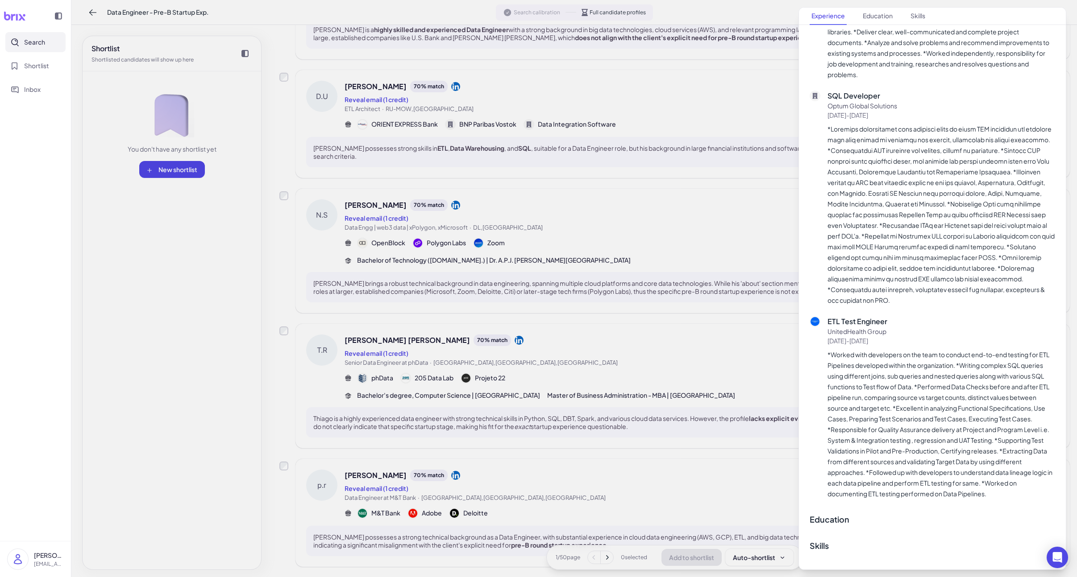
drag, startPoint x: 494, startPoint y: 418, endPoint x: 478, endPoint y: 419, distance: 15.7
click at [494, 418] on div at bounding box center [538, 288] width 1077 height 577
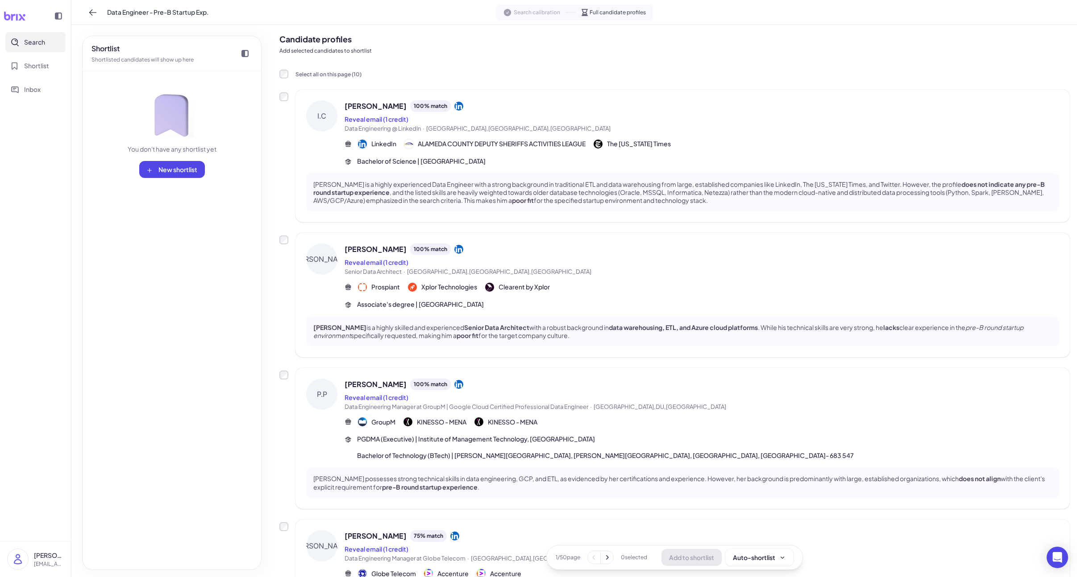
scroll to position [0, 0]
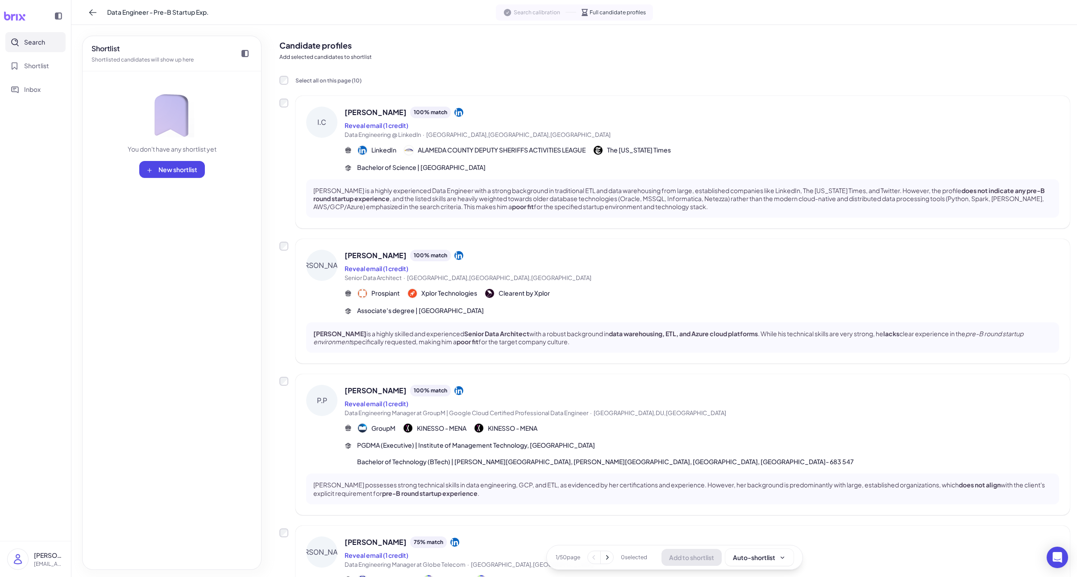
click at [489, 123] on div "Reveal email (1 credit)" at bounding box center [702, 125] width 714 height 11
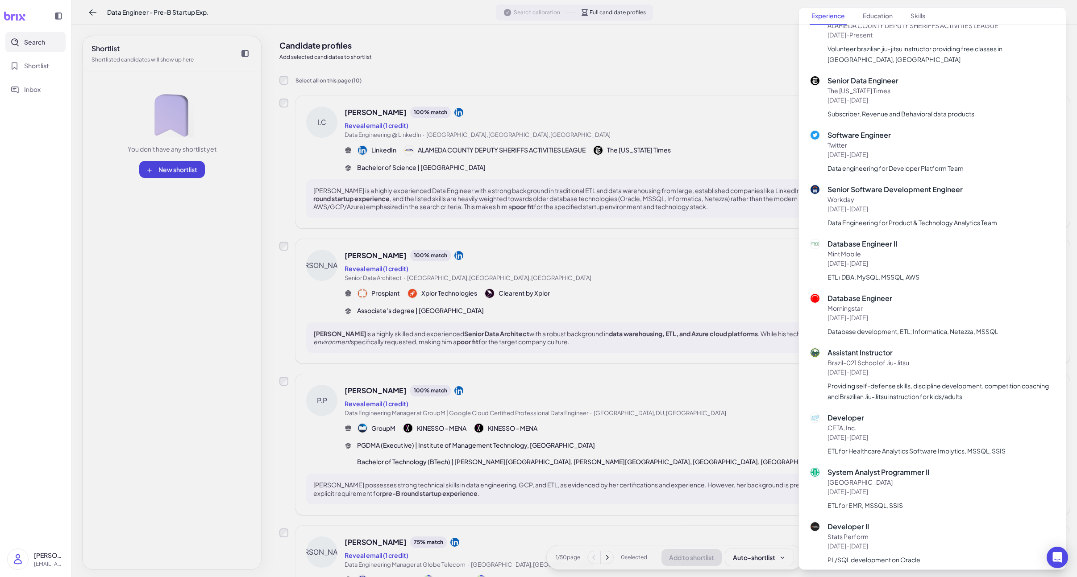
scroll to position [323, 0]
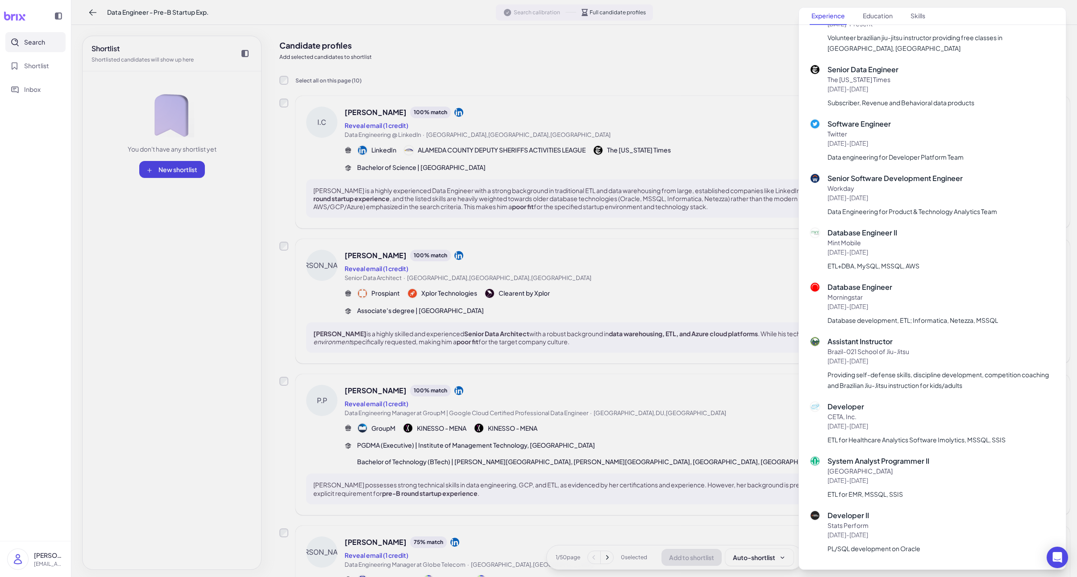
drag, startPoint x: 24, startPoint y: 25, endPoint x: 18, endPoint y: 21, distance: 7.1
click at [22, 24] on div at bounding box center [36, 16] width 64 height 18
click at [18, 21] on div at bounding box center [36, 16] width 64 height 18
click at [26, 17] on div at bounding box center [36, 16] width 64 height 18
click at [60, 20] on div at bounding box center [59, 16] width 18 height 18
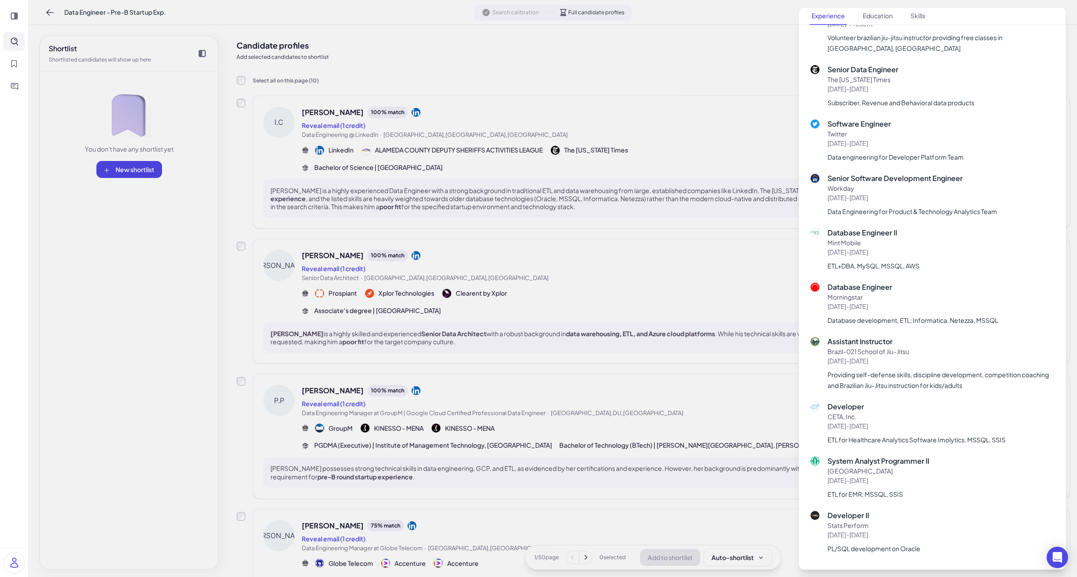
click at [13, 21] on div at bounding box center [14, 16] width 21 height 18
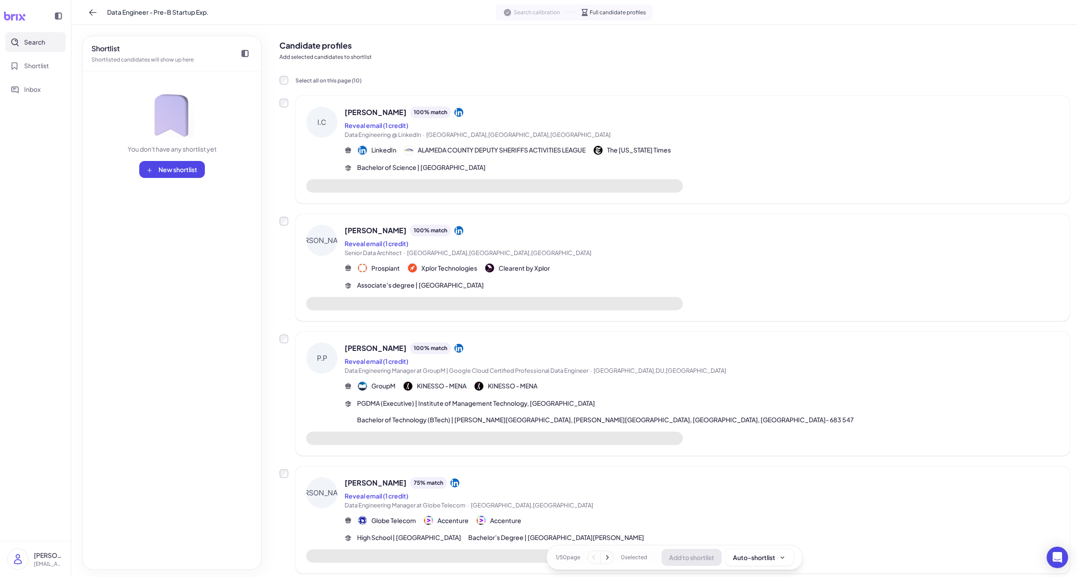
drag, startPoint x: 23, startPoint y: 22, endPoint x: 20, endPoint y: 42, distance: 20.3
click at [23, 22] on div at bounding box center [36, 16] width 64 height 18
click at [21, 43] on button "Search" at bounding box center [35, 42] width 60 height 20
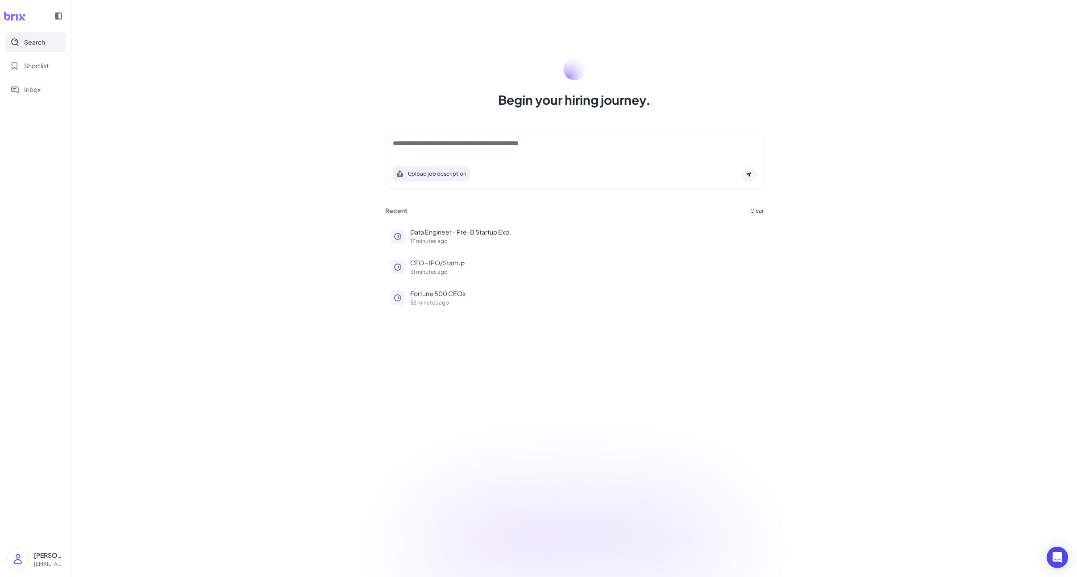
drag, startPoint x: 418, startPoint y: 153, endPoint x: 425, endPoint y: 149, distance: 8.8
click at [418, 153] on div at bounding box center [574, 148] width 363 height 18
click at [429, 147] on textarea at bounding box center [574, 144] width 363 height 11
paste textarea "**********"
click at [393, 147] on textarea "**********" at bounding box center [574, 144] width 363 height 11
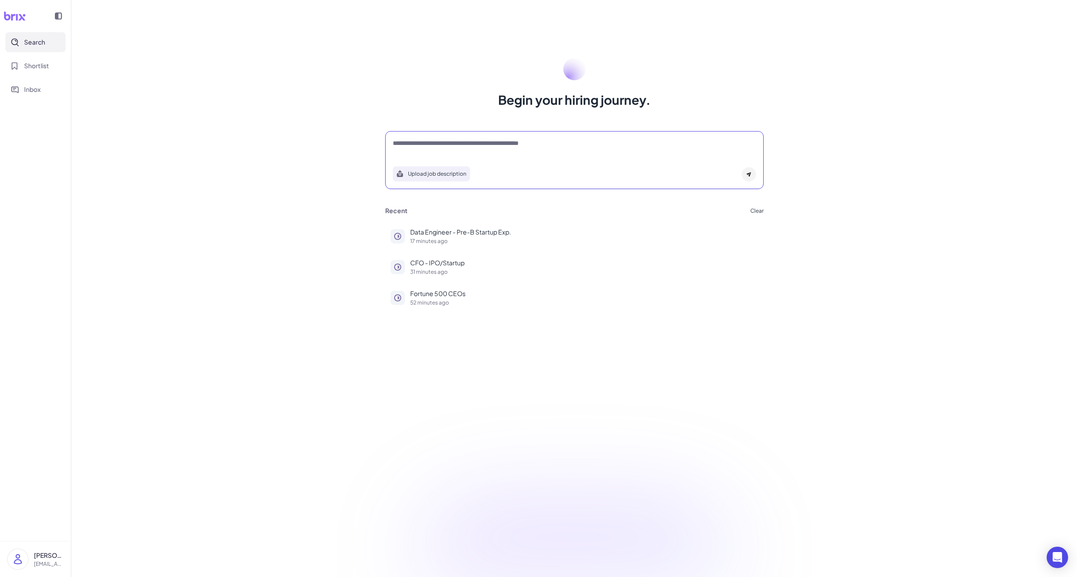
type textarea "**********"
click at [753, 174] on div at bounding box center [749, 174] width 14 height 14
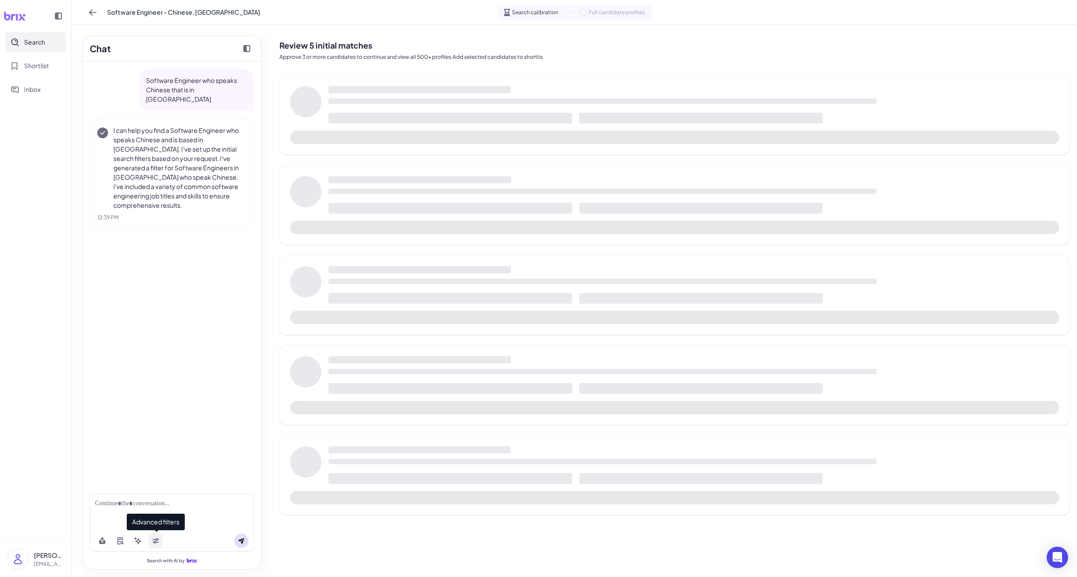
click at [150, 542] on button at bounding box center [156, 541] width 14 height 14
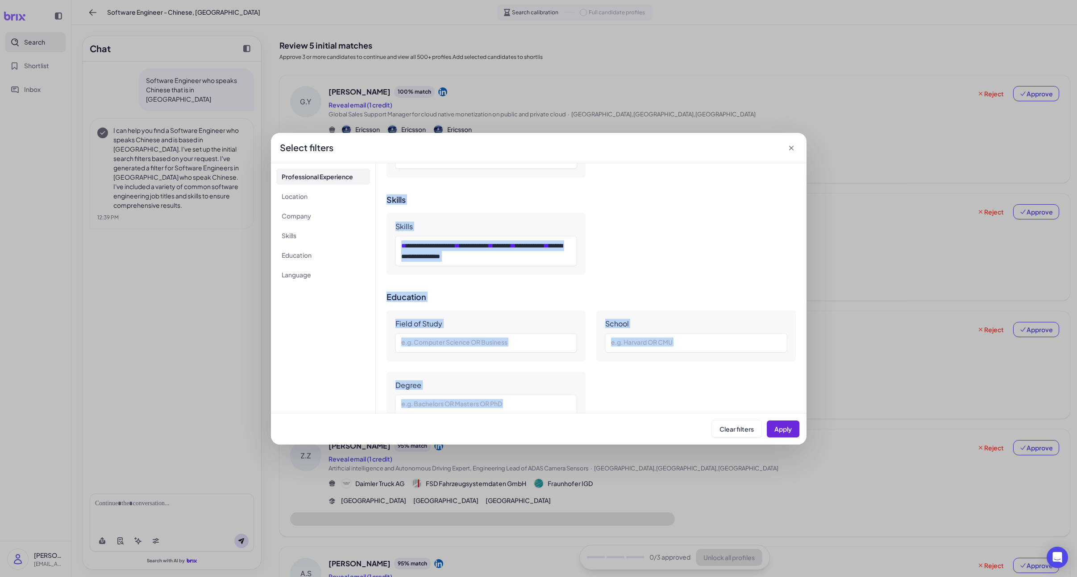
scroll to position [529, 0]
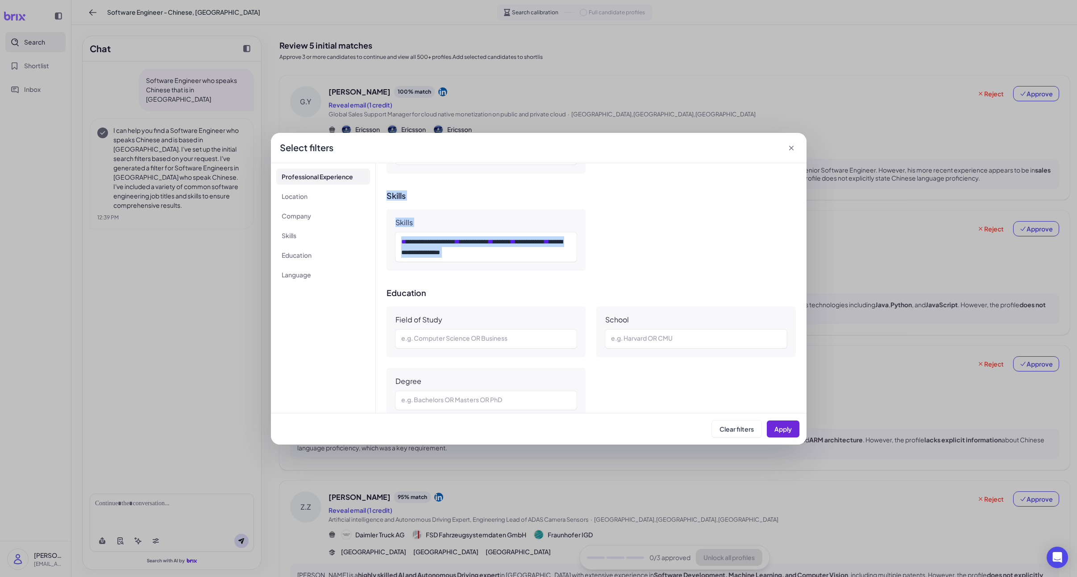
drag, startPoint x: 398, startPoint y: 239, endPoint x: 585, endPoint y: 273, distance: 190.0
click at [585, 273] on div "**********" at bounding box center [591, 288] width 431 height 250
click at [528, 329] on div "Field of Study e.g. Computer Science OR Business" at bounding box center [485, 332] width 199 height 51
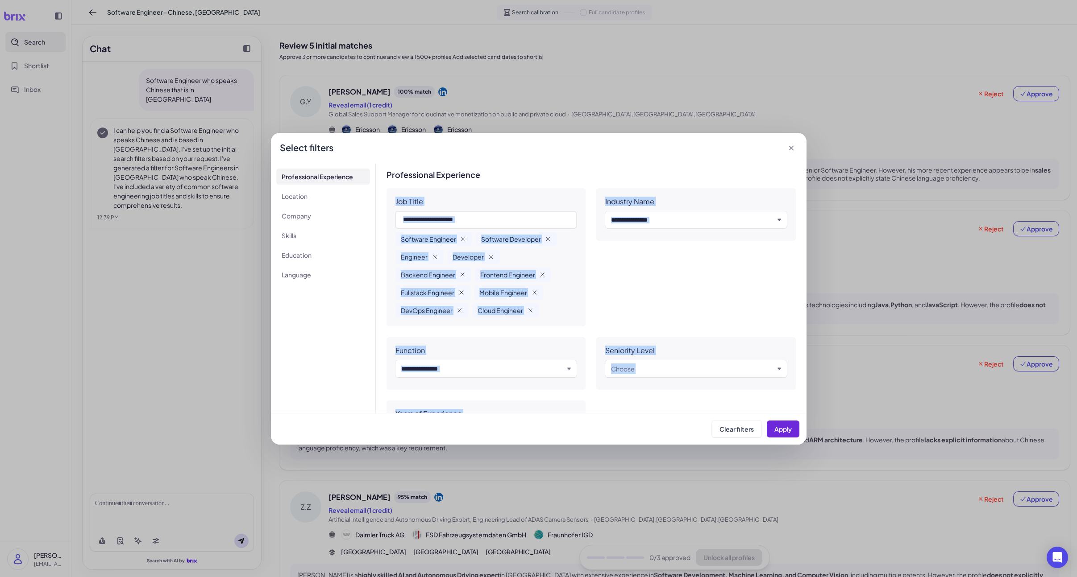
scroll to position [662, 0]
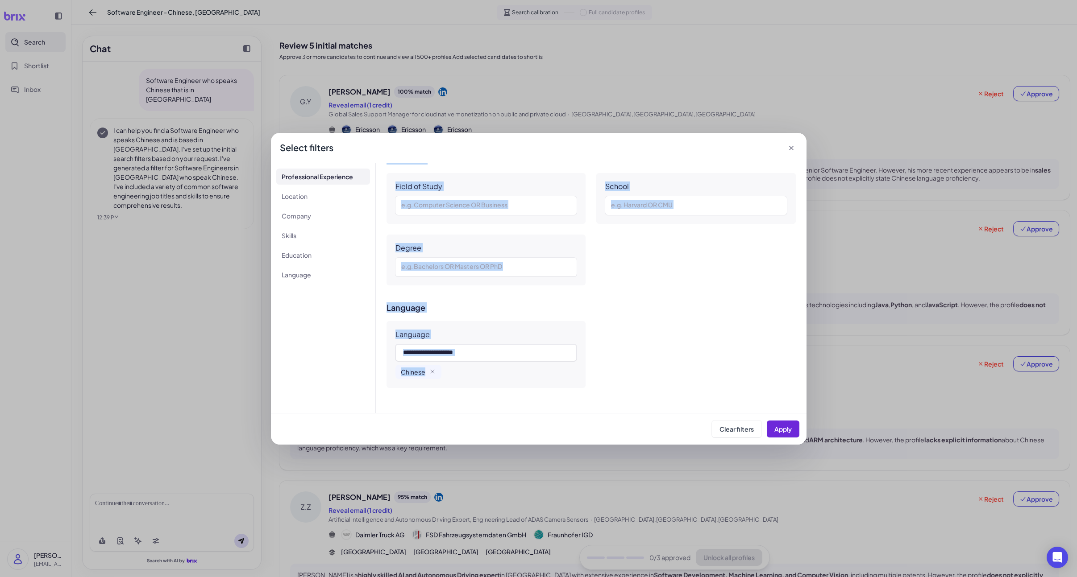
drag, startPoint x: 394, startPoint y: 197, endPoint x: 615, endPoint y: 391, distance: 294.4
click at [615, 391] on div "**********" at bounding box center [591, 288] width 431 height 250
copy div "**********"
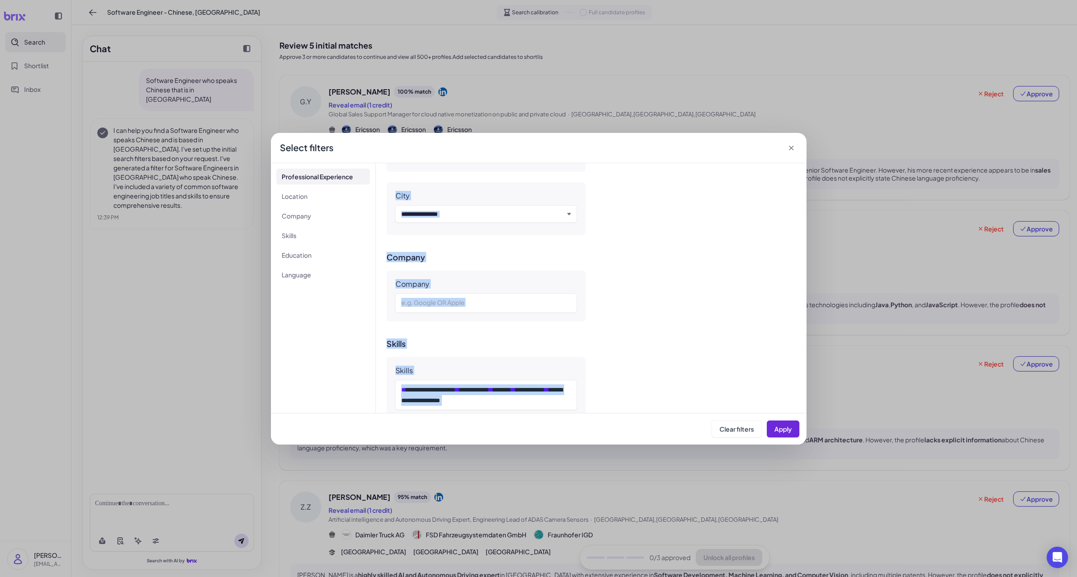
click at [537, 318] on div "Company e.g. Google OR Apple" at bounding box center [485, 296] width 199 height 51
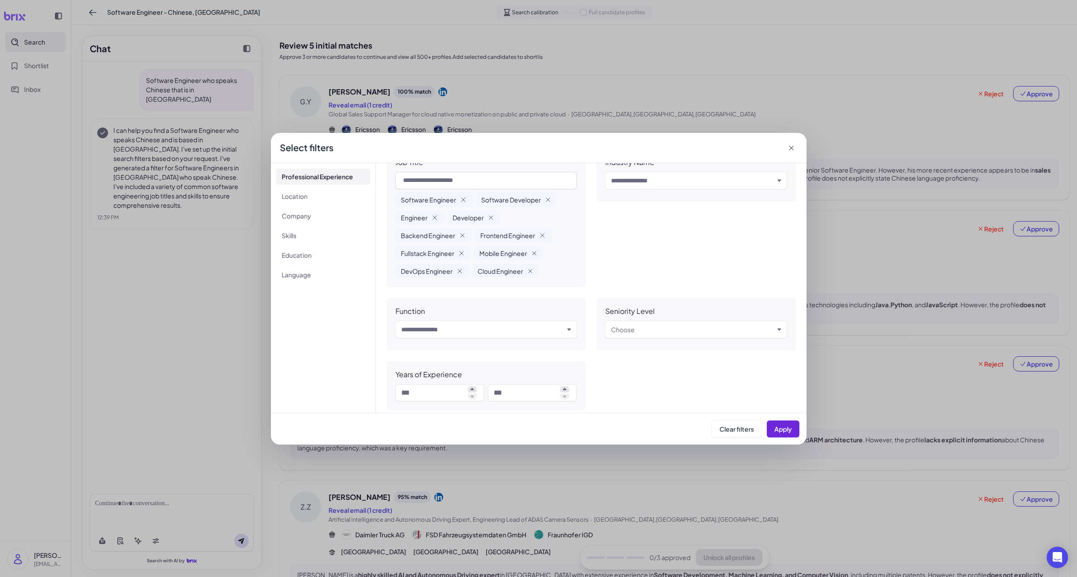
scroll to position [0, 0]
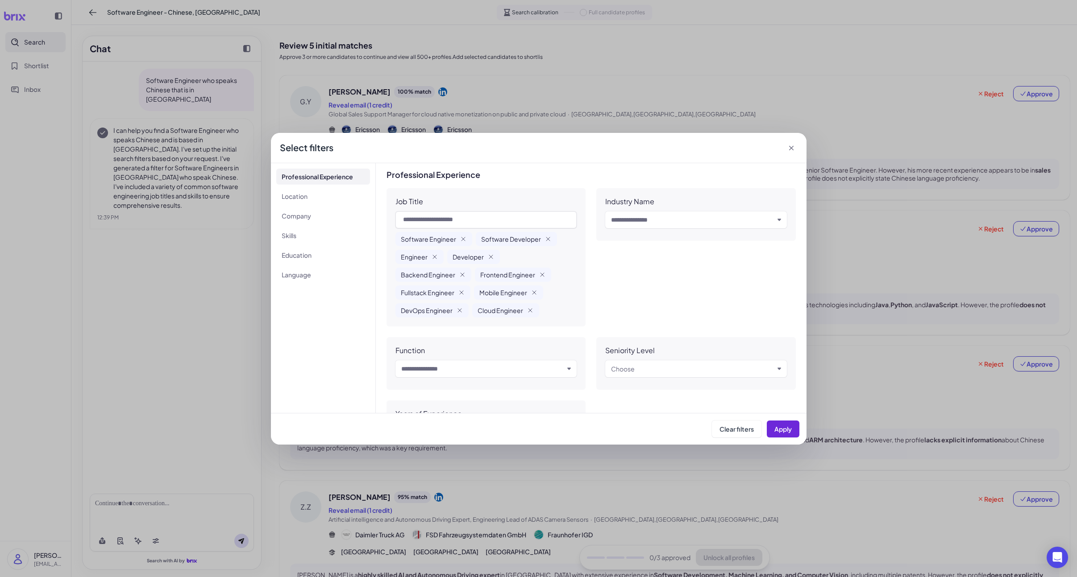
click at [684, 138] on div "Select filters" at bounding box center [539, 148] width 536 height 30
click at [719, 125] on div "**********" at bounding box center [538, 288] width 1077 height 577
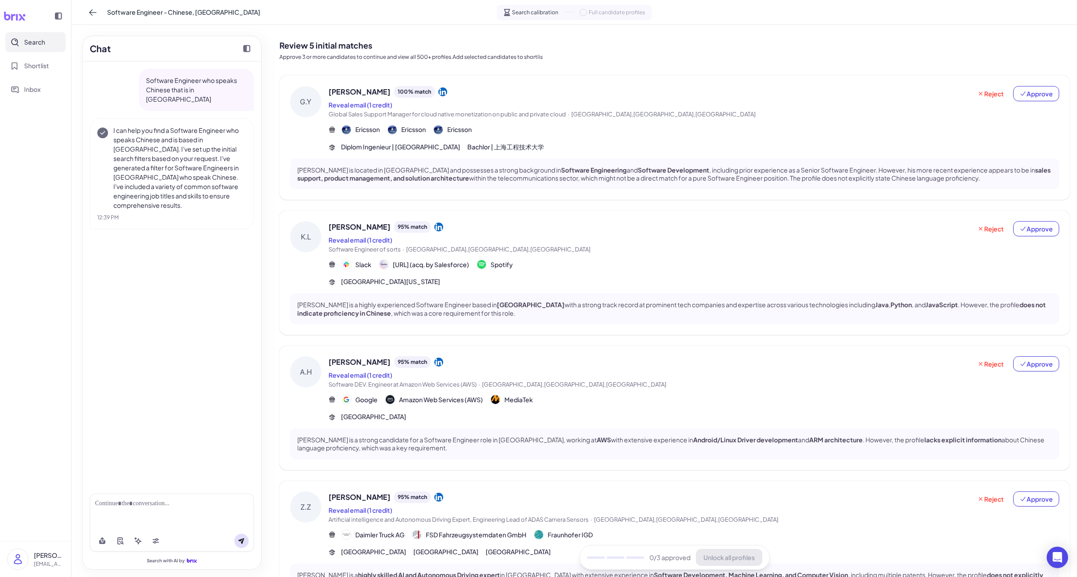
click at [541, 361] on div "Andy Hsu 95 % match" at bounding box center [649, 363] width 643 height 12
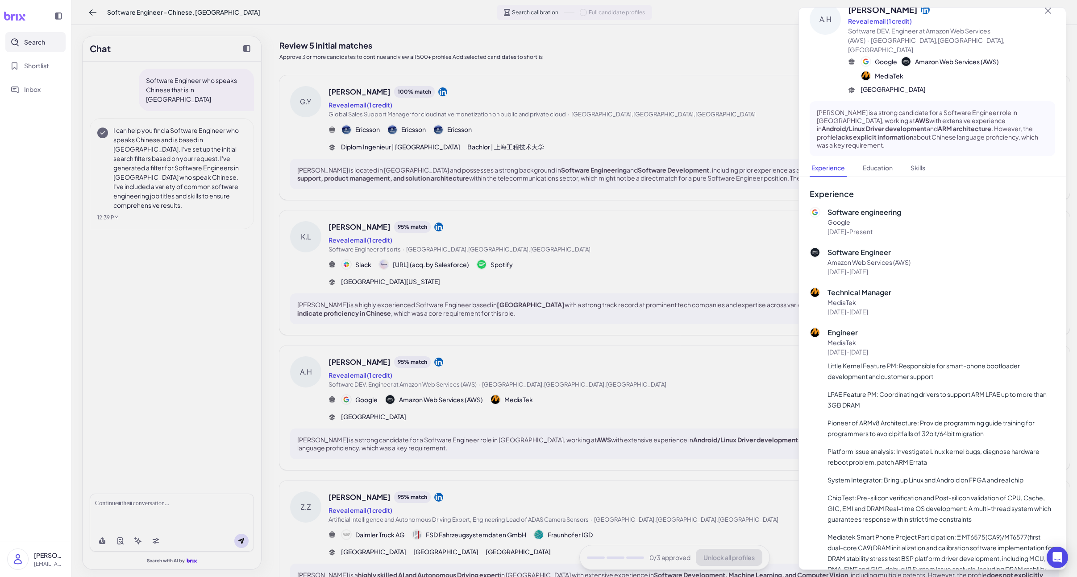
scroll to position [16, 0]
click at [629, 342] on div at bounding box center [538, 288] width 1077 height 577
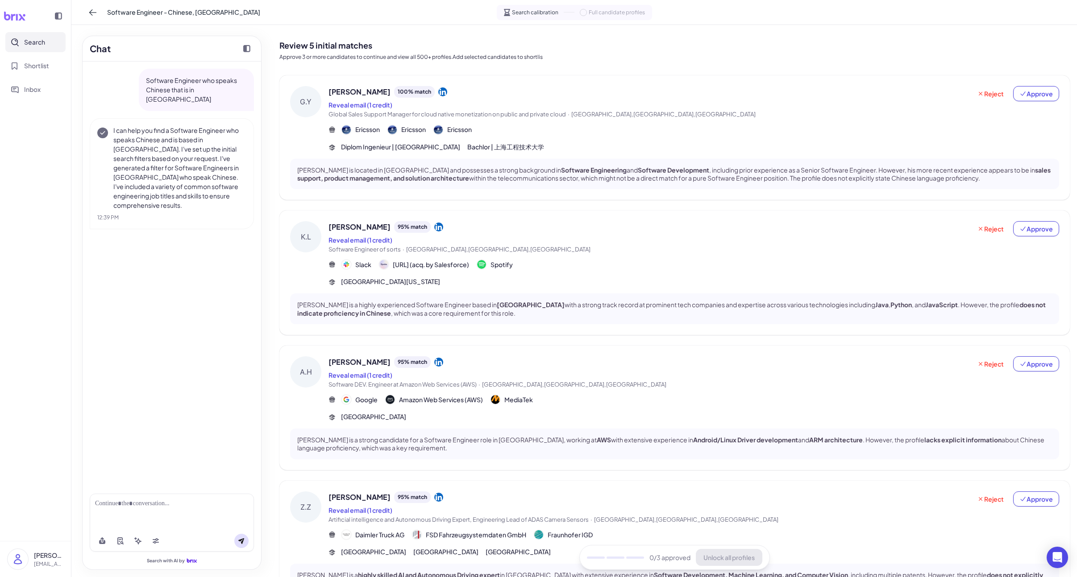
click at [604, 120] on div "Gang Yuan 100 % match Reveal email (1 credit) Global Sales Support Manager for …" at bounding box center [693, 119] width 731 height 66
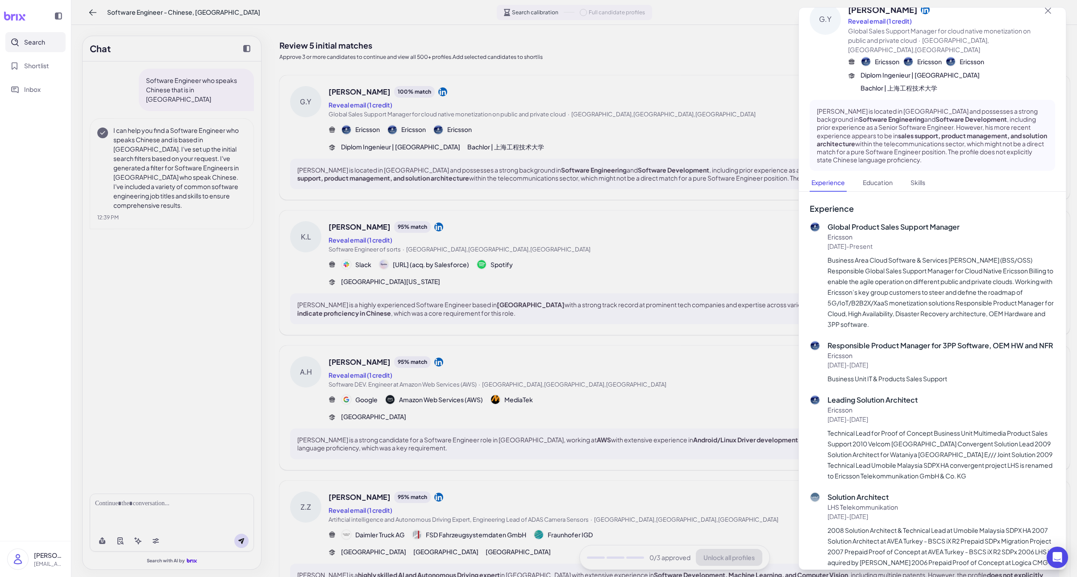
scroll to position [16, 0]
click at [724, 299] on div at bounding box center [538, 288] width 1077 height 577
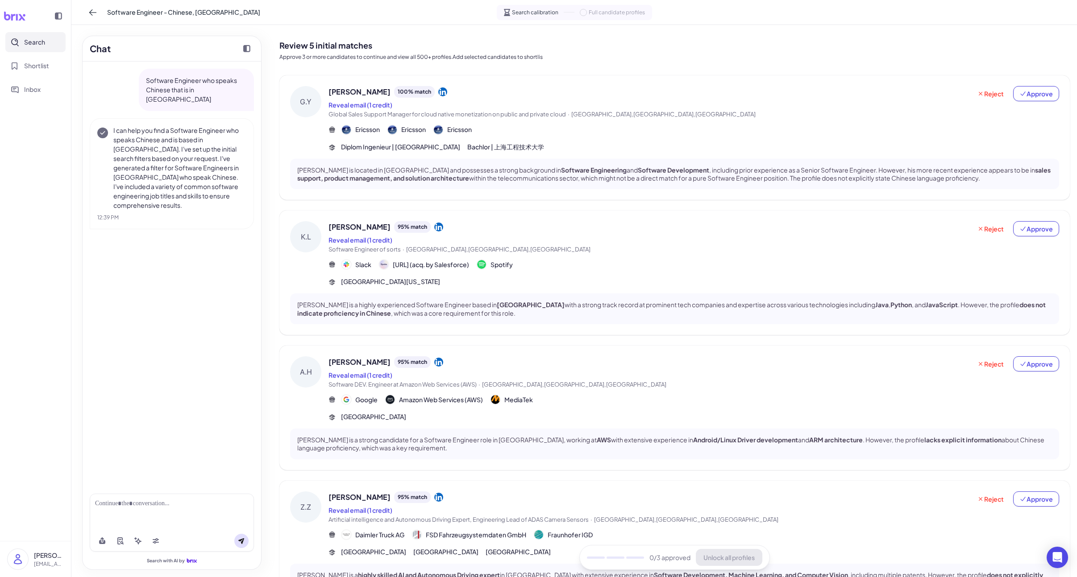
click at [694, 257] on div "Kat Liu 95 % match Reveal email (1 credit) Software Engineer of sorts · Berlin,…" at bounding box center [693, 254] width 731 height 66
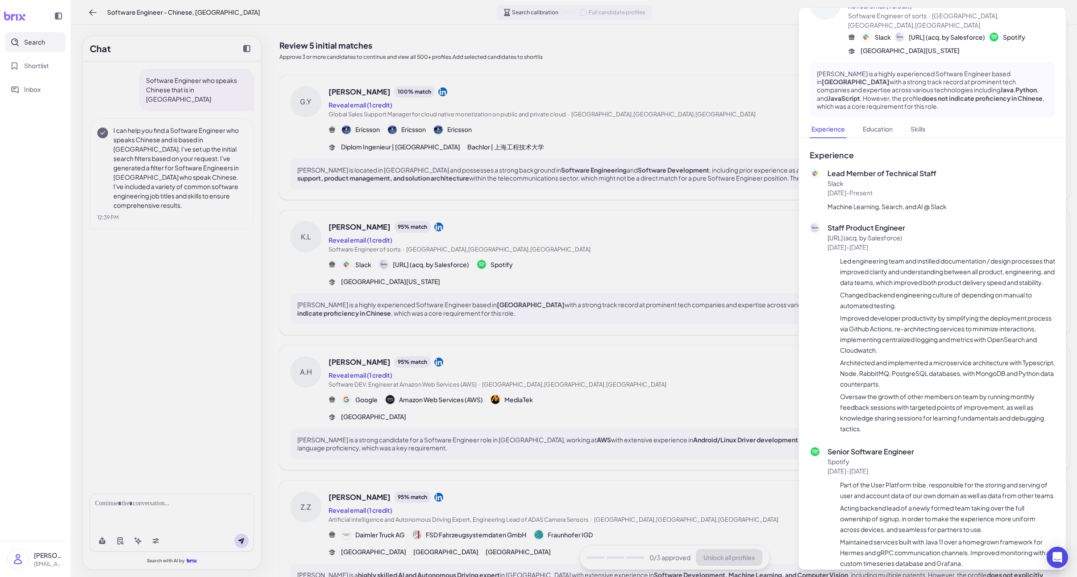
scroll to position [31, 0]
click at [720, 365] on div at bounding box center [538, 288] width 1077 height 577
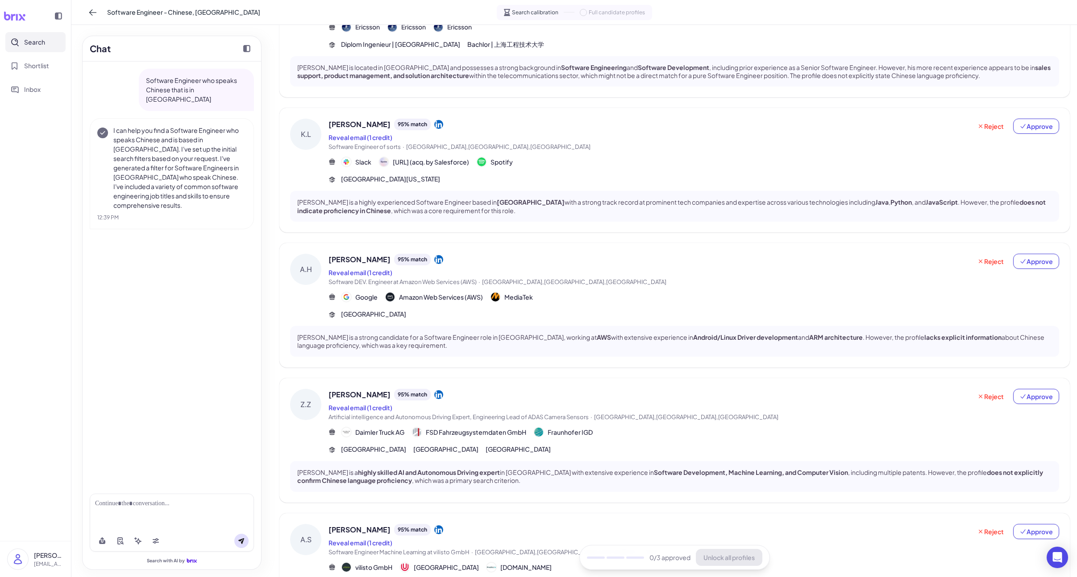
scroll to position [109, 0]
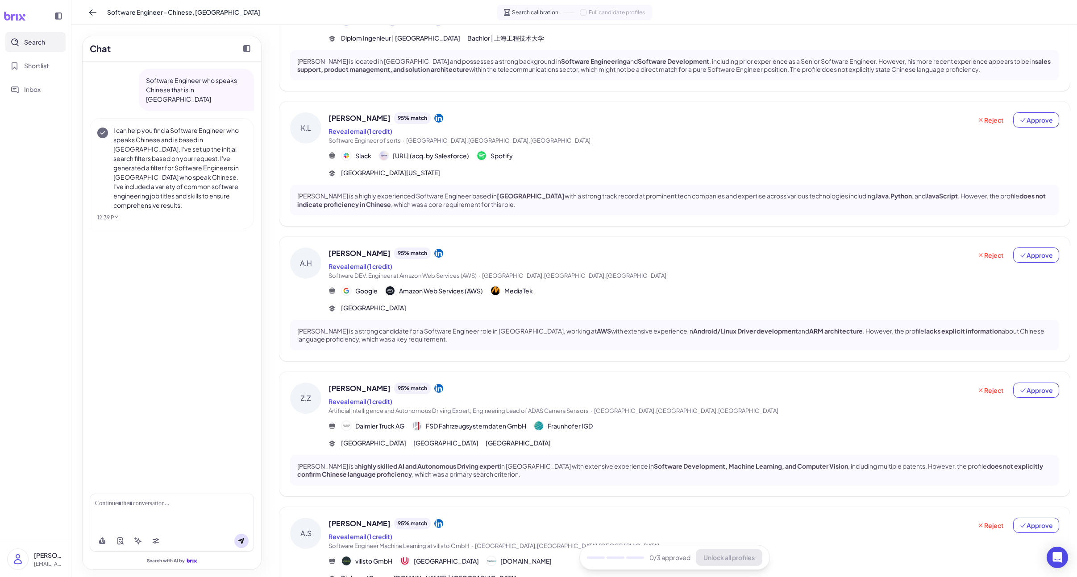
click at [614, 414] on span "Stuttgart,BW,Germany" at bounding box center [686, 410] width 184 height 7
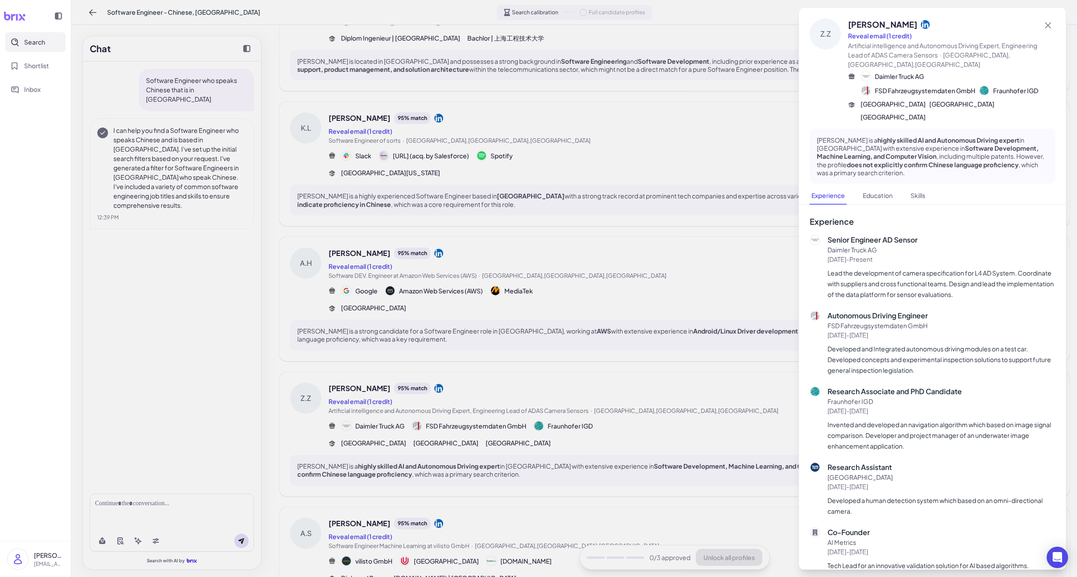
click at [640, 405] on div at bounding box center [538, 288] width 1077 height 577
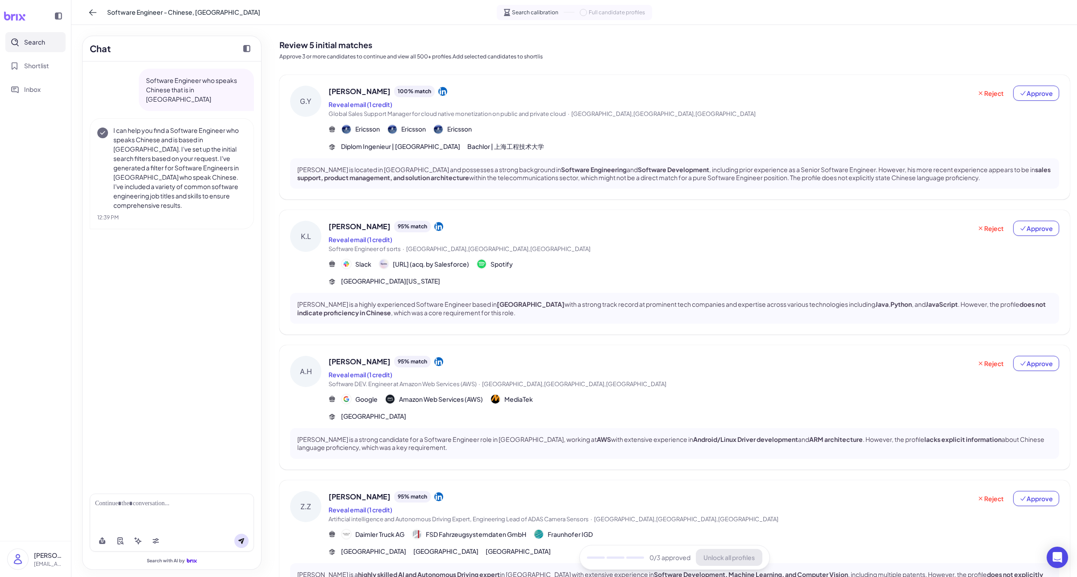
scroll to position [0, 0]
click at [660, 132] on div "Ericsson Ericsson Ericsson" at bounding box center [693, 130] width 731 height 11
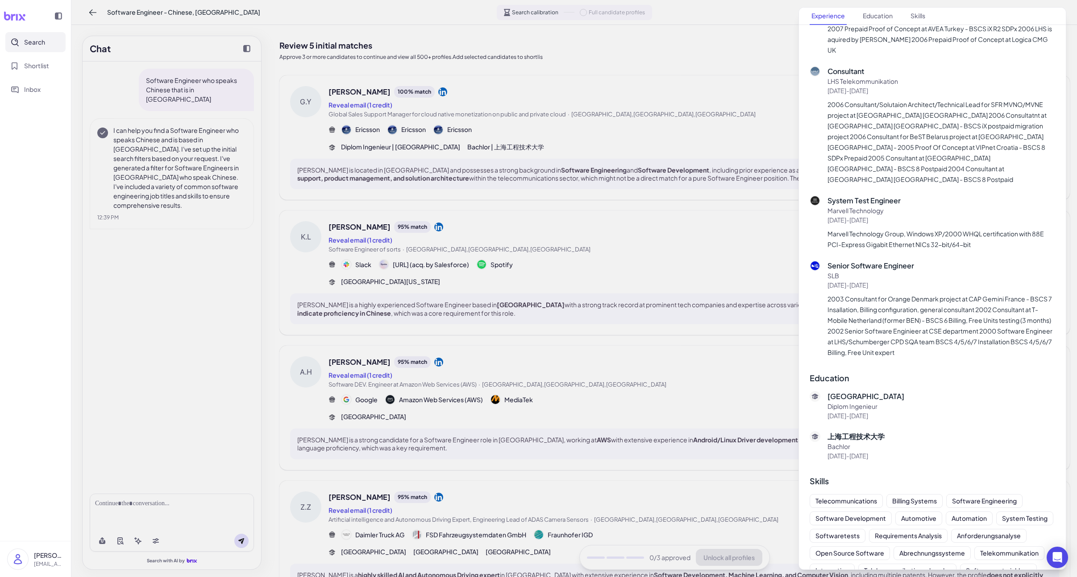
scroll to position [540, 0]
click at [662, 316] on div at bounding box center [538, 288] width 1077 height 577
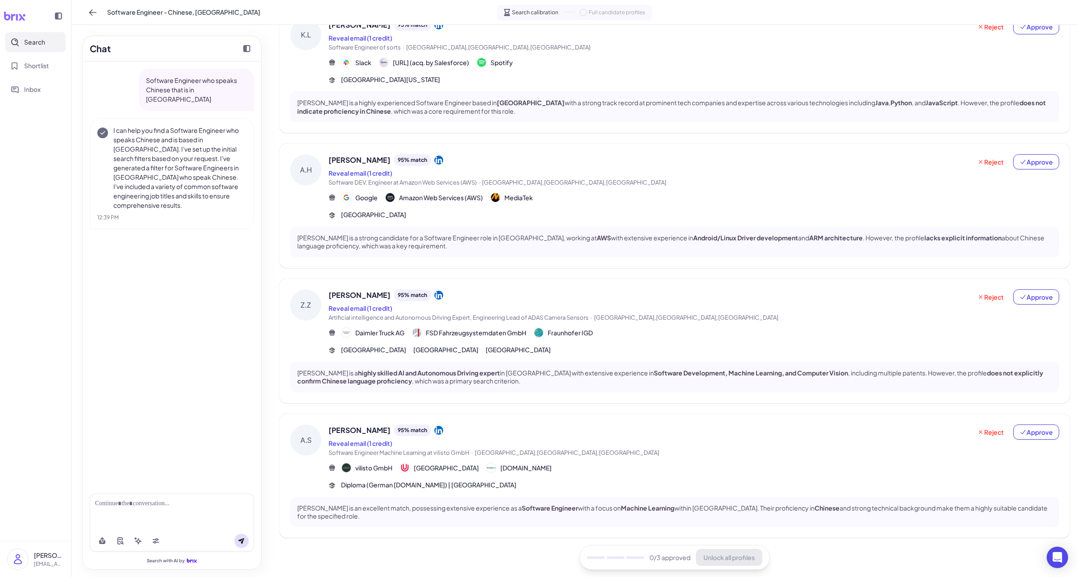
scroll to position [206, 0]
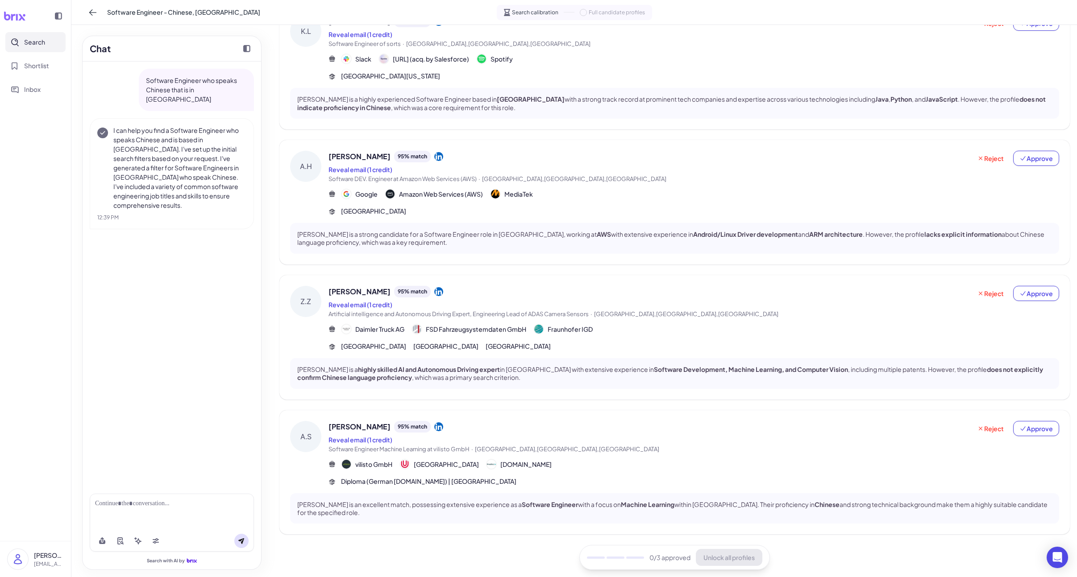
click at [614, 411] on div "A.S Arkadi Schelling 95 % match Reveal email (1 credit) Software Engineer Machi…" at bounding box center [674, 473] width 790 height 125
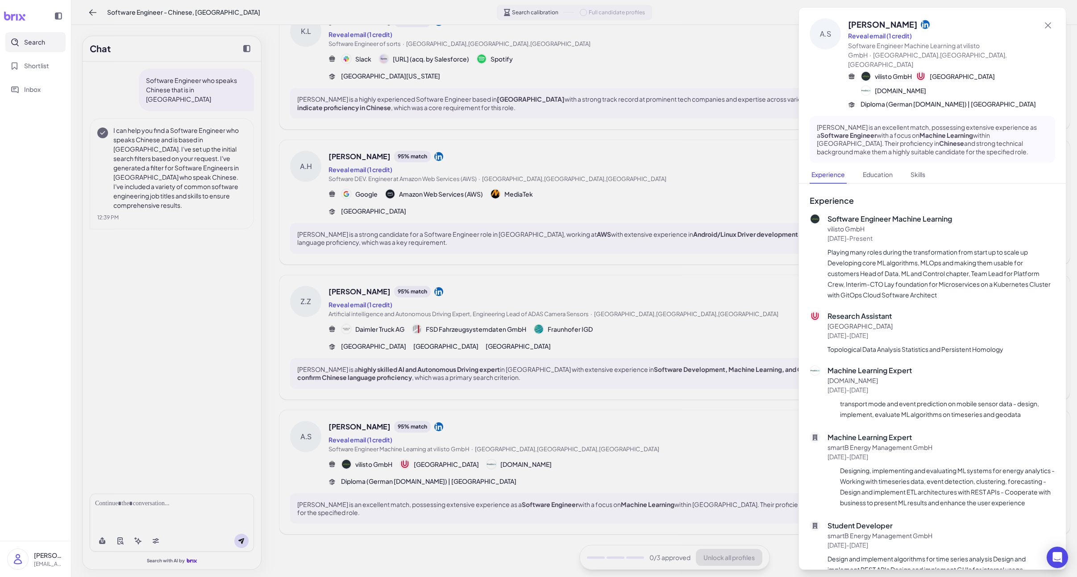
click at [610, 419] on div at bounding box center [538, 288] width 1077 height 577
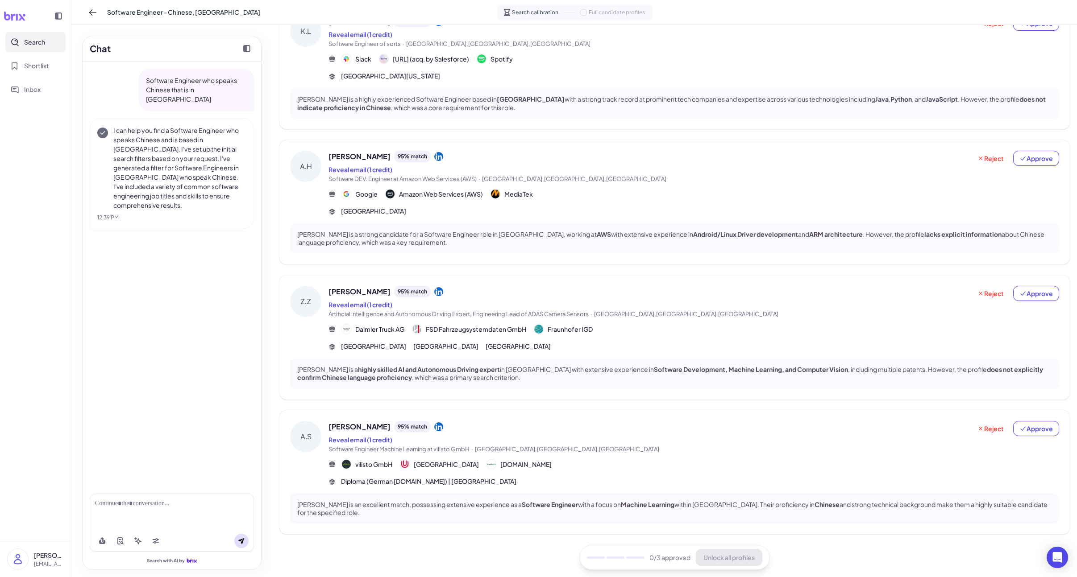
click at [622, 292] on div "Zhiliang Zhou 95 % match" at bounding box center [649, 292] width 643 height 12
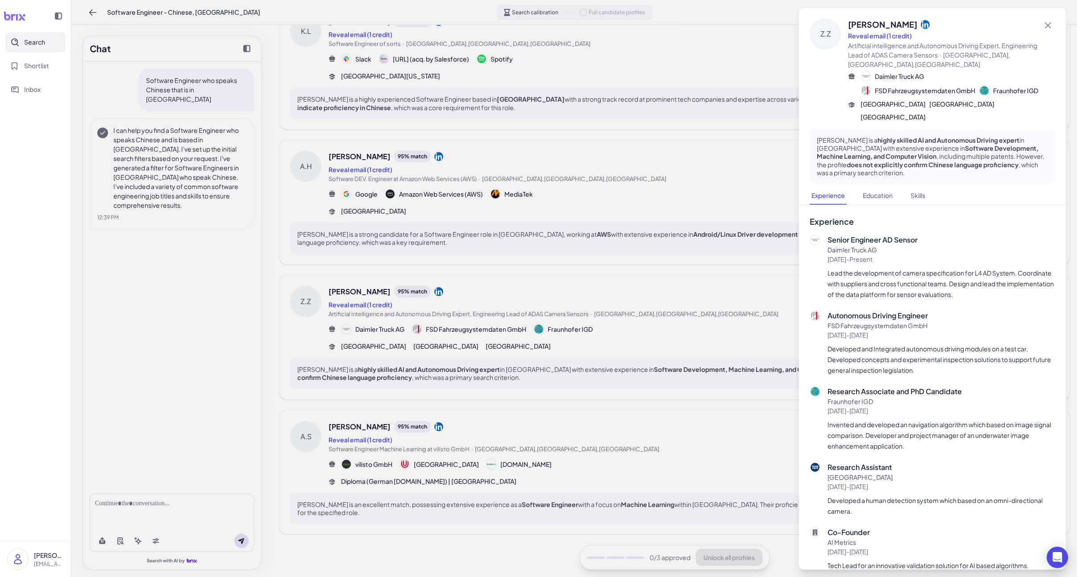
click at [601, 316] on div at bounding box center [538, 288] width 1077 height 577
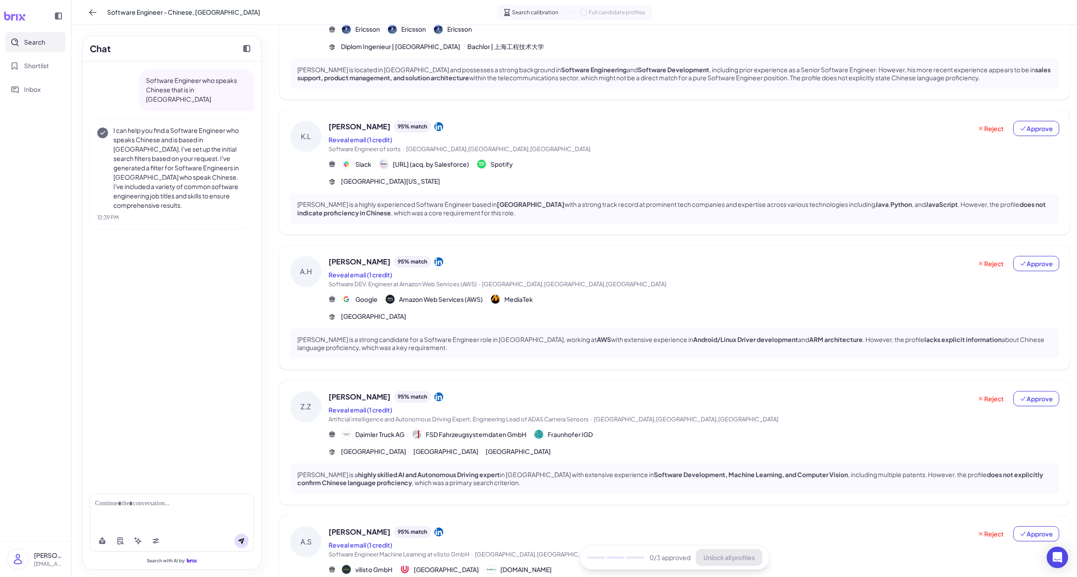
scroll to position [0, 0]
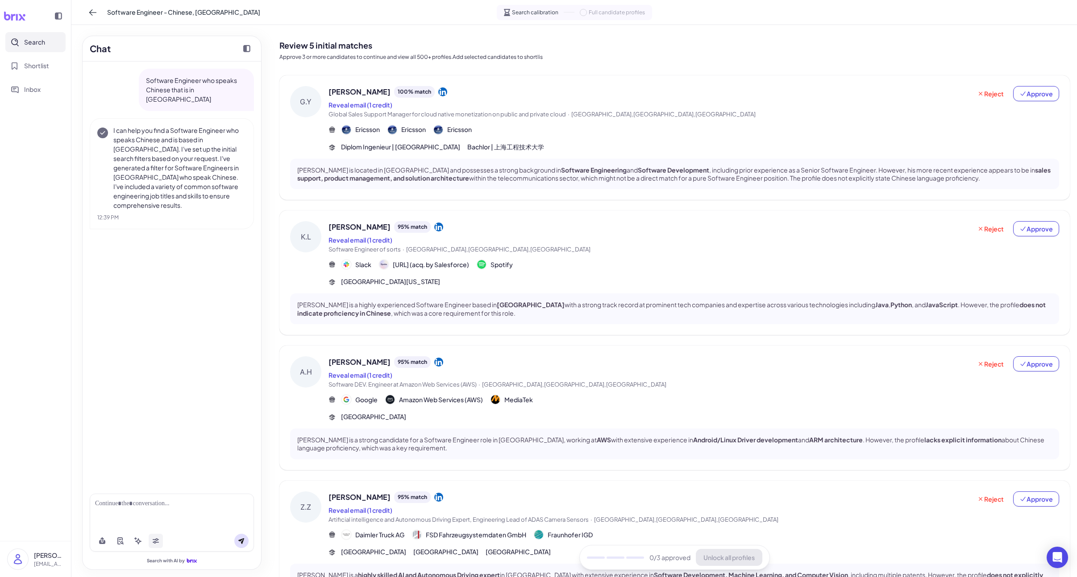
click at [160, 538] on button at bounding box center [156, 541] width 14 height 14
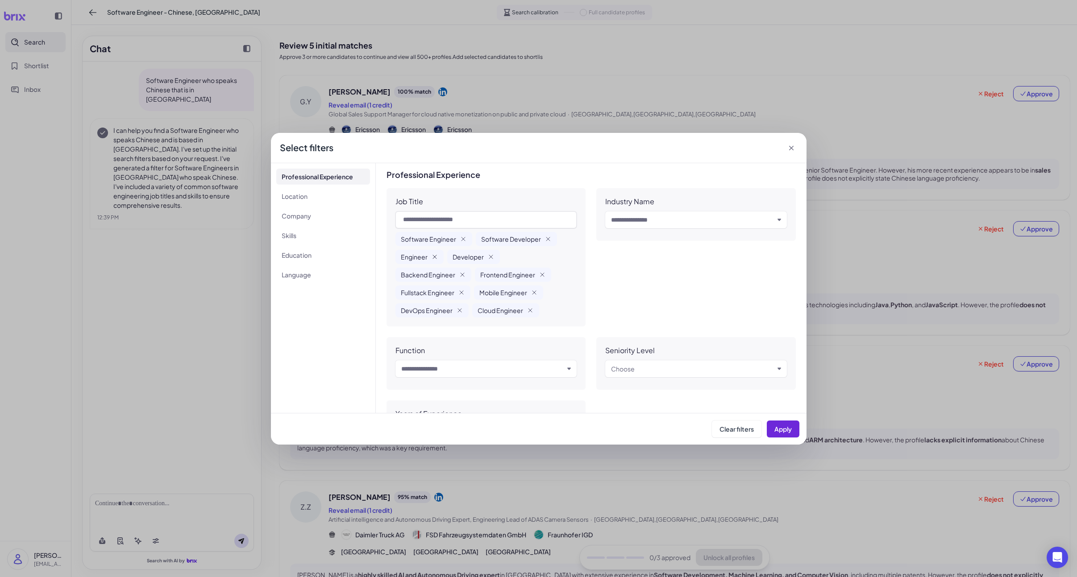
click at [435, 257] on icon "button" at bounding box center [434, 256] width 7 height 7
click at [442, 257] on icon "button" at bounding box center [439, 256] width 7 height 7
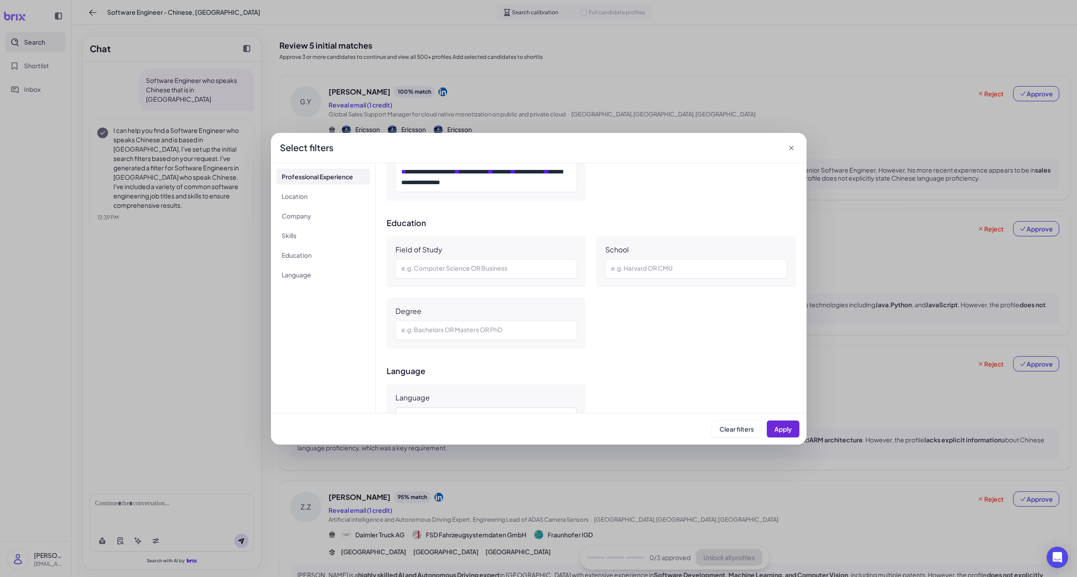
scroll to position [644, 0]
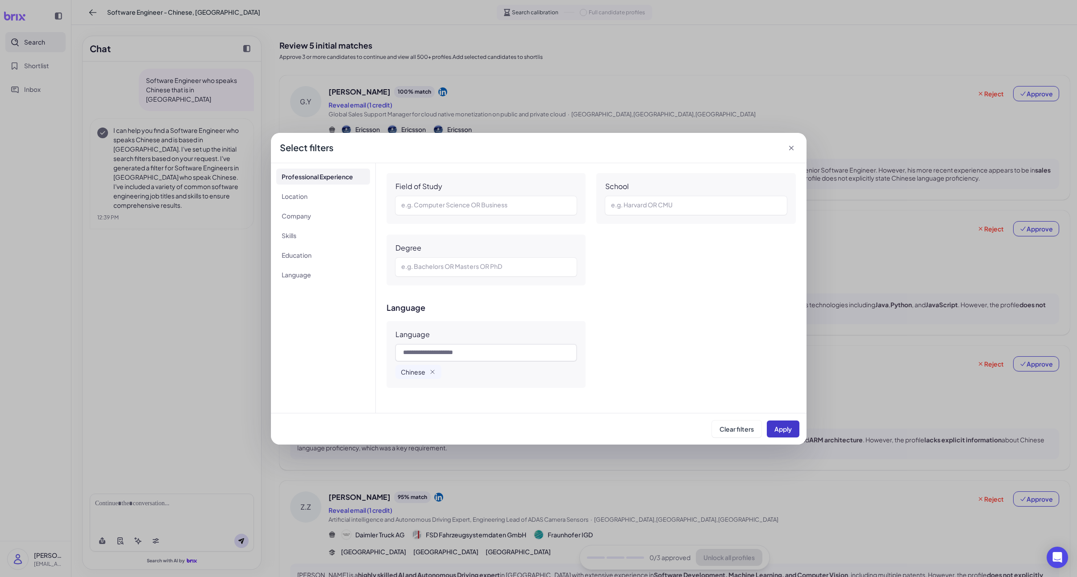
click at [792, 431] on button "Apply" at bounding box center [783, 429] width 33 height 17
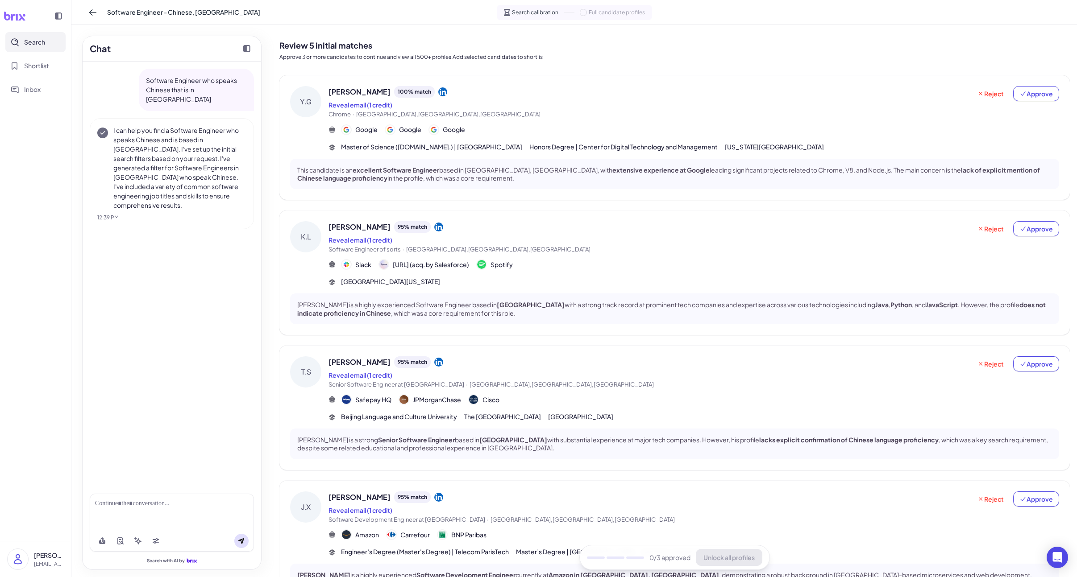
click at [569, 390] on div "Thomas Smith 95 % match Reveal email (1 credit) Senior Software Engineer at Saf…" at bounding box center [693, 390] width 731 height 66
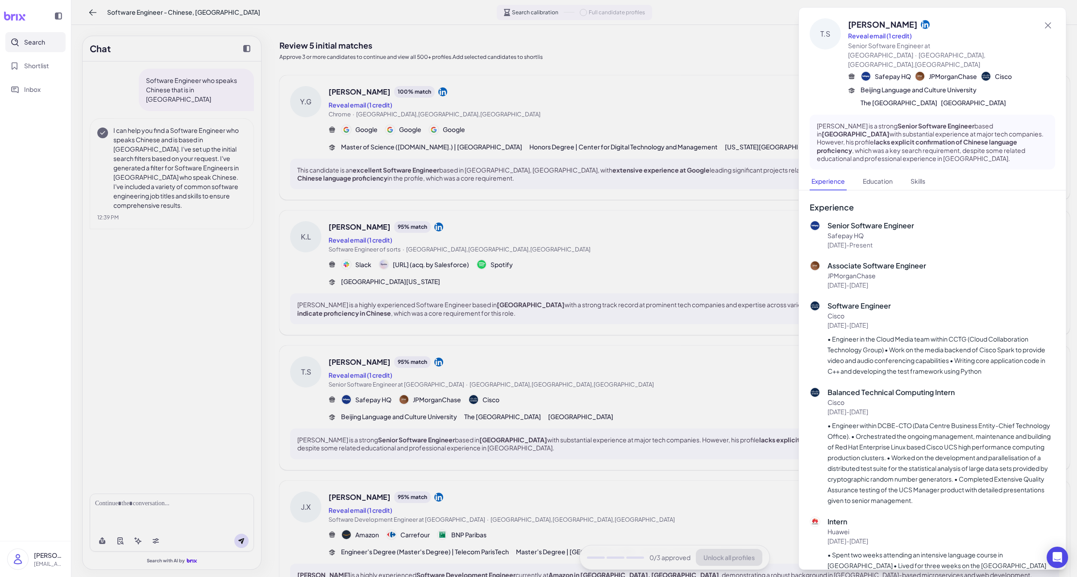
drag, startPoint x: 573, startPoint y: 388, endPoint x: 569, endPoint y: 410, distance: 22.2
click at [573, 389] on div at bounding box center [538, 288] width 1077 height 577
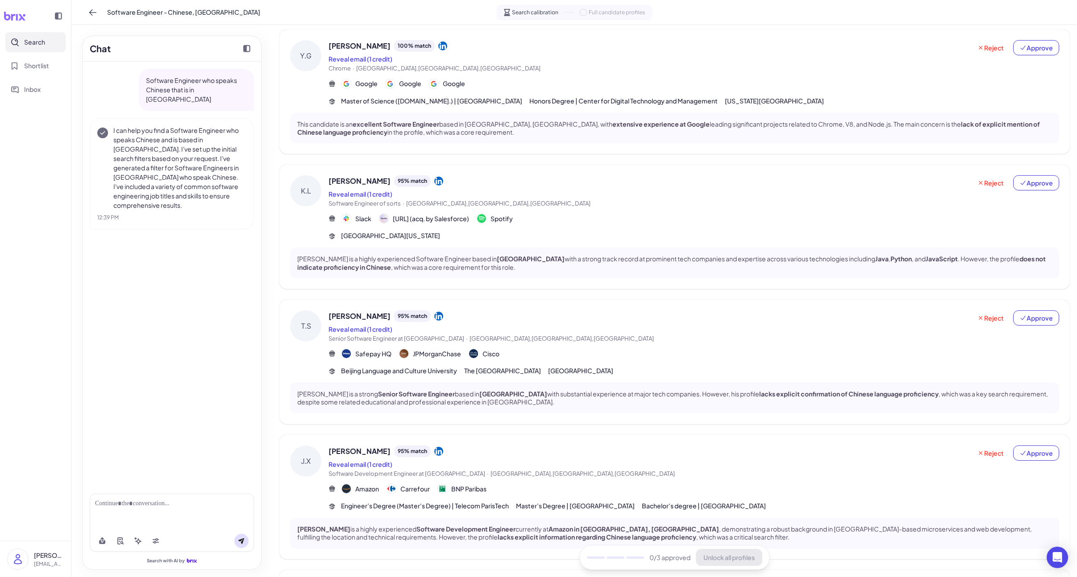
click at [565, 444] on div "J.X Jin Xu 95 % match Reveal email (1 credit) Software Development Engineer at …" at bounding box center [674, 497] width 790 height 125
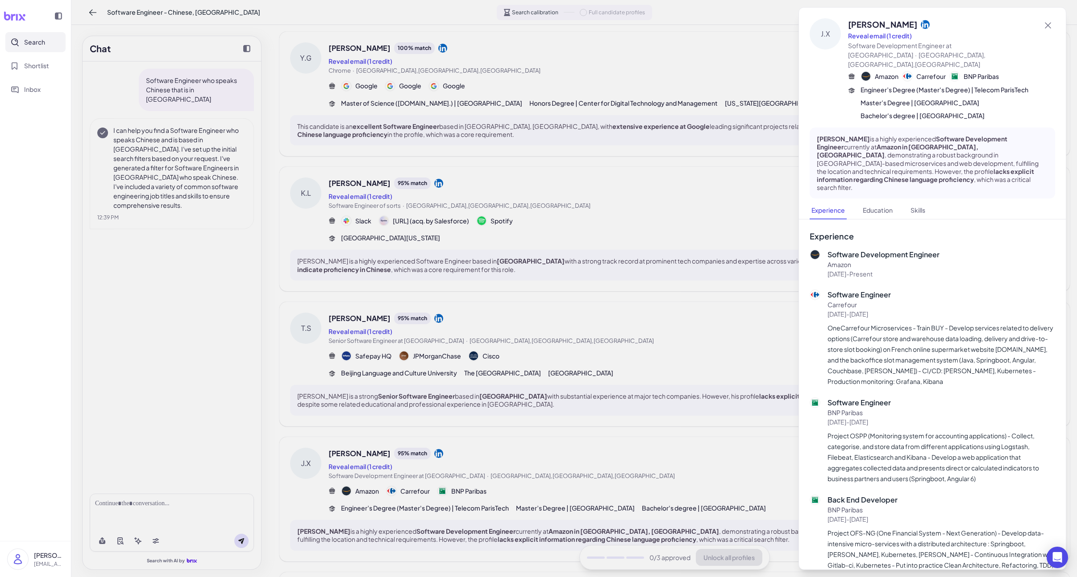
click at [562, 458] on div at bounding box center [538, 288] width 1077 height 577
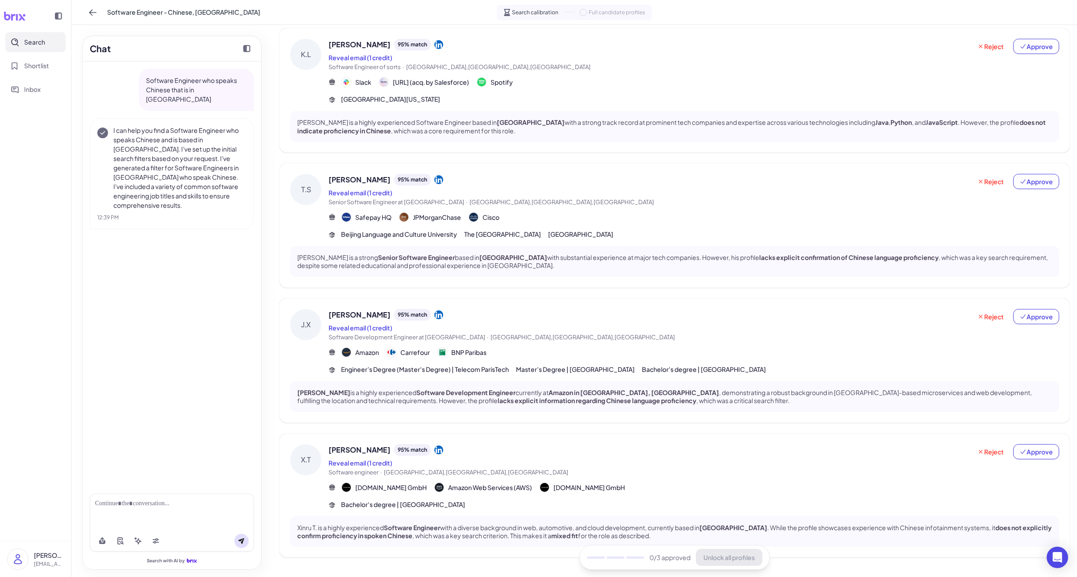
scroll to position [206, 0]
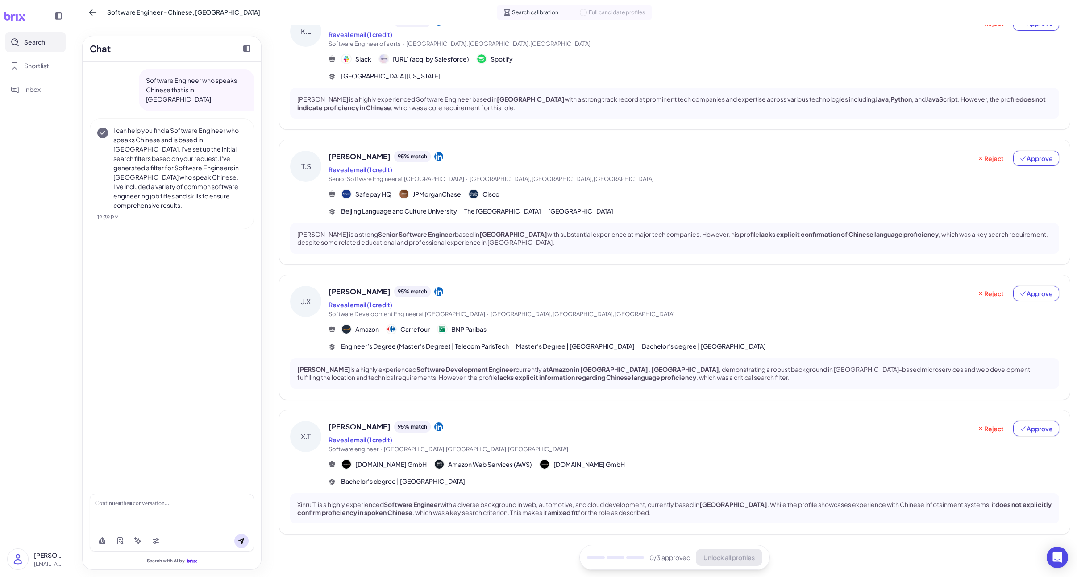
click at [570, 441] on div "Reveal email (1 credit)" at bounding box center [649, 440] width 643 height 11
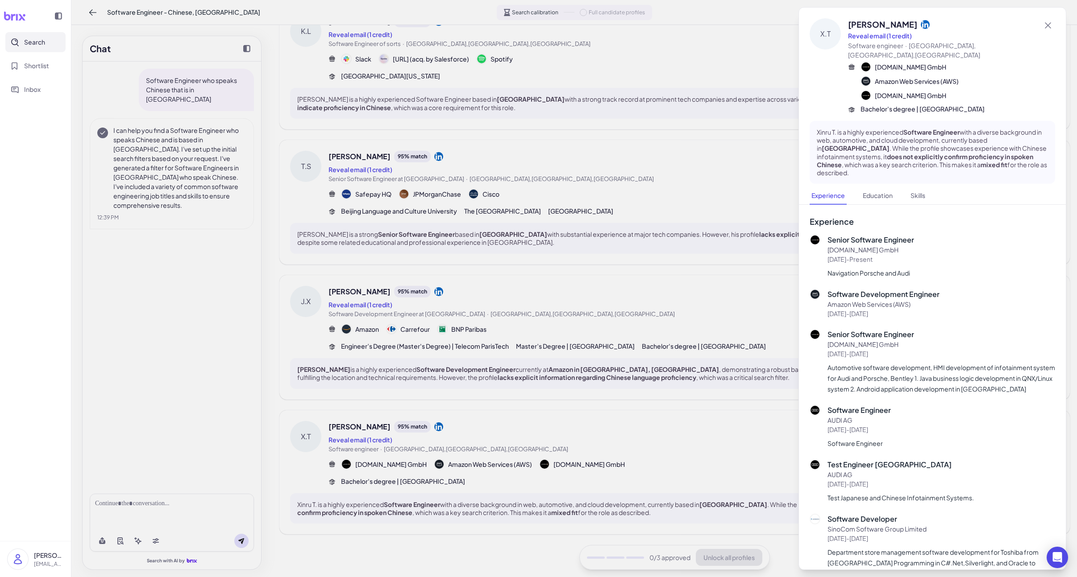
click at [572, 441] on div at bounding box center [538, 288] width 1077 height 577
